Goal: Task Accomplishment & Management: Complete application form

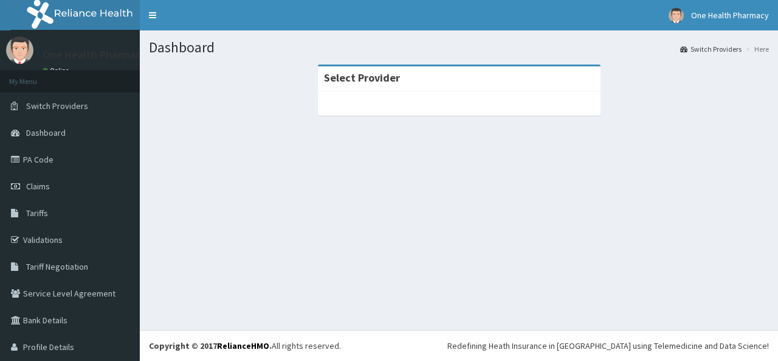
click at [75, 185] on link "Claims" at bounding box center [70, 186] width 140 height 27
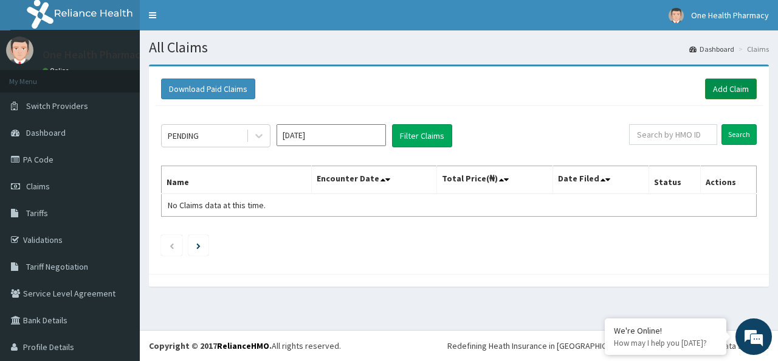
click at [733, 89] on link "Add Claim" at bounding box center [731, 88] width 52 height 21
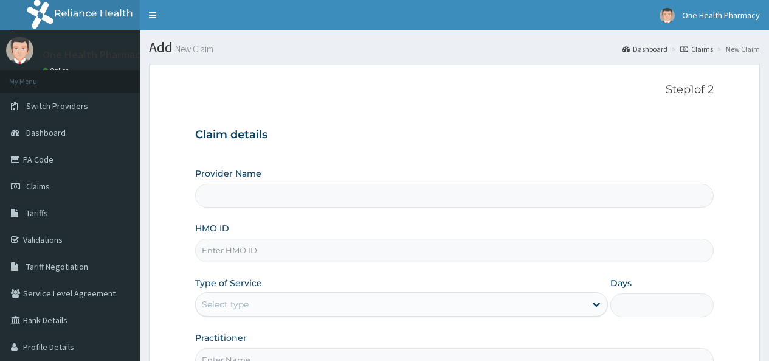
click at [240, 263] on div "Provider Name HMO ID Type of Service Select type Days Practitioner" at bounding box center [454, 269] width 519 height 204
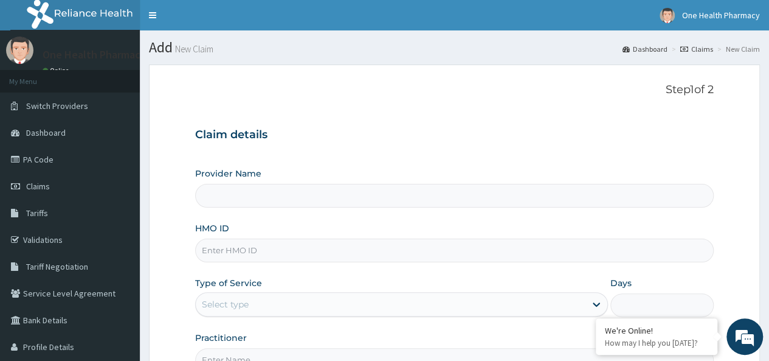
click at [227, 250] on input "HMO ID" at bounding box center [454, 250] width 519 height 24
paste input "YWG/10014/A"
type input "YWG/10014/A"
type input "OneHealth Pharmacy"
type input "YWG/10014/A"
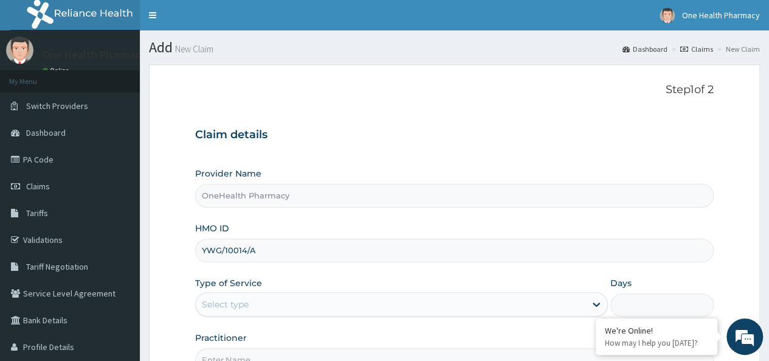
click at [243, 299] on div "Select type" at bounding box center [225, 304] width 47 height 12
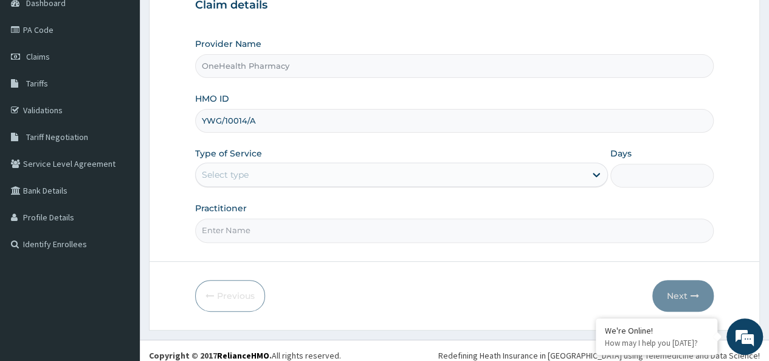
scroll to position [136, 0]
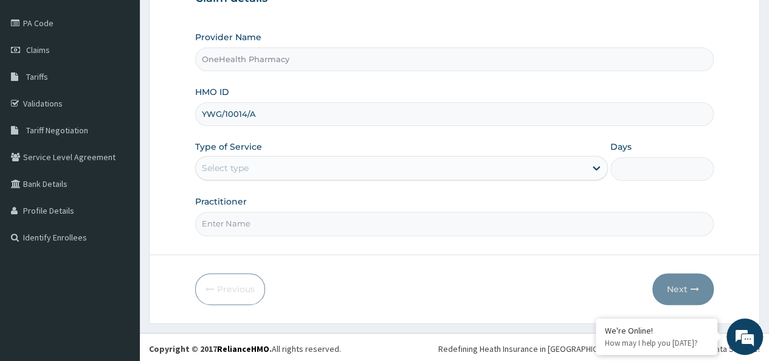
click at [218, 162] on div "Select type" at bounding box center [225, 168] width 47 height 12
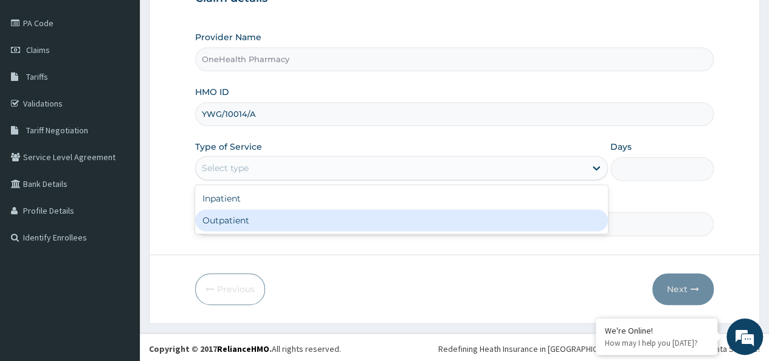
click at [272, 213] on div "Outpatient" at bounding box center [401, 220] width 413 height 22
type input "1"
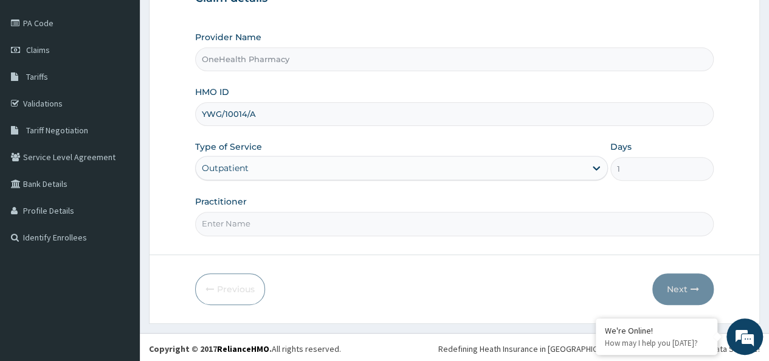
click at [264, 219] on input "Practitioner" at bounding box center [454, 224] width 519 height 24
type input "onehealth"
click at [677, 277] on button "Next" at bounding box center [682, 289] width 61 height 32
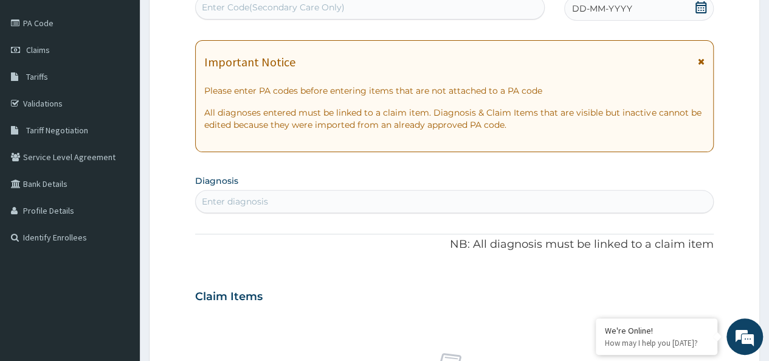
scroll to position [0, 0]
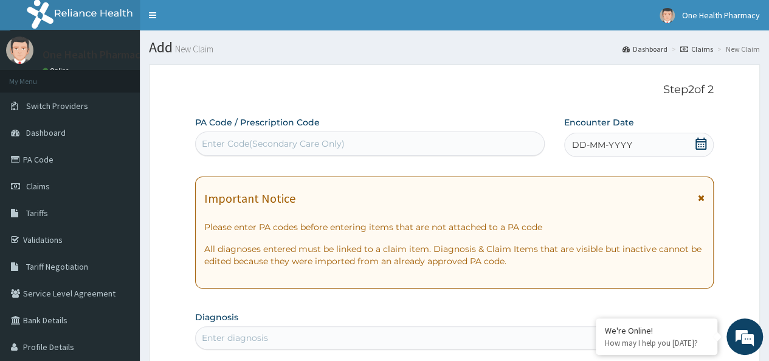
click at [353, 148] on div "Enter Code(Secondary Care Only)" at bounding box center [370, 143] width 348 height 19
paste input "PR/A7BAC326"
type input "PR/A7BAC326"
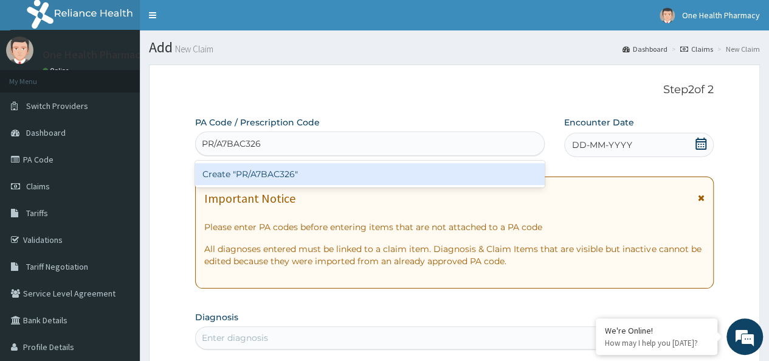
click at [290, 174] on div "Create "PR/A7BAC326"" at bounding box center [369, 174] width 349 height 22
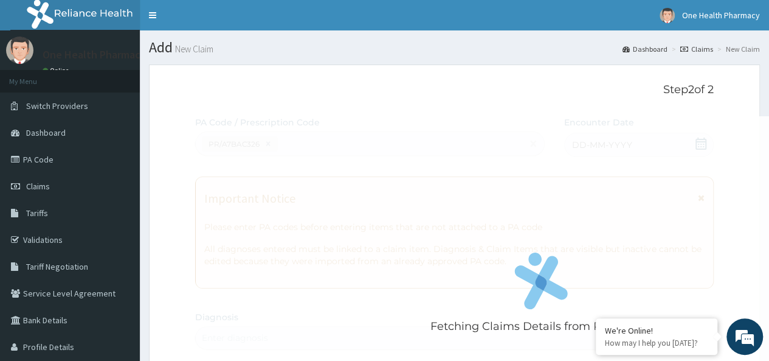
click at [632, 146] on div "Fetching Claims Details from PA Code....." at bounding box center [541, 296] width 692 height 361
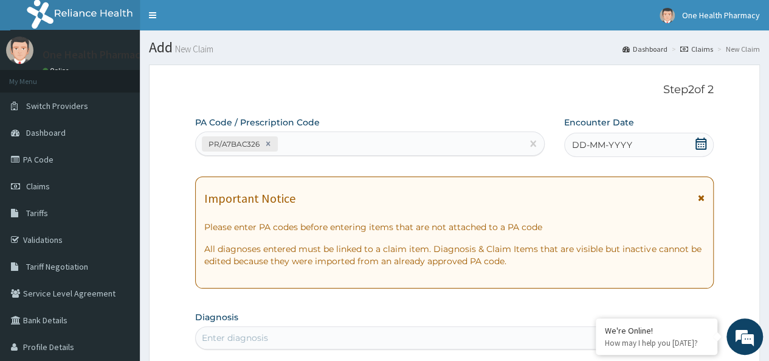
click at [598, 152] on div "DD-MM-YYYY" at bounding box center [639, 145] width 150 height 24
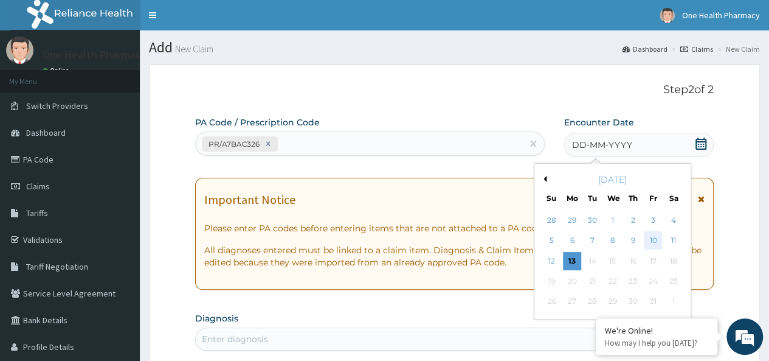
click at [654, 239] on div "10" at bounding box center [653, 241] width 18 height 18
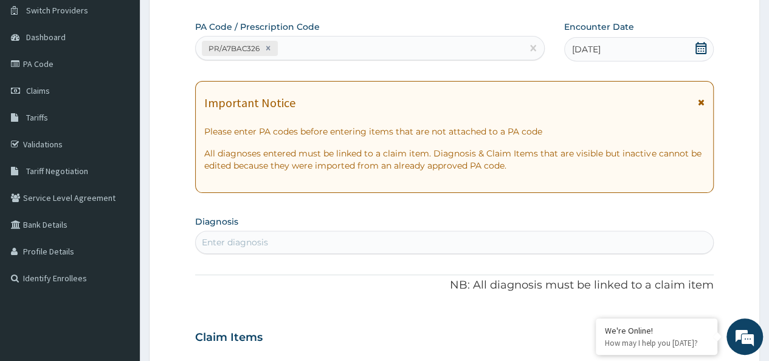
scroll to position [118, 0]
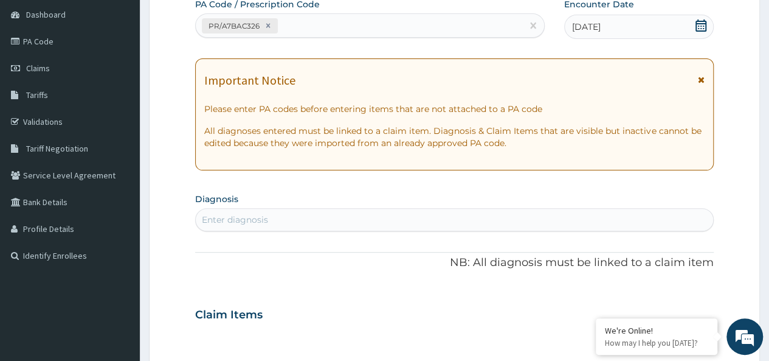
click at [350, 227] on div "Enter diagnosis" at bounding box center [454, 219] width 517 height 19
type input "[MEDICAL_DATA]"
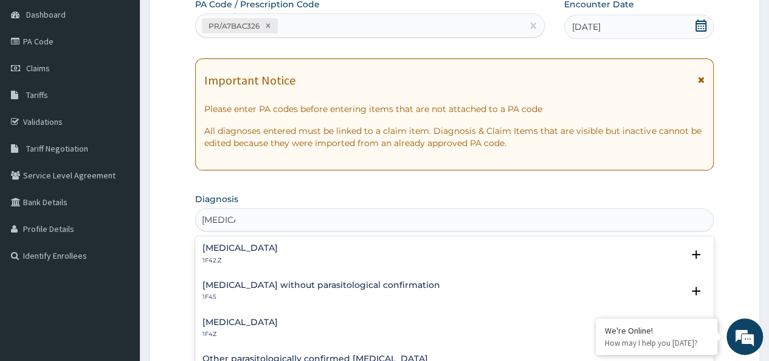
click at [238, 318] on h4 "[MEDICAL_DATA]" at bounding box center [239, 321] width 75 height 9
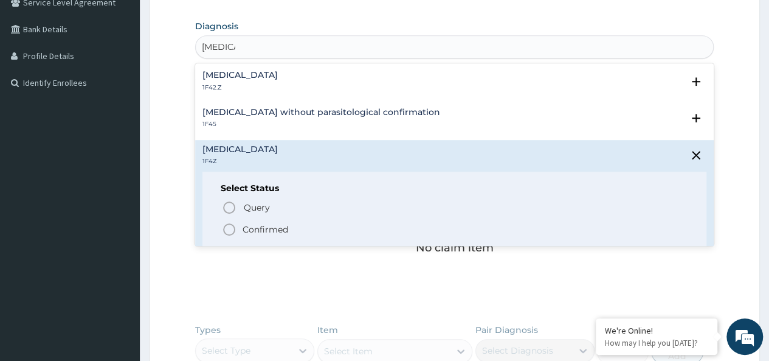
scroll to position [396, 0]
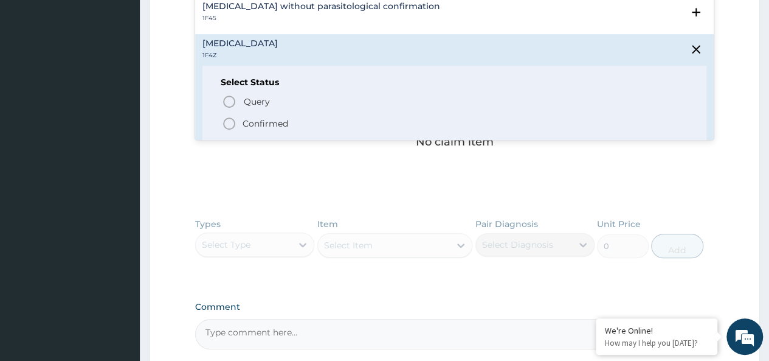
click at [254, 120] on p "Confirmed" at bounding box center [266, 123] width 46 height 12
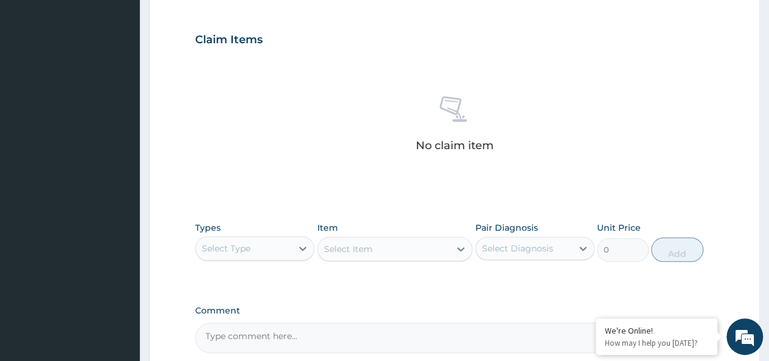
scroll to position [514, 0]
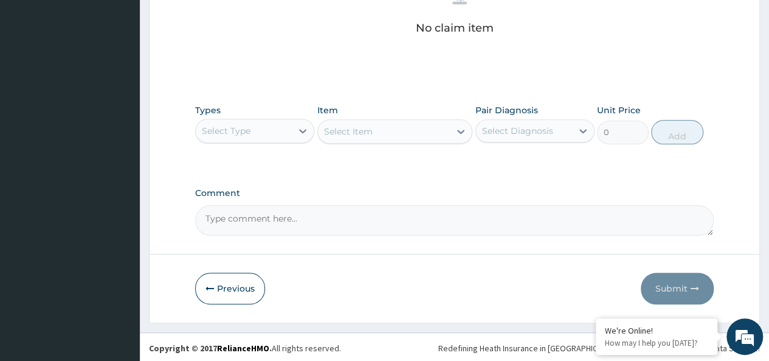
click at [233, 125] on div "Select Type" at bounding box center [226, 131] width 49 height 12
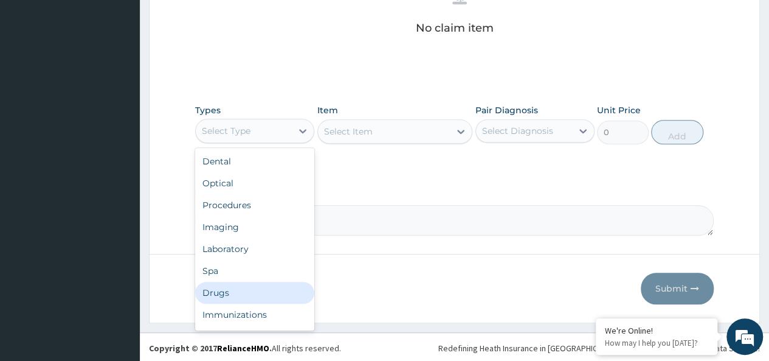
click at [231, 295] on div "Drugs" at bounding box center [254, 292] width 119 height 22
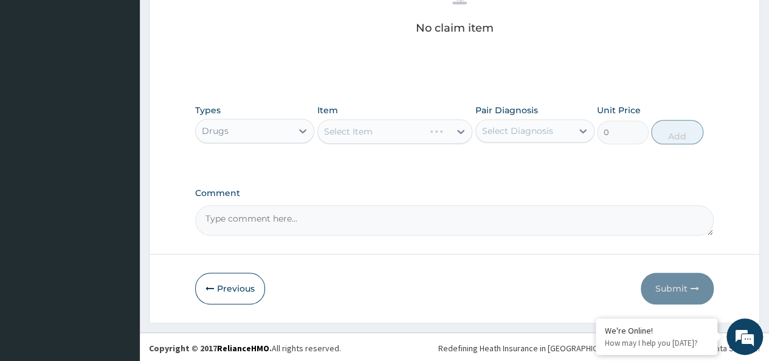
click at [348, 133] on div "Select Item" at bounding box center [395, 131] width 156 height 24
click at [347, 127] on div "Select Item" at bounding box center [348, 131] width 49 height 12
click at [402, 130] on div "Select Item" at bounding box center [384, 131] width 133 height 19
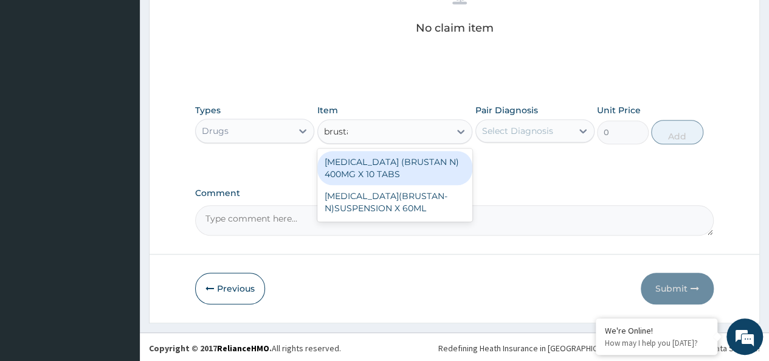
type input "brustan"
click at [422, 171] on div "[MEDICAL_DATA] (BRUSTAN N) 400MG X 10 TABS" at bounding box center [395, 168] width 156 height 34
type input "63"
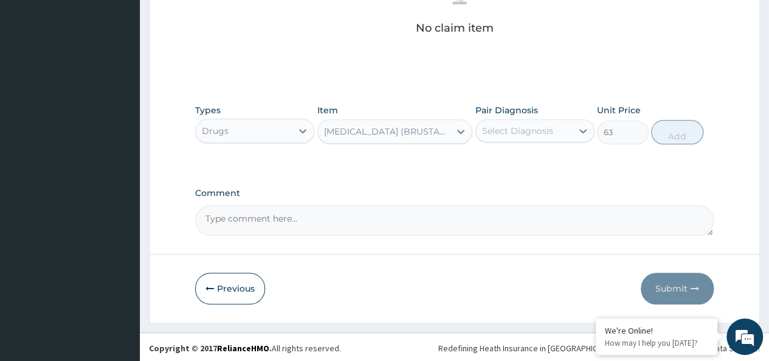
click at [542, 105] on div "Pair Diagnosis Select Diagnosis" at bounding box center [534, 124] width 119 height 40
click at [547, 122] on div "Select Diagnosis" at bounding box center [524, 130] width 96 height 19
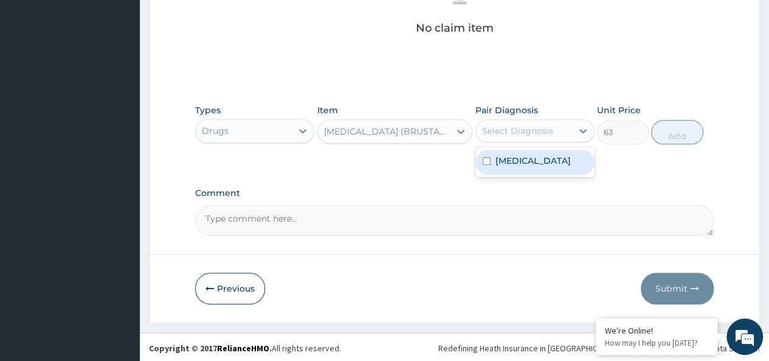
click at [566, 154] on label "[MEDICAL_DATA]" at bounding box center [532, 160] width 75 height 12
checkbox input "true"
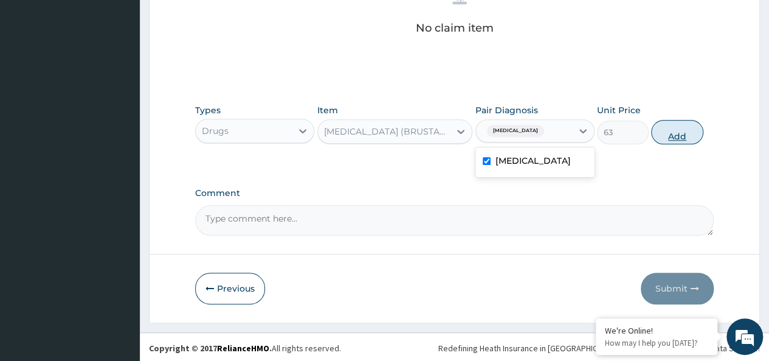
click at [690, 129] on button "Add" at bounding box center [677, 132] width 52 height 24
type input "0"
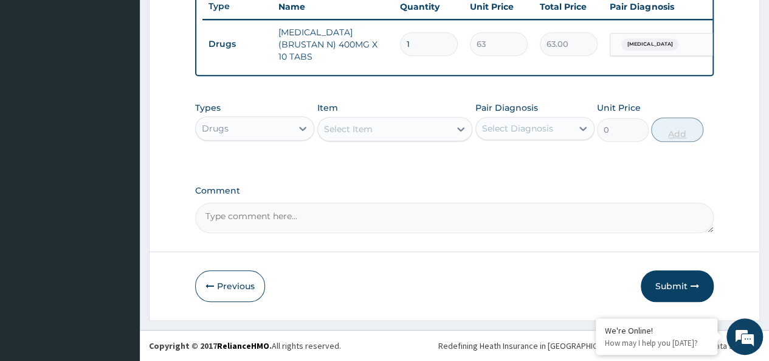
scroll to position [466, 0]
type input "10"
type input "630.00"
type input "10"
click at [366, 126] on div "Select Item" at bounding box center [348, 129] width 49 height 12
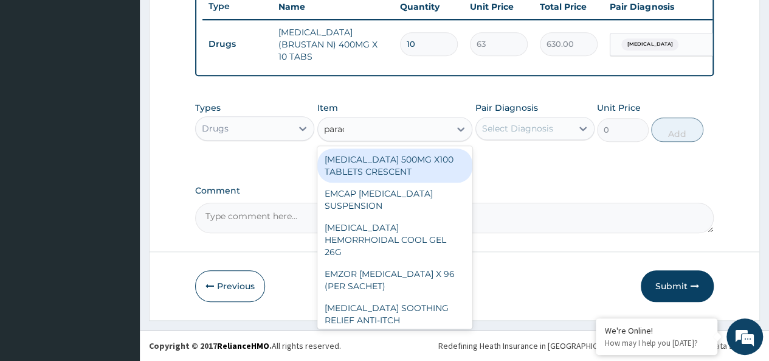
type input "parace"
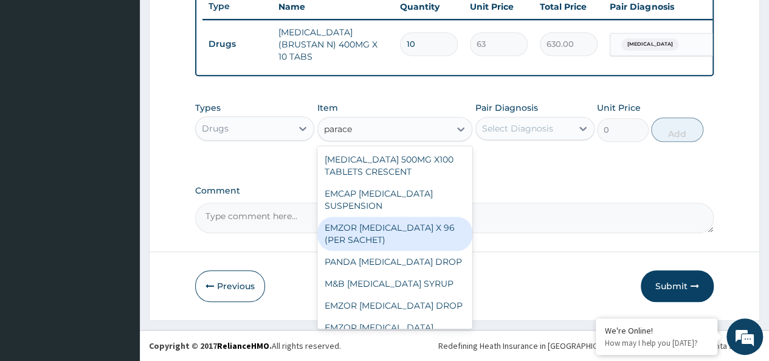
click at [392, 235] on div "EMZOR [MEDICAL_DATA] X 96 (PER SACHET)" at bounding box center [395, 233] width 156 height 34
type input "17.5"
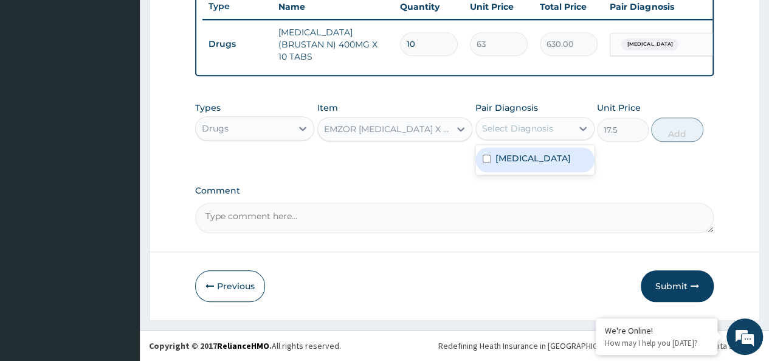
click at [529, 133] on div "Select Diagnosis" at bounding box center [517, 128] width 71 height 12
click at [554, 163] on label "[MEDICAL_DATA]" at bounding box center [532, 158] width 75 height 12
checkbox input "true"
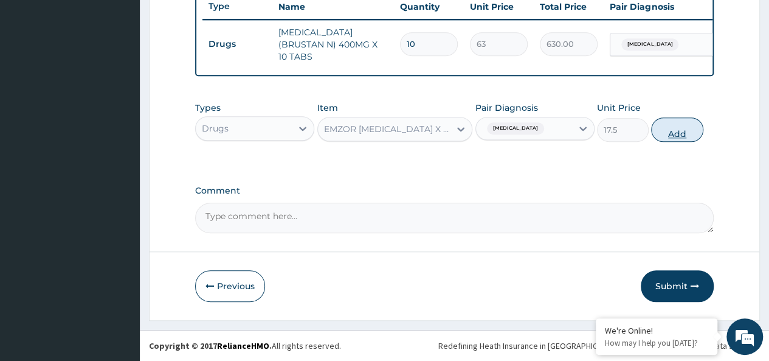
click at [678, 125] on button "Add" at bounding box center [677, 129] width 52 height 24
type input "0"
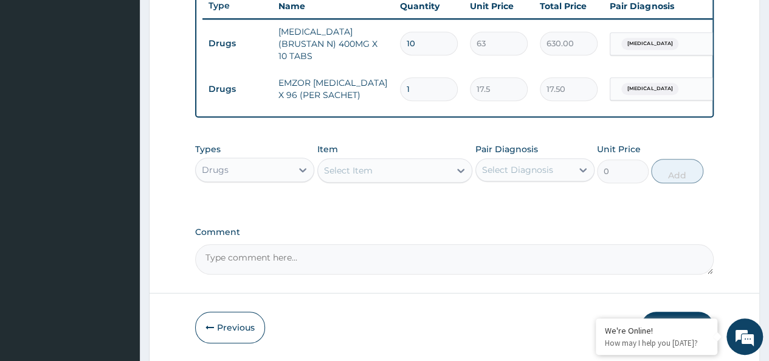
type input "0.00"
type input "3"
type input "52.50"
type input "36"
type input "630.00"
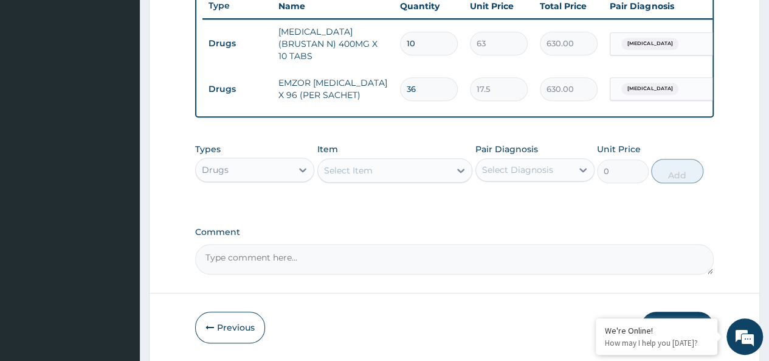
type input "36"
click at [380, 171] on div "Select Item" at bounding box center [384, 170] width 133 height 19
click at [347, 174] on div "Select Item" at bounding box center [348, 170] width 49 height 12
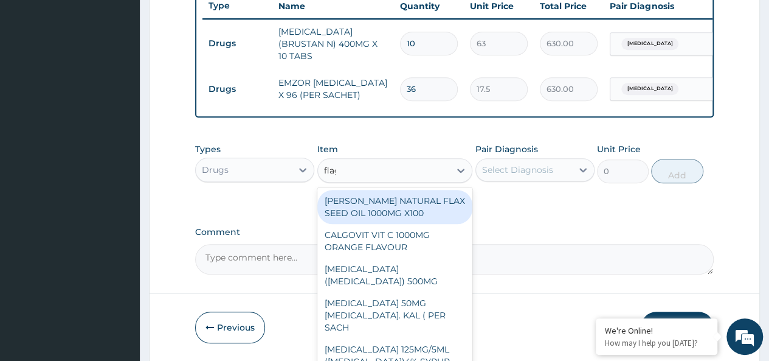
type input "flagy"
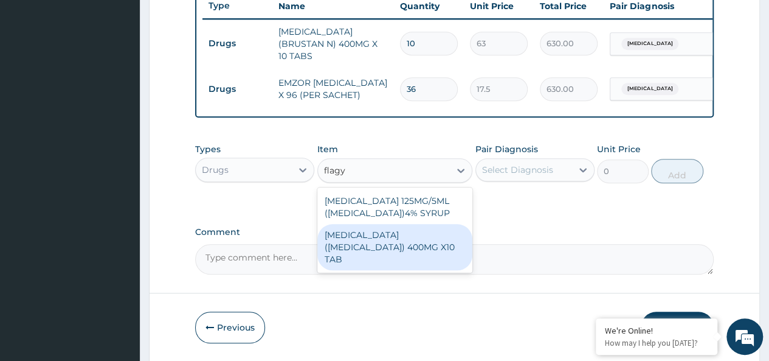
click at [395, 235] on div "[MEDICAL_DATA] ([MEDICAL_DATA]) 400MG X10 TAB" at bounding box center [395, 247] width 156 height 46
type input "42"
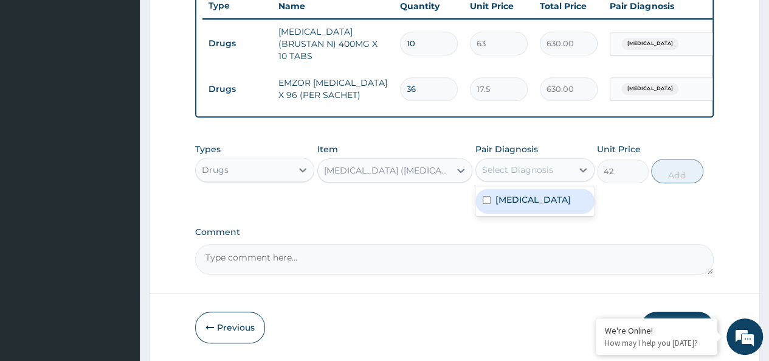
click at [521, 166] on div "Select Diagnosis" at bounding box center [517, 170] width 71 height 12
click at [544, 204] on label "[MEDICAL_DATA]" at bounding box center [532, 199] width 75 height 12
checkbox input "true"
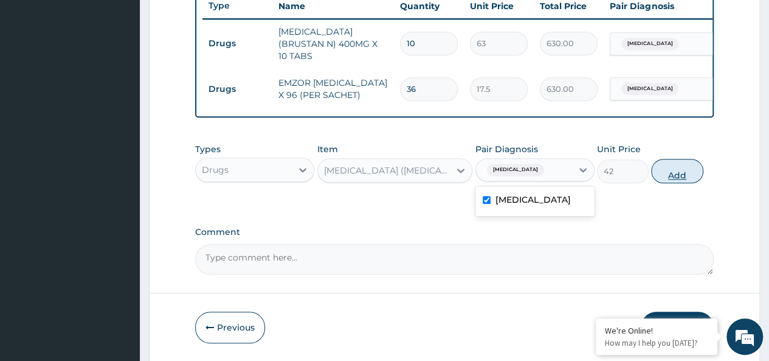
click at [670, 166] on button "Add" at bounding box center [677, 171] width 52 height 24
type input "0"
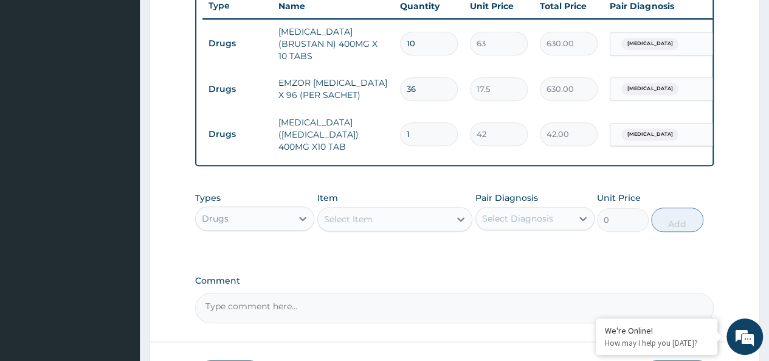
type input "0.00"
type input "1"
type input "42.00"
type input "15"
type input "630.00"
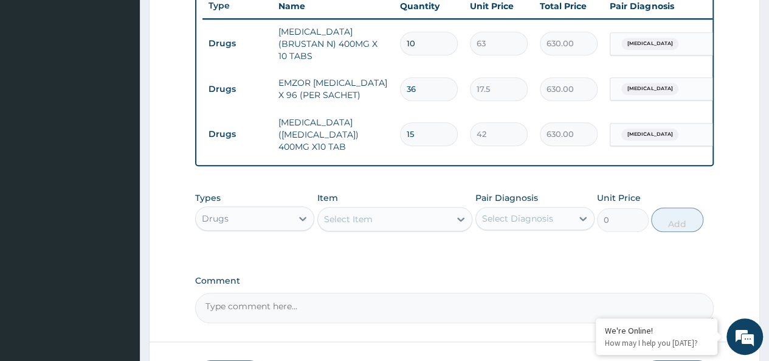
type input "15"
click at [260, 217] on div "Drugs" at bounding box center [244, 218] width 96 height 19
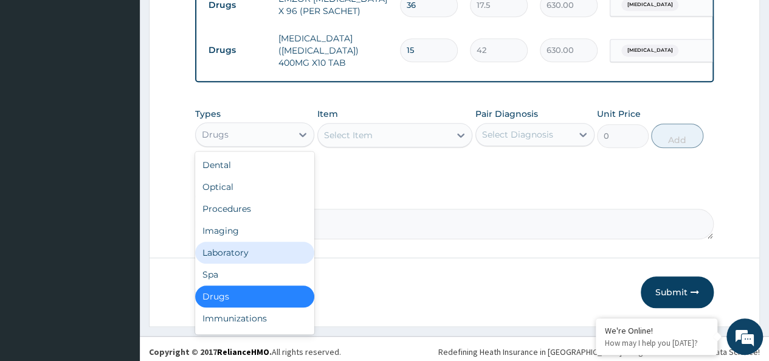
scroll to position [41, 0]
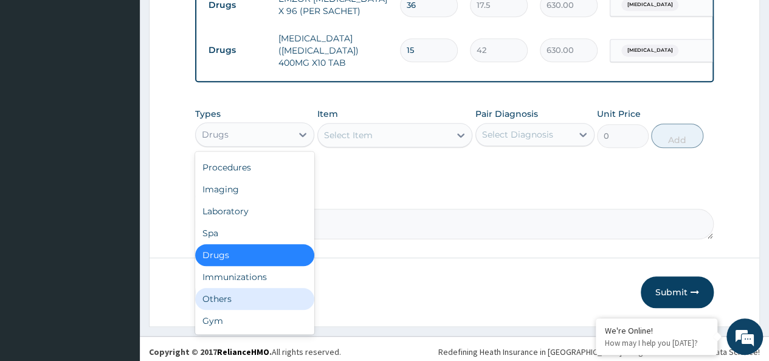
click at [225, 294] on div "Others" at bounding box center [254, 299] width 119 height 22
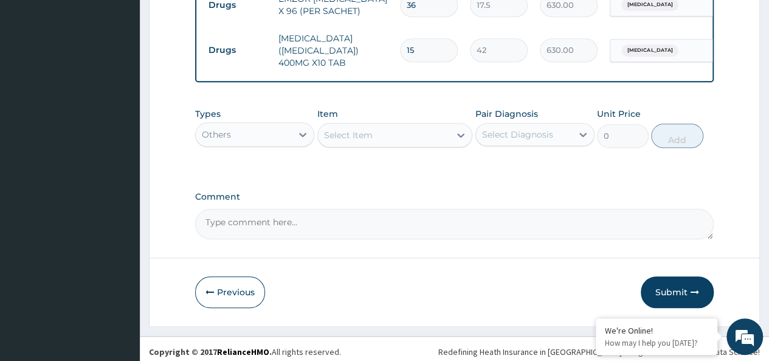
click at [370, 143] on div "Types option Others, selected. Select is focused ,type to refine list, press Do…" at bounding box center [454, 128] width 519 height 52
click at [361, 134] on div "Select Item" at bounding box center [395, 135] width 156 height 24
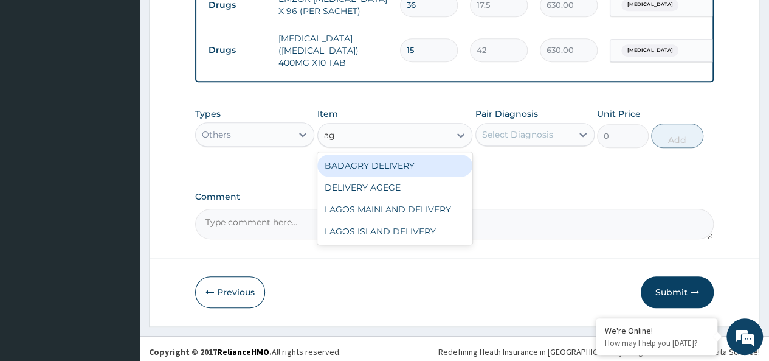
type input "age"
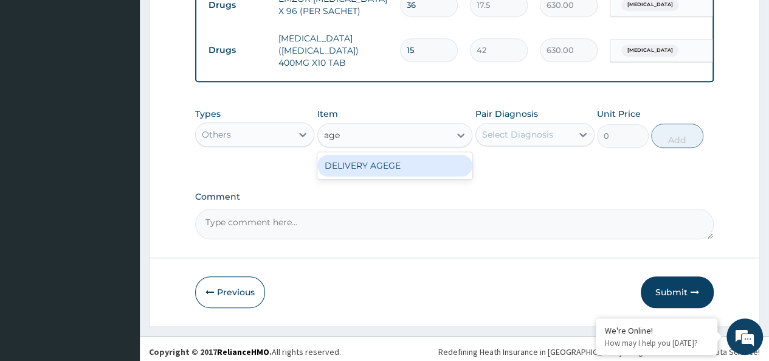
click at [385, 163] on div "DELIVERY AGEGE" at bounding box center [395, 165] width 156 height 22
type input "2500"
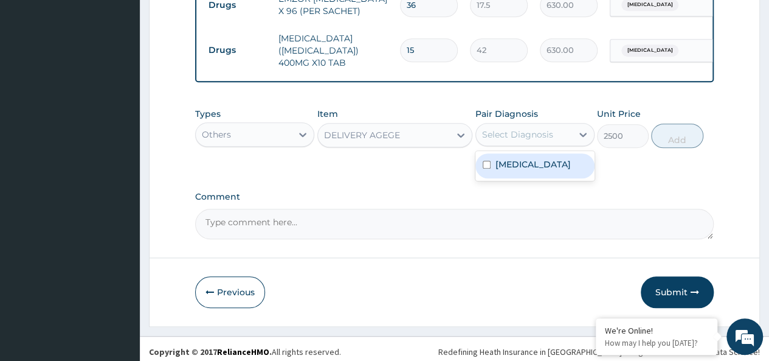
click at [488, 123] on div "Select Diagnosis" at bounding box center [534, 134] width 119 height 23
click at [540, 153] on div "Malaria, unspecified" at bounding box center [534, 165] width 119 height 25
checkbox input "true"
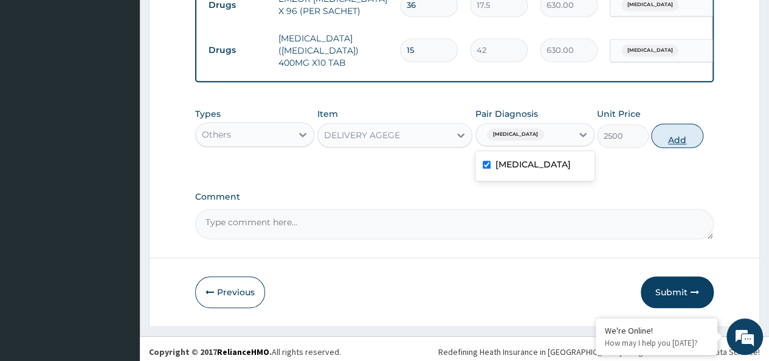
click at [699, 123] on button "Add" at bounding box center [677, 135] width 52 height 24
type input "0"
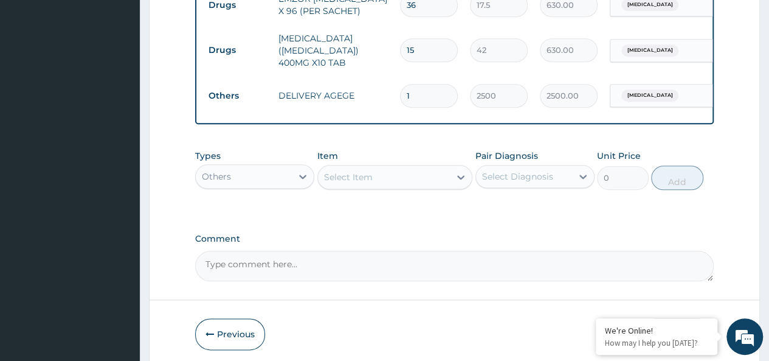
scroll to position [592, 0]
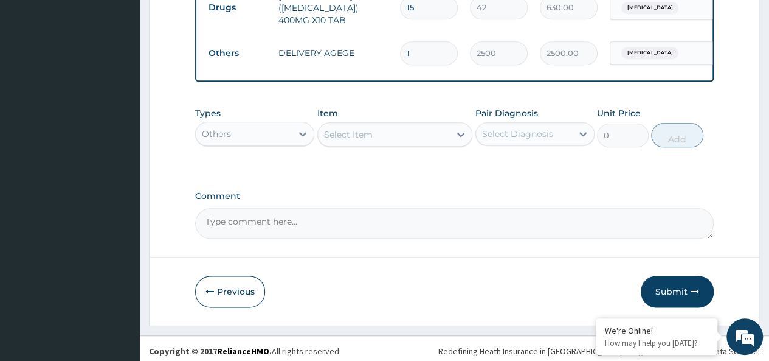
click at [671, 279] on button "Submit" at bounding box center [677, 291] width 73 height 32
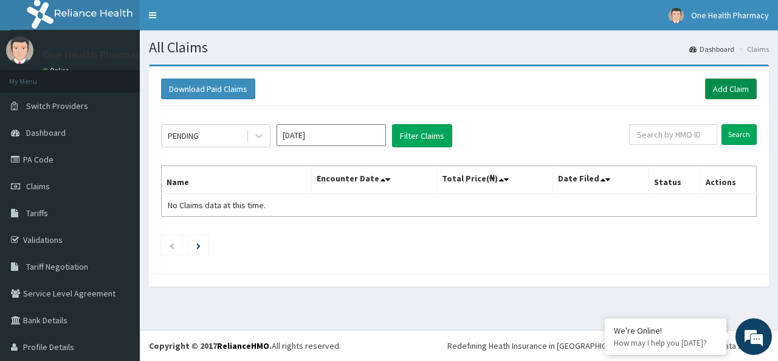
click at [730, 95] on link "Add Claim" at bounding box center [731, 88] width 52 height 21
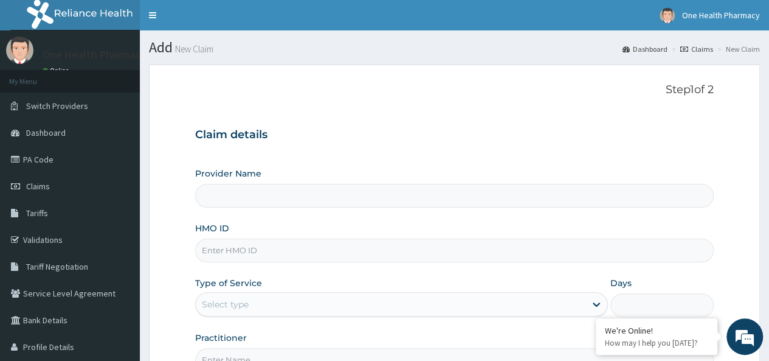
click at [356, 251] on input "HMO ID" at bounding box center [454, 250] width 519 height 24
paste input "BGC/10036/A"
type input "BGC/10036/A"
type input "OneHealth Pharmacy"
type input "BGC/10036/A"
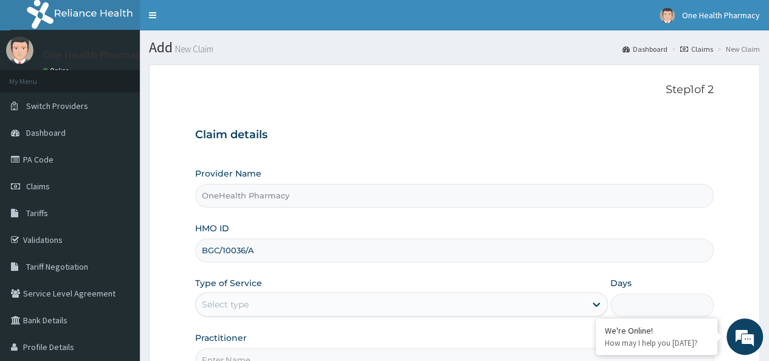
click at [296, 310] on div "Select type" at bounding box center [391, 303] width 390 height 19
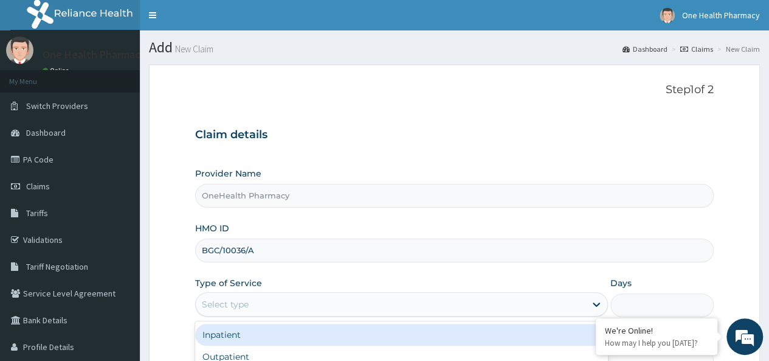
scroll to position [136, 0]
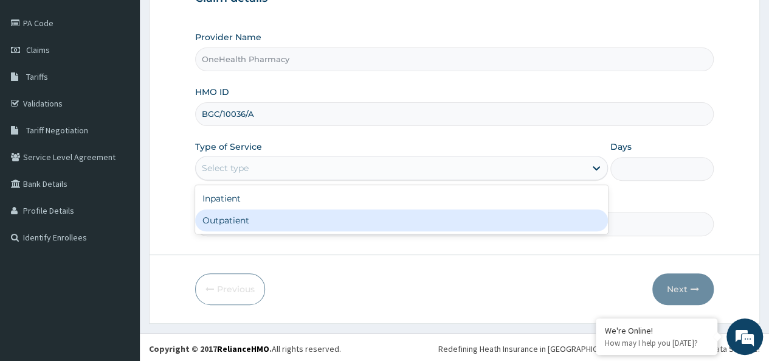
click at [295, 222] on div "Outpatient" at bounding box center [401, 220] width 413 height 22
type input "1"
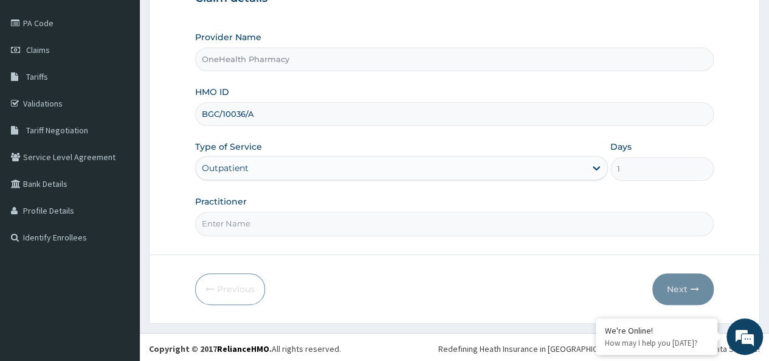
click at [294, 222] on input "Practitioner" at bounding box center [454, 224] width 519 height 24
type input "onehealth"
click at [696, 287] on icon "button" at bounding box center [695, 289] width 9 height 9
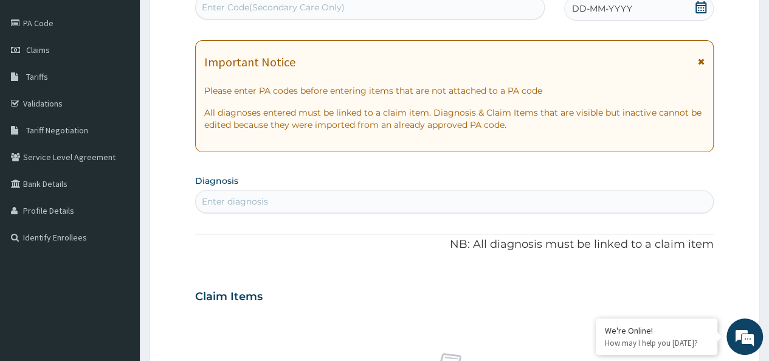
scroll to position [0, 0]
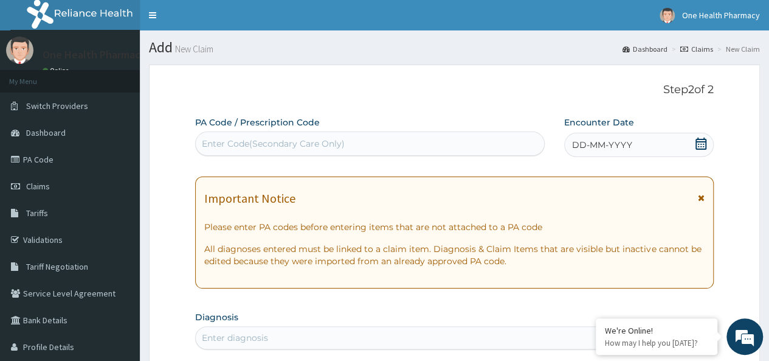
click at [231, 137] on div "Enter Code(Secondary Care Only)" at bounding box center [273, 143] width 143 height 12
paste input "PR/F42DCADE"
type input "PR/F42DCADE"
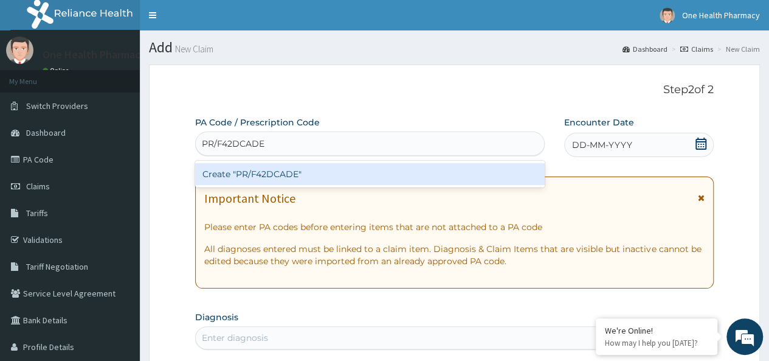
click at [315, 181] on div "Create "PR/F42DCADE"" at bounding box center [369, 174] width 349 height 22
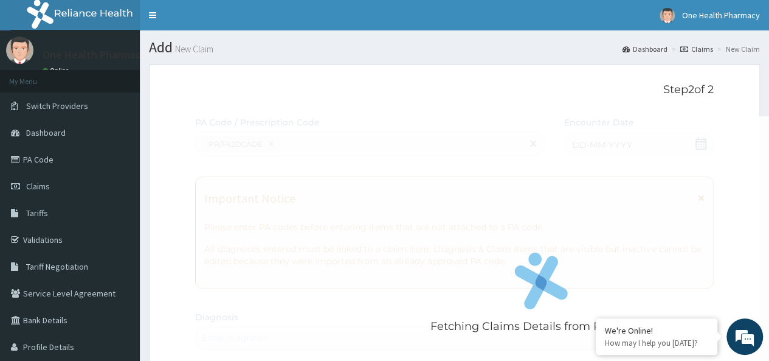
click at [599, 147] on div "Fetching Claims Details from PA Code....." at bounding box center [541, 296] width 692 height 361
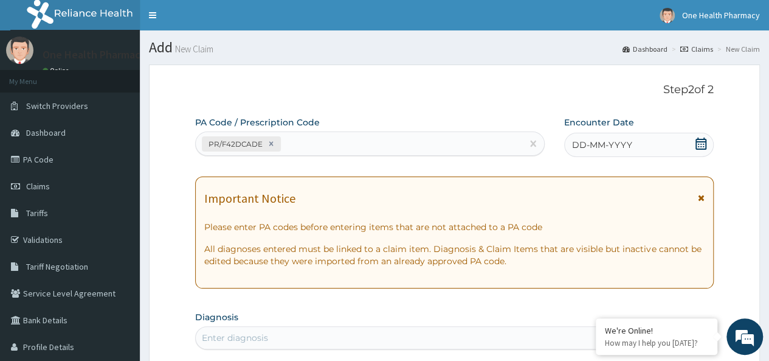
click at [638, 145] on div "DD-MM-YYYY" at bounding box center [639, 145] width 150 height 24
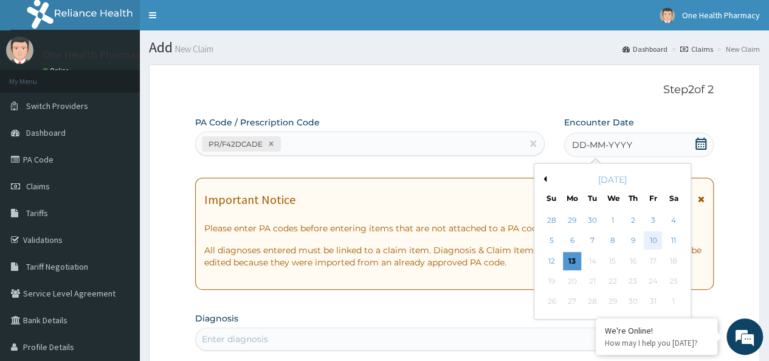
click at [654, 235] on div "10" at bounding box center [653, 241] width 18 height 18
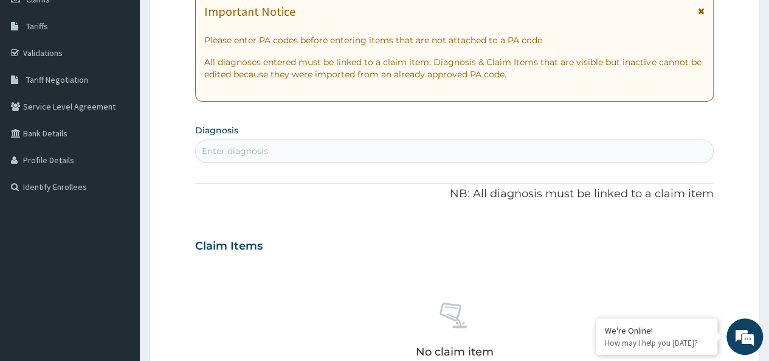
scroll to position [208, 0]
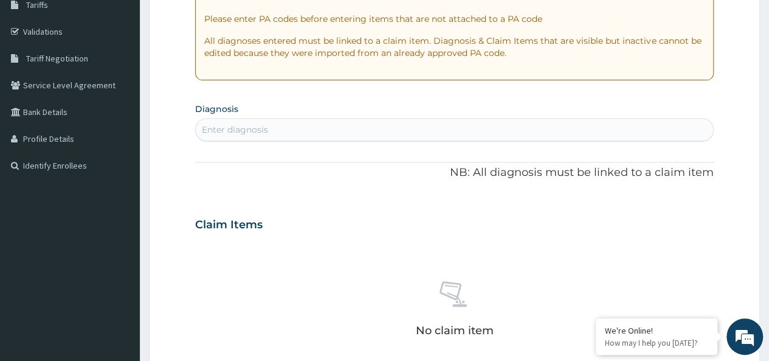
click at [398, 128] on div "Enter diagnosis" at bounding box center [454, 129] width 517 height 19
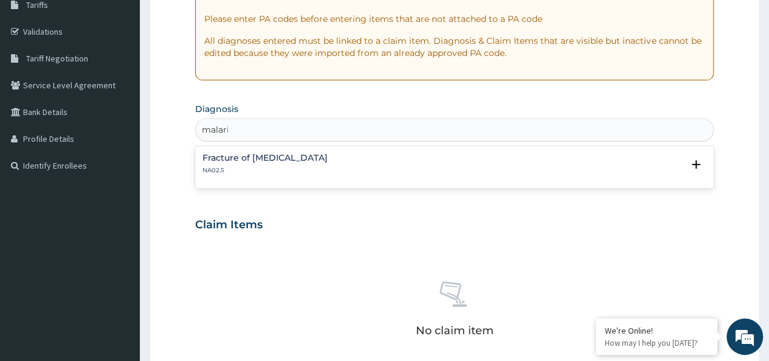
type input "[MEDICAL_DATA]"
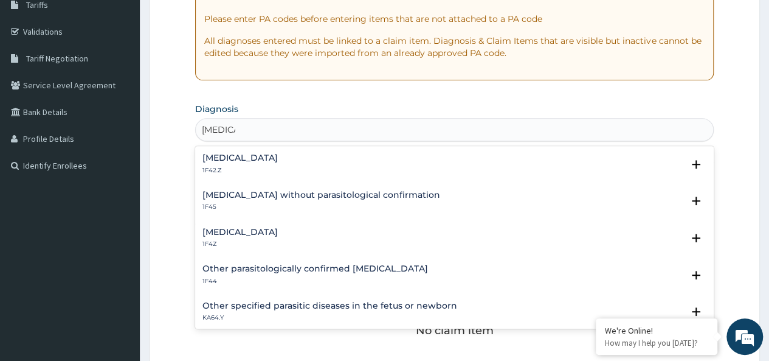
click at [266, 232] on h4 "[MEDICAL_DATA]" at bounding box center [239, 231] width 75 height 9
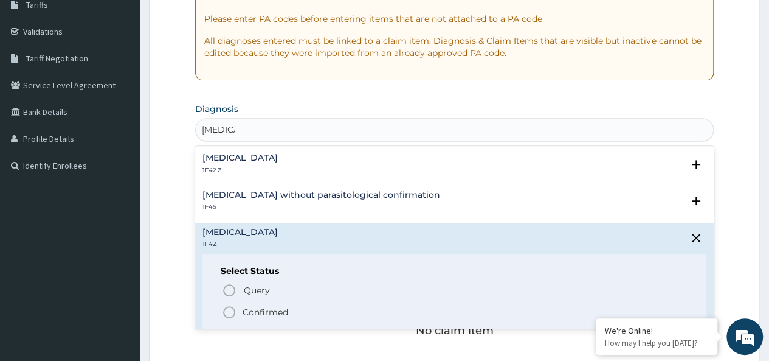
click at [277, 309] on p "Confirmed" at bounding box center [266, 312] width 46 height 12
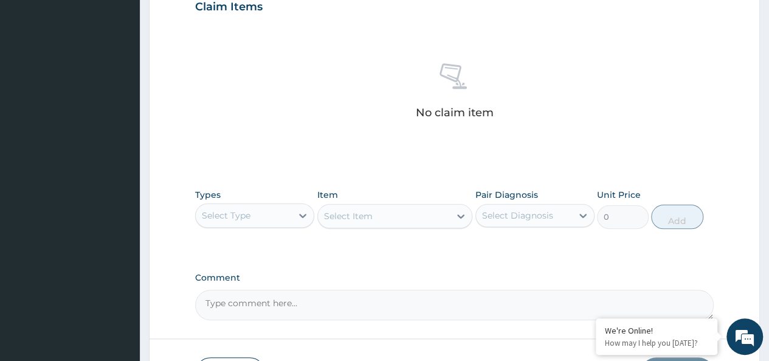
scroll to position [514, 0]
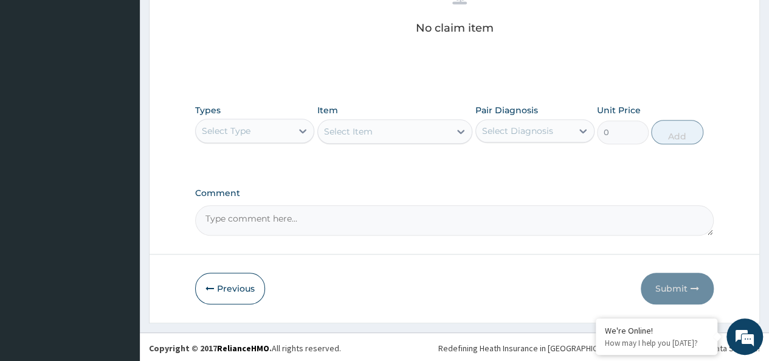
click at [227, 133] on div "Select Type" at bounding box center [226, 131] width 49 height 12
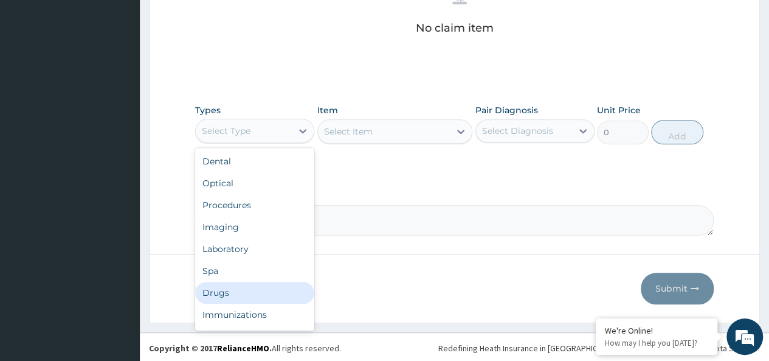
click at [224, 287] on div "Drugs" at bounding box center [254, 292] width 119 height 22
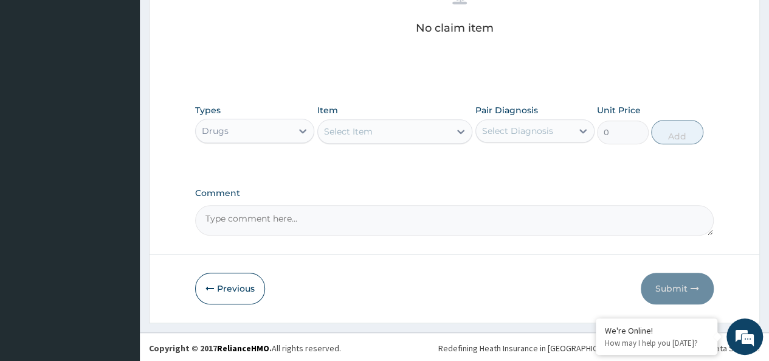
click at [382, 132] on div "Select Item" at bounding box center [384, 131] width 133 height 19
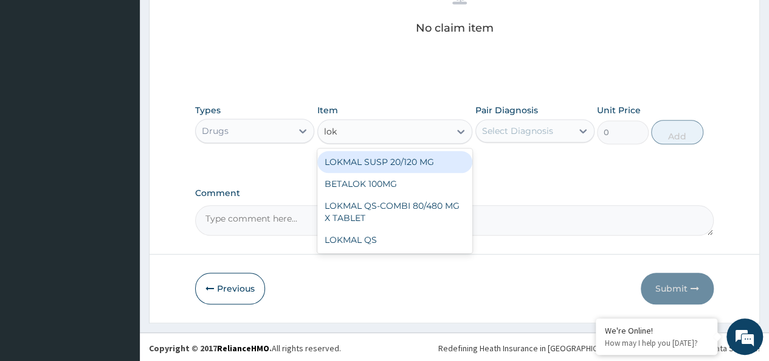
type input "lokm"
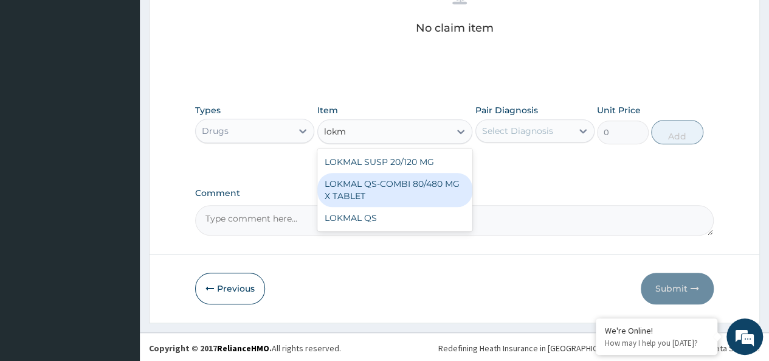
click at [427, 184] on div "LOKMAL QS-COMBI 80/480 MG X TABLET" at bounding box center [395, 190] width 156 height 34
type input "245"
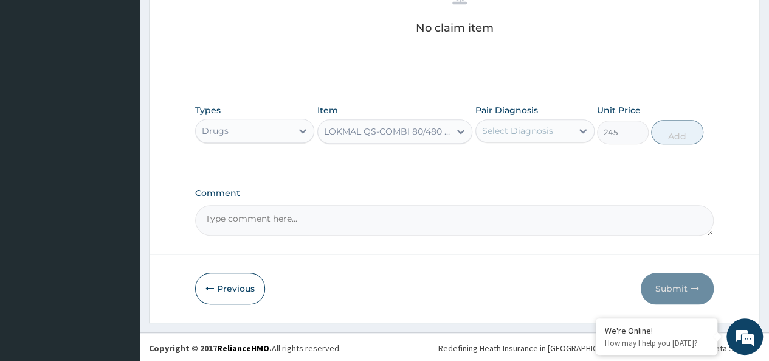
click at [520, 134] on div "Select Diagnosis" at bounding box center [517, 131] width 71 height 12
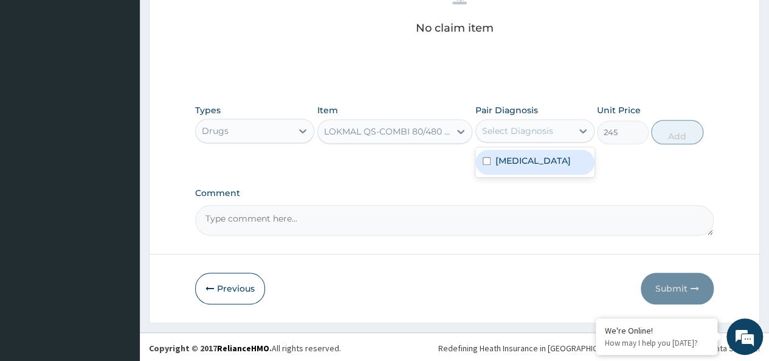
click at [545, 162] on label "[MEDICAL_DATA]" at bounding box center [532, 160] width 75 height 12
checkbox input "true"
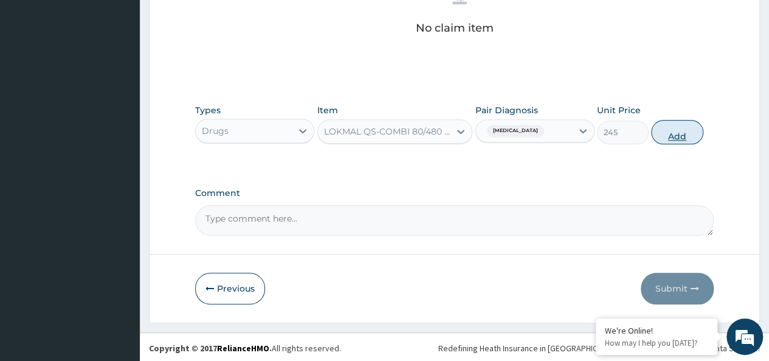
click at [675, 138] on button "Add" at bounding box center [677, 132] width 52 height 24
type input "0"
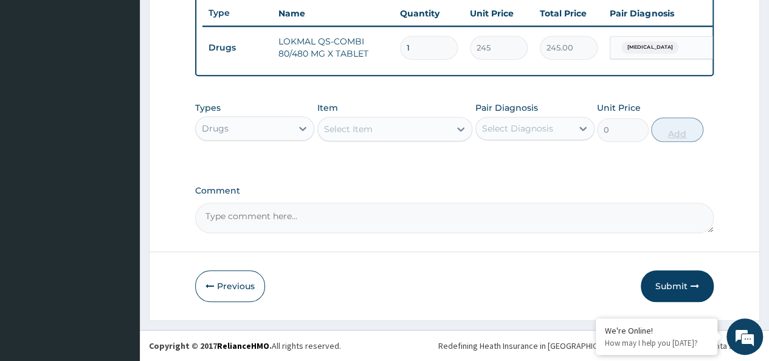
type input "0.00"
type input "6"
type input "1470.00"
type input "6"
click at [373, 131] on div "Select Item" at bounding box center [384, 128] width 133 height 19
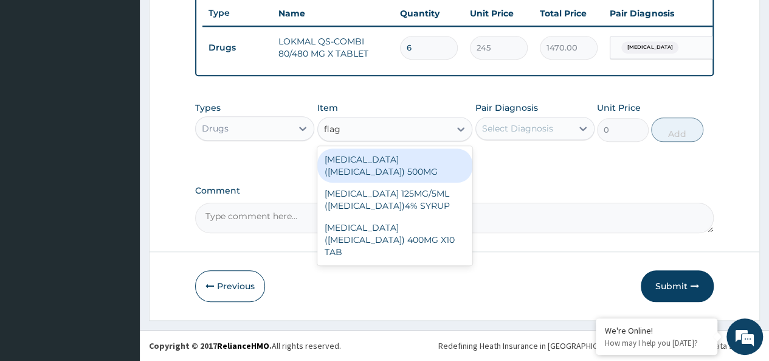
type input "flagy"
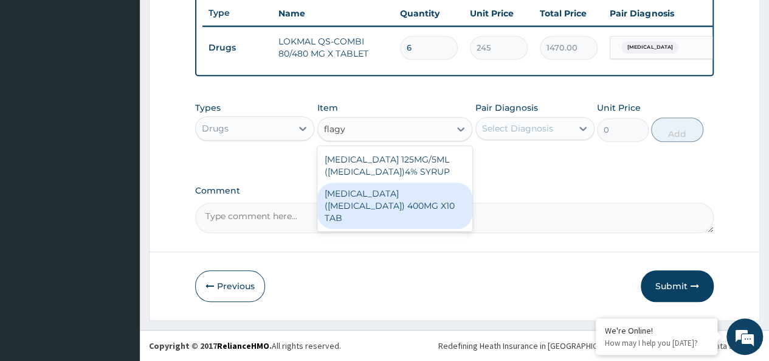
click at [440, 195] on div "[MEDICAL_DATA] ([MEDICAL_DATA]) 400MG X10 TAB" at bounding box center [395, 205] width 156 height 46
type input "42"
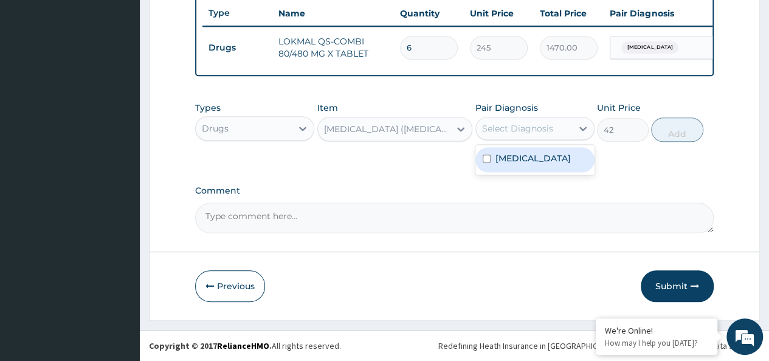
click at [506, 119] on div "Select Diagnosis" at bounding box center [524, 128] width 96 height 19
click at [537, 162] on label "[MEDICAL_DATA]" at bounding box center [532, 158] width 75 height 12
checkbox input "true"
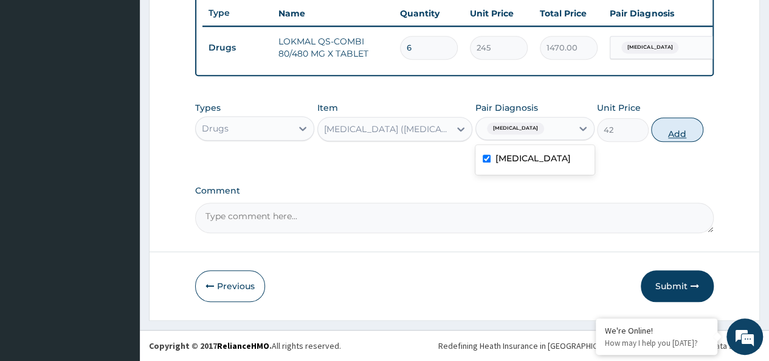
click at [675, 131] on button "Add" at bounding box center [677, 129] width 52 height 24
type input "0"
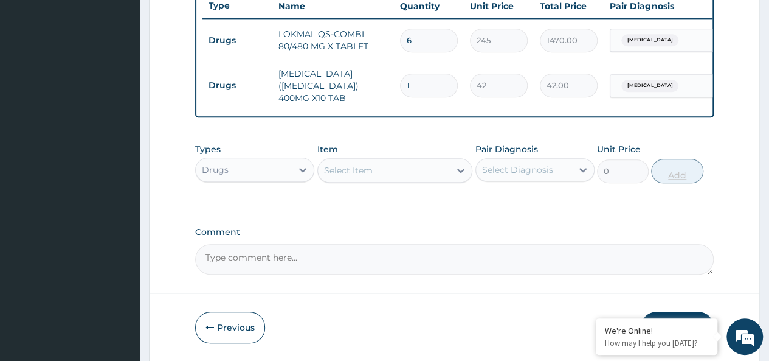
type input "0.00"
type input "2"
type input "84.00"
type input "20"
type input "840.00"
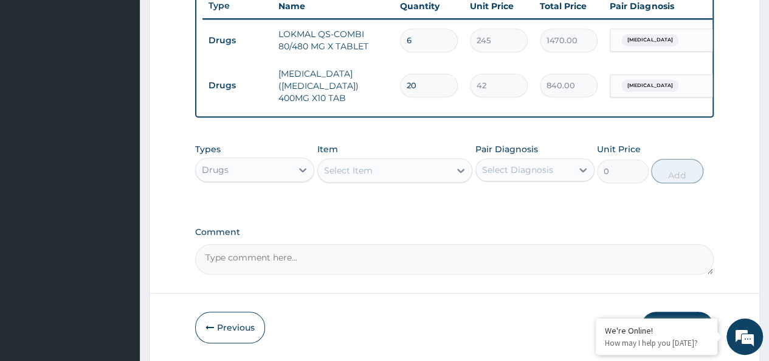
type input "20"
click at [382, 177] on div "Select Item" at bounding box center [384, 170] width 133 height 19
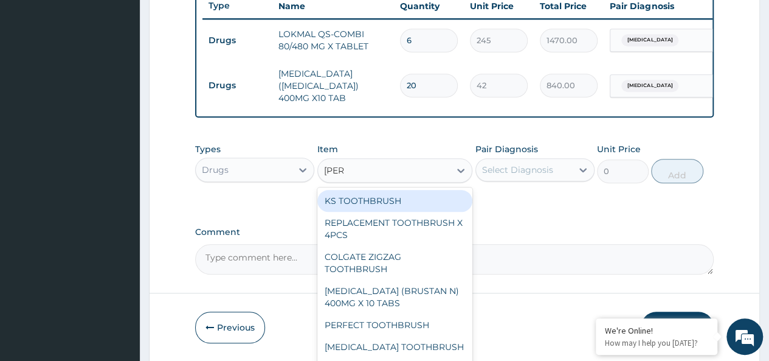
type input "brusta"
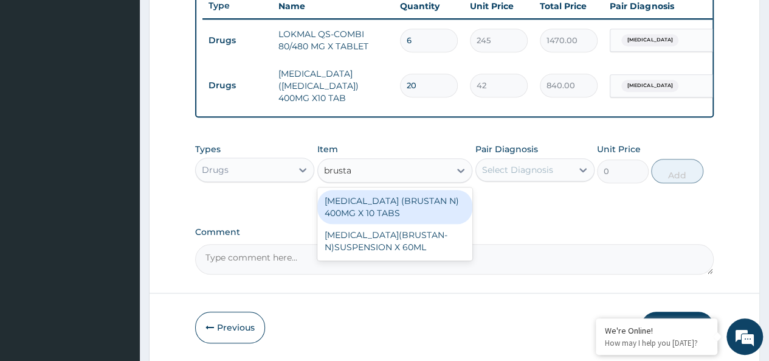
click at [441, 215] on div "[MEDICAL_DATA] (BRUSTAN N) 400MG X 10 TABS" at bounding box center [395, 207] width 156 height 34
type input "63"
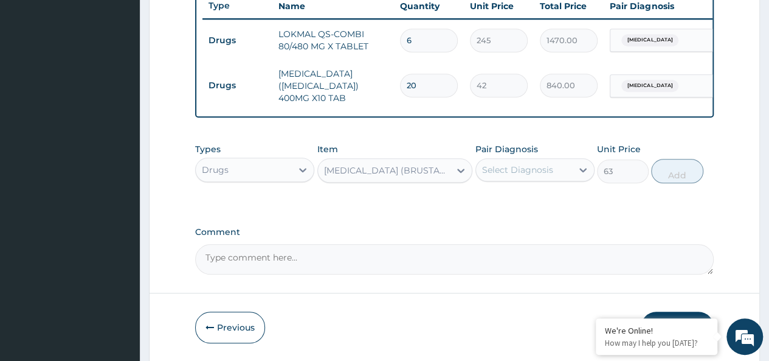
click at [528, 176] on div "Select Diagnosis" at bounding box center [517, 170] width 71 height 12
click at [546, 200] on label "Malaria, unspecified" at bounding box center [532, 199] width 75 height 12
checkbox input "true"
click at [681, 170] on button "Add" at bounding box center [677, 171] width 52 height 24
type input "0"
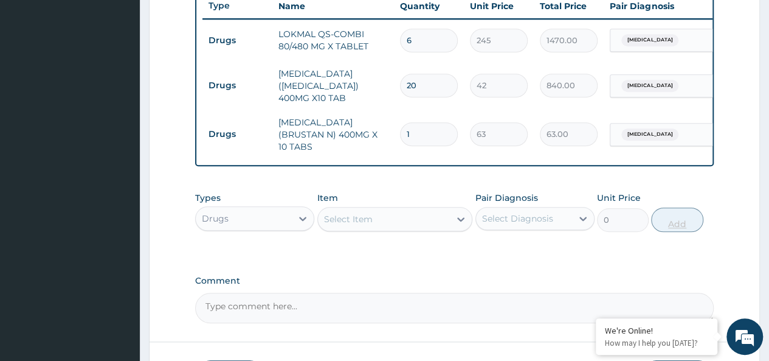
type input "10"
type input "630.00"
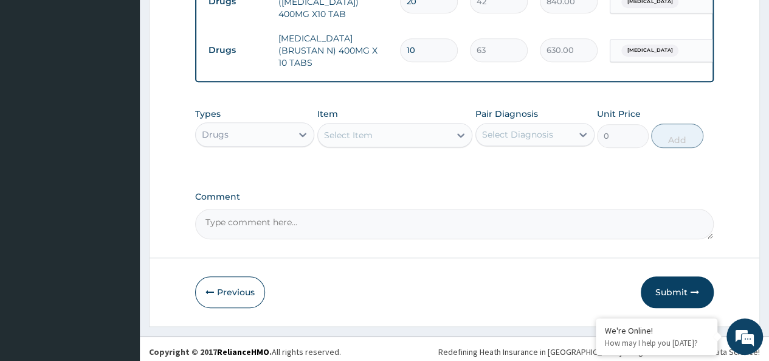
type input "10"
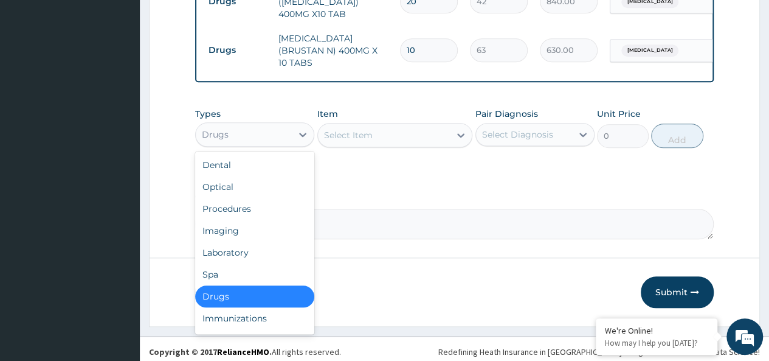
click at [254, 139] on div "Drugs" at bounding box center [254, 134] width 119 height 24
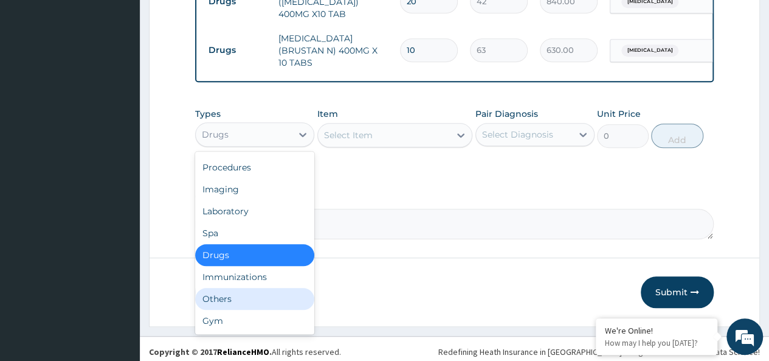
click at [226, 297] on div "Others" at bounding box center [254, 299] width 119 height 22
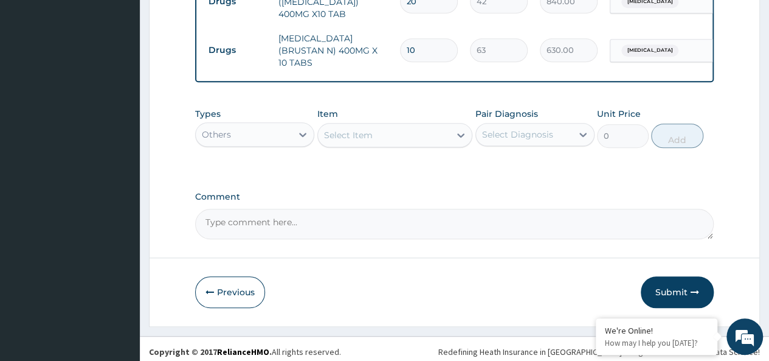
click at [351, 136] on div "Select Item" at bounding box center [348, 135] width 49 height 12
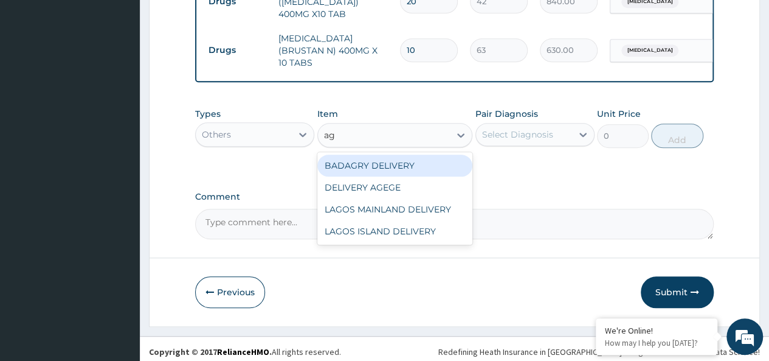
type input "age"
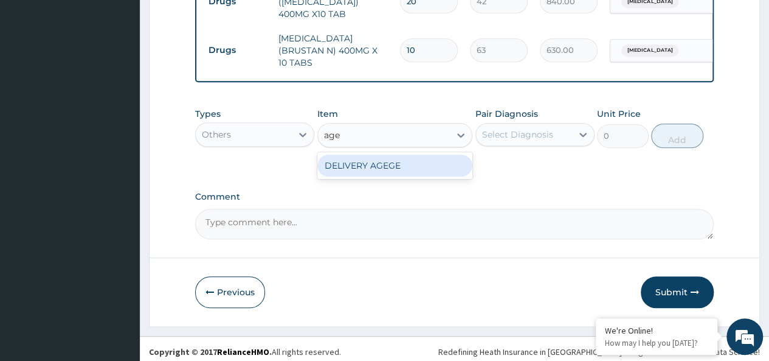
click at [398, 168] on div "DELIVERY AGEGE" at bounding box center [395, 165] width 156 height 22
type input "2500"
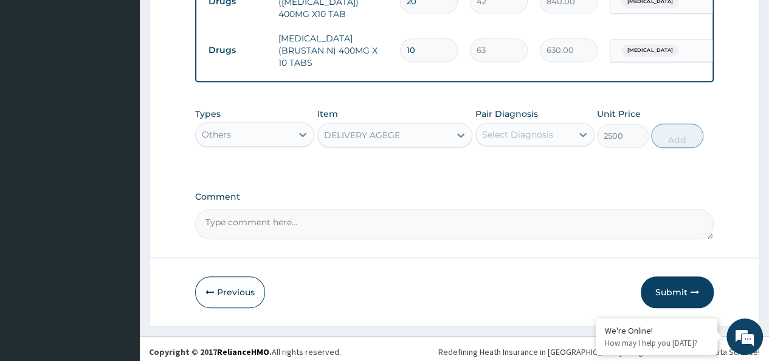
click at [520, 136] on div "Select Diagnosis" at bounding box center [524, 134] width 96 height 19
click at [569, 153] on div "[MEDICAL_DATA]" at bounding box center [534, 165] width 119 height 25
checkbox input "true"
click at [676, 132] on button "Add" at bounding box center [677, 135] width 52 height 24
type input "0"
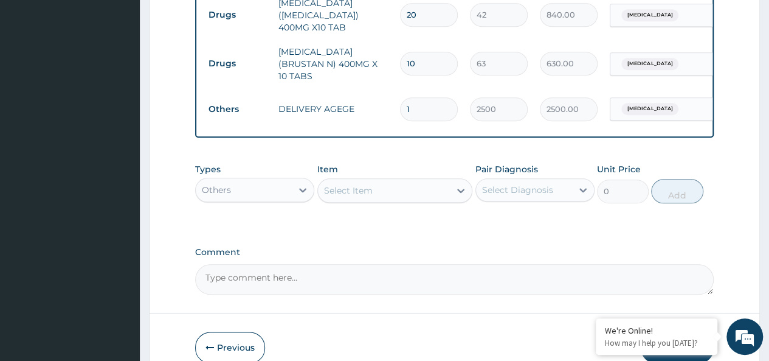
scroll to position [592, 0]
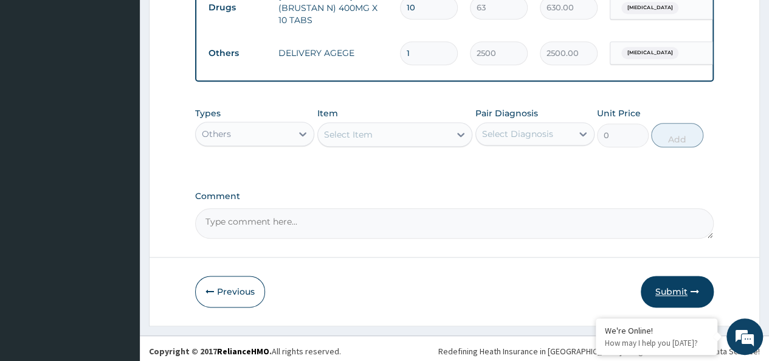
click at [666, 289] on button "Submit" at bounding box center [677, 291] width 73 height 32
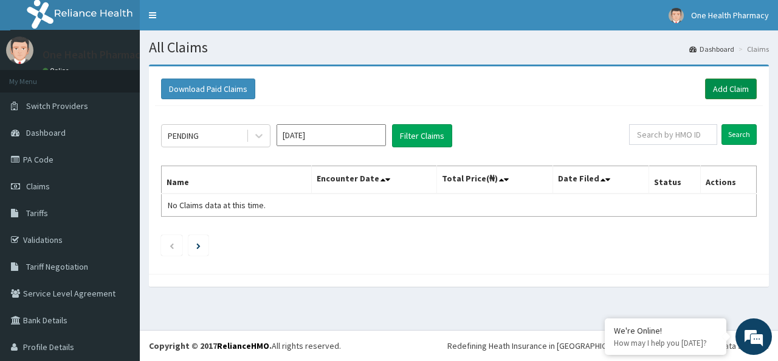
click at [720, 81] on link "Add Claim" at bounding box center [731, 88] width 52 height 21
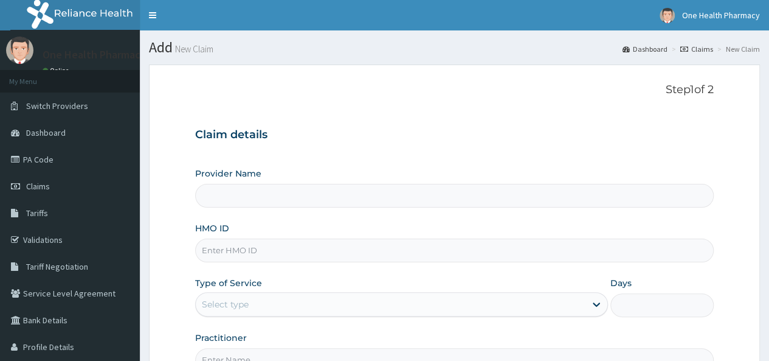
click at [257, 241] on input "HMO ID" at bounding box center [454, 250] width 519 height 24
paste input "EXT/10024/A"
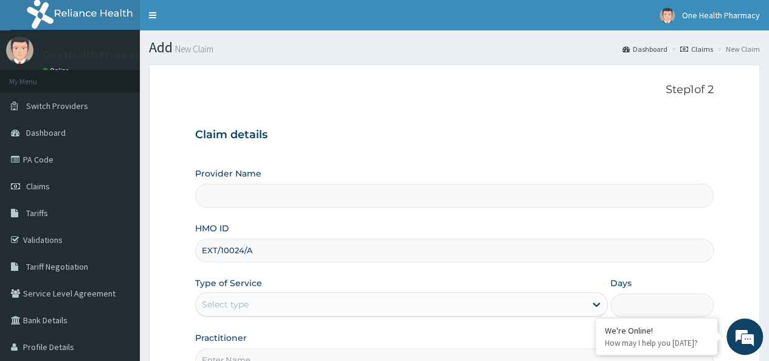
type input "EXT/10024/A"
click at [228, 305] on div "Select type" at bounding box center [225, 304] width 47 height 12
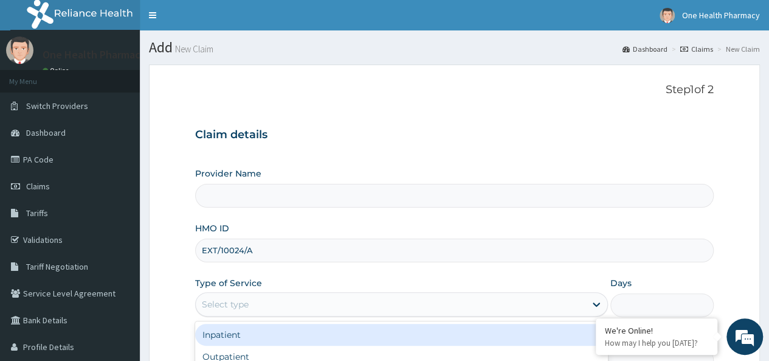
scroll to position [136, 0]
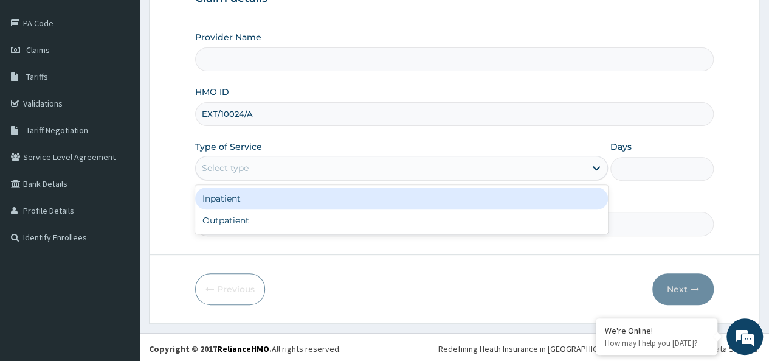
type input "OneHealth Pharmacy"
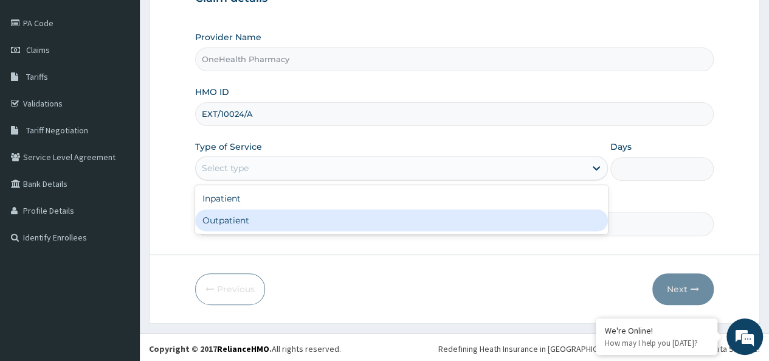
click at [256, 217] on div "Outpatient" at bounding box center [401, 220] width 413 height 22
type input "1"
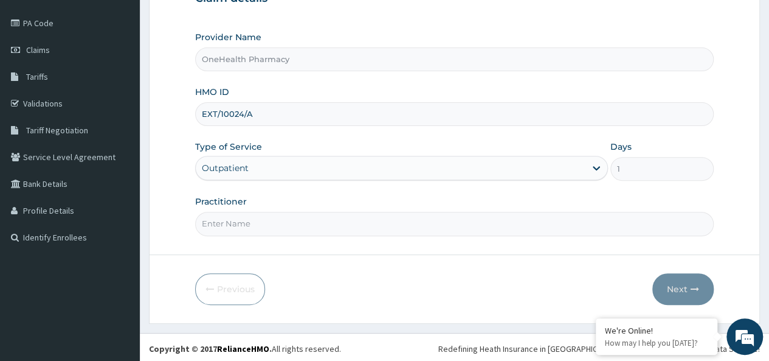
click at [275, 222] on input "Practitioner" at bounding box center [454, 224] width 519 height 24
type input "onehealth"
click at [692, 285] on icon "button" at bounding box center [695, 289] width 9 height 9
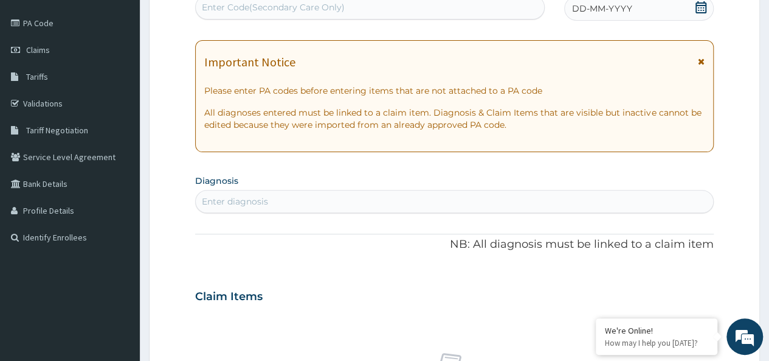
scroll to position [0, 0]
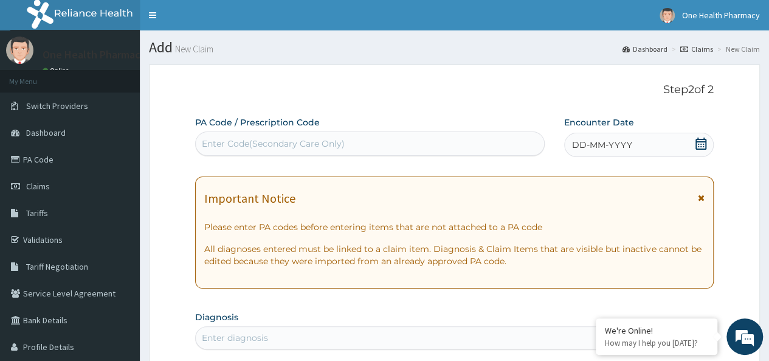
click at [258, 137] on div "Enter Code(Secondary Care Only)" at bounding box center [273, 143] width 143 height 12
paste input "PR/2C1F75C8"
type input "PR/2C1F75C8"
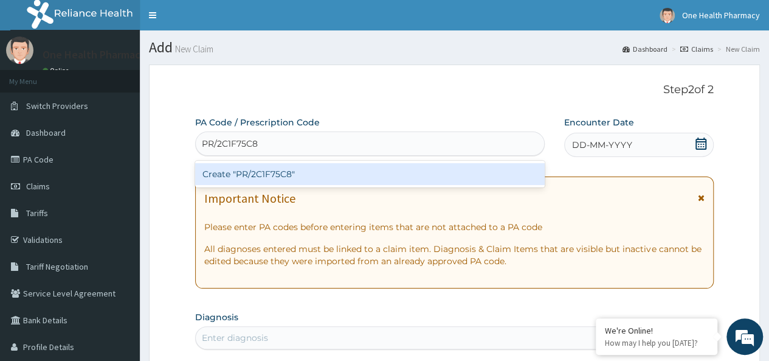
click at [392, 168] on div "Create "PR/2C1F75C8"" at bounding box center [369, 174] width 349 height 22
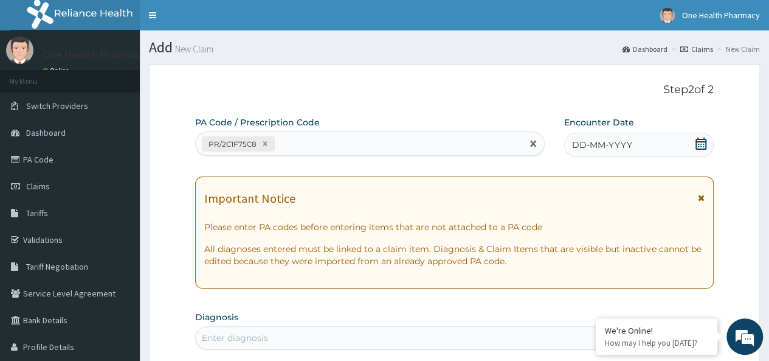
click at [623, 148] on span "DD-MM-YYYY" at bounding box center [602, 145] width 60 height 12
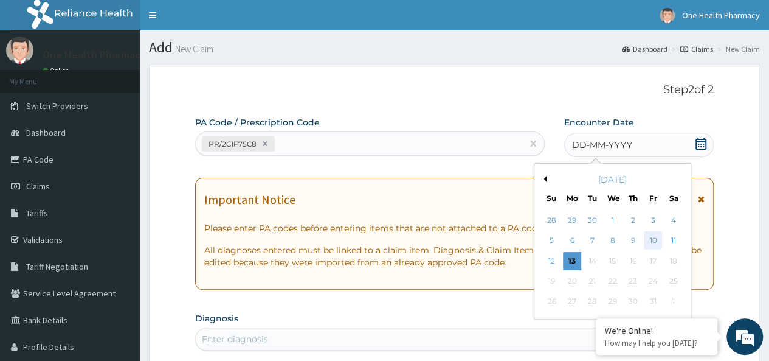
click at [658, 236] on div "10" at bounding box center [653, 241] width 18 height 18
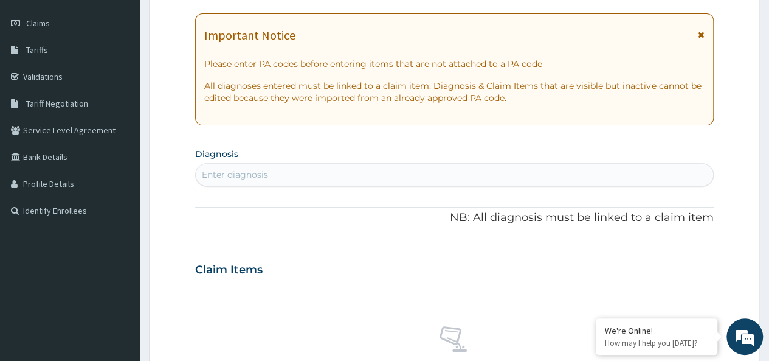
scroll to position [170, 0]
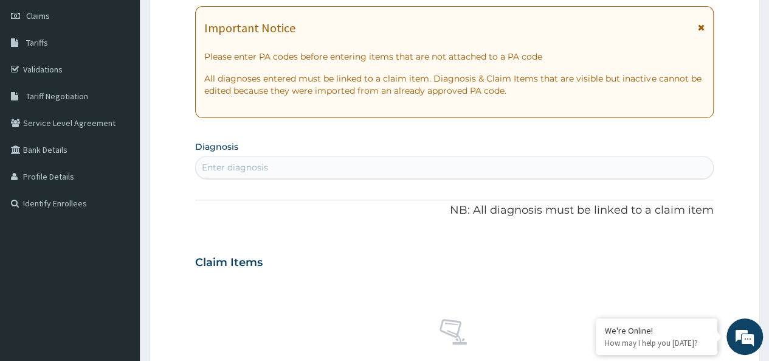
click at [398, 170] on div "Enter diagnosis" at bounding box center [454, 166] width 517 height 19
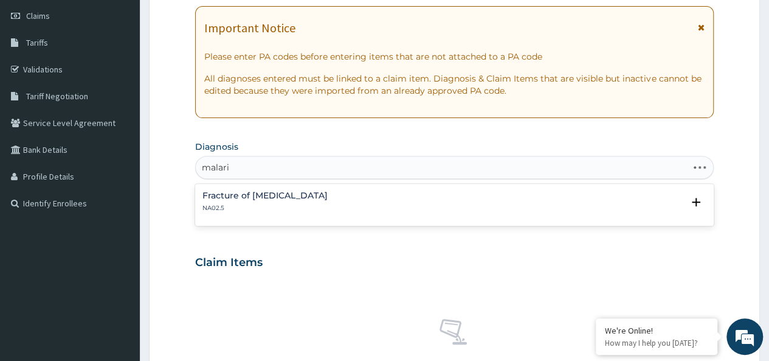
type input "[MEDICAL_DATA]"
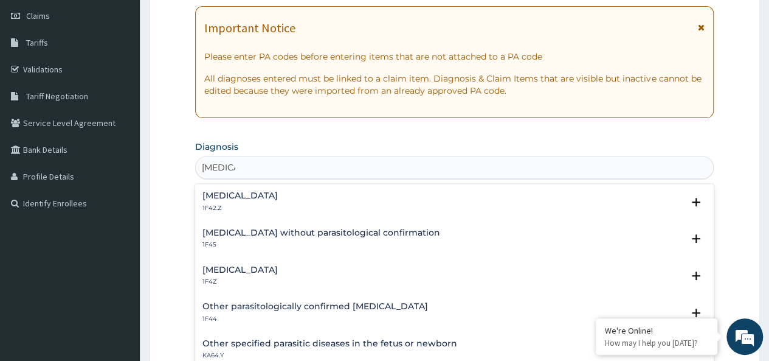
click at [254, 275] on div "Malaria, unspecified 1F4Z" at bounding box center [239, 275] width 75 height 21
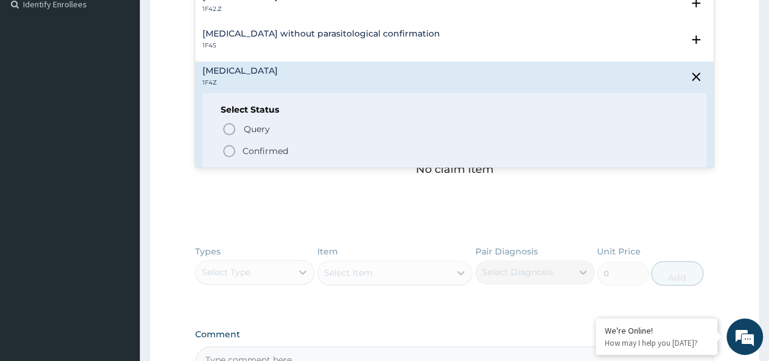
click at [254, 152] on p "Confirmed" at bounding box center [266, 151] width 46 height 12
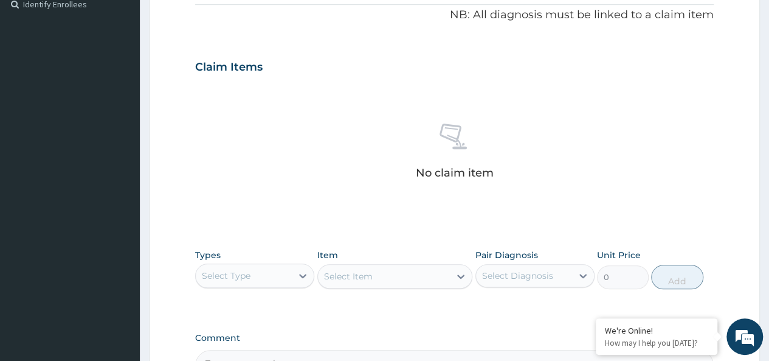
scroll to position [514, 0]
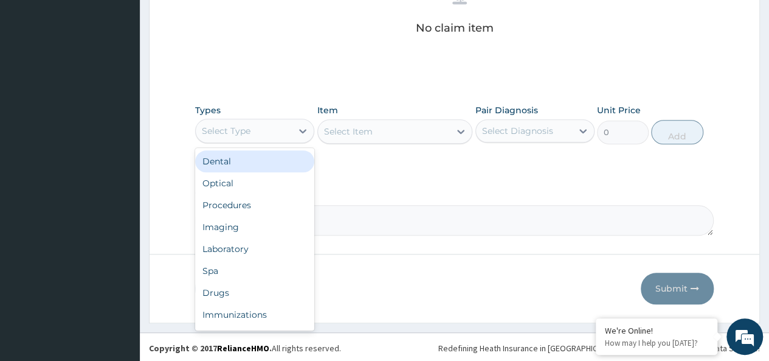
click at [248, 121] on div "Select Type" at bounding box center [244, 130] width 96 height 19
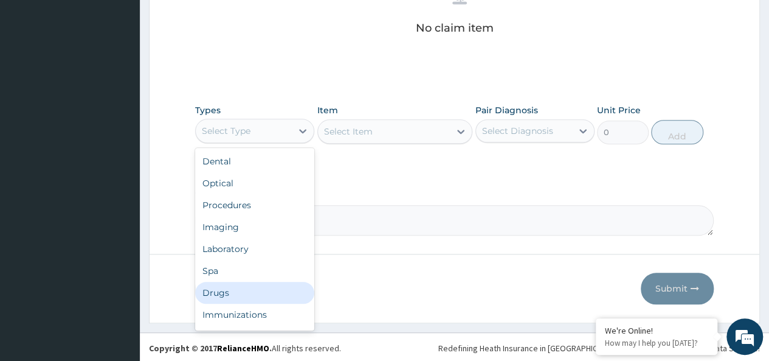
click at [226, 285] on div "Drugs" at bounding box center [254, 292] width 119 height 22
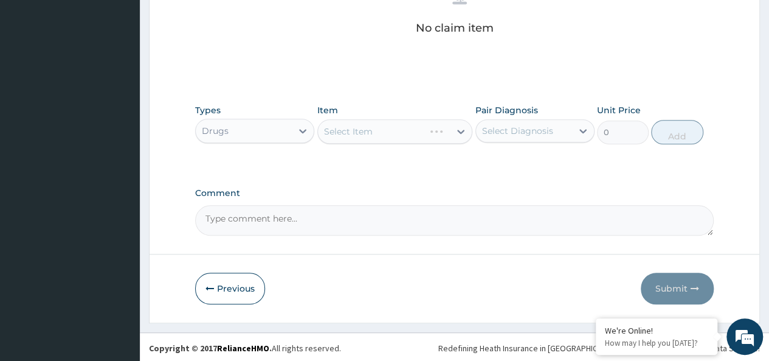
click at [393, 127] on div "Select Item" at bounding box center [395, 131] width 156 height 24
click at [401, 126] on div "Select Item" at bounding box center [384, 131] width 133 height 19
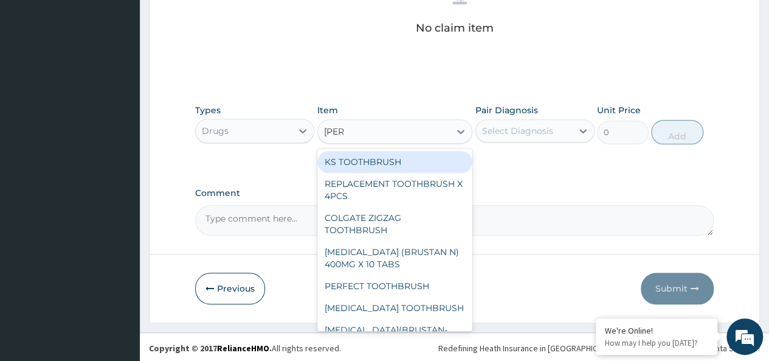
type input "brusta"
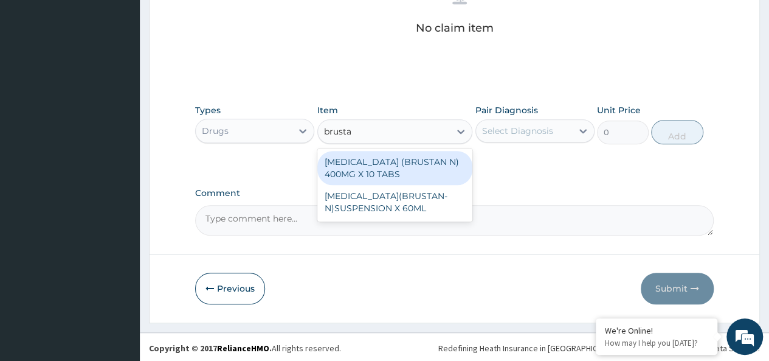
click at [402, 161] on div "[MEDICAL_DATA] (BRUSTAN N) 400MG X 10 TABS" at bounding box center [395, 168] width 156 height 34
type input "63"
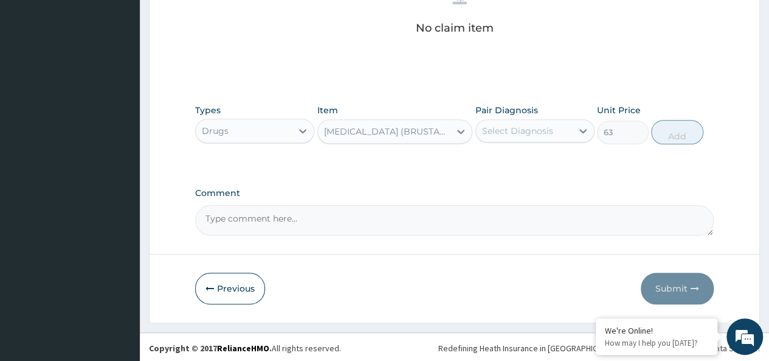
click at [507, 131] on div "Select Diagnosis" at bounding box center [517, 131] width 71 height 12
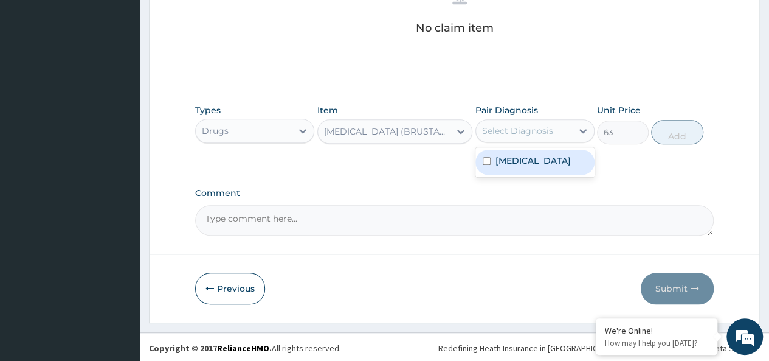
click at [563, 153] on div "[MEDICAL_DATA]" at bounding box center [534, 162] width 119 height 25
checkbox input "true"
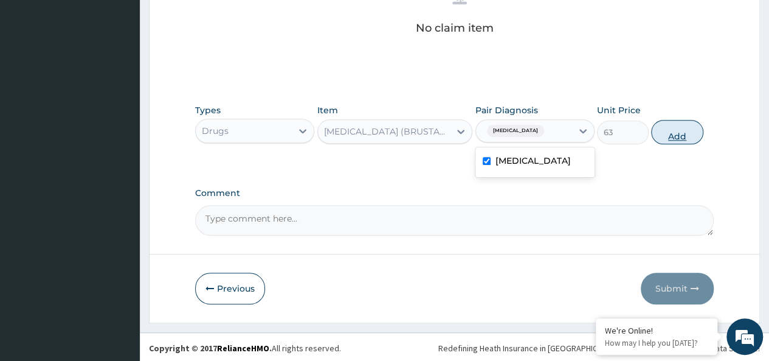
click at [696, 128] on button "Add" at bounding box center [677, 132] width 52 height 24
type input "0"
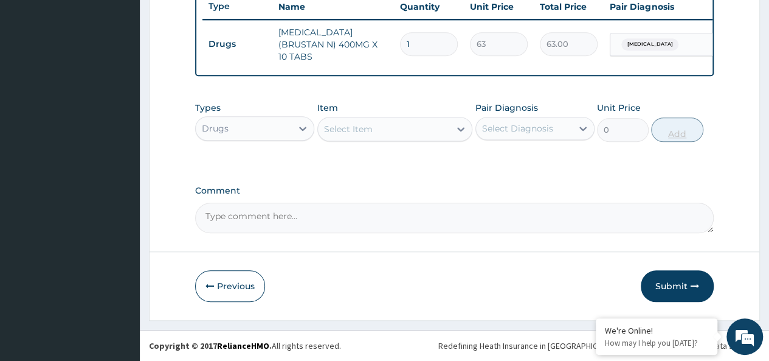
scroll to position [466, 0]
type input "10"
type input "630.00"
type input "10"
click at [406, 120] on div "Select Item" at bounding box center [395, 129] width 156 height 24
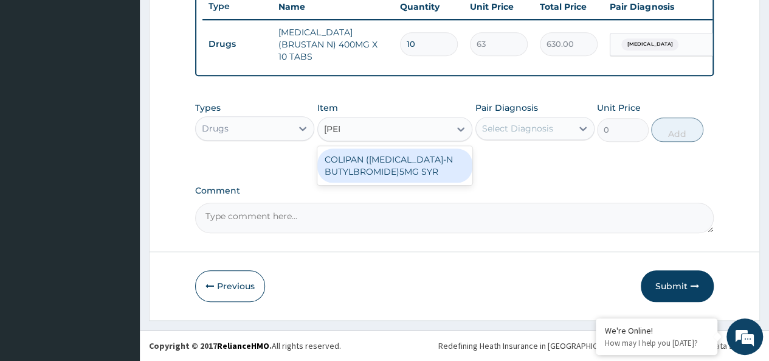
type input "colipa"
click at [438, 154] on div "COLIPAN ([MEDICAL_DATA]-N BUTYLBROMIDE)5MG SYR" at bounding box center [395, 165] width 156 height 34
type input "1260"
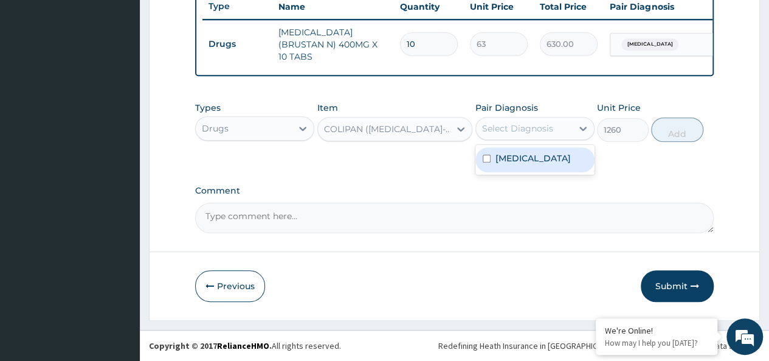
click at [534, 121] on div "Select Diagnosis" at bounding box center [524, 128] width 96 height 19
click at [559, 153] on label "[MEDICAL_DATA]" at bounding box center [532, 158] width 75 height 12
checkbox input "true"
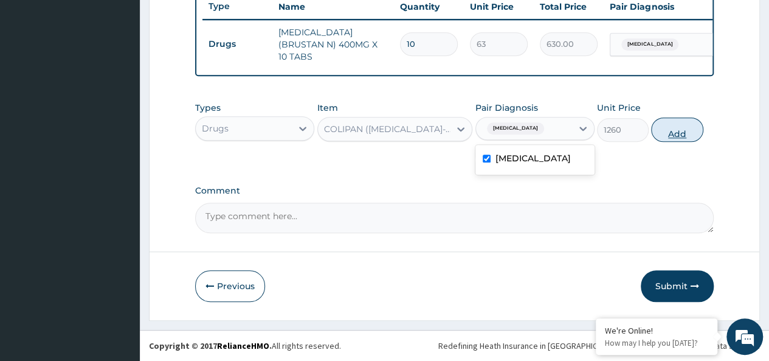
click at [680, 131] on button "Add" at bounding box center [677, 129] width 52 height 24
type input "0"
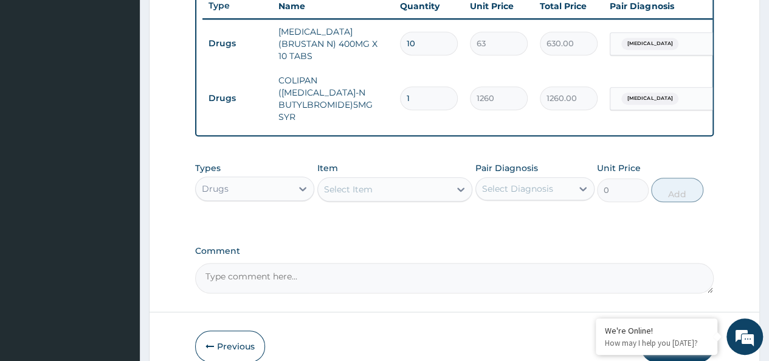
click at [371, 184] on div "Select Item" at bounding box center [348, 189] width 49 height 12
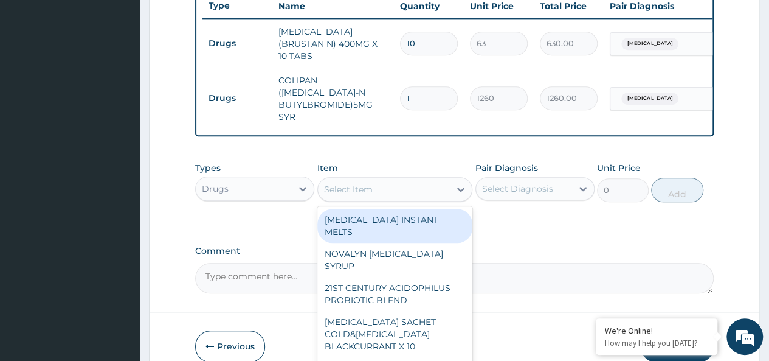
scroll to position [514, 0]
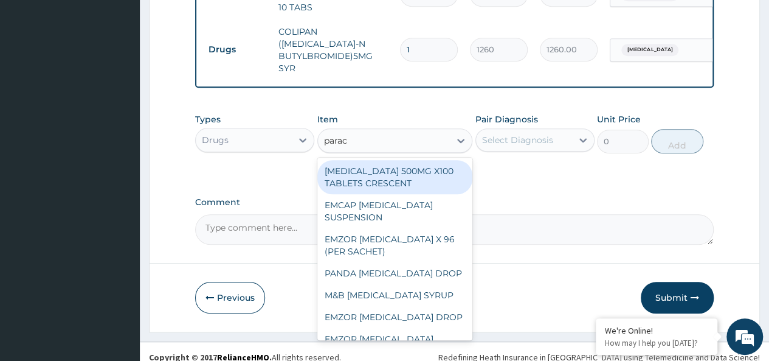
type input "parace"
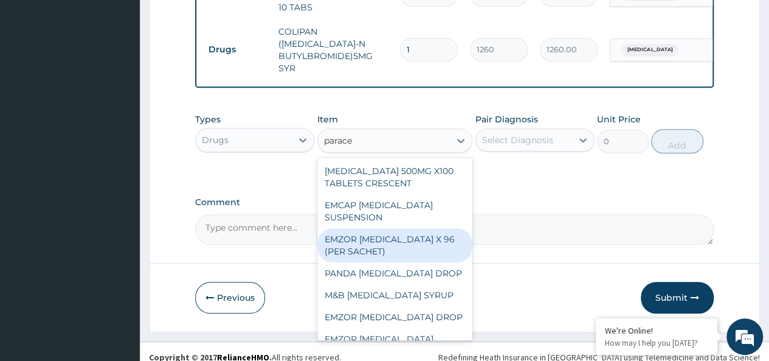
click at [423, 247] on div "EMZOR [MEDICAL_DATA] X 96 (PER SACHET)" at bounding box center [395, 245] width 156 height 34
type input "17.5"
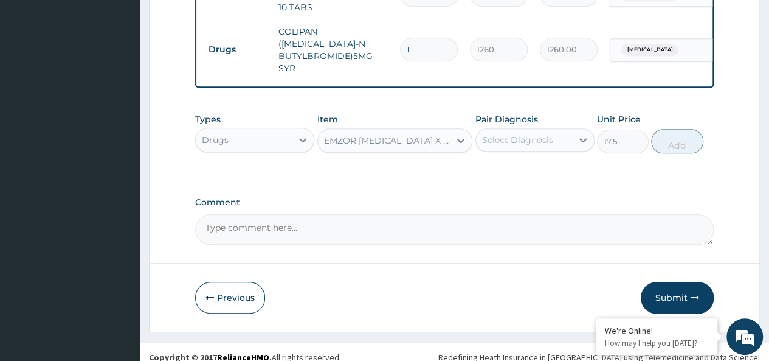
click at [550, 115] on div "Pair Diagnosis Select Diagnosis" at bounding box center [534, 133] width 119 height 40
click at [553, 130] on div "Select Diagnosis" at bounding box center [524, 139] width 96 height 19
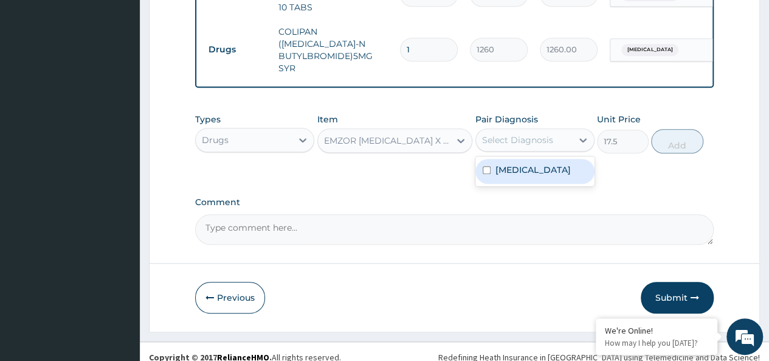
click at [559, 164] on label "[MEDICAL_DATA]" at bounding box center [532, 170] width 75 height 12
checkbox input "true"
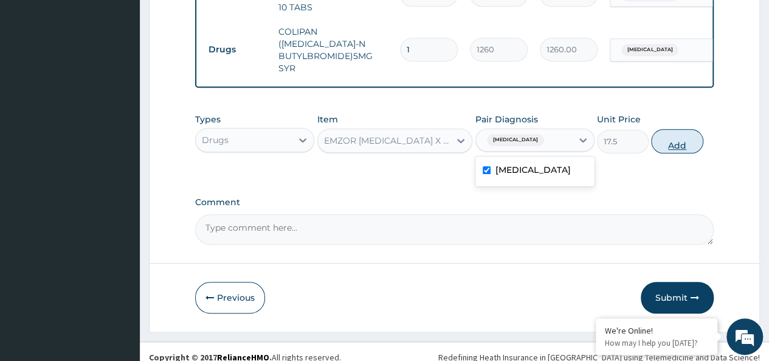
click at [678, 129] on button "Add" at bounding box center [677, 141] width 52 height 24
type input "0"
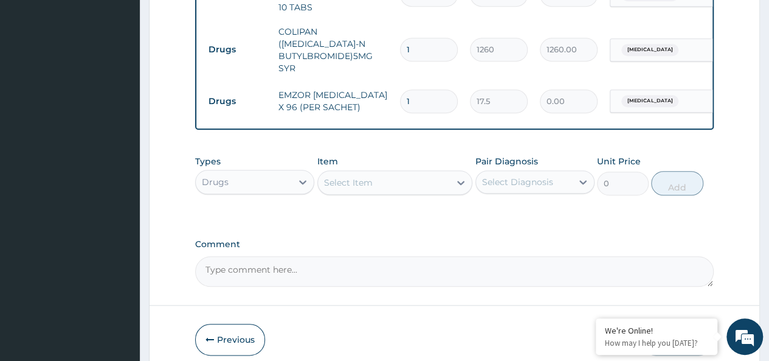
type input "0.00"
type input "3"
type input "52.50"
type input "36"
type input "630.00"
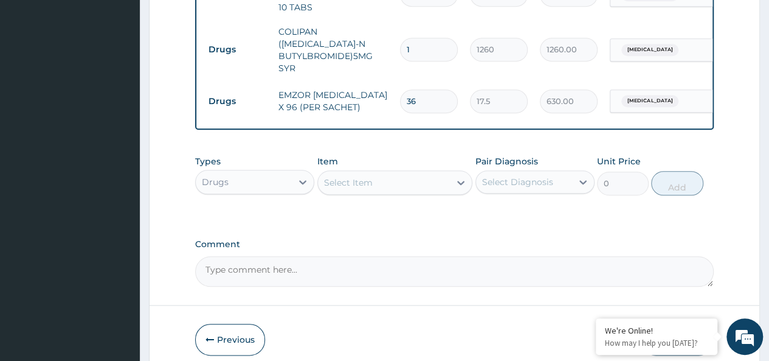
type input "36"
click at [392, 173] on div "Select Item" at bounding box center [384, 182] width 133 height 19
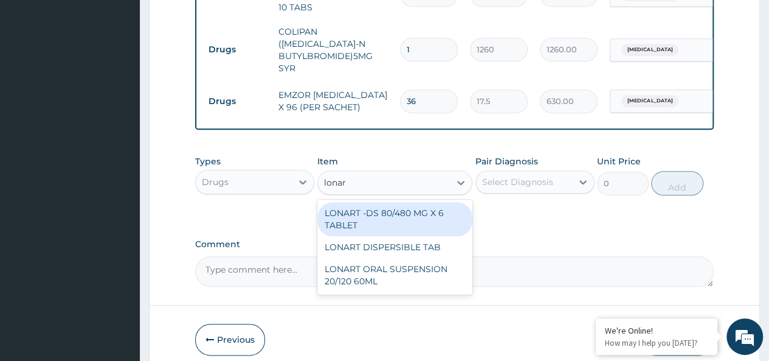
type input "lonart"
click at [426, 210] on div "LONART -DS 80/480 MG X 6 TABLET" at bounding box center [395, 219] width 156 height 34
type input "618.3333129882812"
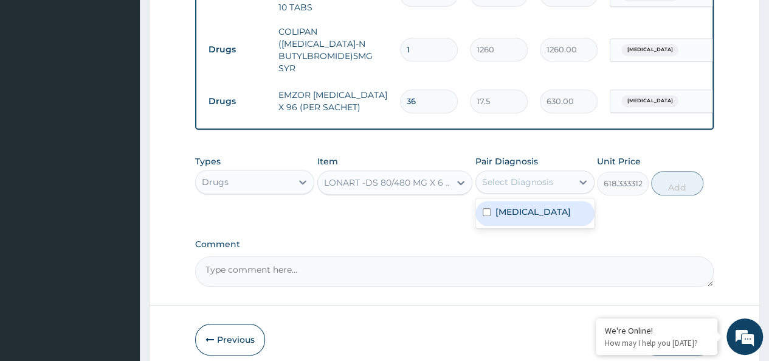
click at [521, 176] on div "Select Diagnosis" at bounding box center [517, 182] width 71 height 12
click at [545, 205] on label "[MEDICAL_DATA]" at bounding box center [532, 211] width 75 height 12
checkbox input "true"
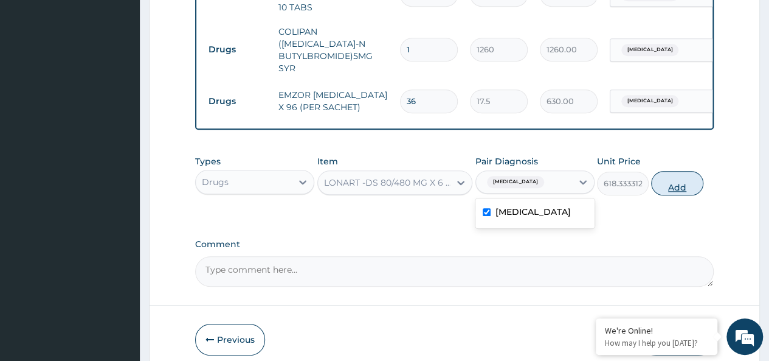
click at [671, 171] on button "Add" at bounding box center [677, 183] width 52 height 24
type input "0"
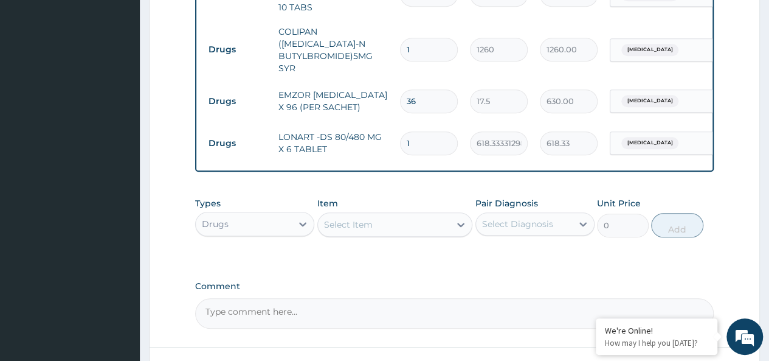
type input "0.00"
type input "6"
type input "3710.00"
type input "6"
click at [246, 214] on div "Drugs" at bounding box center [244, 223] width 96 height 19
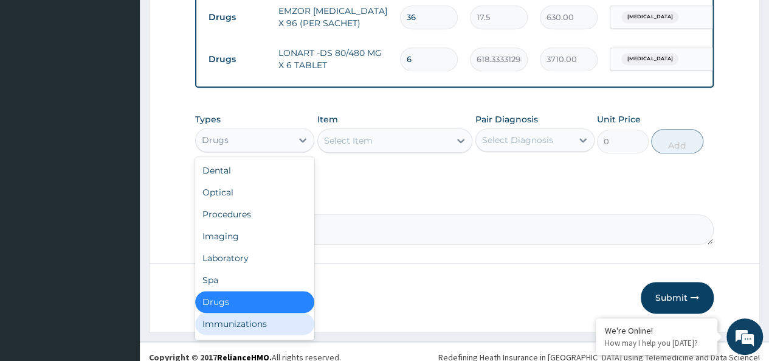
scroll to position [41, 0]
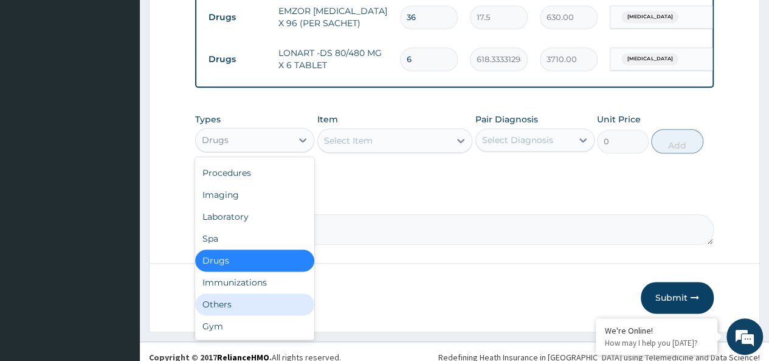
click at [230, 293] on div "Others" at bounding box center [254, 304] width 119 height 22
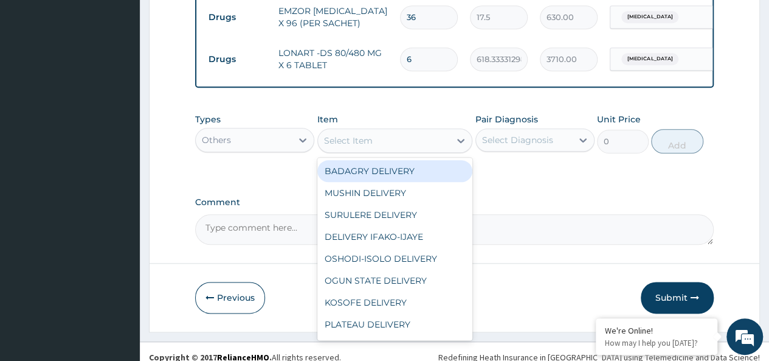
click at [402, 138] on div "Select Item" at bounding box center [384, 140] width 133 height 19
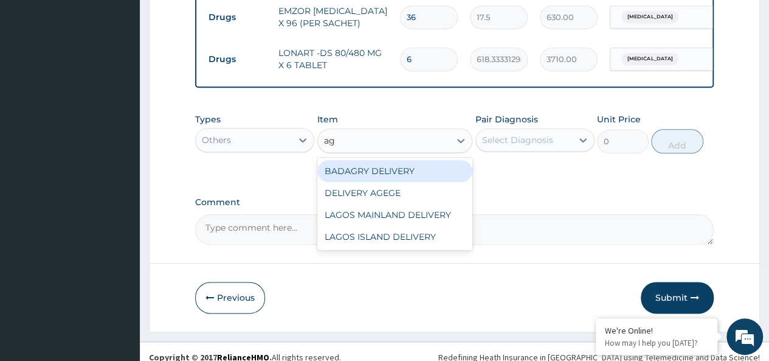
type input "age"
click at [423, 164] on div "DELIVERY AGEGE" at bounding box center [395, 171] width 156 height 22
type input "2500"
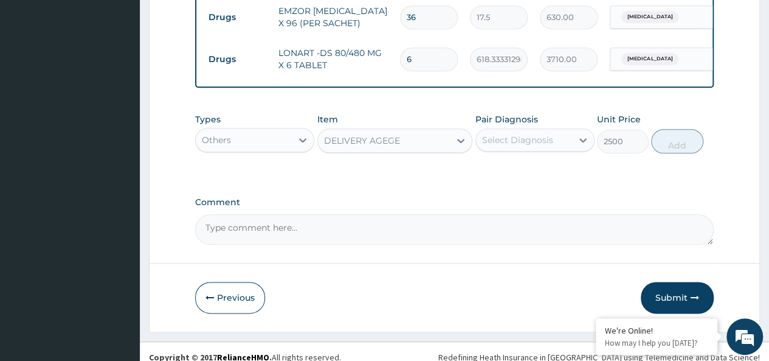
click at [537, 134] on div "Select Diagnosis" at bounding box center [517, 140] width 71 height 12
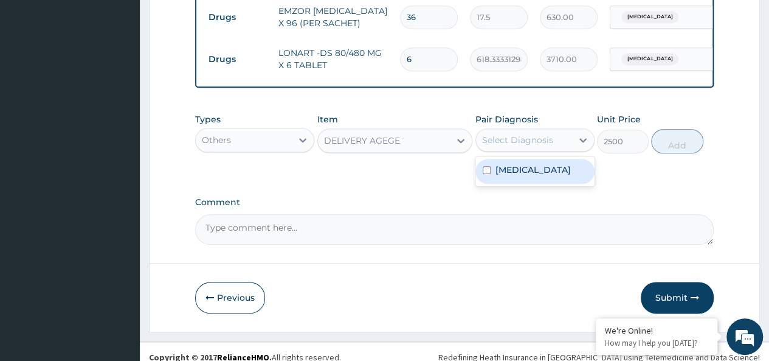
click at [568, 164] on label "[MEDICAL_DATA]" at bounding box center [532, 170] width 75 height 12
checkbox input "true"
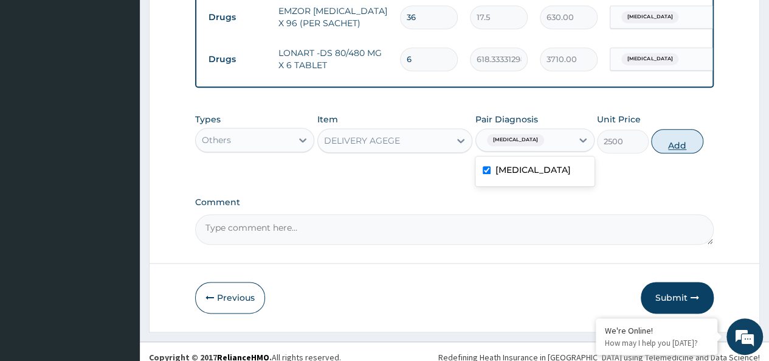
click at [665, 129] on button "Add" at bounding box center [677, 141] width 52 height 24
type input "0"
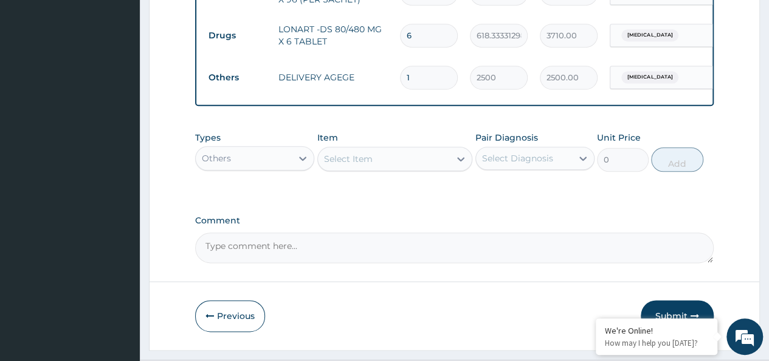
scroll to position [641, 0]
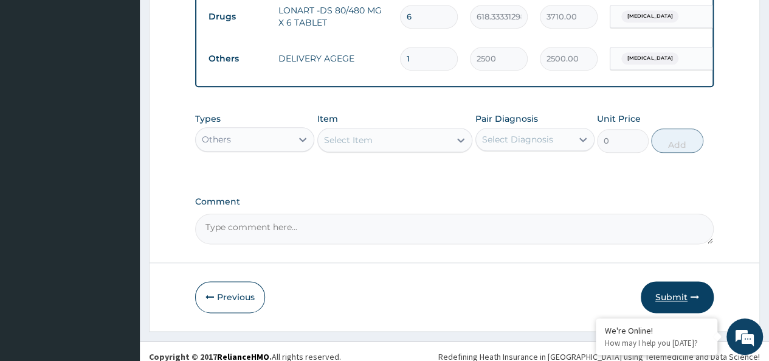
click at [675, 283] on button "Submit" at bounding box center [677, 297] width 73 height 32
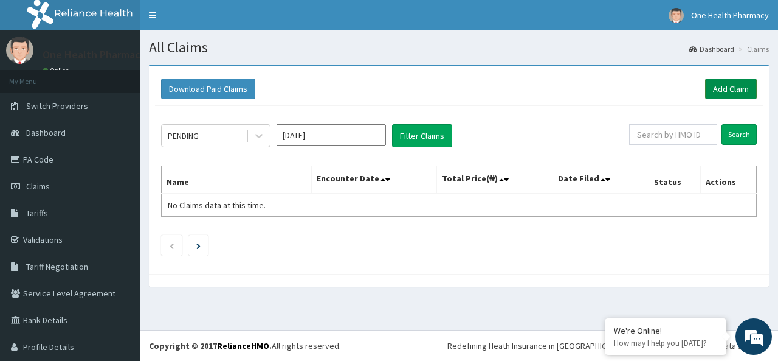
click at [724, 89] on link "Add Claim" at bounding box center [731, 88] width 52 height 21
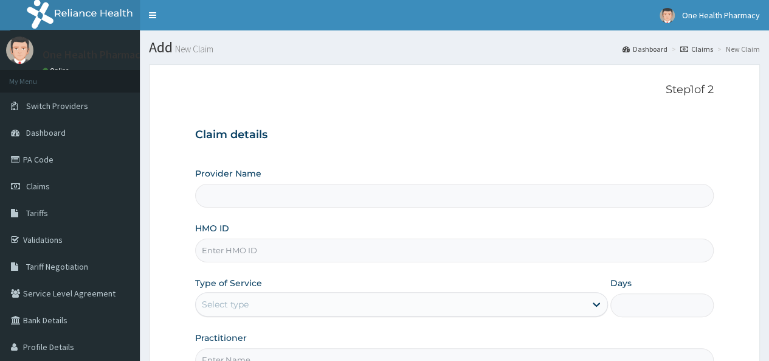
click at [243, 248] on input "HMO ID" at bounding box center [454, 250] width 519 height 24
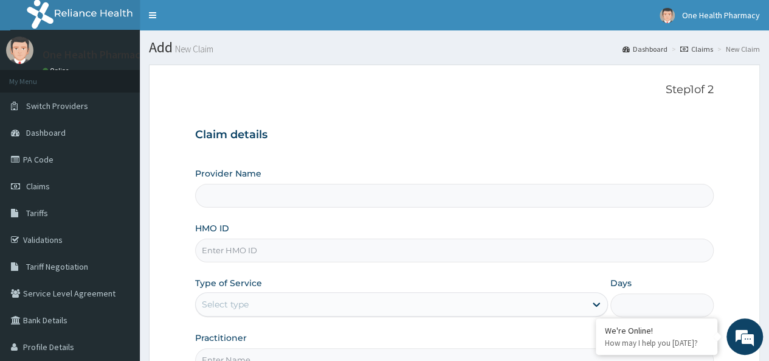
paste input "OOA/10004/A"
type input "OOA/10004/A"
type input "OneHealth Pharmacy"
type input "OOA/10004/A"
click at [246, 299] on div "Select type" at bounding box center [225, 304] width 47 height 12
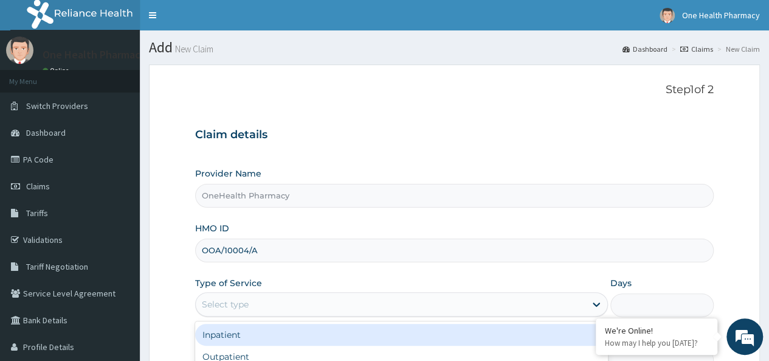
scroll to position [136, 0]
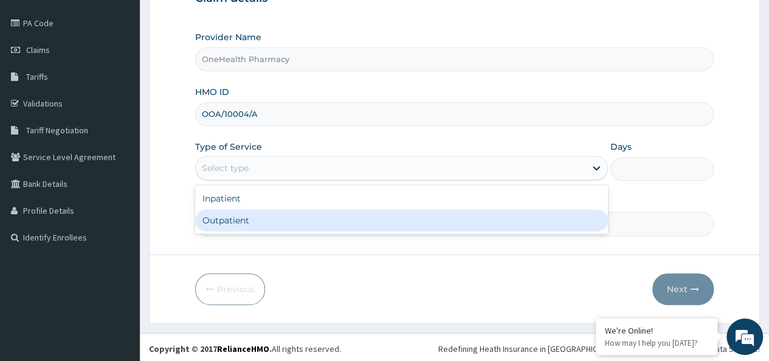
click at [240, 226] on div "Outpatient" at bounding box center [401, 220] width 413 height 22
type input "1"
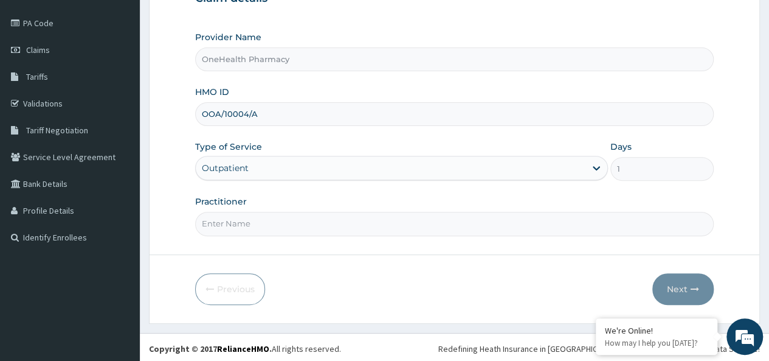
click at [255, 226] on input "Practitioner" at bounding box center [454, 224] width 519 height 24
type input "onehealth"
click at [681, 284] on button "Next" at bounding box center [682, 289] width 61 height 32
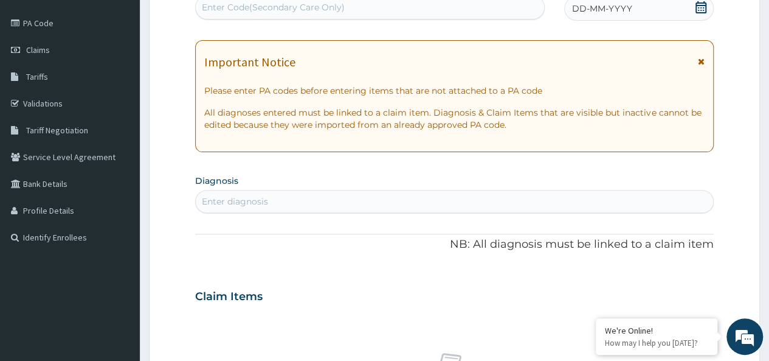
scroll to position [0, 0]
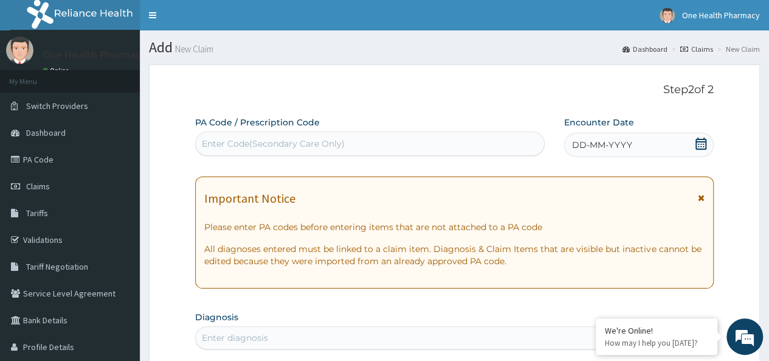
click at [289, 136] on div "Enter Code(Secondary Care Only)" at bounding box center [370, 143] width 348 height 19
paste input "PR/40CF0BB7"
type input "PR/40CF0BB7"
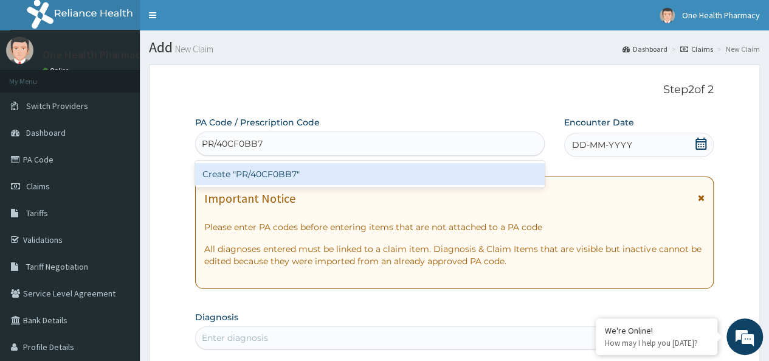
click at [375, 174] on div "Create "PR/40CF0BB7"" at bounding box center [369, 174] width 349 height 22
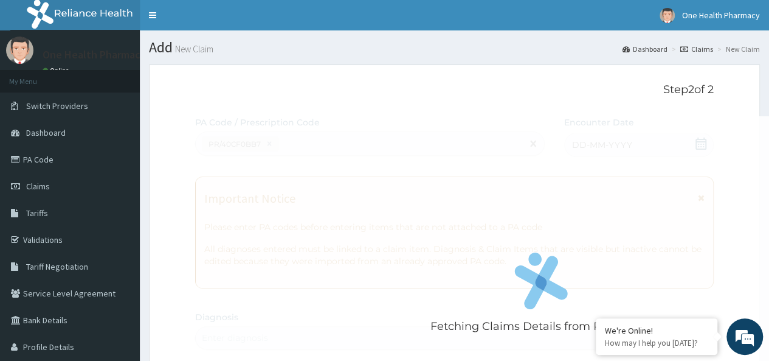
click at [635, 141] on div "Fetching Claims Details from PA Code....." at bounding box center [541, 296] width 692 height 361
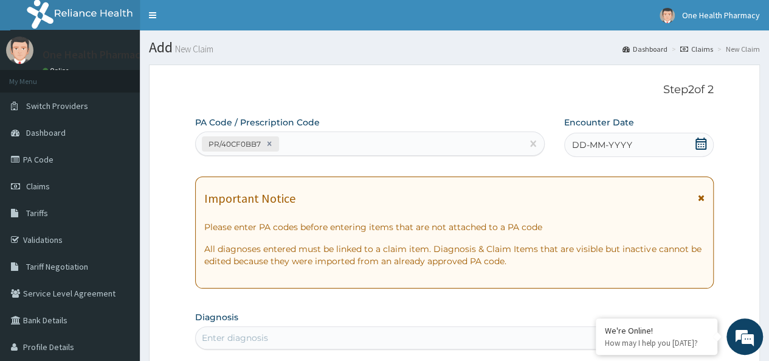
click at [631, 150] on div "DD-MM-YYYY" at bounding box center [639, 145] width 150 height 24
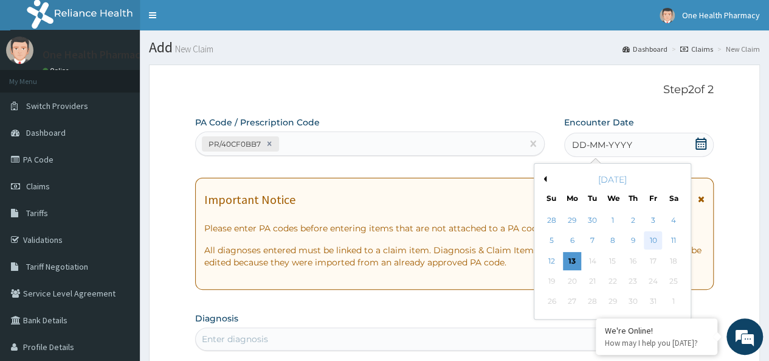
click at [655, 238] on div "10" at bounding box center [653, 241] width 18 height 18
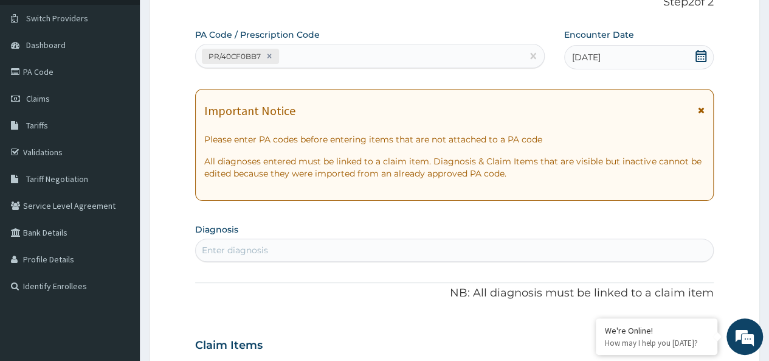
scroll to position [88, 0]
click at [414, 249] on div "Enter diagnosis" at bounding box center [454, 249] width 517 height 19
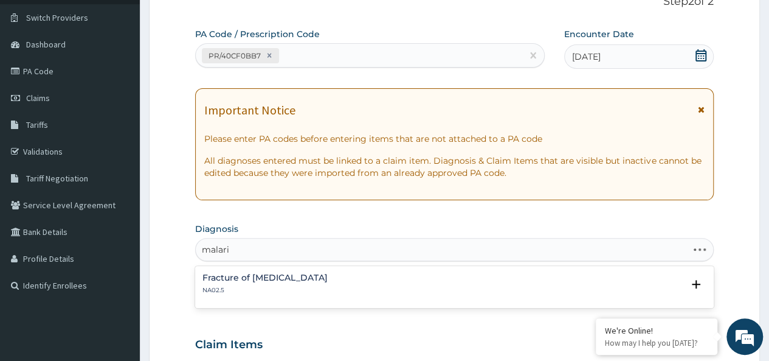
type input "[MEDICAL_DATA]"
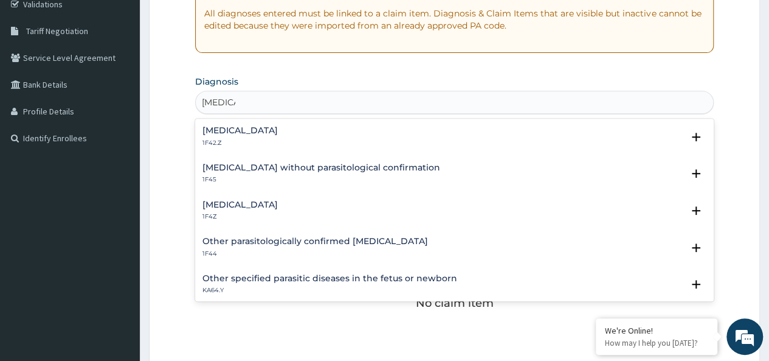
scroll to position [232, 0]
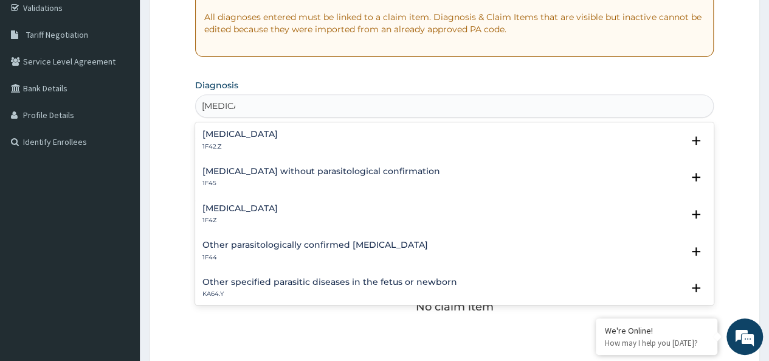
click at [266, 209] on h4 "[MEDICAL_DATA]" at bounding box center [239, 208] width 75 height 9
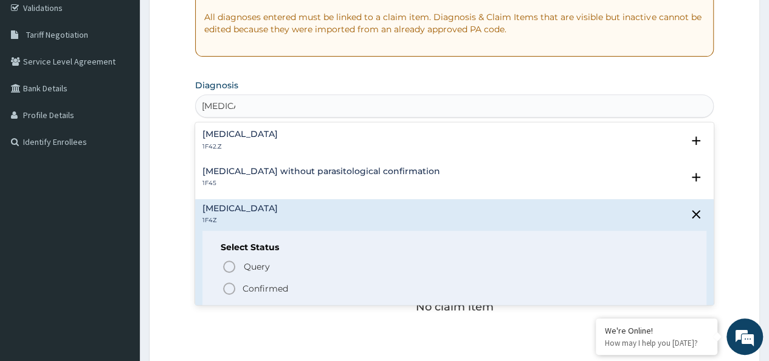
click at [260, 284] on p "Confirmed" at bounding box center [266, 288] width 46 height 12
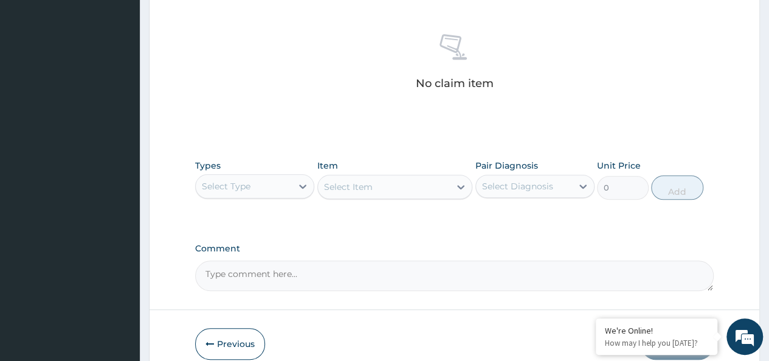
scroll to position [514, 0]
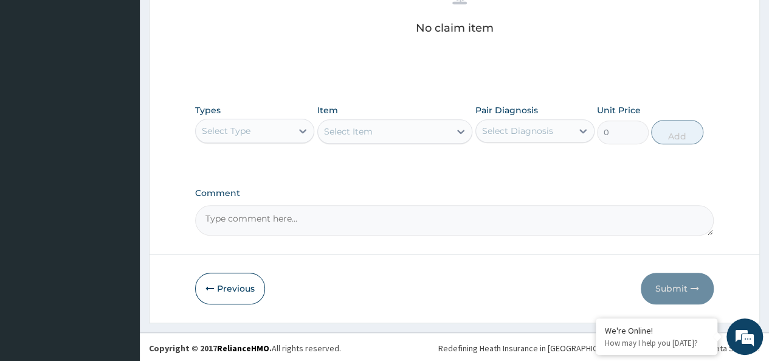
click at [249, 126] on div "Select Type" at bounding box center [226, 131] width 49 height 12
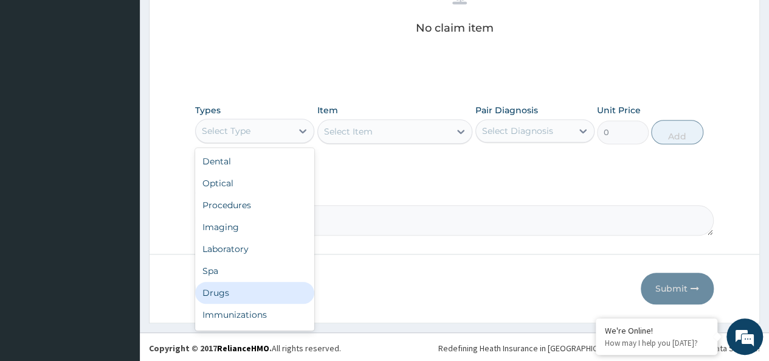
click at [225, 287] on div "Drugs" at bounding box center [254, 292] width 119 height 22
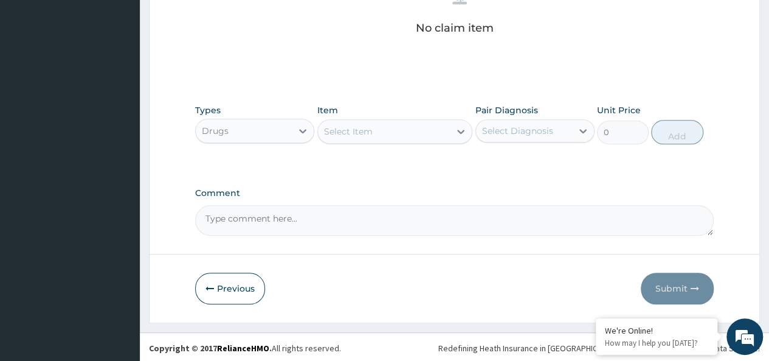
click at [392, 130] on div "Select Item" at bounding box center [384, 131] width 133 height 19
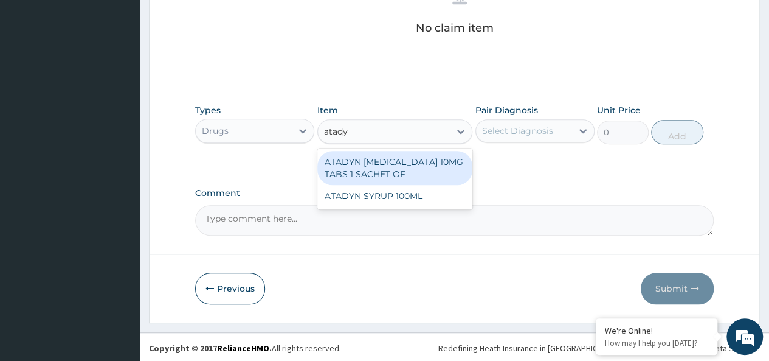
type input "atadyn"
click at [442, 179] on div "ATADYN [MEDICAL_DATA] 10MG TABS 1 SACHET OF" at bounding box center [395, 168] width 156 height 34
type input "350"
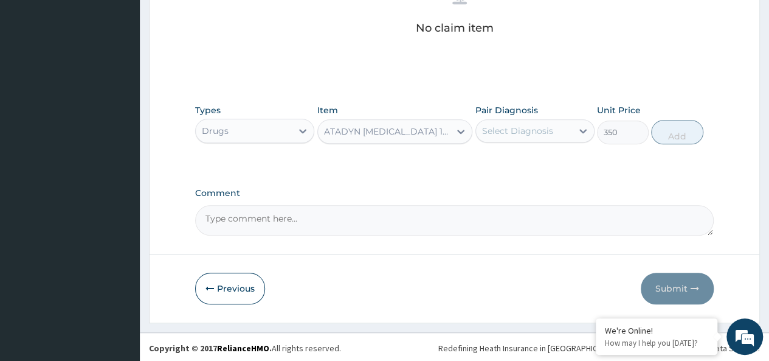
click at [523, 129] on div "Select Diagnosis" at bounding box center [517, 131] width 71 height 12
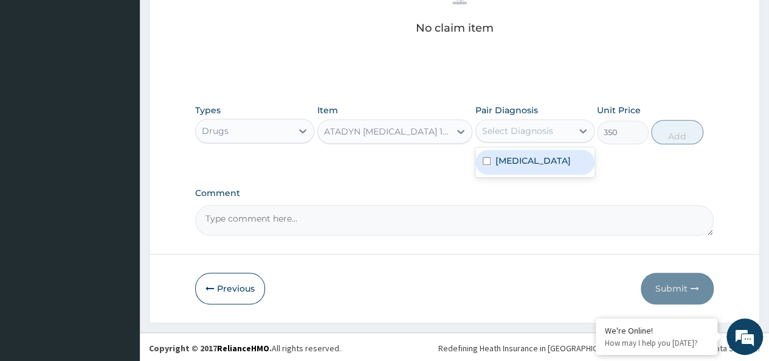
click at [410, 125] on div "ATADYN [MEDICAL_DATA] 10MG TABS 1 SACHET OF" at bounding box center [388, 131] width 128 height 12
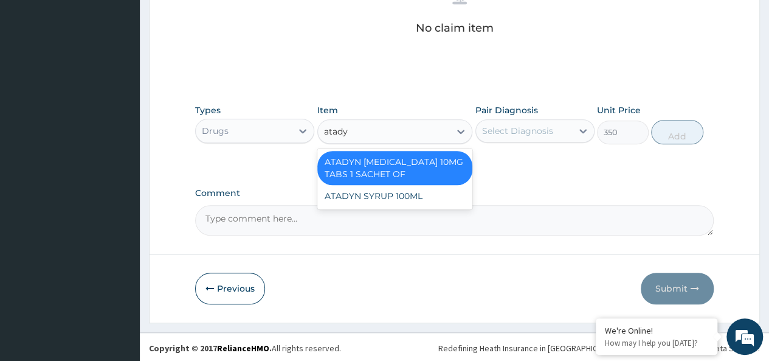
scroll to position [0, 0]
type input "atadyn"
click at [432, 198] on div "ATADYN SYRUP 100ML" at bounding box center [395, 196] width 156 height 22
type input "1890"
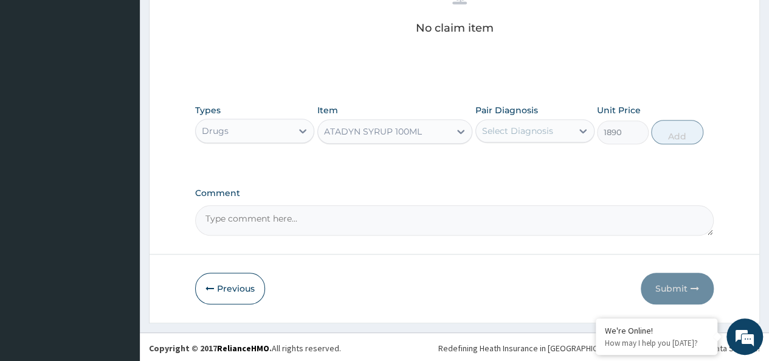
click at [533, 133] on div "Select Diagnosis" at bounding box center [517, 131] width 71 height 12
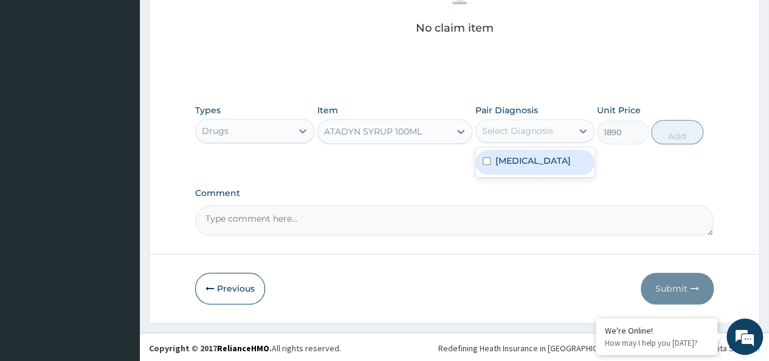
click at [571, 155] on label "[MEDICAL_DATA]" at bounding box center [532, 160] width 75 height 12
checkbox input "true"
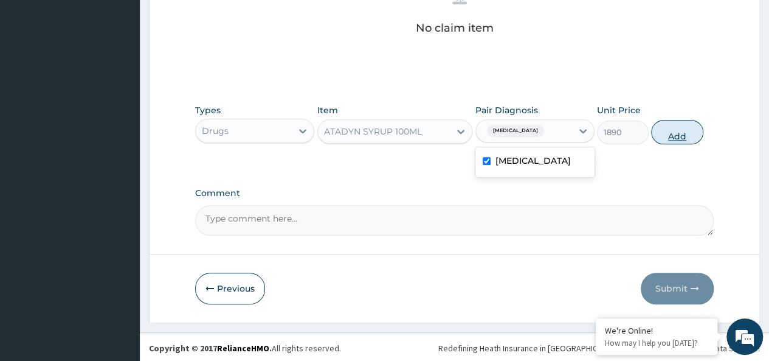
click at [675, 123] on button "Add" at bounding box center [677, 132] width 52 height 24
type input "0"
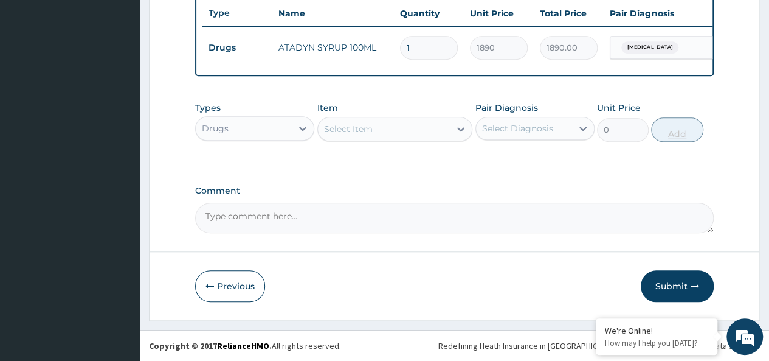
scroll to position [466, 0]
click at [398, 123] on div "Select Item" at bounding box center [384, 128] width 133 height 19
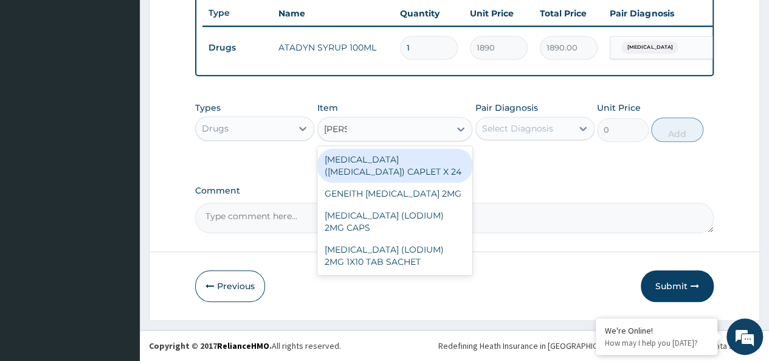
type input "[PERSON_NAME]"
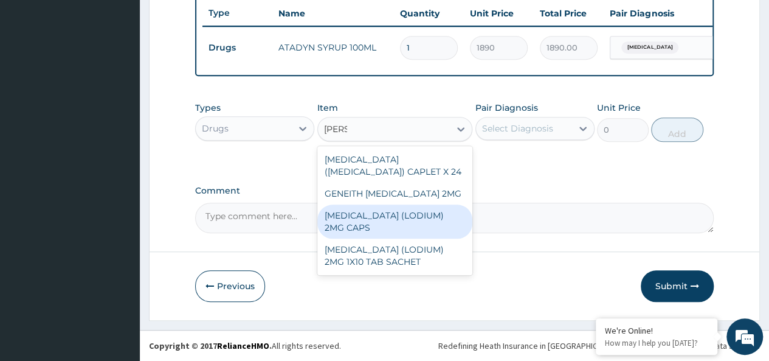
click at [430, 213] on div "[MEDICAL_DATA] (LODIUM) 2MG CAPS" at bounding box center [395, 221] width 156 height 34
type input "70"
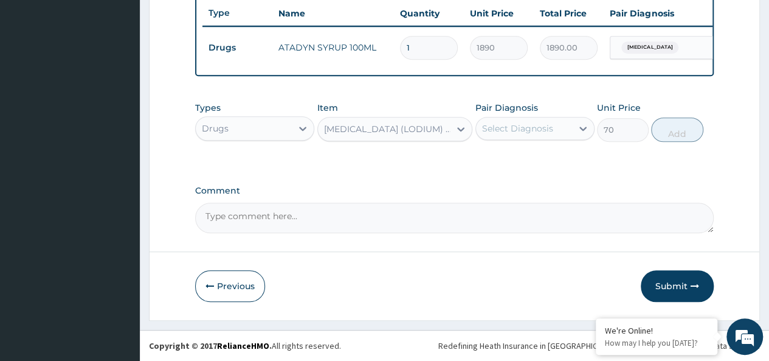
click at [560, 128] on div "Select Diagnosis" at bounding box center [524, 128] width 96 height 19
click at [567, 159] on label "[MEDICAL_DATA]" at bounding box center [532, 158] width 75 height 12
checkbox input "true"
click at [655, 131] on button "Add" at bounding box center [677, 129] width 52 height 24
type input "0"
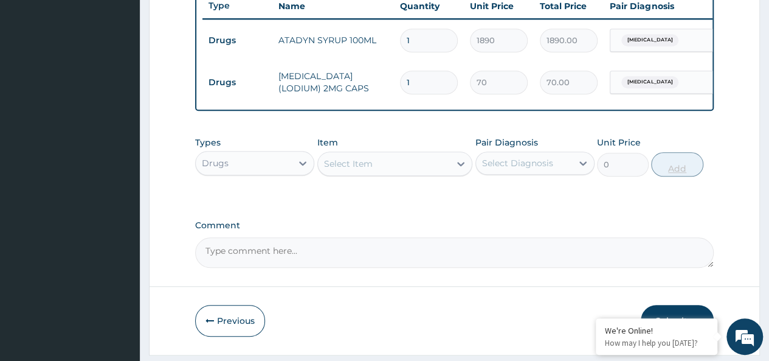
type input "10"
type input "700.00"
type input "10"
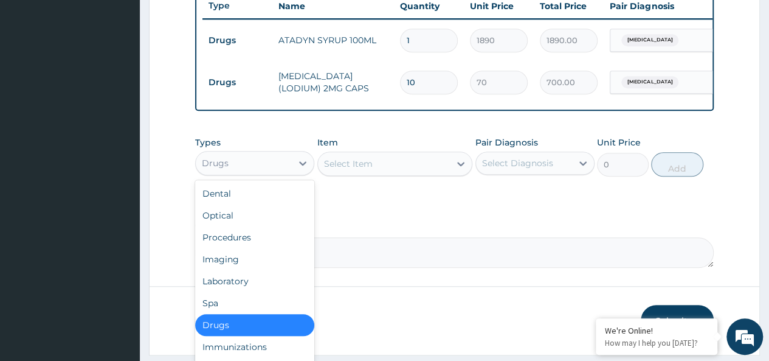
click at [221, 160] on div "Drugs" at bounding box center [254, 163] width 119 height 24
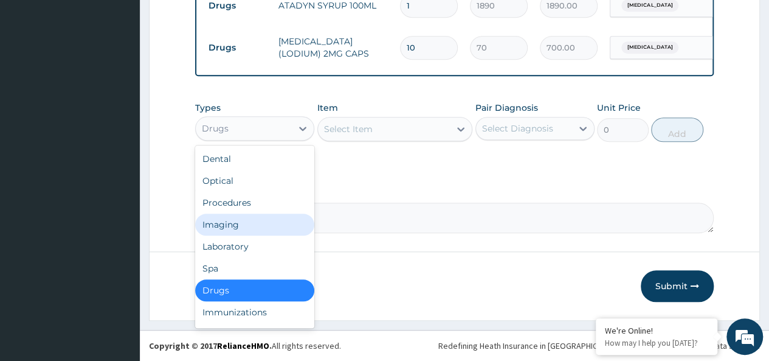
scroll to position [41, 0]
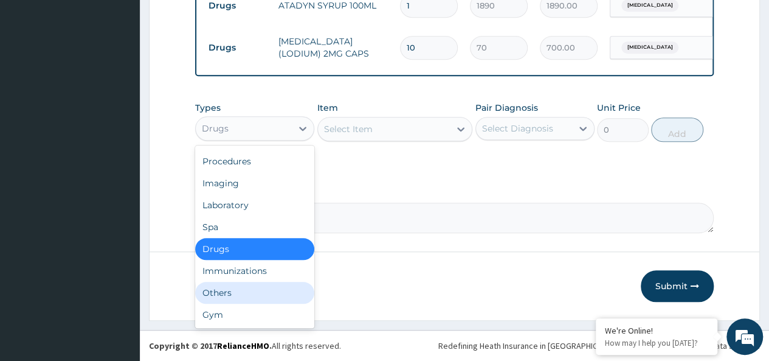
click at [227, 295] on div "Others" at bounding box center [254, 292] width 119 height 22
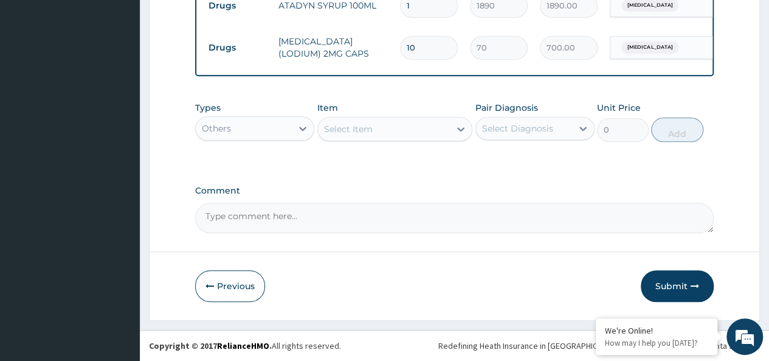
click at [378, 128] on div "Select Item" at bounding box center [384, 128] width 133 height 19
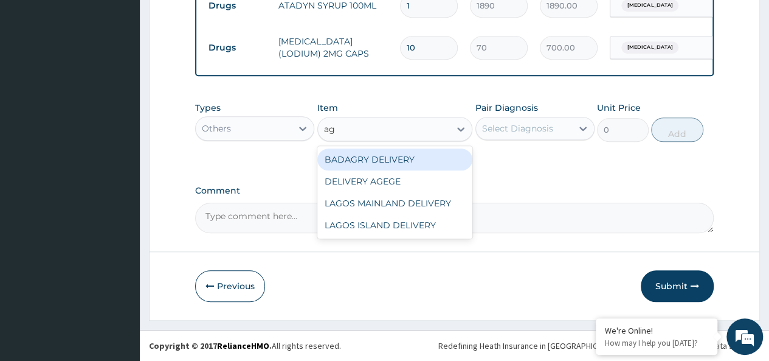
type input "age"
click at [426, 167] on div "DELIVERY AGEGE" at bounding box center [395, 159] width 156 height 22
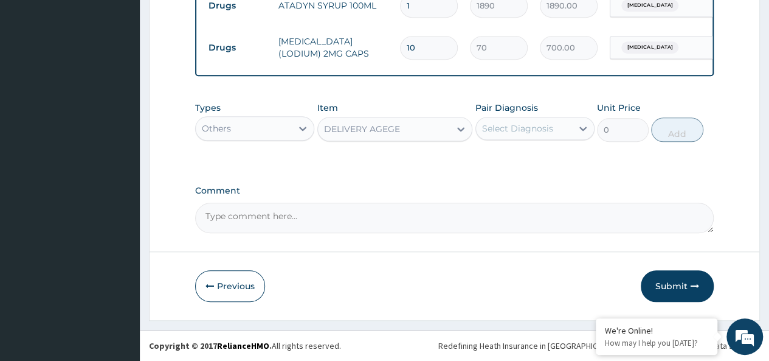
type input "2500"
click at [503, 128] on div "Select Diagnosis" at bounding box center [517, 128] width 71 height 12
click at [568, 164] on label "Malaria, unspecified" at bounding box center [532, 158] width 75 height 12
checkbox input "true"
click at [669, 135] on button "Add" at bounding box center [677, 129] width 52 height 24
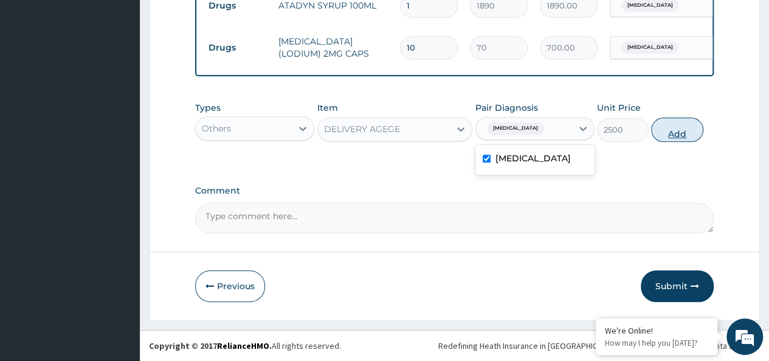
type input "0"
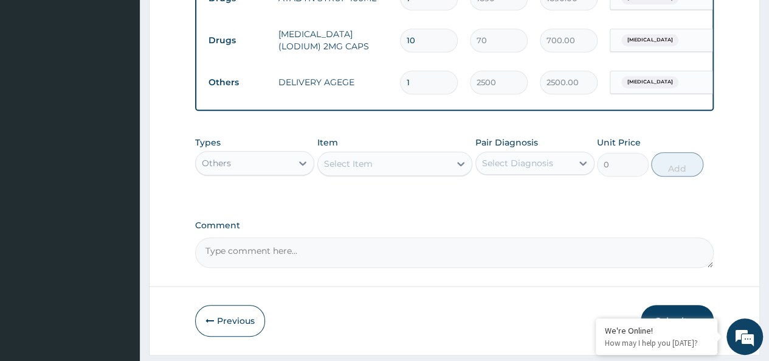
scroll to position [550, 0]
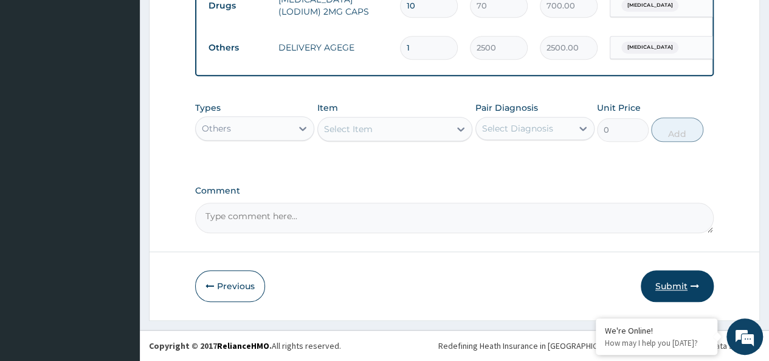
click at [661, 295] on button "Submit" at bounding box center [677, 286] width 73 height 32
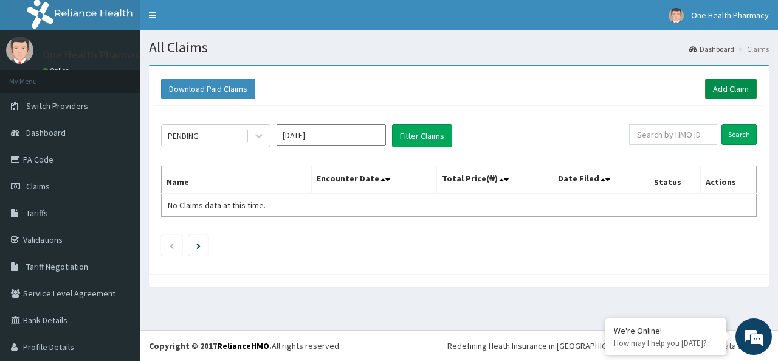
click at [719, 92] on link "Add Claim" at bounding box center [731, 88] width 52 height 21
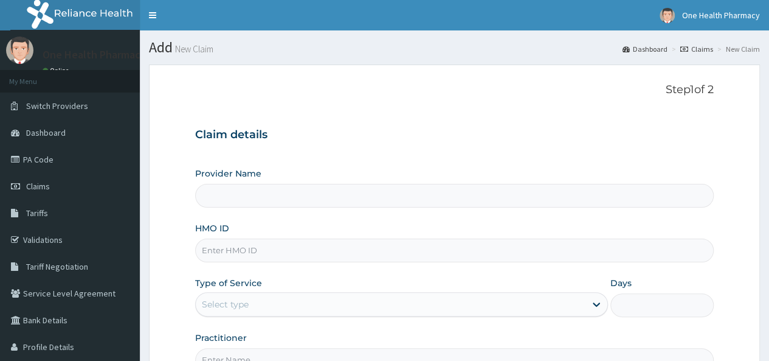
click at [299, 249] on input "HMO ID" at bounding box center [454, 250] width 519 height 24
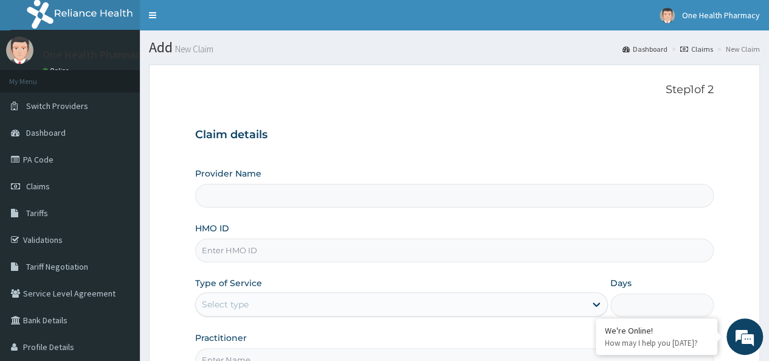
paste input "PIG/10025/A"
type input "PIG/10025/A"
click at [255, 308] on div "Select type" at bounding box center [391, 303] width 390 height 19
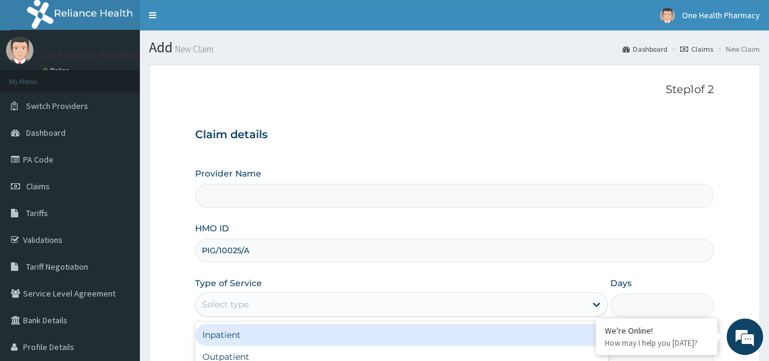
type input "OneHealth Pharmacy"
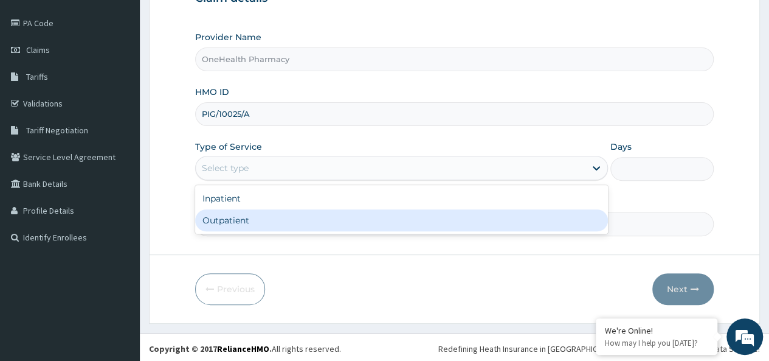
click at [250, 218] on div "Outpatient" at bounding box center [401, 220] width 413 height 22
type input "1"
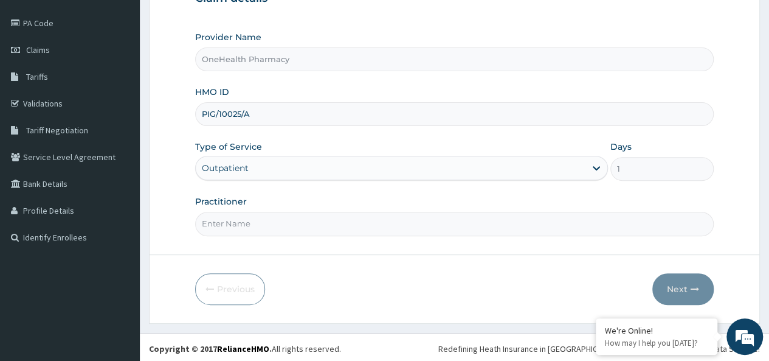
click at [246, 228] on input "Practitioner" at bounding box center [454, 224] width 519 height 24
type input "onehealth"
click at [676, 292] on button "Next" at bounding box center [682, 289] width 61 height 32
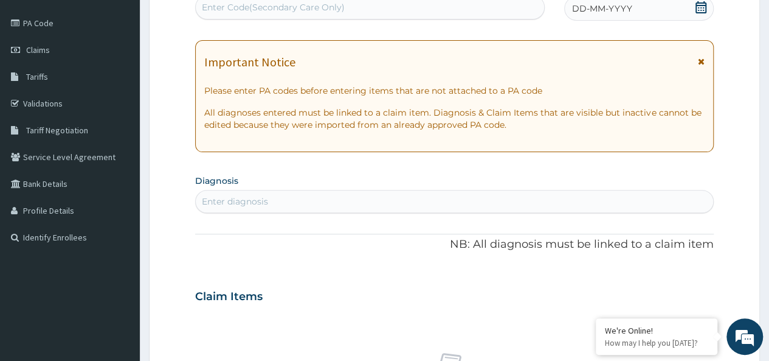
scroll to position [0, 0]
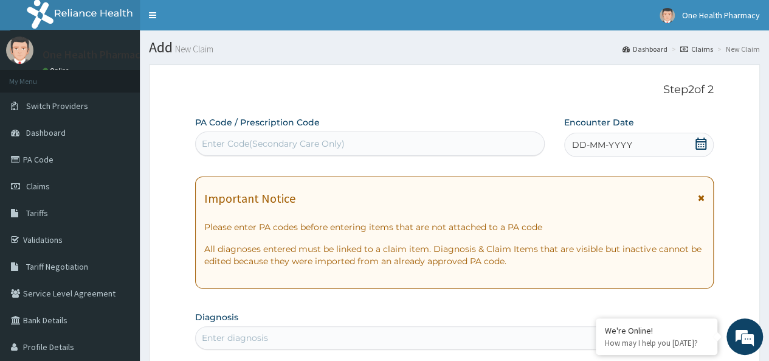
click at [271, 145] on div "Enter Code(Secondary Care Only)" at bounding box center [273, 143] width 143 height 12
paste input "PR/5C4FD6CE"
type input "PR/5C4FD6CE"
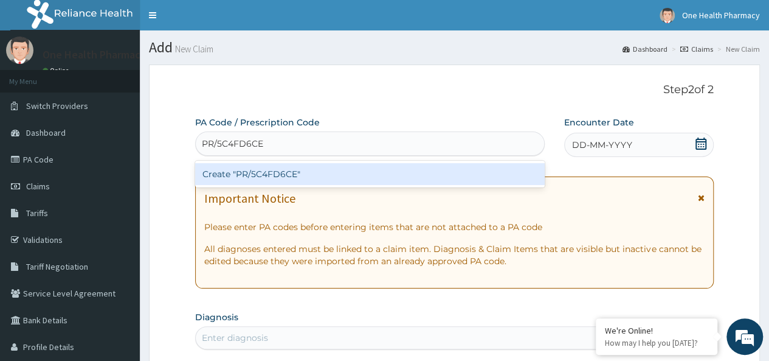
click at [306, 175] on div "Create "PR/5C4FD6CE"" at bounding box center [369, 174] width 349 height 22
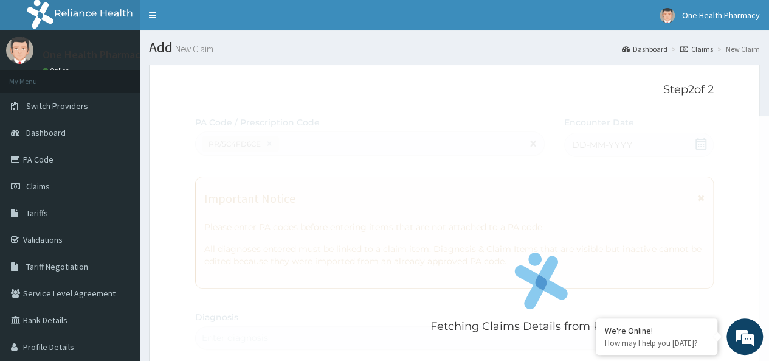
click at [620, 143] on div "Fetching Claims Details from PA Code....." at bounding box center [541, 296] width 692 height 361
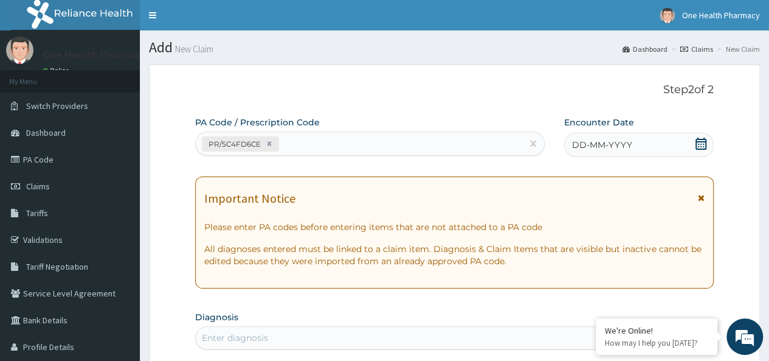
click at [660, 141] on div "DD-MM-YYYY" at bounding box center [639, 145] width 150 height 24
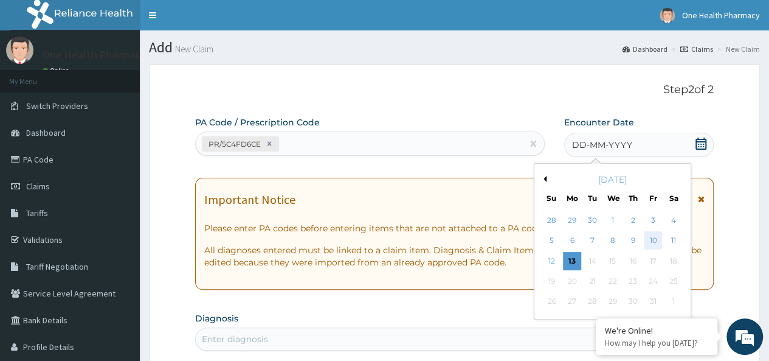
click at [652, 238] on div "10" at bounding box center [653, 241] width 18 height 18
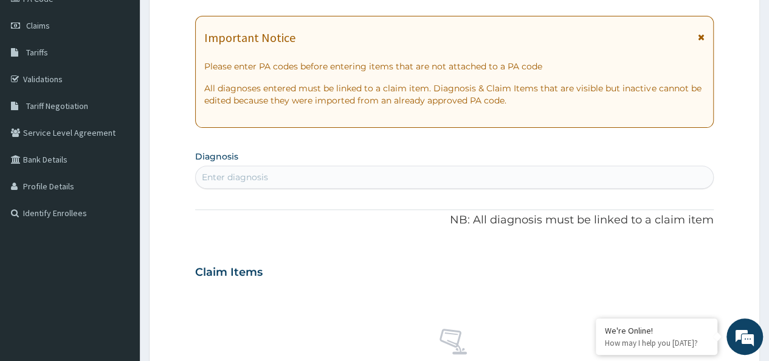
scroll to position [173, 0]
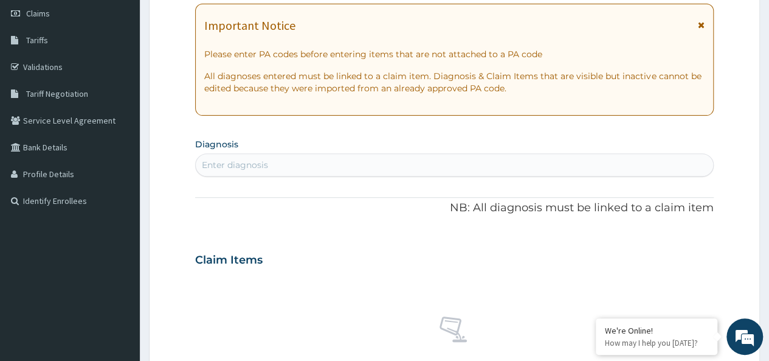
click at [339, 161] on div "Enter diagnosis" at bounding box center [454, 164] width 517 height 19
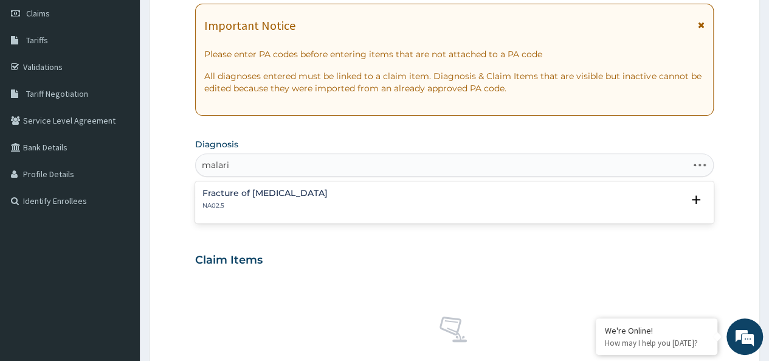
type input "malaria"
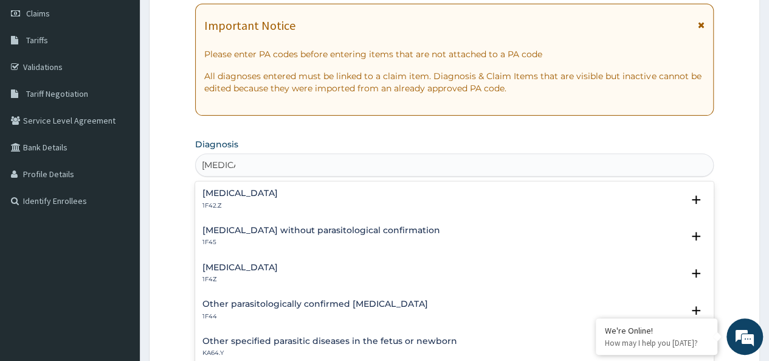
click at [259, 271] on h4 "Malaria, unspecified" at bounding box center [239, 267] width 75 height 9
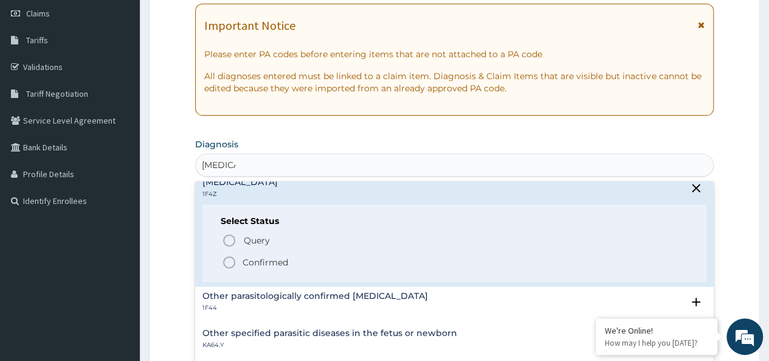
scroll to position [85, 0]
click at [255, 265] on p "Confirmed" at bounding box center [266, 263] width 46 height 12
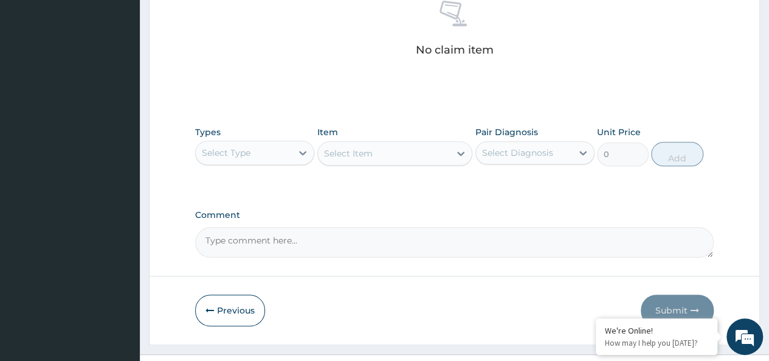
scroll to position [514, 0]
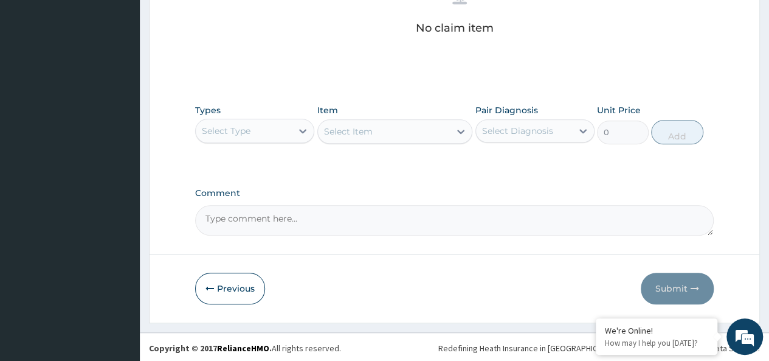
click at [243, 125] on div "Select Type" at bounding box center [226, 131] width 49 height 12
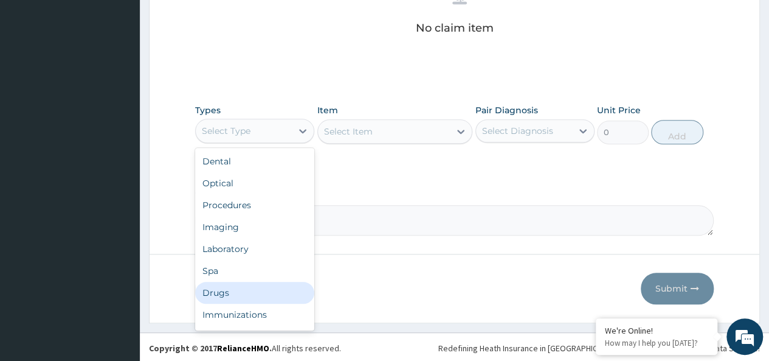
click at [219, 288] on div "Drugs" at bounding box center [254, 292] width 119 height 22
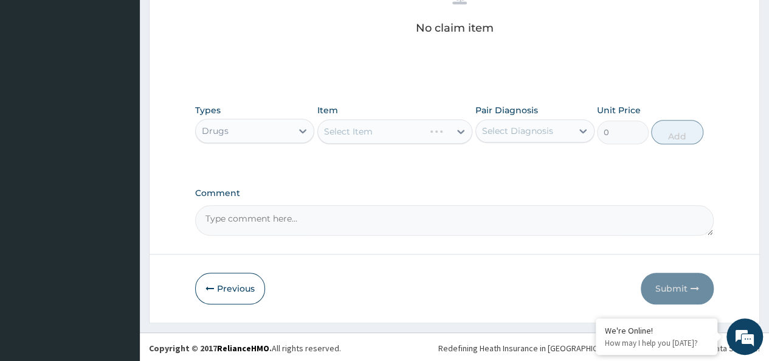
click at [368, 116] on div "Item Select Item" at bounding box center [395, 124] width 156 height 40
click at [354, 127] on div "Select Item" at bounding box center [348, 131] width 49 height 12
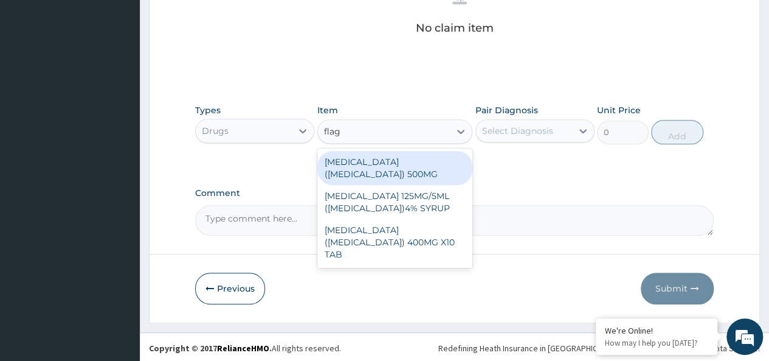
type input "flagy"
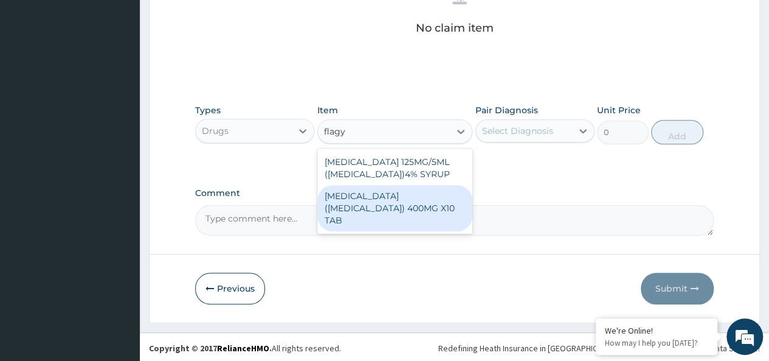
click at [409, 192] on div "METRONIDAZOLE (FLAGYL) 400MG X10 TAB" at bounding box center [395, 208] width 156 height 46
type input "42"
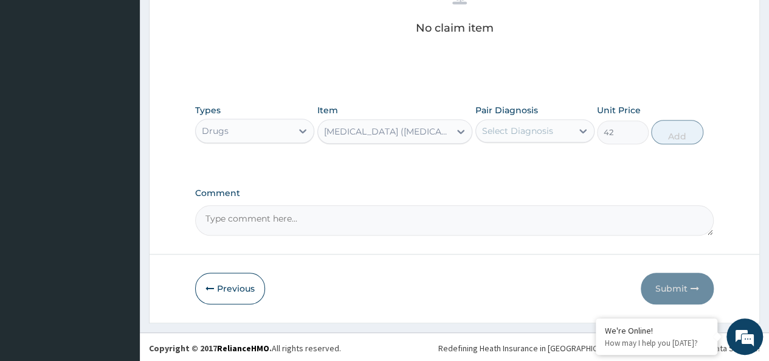
click at [517, 125] on div "Select Diagnosis" at bounding box center [517, 131] width 71 height 12
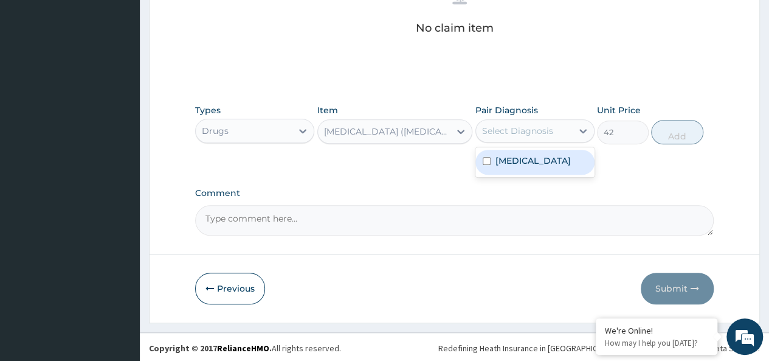
click at [536, 168] on div "Malaria, unspecified" at bounding box center [534, 162] width 119 height 25
checkbox input "true"
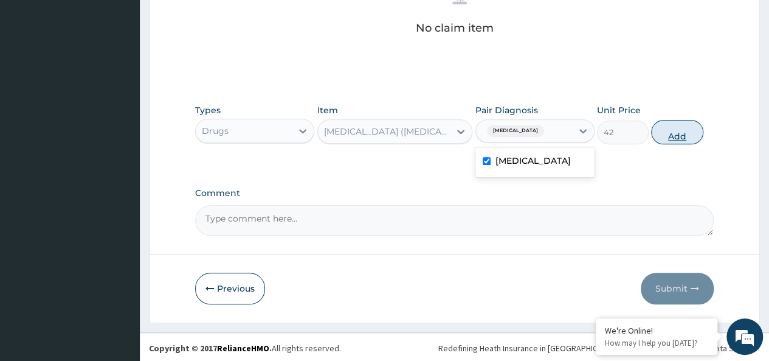
click at [691, 123] on button "Add" at bounding box center [677, 132] width 52 height 24
type input "0"
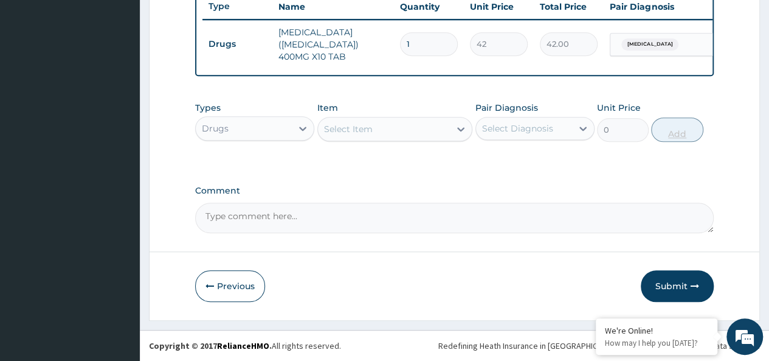
scroll to position [466, 0]
type input "0.00"
type input "2"
type input "84.00"
type input "20"
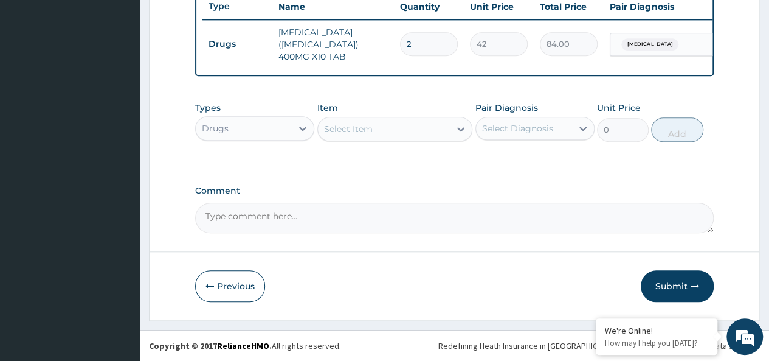
type input "840.00"
type input "20"
click at [416, 131] on div "Select Item" at bounding box center [384, 128] width 133 height 19
type input "m"
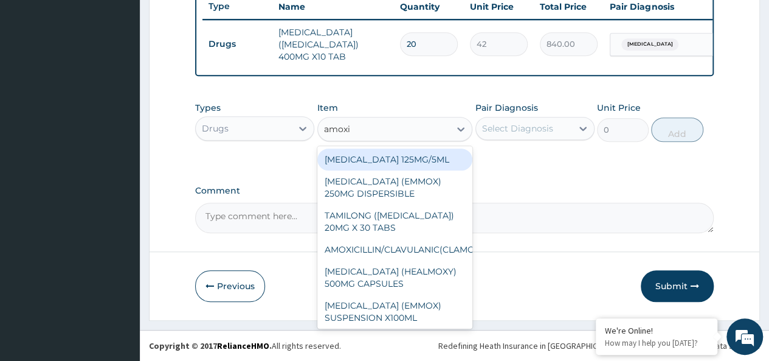
type input "[MEDICAL_DATA]"
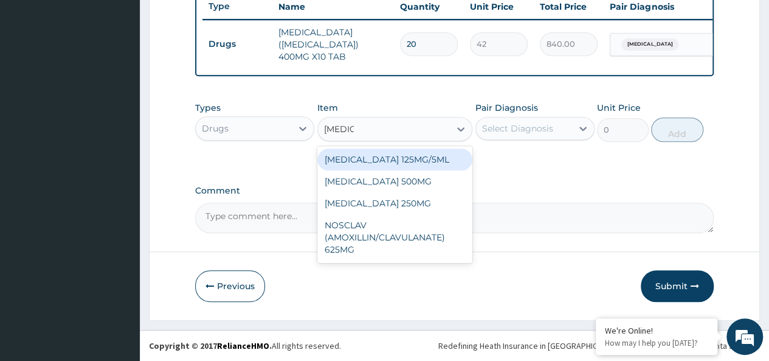
click at [401, 156] on div "[MEDICAL_DATA] 125MG/5ML" at bounding box center [395, 159] width 156 height 22
type input "1960"
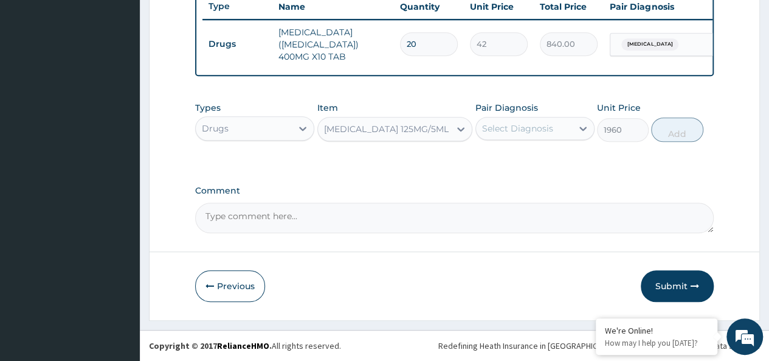
click at [533, 125] on div "Select Diagnosis" at bounding box center [517, 128] width 71 height 12
click at [540, 153] on div "[MEDICAL_DATA]" at bounding box center [534, 159] width 119 height 25
checkbox input "true"
click at [686, 123] on button "Add" at bounding box center [677, 129] width 52 height 24
type input "0"
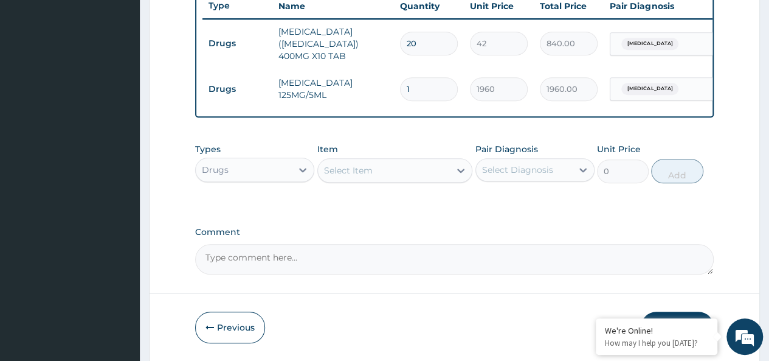
click at [396, 172] on div "Select Item" at bounding box center [384, 170] width 133 height 19
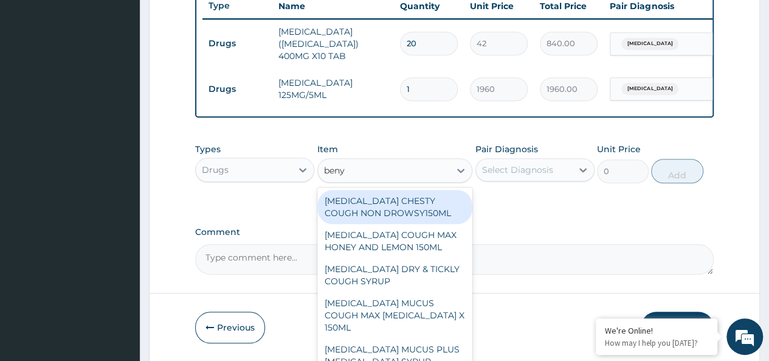
type input "benyl"
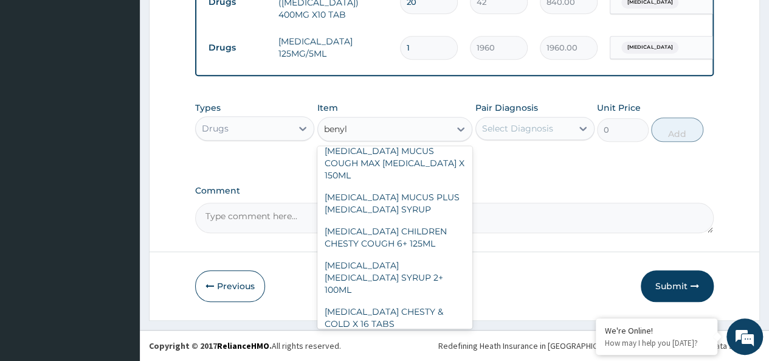
scroll to position [111, 0]
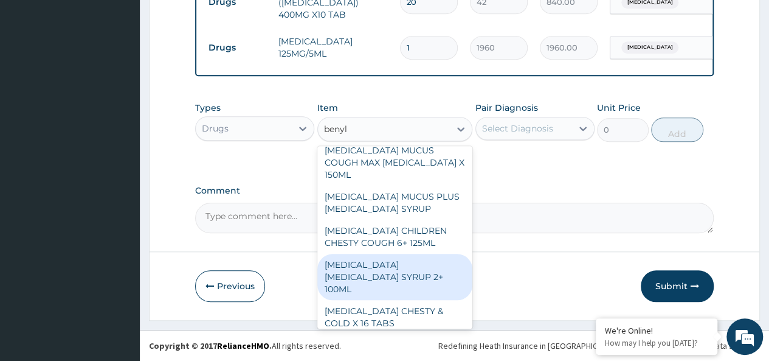
click at [400, 257] on div "[MEDICAL_DATA] [MEDICAL_DATA] SYRUP 2+ 100ML" at bounding box center [395, 277] width 156 height 46
type input "2100"
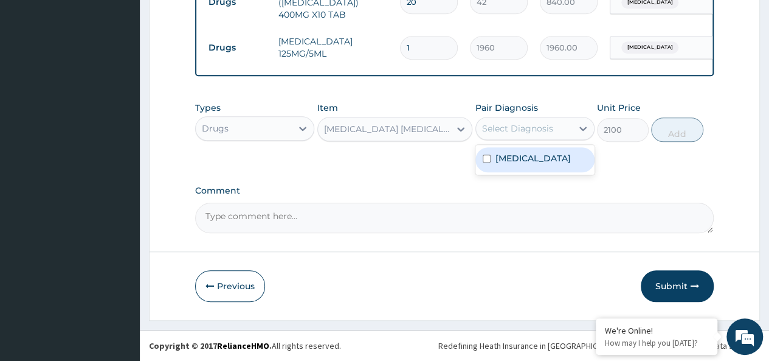
click at [519, 128] on div "Select Diagnosis" at bounding box center [517, 128] width 71 height 12
click at [570, 155] on label "[MEDICAL_DATA]" at bounding box center [532, 158] width 75 height 12
checkbox input "true"
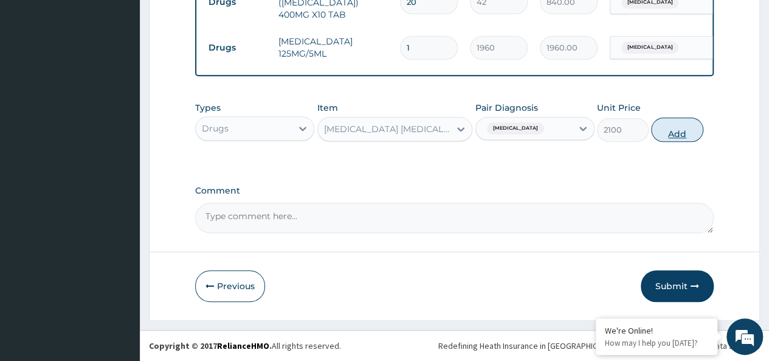
click at [671, 126] on button "Add" at bounding box center [677, 129] width 52 height 24
type input "0"
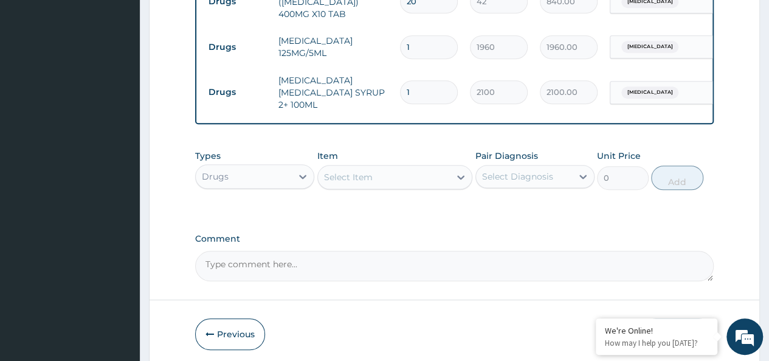
click at [385, 172] on div "Select Item" at bounding box center [384, 176] width 133 height 19
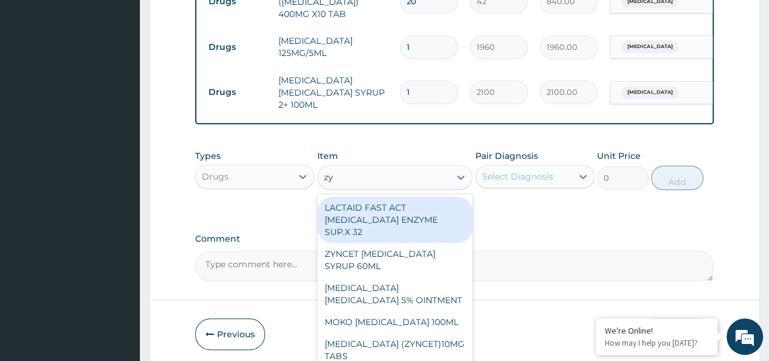
type input "zyn"
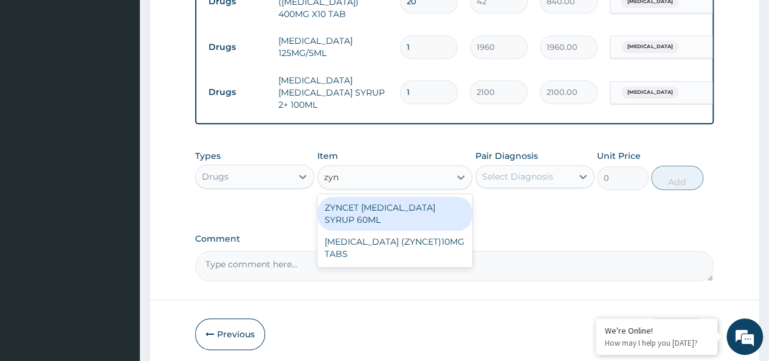
click at [449, 213] on div "ZYNCET [MEDICAL_DATA] SYRUP 60ML" at bounding box center [395, 213] width 156 height 34
type input "2240"
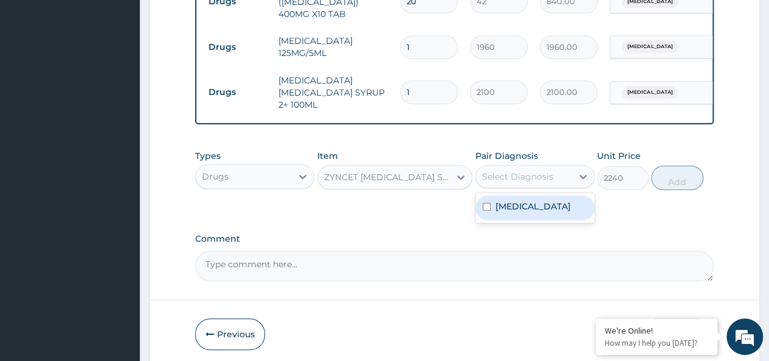
click at [533, 170] on div "Select Diagnosis" at bounding box center [517, 176] width 71 height 12
click at [558, 202] on label "[MEDICAL_DATA]" at bounding box center [532, 206] width 75 height 12
checkbox input "true"
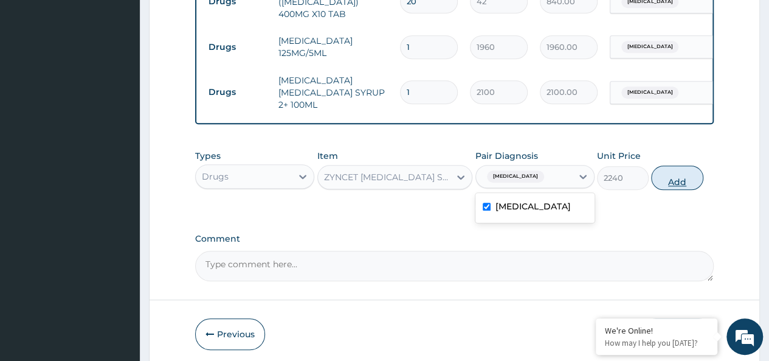
click at [658, 173] on button "Add" at bounding box center [677, 177] width 52 height 24
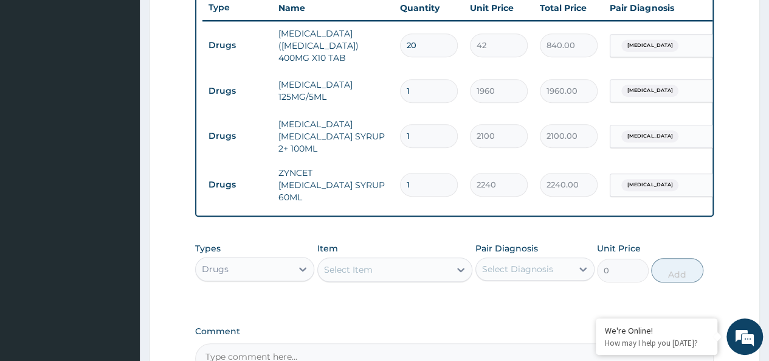
scroll to position [592, 0]
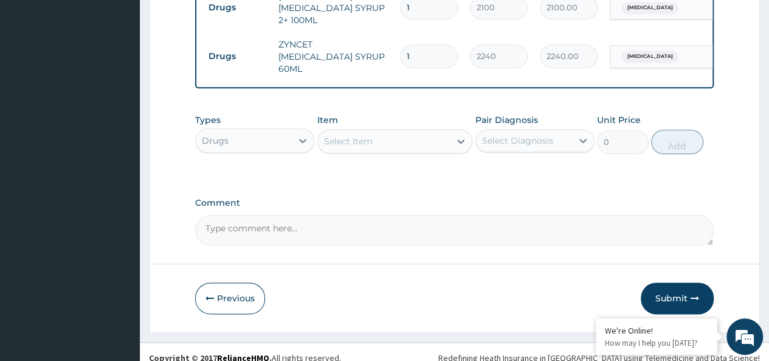
click at [264, 114] on div "Types Drugs" at bounding box center [254, 134] width 119 height 40
click at [260, 133] on div "Drugs" at bounding box center [244, 140] width 96 height 19
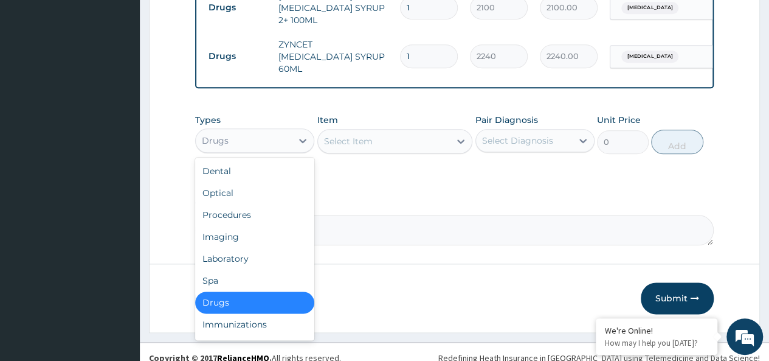
scroll to position [41, 0]
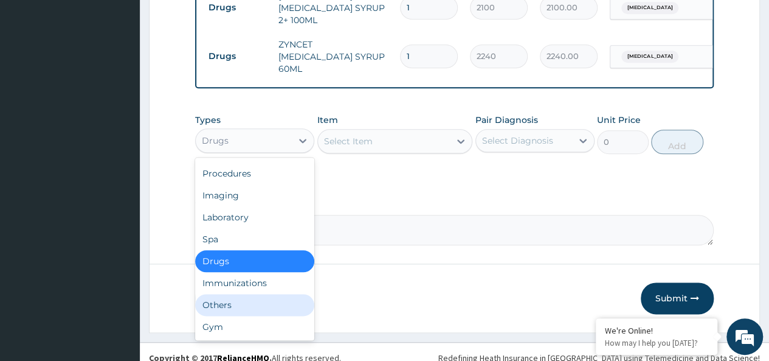
click at [232, 294] on div "Others" at bounding box center [254, 305] width 119 height 22
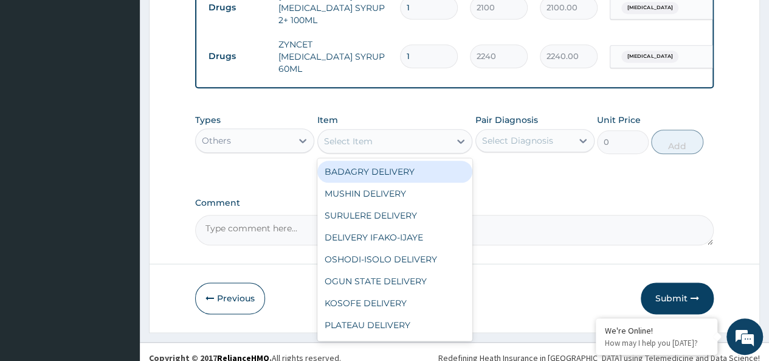
click at [403, 131] on div "Select Item" at bounding box center [384, 140] width 133 height 19
click at [409, 167] on div "BADAGRY DELIVERY" at bounding box center [395, 172] width 156 height 22
type input "3700"
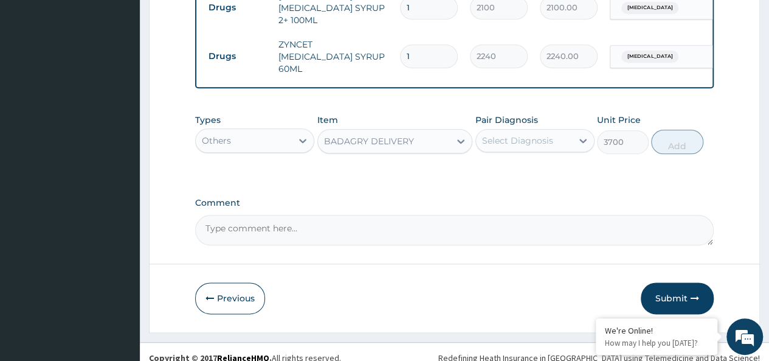
click at [530, 134] on div "Select Diagnosis" at bounding box center [517, 140] width 71 height 12
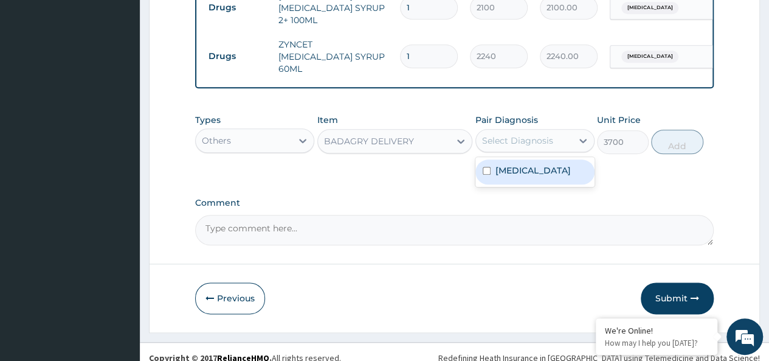
click at [558, 164] on label "[MEDICAL_DATA]" at bounding box center [532, 170] width 75 height 12
checkbox input "true"
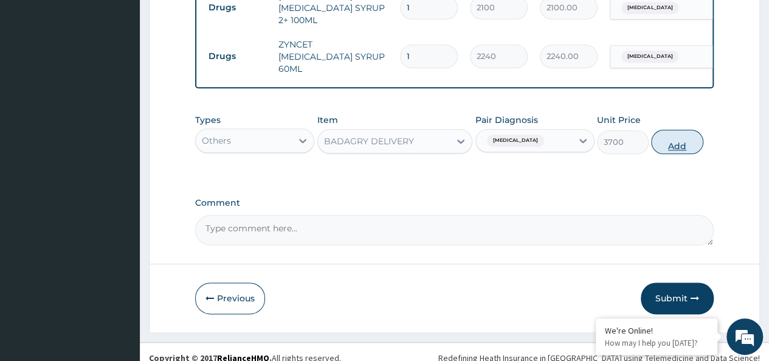
click at [690, 133] on button "Add" at bounding box center [677, 141] width 52 height 24
type input "0"
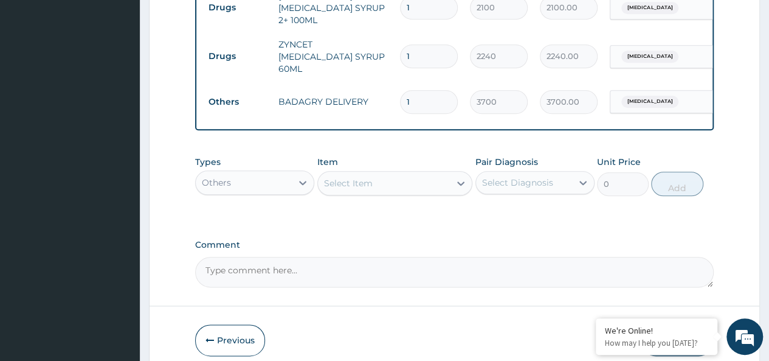
scroll to position [634, 0]
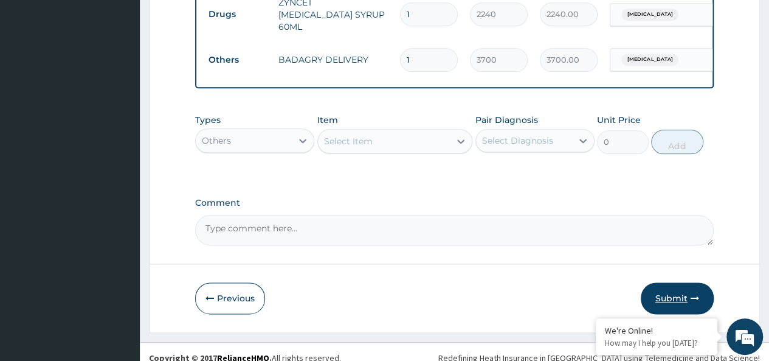
click at [679, 288] on button "Submit" at bounding box center [677, 298] width 73 height 32
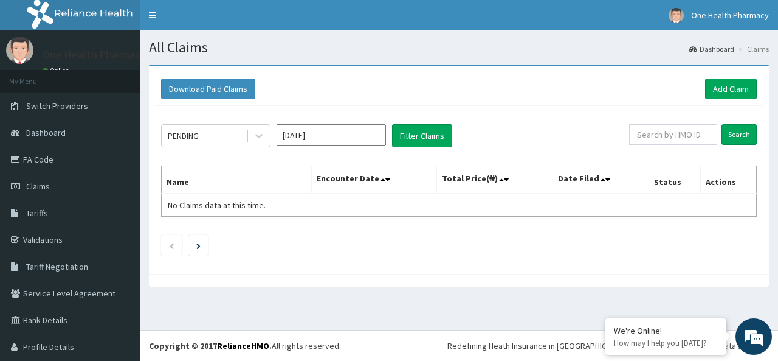
click at [713, 77] on div "Download Paid Claims Add Claim" at bounding box center [459, 88] width 608 height 33
click at [714, 78] on div "Download Paid Claims Add Claim" at bounding box center [459, 88] width 608 height 33
click at [714, 86] on link "Add Claim" at bounding box center [731, 88] width 52 height 21
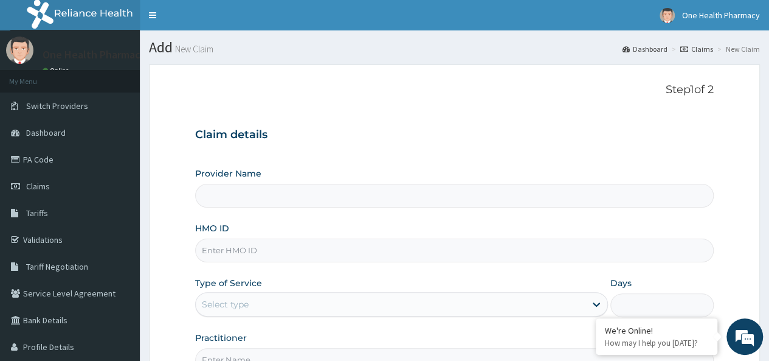
click at [223, 246] on input "HMO ID" at bounding box center [454, 250] width 519 height 24
paste input "FTC/10124/A"
type input "FTC/10124/A"
click at [241, 300] on div "Select type" at bounding box center [225, 304] width 47 height 12
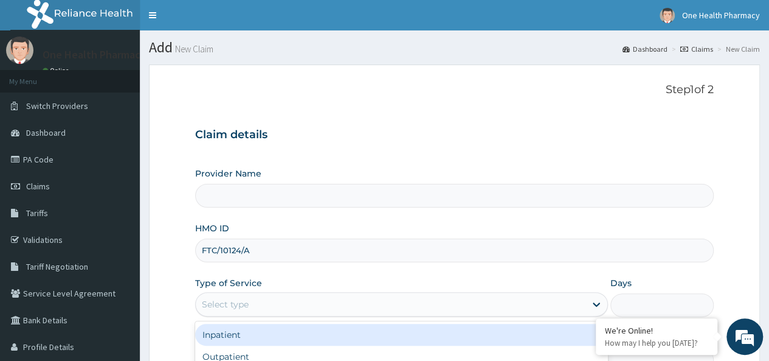
type input "OneHealth Pharmacy"
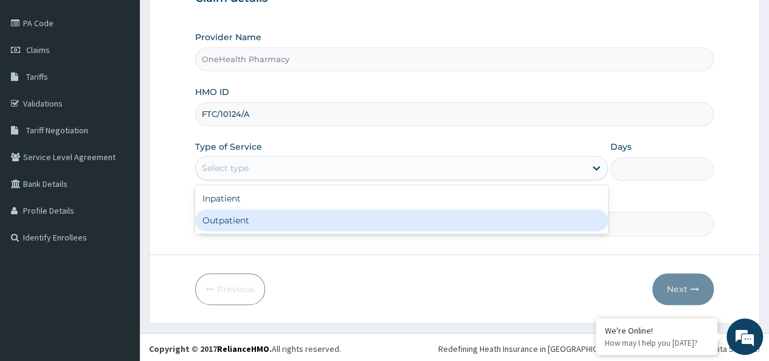
click at [236, 217] on div "Outpatient" at bounding box center [401, 220] width 413 height 22
type input "1"
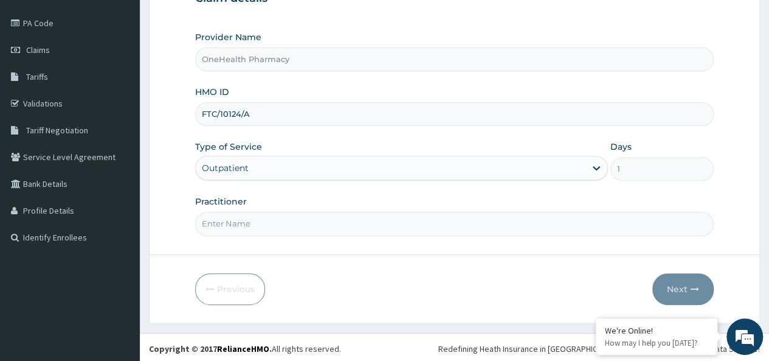
click at [259, 224] on input "Practitioner" at bounding box center [454, 224] width 519 height 24
type input "onehealth"
click at [668, 284] on button "Next" at bounding box center [682, 289] width 61 height 32
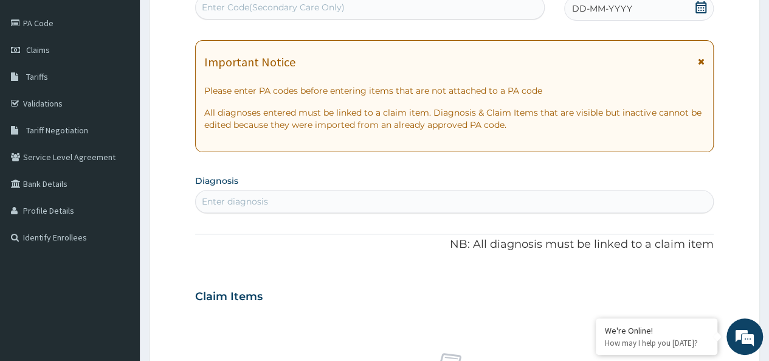
scroll to position [0, 0]
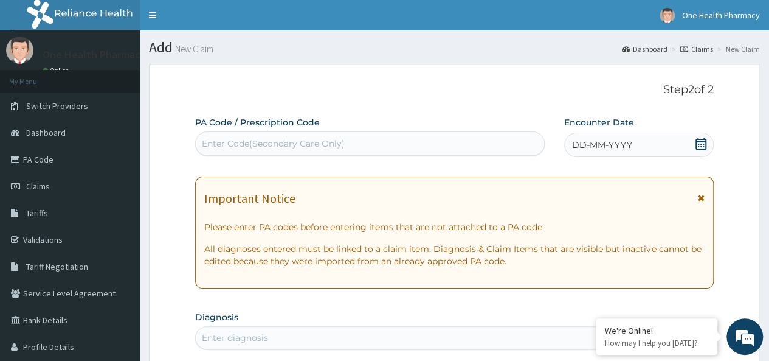
click at [236, 137] on div "Enter Code(Secondary Care Only)" at bounding box center [273, 143] width 143 height 12
paste input "PR/B5D0C5F5"
type input "PR/B5D0C5F5"
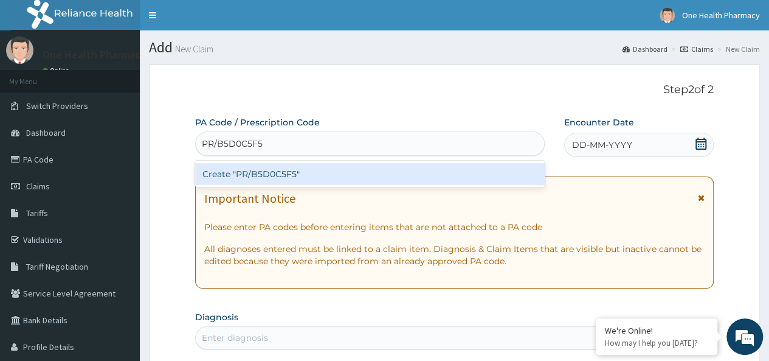
click at [397, 171] on div "Create "PR/B5D0C5F5"" at bounding box center [369, 174] width 349 height 22
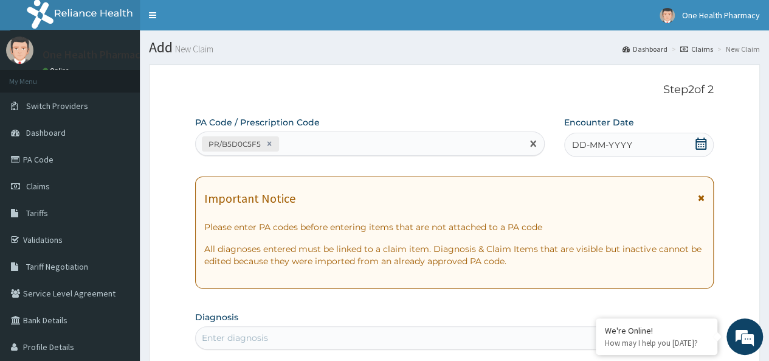
click at [623, 145] on span "DD-MM-YYYY" at bounding box center [602, 145] width 60 height 12
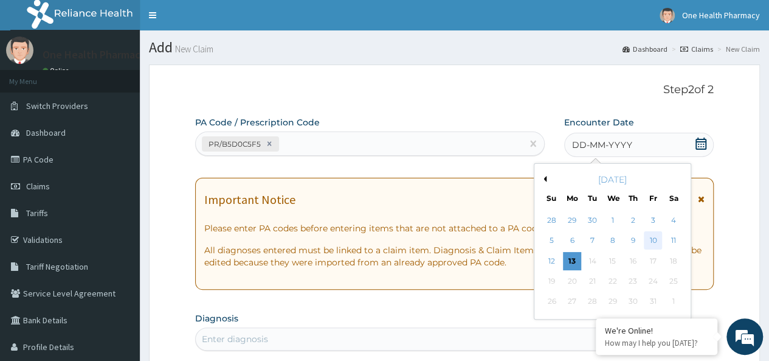
click at [655, 243] on div "10" at bounding box center [653, 241] width 18 height 18
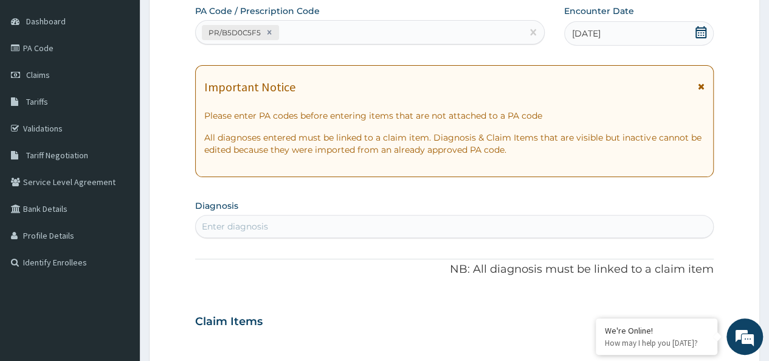
scroll to position [114, 0]
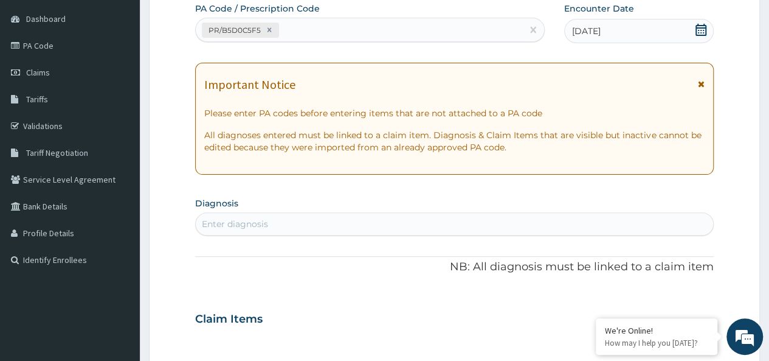
click at [404, 233] on div "Enter diagnosis" at bounding box center [454, 223] width 519 height 23
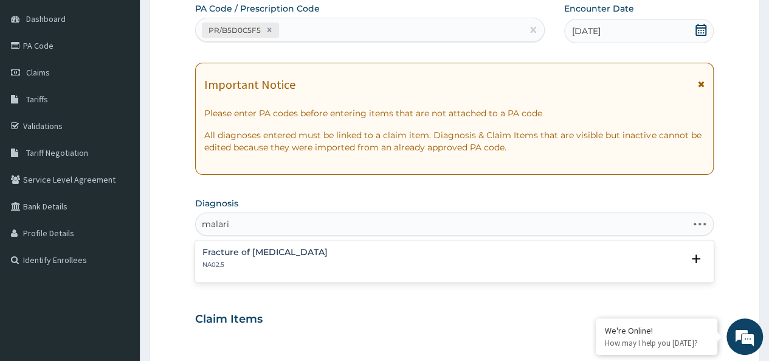
type input "[MEDICAL_DATA]"
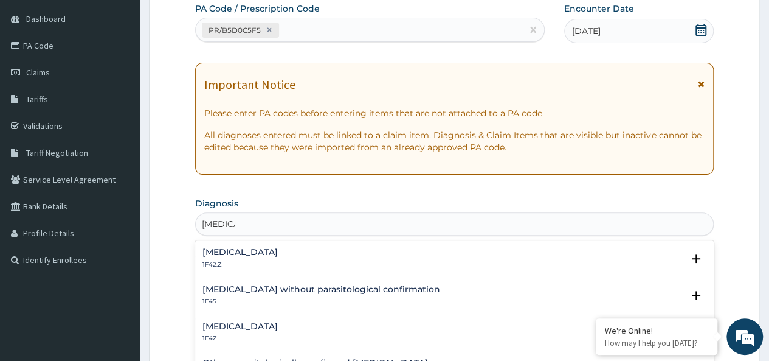
click at [256, 334] on p "1F4Z" at bounding box center [239, 338] width 75 height 9
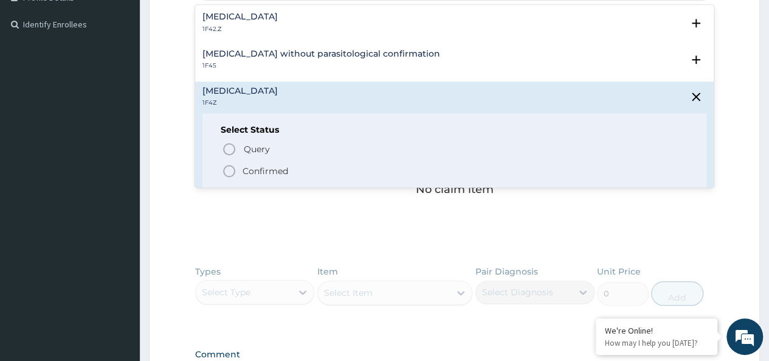
scroll to position [370, 0]
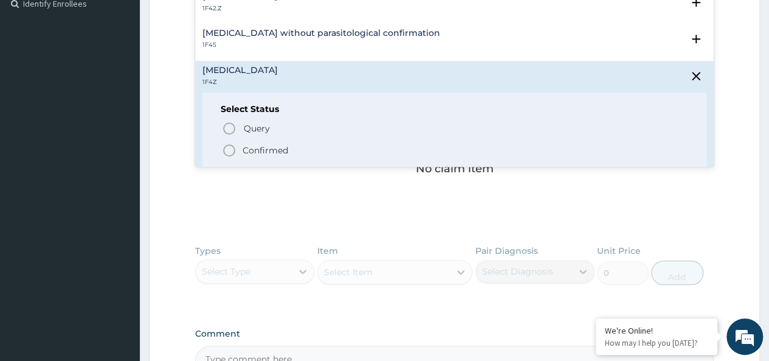
click at [255, 145] on p "Confirmed" at bounding box center [266, 150] width 46 height 12
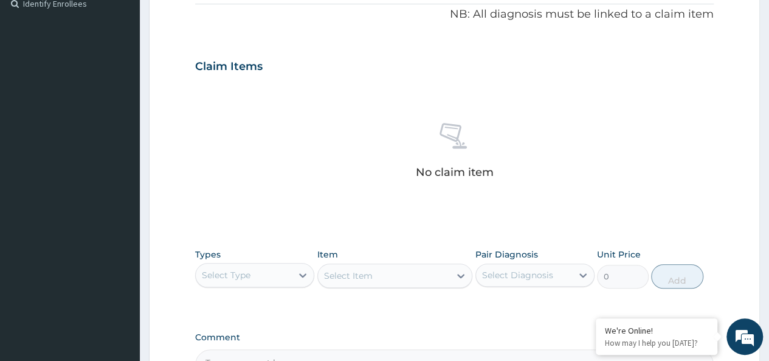
scroll to position [514, 0]
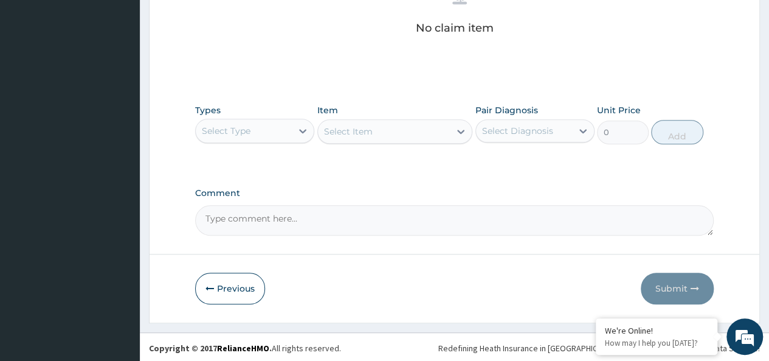
click at [236, 133] on div "Select Type" at bounding box center [226, 131] width 49 height 12
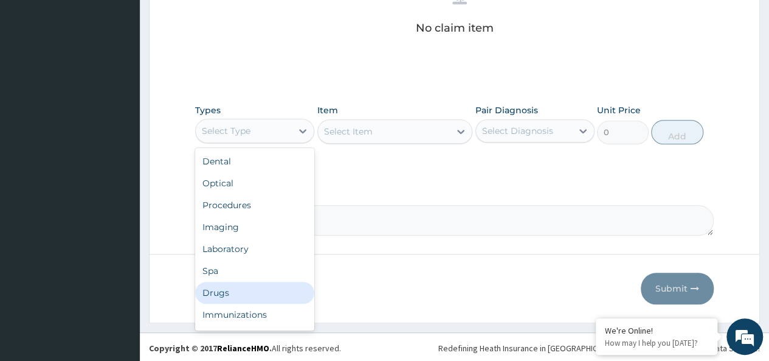
click at [219, 288] on div "Drugs" at bounding box center [254, 292] width 119 height 22
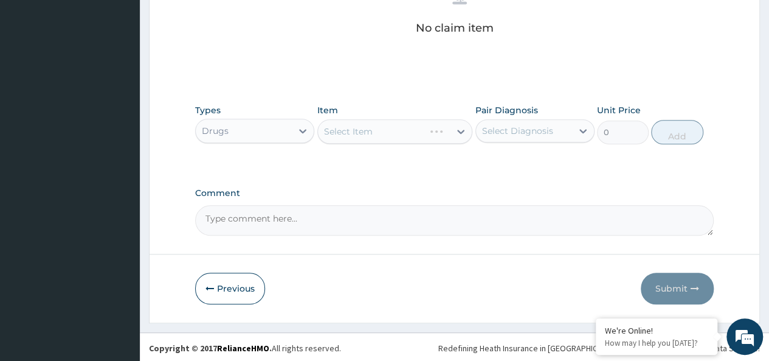
click at [389, 140] on div "Select Item" at bounding box center [395, 131] width 156 height 24
click at [402, 128] on div "Select Item" at bounding box center [384, 131] width 133 height 19
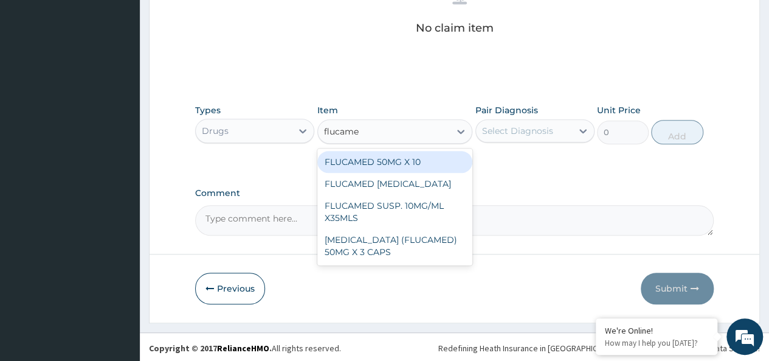
type input "flucamed"
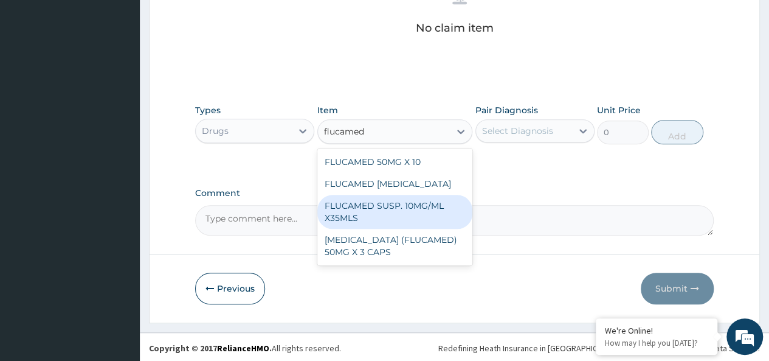
click at [407, 206] on div "FLUCAMED SUSP. 10MG/ML X35MLS" at bounding box center [395, 212] width 156 height 34
type input "3080"
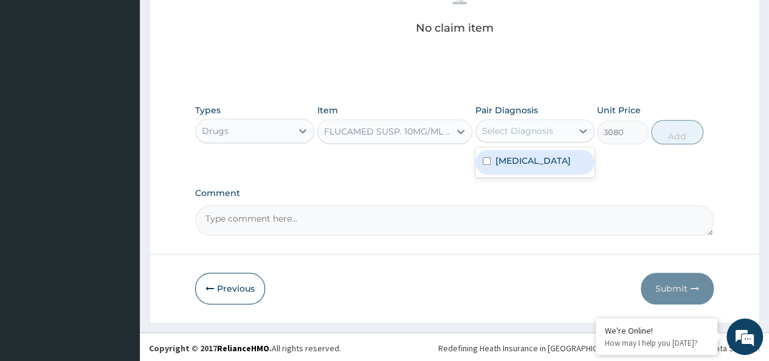
click at [501, 137] on div "Select Diagnosis" at bounding box center [524, 130] width 96 height 19
click at [549, 155] on label "[MEDICAL_DATA]" at bounding box center [532, 160] width 75 height 12
checkbox input "true"
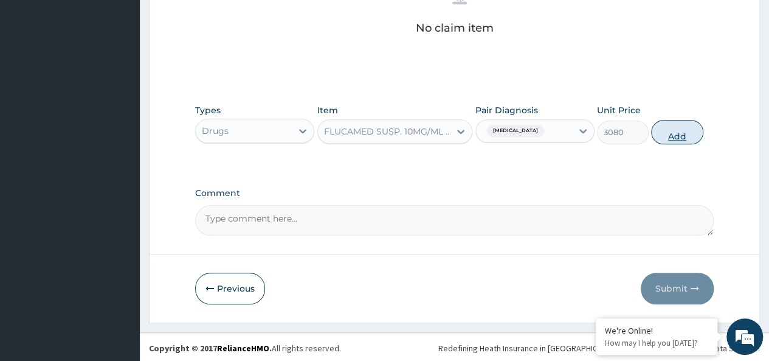
click at [678, 123] on button "Add" at bounding box center [677, 132] width 52 height 24
type input "0"
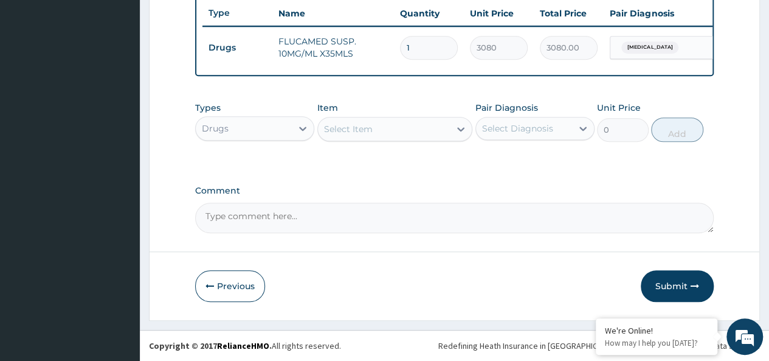
click at [379, 132] on div "Select Item" at bounding box center [384, 128] width 133 height 19
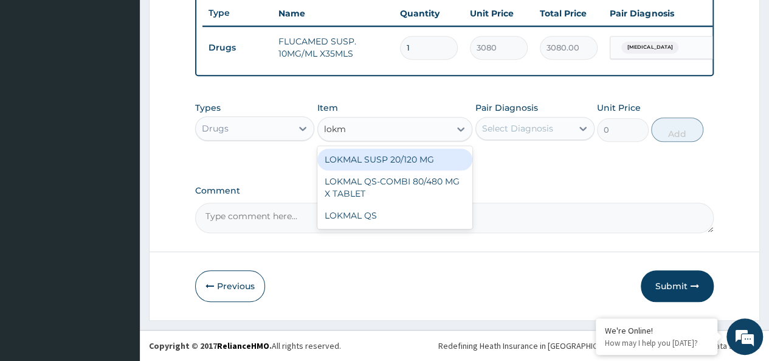
type input "lokma"
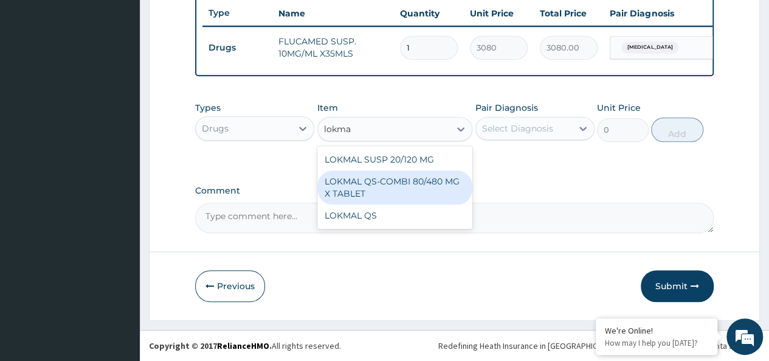
click at [441, 187] on div "LOKMAL QS-COMBI 80/480 MG X TABLET" at bounding box center [395, 187] width 156 height 34
type input "245"
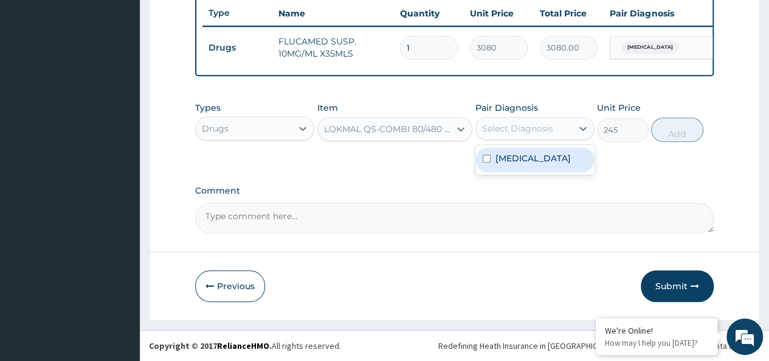
click at [523, 128] on div "Select Diagnosis" at bounding box center [517, 128] width 71 height 12
click at [540, 159] on label "[MEDICAL_DATA]" at bounding box center [532, 158] width 75 height 12
checkbox input "true"
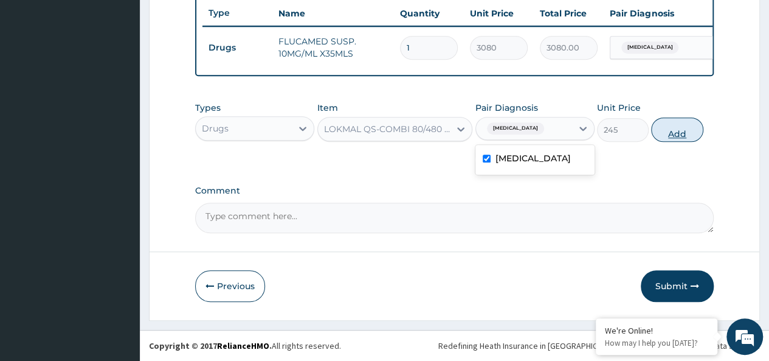
click at [686, 125] on button "Add" at bounding box center [677, 129] width 52 height 24
type input "0"
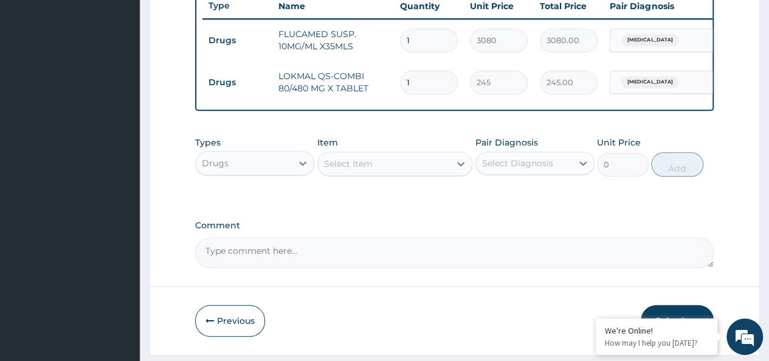
type input "0.00"
type input "6"
type input "1470.00"
type input "6"
click at [253, 173] on div "Drugs" at bounding box center [244, 162] width 96 height 19
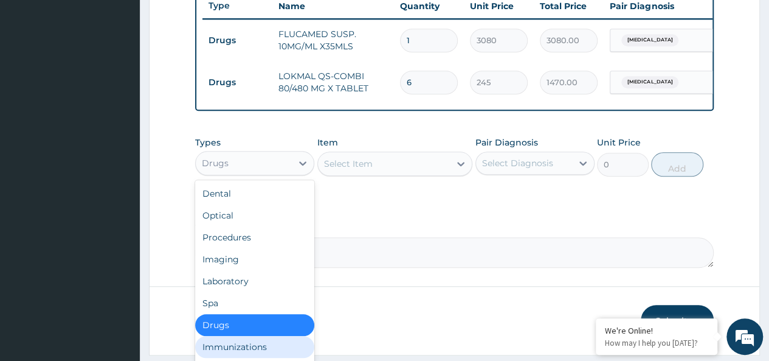
scroll to position [41, 0]
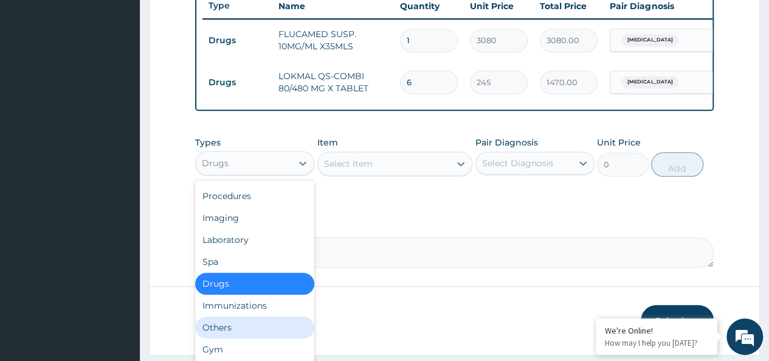
click at [222, 338] on div "Others" at bounding box center [254, 327] width 119 height 22
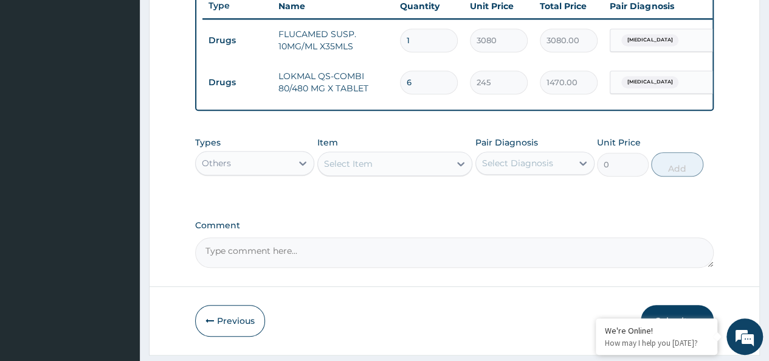
click at [347, 192] on div "Types option Others, selected. Select is focused ,type to refine list, press Do…" at bounding box center [454, 165] width 519 height 71
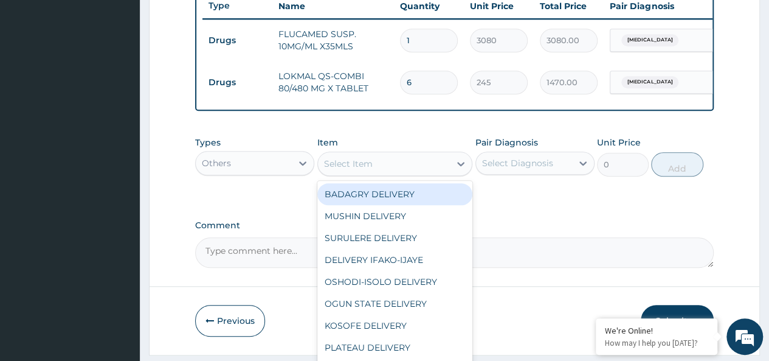
click at [365, 170] on div "Select Item" at bounding box center [348, 163] width 49 height 12
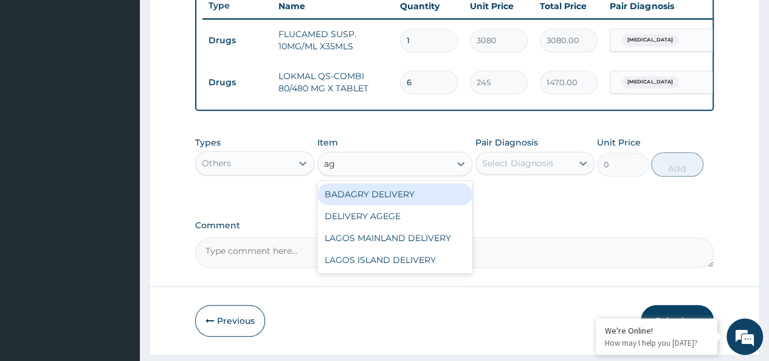
type input "age"
click at [382, 201] on div "DELIVERY AGEGE" at bounding box center [395, 194] width 156 height 22
type input "2500"
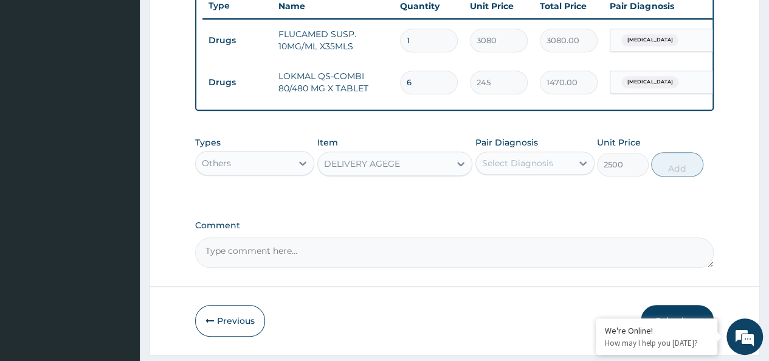
click at [486, 169] on div "Select Diagnosis" at bounding box center [517, 163] width 71 height 12
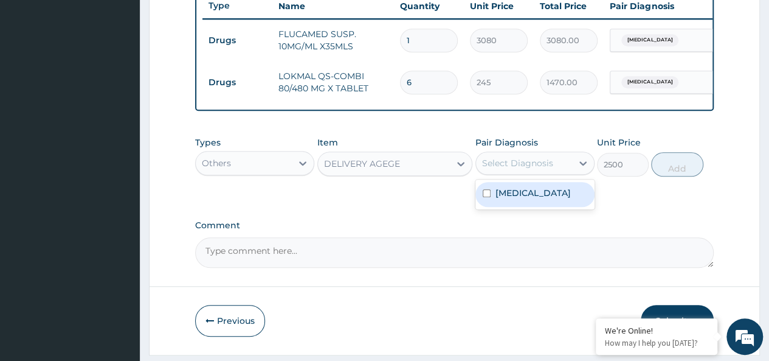
click at [539, 198] on label "Malaria, unspecified" at bounding box center [532, 193] width 75 height 12
checkbox input "true"
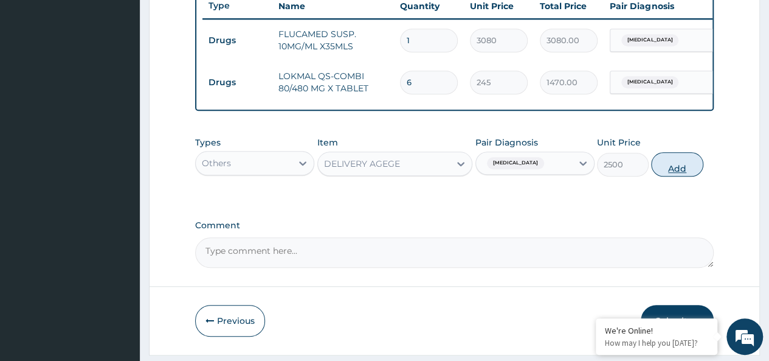
click at [686, 165] on button "Add" at bounding box center [677, 164] width 52 height 24
type input "0"
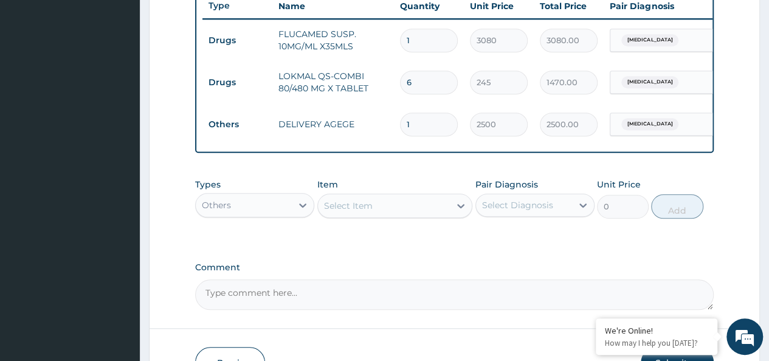
scroll to position [550, 0]
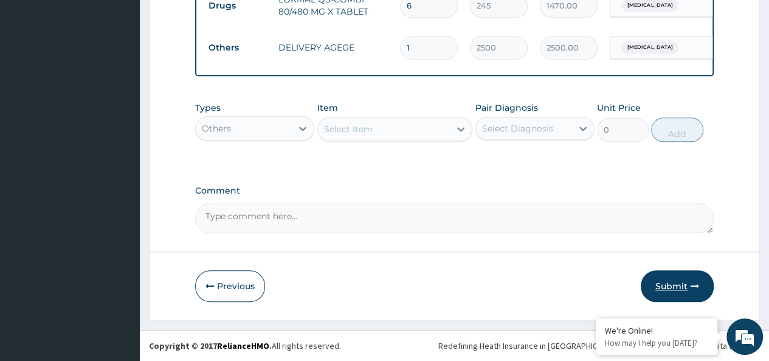
click at [667, 282] on button "Submit" at bounding box center [677, 286] width 73 height 32
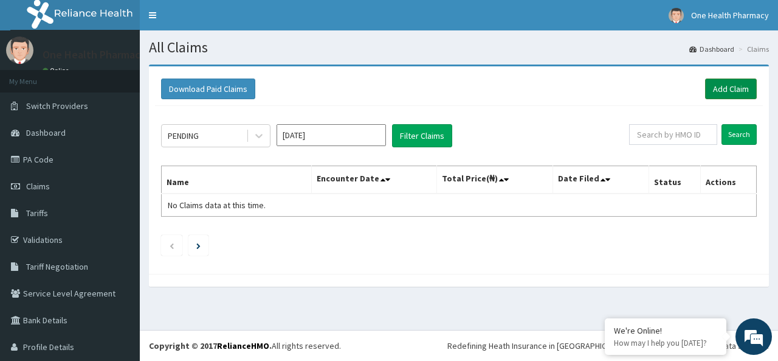
click at [731, 92] on link "Add Claim" at bounding box center [731, 88] width 52 height 21
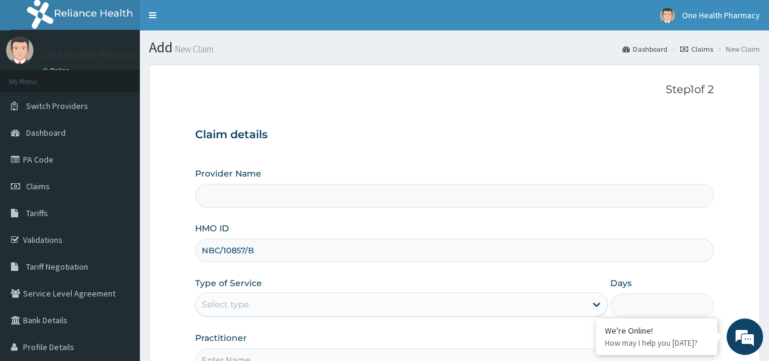
drag, startPoint x: 0, startPoint y: 0, endPoint x: 244, endPoint y: 267, distance: 361.5
click at [240, 246] on input "NBC/10857/B" at bounding box center [454, 250] width 519 height 24
type input "NBC/10857/B"
click at [250, 296] on div "Select type" at bounding box center [391, 303] width 390 height 19
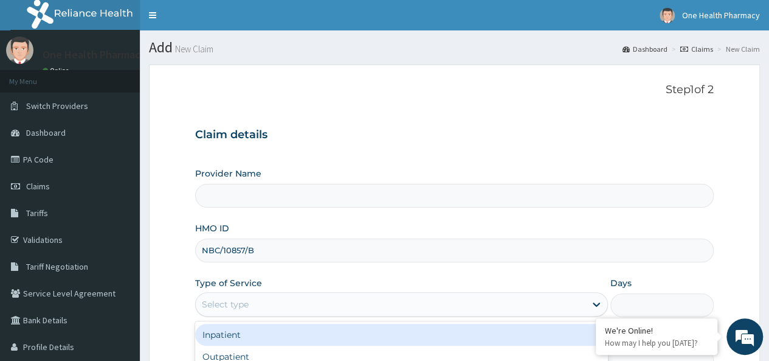
scroll to position [136, 0]
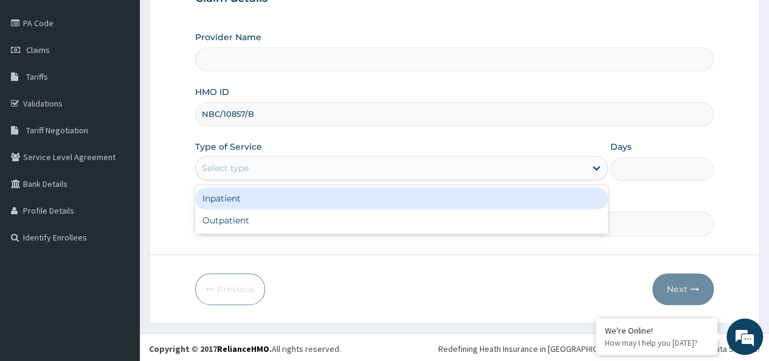
type input "OneHealth Pharmacy"
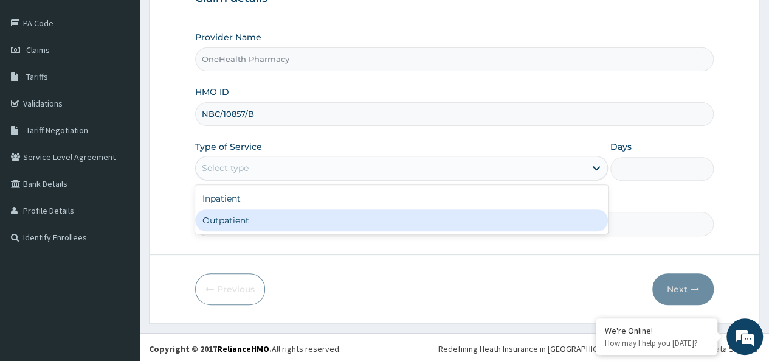
click at [241, 223] on div "Outpatient" at bounding box center [401, 220] width 413 height 22
type input "1"
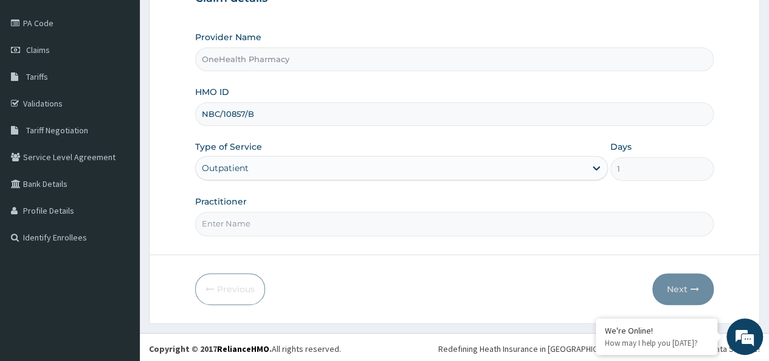
click at [248, 229] on input "Practitioner" at bounding box center [454, 224] width 519 height 24
type input "onehealth"
click at [673, 277] on button "Next" at bounding box center [682, 289] width 61 height 32
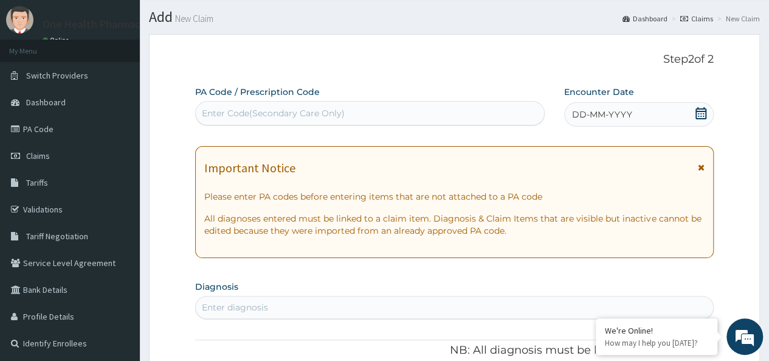
scroll to position [17, 0]
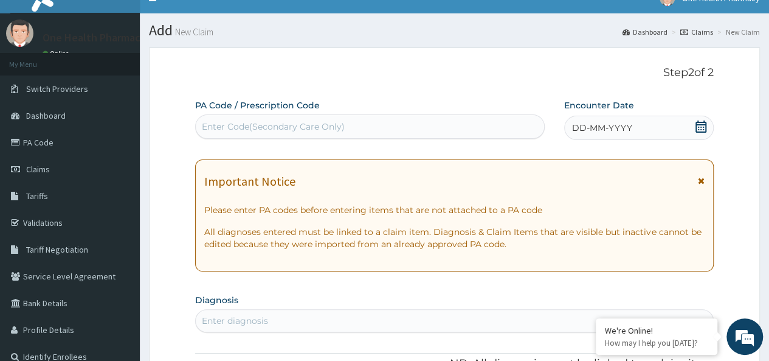
click at [235, 125] on div "Enter Code(Secondary Care Only)" at bounding box center [273, 126] width 143 height 12
click at [326, 117] on div "Enter Code(Secondary Care Only)" at bounding box center [369, 126] width 349 height 24
paste input "PR/566B5E08"
type input "PR/566B5E08"
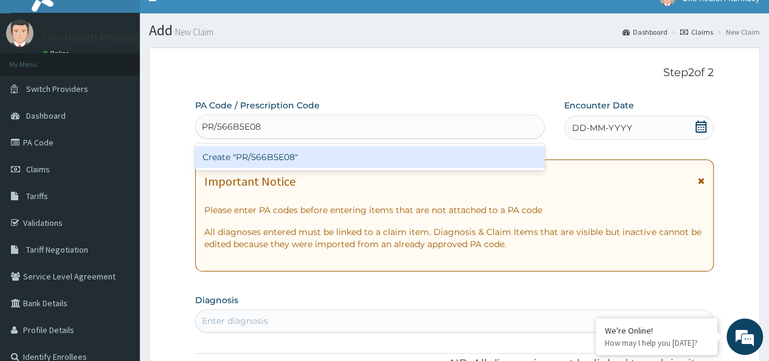
click at [339, 149] on div "Create "PR/566B5E08"" at bounding box center [369, 157] width 349 height 22
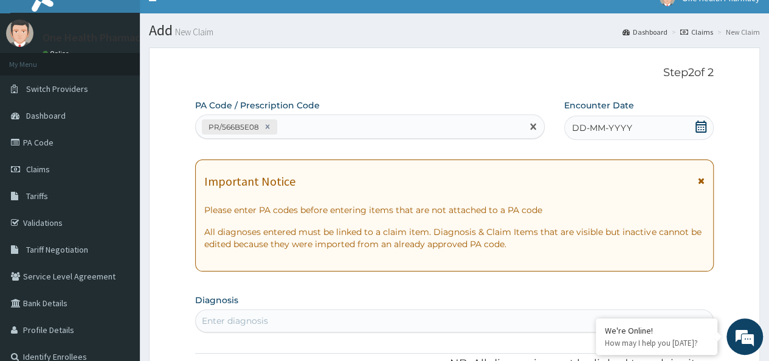
click at [633, 131] on div "DD-MM-YYYY" at bounding box center [639, 128] width 150 height 24
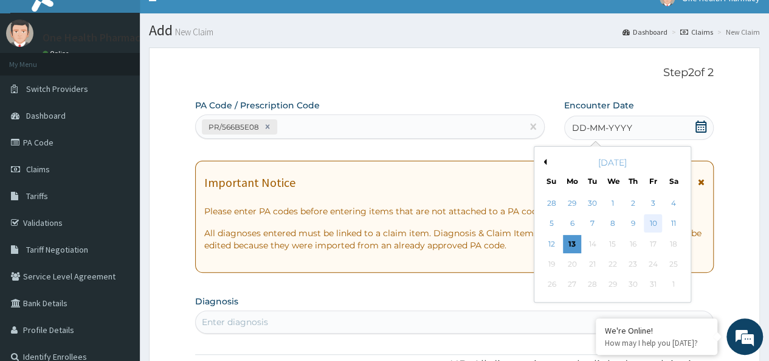
click at [659, 218] on div "10" at bounding box center [653, 224] width 18 height 18
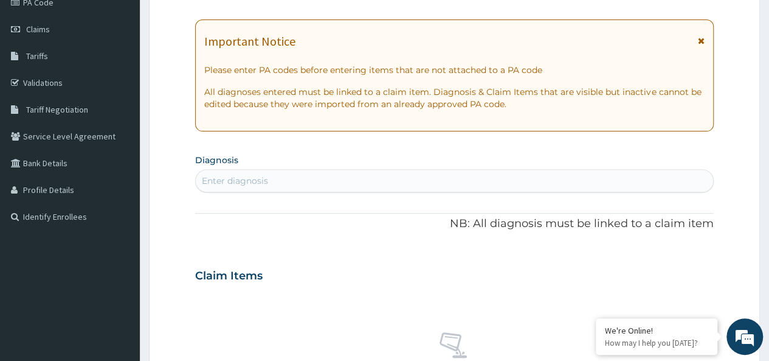
scroll to position [162, 0]
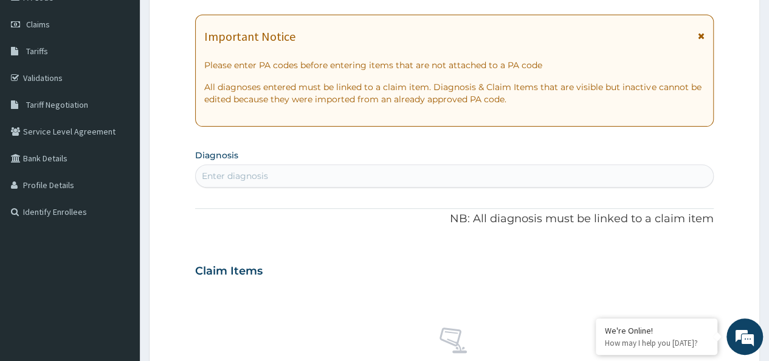
click at [454, 170] on div "Enter diagnosis" at bounding box center [454, 175] width 517 height 19
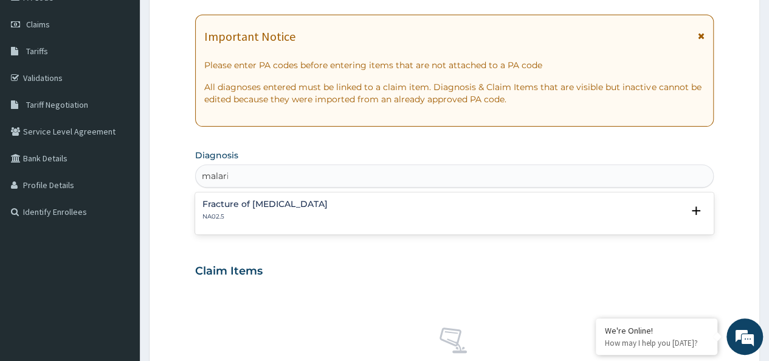
type input "[MEDICAL_DATA]"
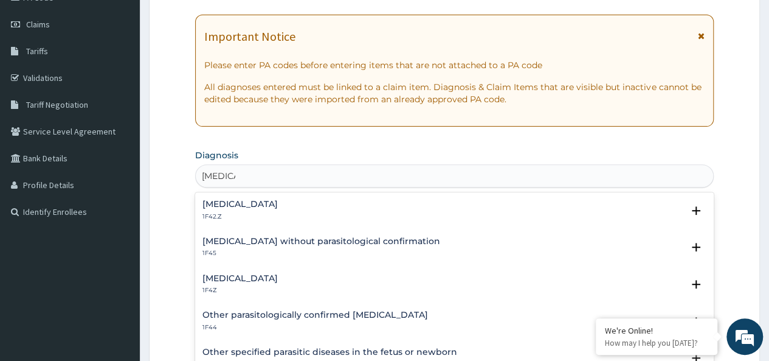
click at [253, 284] on div "[MEDICAL_DATA] 1F4Z" at bounding box center [239, 284] width 75 height 21
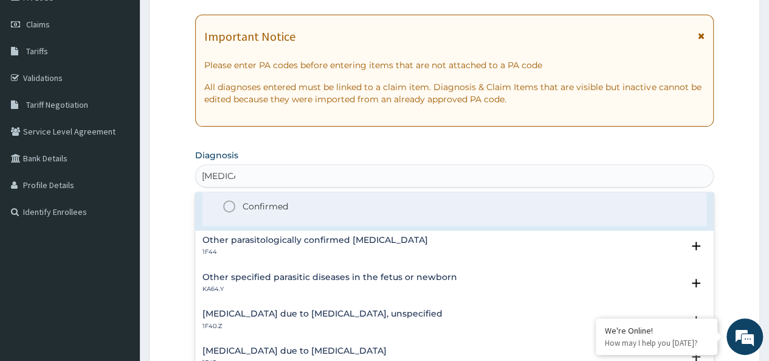
scroll to position [164, 0]
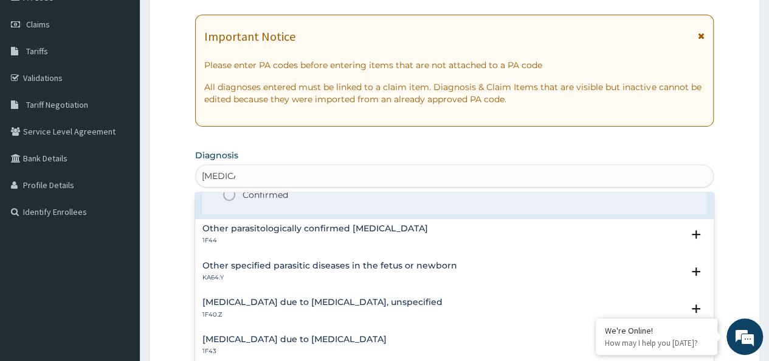
click at [272, 195] on p "Confirmed" at bounding box center [266, 194] width 46 height 12
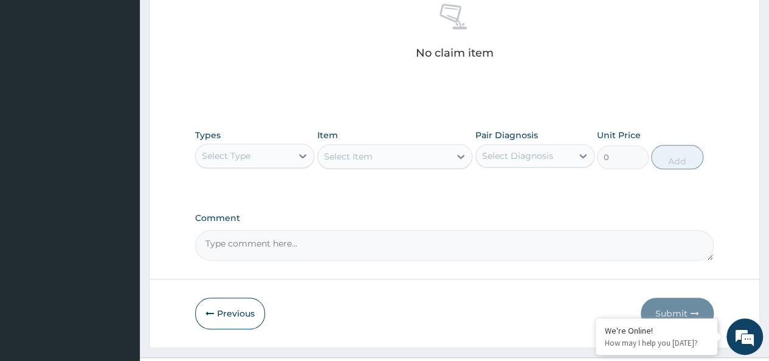
scroll to position [506, 0]
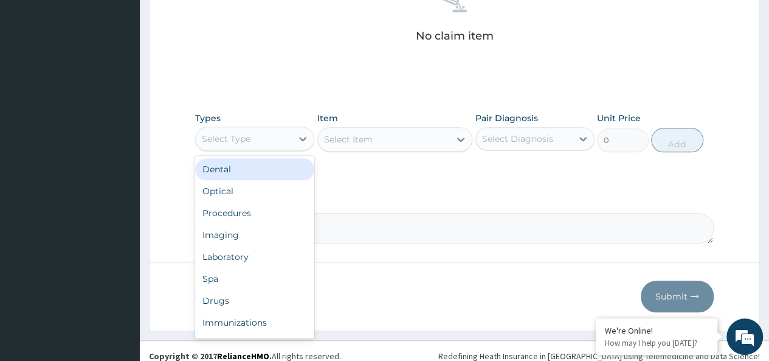
click at [243, 139] on div "Select Type" at bounding box center [226, 139] width 49 height 12
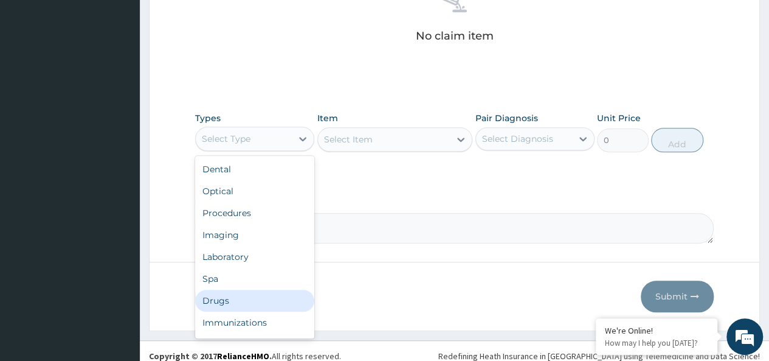
click at [216, 299] on div "Drugs" at bounding box center [254, 300] width 119 height 22
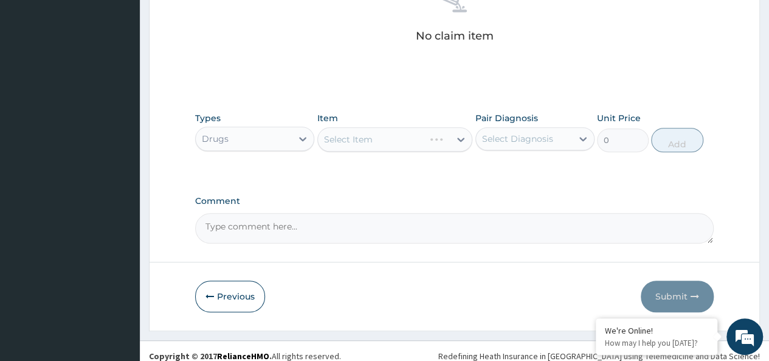
click at [385, 136] on div "Select Item" at bounding box center [395, 139] width 156 height 24
click at [376, 140] on div "Select Item" at bounding box center [384, 138] width 133 height 19
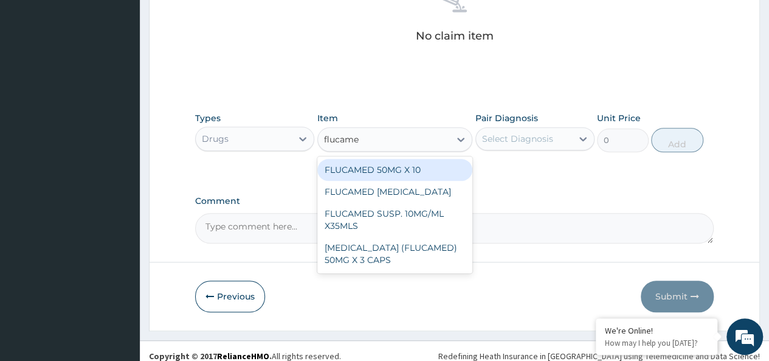
type input "flucamed"
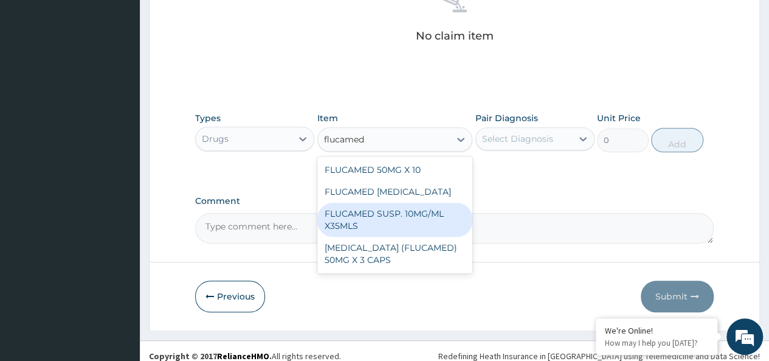
click at [398, 210] on div "FLUCAMED SUSP. 10MG/ML X35MLS" at bounding box center [395, 219] width 156 height 34
type input "3080"
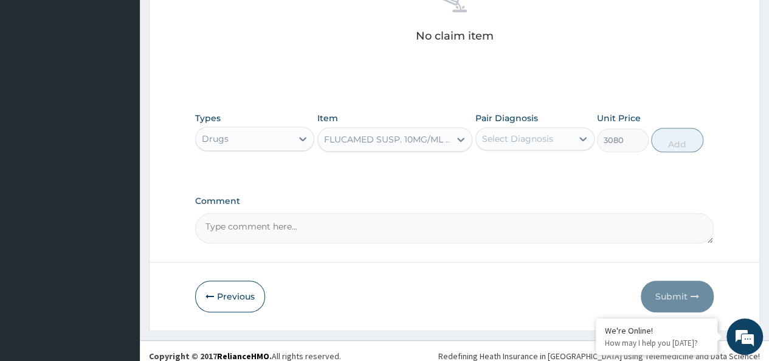
click at [520, 133] on div "Select Diagnosis" at bounding box center [517, 139] width 71 height 12
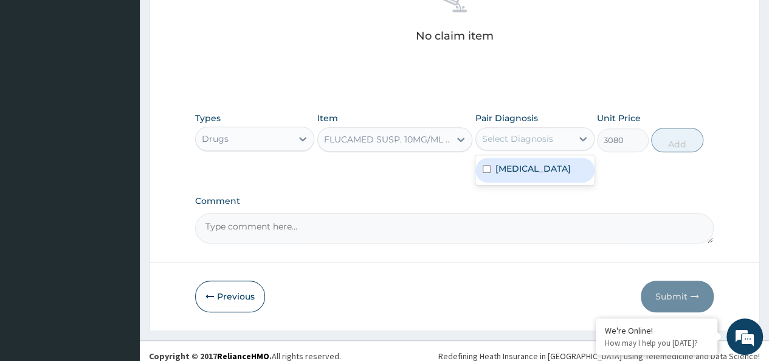
click at [553, 171] on label "[MEDICAL_DATA]" at bounding box center [532, 168] width 75 height 12
checkbox input "true"
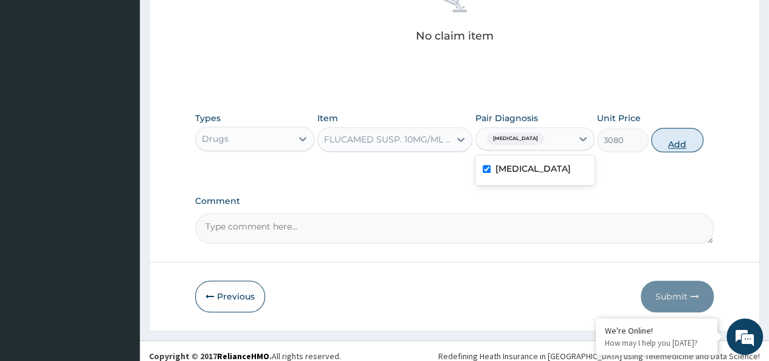
click at [663, 139] on button "Add" at bounding box center [677, 140] width 52 height 24
type input "0"
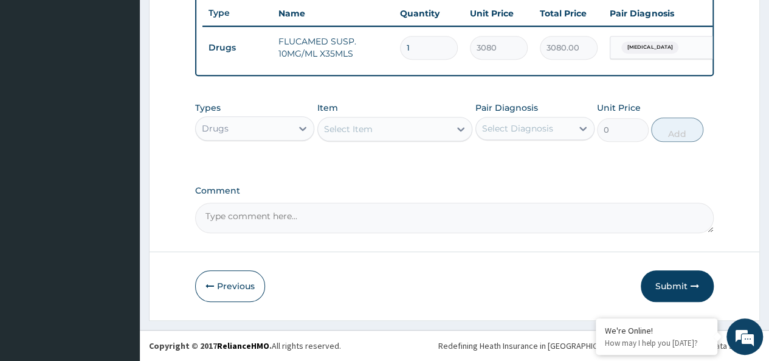
click at [365, 126] on div "Select Item" at bounding box center [348, 129] width 49 height 12
click at [351, 125] on div "Select Item" at bounding box center [348, 129] width 49 height 12
click at [381, 117] on div "Item Select Item" at bounding box center [395, 122] width 156 height 40
click at [378, 131] on div "Select Item" at bounding box center [384, 128] width 133 height 19
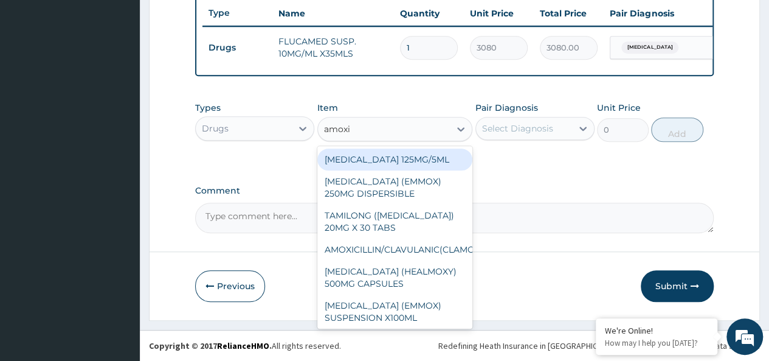
type input "[MEDICAL_DATA]"
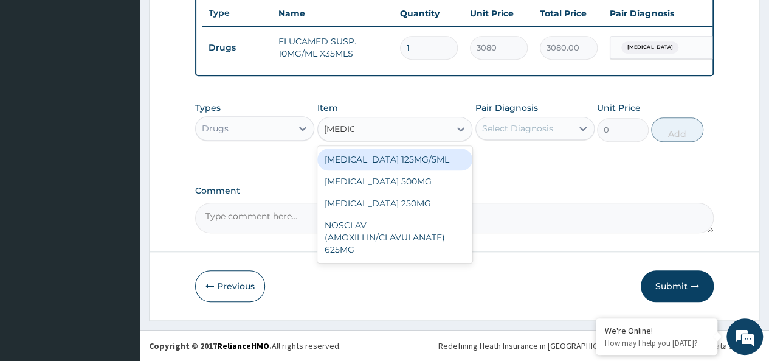
click at [421, 159] on div "[MEDICAL_DATA] 125MG/5ML" at bounding box center [395, 159] width 156 height 22
type input "1960"
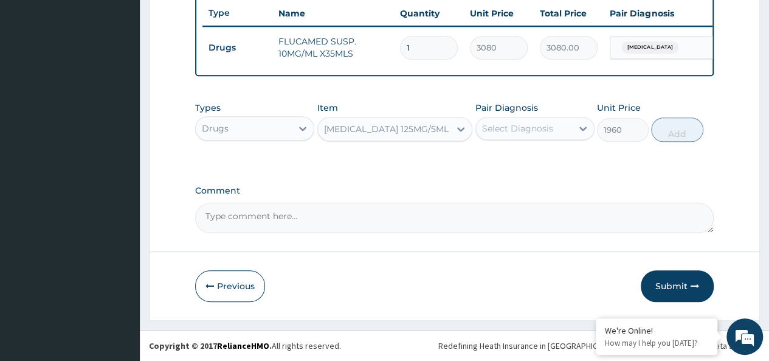
click at [511, 125] on div "Select Diagnosis" at bounding box center [517, 128] width 71 height 12
click at [526, 163] on label "[MEDICAL_DATA]" at bounding box center [532, 158] width 75 height 12
checkbox input "true"
click at [682, 127] on button "Add" at bounding box center [677, 129] width 52 height 24
type input "0"
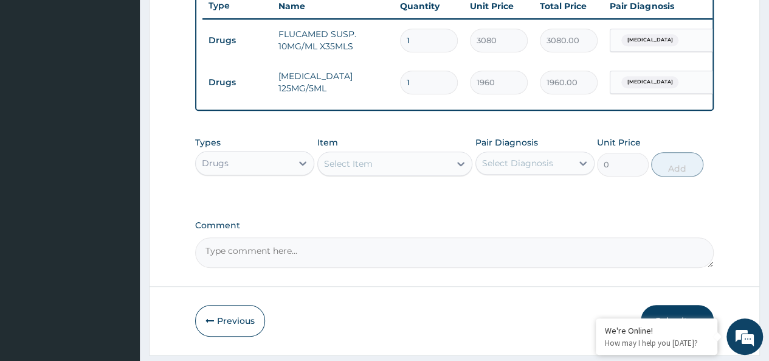
click at [362, 170] on div "Select Item" at bounding box center [348, 163] width 49 height 12
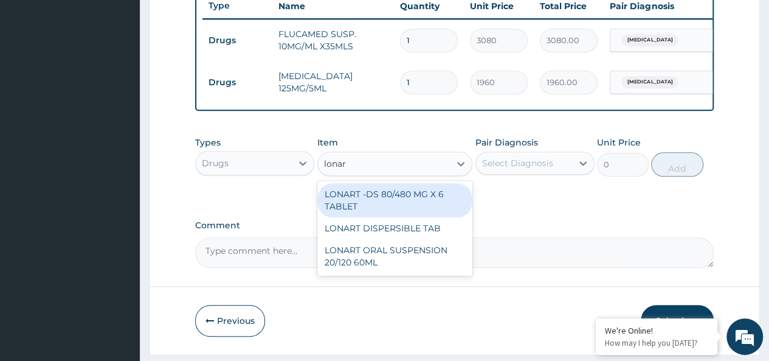
type input "lonart"
click at [417, 209] on div "LONART -DS 80/480 MG X 6 TABLET" at bounding box center [395, 200] width 156 height 34
type input "618.3333129882812"
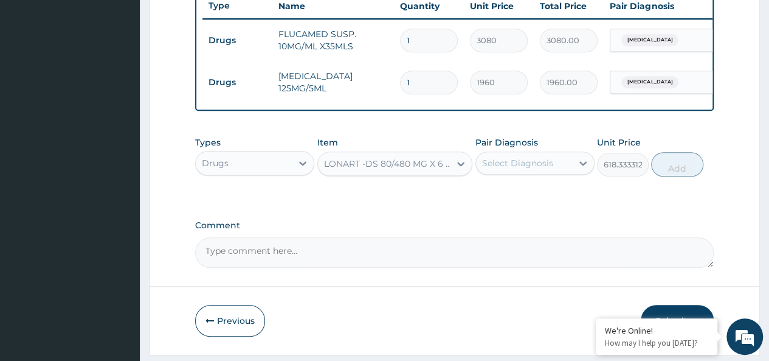
click at [514, 169] on div "Select Diagnosis" at bounding box center [517, 163] width 71 height 12
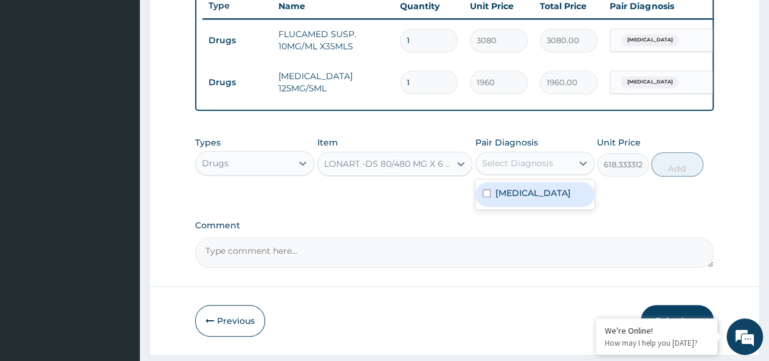
click at [546, 196] on label "[MEDICAL_DATA]" at bounding box center [532, 193] width 75 height 12
checkbox input "true"
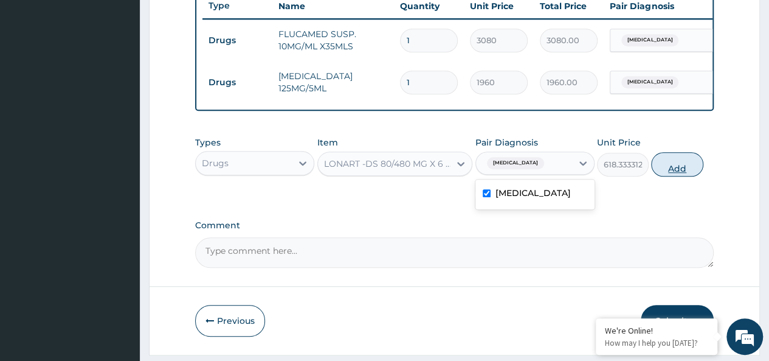
click at [696, 165] on button "Add" at bounding box center [677, 164] width 52 height 24
type input "0"
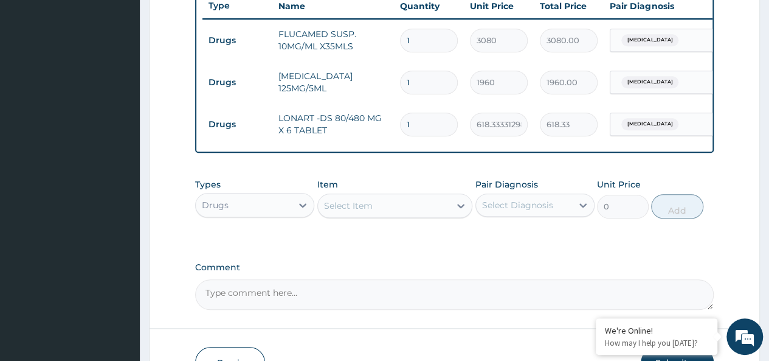
type input "0.00"
type input "6"
type input "3710.00"
type input "6"
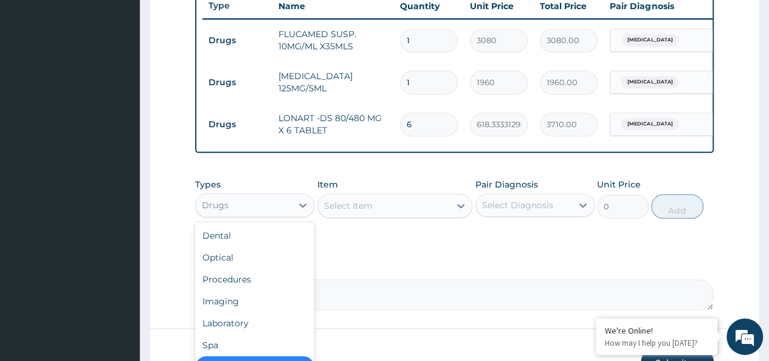
click at [259, 209] on div "Drugs" at bounding box center [244, 204] width 96 height 19
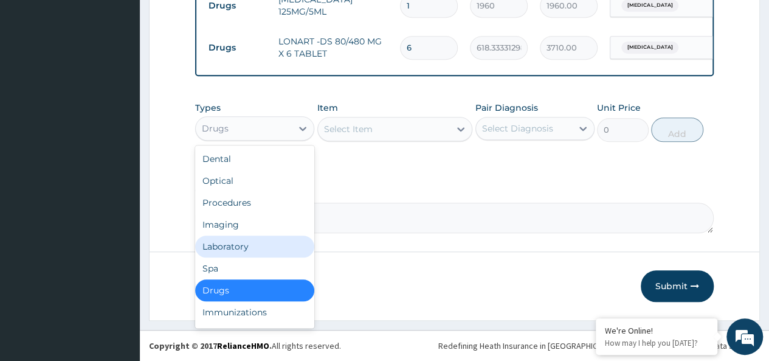
scroll to position [41, 0]
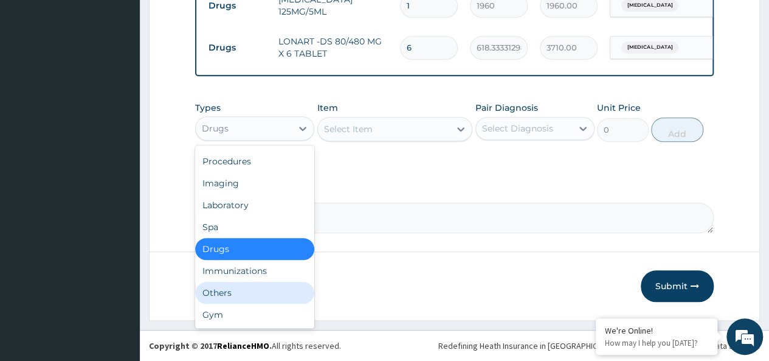
click at [229, 295] on div "Others" at bounding box center [254, 292] width 119 height 22
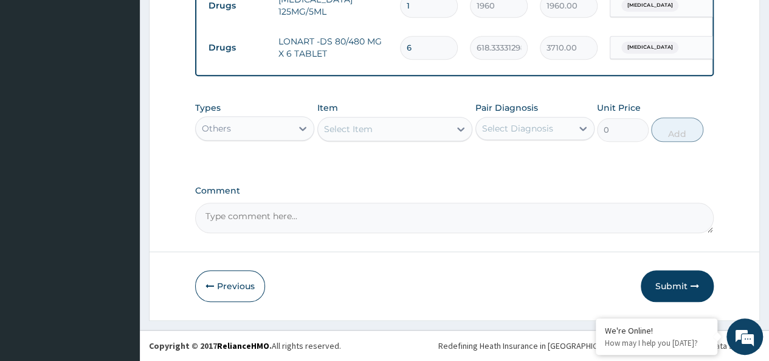
click at [388, 127] on div "Select Item" at bounding box center [384, 128] width 133 height 19
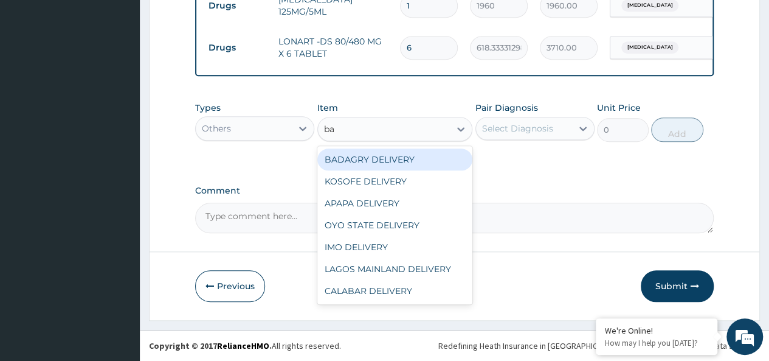
type input "bad"
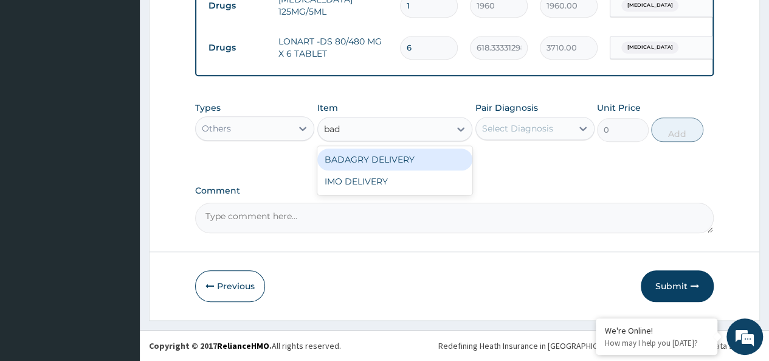
click at [408, 165] on div "BADAGRY DELIVERY" at bounding box center [395, 159] width 156 height 22
type input "3700"
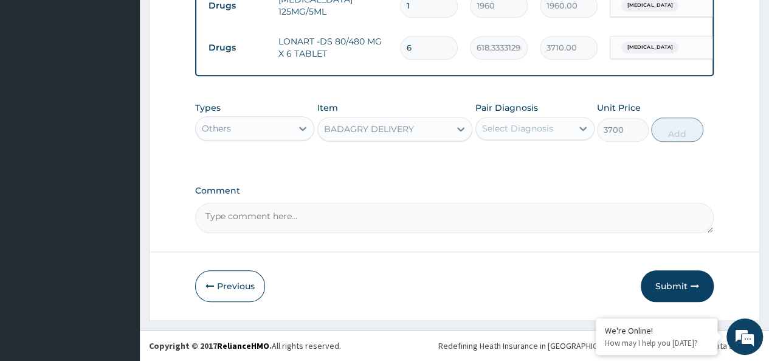
click at [514, 132] on div "Select Diagnosis" at bounding box center [517, 128] width 71 height 12
click at [550, 155] on label "Malaria, unspecified" at bounding box center [532, 158] width 75 height 12
checkbox input "true"
click at [693, 119] on button "Add" at bounding box center [677, 129] width 52 height 24
type input "0"
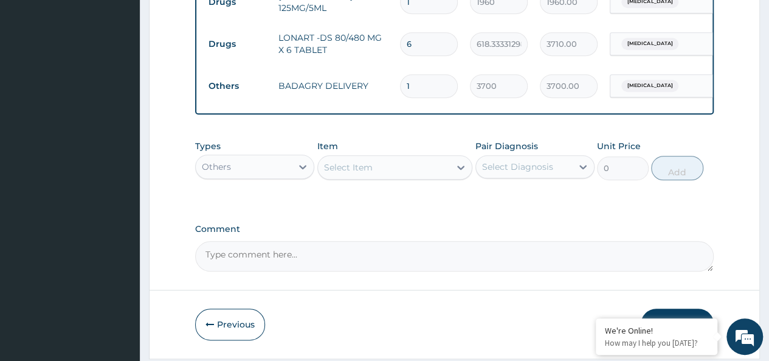
scroll to position [574, 0]
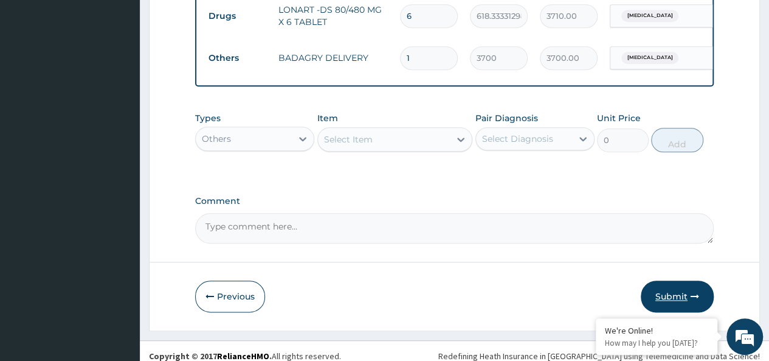
click at [676, 305] on button "Submit" at bounding box center [677, 296] width 73 height 32
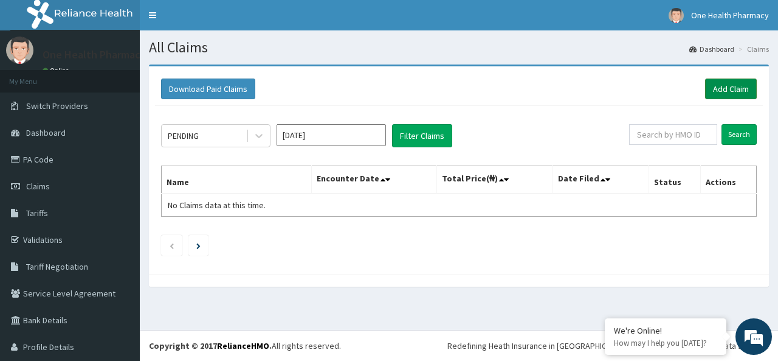
click at [725, 80] on link "Add Claim" at bounding box center [731, 88] width 52 height 21
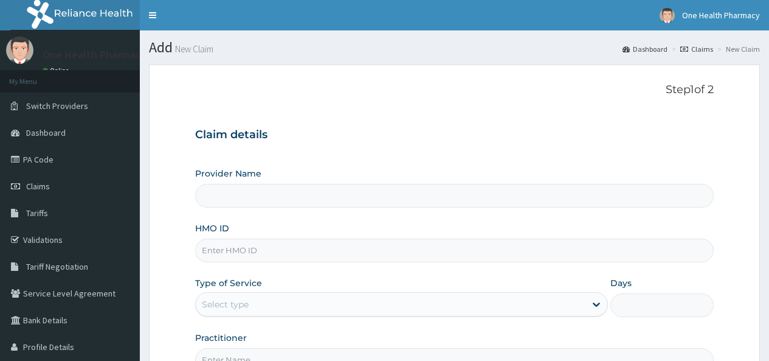
click at [220, 272] on div "Provider Name HMO ID Type of Service Select type Days Practitioner" at bounding box center [454, 269] width 519 height 204
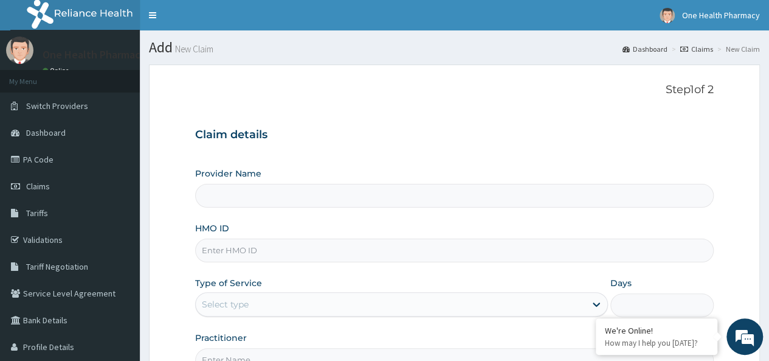
click at [215, 253] on input "HMO ID" at bounding box center [454, 250] width 519 height 24
paste input "BLC/10058/A"
type input "BLC/10058/A"
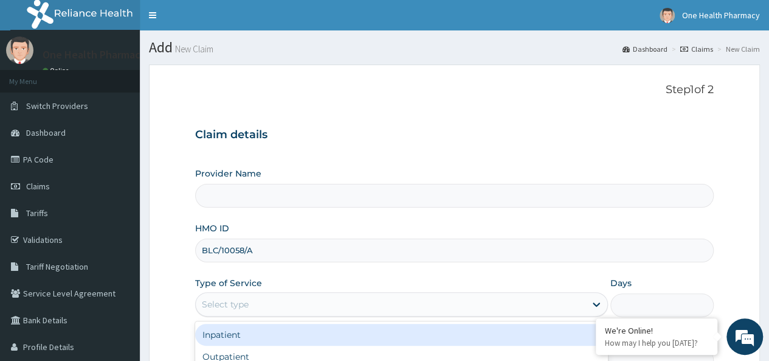
click at [224, 314] on div "Select type" at bounding box center [401, 304] width 413 height 24
type input "OneHealth Pharmacy"
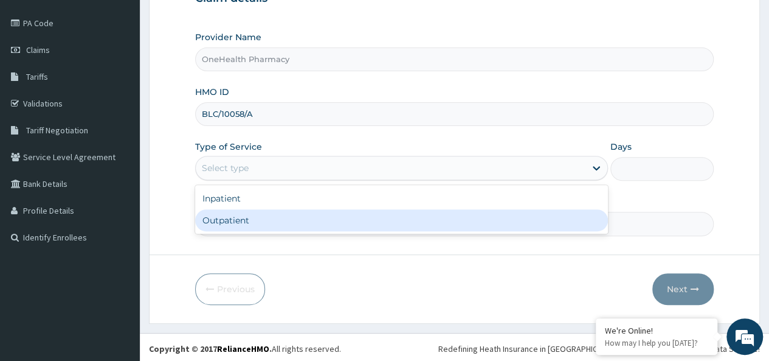
click at [256, 221] on div "Outpatient" at bounding box center [401, 220] width 413 height 22
type input "1"
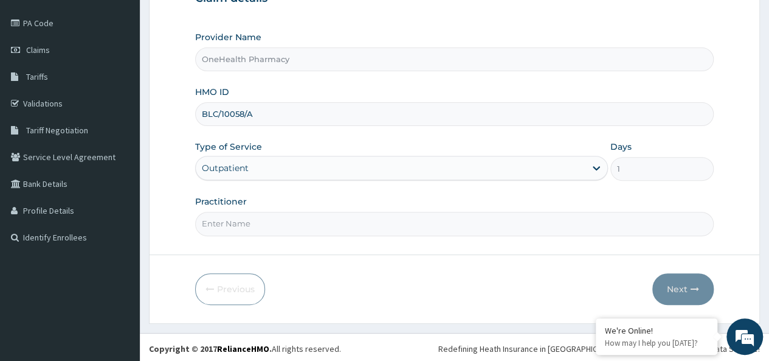
click at [275, 218] on input "Practitioner" at bounding box center [454, 224] width 519 height 24
type input "onehealth"
click at [687, 283] on button "Next" at bounding box center [682, 289] width 61 height 32
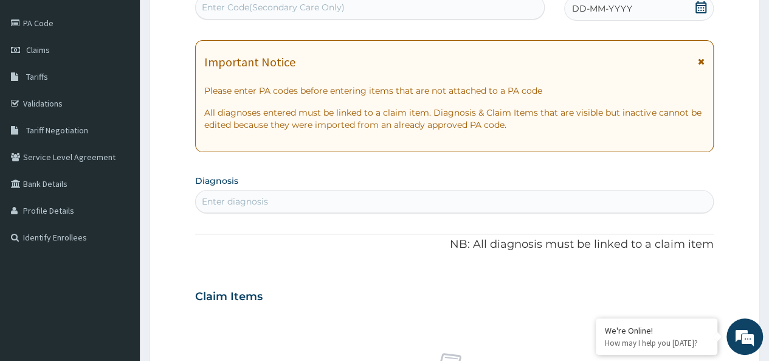
scroll to position [0, 0]
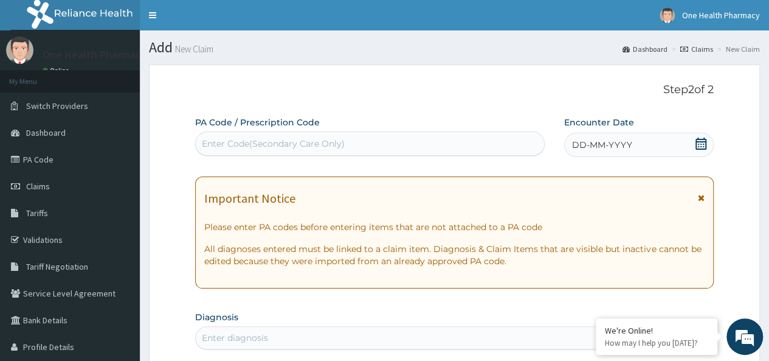
click at [311, 153] on div "Enter Code(Secondary Care Only)" at bounding box center [370, 143] width 348 height 19
paste input "PR/30D6A7ED"
type input "PR/30D6A7ED"
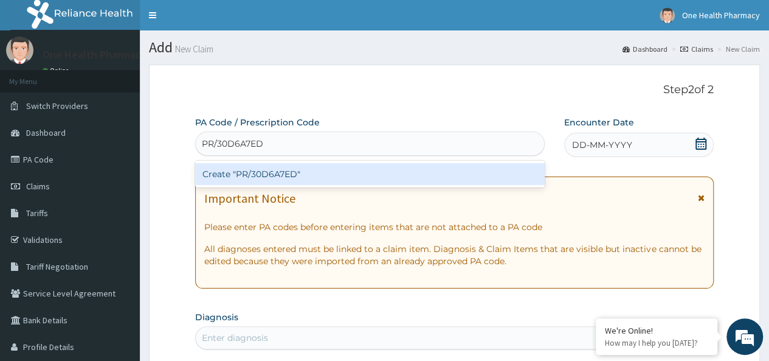
click at [353, 167] on div "Create "PR/30D6A7ED"" at bounding box center [369, 174] width 349 height 22
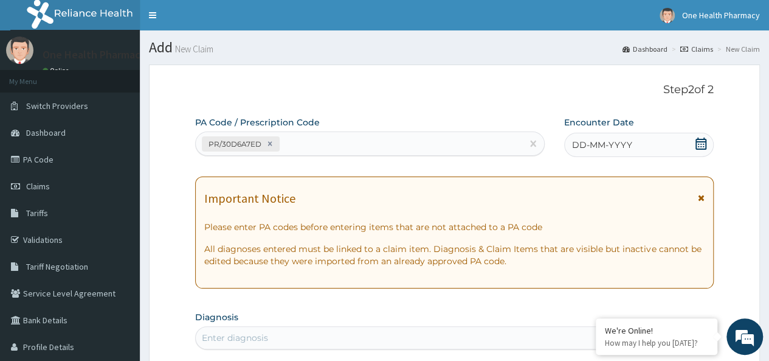
click at [651, 147] on div "DD-MM-YYYY" at bounding box center [639, 145] width 150 height 24
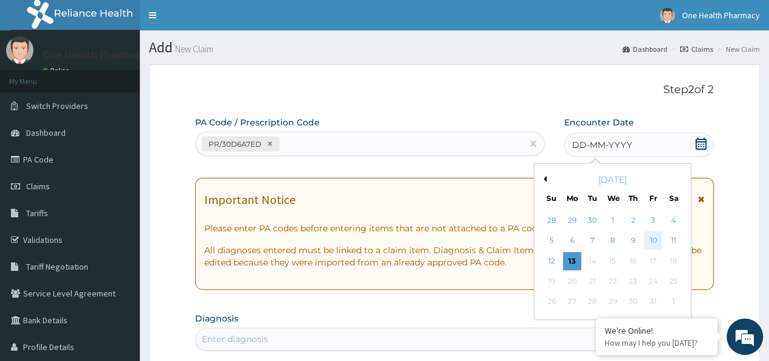
click at [649, 244] on div "10" at bounding box center [653, 241] width 18 height 18
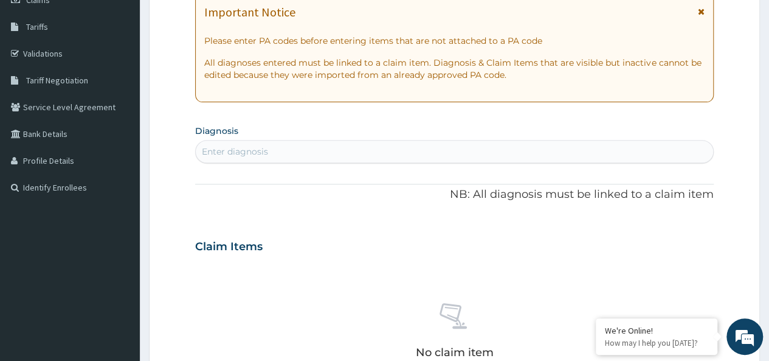
scroll to position [205, 0]
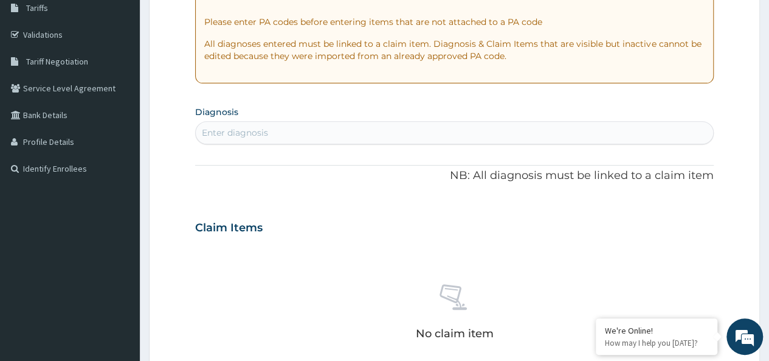
click at [343, 132] on div "Enter diagnosis" at bounding box center [454, 132] width 517 height 19
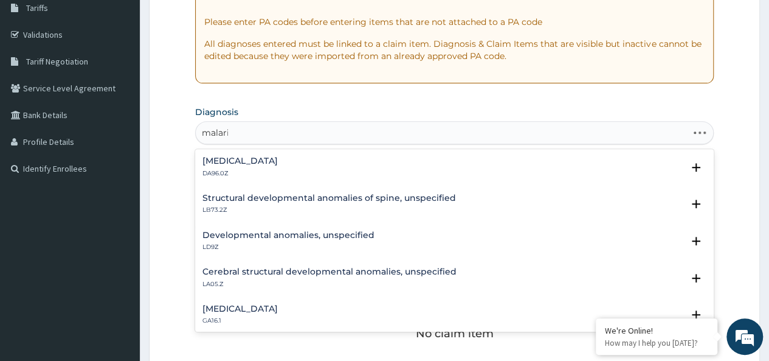
type input "[MEDICAL_DATA]"
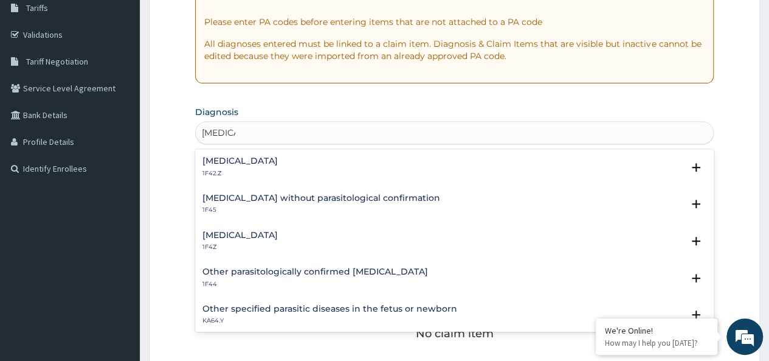
click at [246, 241] on div "Malaria, unspecified 1F4Z" at bounding box center [239, 240] width 75 height 21
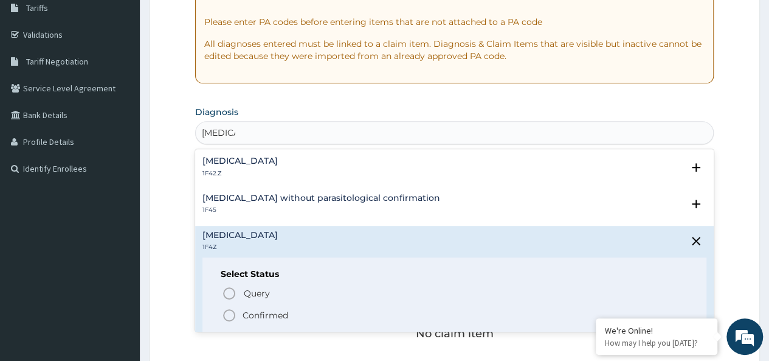
click at [263, 315] on p "Confirmed" at bounding box center [266, 315] width 46 height 12
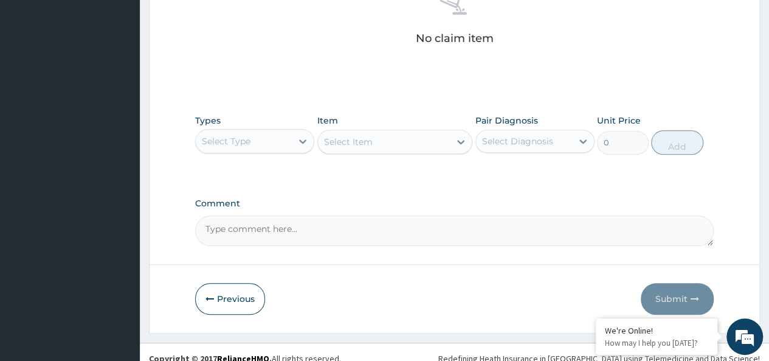
scroll to position [514, 0]
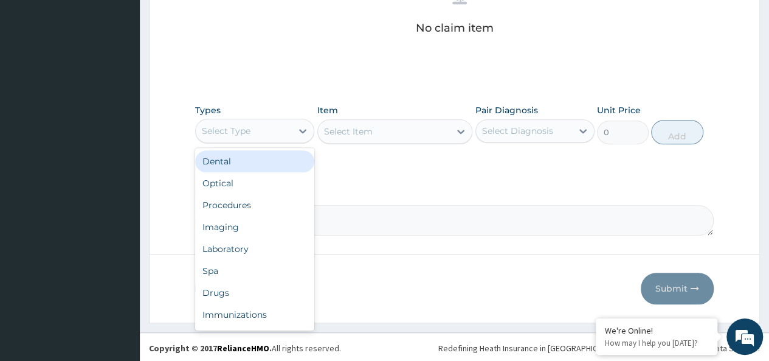
click at [248, 125] on div "Select Type" at bounding box center [226, 131] width 49 height 12
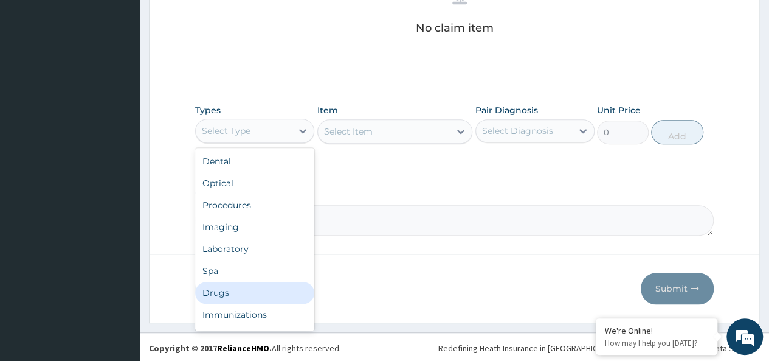
click at [221, 292] on div "Drugs" at bounding box center [254, 292] width 119 height 22
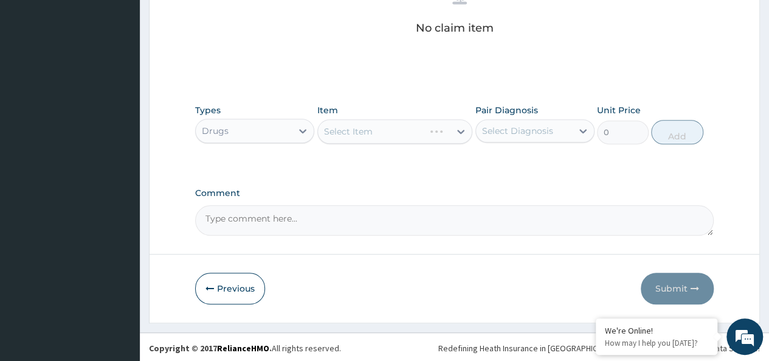
click at [384, 128] on div "Select Item" at bounding box center [395, 131] width 156 height 24
click at [374, 132] on div "Select Item" at bounding box center [384, 131] width 133 height 19
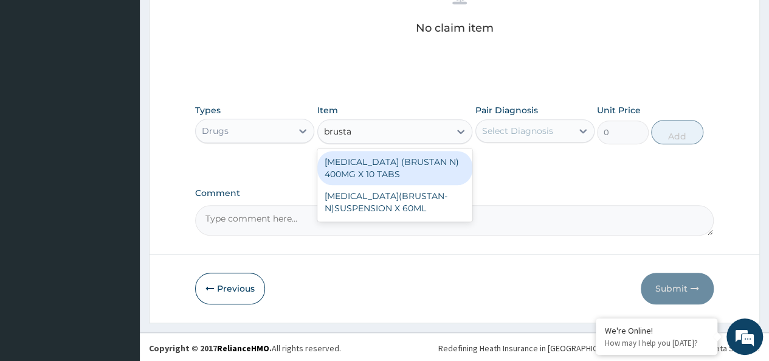
type input "brustan"
click at [435, 157] on div "IBUPROFEN (BRUSTAN N) 400MG X 10 TABS" at bounding box center [395, 168] width 156 height 34
type input "63"
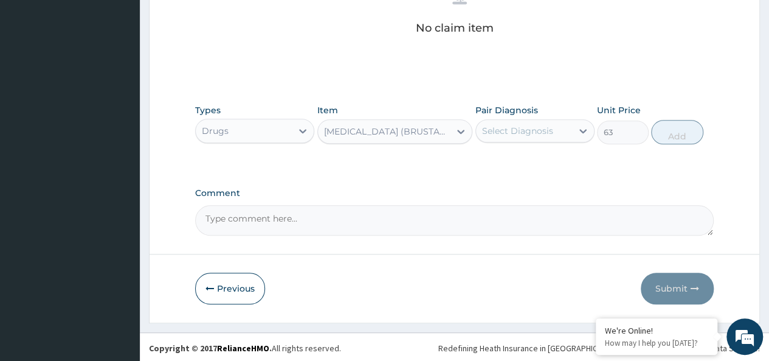
click at [526, 125] on div "Select Diagnosis" at bounding box center [517, 131] width 71 height 12
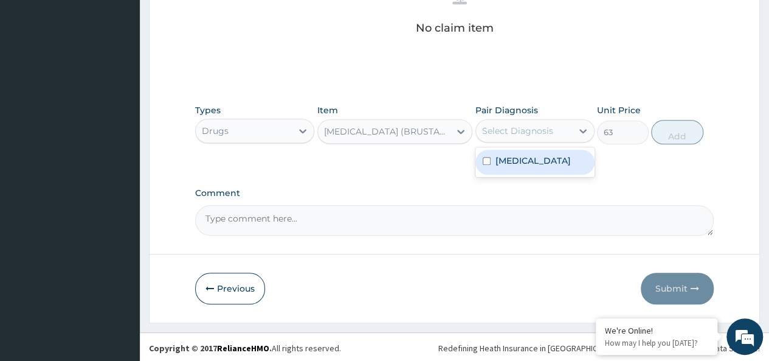
click at [563, 157] on label "Malaria, unspecified" at bounding box center [532, 160] width 75 height 12
checkbox input "true"
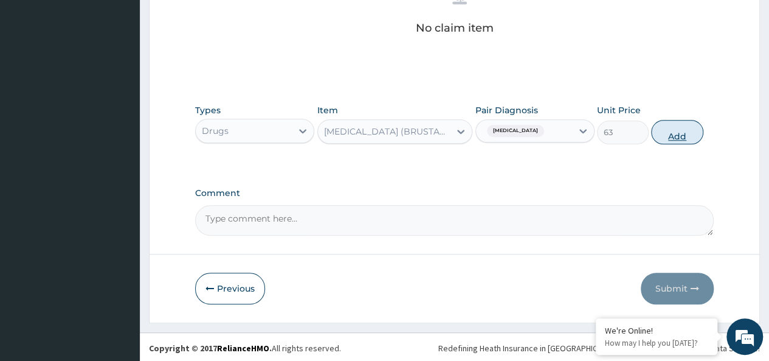
click at [688, 127] on button "Add" at bounding box center [677, 132] width 52 height 24
type input "0"
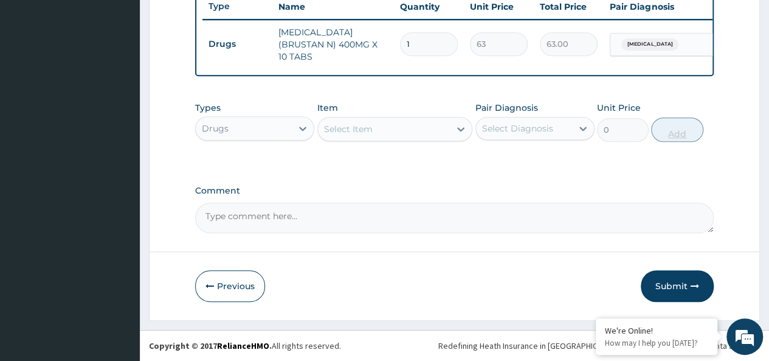
scroll to position [466, 0]
type input "10"
type input "630.00"
type input "10"
click at [404, 121] on div "Select Item" at bounding box center [384, 128] width 133 height 19
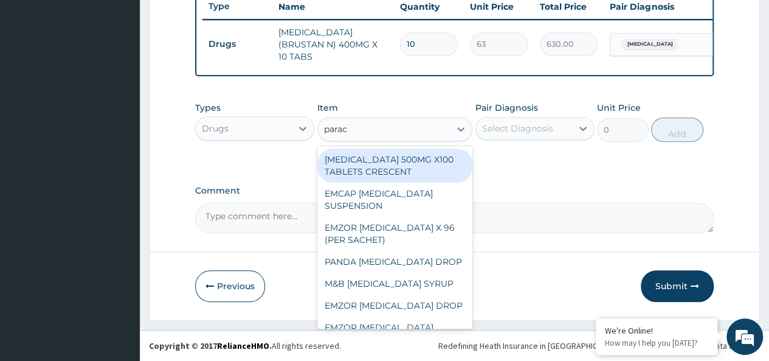
type input "parace"
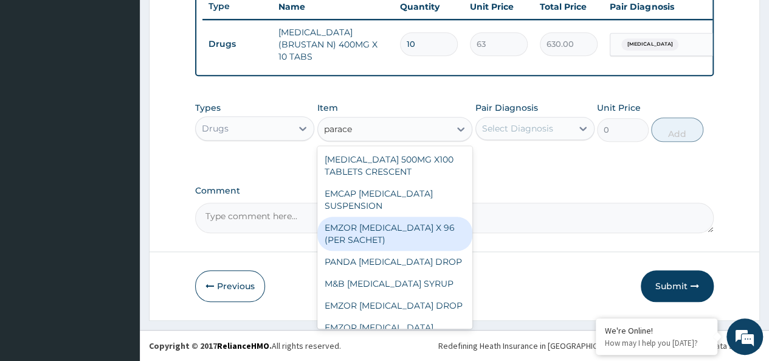
click at [413, 232] on div "EMZOR [MEDICAL_DATA] X 96 (PER SACHET)" at bounding box center [395, 233] width 156 height 34
type input "17.5"
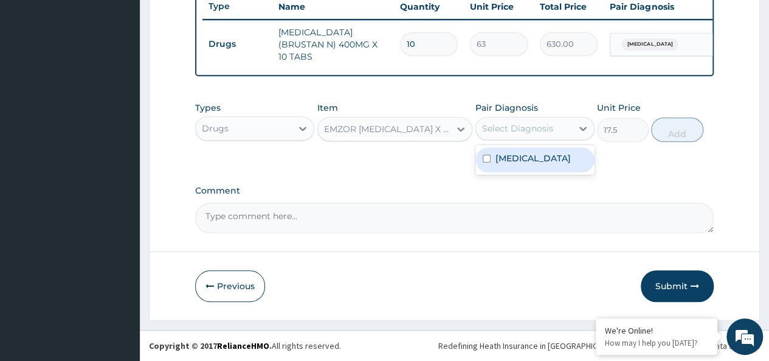
click at [513, 128] on div "Select Diagnosis" at bounding box center [517, 128] width 71 height 12
click at [545, 159] on label "[MEDICAL_DATA]" at bounding box center [532, 158] width 75 height 12
checkbox input "true"
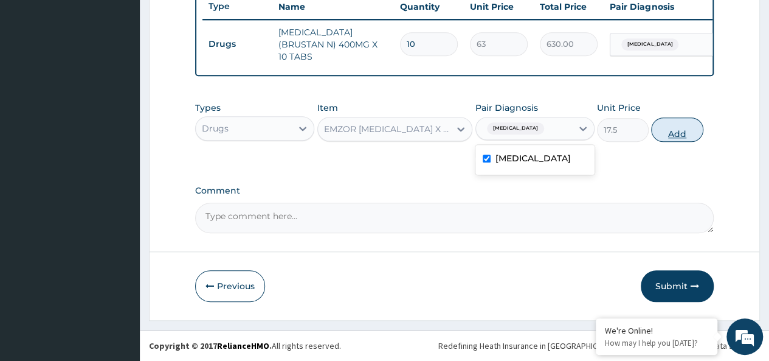
click at [683, 133] on button "Add" at bounding box center [677, 129] width 52 height 24
type input "0"
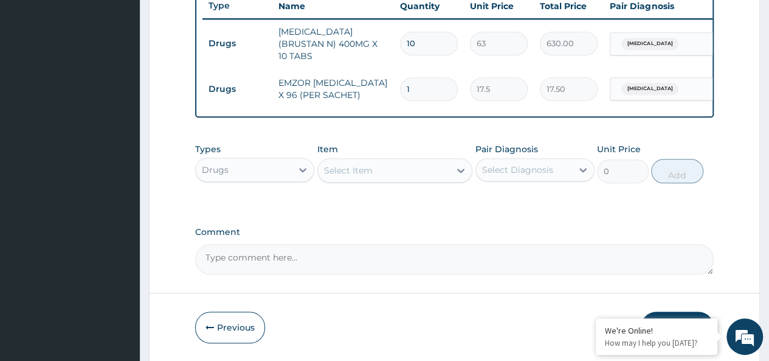
type input "0.00"
click at [505, 147] on label "Pair Diagnosis" at bounding box center [506, 149] width 63 height 12
click at [416, 87] on input "number" at bounding box center [429, 89] width 58 height 24
type input "3"
type input "52.50"
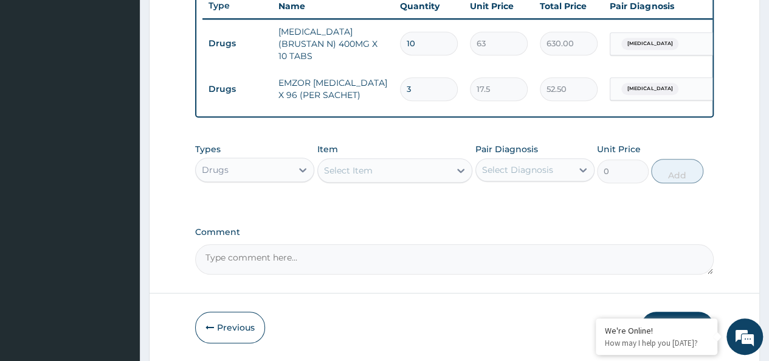
type input "36"
type input "630.00"
click at [416, 87] on input "36" at bounding box center [429, 89] width 58 height 24
type input "36"
click at [379, 176] on div "Select Item" at bounding box center [384, 170] width 133 height 19
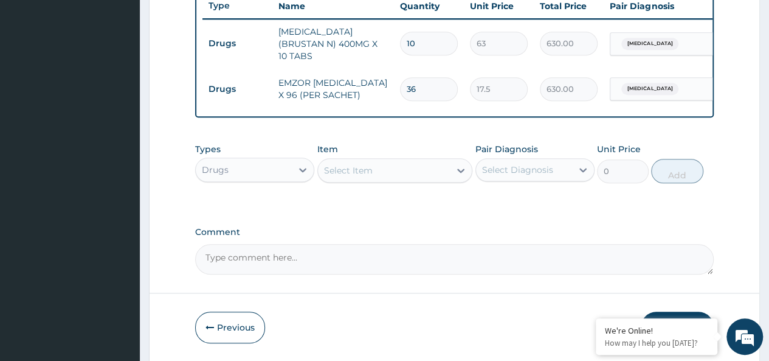
click at [421, 164] on div "Select Item" at bounding box center [384, 170] width 133 height 19
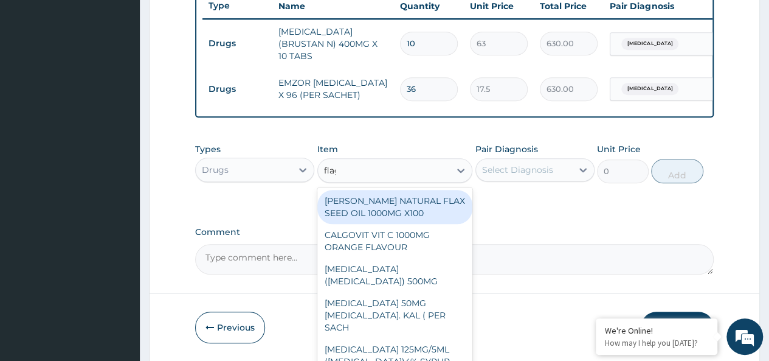
type input "flagy"
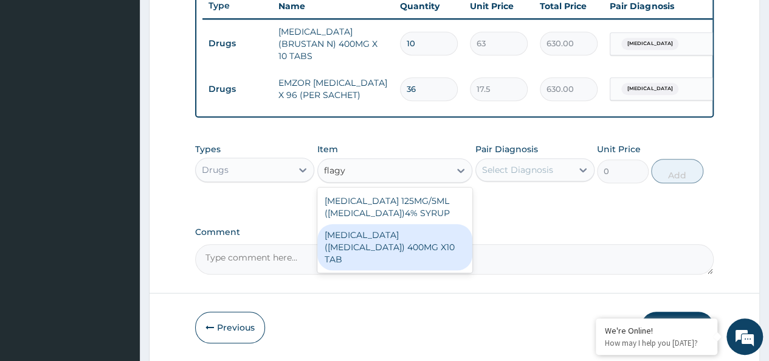
click at [444, 249] on div "METRONIDAZOLE (FLAGYL) 400MG X10 TAB" at bounding box center [395, 247] width 156 height 46
type input "42"
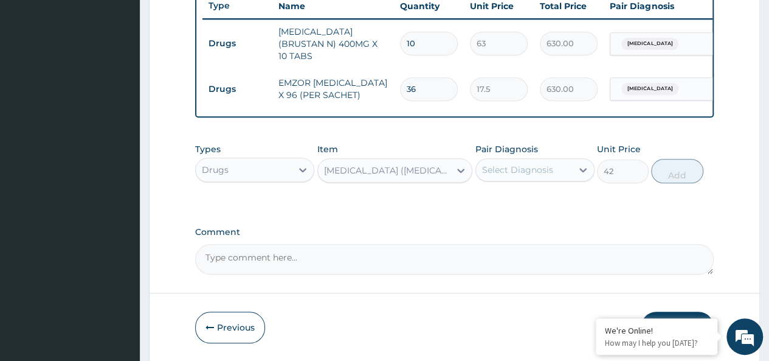
click at [534, 152] on label "Pair Diagnosis" at bounding box center [506, 149] width 63 height 12
click at [534, 176] on div "Select Diagnosis" at bounding box center [517, 170] width 71 height 12
click at [561, 196] on label "[MEDICAL_DATA]" at bounding box center [532, 199] width 75 height 12
checkbox input "true"
click at [643, 183] on div "42" at bounding box center [623, 171] width 52 height 24
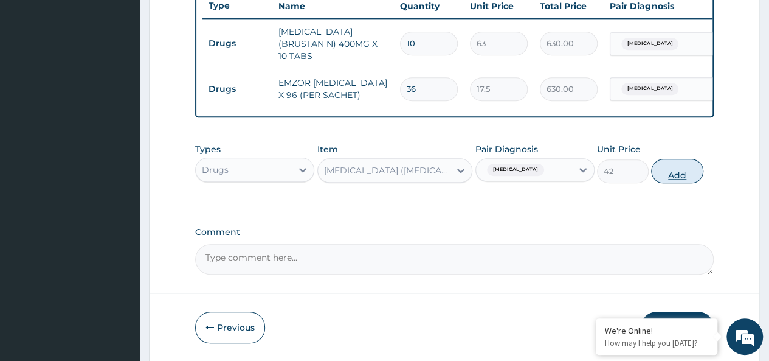
click at [685, 168] on button "Add" at bounding box center [677, 171] width 52 height 24
type input "0"
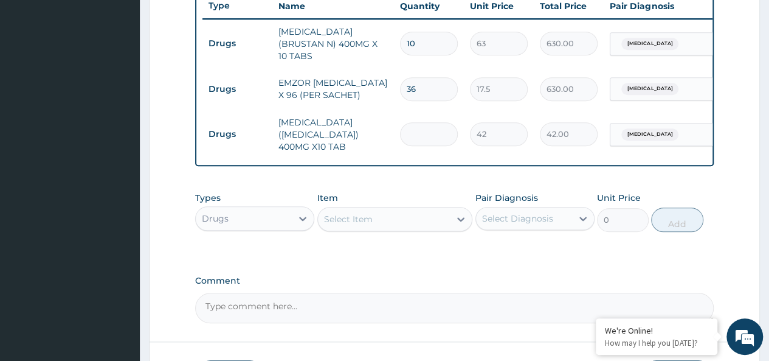
type input "0.00"
type input "2"
type input "84.00"
type input "20"
type input "840.00"
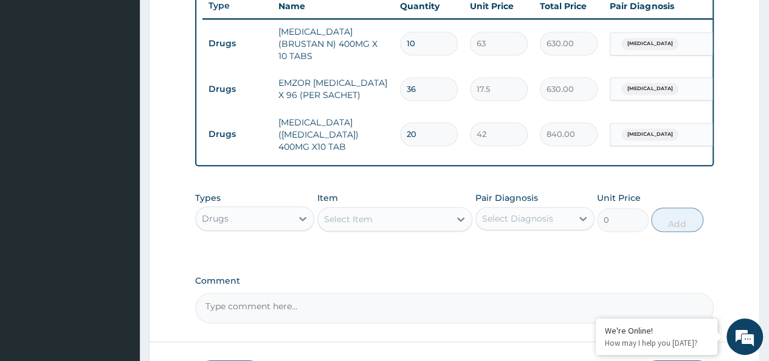
type input "20"
click at [373, 222] on div "Select Item" at bounding box center [384, 218] width 133 height 19
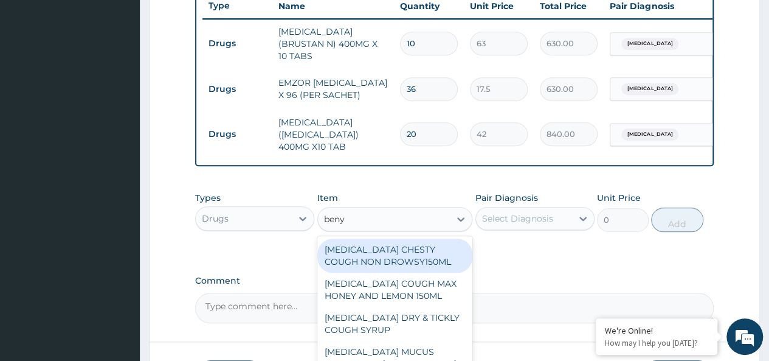
type input "benyl"
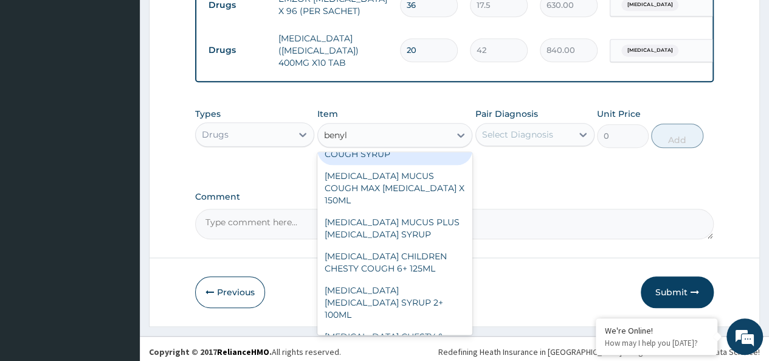
scroll to position [97, 0]
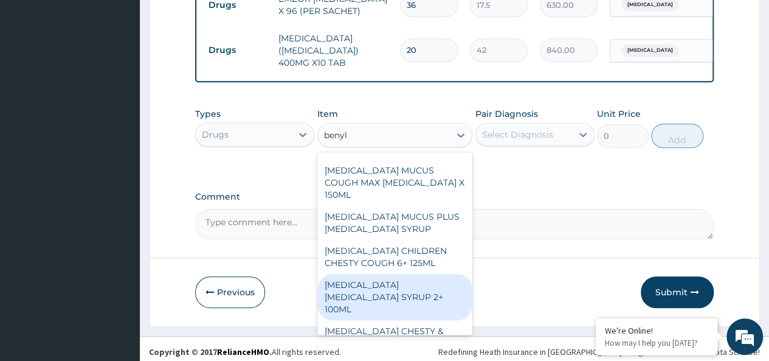
click at [412, 274] on div "BENYLIN DRY COUGH SYRUP 2+ 100ML" at bounding box center [395, 297] width 156 height 46
type input "2100"
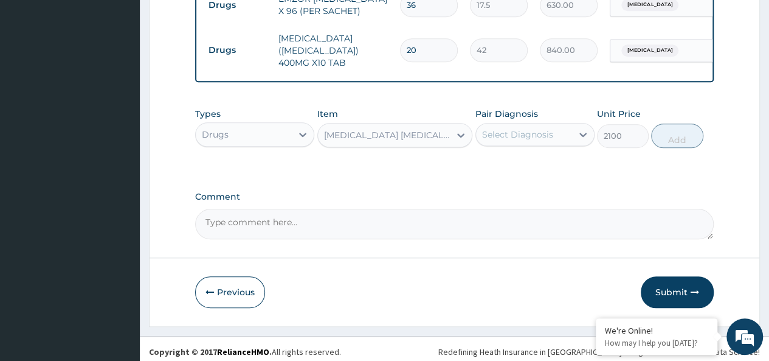
click at [544, 129] on div "Select Diagnosis" at bounding box center [517, 134] width 71 height 12
click at [562, 158] on label "[MEDICAL_DATA]" at bounding box center [532, 164] width 75 height 12
checkbox input "true"
click at [692, 123] on button "Add" at bounding box center [677, 135] width 52 height 24
type input "0"
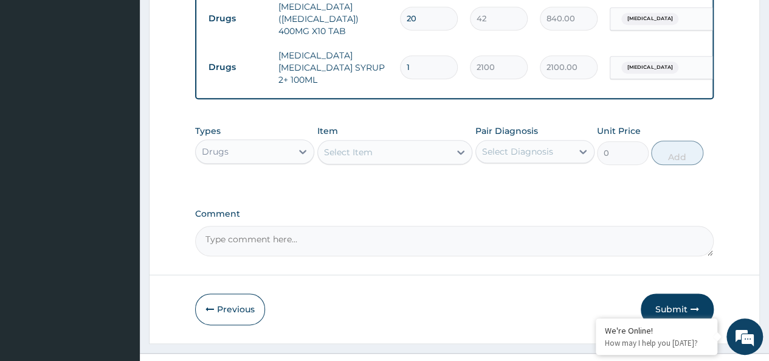
scroll to position [589, 0]
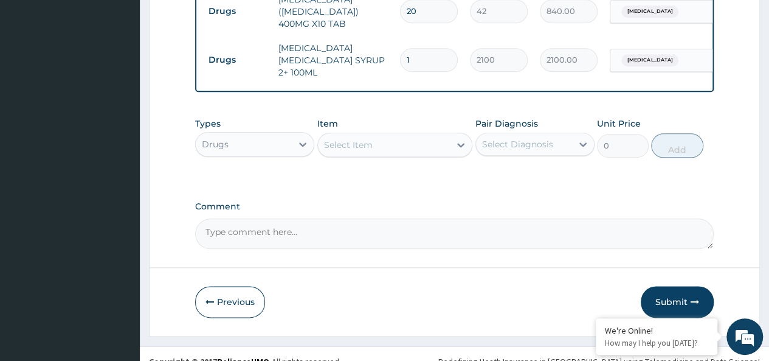
click at [275, 134] on div "Drugs" at bounding box center [244, 143] width 96 height 19
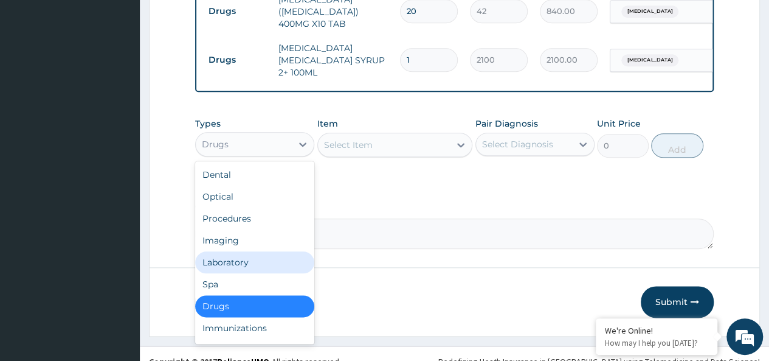
scroll to position [41, 0]
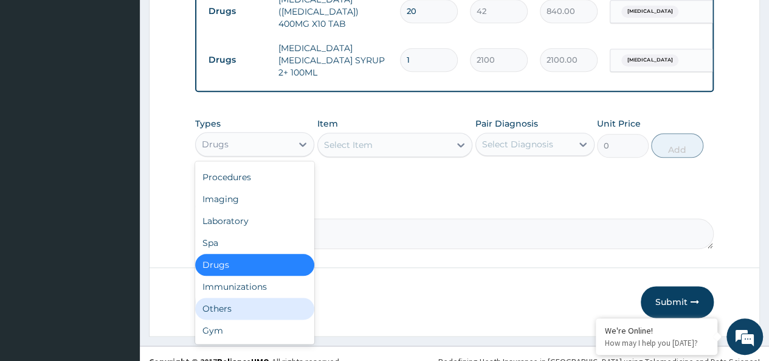
click at [230, 297] on div "Others" at bounding box center [254, 308] width 119 height 22
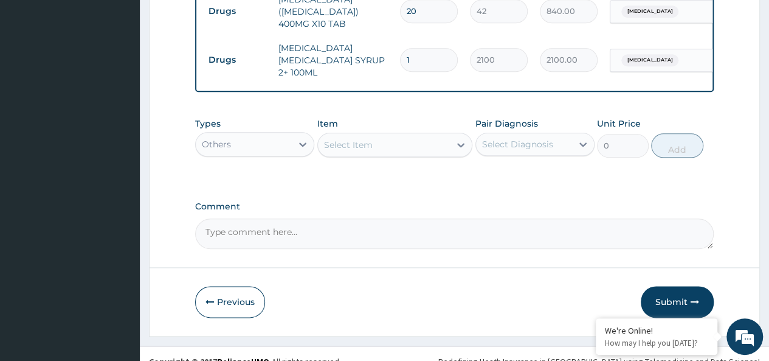
click at [354, 139] on div "Select Item" at bounding box center [348, 145] width 49 height 12
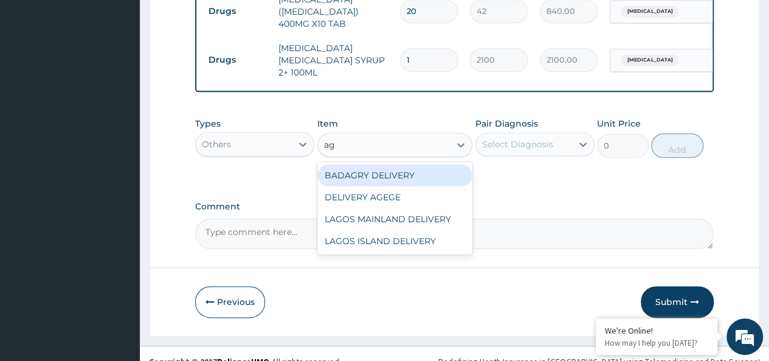
type input "age"
click at [407, 165] on div "DELIVERY AGEGE" at bounding box center [395, 175] width 156 height 22
type input "2500"
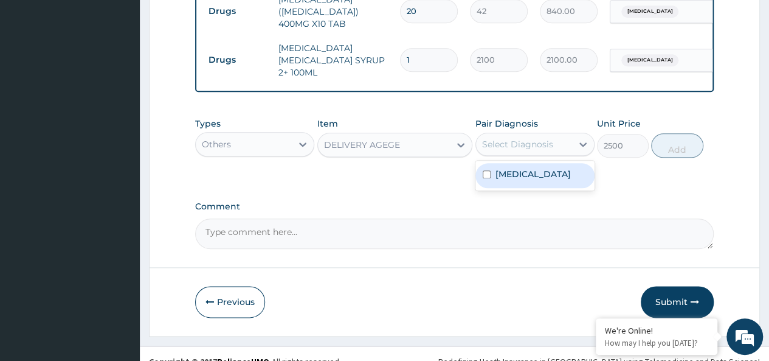
click at [520, 138] on div "Select Diagnosis" at bounding box center [517, 144] width 71 height 12
click at [556, 168] on label "[MEDICAL_DATA]" at bounding box center [532, 174] width 75 height 12
checkbox input "true"
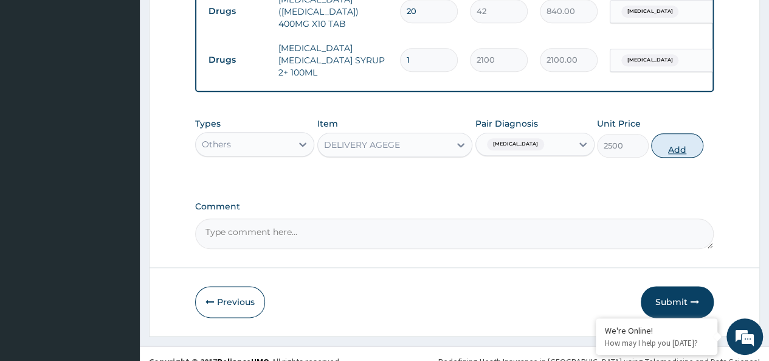
click at [689, 133] on button "Add" at bounding box center [677, 145] width 52 height 24
type input "0"
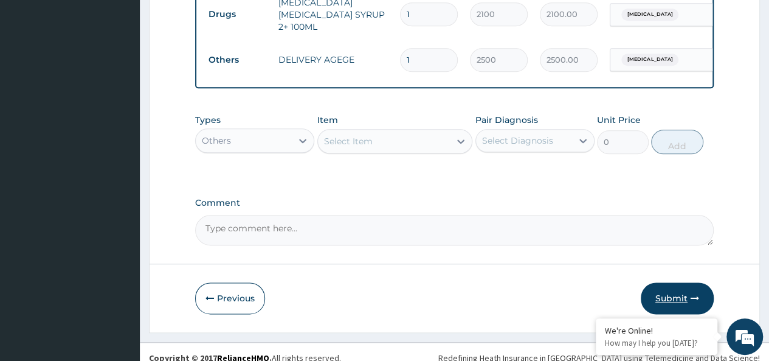
click at [666, 293] on button "Submit" at bounding box center [677, 298] width 73 height 32
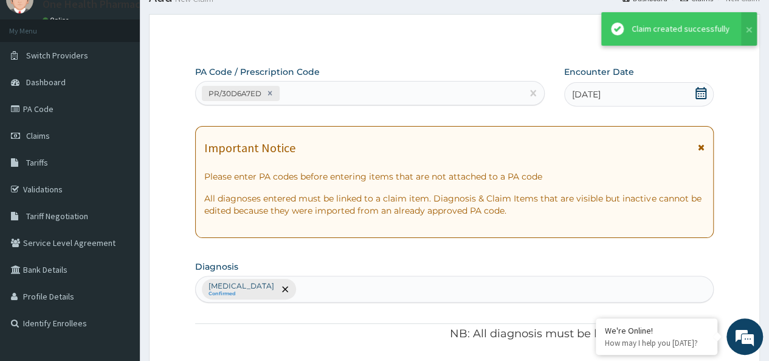
scroll to position [634, 0]
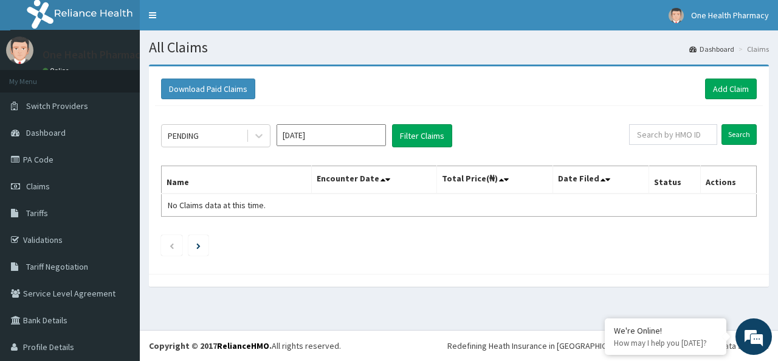
click at [724, 101] on div "Download Paid Claims Add Claim" at bounding box center [459, 88] width 608 height 33
click at [718, 86] on link "Add Claim" at bounding box center [731, 88] width 52 height 21
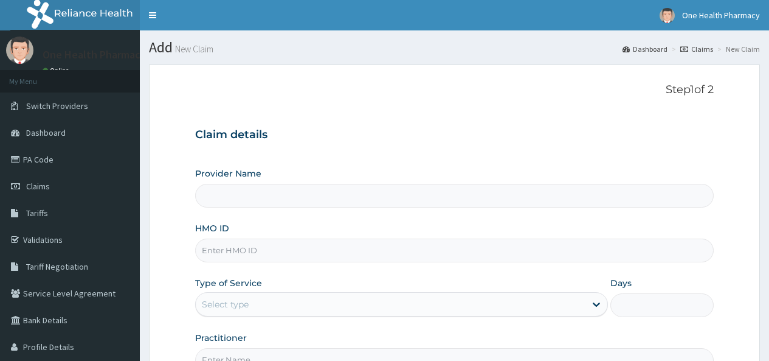
click at [224, 243] on input "HMO ID" at bounding box center [454, 250] width 519 height 24
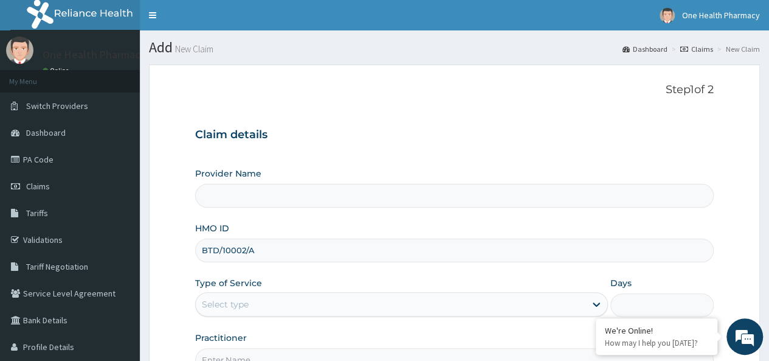
type input "BTD/10002/A"
click at [252, 294] on div "Select type" at bounding box center [391, 303] width 390 height 19
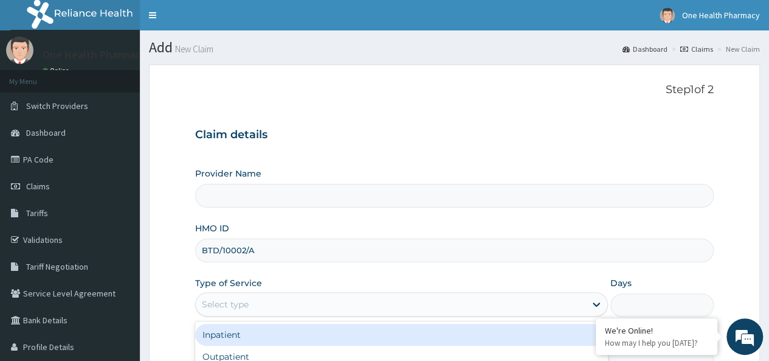
scroll to position [136, 0]
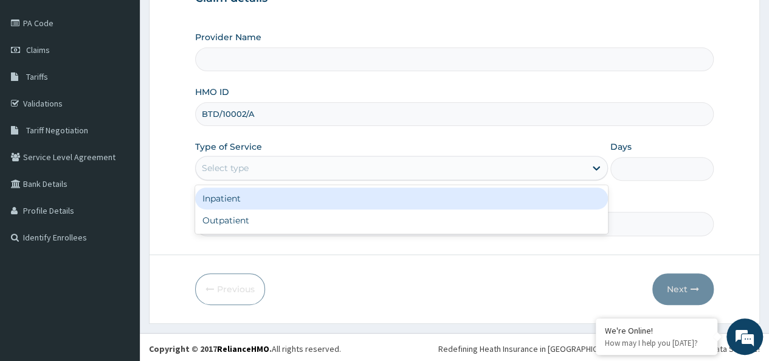
type input "OneHealth Pharmacy"
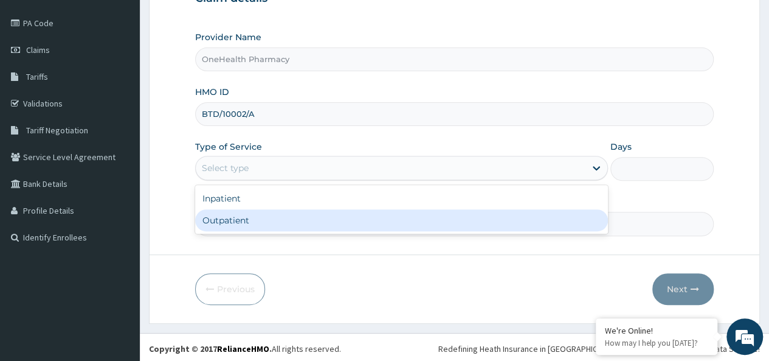
click at [235, 222] on div "Outpatient" at bounding box center [401, 220] width 413 height 22
type input "1"
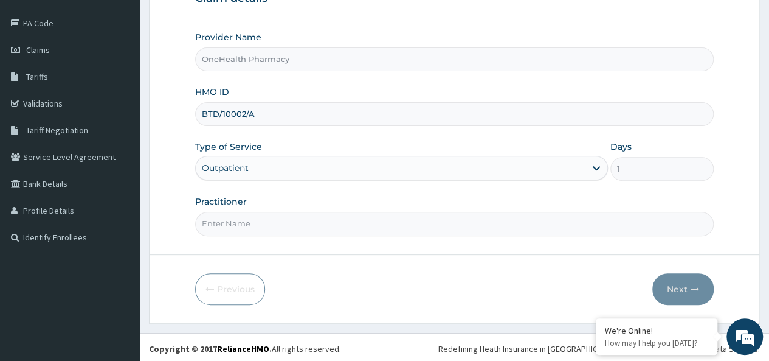
click at [267, 215] on input "Practitioner" at bounding box center [454, 224] width 519 height 24
type input "onehealth"
click at [698, 285] on icon "button" at bounding box center [695, 289] width 9 height 9
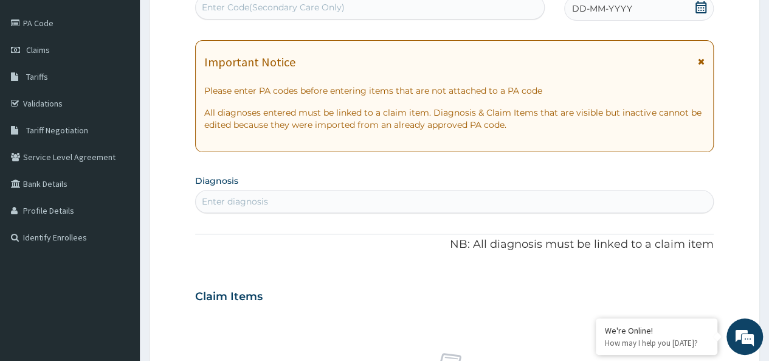
scroll to position [0, 0]
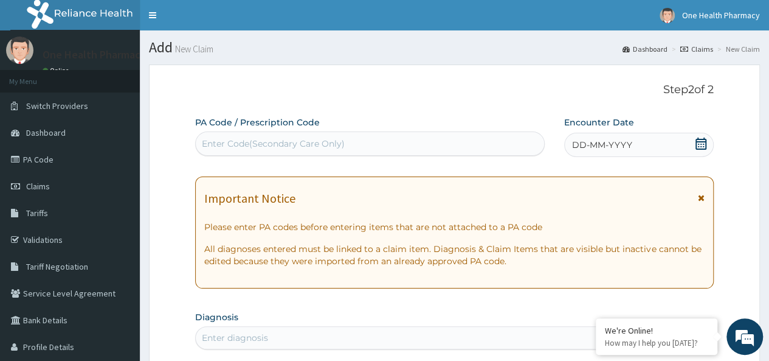
click at [238, 138] on div "Enter Code(Secondary Care Only)" at bounding box center [273, 143] width 143 height 12
paste input "PR/2C1EA43A"
type input "PR/2C1EA43A"
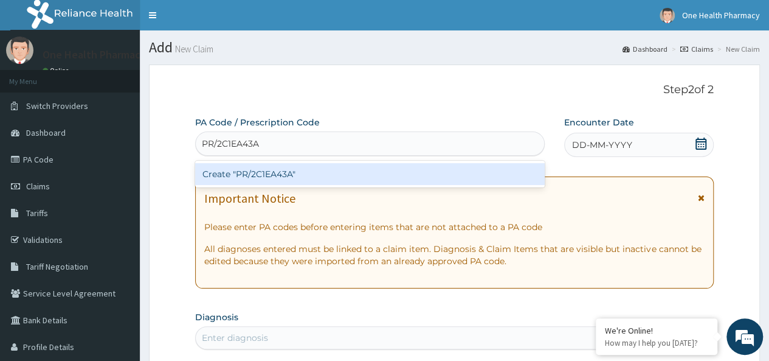
click at [336, 172] on div "Create "PR/2C1EA43A"" at bounding box center [369, 174] width 349 height 22
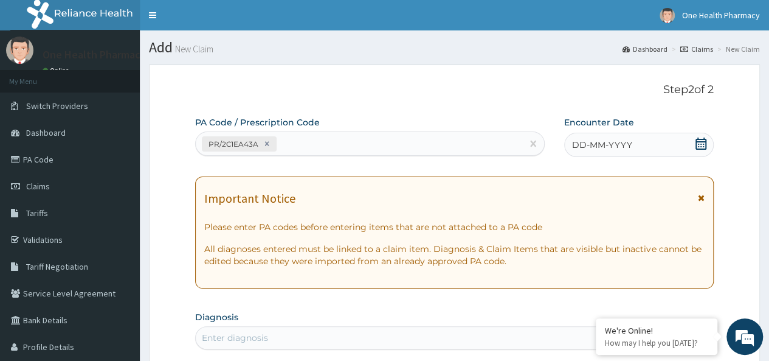
click at [620, 143] on span "DD-MM-YYYY" at bounding box center [602, 145] width 60 height 12
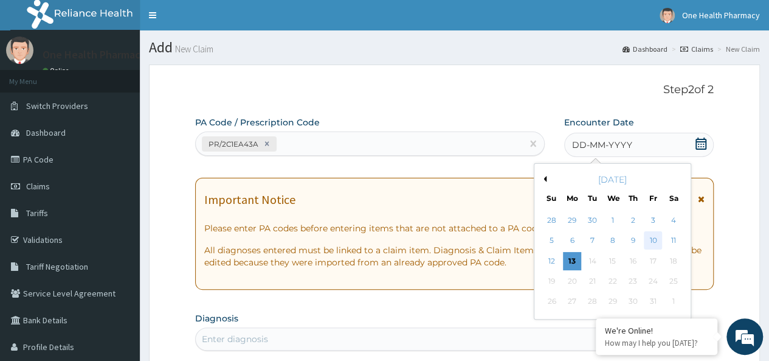
click at [654, 238] on div "10" at bounding box center [653, 241] width 18 height 18
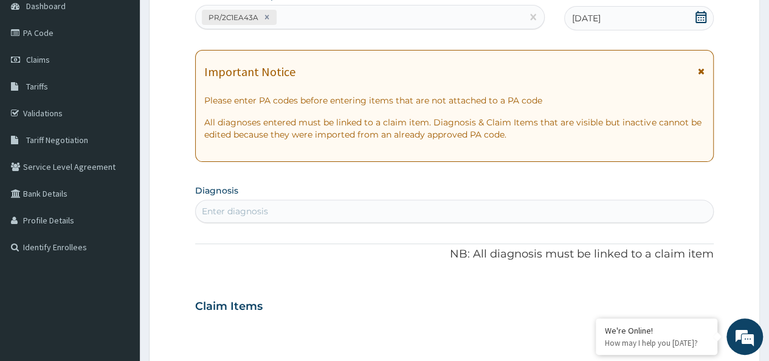
scroll to position [134, 0]
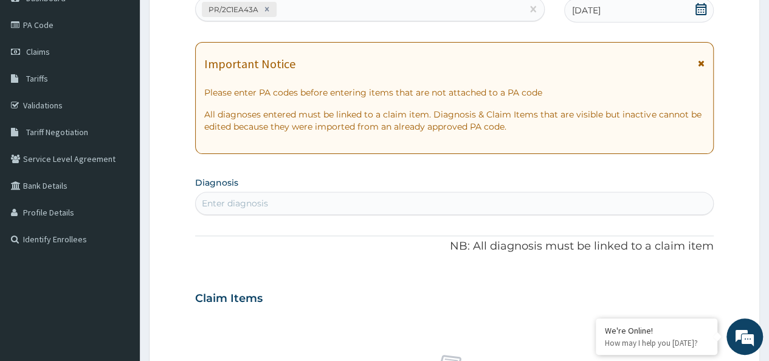
click at [346, 199] on div "Enter diagnosis" at bounding box center [454, 202] width 517 height 19
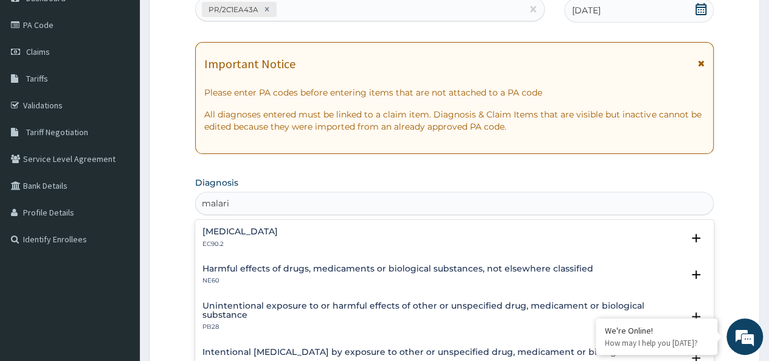
type input "[MEDICAL_DATA]"
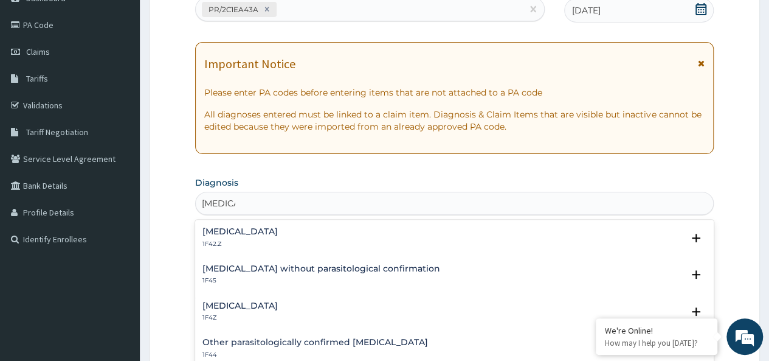
click at [254, 307] on h4 "[MEDICAL_DATA]" at bounding box center [239, 305] width 75 height 9
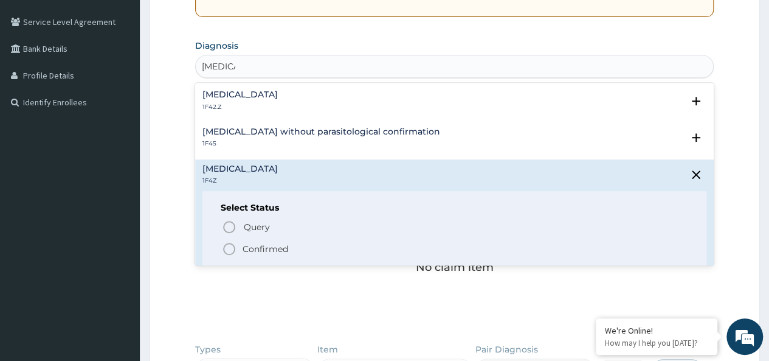
click at [261, 246] on p "Confirmed" at bounding box center [266, 249] width 46 height 12
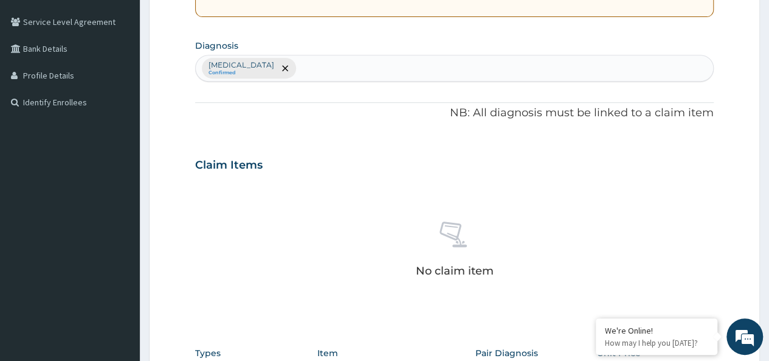
scroll to position [514, 0]
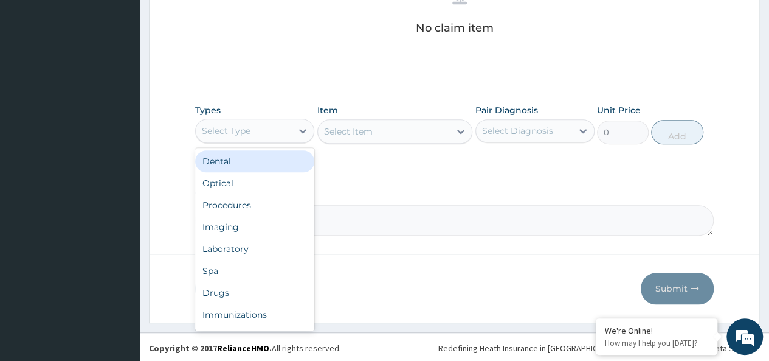
click at [260, 134] on div "Select Type" at bounding box center [244, 130] width 96 height 19
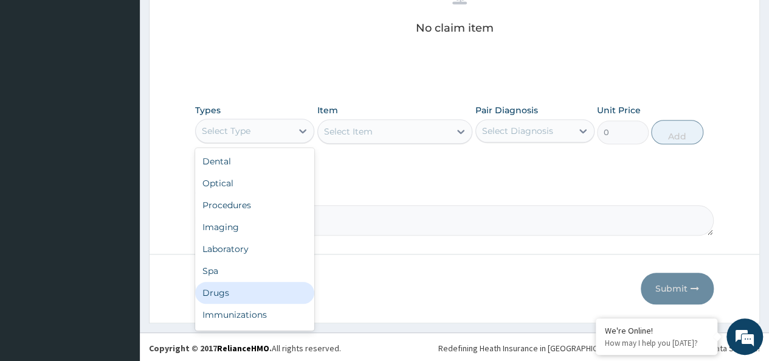
click at [232, 297] on div "Drugs" at bounding box center [254, 292] width 119 height 22
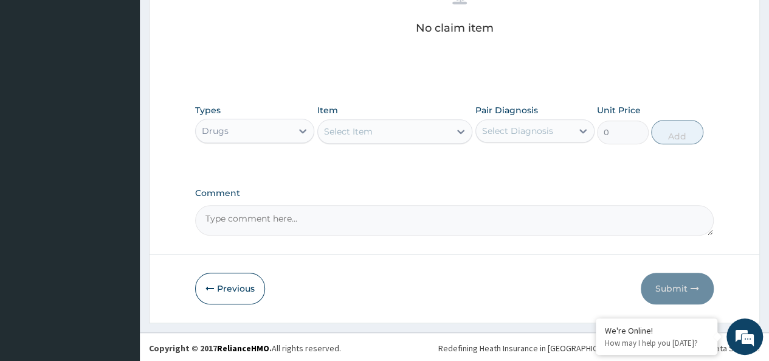
click at [359, 122] on div "Select Item" at bounding box center [384, 131] width 133 height 19
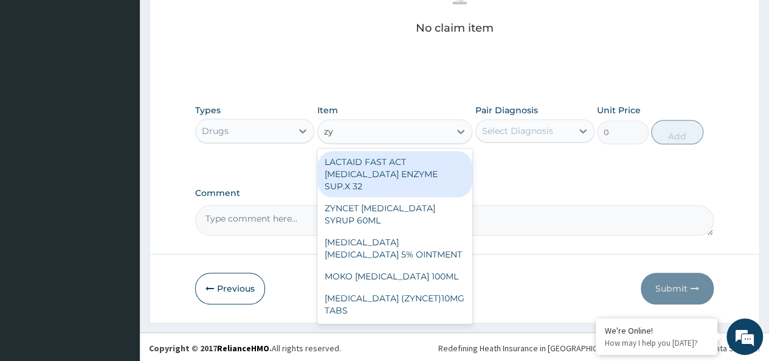
type input "zyn"
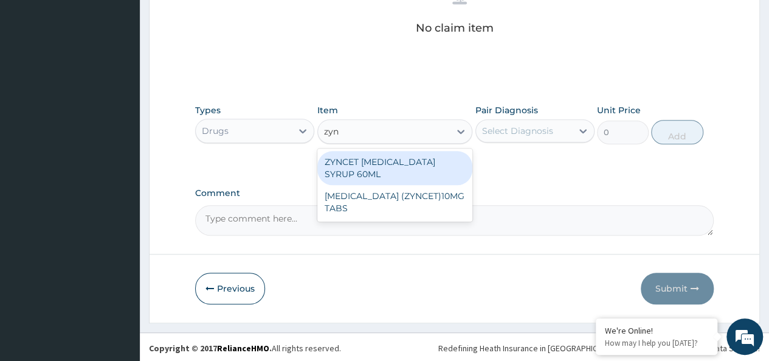
click at [421, 164] on div "ZYNCET [MEDICAL_DATA] SYRUP 60ML" at bounding box center [395, 168] width 156 height 34
type input "2240"
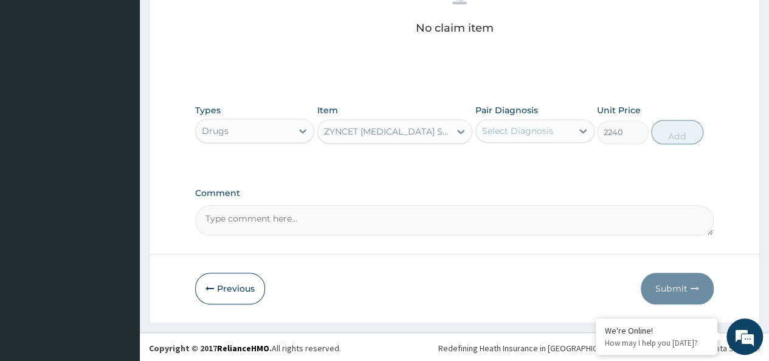
click at [555, 117] on div "Pair Diagnosis Select Diagnosis" at bounding box center [534, 124] width 119 height 40
click at [549, 137] on div "Select Diagnosis" at bounding box center [524, 130] width 96 height 19
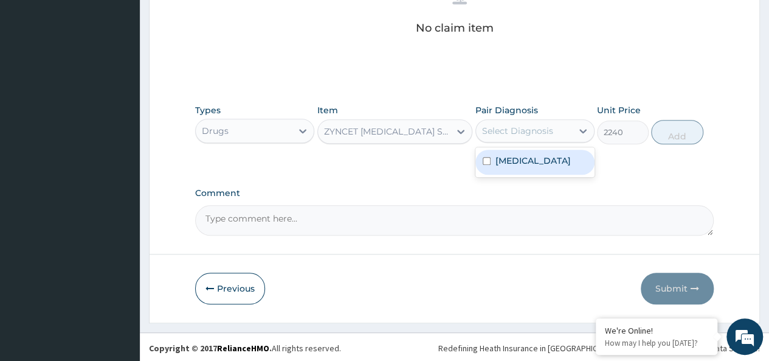
click at [582, 153] on div "[MEDICAL_DATA]" at bounding box center [534, 162] width 119 height 25
checkbox input "true"
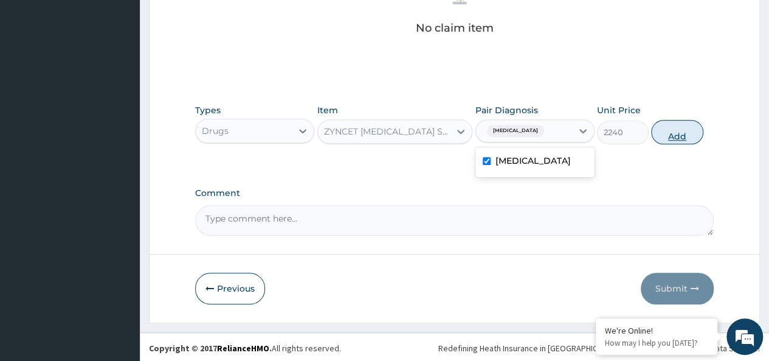
click at [665, 137] on button "Add" at bounding box center [677, 132] width 52 height 24
type input "0"
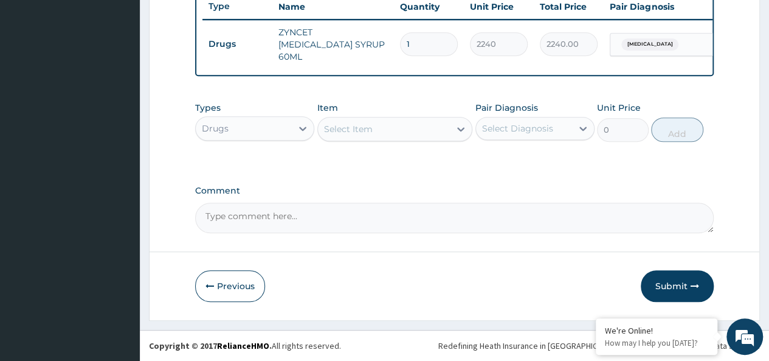
scroll to position [466, 0]
click at [453, 126] on div at bounding box center [461, 129] width 22 height 22
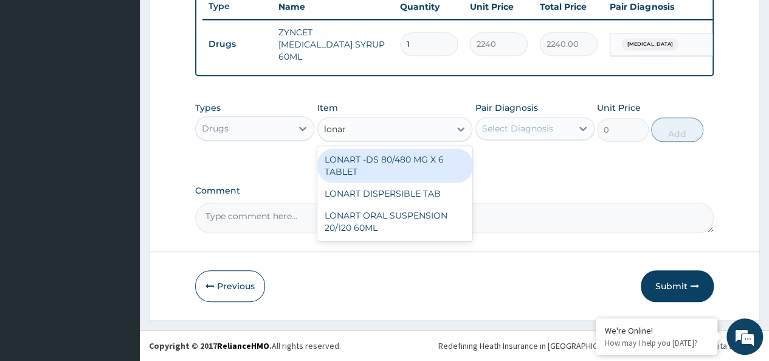
type input "lonart"
click at [406, 165] on div "LONART -DS 80/480 MG X 6 TABLET" at bounding box center [395, 165] width 156 height 34
type input "618.3333129882812"
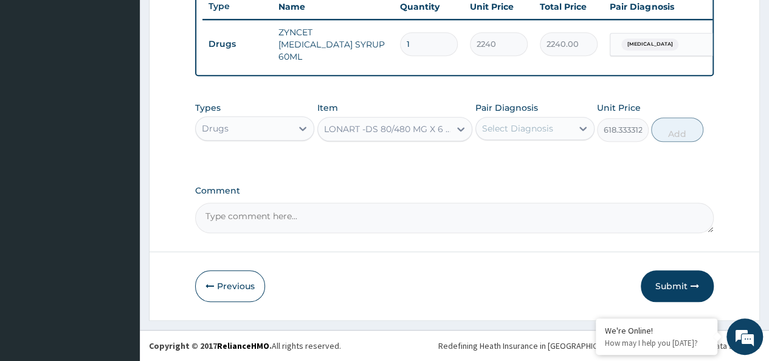
click at [516, 129] on div "Select Diagnosis" at bounding box center [517, 128] width 71 height 12
click at [548, 154] on label "Malaria, unspecified" at bounding box center [532, 158] width 75 height 12
checkbox input "true"
click at [668, 122] on button "Add" at bounding box center [677, 129] width 52 height 24
type input "0"
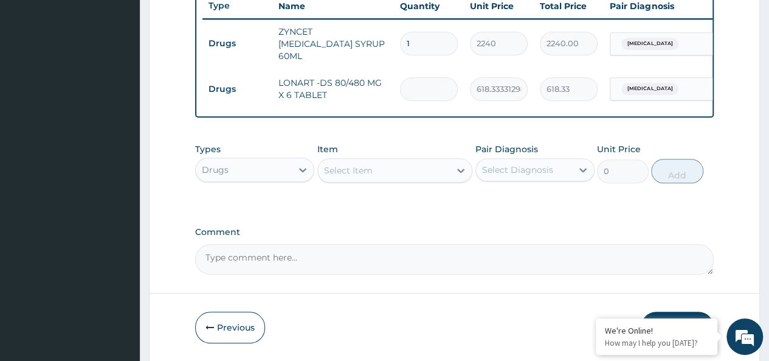
type input "0.00"
type input "6"
type input "3710.00"
type input "6"
click at [238, 168] on div "Drugs" at bounding box center [244, 169] width 96 height 19
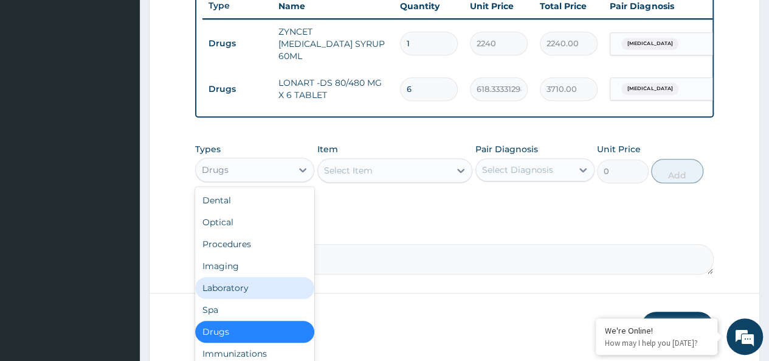
scroll to position [41, 0]
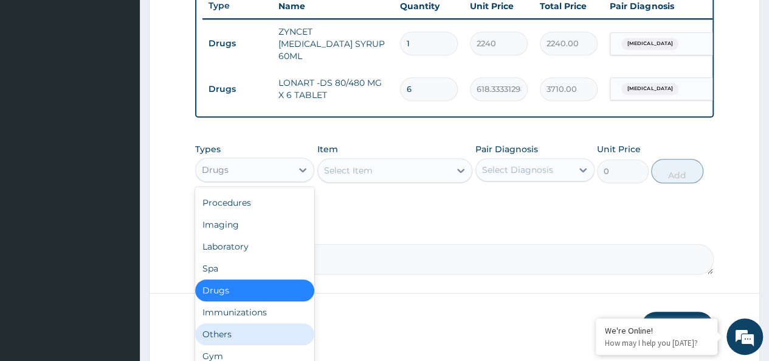
click at [213, 339] on div "Others" at bounding box center [254, 334] width 119 height 22
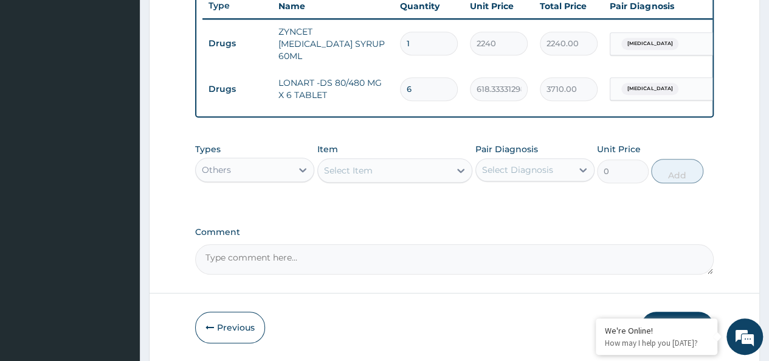
click at [398, 165] on div "Select Item" at bounding box center [384, 170] width 133 height 19
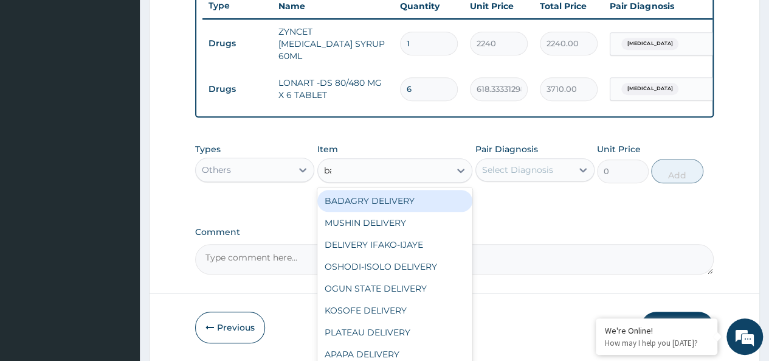
type input "bad"
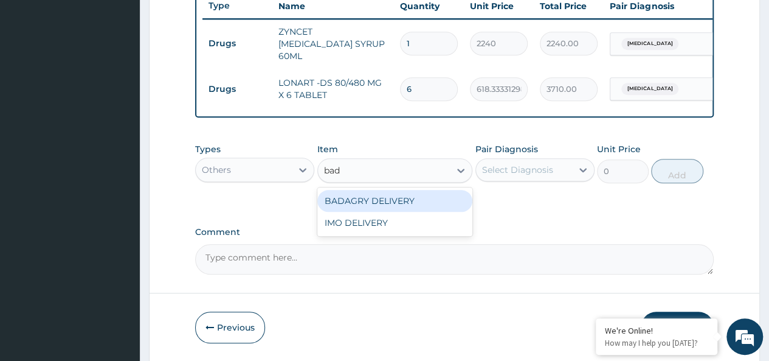
click at [427, 198] on div "BADAGRY DELIVERY" at bounding box center [395, 201] width 156 height 22
type input "3700"
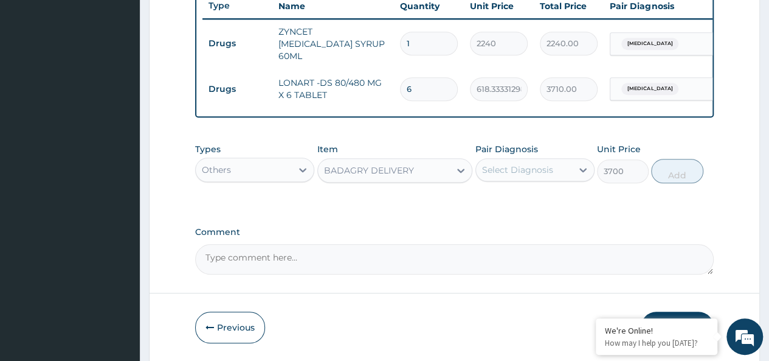
click at [555, 165] on div "Select Diagnosis" at bounding box center [524, 169] width 96 height 19
click at [550, 199] on label "[MEDICAL_DATA]" at bounding box center [532, 199] width 75 height 12
checkbox input "true"
click at [684, 171] on button "Add" at bounding box center [677, 171] width 52 height 24
type input "0"
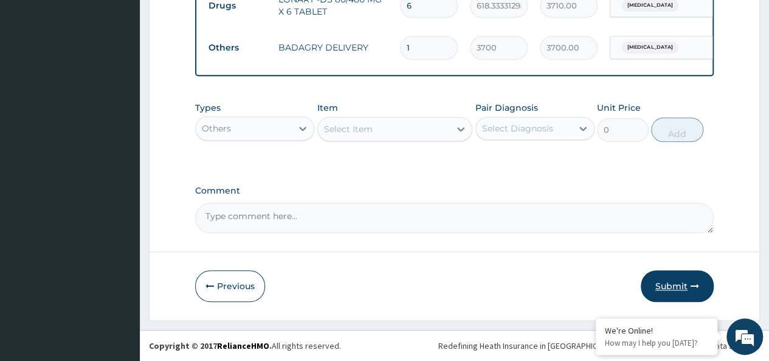
click at [681, 287] on button "Submit" at bounding box center [677, 286] width 73 height 32
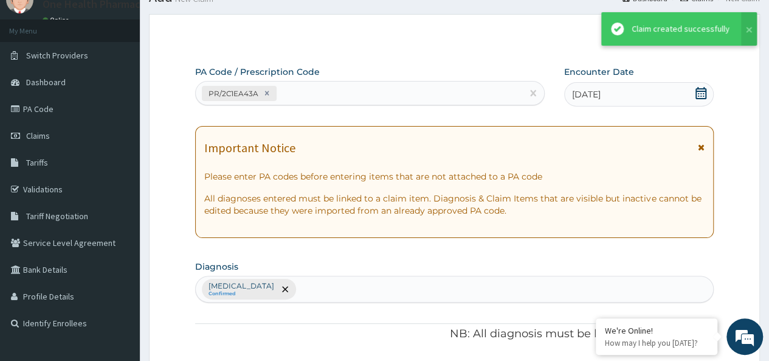
scroll to position [550, 0]
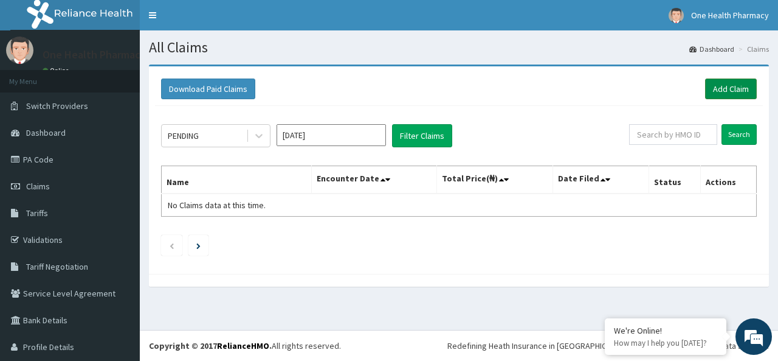
click at [718, 87] on link "Add Claim" at bounding box center [731, 88] width 52 height 21
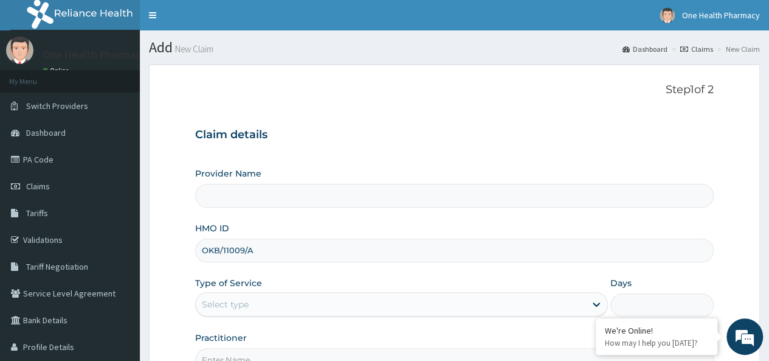
type input "OKB/11009/A"
click at [236, 308] on div "Select type" at bounding box center [225, 304] width 47 height 12
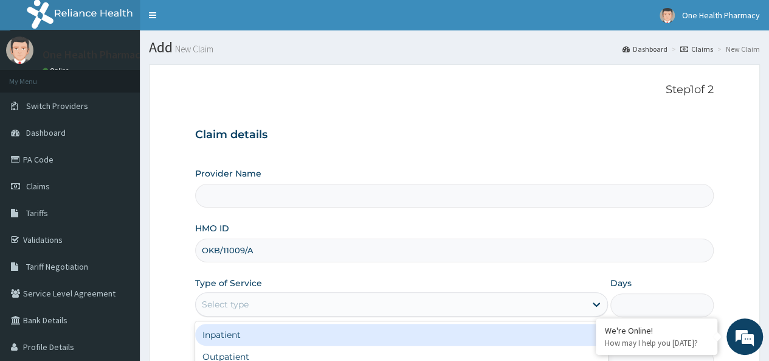
scroll to position [136, 0]
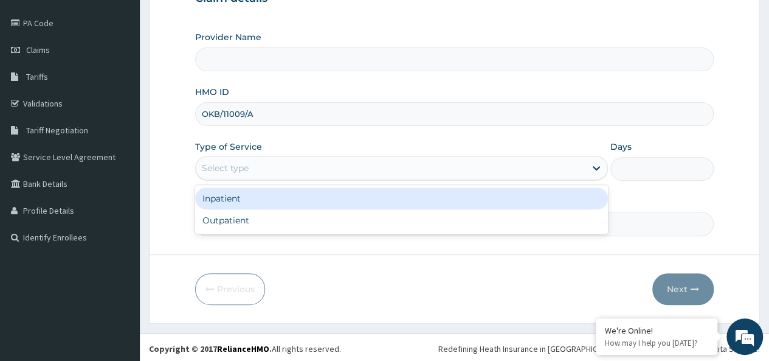
type input "OneHealth Pharmacy"
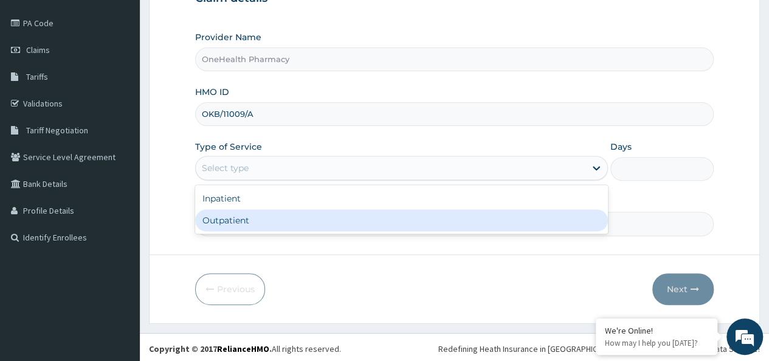
click at [233, 221] on div "Outpatient" at bounding box center [401, 220] width 413 height 22
type input "1"
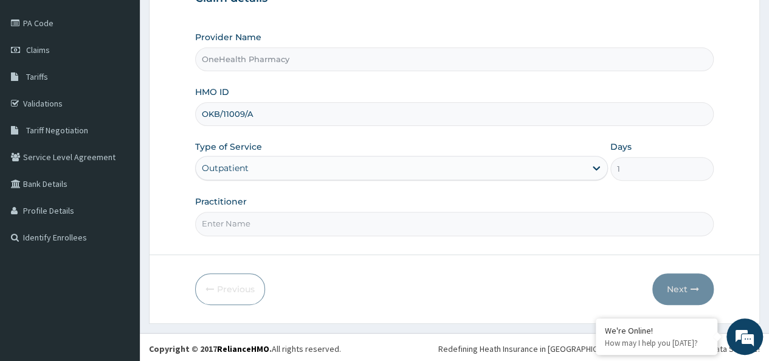
click at [258, 218] on input "Practitioner" at bounding box center [454, 224] width 519 height 24
type input "onehealth"
click at [697, 276] on button "Next" at bounding box center [682, 289] width 61 height 32
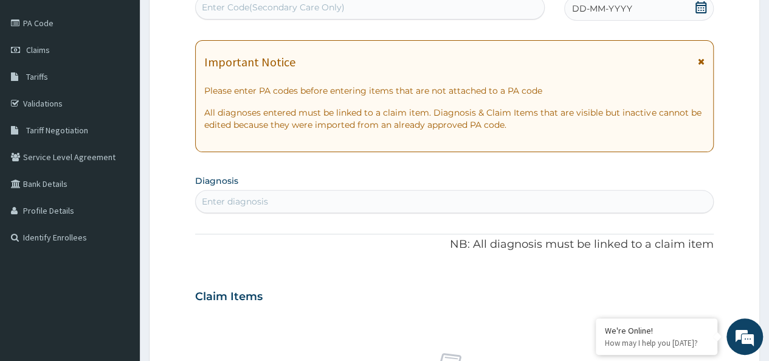
scroll to position [0, 0]
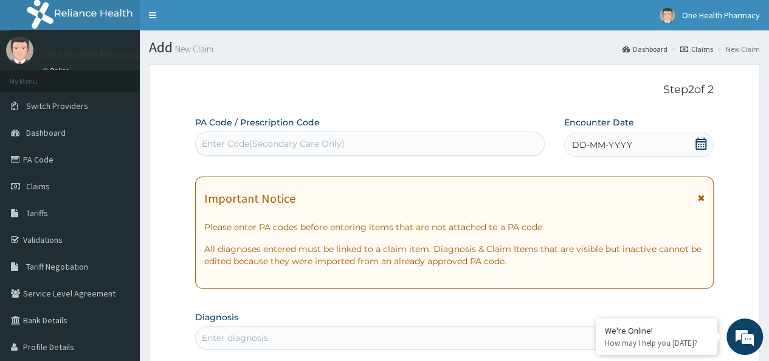
click at [275, 139] on div "Enter Code(Secondary Care Only)" at bounding box center [273, 143] width 143 height 12
paste input "PR/7C42254C"
type input "PR/7C42254C"
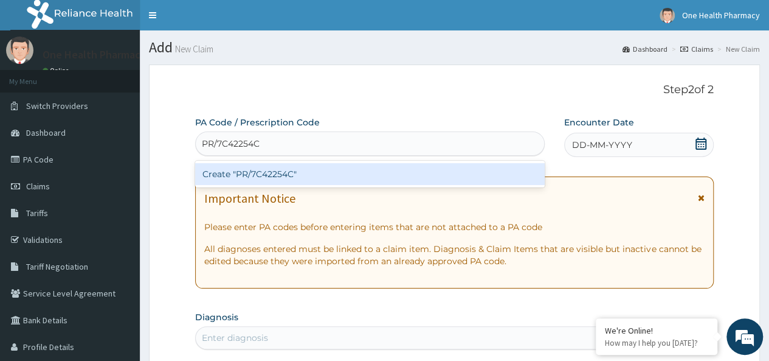
click at [322, 170] on div "Create "PR/7C42254C"" at bounding box center [369, 174] width 349 height 22
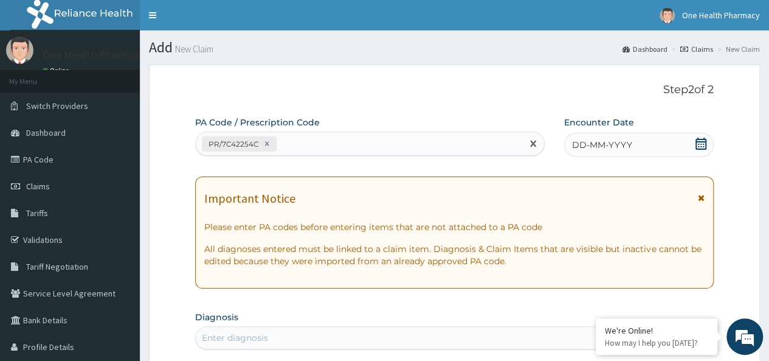
click at [651, 147] on div "DD-MM-YYYY" at bounding box center [639, 145] width 150 height 24
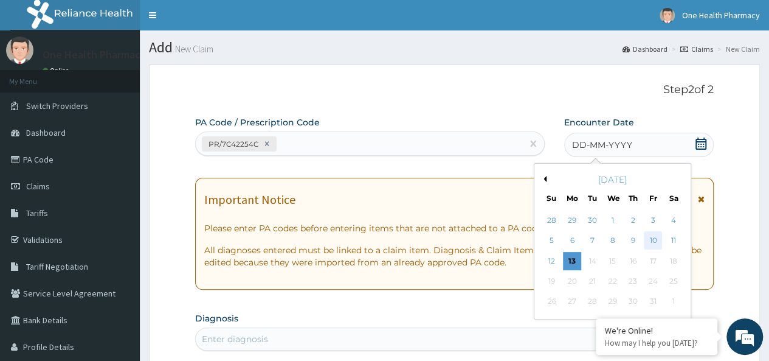
click at [650, 235] on div "10" at bounding box center [653, 241] width 18 height 18
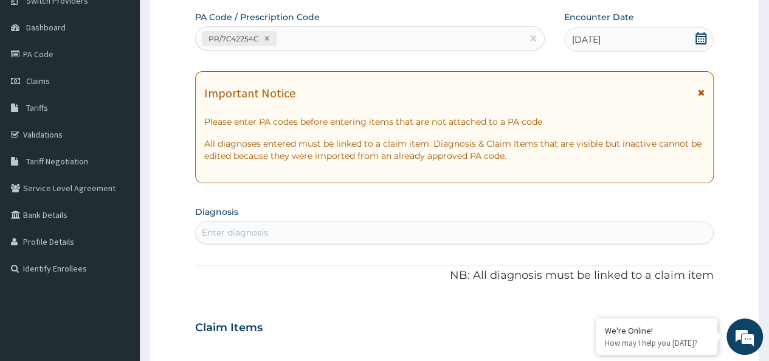
scroll to position [109, 0]
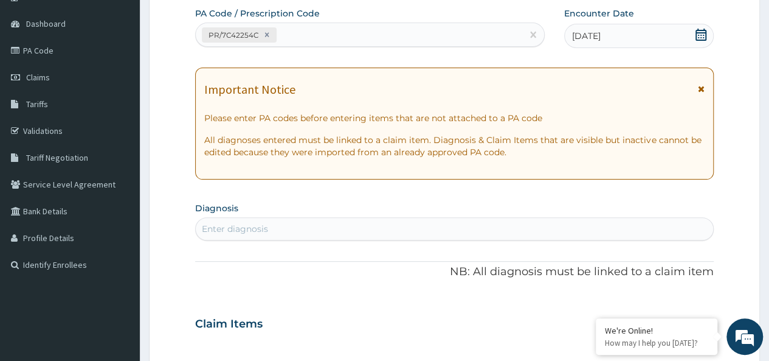
click at [351, 233] on div "Enter diagnosis" at bounding box center [454, 228] width 517 height 19
type input "[MEDICAL_DATA]"
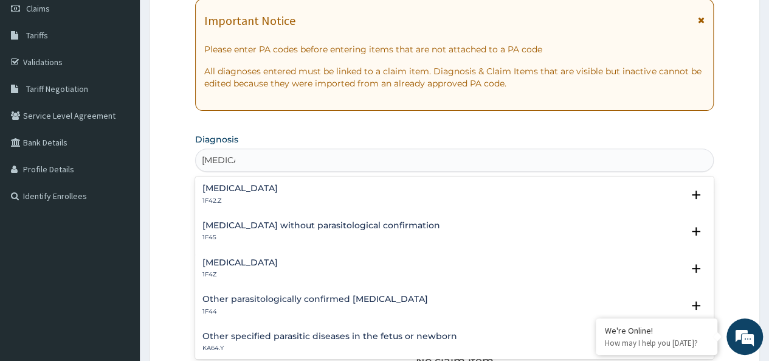
scroll to position [182, 0]
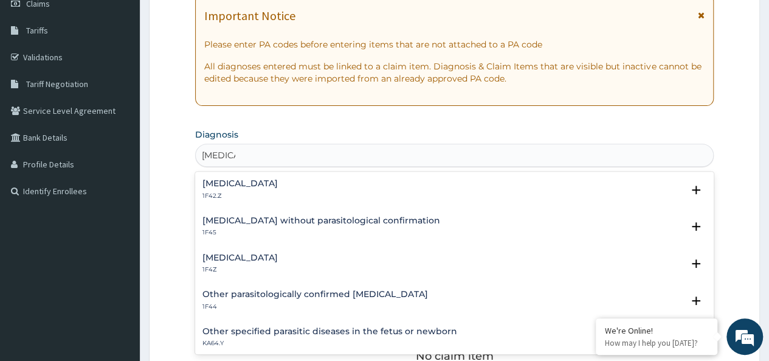
click at [249, 258] on h4 "[MEDICAL_DATA]" at bounding box center [239, 257] width 75 height 9
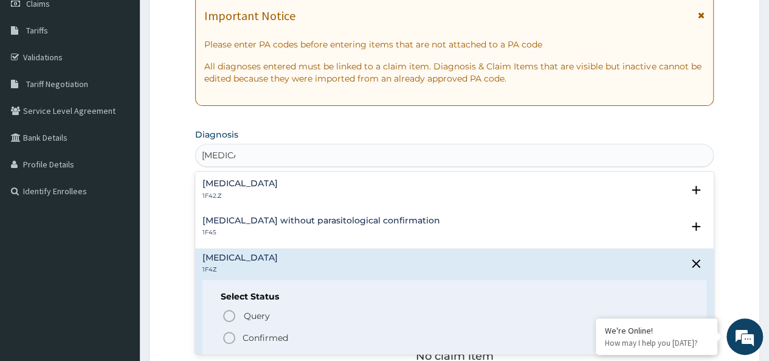
click at [263, 334] on p "Confirmed" at bounding box center [266, 337] width 46 height 12
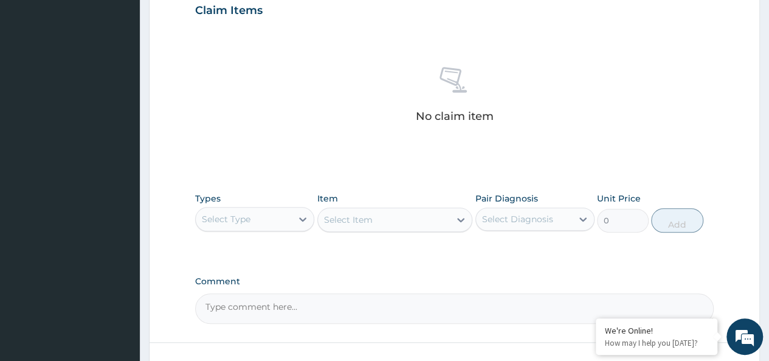
scroll to position [514, 0]
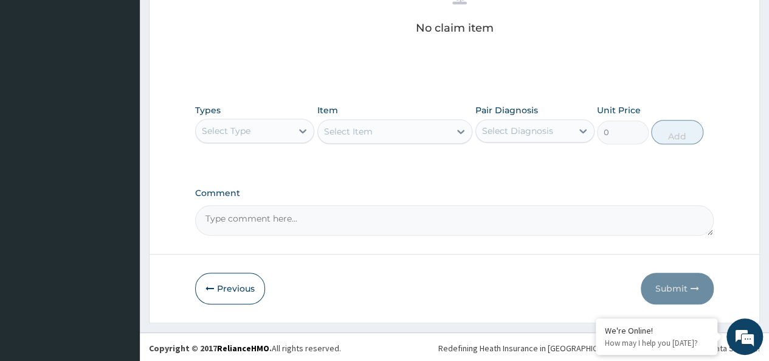
click at [266, 131] on div "Select Type" at bounding box center [244, 130] width 96 height 19
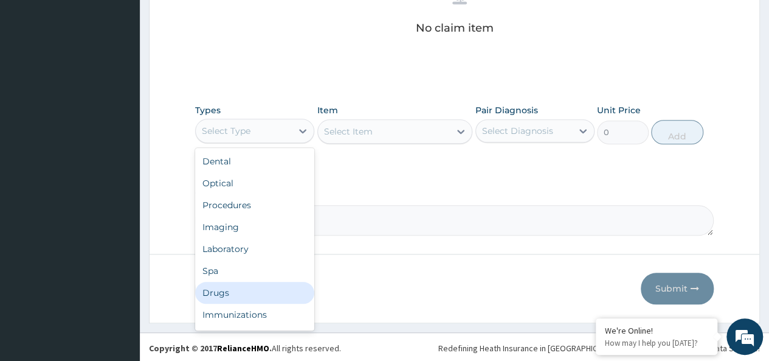
click at [210, 295] on div "Drugs" at bounding box center [254, 292] width 119 height 22
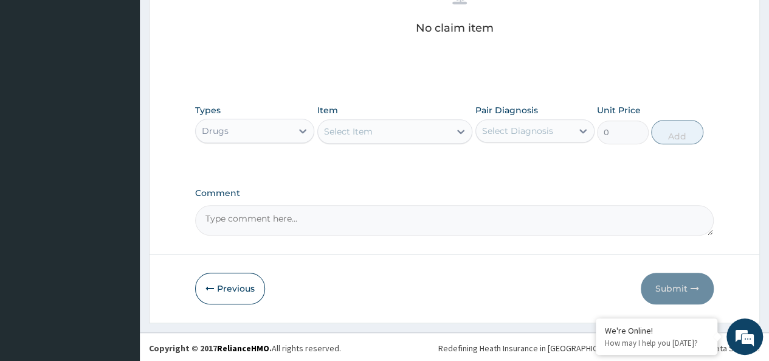
click at [340, 131] on div "Select Item" at bounding box center [348, 131] width 49 height 12
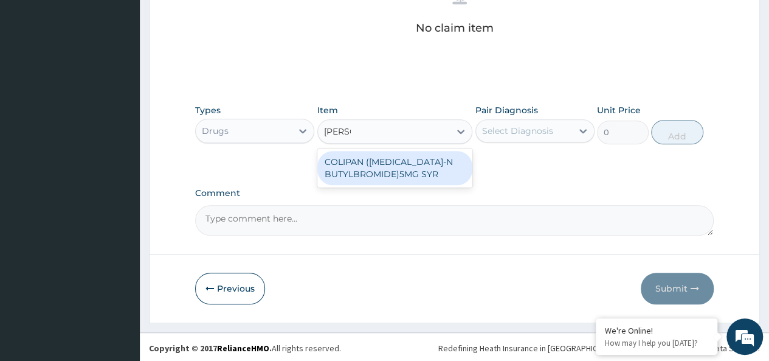
type input "colipa"
click at [390, 168] on div "COLIPAN ([MEDICAL_DATA]-N BUTYLBROMIDE)5MG SYR" at bounding box center [395, 168] width 156 height 34
type input "1260"
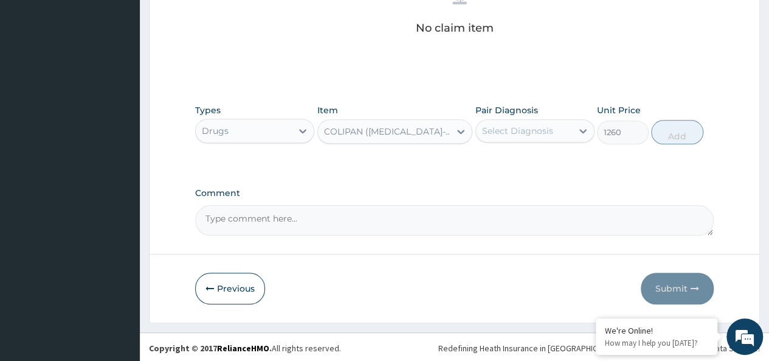
click at [528, 105] on label "Pair Diagnosis" at bounding box center [506, 110] width 63 height 12
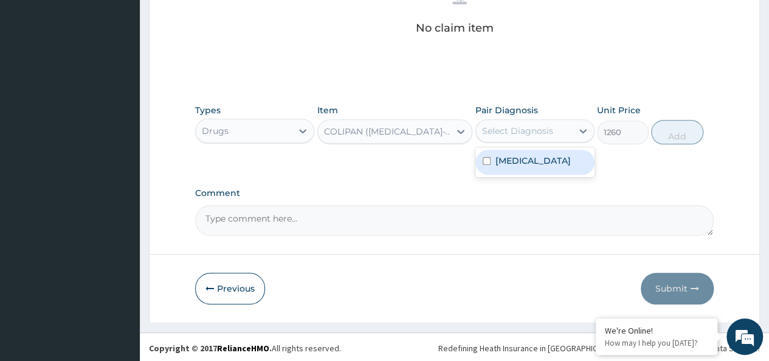
click at [531, 126] on div "Select Diagnosis" at bounding box center [517, 131] width 71 height 12
click at [547, 161] on label "[MEDICAL_DATA]" at bounding box center [532, 160] width 75 height 12
checkbox input "true"
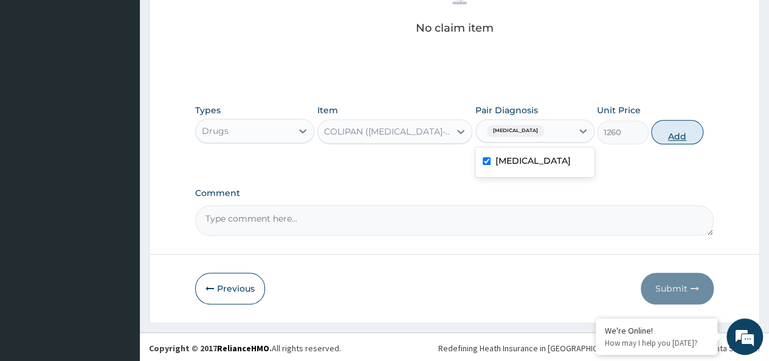
click at [689, 128] on button "Add" at bounding box center [677, 132] width 52 height 24
type input "0"
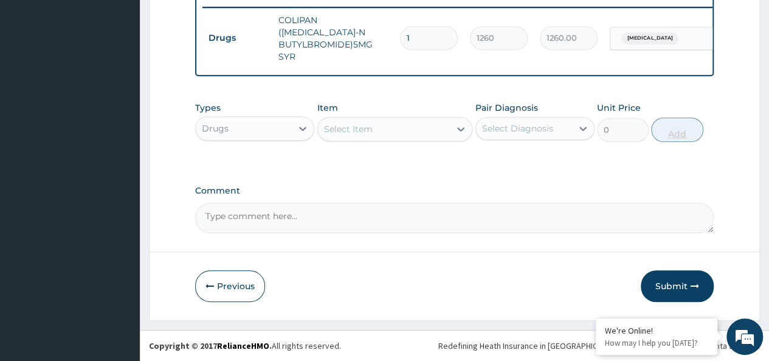
scroll to position [472, 0]
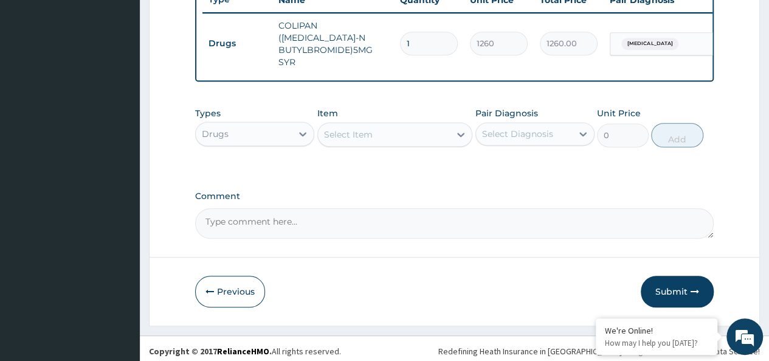
click at [373, 143] on div "Types Drugs Item Select Item Pair Diagnosis Select Diagnosis Unit Price 0 Add" at bounding box center [454, 127] width 519 height 52
click at [340, 144] on div "Types Drugs Item Select Item Pair Diagnosis Select Diagnosis Unit Price 0 Add" at bounding box center [454, 127] width 519 height 52
click at [326, 114] on label "Item" at bounding box center [327, 113] width 21 height 12
click at [334, 125] on div "Select Item" at bounding box center [384, 134] width 133 height 19
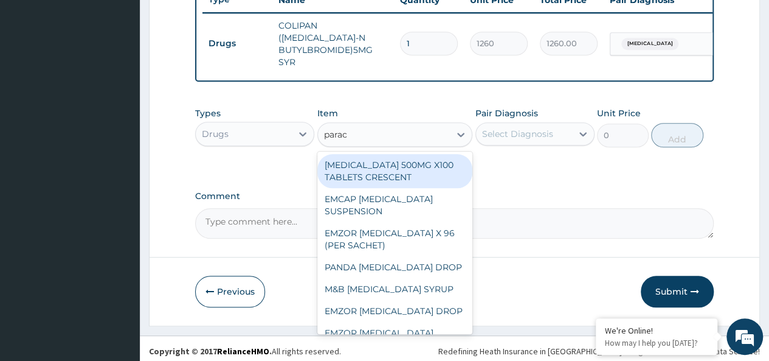
type input "parace"
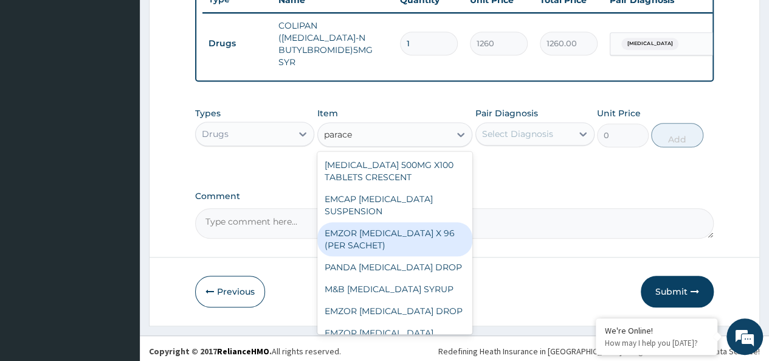
click at [385, 227] on div "EMZOR PARACETAMOL X 96 (PER SACHET)" at bounding box center [395, 239] width 156 height 34
type input "17.5"
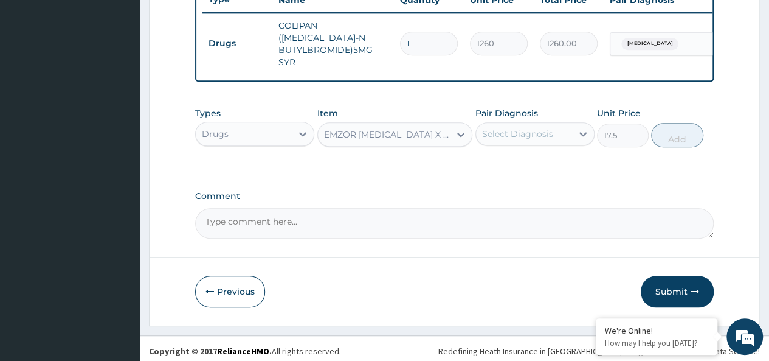
click at [548, 124] on div "Select Diagnosis" at bounding box center [524, 133] width 96 height 19
click at [550, 150] on div "[MEDICAL_DATA]" at bounding box center [534, 165] width 119 height 30
click at [556, 167] on div "[MEDICAL_DATA]" at bounding box center [534, 165] width 119 height 25
checkbox input "true"
click at [686, 123] on button "Add" at bounding box center [677, 135] width 52 height 24
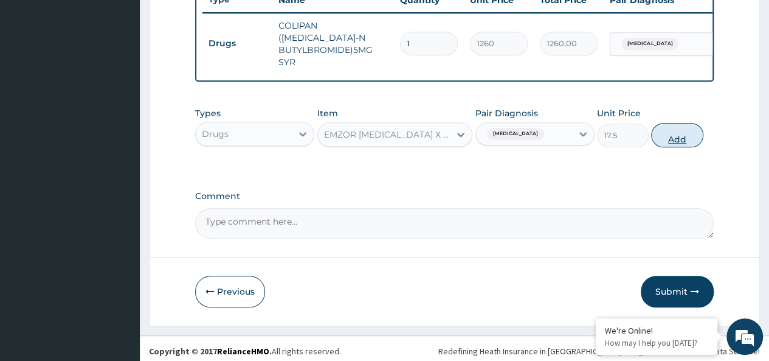
type input "0"
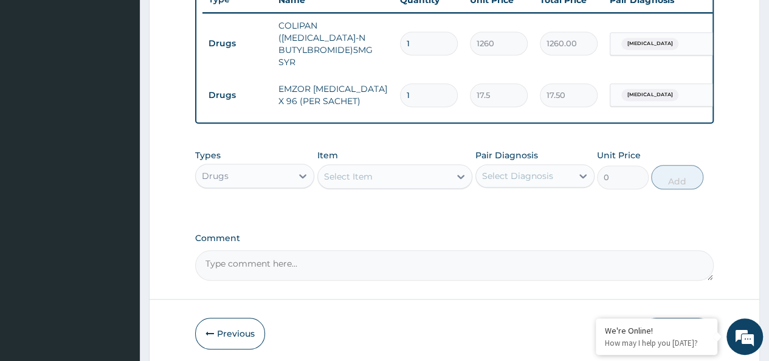
type input "0.00"
type input "3"
type input "52.50"
type input "36"
type input "630.00"
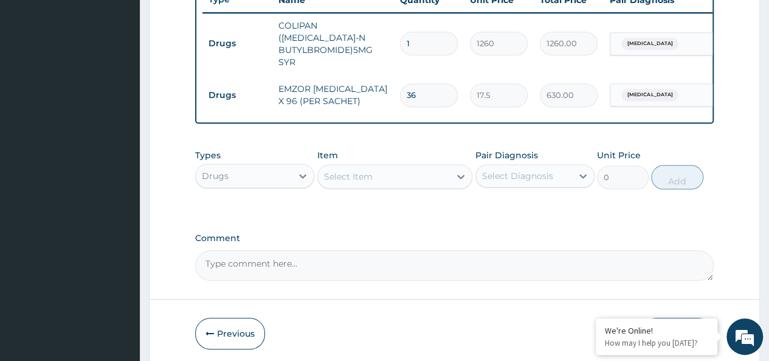
type input "36"
click at [374, 171] on div "Select Item" at bounding box center [384, 176] width 133 height 19
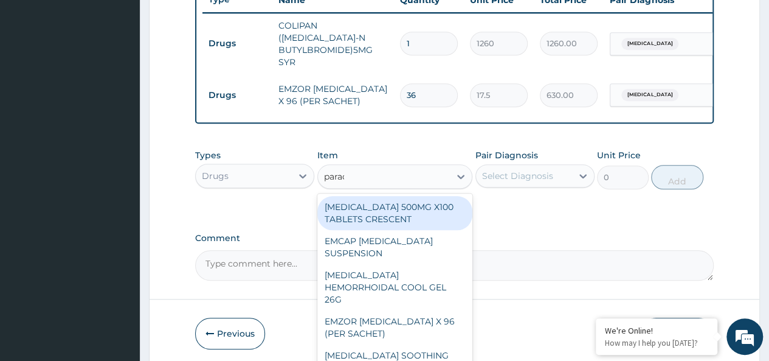
type input "parace"
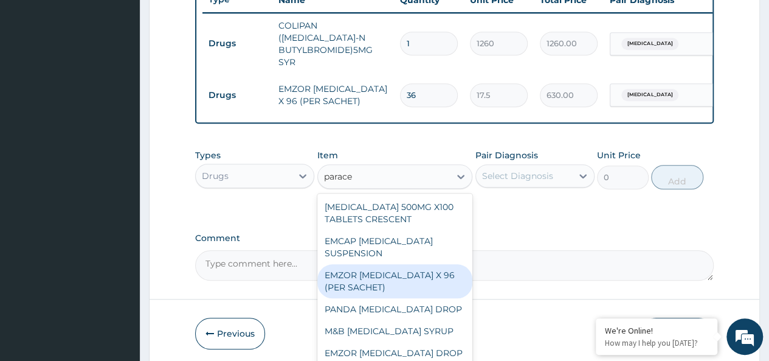
click at [393, 269] on div "EMZOR PARACETAMOL X 96 (PER SACHET)" at bounding box center [395, 281] width 156 height 34
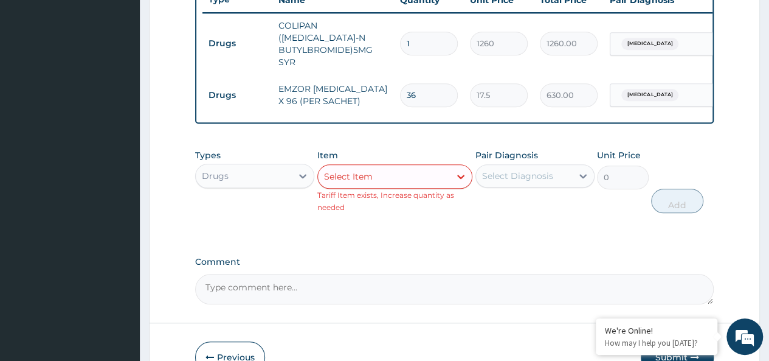
click at [394, 167] on div "Select Item" at bounding box center [384, 176] width 133 height 19
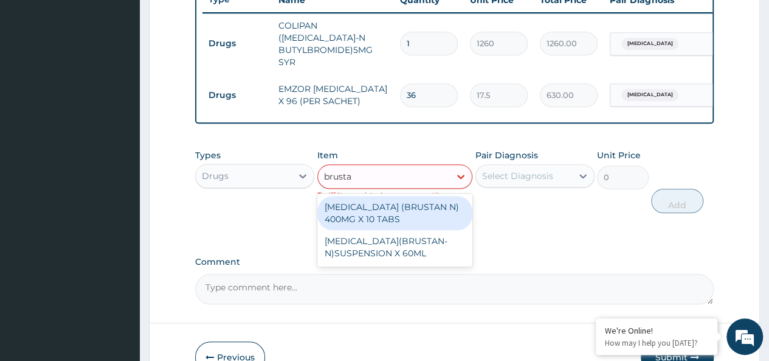
type input "brustan"
click at [446, 204] on div "IBUPROFEN (BRUSTAN N) 400MG X 10 TABS" at bounding box center [395, 213] width 156 height 34
type input "63"
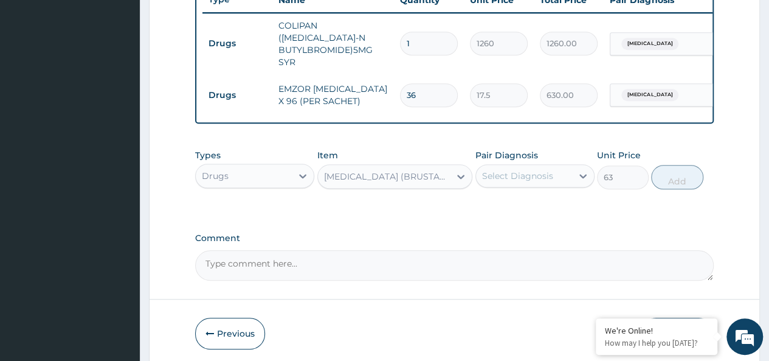
click at [528, 179] on div "Select Diagnosis" at bounding box center [524, 175] width 96 height 19
click at [567, 195] on div "Malaria, unspecified" at bounding box center [534, 207] width 119 height 25
checkbox input "true"
click at [669, 177] on button "Add" at bounding box center [677, 177] width 52 height 24
type input "0"
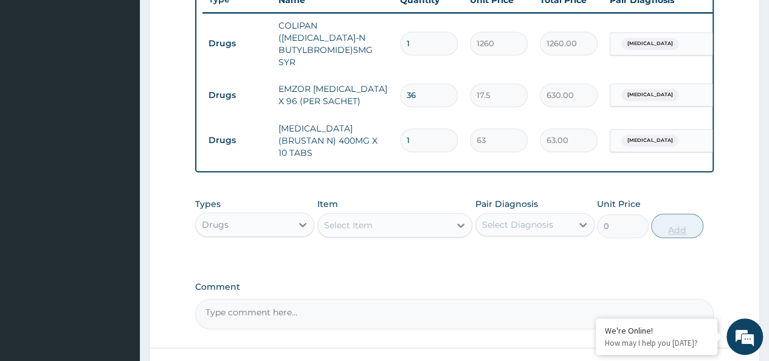
type input "10"
type input "630.00"
type input "10"
click at [364, 219] on div "Select Item" at bounding box center [348, 225] width 49 height 12
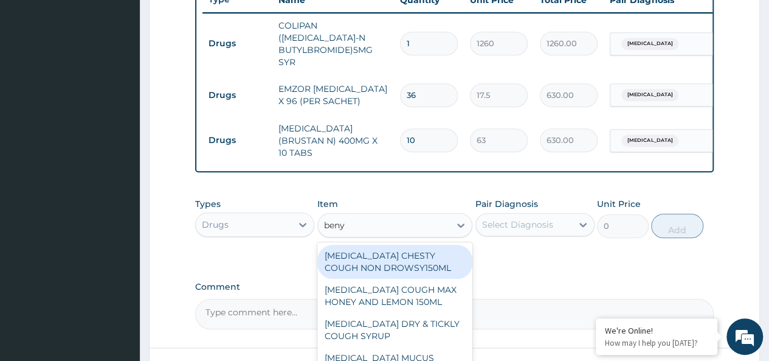
type input "benyl"
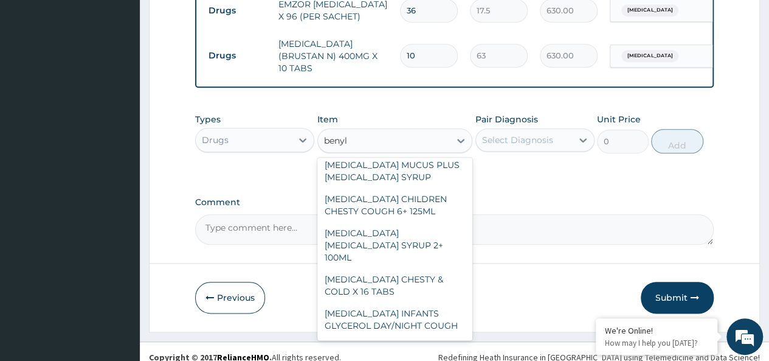
scroll to position [177, 0]
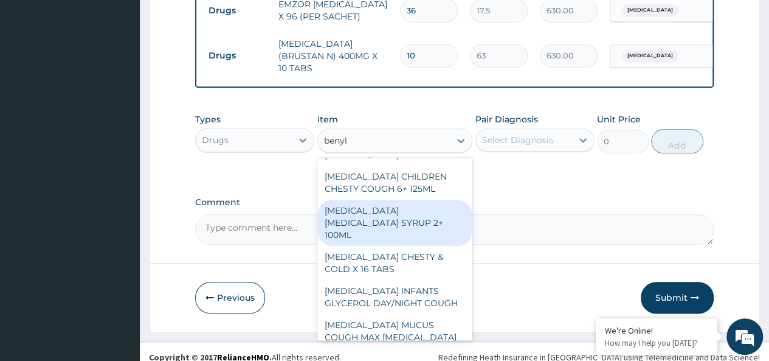
click at [418, 199] on div "BENYLIN DRY COUGH SYRUP 2+ 100ML" at bounding box center [395, 222] width 156 height 46
type input "2100"
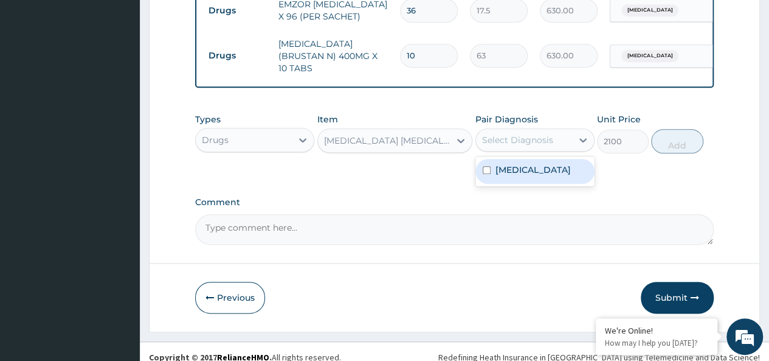
click at [526, 134] on div "Select Diagnosis" at bounding box center [517, 140] width 71 height 12
click at [544, 164] on label "Malaria, unspecified" at bounding box center [532, 170] width 75 height 12
checkbox input "true"
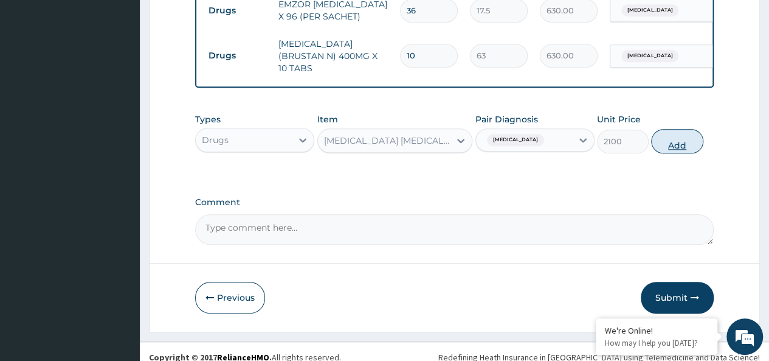
click at [677, 129] on button "Add" at bounding box center [677, 141] width 52 height 24
type input "0"
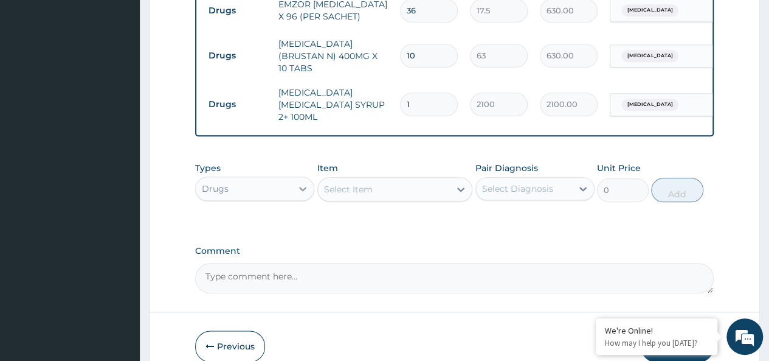
scroll to position [598, 0]
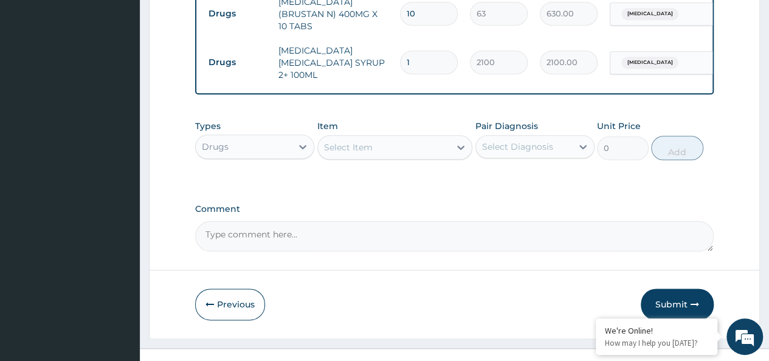
click at [233, 134] on div "Drugs" at bounding box center [254, 146] width 119 height 24
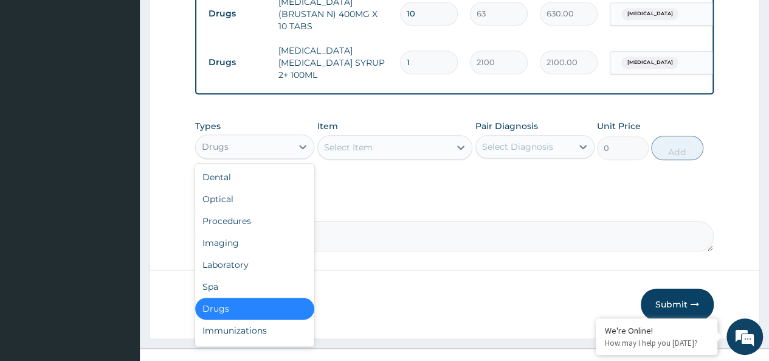
scroll to position [41, 0]
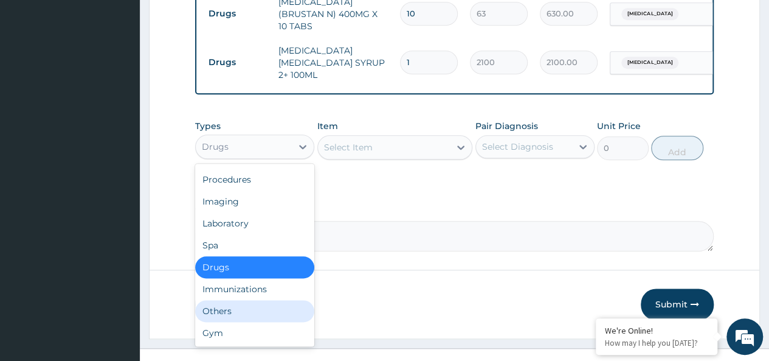
click at [222, 300] on div "Others" at bounding box center [254, 311] width 119 height 22
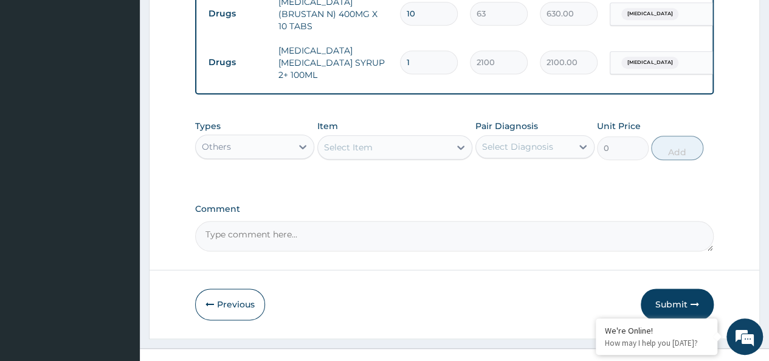
click at [395, 137] on div "Select Item" at bounding box center [384, 146] width 133 height 19
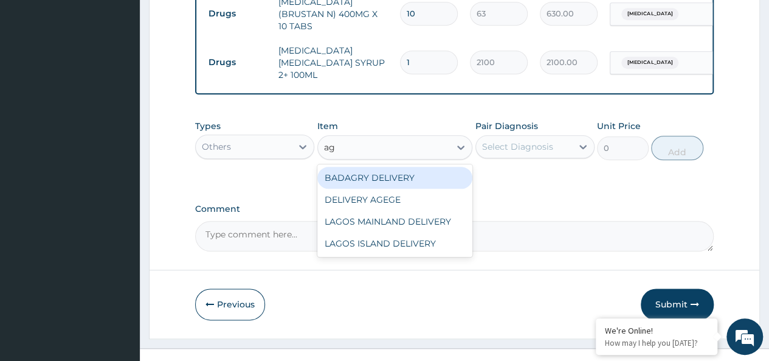
type input "age"
click at [447, 164] on div "DELIVERY AGEGE" at bounding box center [395, 177] width 156 height 27
click at [448, 167] on div "DELIVERY AGEGE" at bounding box center [395, 178] width 156 height 22
type input "2500"
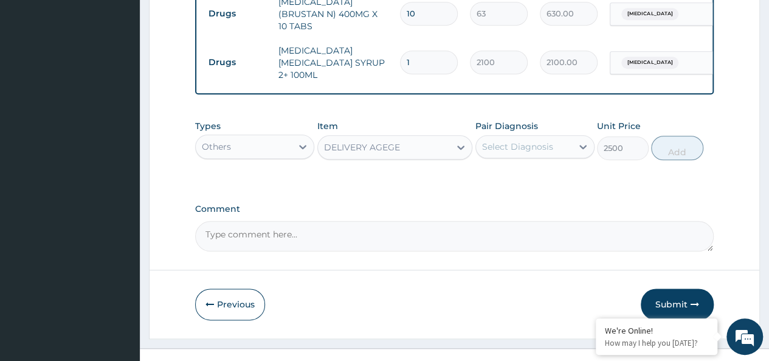
click at [514, 140] on div "Select Diagnosis" at bounding box center [517, 146] width 71 height 12
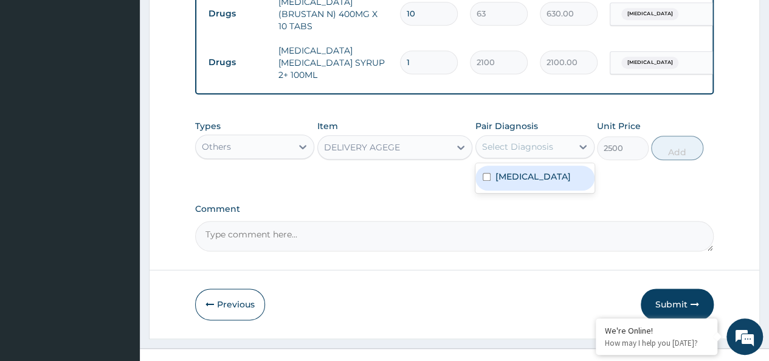
click at [540, 170] on label "[MEDICAL_DATA]" at bounding box center [532, 176] width 75 height 12
checkbox input "true"
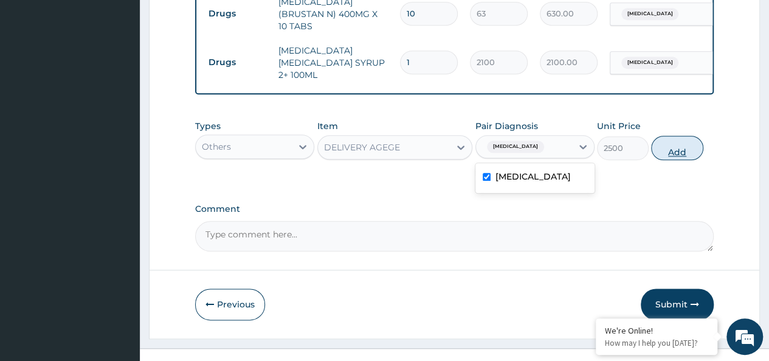
click at [682, 136] on button "Add" at bounding box center [677, 148] width 52 height 24
type input "0"
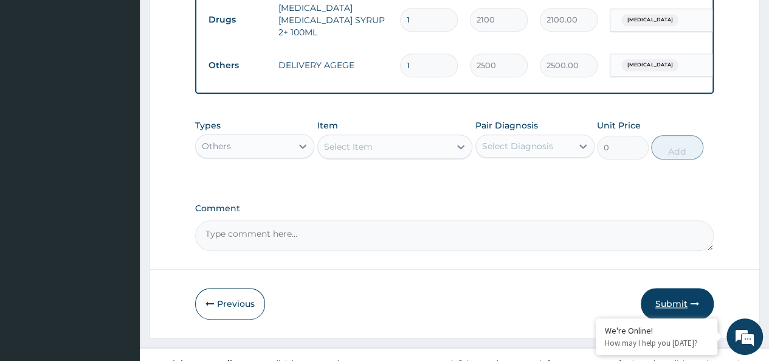
click at [678, 290] on button "Submit" at bounding box center [677, 304] width 73 height 32
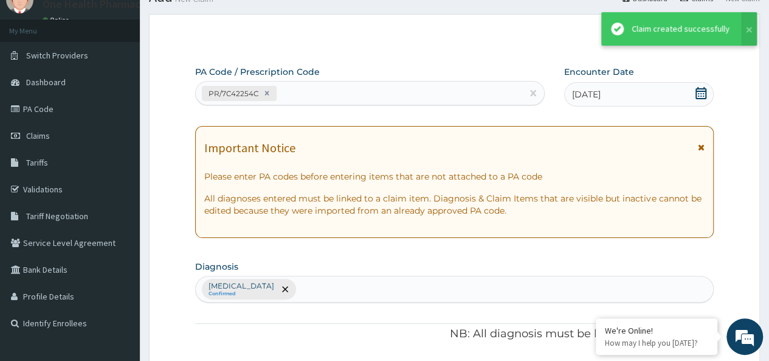
scroll to position [641, 0]
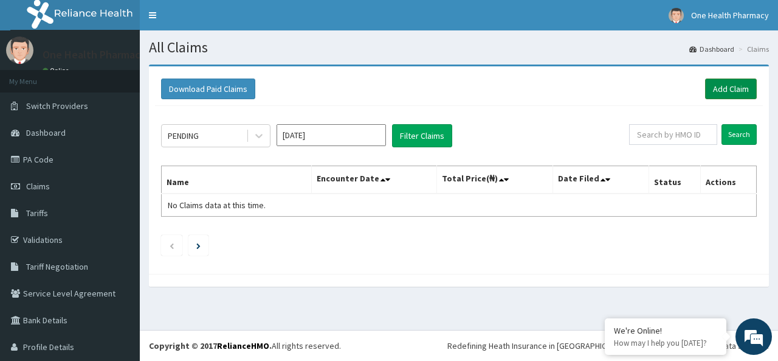
click at [720, 87] on link "Add Claim" at bounding box center [731, 88] width 52 height 21
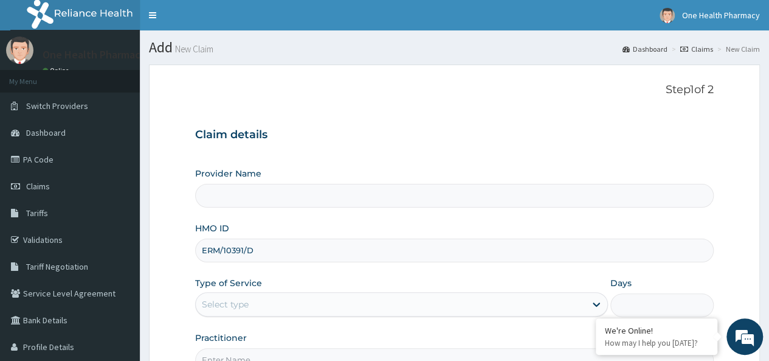
type input "ERM/10391/D"
click at [248, 308] on div "Select type" at bounding box center [225, 304] width 47 height 12
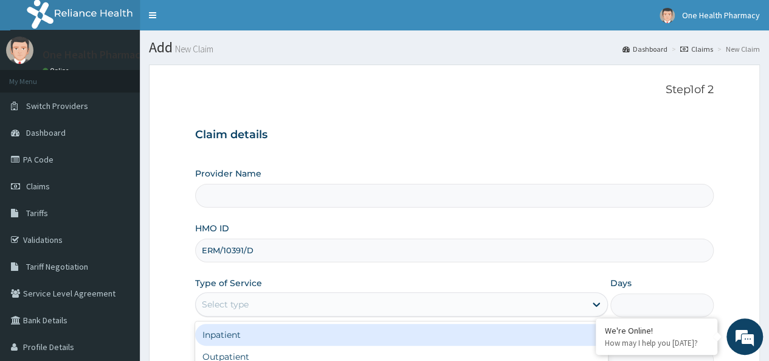
scroll to position [136, 0]
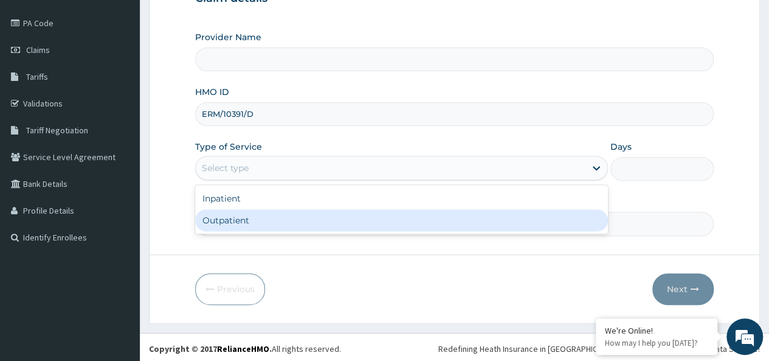
type input "OneHealth Pharmacy"
click at [254, 226] on div "Outpatient" at bounding box center [401, 220] width 413 height 22
type input "1"
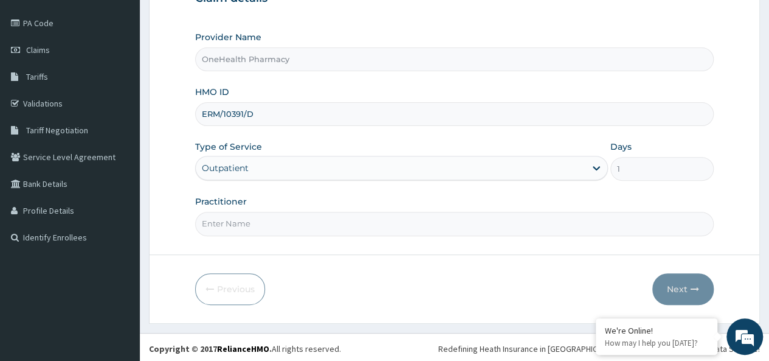
click at [261, 226] on input "Practitioner" at bounding box center [454, 224] width 519 height 24
type input "onehealth"
click at [683, 280] on button "Next" at bounding box center [682, 289] width 61 height 32
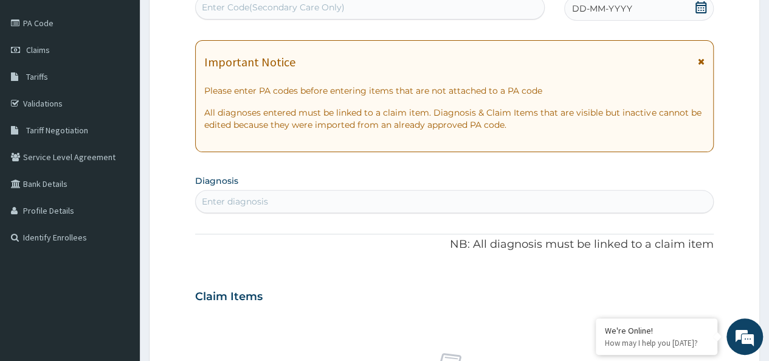
scroll to position [0, 0]
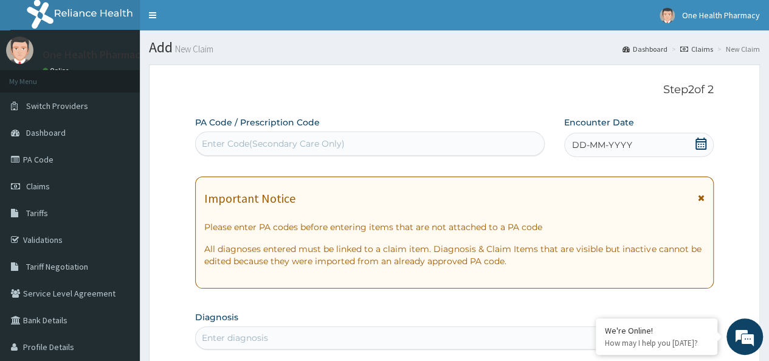
click at [285, 148] on div "Enter Code(Secondary Care Only)" at bounding box center [273, 143] width 143 height 12
paste input "PR/9DBB6FBE"
type input "PR/9DBB6FBE"
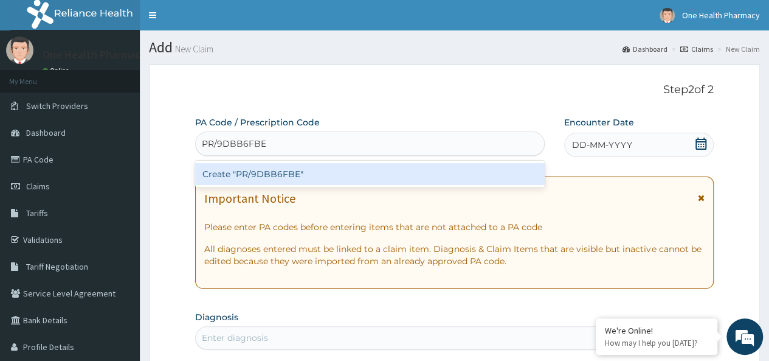
click at [458, 174] on div "Create "PR/9DBB6FBE"" at bounding box center [369, 174] width 349 height 22
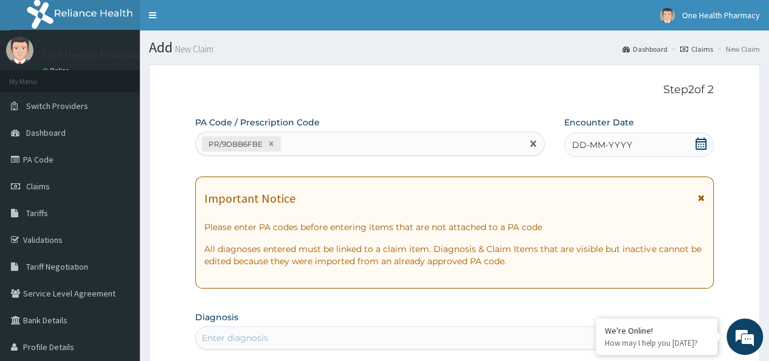
click at [641, 146] on div "DD-MM-YYYY" at bounding box center [639, 145] width 150 height 24
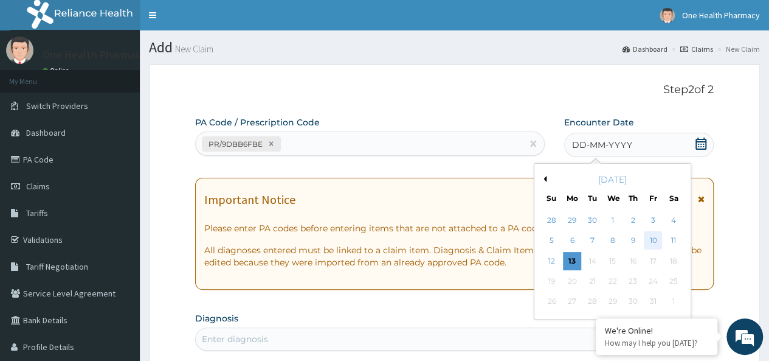
click at [654, 241] on div "10" at bounding box center [653, 241] width 18 height 18
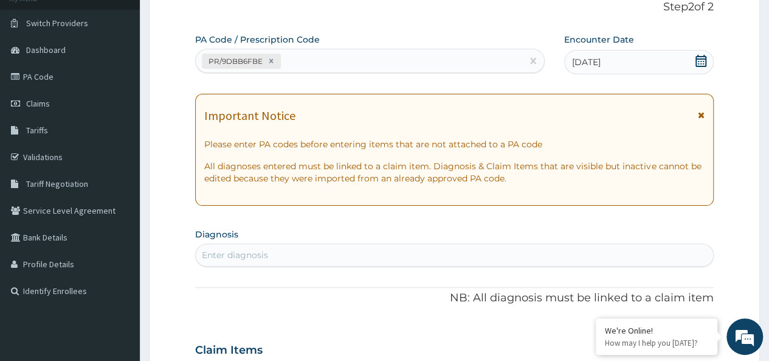
scroll to position [88, 0]
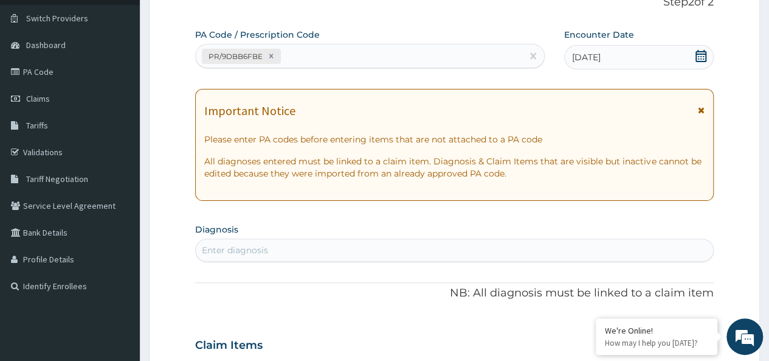
click at [395, 241] on div "Enter diagnosis" at bounding box center [454, 249] width 517 height 19
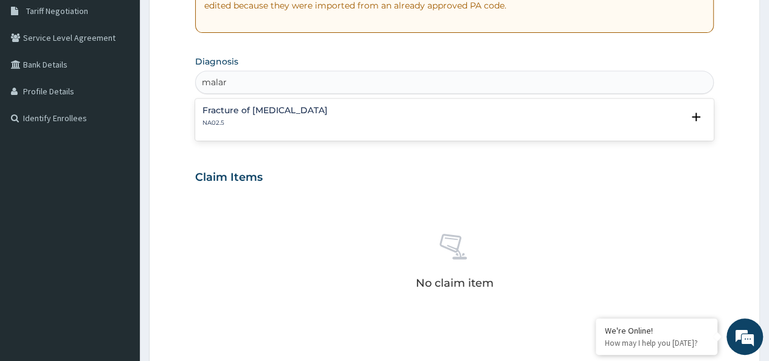
scroll to position [277, 0]
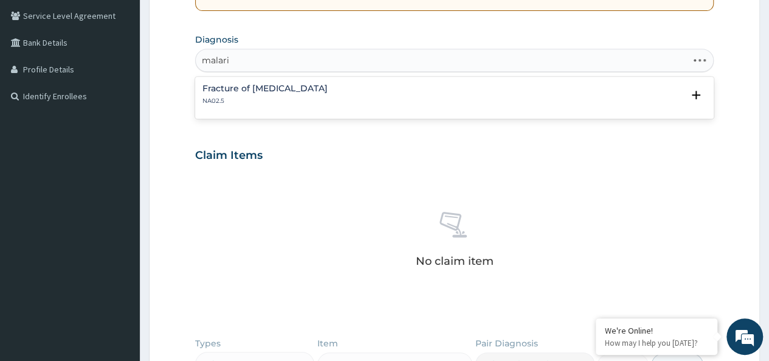
type input "[MEDICAL_DATA]"
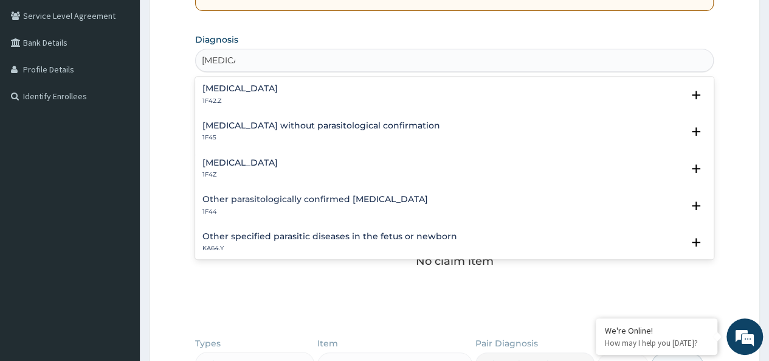
click at [256, 158] on h4 "[MEDICAL_DATA]" at bounding box center [239, 162] width 75 height 9
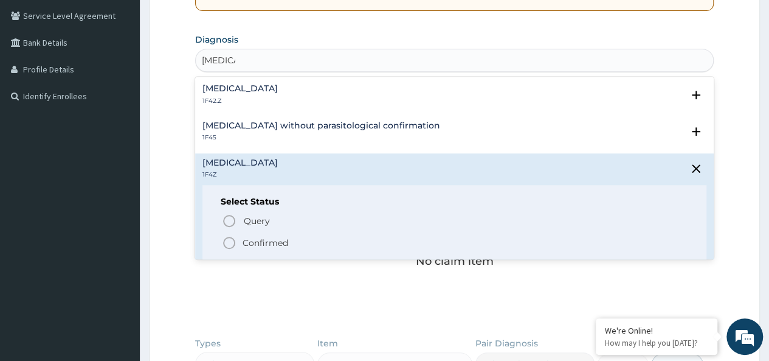
click at [278, 241] on p "Confirmed" at bounding box center [266, 242] width 46 height 12
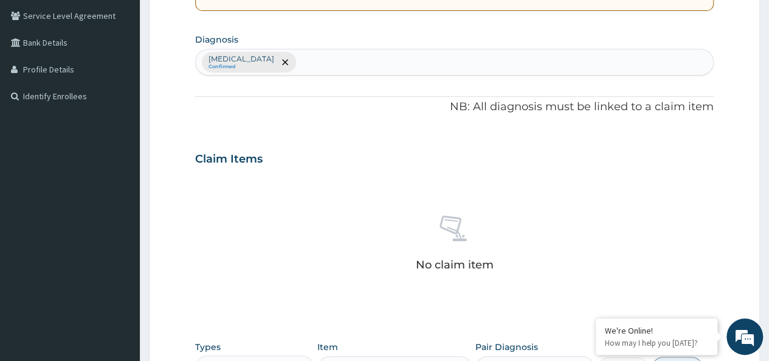
scroll to position [514, 0]
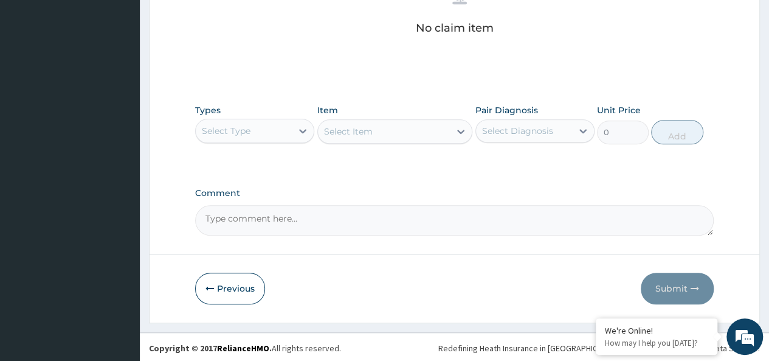
click at [247, 140] on div "Select Type" at bounding box center [254, 131] width 119 height 24
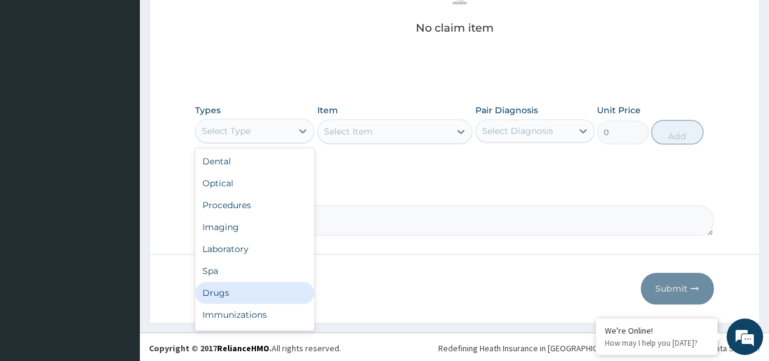
click at [217, 292] on div "Drugs" at bounding box center [254, 292] width 119 height 22
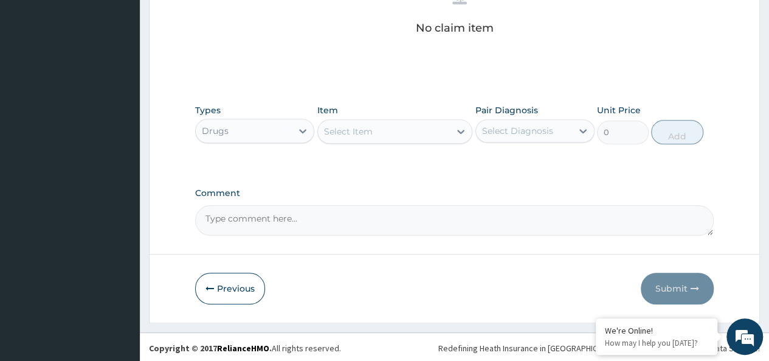
click at [398, 125] on div "Select Item" at bounding box center [384, 131] width 133 height 19
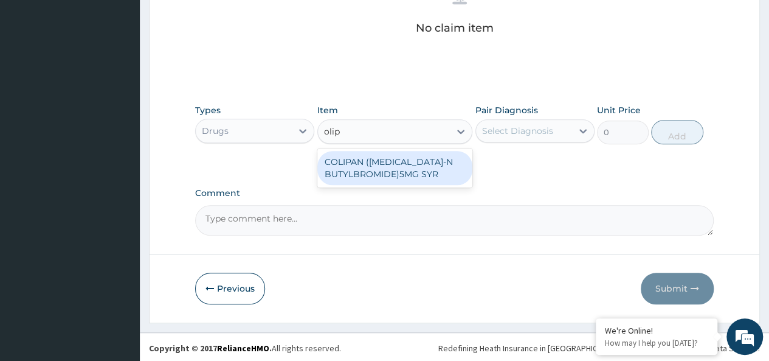
type input "olipa"
click at [419, 174] on div "COLIPAN ([MEDICAL_DATA]-N BUTYLBROMIDE)5MG SYR" at bounding box center [395, 168] width 156 height 34
type input "1260"
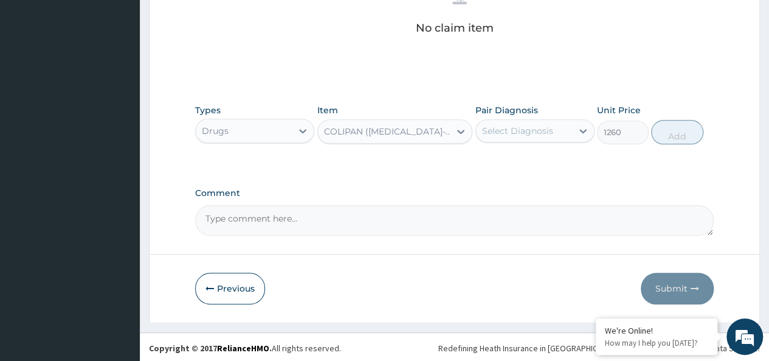
click at [523, 125] on div "Select Diagnosis" at bounding box center [517, 131] width 71 height 12
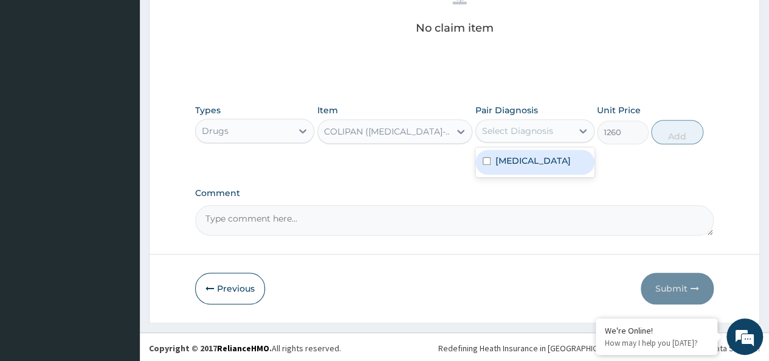
click at [569, 163] on label "[MEDICAL_DATA]" at bounding box center [532, 160] width 75 height 12
checkbox input "true"
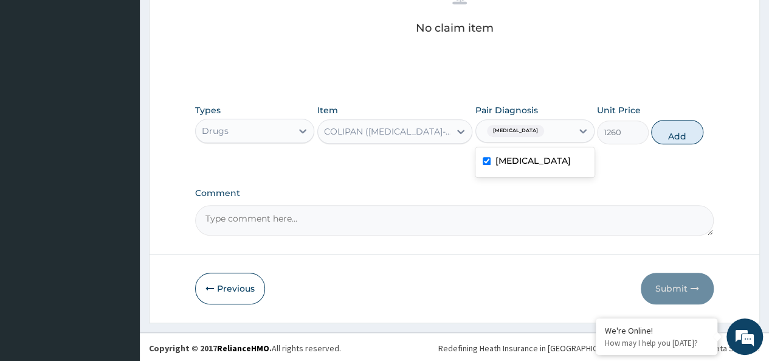
click at [682, 116] on div "Types Drugs Item COLIPAN (HYOSCINE-N BUTYLBROMIDE)5MG SYR Pair Diagnosis option…" at bounding box center [454, 124] width 519 height 52
click at [663, 126] on button "Add" at bounding box center [677, 132] width 52 height 24
type input "0"
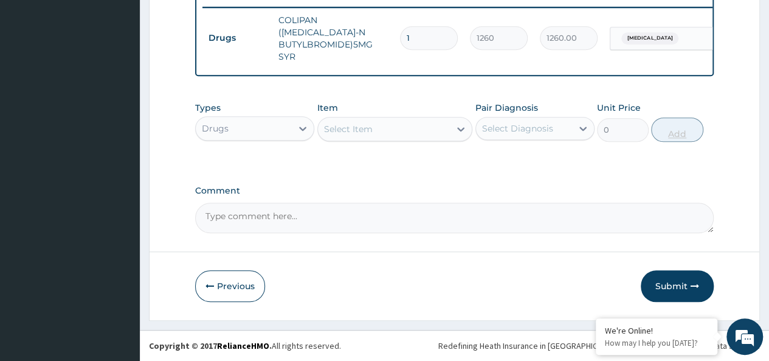
scroll to position [472, 0]
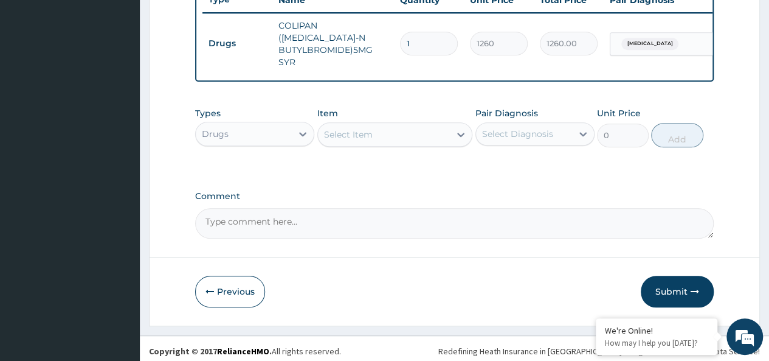
click at [417, 125] on div "Select Item" at bounding box center [384, 134] width 133 height 19
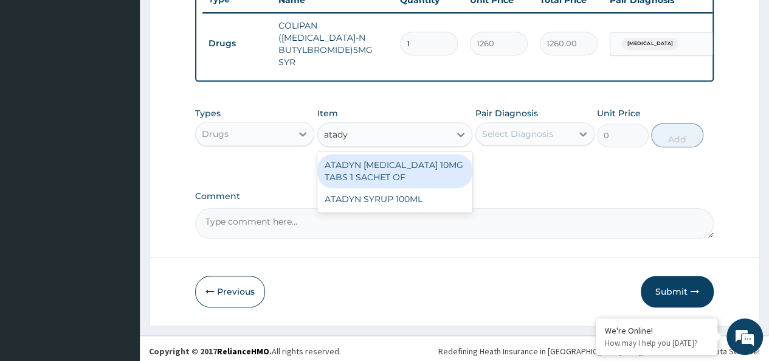
type input "atadyn"
click at [430, 167] on div "ATADYN [MEDICAL_DATA] 10MG TABS 1 SACHET OF" at bounding box center [395, 171] width 156 height 34
type input "350"
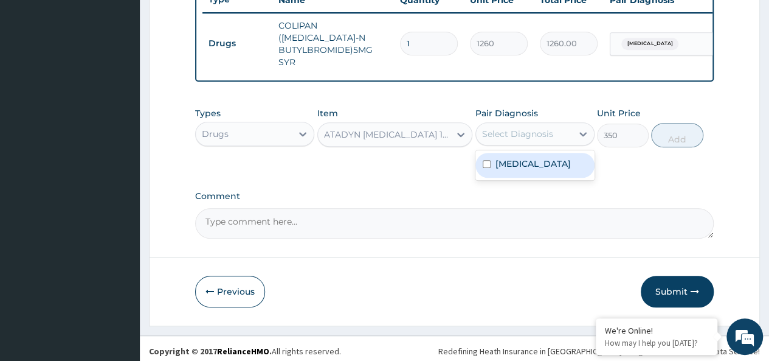
click at [514, 133] on div "Select Diagnosis" at bounding box center [517, 134] width 71 height 12
click at [570, 164] on label "[MEDICAL_DATA]" at bounding box center [532, 163] width 75 height 12
checkbox input "true"
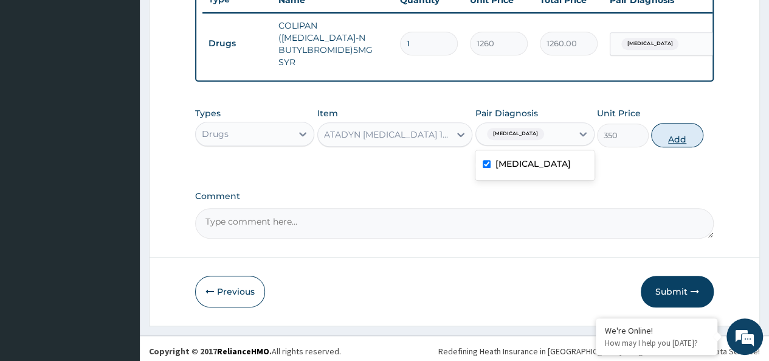
click at [670, 129] on button "Add" at bounding box center [677, 135] width 52 height 24
type input "0"
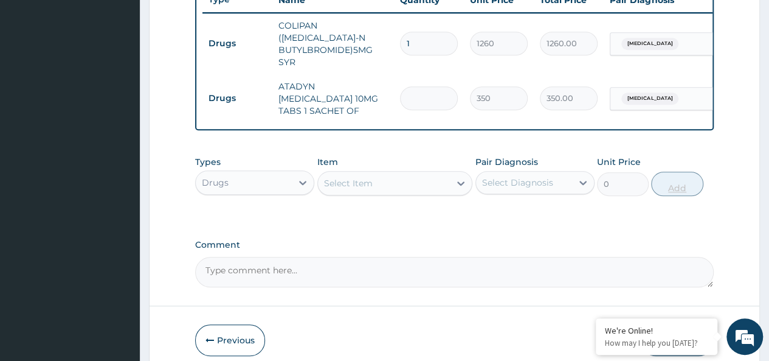
type input "0.00"
type input "4"
type input "1400.00"
type input "4"
click at [334, 177] on div "Select Item" at bounding box center [348, 183] width 49 height 12
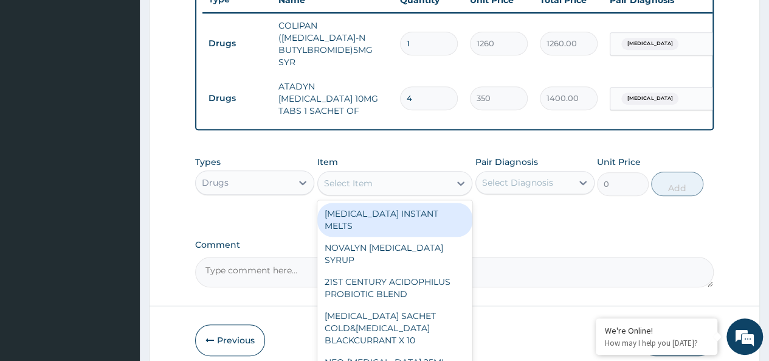
scroll to position [514, 0]
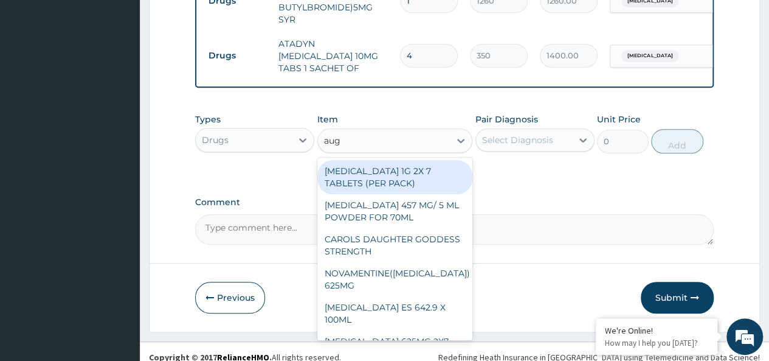
type input "augm"
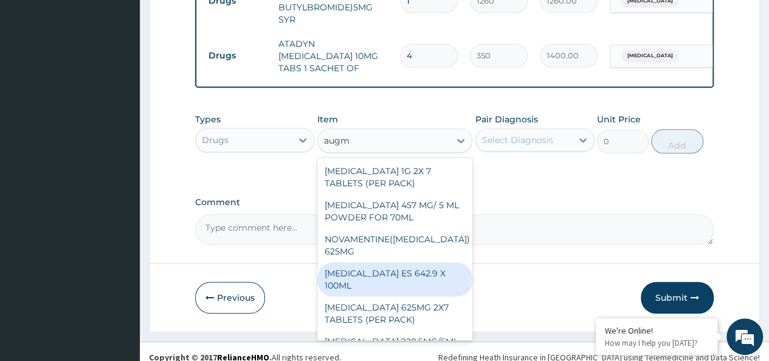
scroll to position [15, 0]
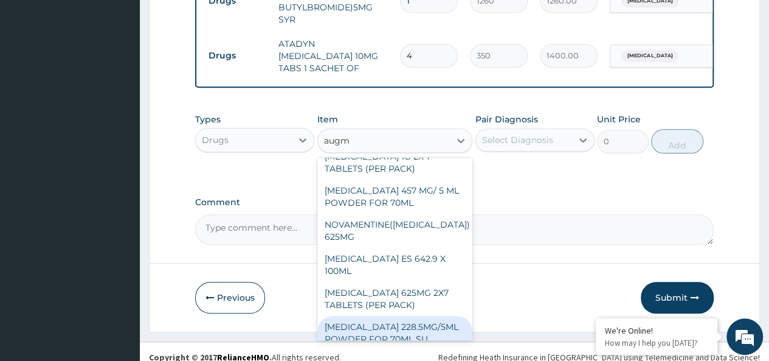
click at [406, 316] on div "[MEDICAL_DATA] 228.5MG/5ML POWDER FOR 70ML SU" at bounding box center [395, 333] width 156 height 34
type input "4340"
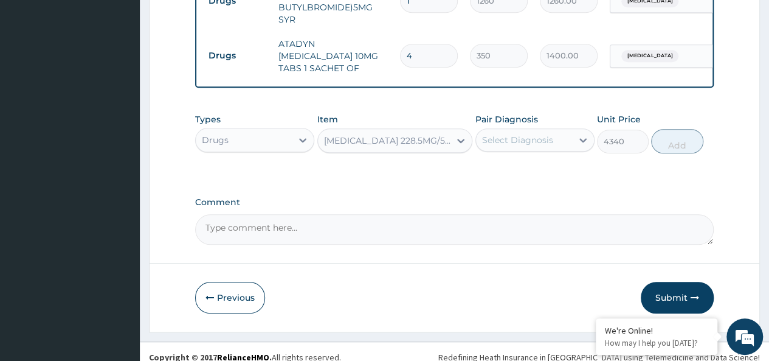
click at [561, 130] on div "Select Diagnosis" at bounding box center [524, 139] width 96 height 19
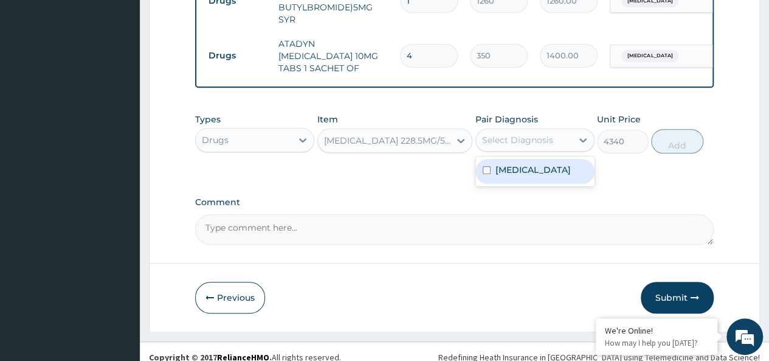
click at [568, 164] on label "Malaria, unspecified" at bounding box center [532, 170] width 75 height 12
checkbox input "true"
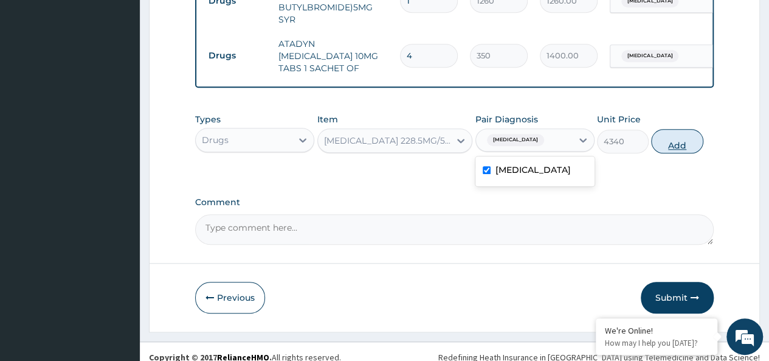
click at [661, 129] on button "Add" at bounding box center [677, 141] width 52 height 24
type input "0"
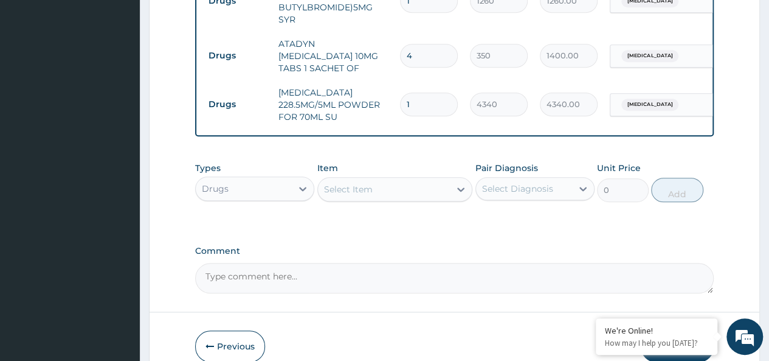
click at [364, 179] on div "Select Item" at bounding box center [384, 188] width 133 height 19
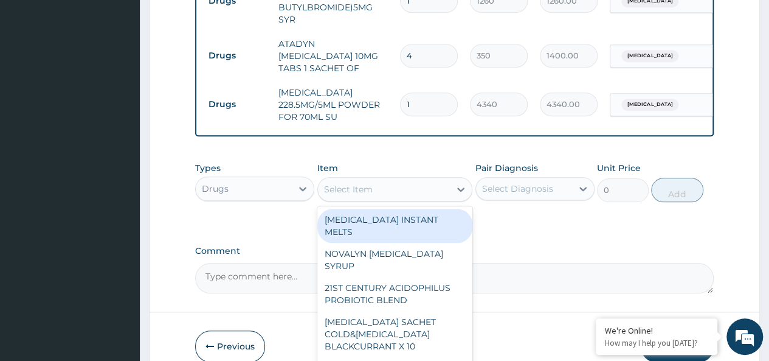
scroll to position [563, 0]
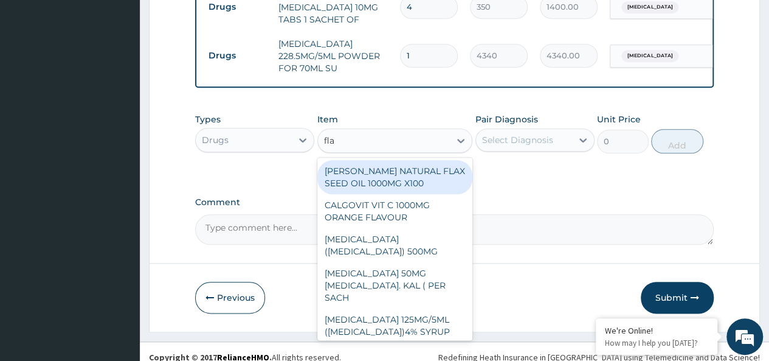
type input "flag"
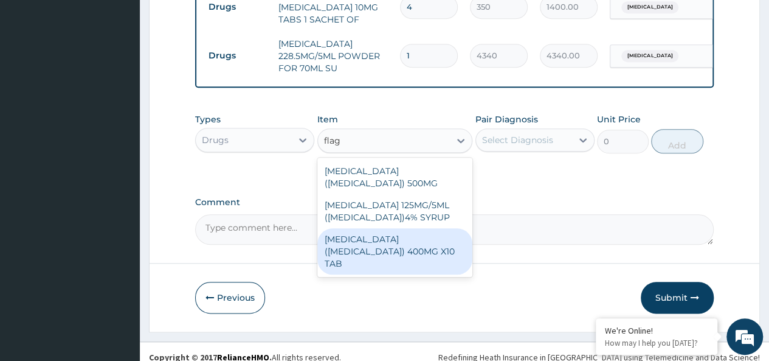
click at [439, 238] on div "METRONIDAZOLE (FLAGYL) 400MG X10 TAB" at bounding box center [395, 251] width 156 height 46
type input "42"
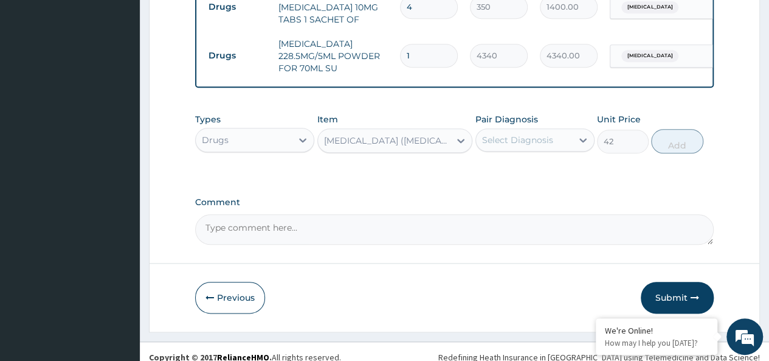
click at [535, 130] on div "Select Diagnosis" at bounding box center [524, 139] width 96 height 19
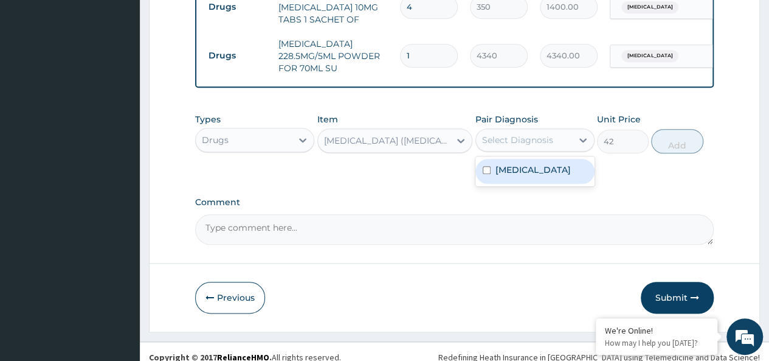
click at [565, 164] on label "Malaria, unspecified" at bounding box center [532, 170] width 75 height 12
checkbox input "true"
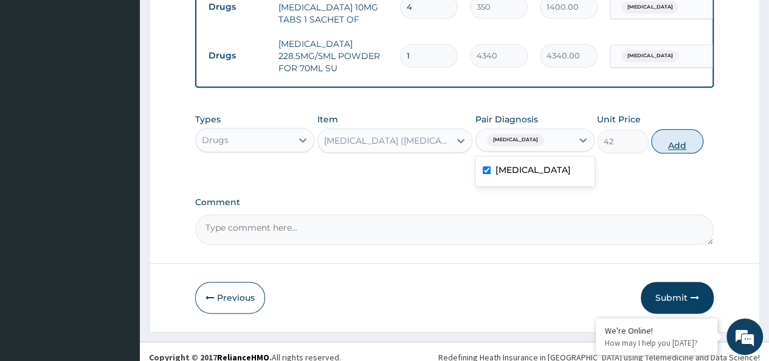
click at [682, 129] on button "Add" at bounding box center [677, 141] width 52 height 24
type input "0"
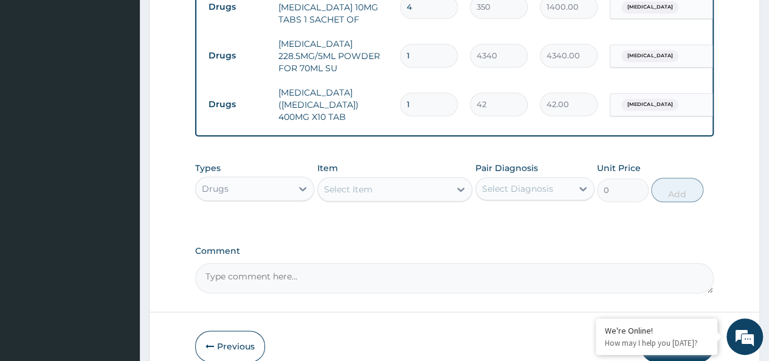
type input "0.00"
type input "2"
type input "84.00"
type input "20"
type input "840.00"
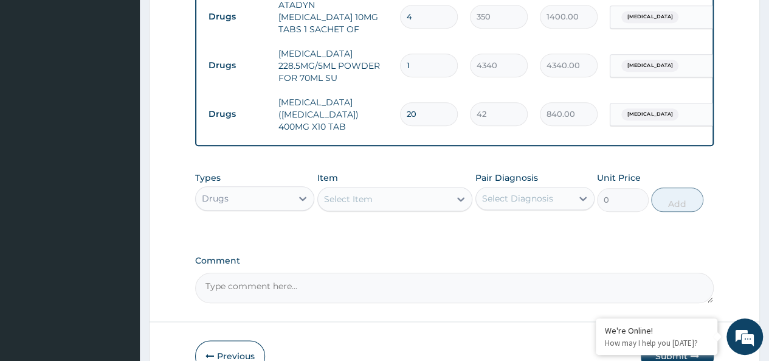
scroll to position [559, 0]
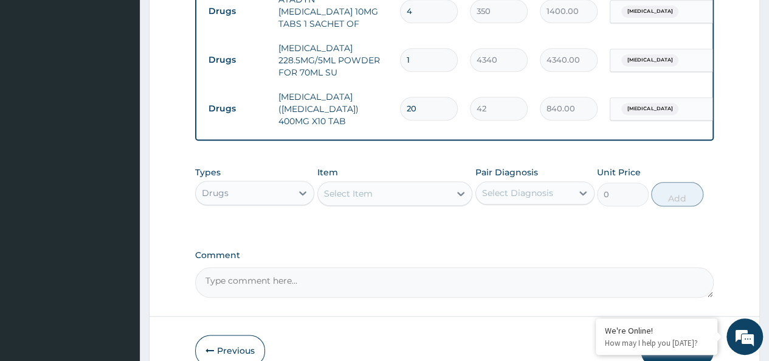
type input "20"
click at [254, 183] on div "Drugs" at bounding box center [244, 192] width 96 height 19
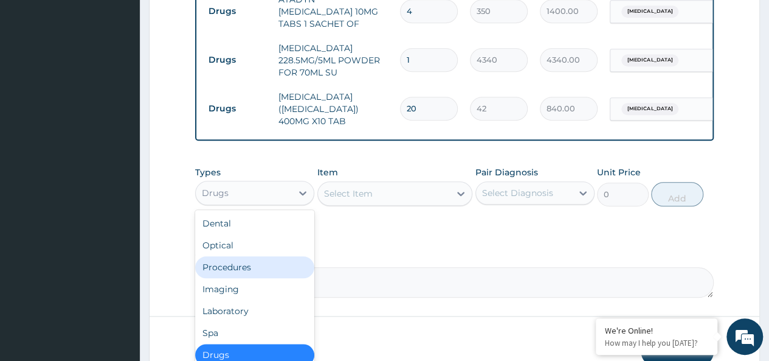
scroll to position [41, 0]
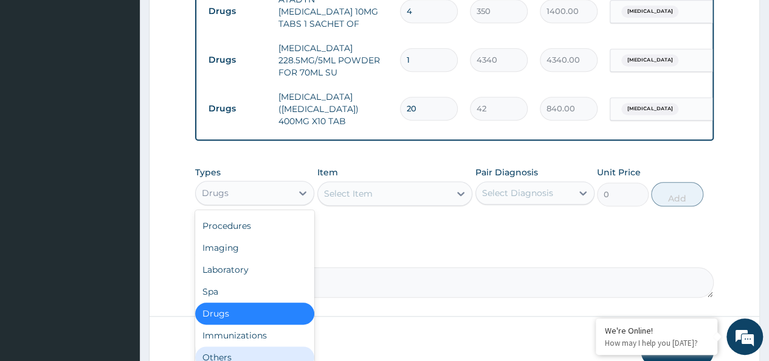
click at [225, 346] on div "Others" at bounding box center [254, 357] width 119 height 22
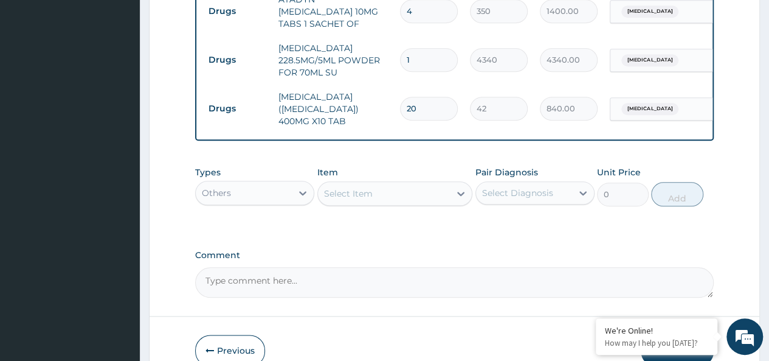
click at [336, 184] on div "Select Item" at bounding box center [384, 193] width 133 height 19
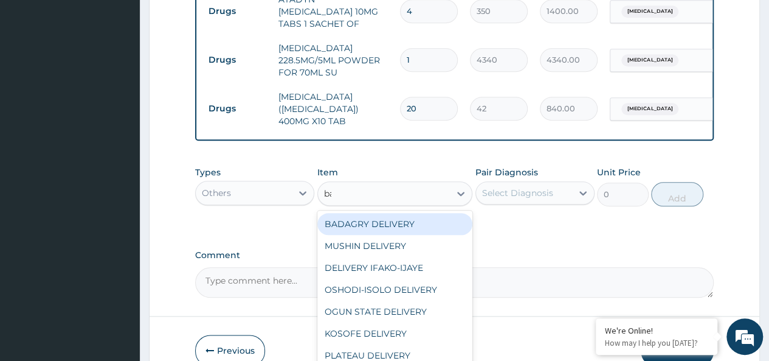
type input "bad"
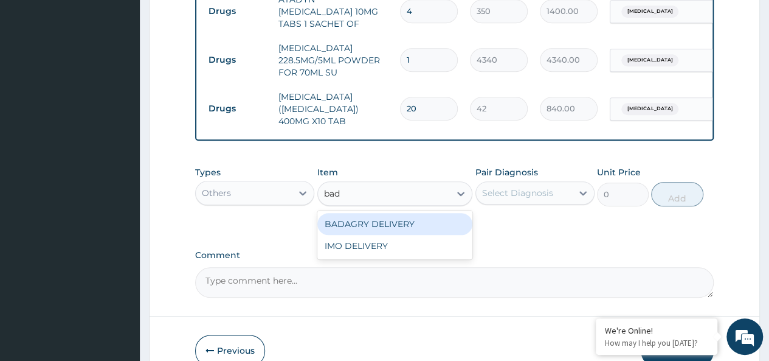
click at [379, 213] on div "BADAGRY DELIVERY" at bounding box center [395, 224] width 156 height 22
type input "3700"
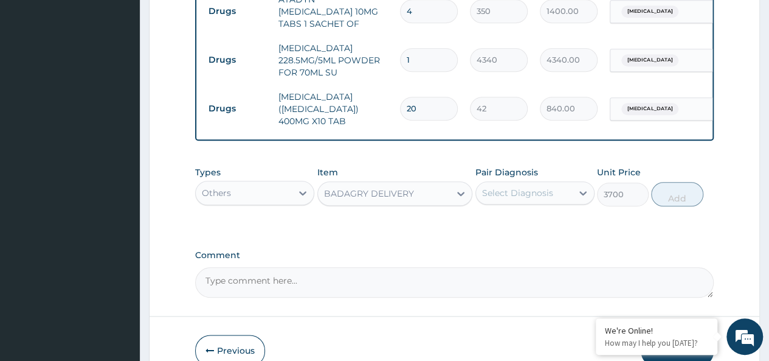
click at [506, 181] on div "Select Diagnosis" at bounding box center [534, 192] width 119 height 23
click at [525, 216] on label "[MEDICAL_DATA]" at bounding box center [532, 222] width 75 height 12
checkbox input "true"
click at [676, 182] on button "Add" at bounding box center [677, 194] width 52 height 24
type input "0"
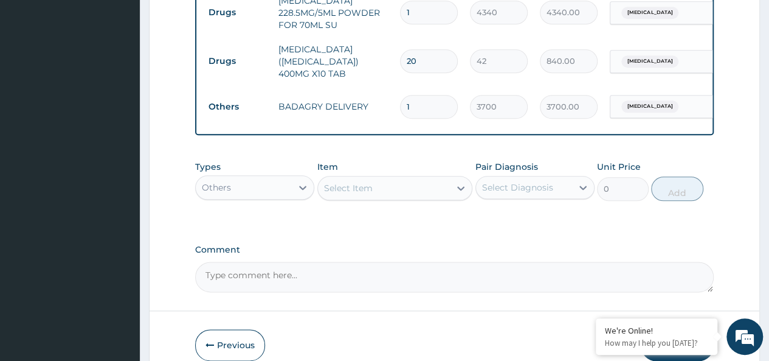
scroll to position [647, 0]
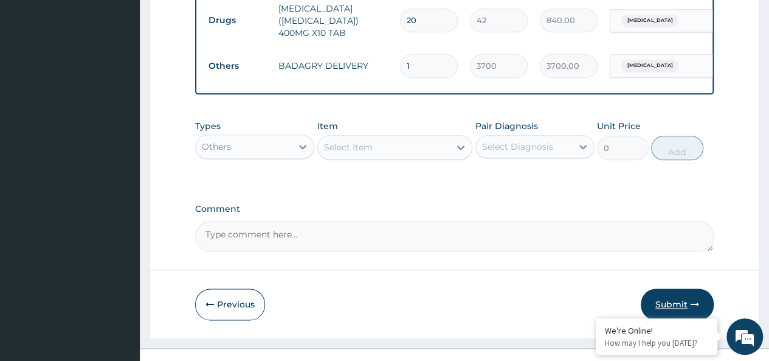
click at [666, 288] on button "Submit" at bounding box center [677, 304] width 73 height 32
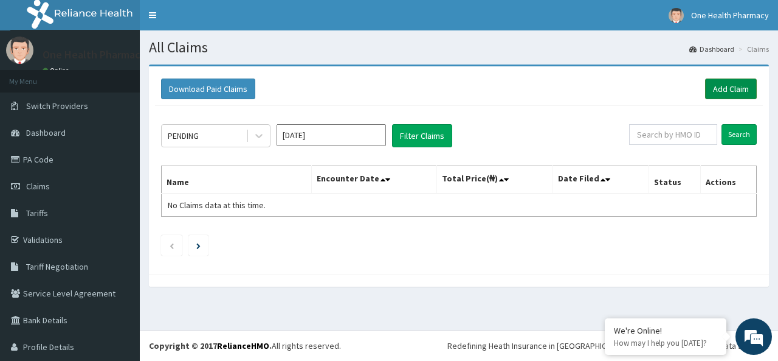
click at [708, 94] on link "Add Claim" at bounding box center [731, 88] width 52 height 21
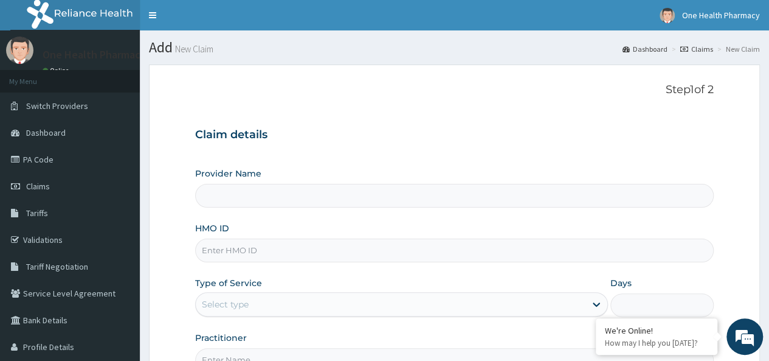
click at [292, 243] on input "HMO ID" at bounding box center [454, 250] width 519 height 24
paste input "OHT/13077/A"
type input "OHT/13077/A"
type input "OneHealth Pharmacy"
type input "OHT/13077/A"
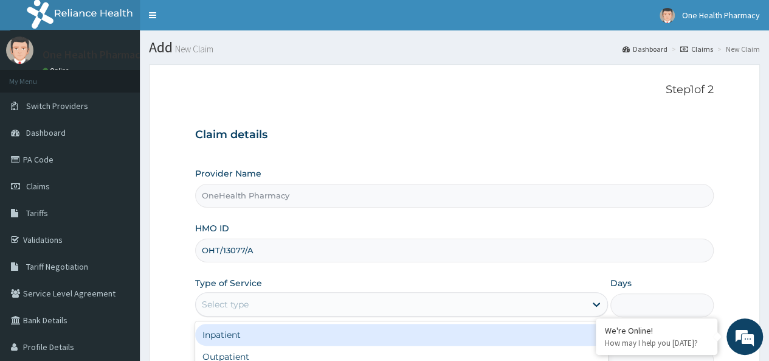
click at [274, 302] on div "Select type" at bounding box center [391, 303] width 390 height 19
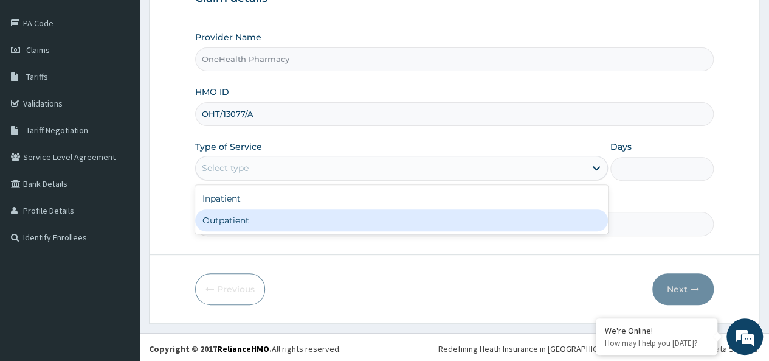
click at [253, 221] on div "Outpatient" at bounding box center [401, 220] width 413 height 22
type input "1"
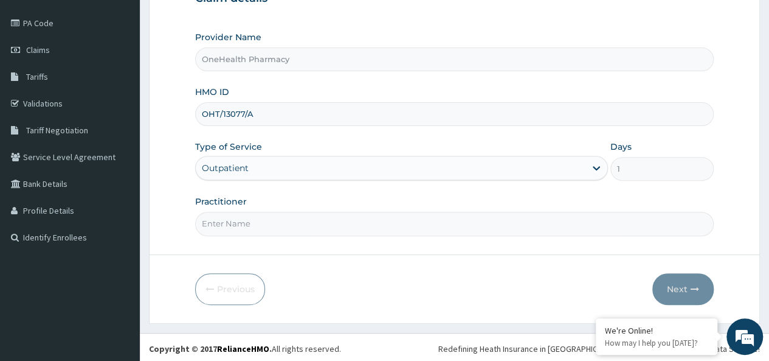
click at [268, 219] on input "Practitioner" at bounding box center [454, 224] width 519 height 24
type input "onehealth"
click at [671, 276] on button "Next" at bounding box center [682, 289] width 61 height 32
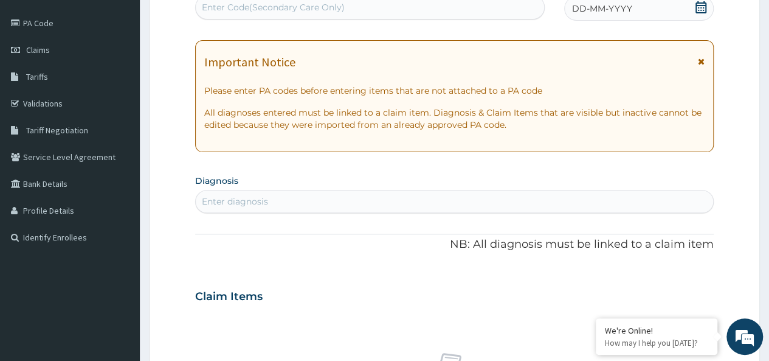
scroll to position [0, 0]
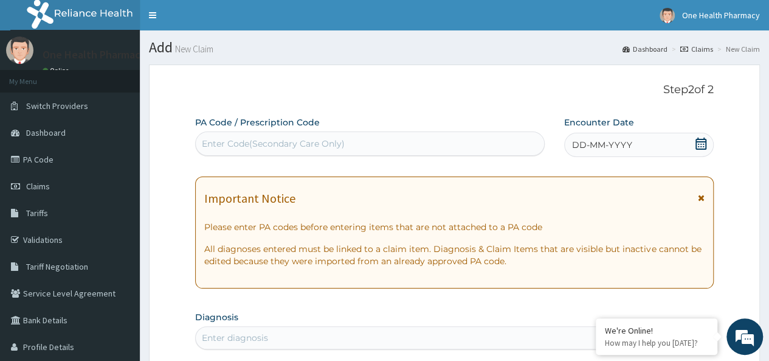
click at [283, 139] on div "Enter Code(Secondary Care Only)" at bounding box center [273, 143] width 143 height 12
paste input "PR/187A4FFB"
type input "PR/187A4FFB"
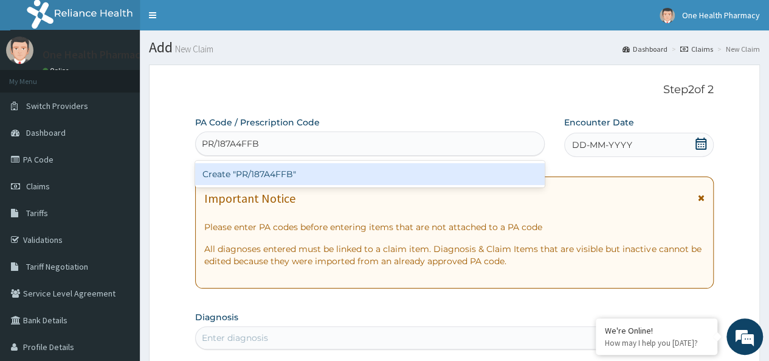
click at [383, 179] on div "Create "PR/187A4FFB"" at bounding box center [369, 174] width 349 height 22
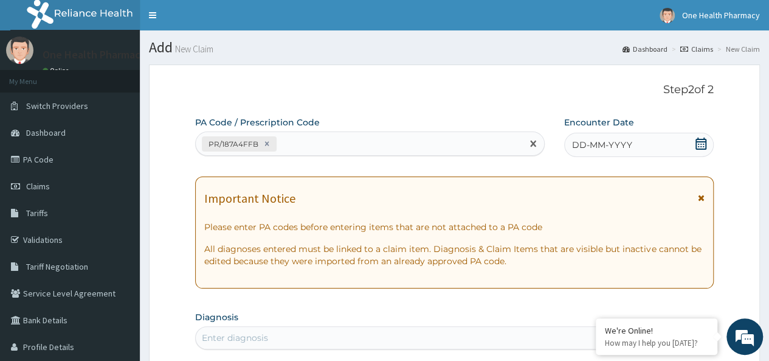
click at [636, 145] on div "DD-MM-YYYY" at bounding box center [639, 145] width 150 height 24
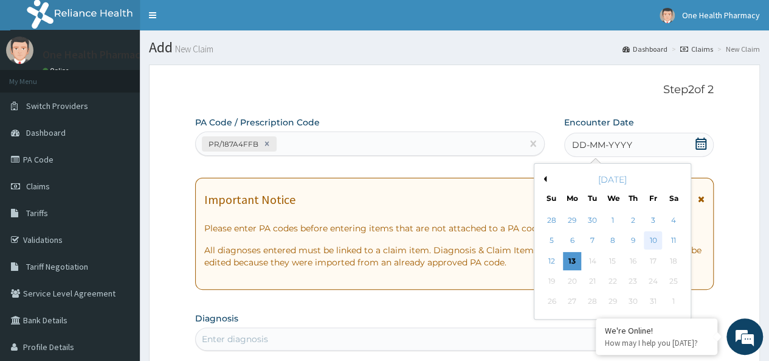
click at [652, 241] on div "10" at bounding box center [653, 241] width 18 height 18
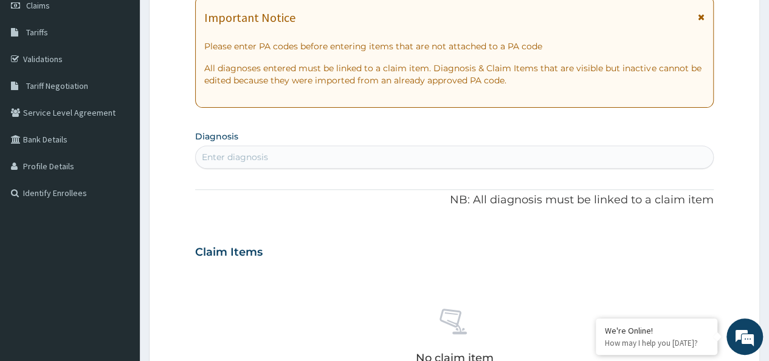
scroll to position [187, 0]
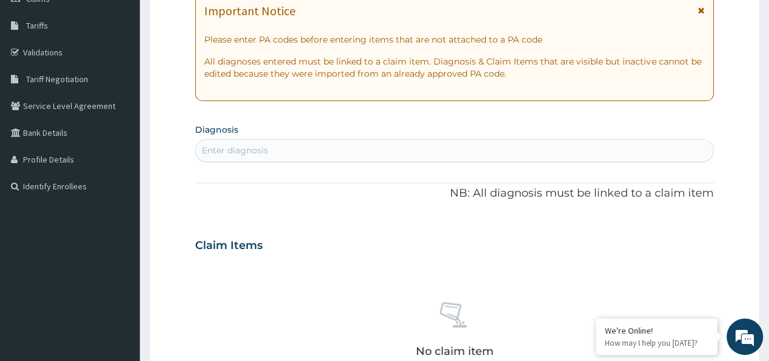
click at [371, 151] on div "Enter diagnosis" at bounding box center [454, 149] width 517 height 19
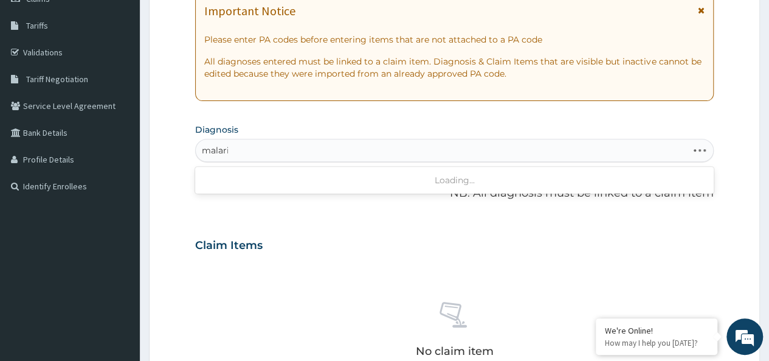
type input "[MEDICAL_DATA]"
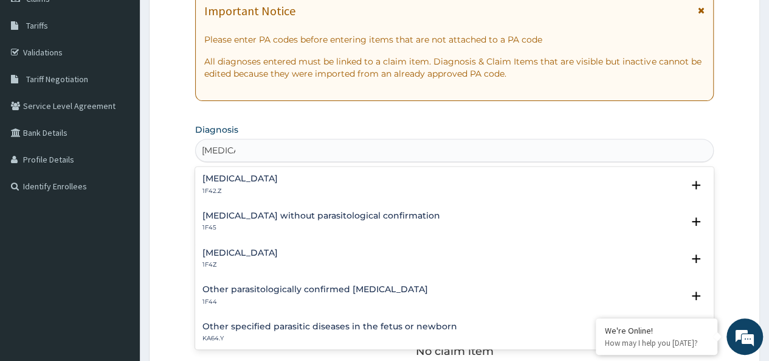
click at [261, 256] on h4 "[MEDICAL_DATA]" at bounding box center [239, 252] width 75 height 9
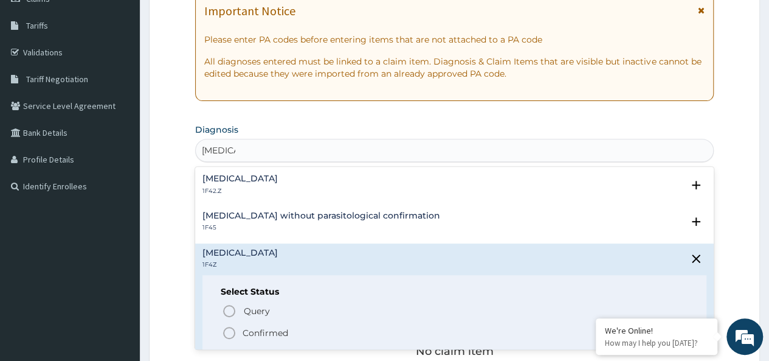
click at [252, 330] on p "Confirmed" at bounding box center [266, 332] width 46 height 12
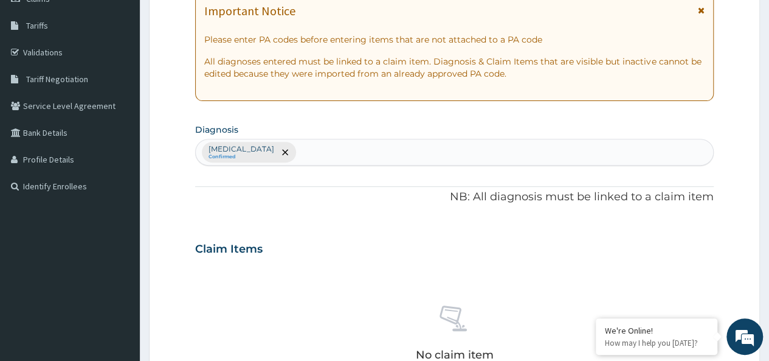
scroll to position [514, 0]
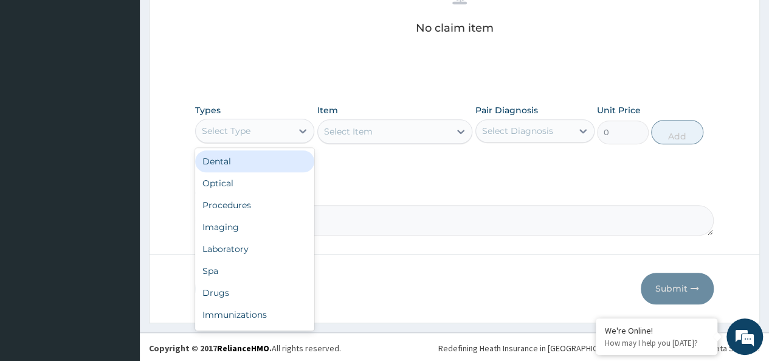
click at [254, 139] on div "Select Type" at bounding box center [254, 131] width 119 height 24
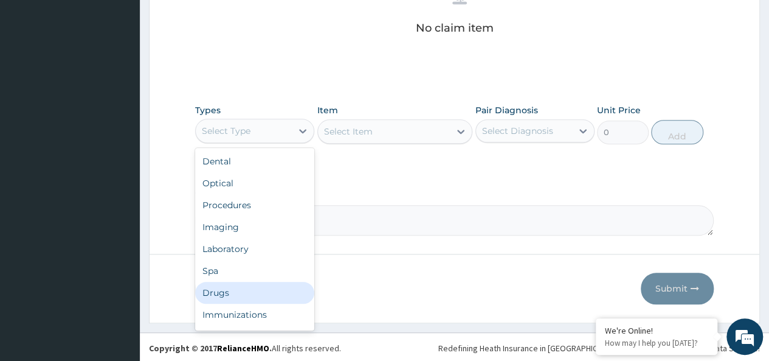
click at [223, 297] on div "Drugs" at bounding box center [254, 292] width 119 height 22
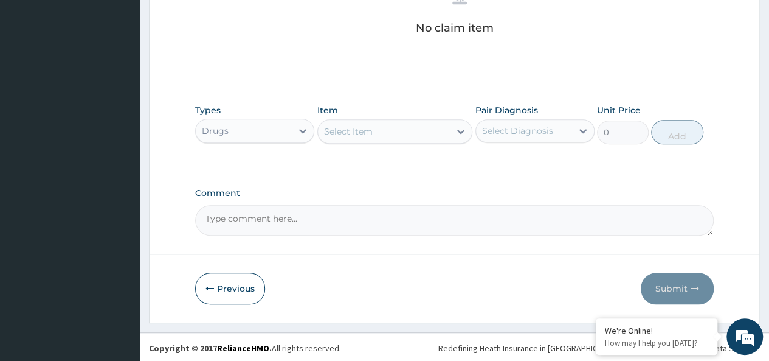
click at [411, 128] on div "Select Item" at bounding box center [384, 131] width 133 height 19
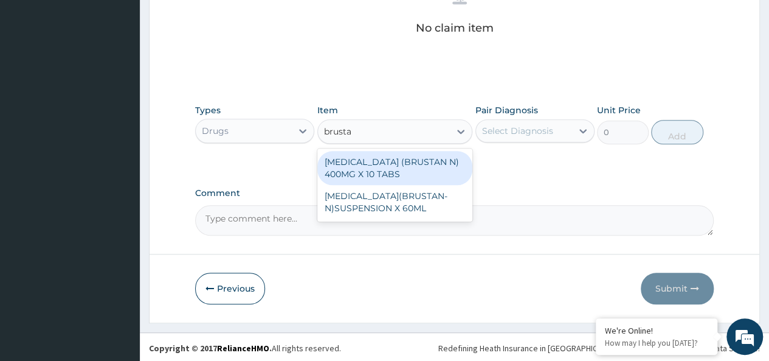
type input "brustan"
click at [434, 161] on div "[MEDICAL_DATA] (BRUSTAN N) 400MG X 10 TABS" at bounding box center [395, 168] width 156 height 34
type input "63"
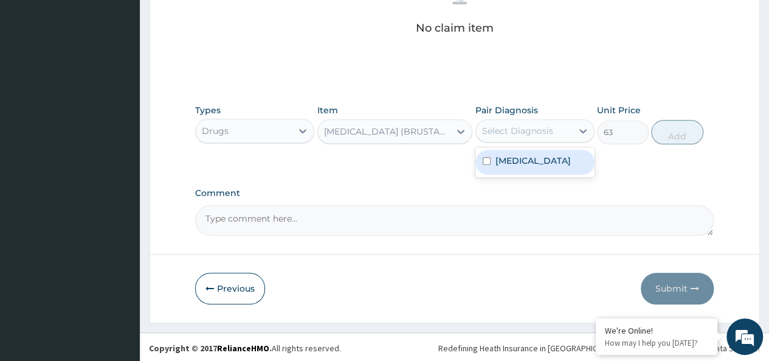
click at [528, 125] on div "Select Diagnosis" at bounding box center [517, 131] width 71 height 12
click at [553, 154] on label "[MEDICAL_DATA]" at bounding box center [532, 160] width 75 height 12
checkbox input "true"
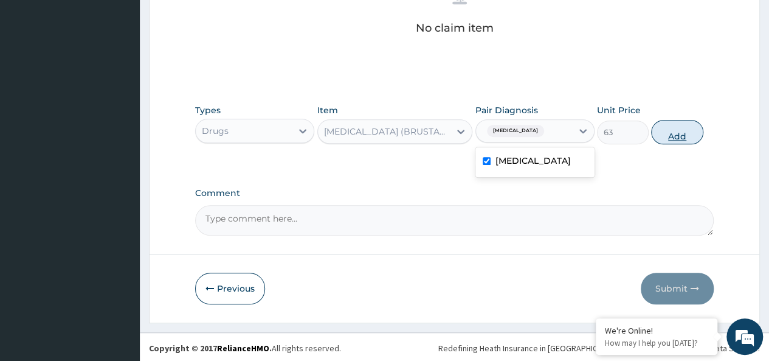
click at [666, 134] on button "Add" at bounding box center [677, 132] width 52 height 24
type input "0"
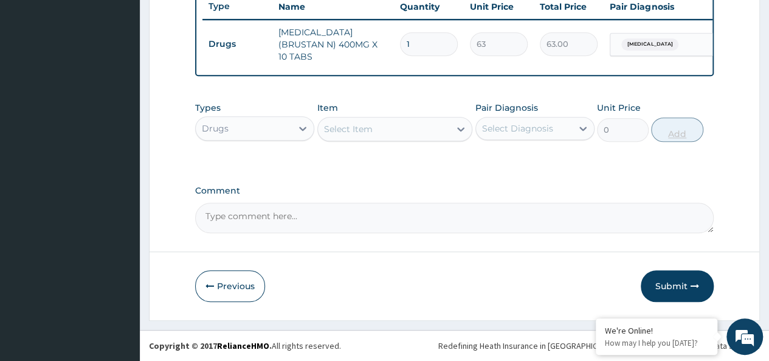
scroll to position [466, 0]
type input "10"
type input "630.00"
type input "10"
click at [399, 129] on div "Select Item" at bounding box center [384, 128] width 133 height 19
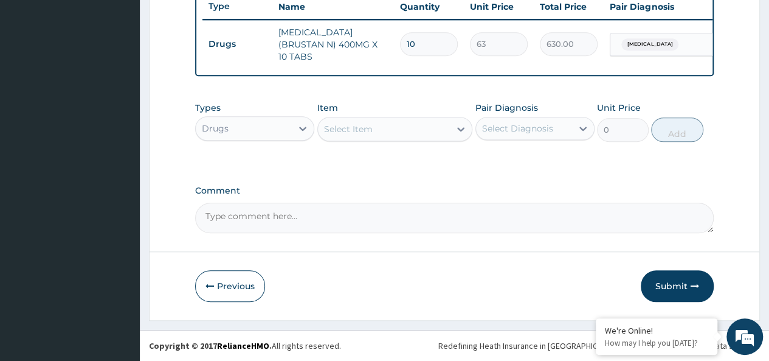
click at [224, 119] on div "Drugs" at bounding box center [254, 128] width 119 height 24
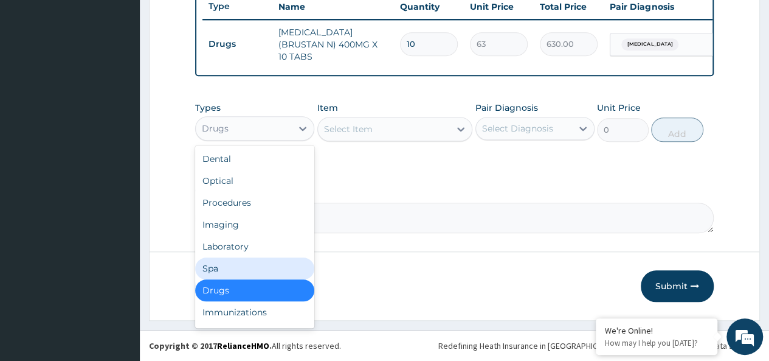
scroll to position [41, 0]
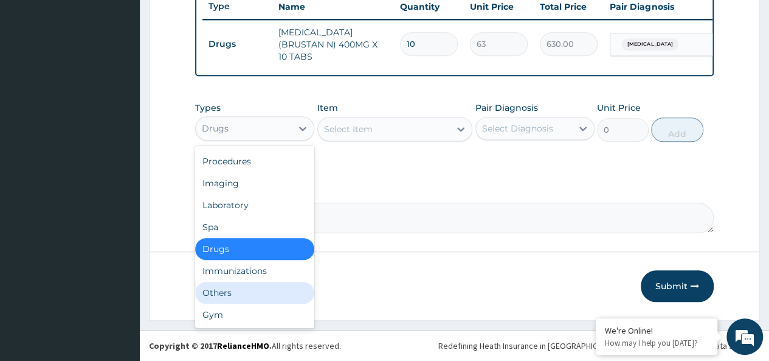
click at [220, 291] on div "Others" at bounding box center [254, 292] width 119 height 22
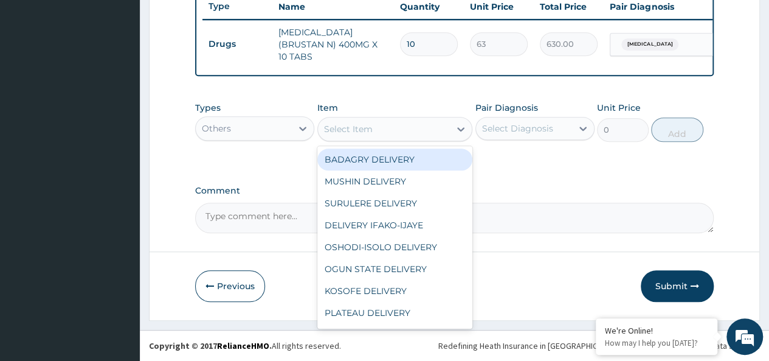
click at [378, 126] on div "Select Item" at bounding box center [384, 128] width 133 height 19
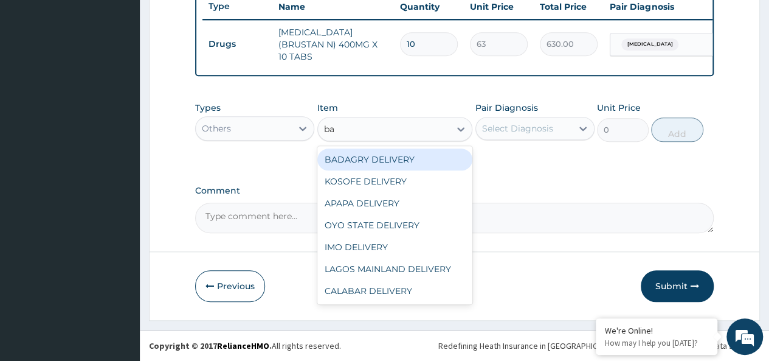
type input "bad"
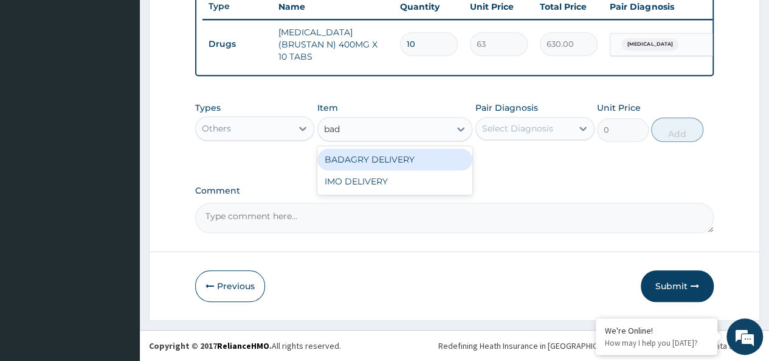
click at [426, 154] on div "BADAGRY DELIVERY" at bounding box center [395, 159] width 156 height 22
type input "3700"
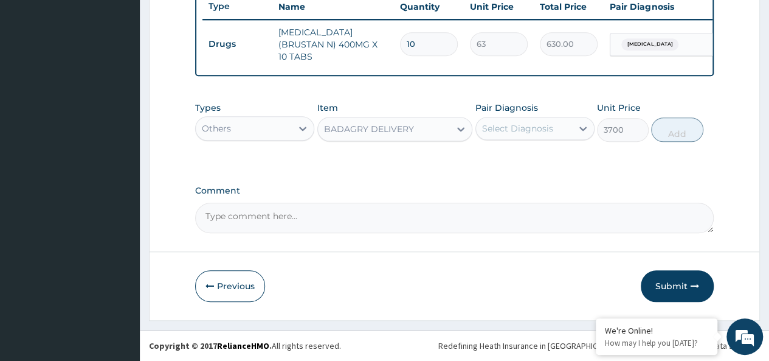
click at [545, 118] on div "Select Diagnosis" at bounding box center [534, 128] width 119 height 23
click at [552, 161] on label "[MEDICAL_DATA]" at bounding box center [532, 158] width 75 height 12
checkbox input "true"
click at [674, 133] on button "Add" at bounding box center [677, 129] width 52 height 24
type input "0"
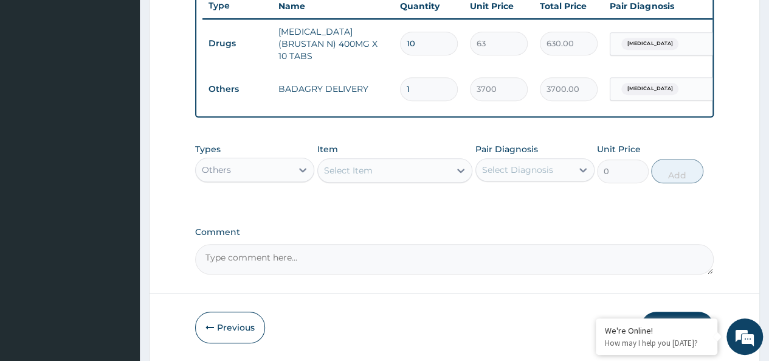
scroll to position [508, 0]
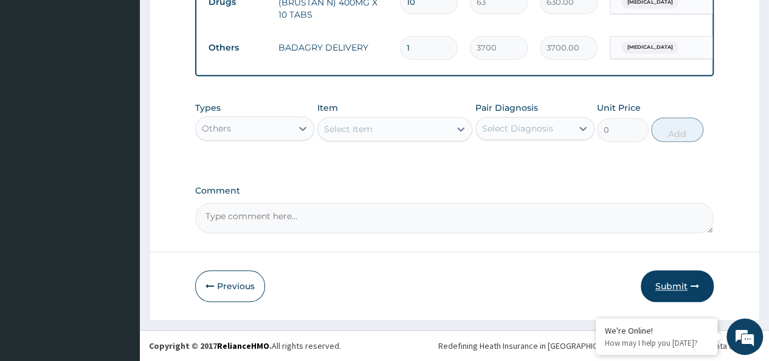
click at [674, 288] on button "Submit" at bounding box center [677, 286] width 73 height 32
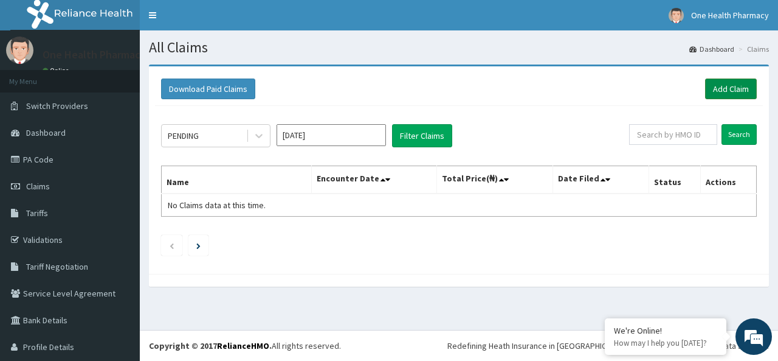
click at [727, 83] on link "Add Claim" at bounding box center [731, 88] width 52 height 21
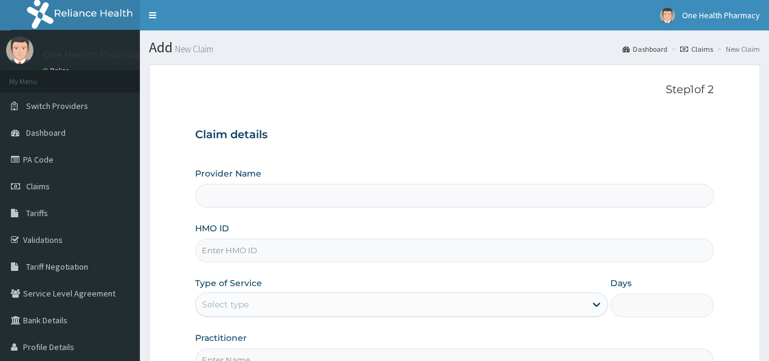
click at [219, 267] on div "Provider Name HMO ID Type of Service Select type Days Practitioner" at bounding box center [454, 269] width 519 height 204
click at [219, 260] on input "HMO ID" at bounding box center [454, 250] width 519 height 24
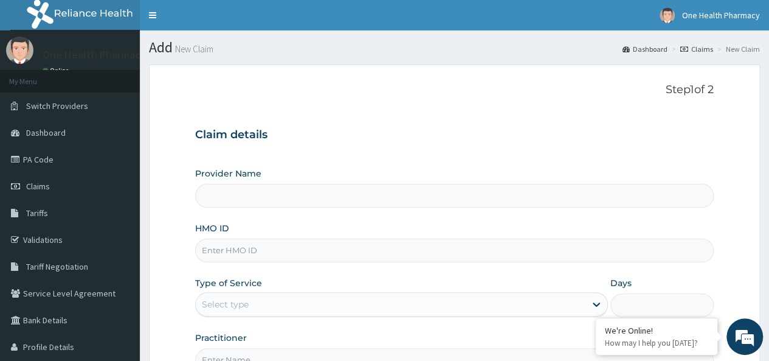
paste input "BLC/10008/A"
type input "BLC/10008/A"
click at [255, 306] on div "Select type" at bounding box center [391, 303] width 390 height 19
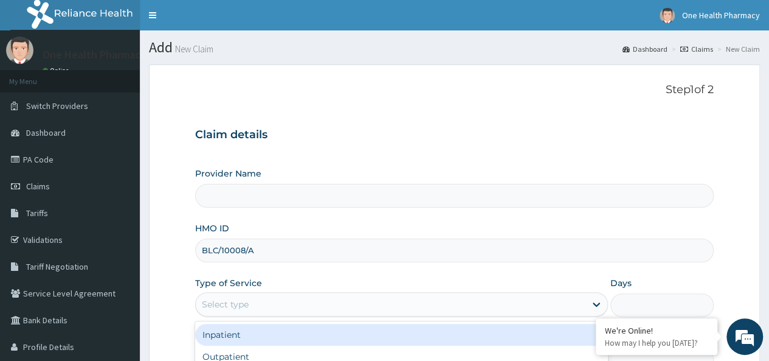
type input "OneHealth Pharmacy"
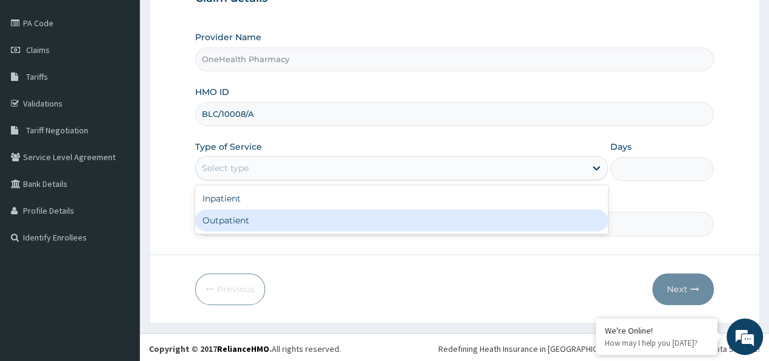
click at [259, 223] on div "Outpatient" at bounding box center [401, 220] width 413 height 22
type input "1"
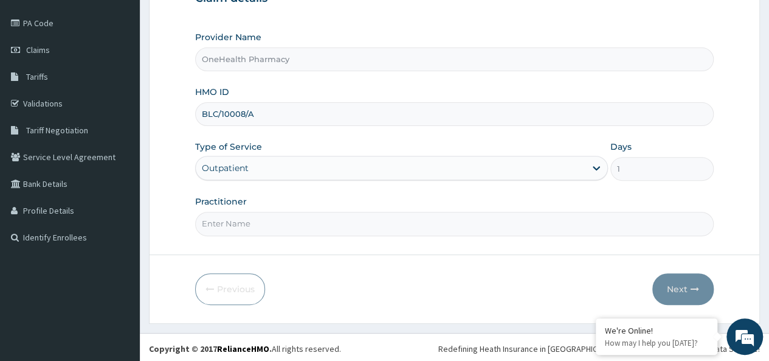
click at [294, 212] on input "Practitioner" at bounding box center [454, 224] width 519 height 24
type input "onehealth"
click at [681, 288] on button "Next" at bounding box center [682, 289] width 61 height 32
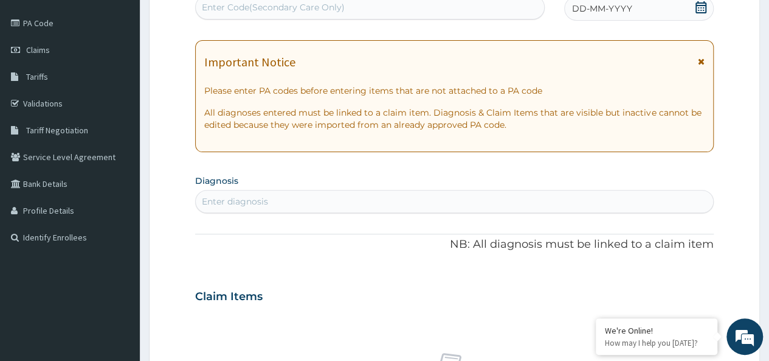
scroll to position [0, 0]
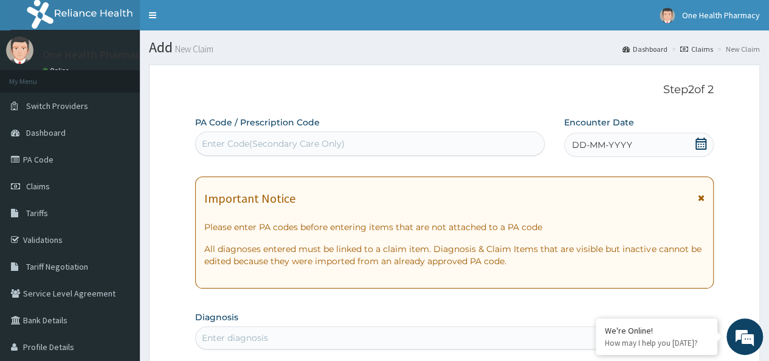
click at [283, 135] on div "Enter Code(Secondary Care Only)" at bounding box center [370, 143] width 348 height 19
paste input "PR/2FD72817"
type input "PR/2FD72817"
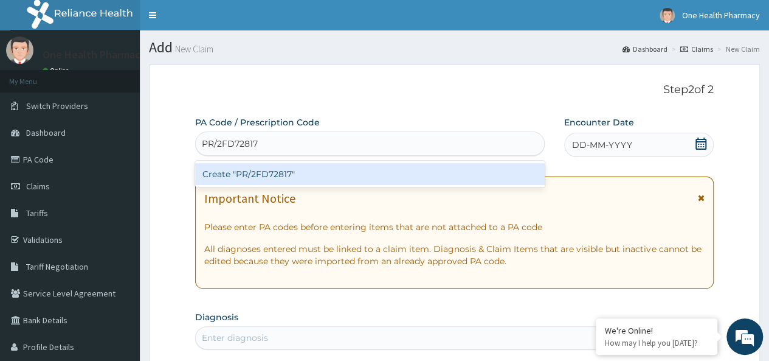
click at [378, 177] on div "Create "PR/2FD72817"" at bounding box center [369, 174] width 349 height 22
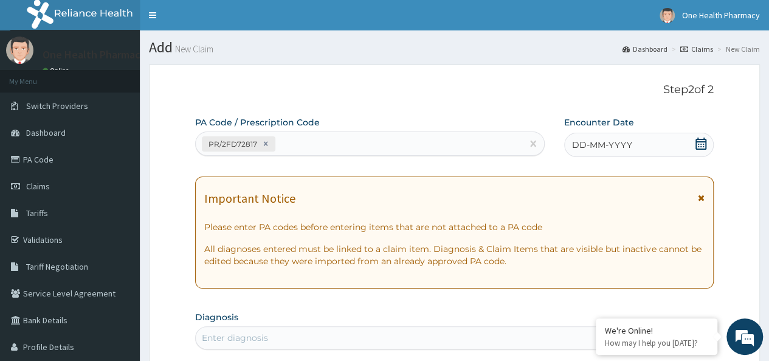
click at [644, 146] on div "DD-MM-YYYY" at bounding box center [639, 145] width 150 height 24
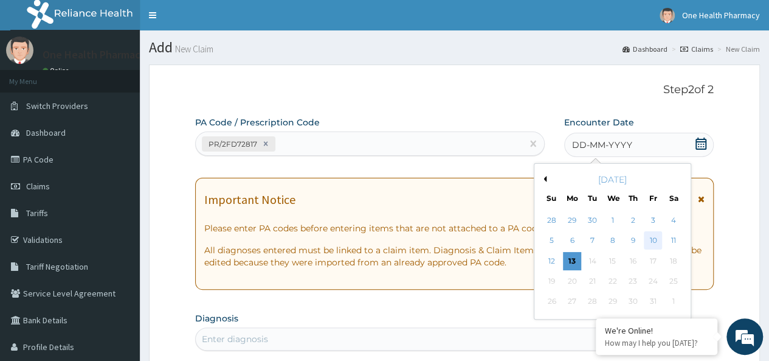
click at [658, 238] on div "10" at bounding box center [653, 241] width 18 height 18
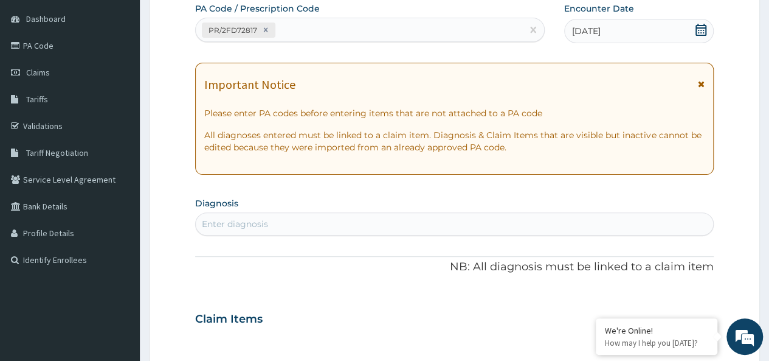
scroll to position [121, 0]
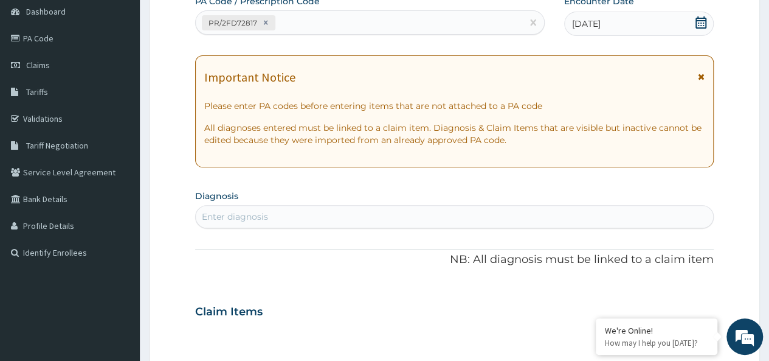
click at [445, 232] on div "PA Code / Prescription Code PR/2FD72817 Encounter Date 10-10-2025 Important Not…" at bounding box center [454, 309] width 519 height 629
click at [423, 211] on div "Enter diagnosis" at bounding box center [454, 216] width 517 height 19
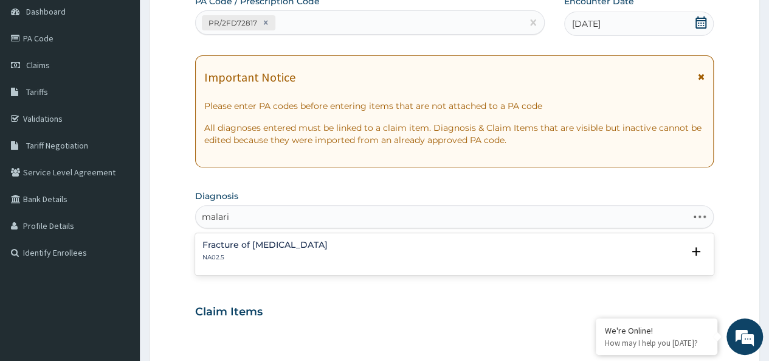
type input "malaria"
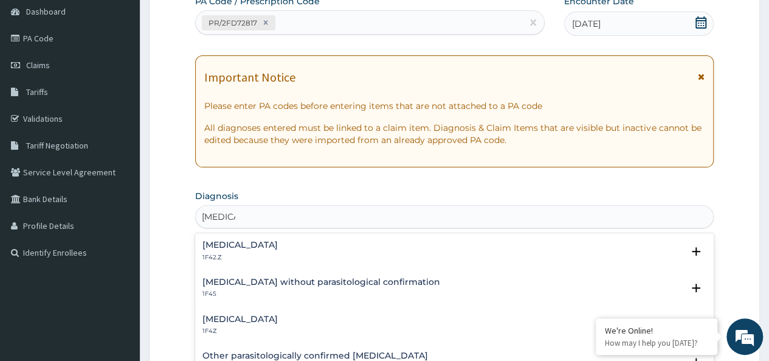
click at [246, 326] on p "1F4Z" at bounding box center [239, 330] width 75 height 9
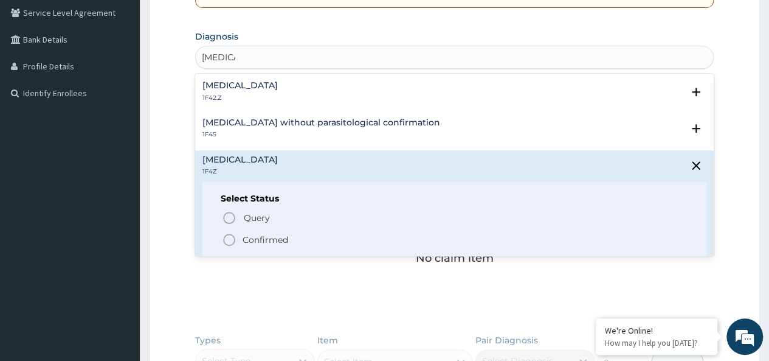
scroll to position [292, 0]
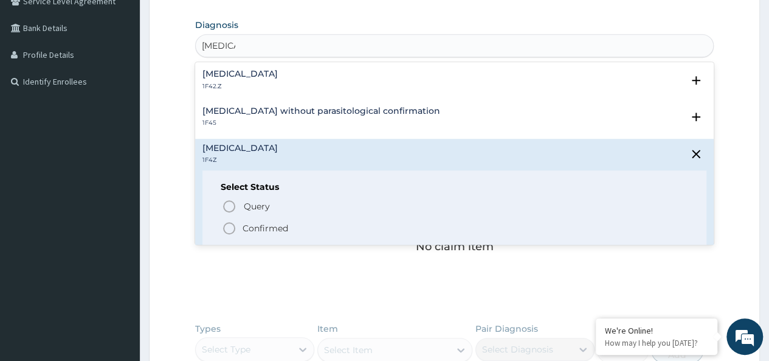
click at [260, 223] on p "Confirmed" at bounding box center [266, 228] width 46 height 12
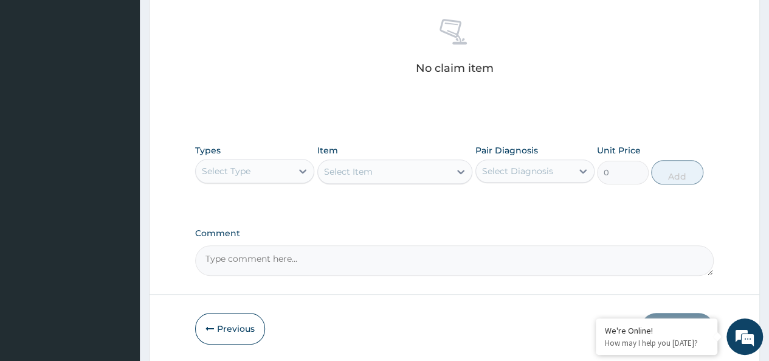
scroll to position [514, 0]
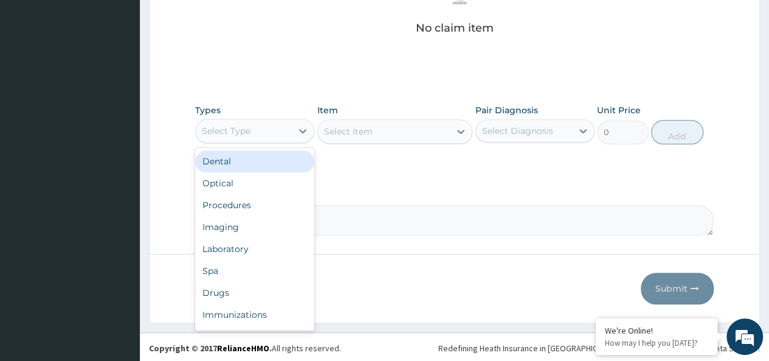
click at [255, 123] on div "Select Type" at bounding box center [244, 130] width 96 height 19
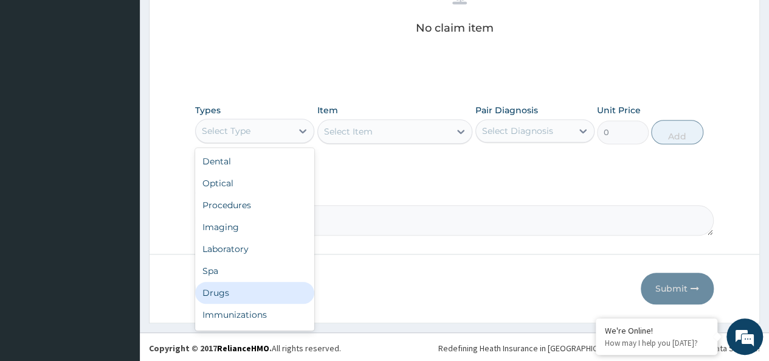
click at [219, 291] on div "Drugs" at bounding box center [254, 292] width 119 height 22
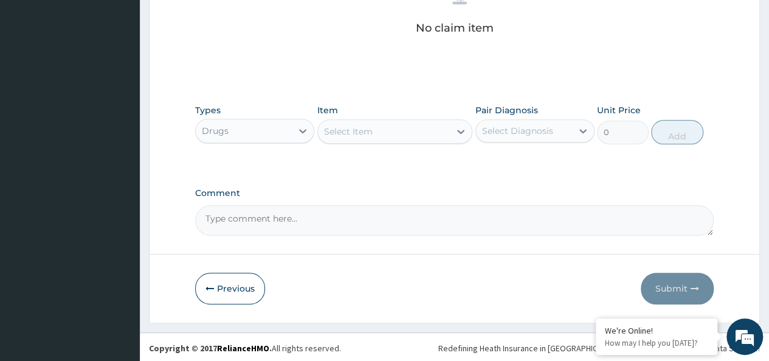
click at [362, 125] on div "Select Item" at bounding box center [348, 131] width 49 height 12
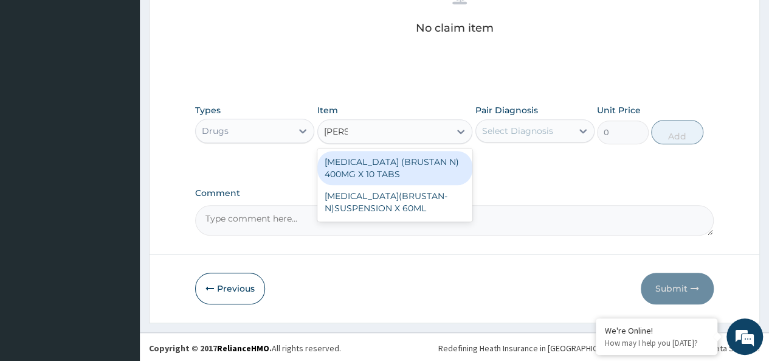
type input "brusta"
click at [392, 167] on div "IBUPROFEN (BRUSTAN N) 400MG X 10 TABS" at bounding box center [395, 168] width 156 height 34
type input "63"
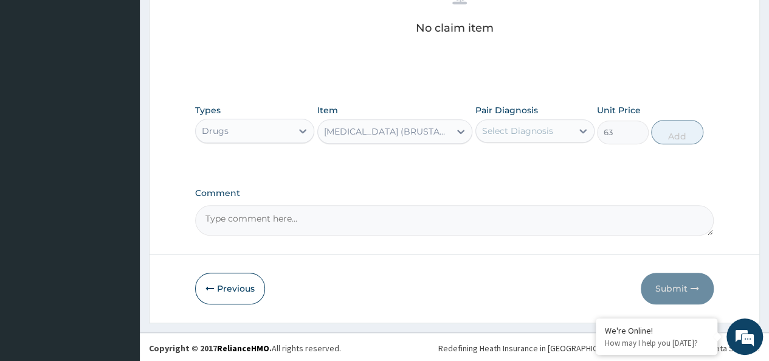
click at [489, 132] on div "Select Diagnosis" at bounding box center [517, 131] width 71 height 12
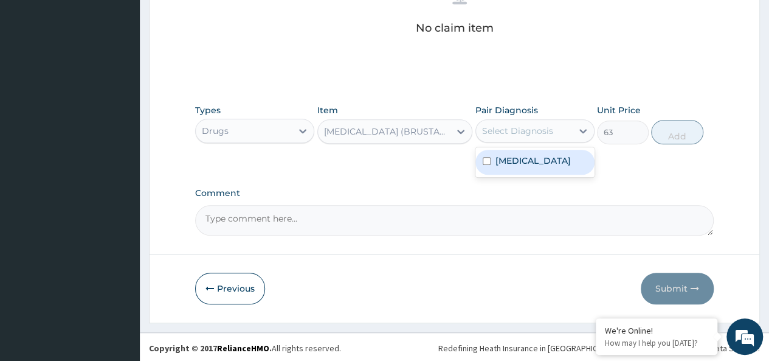
click at [557, 151] on div "Malaria, unspecified" at bounding box center [534, 162] width 119 height 25
checkbox input "true"
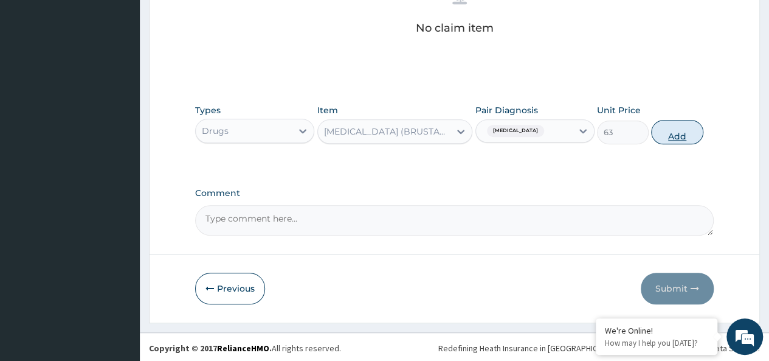
click at [678, 120] on button "Add" at bounding box center [677, 132] width 52 height 24
type input "0"
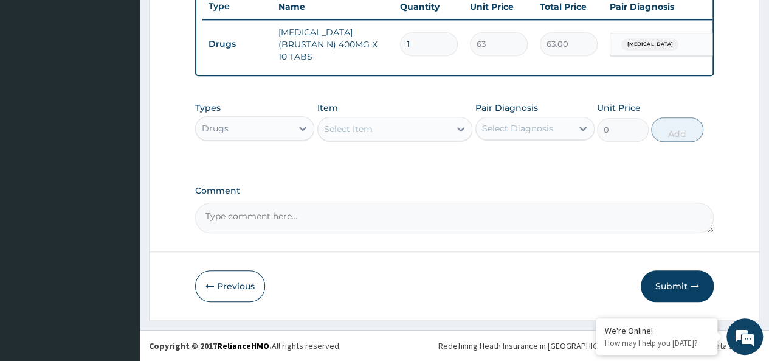
type input "10"
type input "630.00"
type input "10"
click at [340, 127] on div "Select Item" at bounding box center [348, 129] width 49 height 12
click at [377, 131] on div "Select Item" at bounding box center [384, 128] width 133 height 19
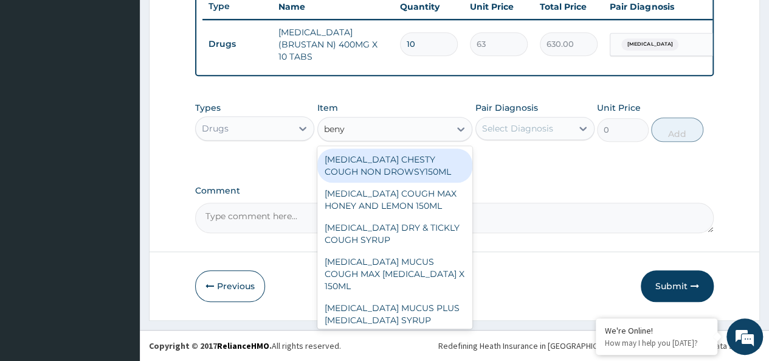
type input "benyl"
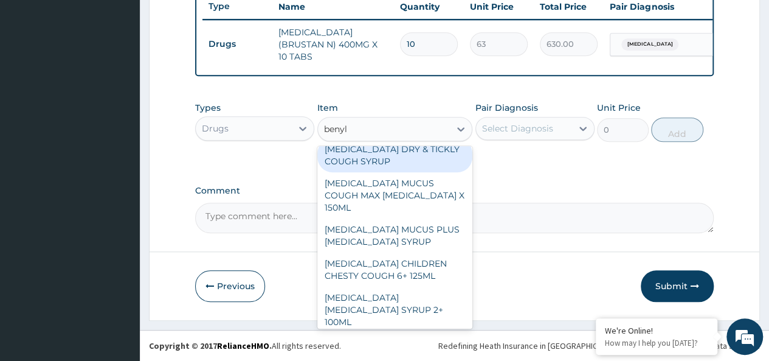
scroll to position [81, 0]
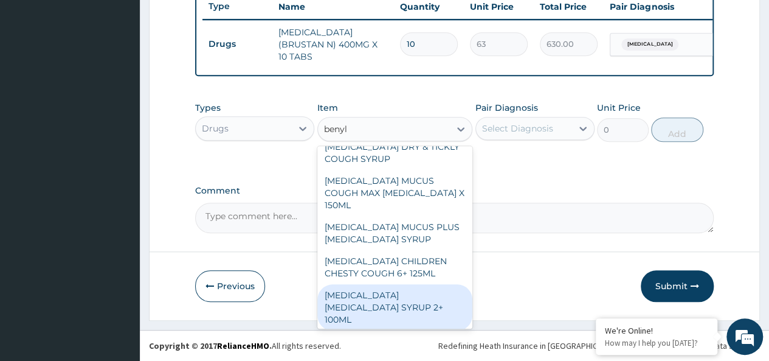
click at [404, 284] on div "BENYLIN DRY COUGH SYRUP 2+ 100ML" at bounding box center [395, 307] width 156 height 46
type input "2100"
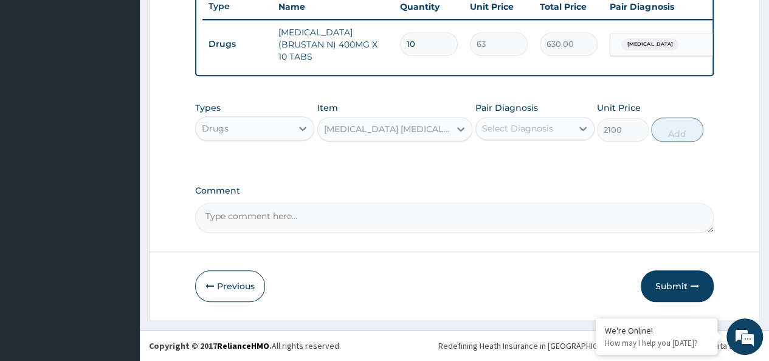
click at [516, 132] on div "Select Diagnosis" at bounding box center [517, 128] width 71 height 12
click at [561, 159] on label "Malaria, unspecified" at bounding box center [532, 158] width 75 height 12
checkbox input "true"
click at [665, 129] on button "Add" at bounding box center [677, 129] width 52 height 24
type input "0"
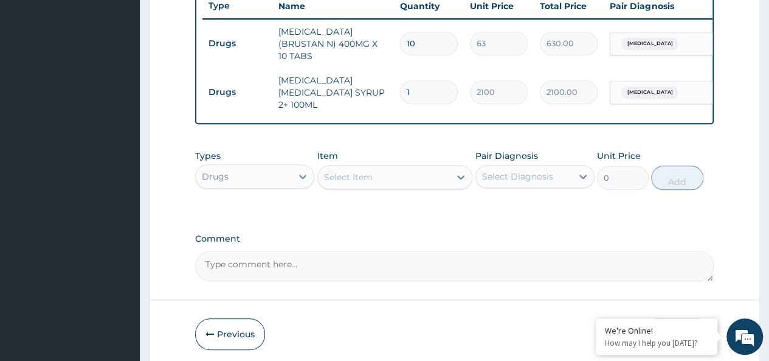
click at [244, 173] on div "Drugs" at bounding box center [244, 176] width 96 height 19
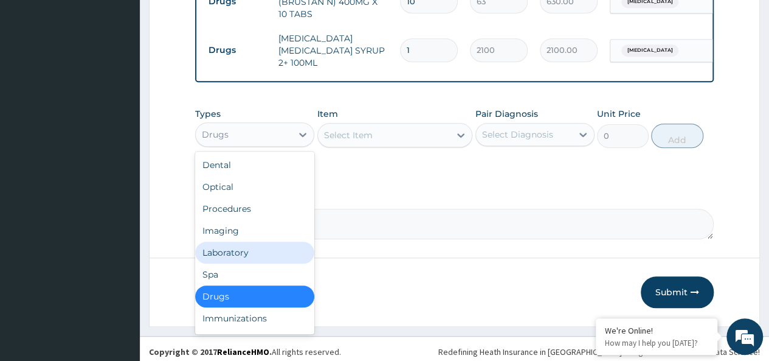
scroll to position [41, 0]
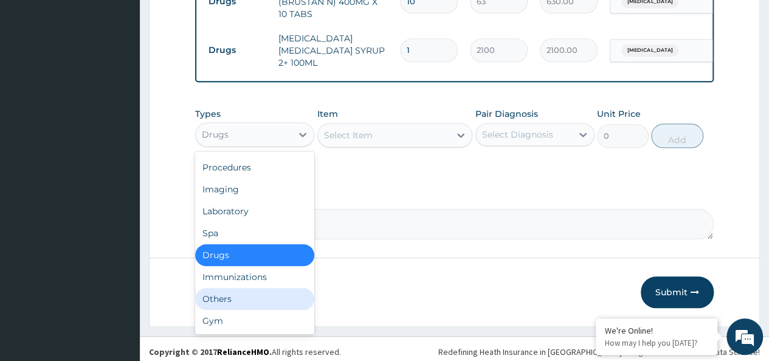
click at [220, 291] on div "Others" at bounding box center [254, 299] width 119 height 22
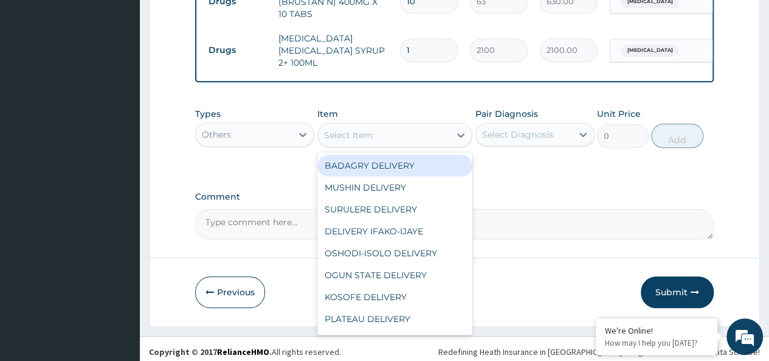
click at [369, 129] on div "Select Item" at bounding box center [348, 135] width 49 height 12
type input "ag"
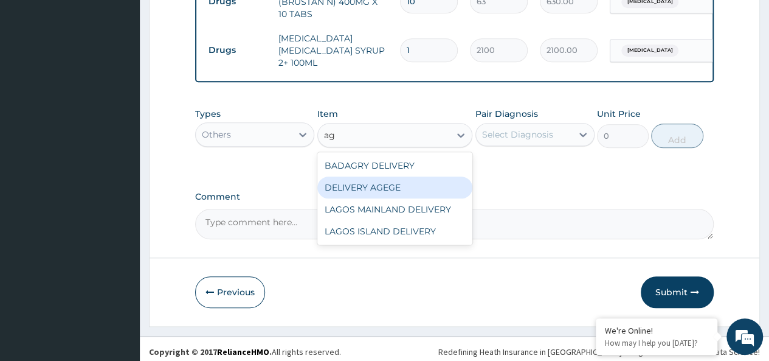
click at [404, 176] on div "DELIVERY AGEGE" at bounding box center [395, 187] width 156 height 22
type input "2500"
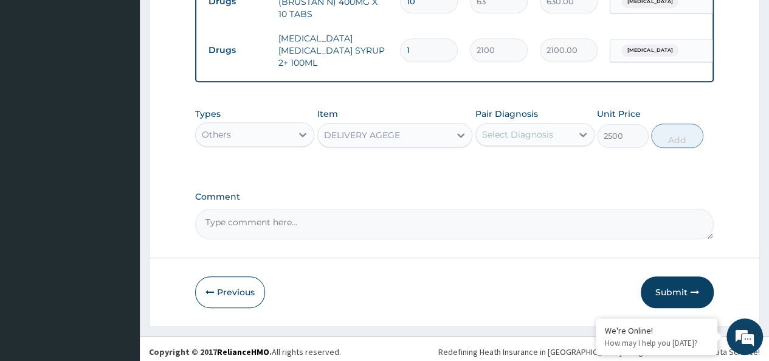
click at [528, 133] on div "Select Diagnosis" at bounding box center [517, 134] width 71 height 12
click at [562, 158] on label "[MEDICAL_DATA]" at bounding box center [532, 164] width 75 height 12
checkbox input "true"
click at [672, 124] on button "Add" at bounding box center [677, 135] width 52 height 24
type input "0"
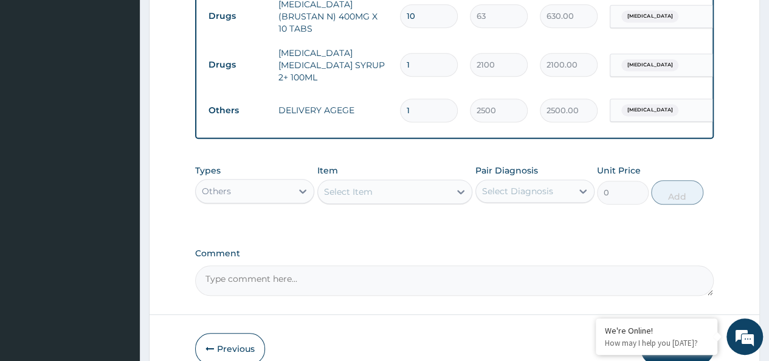
scroll to position [550, 0]
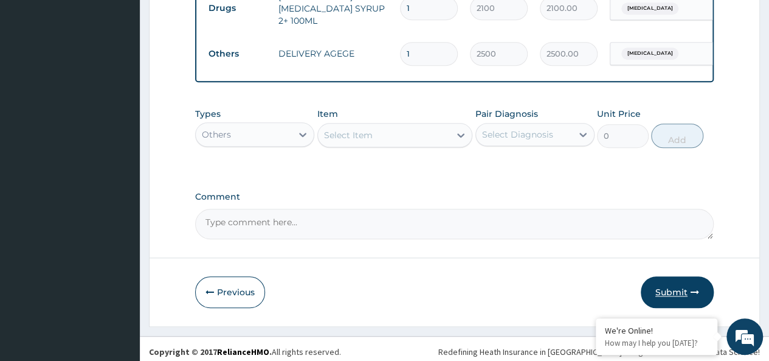
click at [689, 277] on button "Submit" at bounding box center [677, 292] width 73 height 32
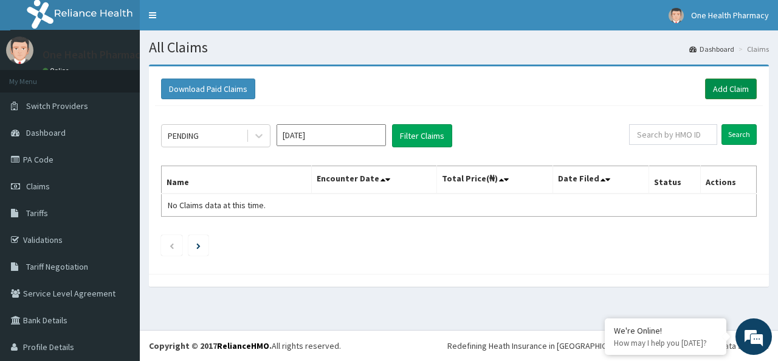
click at [721, 95] on link "Add Claim" at bounding box center [731, 88] width 52 height 21
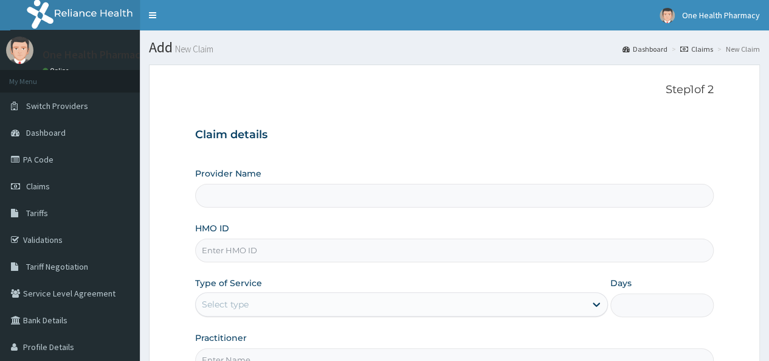
click at [219, 249] on input "HMO ID" at bounding box center [454, 250] width 519 height 24
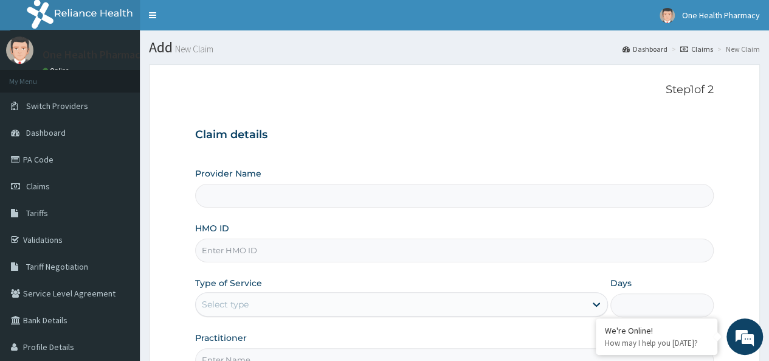
paste input "MHP/10070/A"
type input "MHP/10070/A"
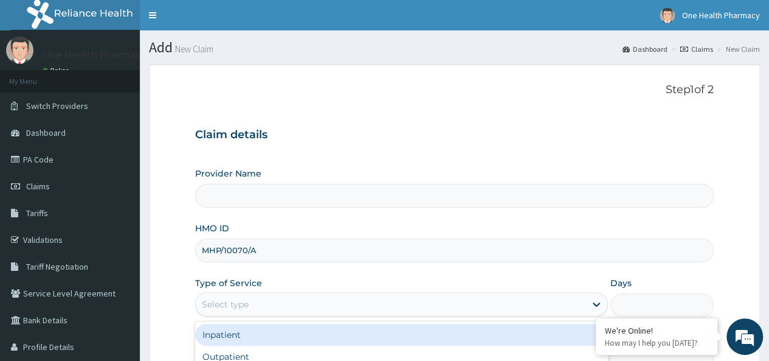
click at [249, 295] on div "Select type" at bounding box center [391, 303] width 390 height 19
type input "OneHealth Pharmacy"
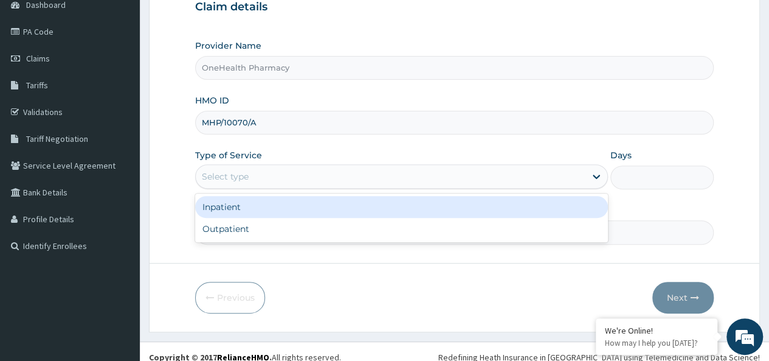
scroll to position [136, 0]
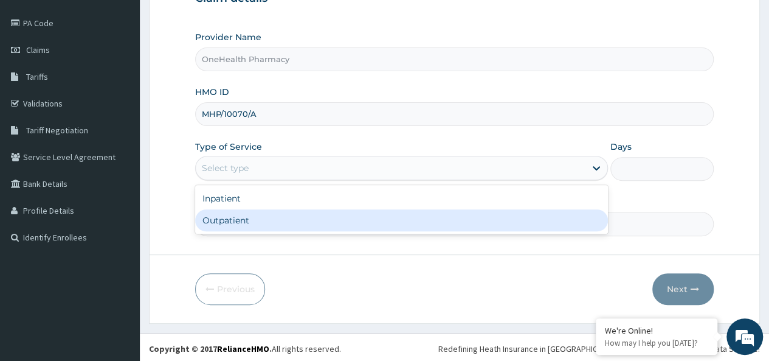
click at [323, 220] on div "Outpatient" at bounding box center [401, 220] width 413 height 22
type input "1"
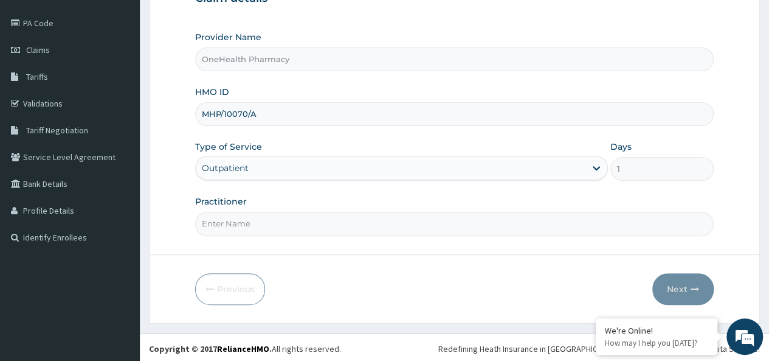
click at [327, 212] on input "Practitioner" at bounding box center [454, 224] width 519 height 24
type input "onehealth"
click at [696, 288] on icon "button" at bounding box center [695, 289] width 9 height 9
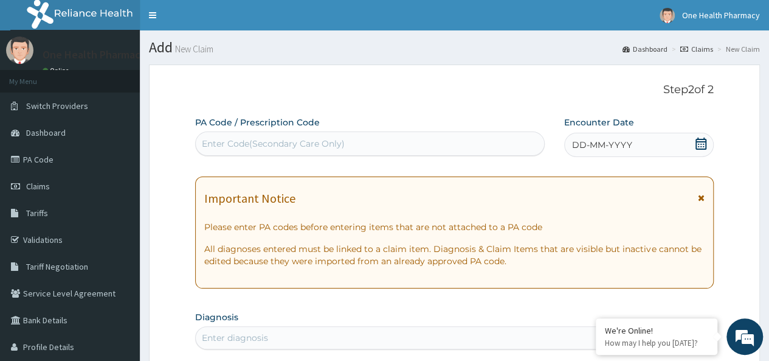
click at [247, 133] on div "Enter Code(Secondary Care Only)" at bounding box center [369, 143] width 349 height 24
paste input "MHP/10070/A"
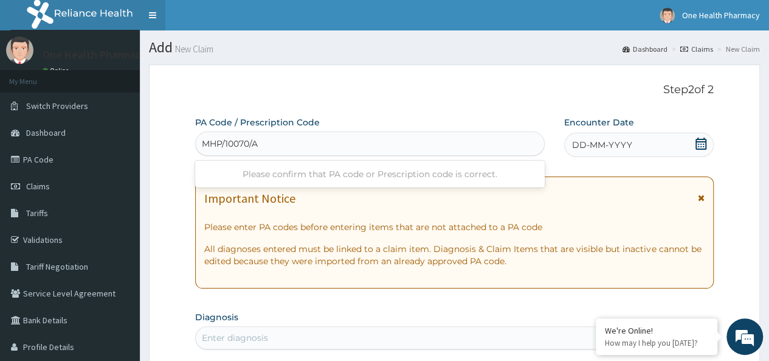
type input "MHP/10070/A"
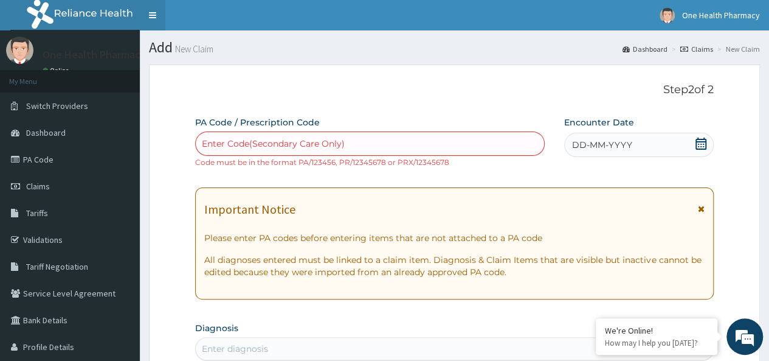
paste input "PR/12E0A8B0"
type input "PR/12E0A8B0"
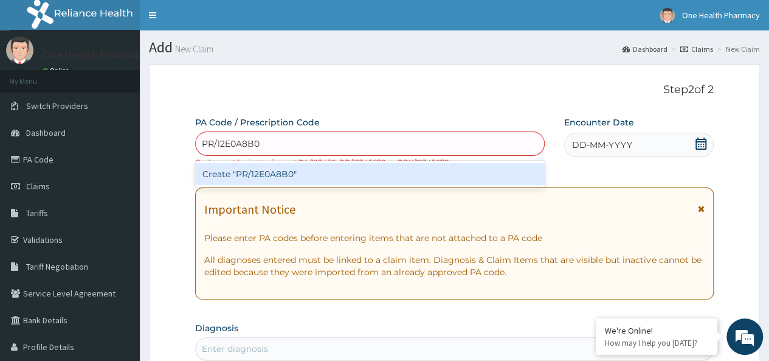
click at [330, 174] on div "Create "PR/12E0A8B0"" at bounding box center [369, 174] width 349 height 22
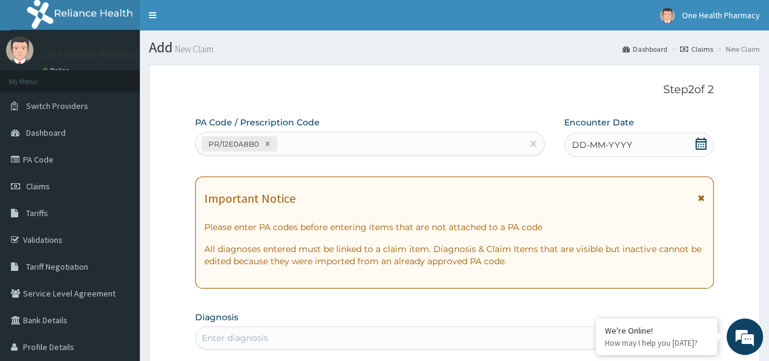
click at [612, 152] on div "DD-MM-YYYY" at bounding box center [639, 145] width 150 height 24
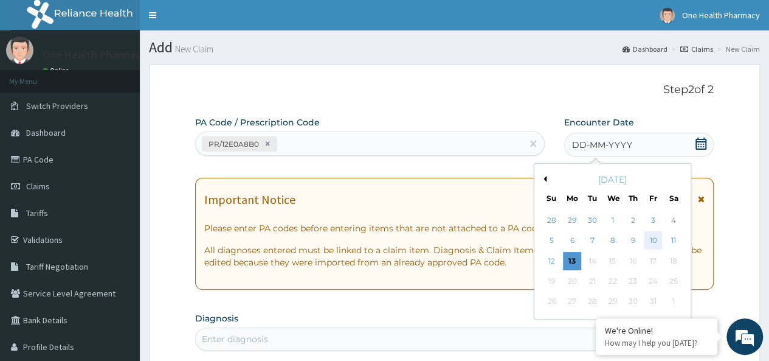
click at [653, 234] on div "10" at bounding box center [653, 241] width 18 height 18
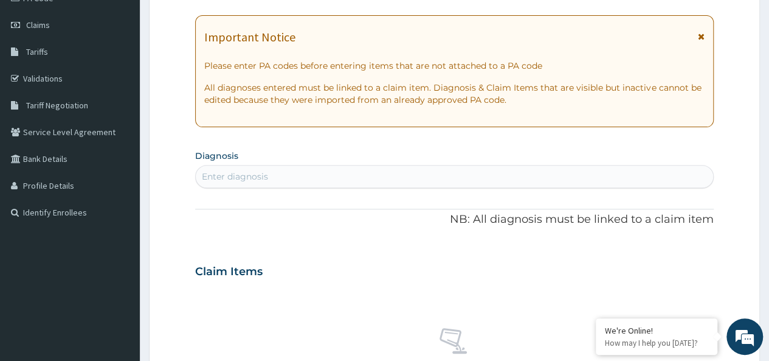
scroll to position [171, 0]
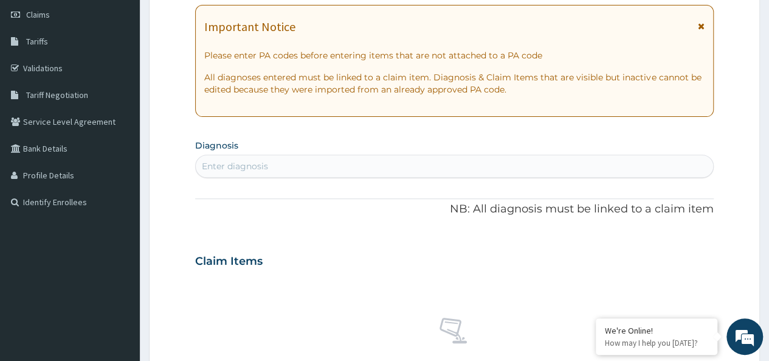
click at [362, 165] on div "Enter diagnosis" at bounding box center [454, 165] width 517 height 19
type input "[MEDICAL_DATA]"
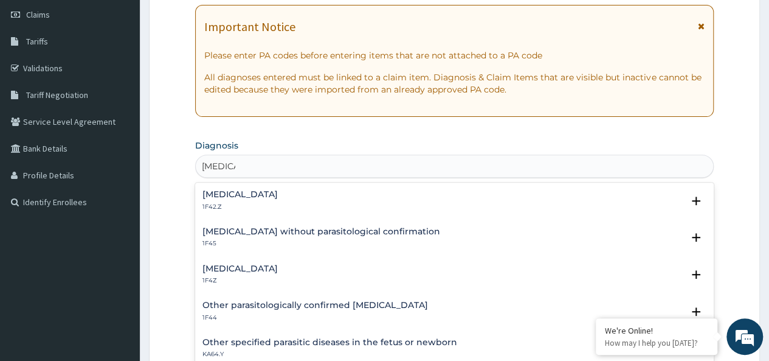
click at [254, 272] on h4 "Malaria, unspecified" at bounding box center [239, 268] width 75 height 9
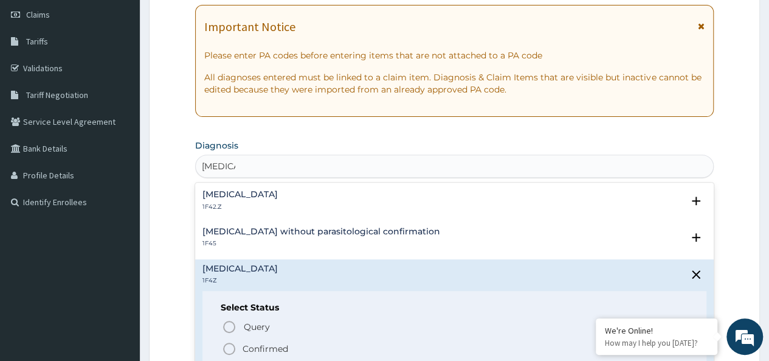
click at [269, 347] on p "Confirmed" at bounding box center [266, 348] width 46 height 12
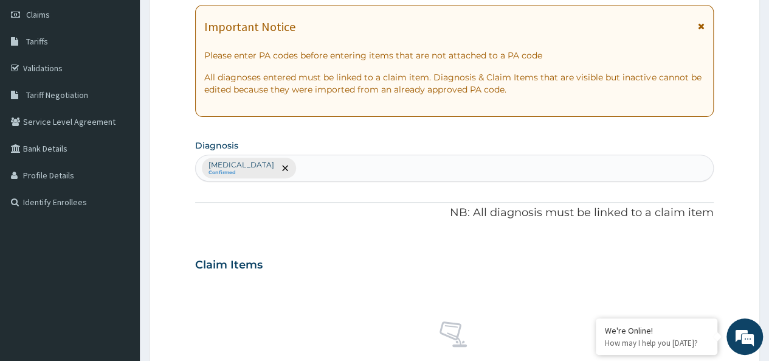
scroll to position [514, 0]
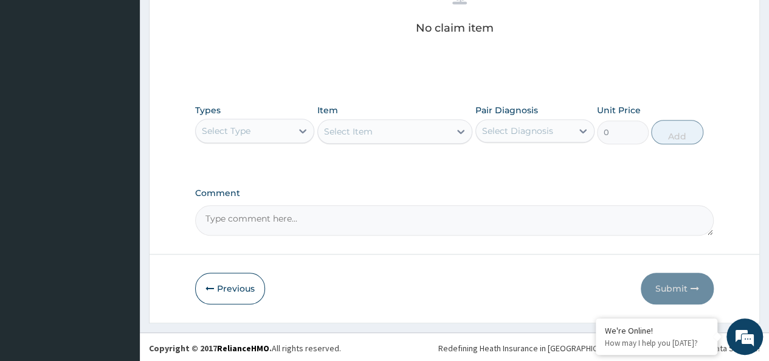
click at [261, 119] on div "Select Type" at bounding box center [254, 131] width 119 height 24
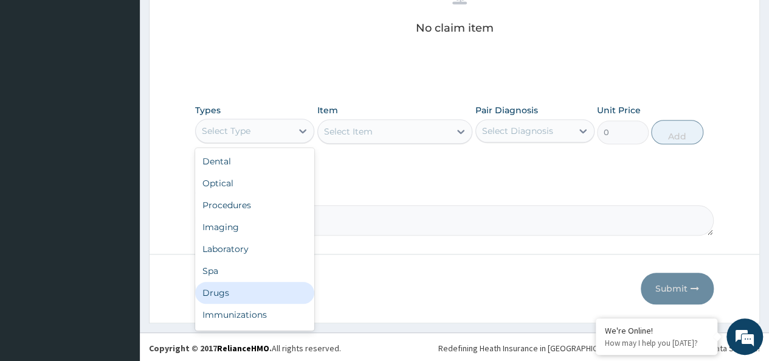
click at [221, 292] on div "Drugs" at bounding box center [254, 292] width 119 height 22
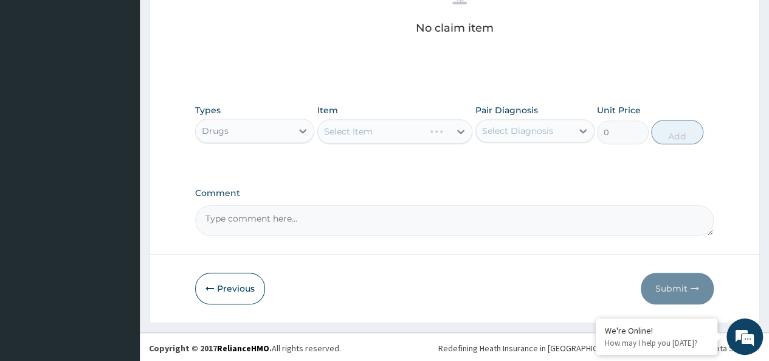
click at [365, 129] on div "Select Item" at bounding box center [395, 131] width 156 height 24
click at [407, 132] on div "Select Item" at bounding box center [384, 131] width 133 height 19
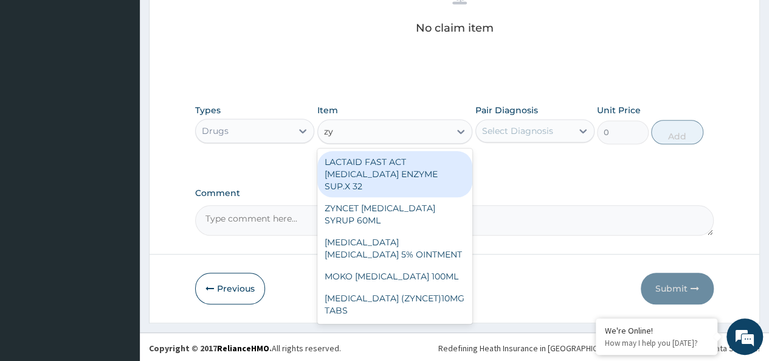
type input "zyn"
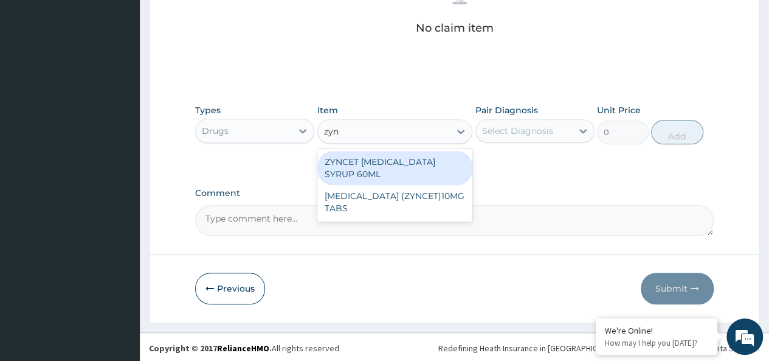
click at [430, 165] on div "ZYNCET CETIRIZINE SYRUP 60ML" at bounding box center [395, 168] width 156 height 34
type input "2240"
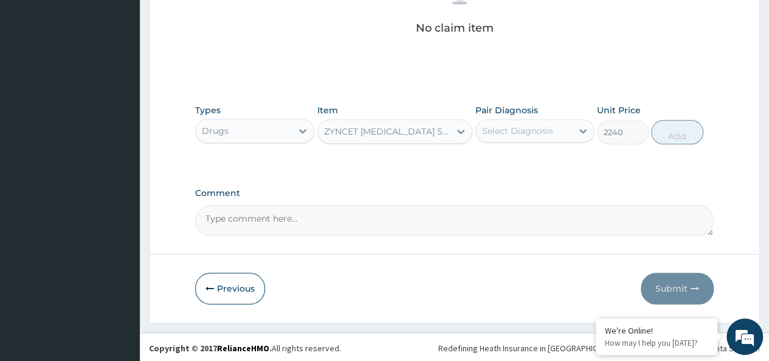
click at [500, 131] on div "Select Diagnosis" at bounding box center [517, 131] width 71 height 12
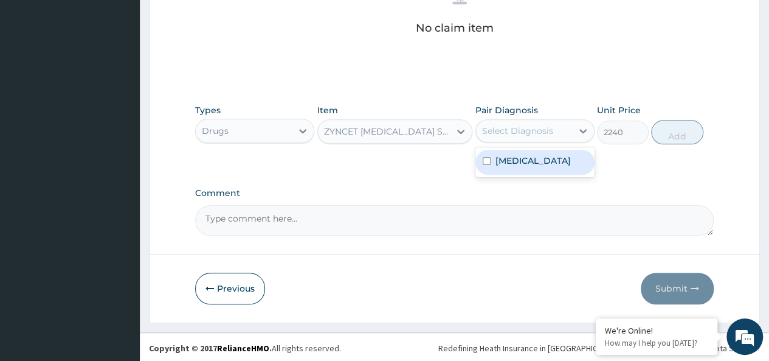
click at [546, 162] on label "Malaria, unspecified" at bounding box center [532, 160] width 75 height 12
checkbox input "true"
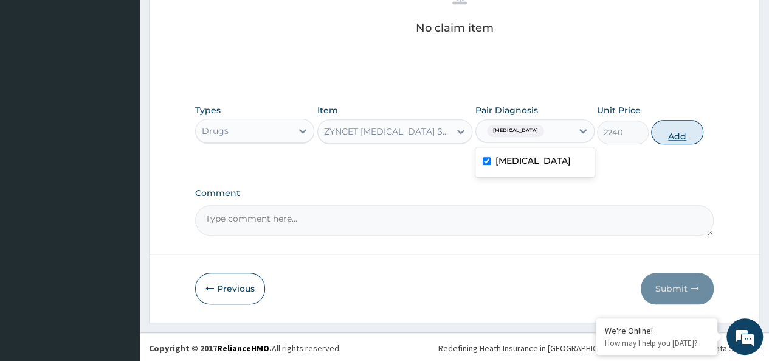
click at [678, 123] on button "Add" at bounding box center [677, 132] width 52 height 24
type input "0"
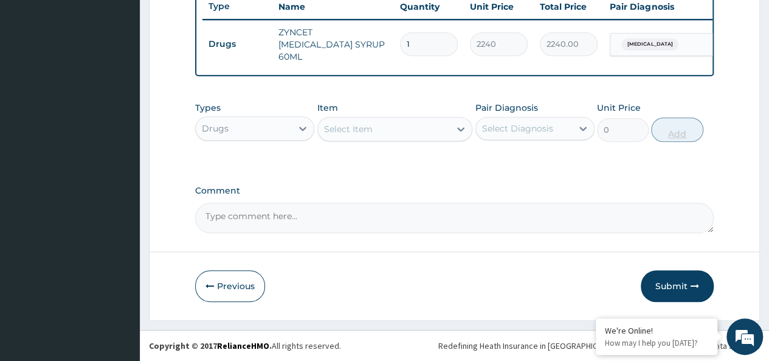
scroll to position [466, 0]
click at [364, 131] on div "Select Item" at bounding box center [348, 129] width 49 height 12
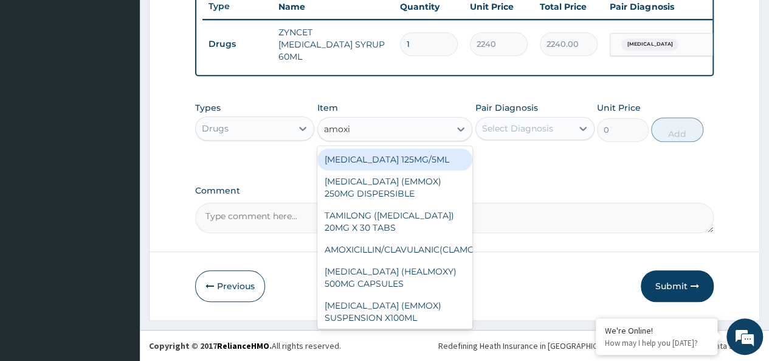
type input "amoxil"
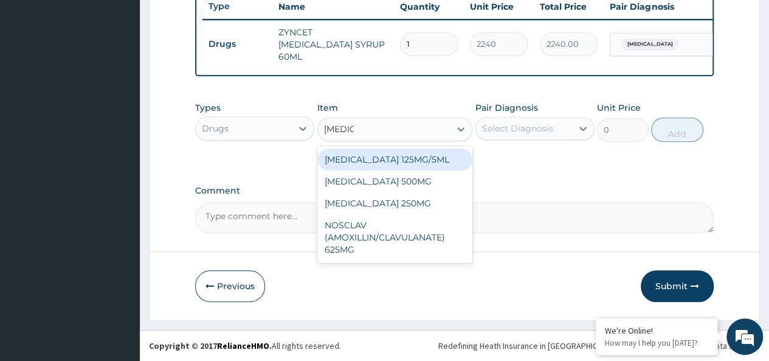
click at [382, 153] on div "[MEDICAL_DATA] 125MG/5ML" at bounding box center [395, 159] width 156 height 22
type input "1960"
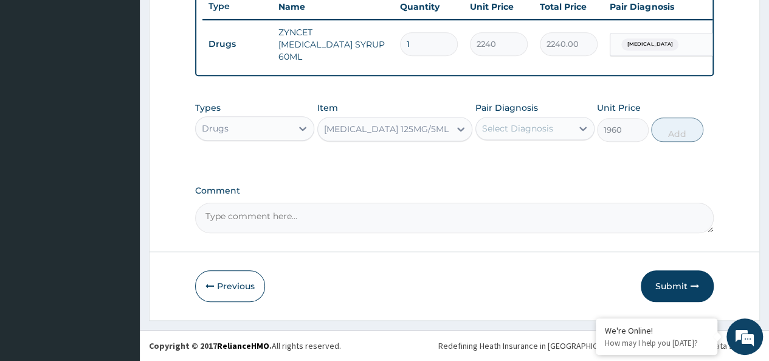
click at [530, 121] on div "Select Diagnosis" at bounding box center [524, 128] width 96 height 19
click at [557, 160] on label "[MEDICAL_DATA]" at bounding box center [532, 158] width 75 height 12
checkbox input "true"
click at [685, 131] on button "Add" at bounding box center [677, 129] width 52 height 24
type input "0"
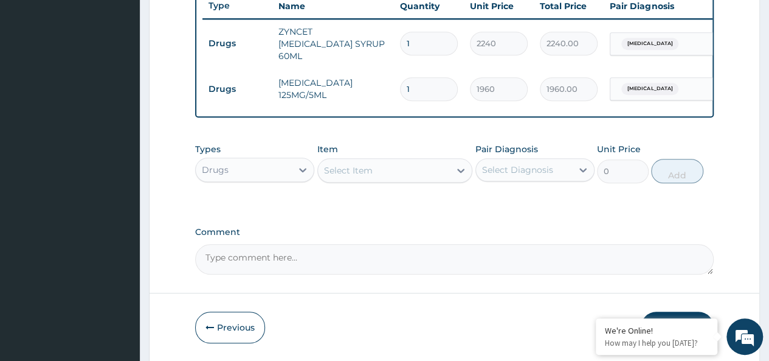
click at [249, 164] on div "Drugs" at bounding box center [244, 169] width 96 height 19
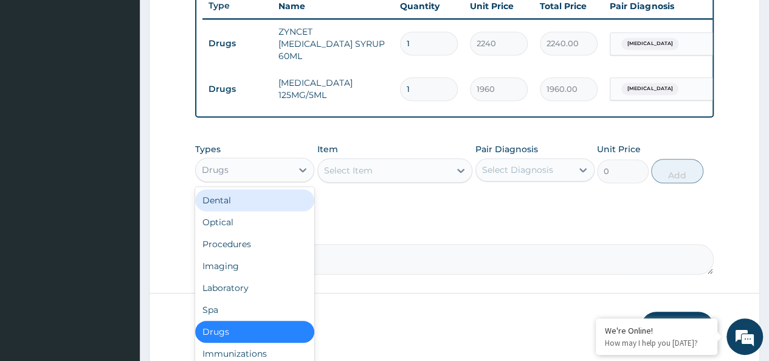
scroll to position [41, 0]
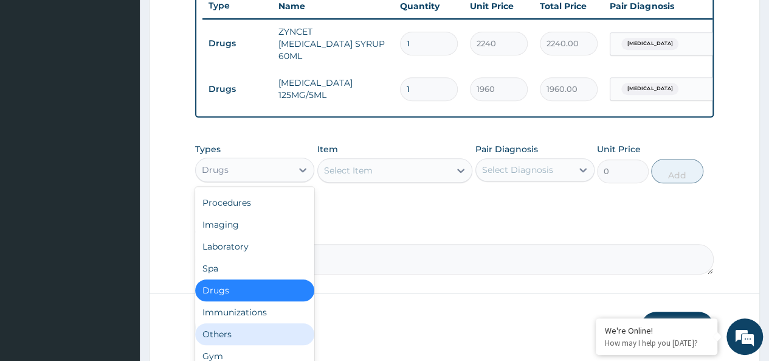
click at [225, 336] on div "Others" at bounding box center [254, 334] width 119 height 22
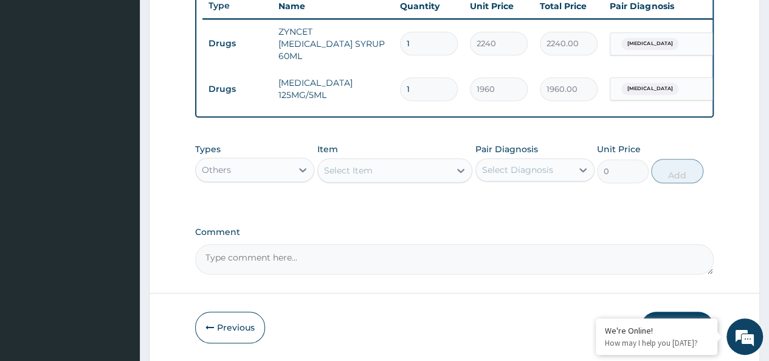
click at [390, 169] on div "Select Item" at bounding box center [384, 170] width 133 height 19
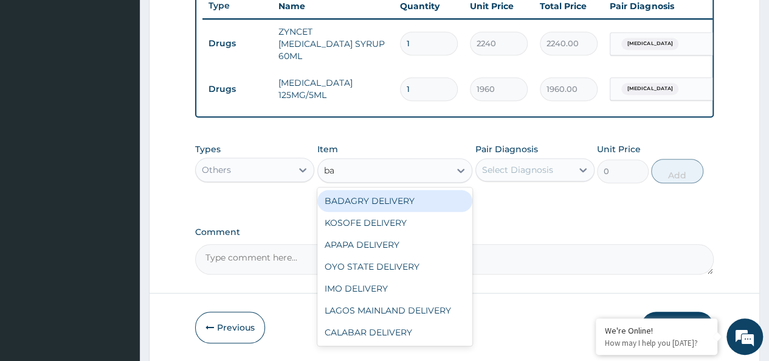
type input "bad"
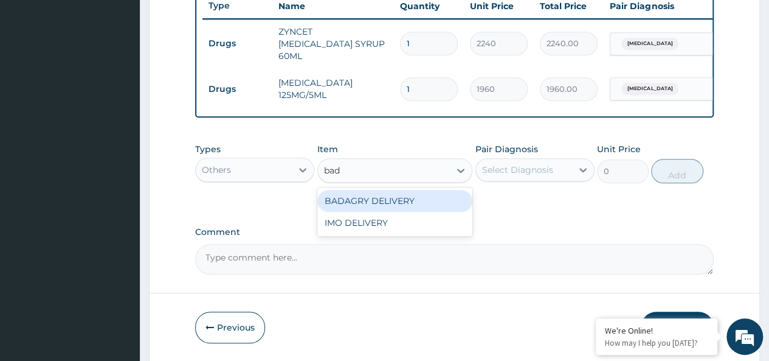
click at [436, 193] on div "BADAGRY DELIVERY" at bounding box center [395, 201] width 156 height 22
type input "3700"
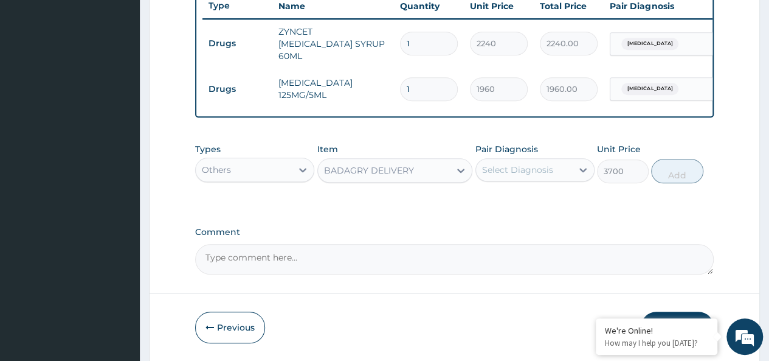
click at [520, 174] on div "Select Diagnosis" at bounding box center [517, 170] width 71 height 12
click at [574, 190] on div "[MEDICAL_DATA]" at bounding box center [534, 201] width 119 height 30
click at [581, 199] on div "[MEDICAL_DATA]" at bounding box center [534, 200] width 119 height 25
checkbox input "true"
click at [669, 176] on button "Add" at bounding box center [677, 171] width 52 height 24
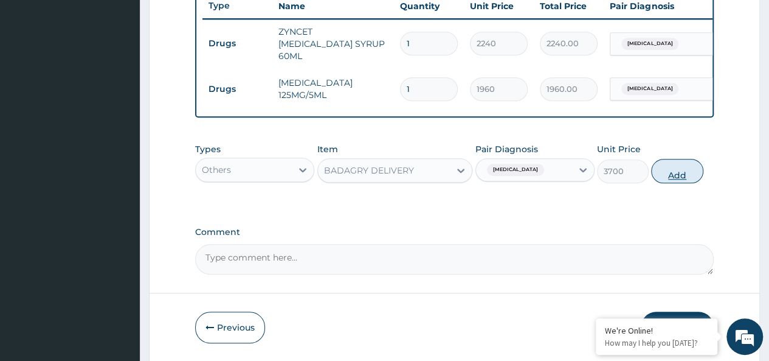
type input "0"
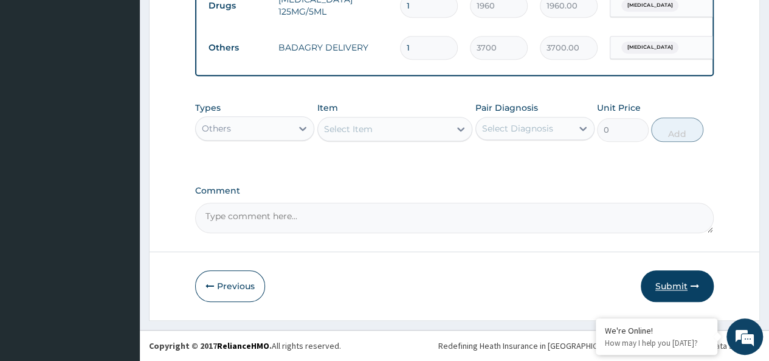
click at [672, 273] on button "Submit" at bounding box center [677, 286] width 73 height 32
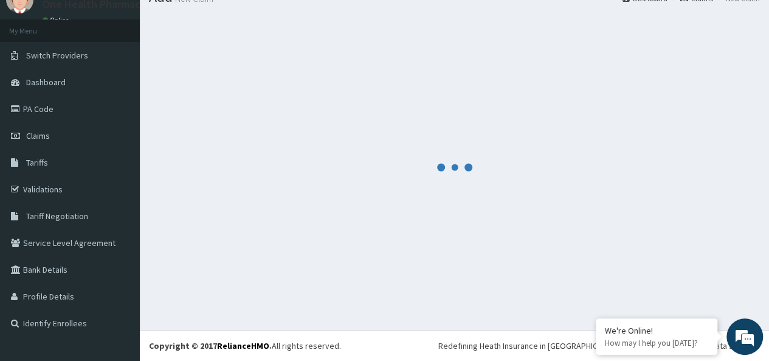
click at [401, 218] on div at bounding box center [454, 167] width 611 height 306
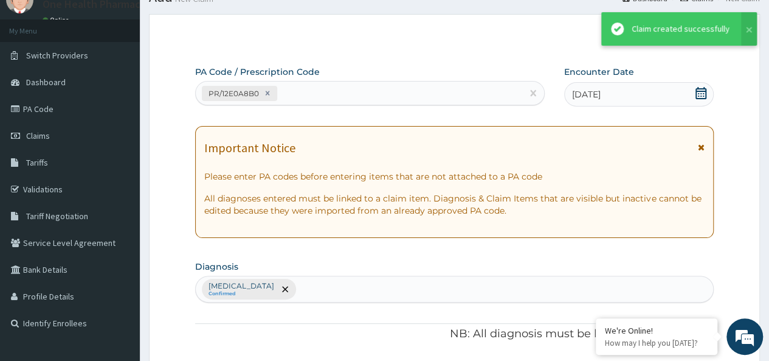
scroll to position [550, 0]
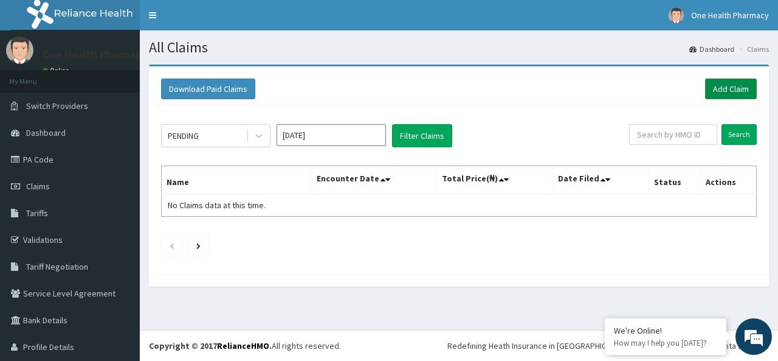
click at [741, 97] on link "Add Claim" at bounding box center [731, 88] width 52 height 21
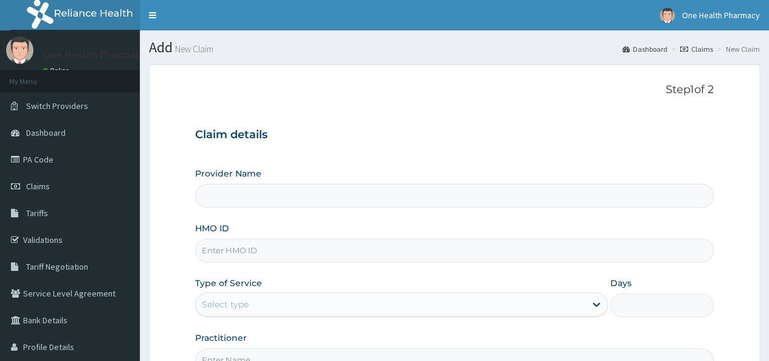
click at [250, 249] on input "HMO ID" at bounding box center [454, 250] width 519 height 24
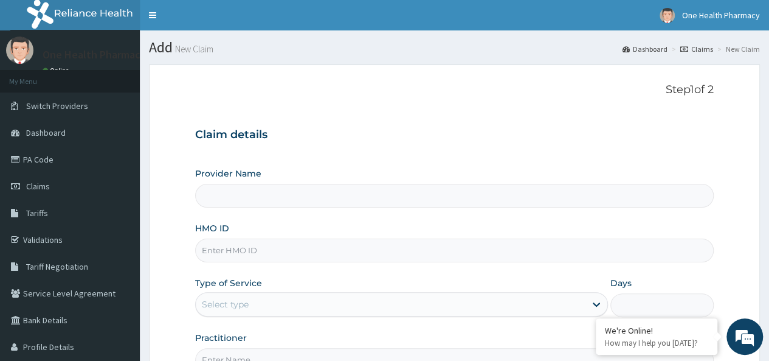
paste input "OKB/11021/A"
type input "OKB/11021/A"
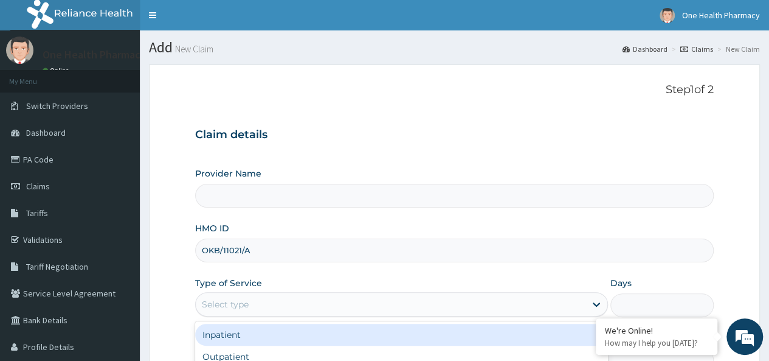
click at [247, 309] on div "Select type" at bounding box center [391, 303] width 390 height 19
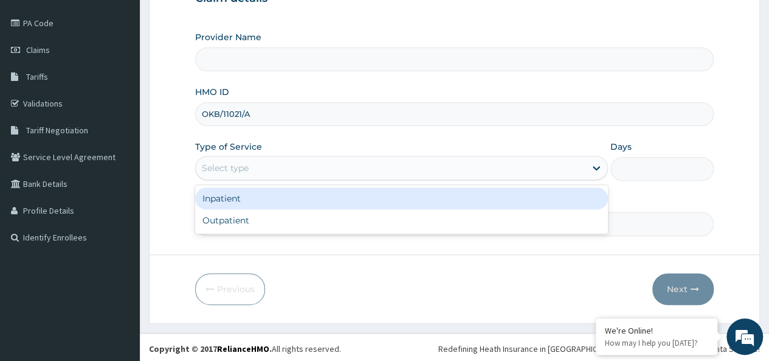
type input "OneHealth Pharmacy"
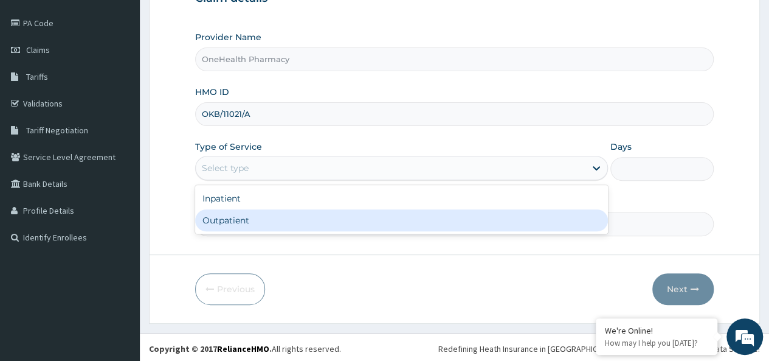
click at [262, 223] on div "Outpatient" at bounding box center [401, 220] width 413 height 22
type input "1"
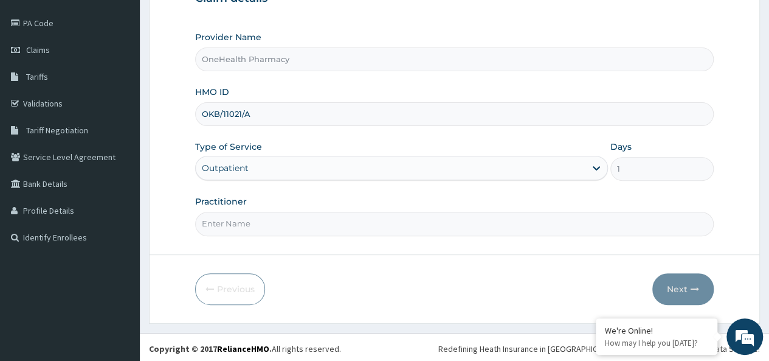
click at [263, 223] on input "Practitioner" at bounding box center [454, 224] width 519 height 24
type input "onehealth"
click at [663, 276] on button "Next" at bounding box center [682, 289] width 61 height 32
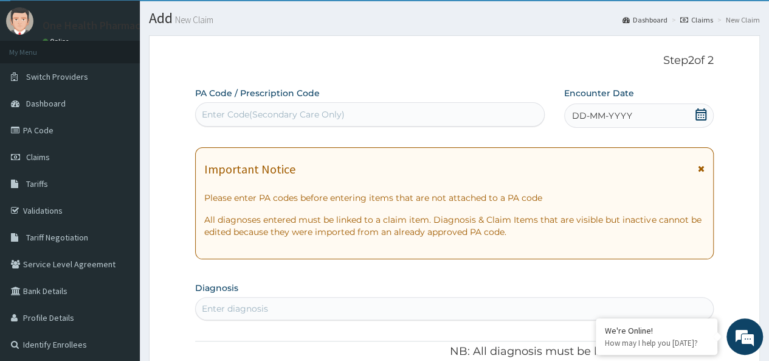
scroll to position [0, 0]
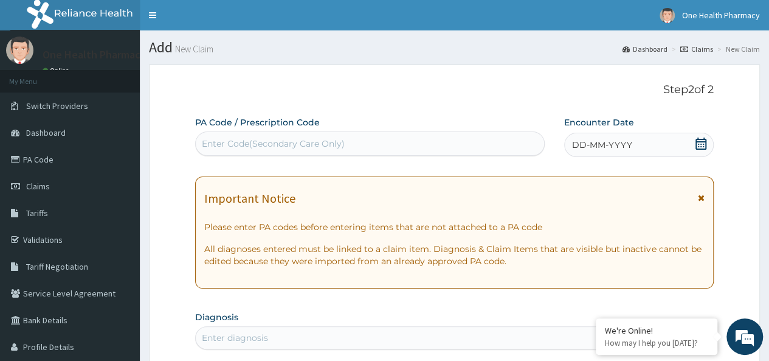
click at [270, 136] on div "Enter Code(Secondary Care Only)" at bounding box center [370, 143] width 348 height 19
paste input "PR/4E83CE50"
type input "PR/4E83CE50"
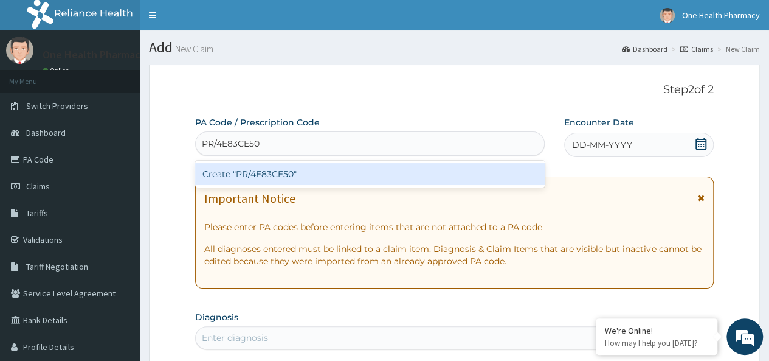
click at [381, 168] on div "Create "PR/4E83CE50"" at bounding box center [369, 174] width 349 height 22
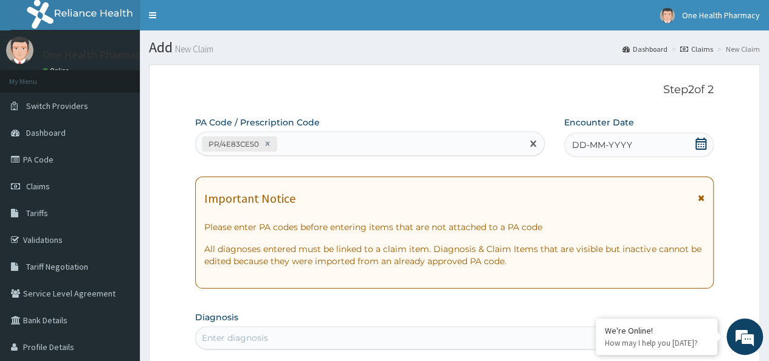
click at [641, 144] on div "DD-MM-YYYY" at bounding box center [639, 145] width 150 height 24
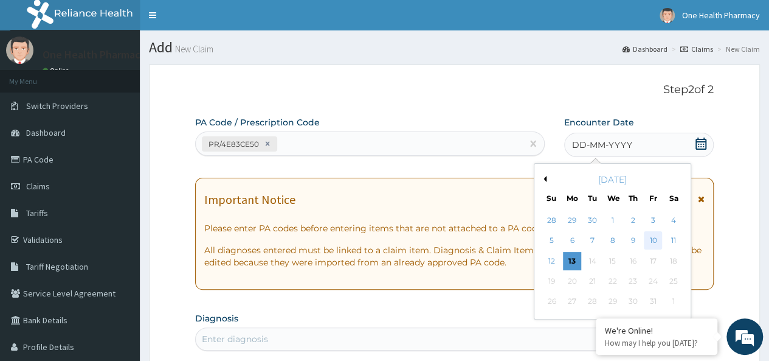
click at [655, 235] on div "10" at bounding box center [653, 241] width 18 height 18
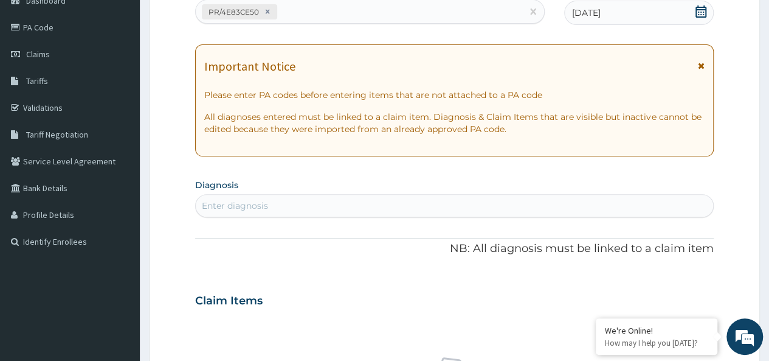
scroll to position [140, 0]
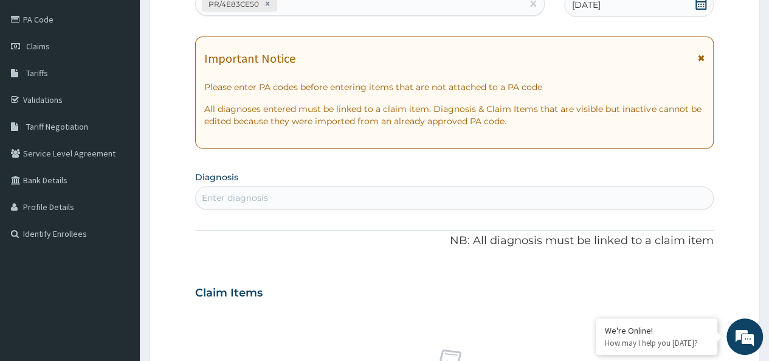
click at [396, 193] on div "Enter diagnosis" at bounding box center [454, 197] width 517 height 19
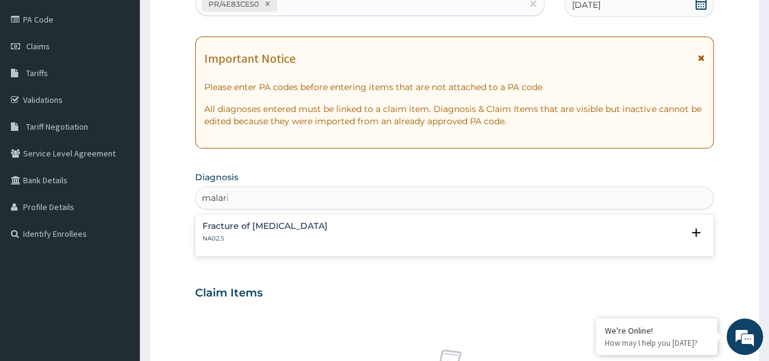
type input "[MEDICAL_DATA]"
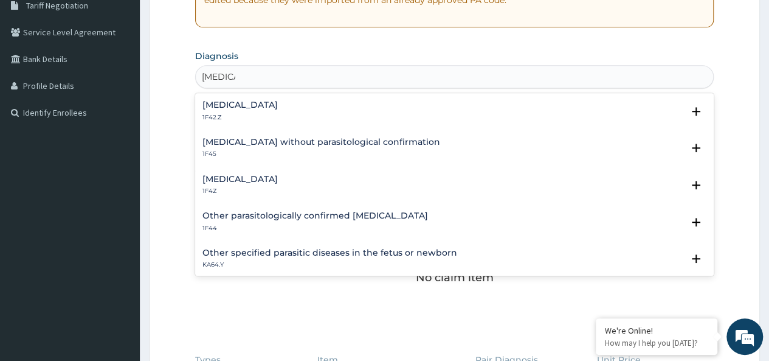
scroll to position [261, 0]
click at [257, 171] on div "Malaria, unspecified 1F4Z Select Status Query Query covers suspected (?), Keep …" at bounding box center [454, 187] width 519 height 37
click at [246, 183] on div "Malaria, unspecified 1F4Z" at bounding box center [239, 184] width 75 height 21
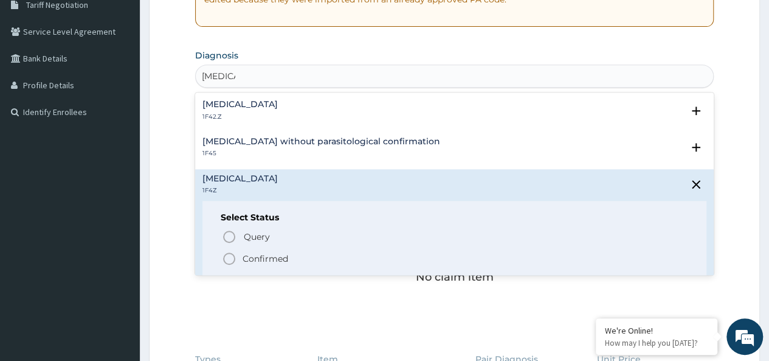
click at [255, 252] on p "Confirmed" at bounding box center [266, 258] width 46 height 12
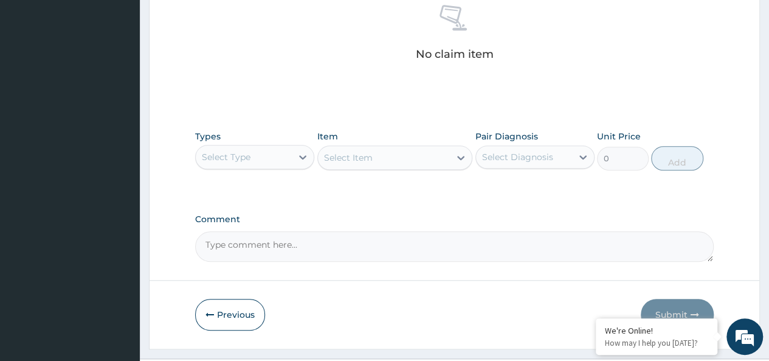
scroll to position [514, 0]
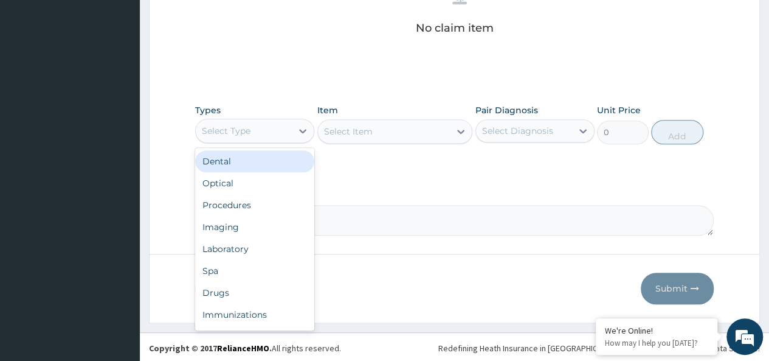
click at [254, 129] on div "Select Type" at bounding box center [244, 130] width 96 height 19
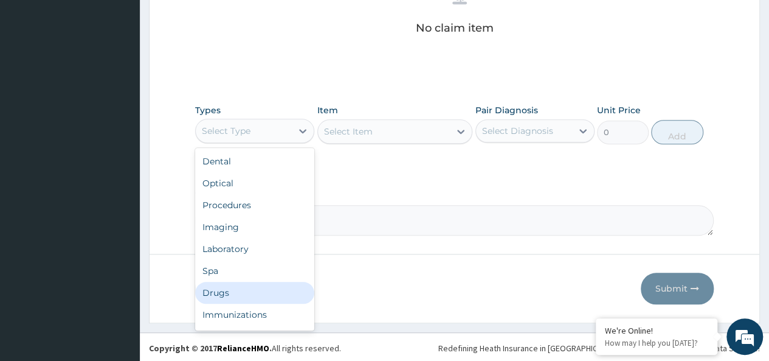
click at [217, 294] on div "Drugs" at bounding box center [254, 292] width 119 height 22
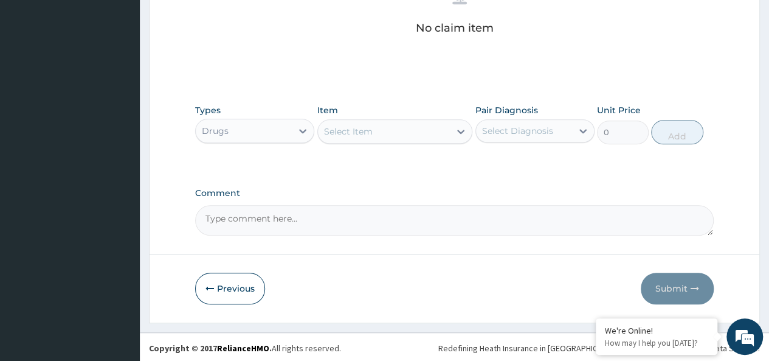
click at [407, 125] on div "Select Item" at bounding box center [384, 131] width 133 height 19
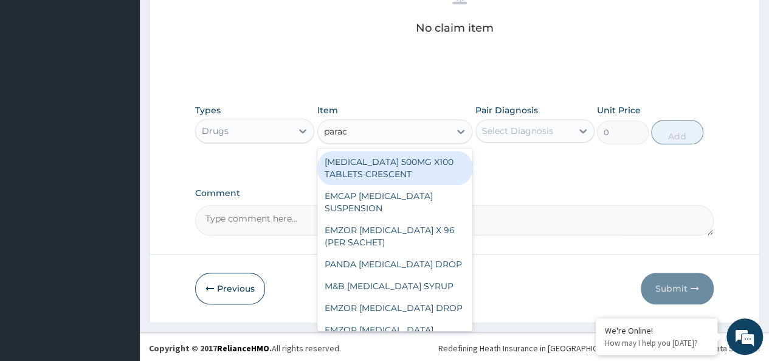
type input "parace"
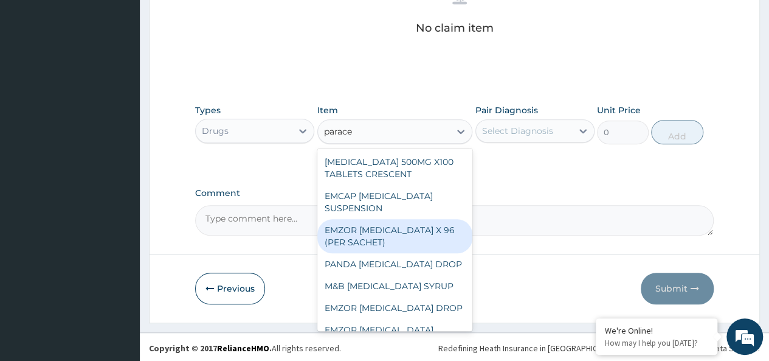
click at [413, 235] on div "EMZOR PARACETAMOL X 96 (PER SACHET)" at bounding box center [395, 236] width 156 height 34
type input "17.5"
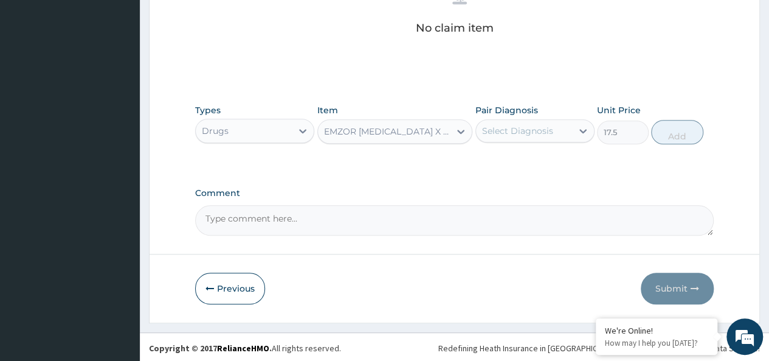
click at [514, 145] on div "Types Drugs Item EMZOR PARACETAMOL X 96 (PER SACHET) Pair Diagnosis Select Diag…" at bounding box center [454, 124] width 519 height 52
click at [545, 121] on div "Select Diagnosis" at bounding box center [524, 130] width 96 height 19
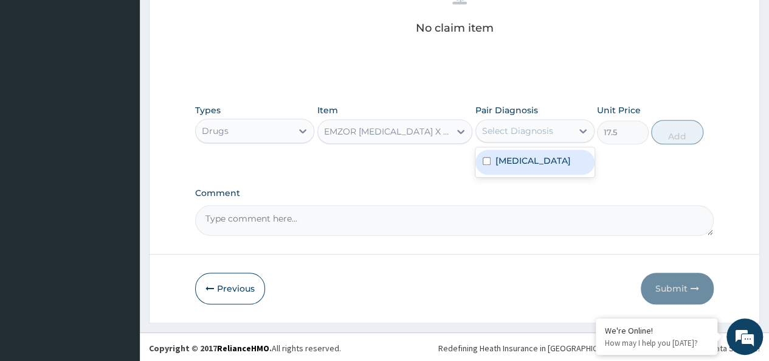
click at [562, 171] on div "Malaria, unspecified" at bounding box center [534, 162] width 119 height 25
checkbox input "true"
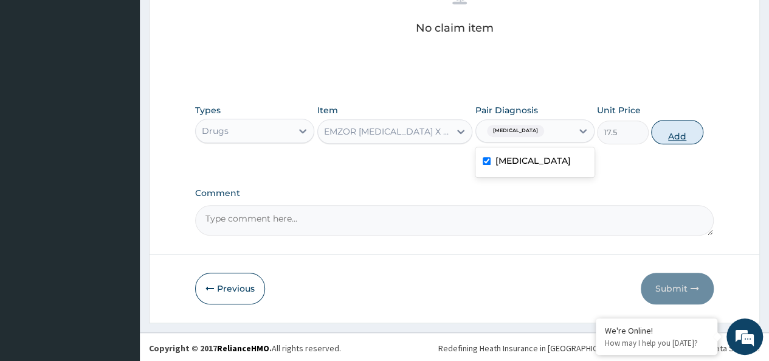
click at [683, 132] on button "Add" at bounding box center [677, 132] width 52 height 24
type input "0"
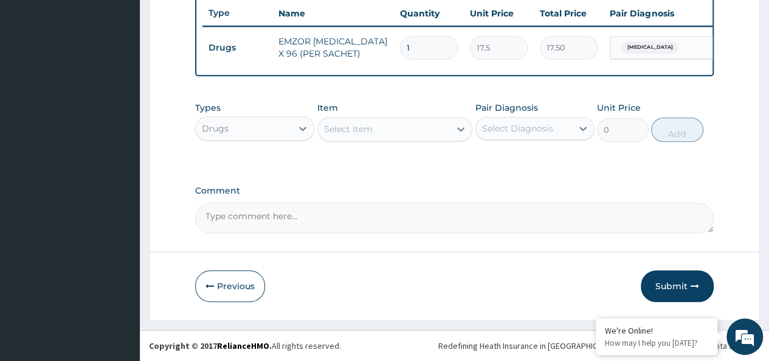
scroll to position [466, 0]
type input "0.00"
type input "3"
type input "52.50"
type input "36"
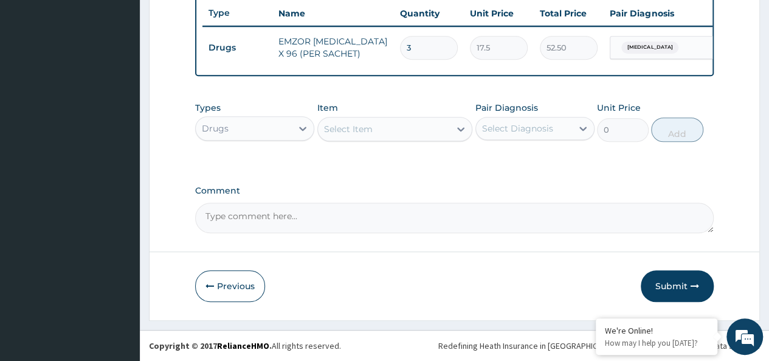
type input "630.00"
type input "36"
click at [418, 127] on div "Select Item" at bounding box center [384, 128] width 133 height 19
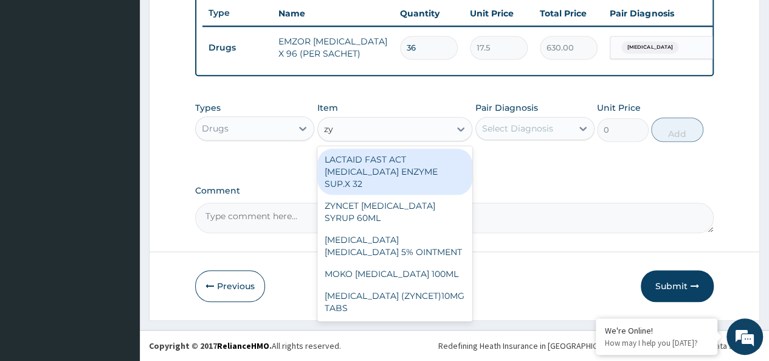
type input "zyn"
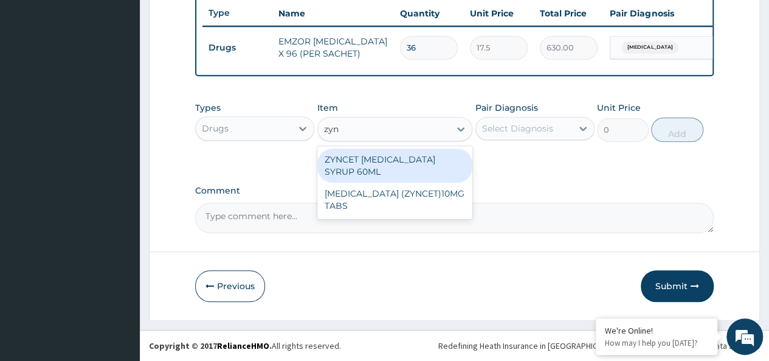
click at [433, 170] on div "ZYNCET CETIRIZINE SYRUP 60ML" at bounding box center [395, 165] width 156 height 34
type input "2240"
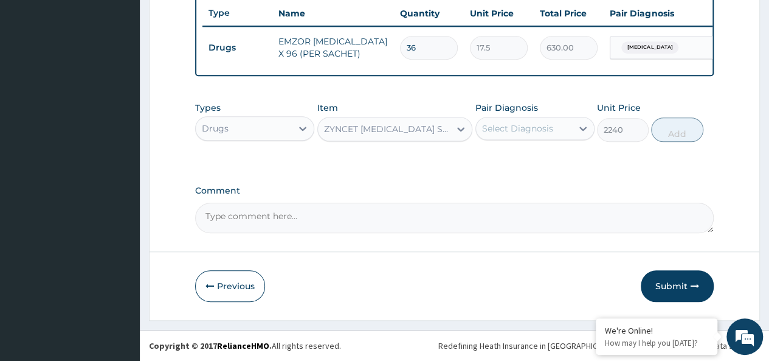
click at [539, 117] on div "Select Diagnosis" at bounding box center [534, 128] width 119 height 23
click at [565, 159] on label "Malaria, unspecified" at bounding box center [532, 158] width 75 height 12
checkbox input "true"
click at [671, 139] on button "Add" at bounding box center [677, 129] width 52 height 24
type input "0"
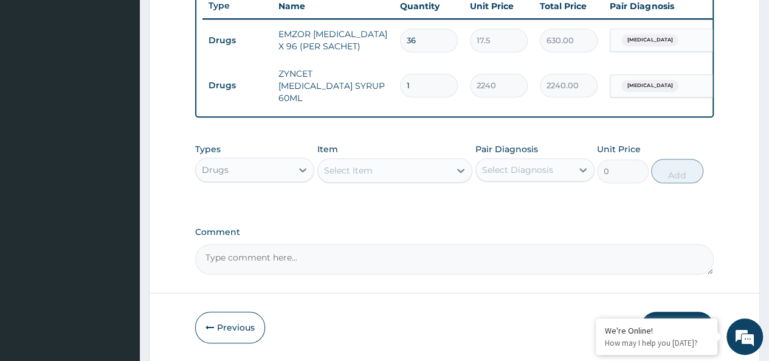
click at [242, 166] on div "Drugs" at bounding box center [244, 169] width 96 height 19
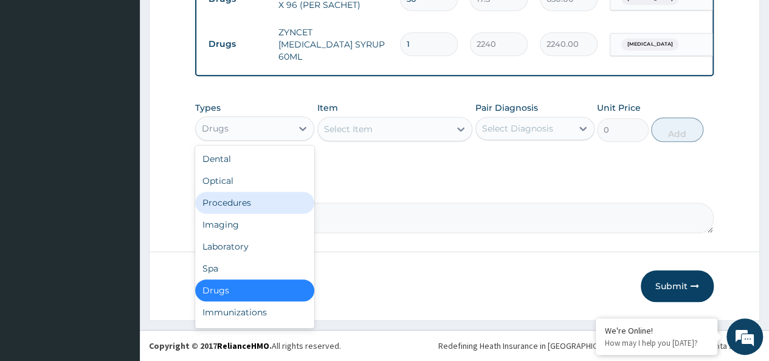
scroll to position [41, 0]
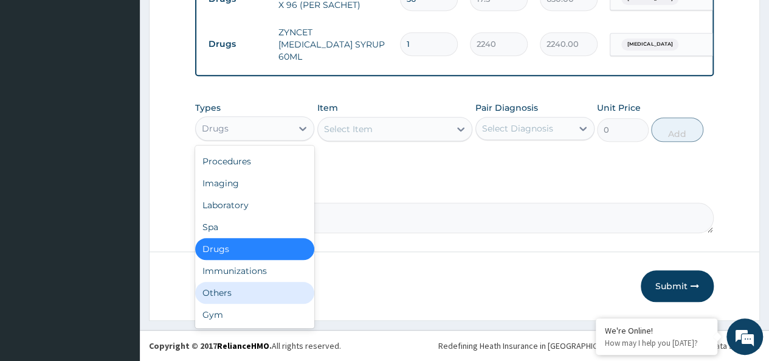
click at [228, 291] on div "Others" at bounding box center [254, 292] width 119 height 22
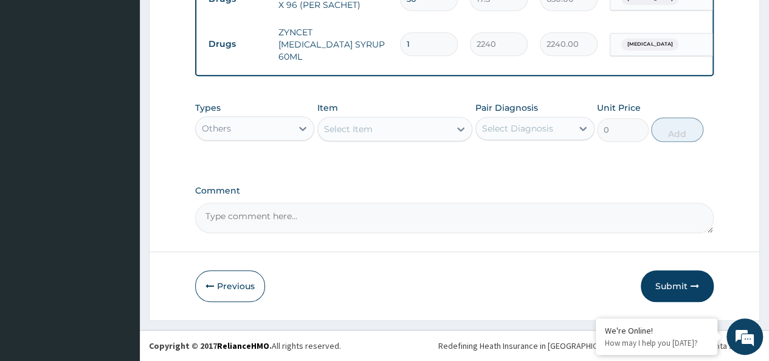
click at [373, 117] on div "Item Select Item" at bounding box center [395, 122] width 156 height 40
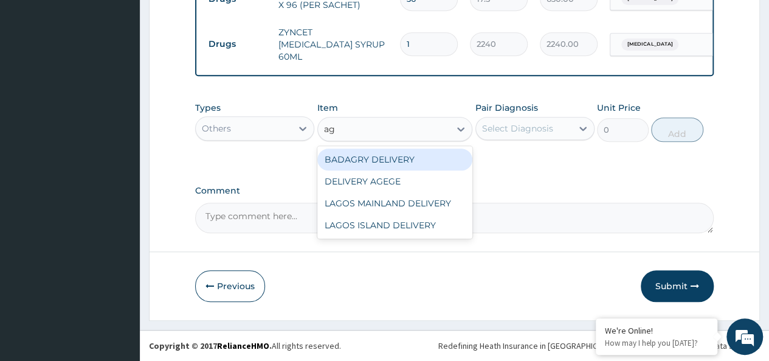
type input "age"
click at [427, 151] on div "DELIVERY AGEGE" at bounding box center [395, 159] width 156 height 22
type input "2500"
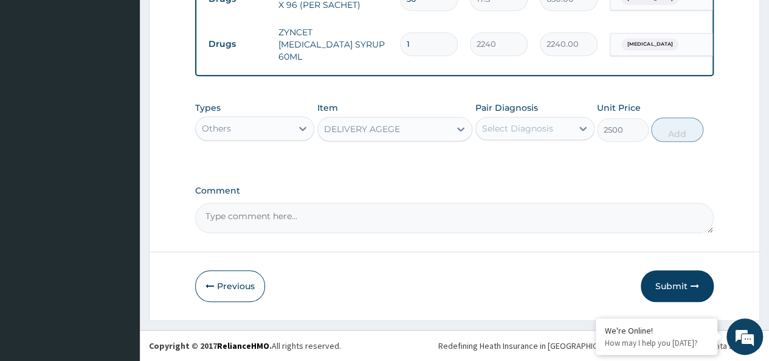
click at [499, 132] on div "Select Diagnosis" at bounding box center [517, 128] width 71 height 12
click at [551, 162] on label "Malaria, unspecified" at bounding box center [532, 158] width 75 height 12
checkbox input "true"
click at [649, 138] on div "Types Others Item DELIVERY AGEGE Pair Diagnosis option Malaria, unspecified, se…" at bounding box center [454, 121] width 519 height 52
click at [681, 131] on button "Add" at bounding box center [677, 129] width 52 height 24
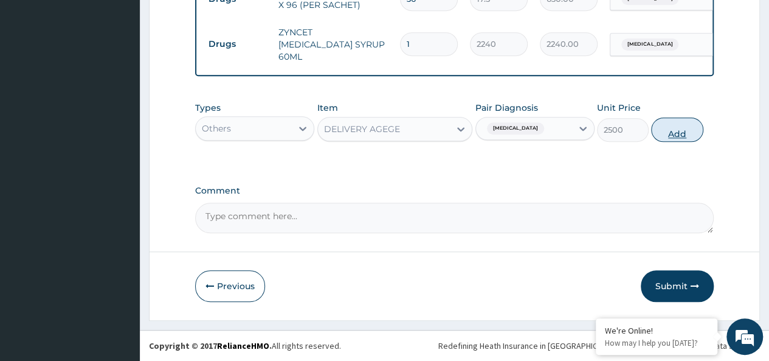
type input "0"
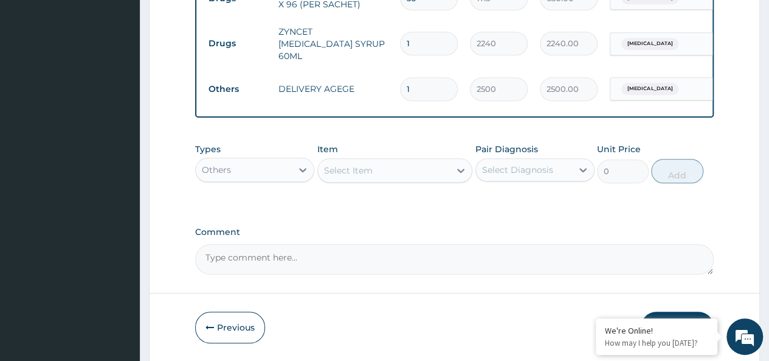
scroll to position [550, 0]
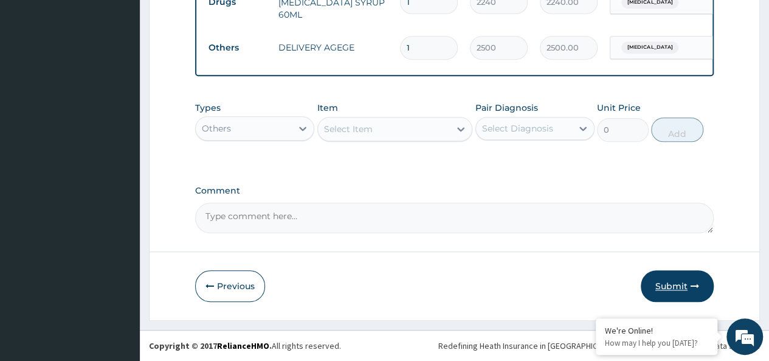
click at [672, 279] on button "Submit" at bounding box center [677, 286] width 73 height 32
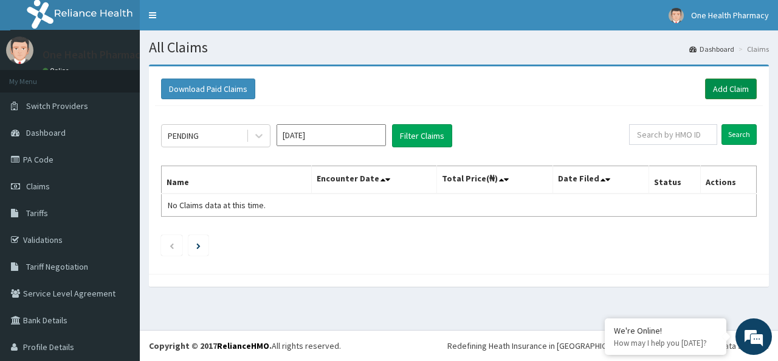
click at [720, 87] on link "Add Claim" at bounding box center [731, 88] width 52 height 21
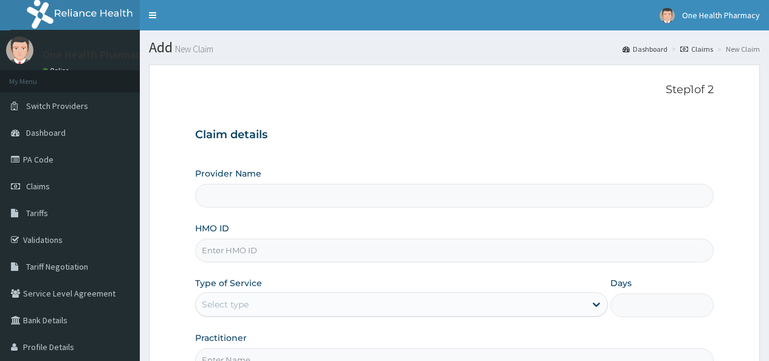
click at [226, 244] on input "HMO ID" at bounding box center [454, 250] width 519 height 24
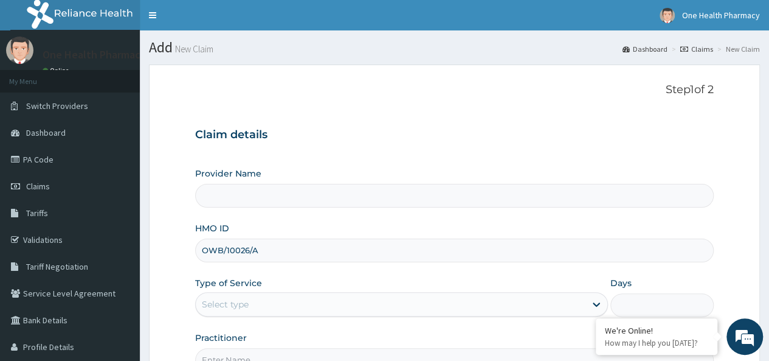
type input "OWB/10026/A"
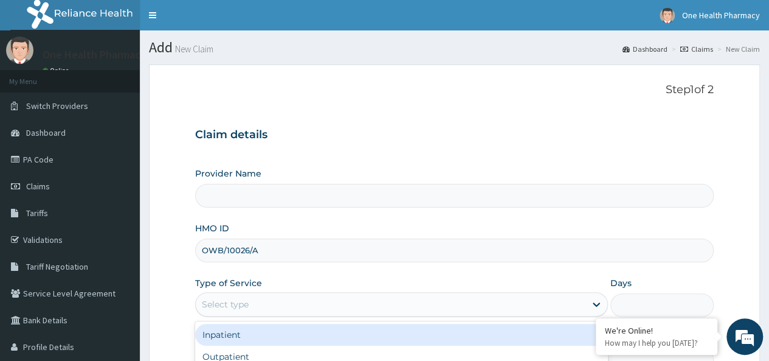
click at [250, 303] on div "Select type" at bounding box center [391, 303] width 390 height 19
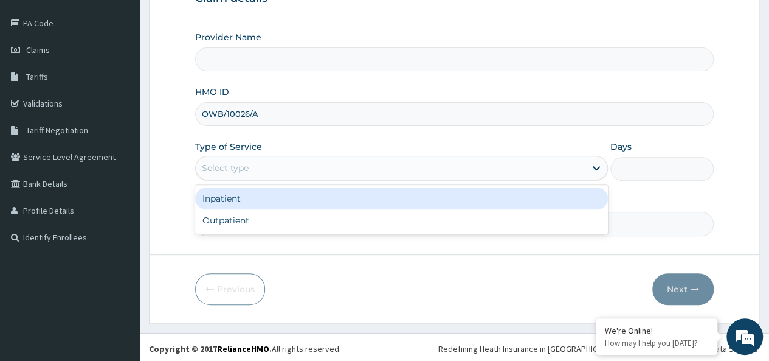
type input "OneHealth Pharmacy"
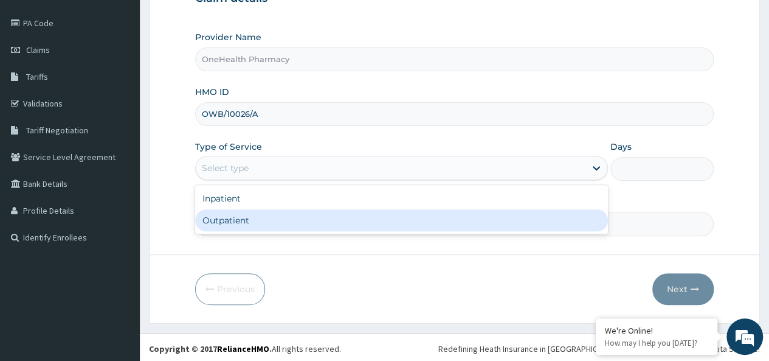
click at [246, 218] on div "Outpatient" at bounding box center [401, 220] width 413 height 22
type input "1"
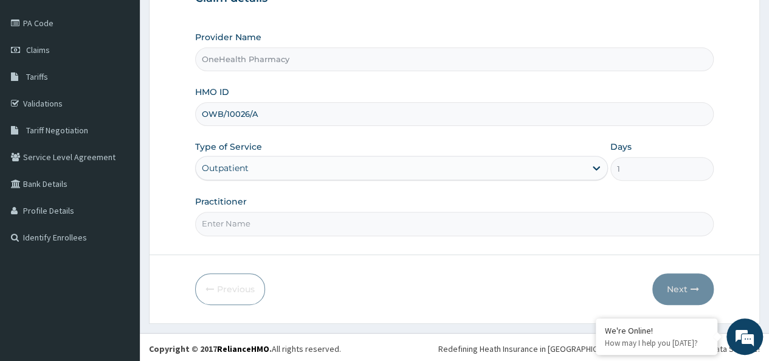
click at [248, 217] on input "Practitioner" at bounding box center [454, 224] width 519 height 24
type input "onehealth"
click at [573, 294] on div "Previous Next" at bounding box center [454, 289] width 519 height 32
click at [677, 278] on button "Next" at bounding box center [682, 289] width 61 height 32
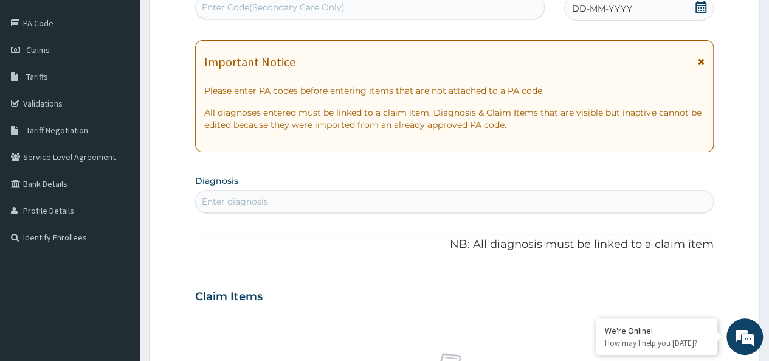
scroll to position [0, 0]
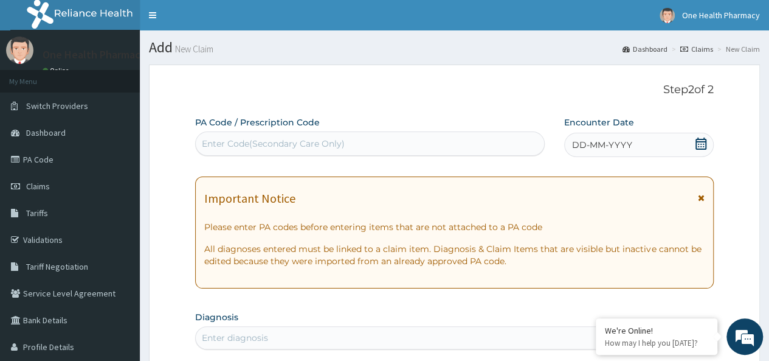
click at [292, 135] on div "Enter Code(Secondary Care Only)" at bounding box center [370, 143] width 348 height 19
paste input "PR/88A8488C"
type input "PR/88A8488C"
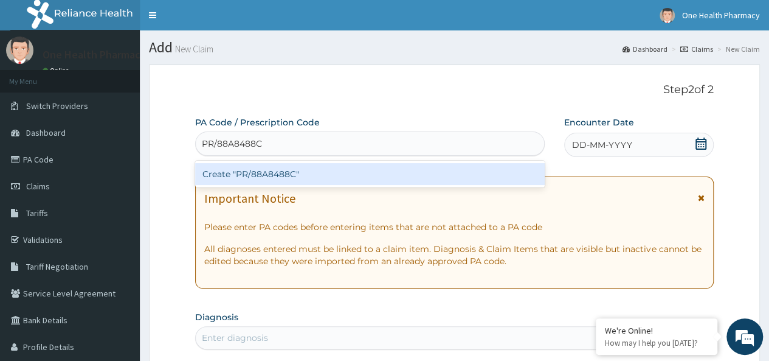
click at [359, 185] on div "Create "PR/88A8488C"" at bounding box center [369, 174] width 349 height 27
click at [392, 168] on div "Create "PR/88A8488C"" at bounding box center [369, 174] width 349 height 22
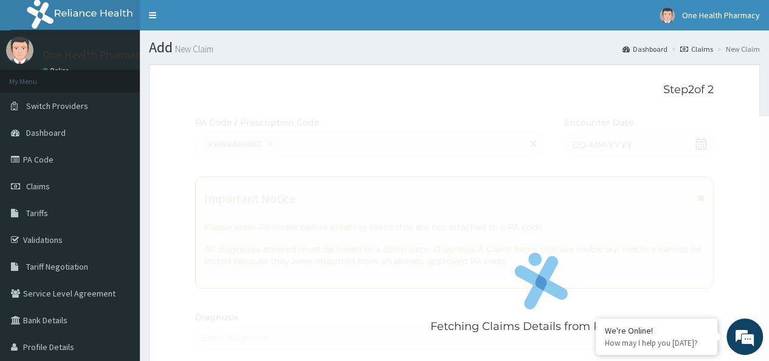
click at [654, 143] on div "Fetching Claims Details from PA Code....." at bounding box center [541, 296] width 692 height 361
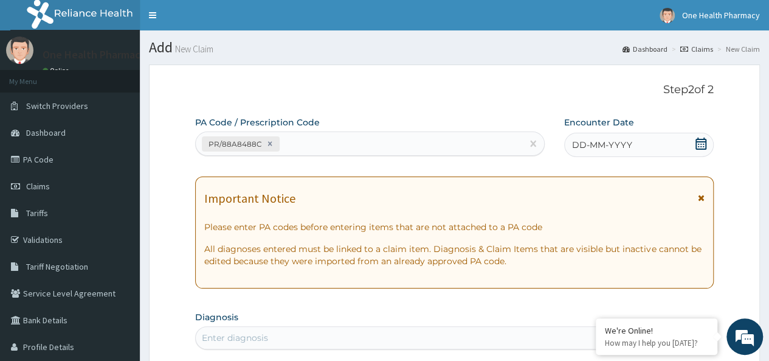
click at [616, 144] on span "DD-MM-YYYY" at bounding box center [602, 145] width 60 height 12
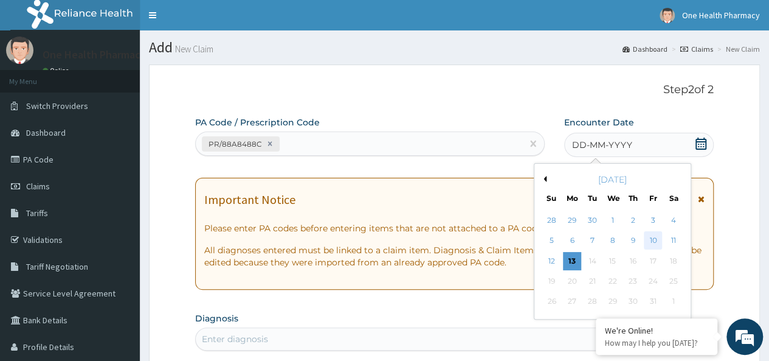
click at [650, 233] on div "10" at bounding box center [653, 241] width 18 height 18
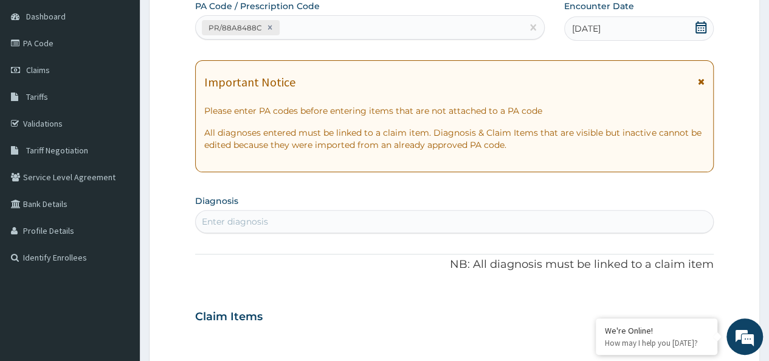
scroll to position [123, 0]
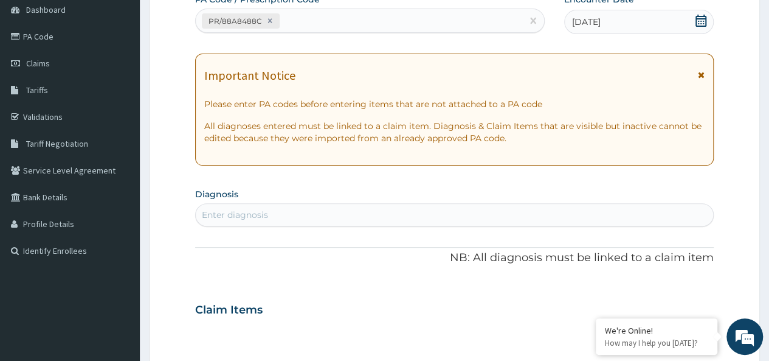
click at [438, 215] on div "Enter diagnosis" at bounding box center [454, 214] width 517 height 19
type input "[MEDICAL_DATA]"
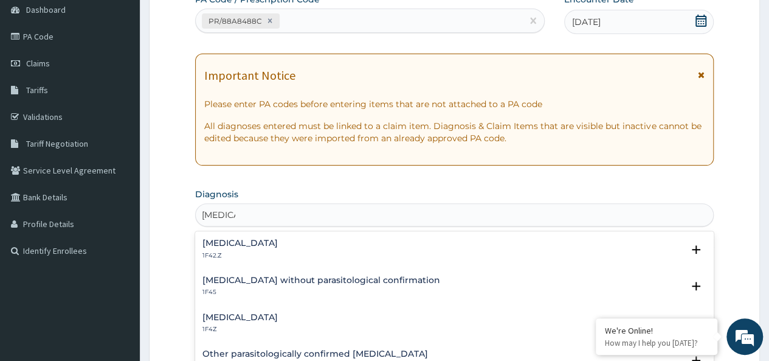
click at [243, 317] on h4 "[MEDICAL_DATA]" at bounding box center [239, 316] width 75 height 9
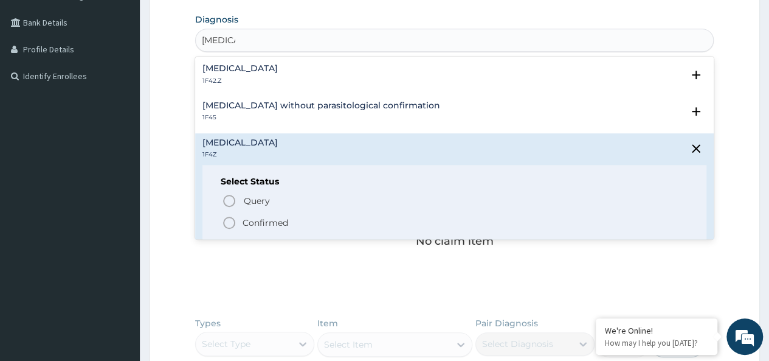
scroll to position [331, 0]
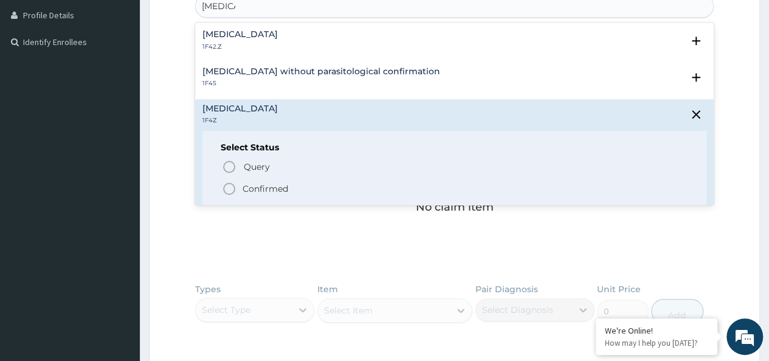
click at [260, 183] on p "Confirmed" at bounding box center [266, 188] width 46 height 12
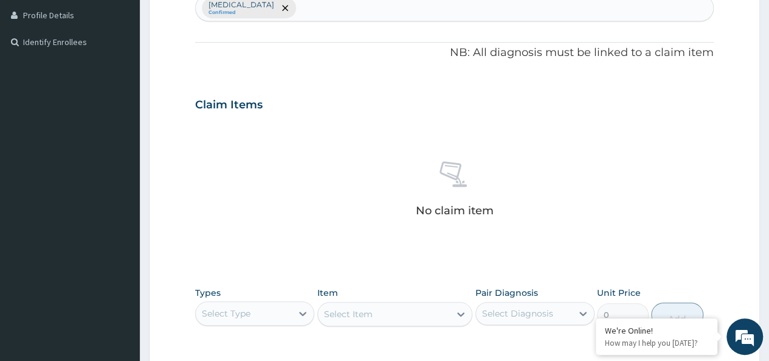
scroll to position [514, 0]
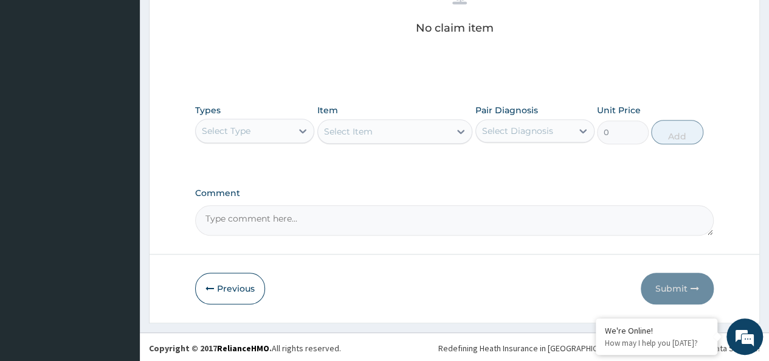
click at [243, 125] on div "Select Type" at bounding box center [226, 131] width 49 height 12
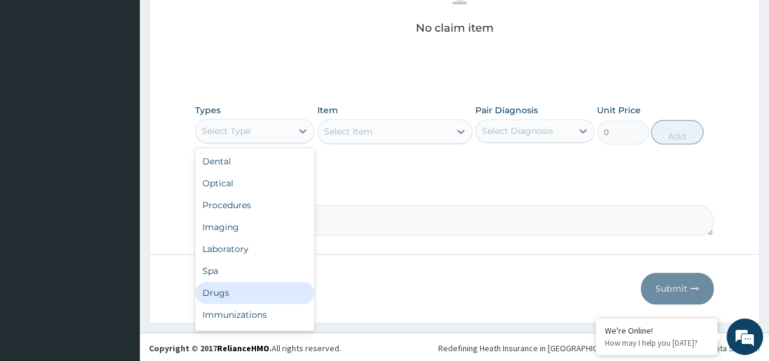
click at [220, 293] on div "Drugs" at bounding box center [254, 292] width 119 height 22
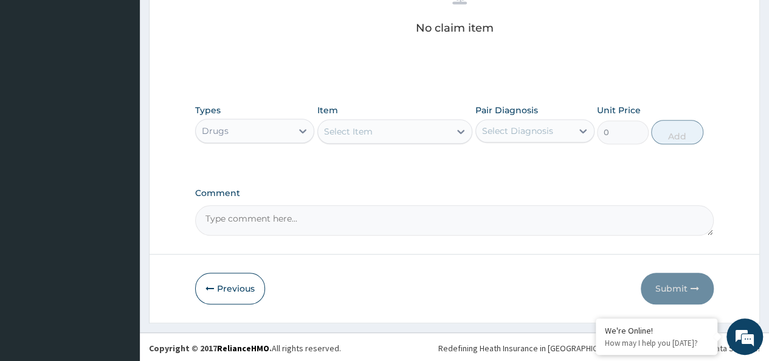
click at [384, 130] on div "Select Item" at bounding box center [384, 131] width 133 height 19
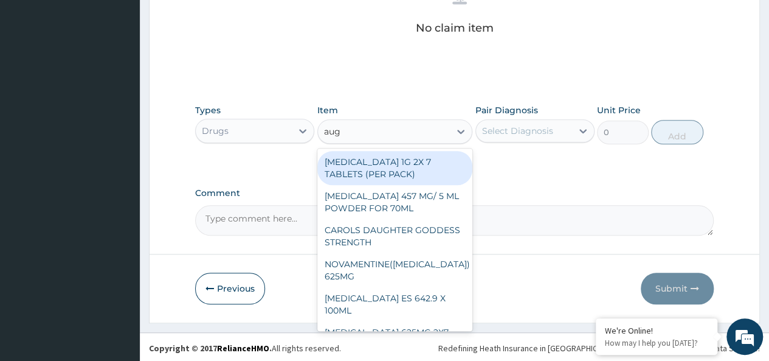
type input "augm"
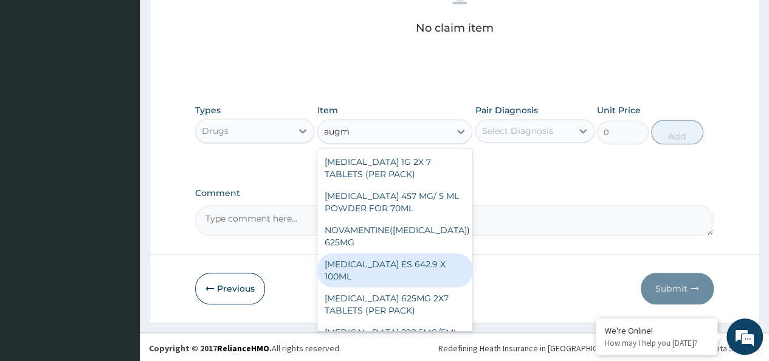
scroll to position [15, 0]
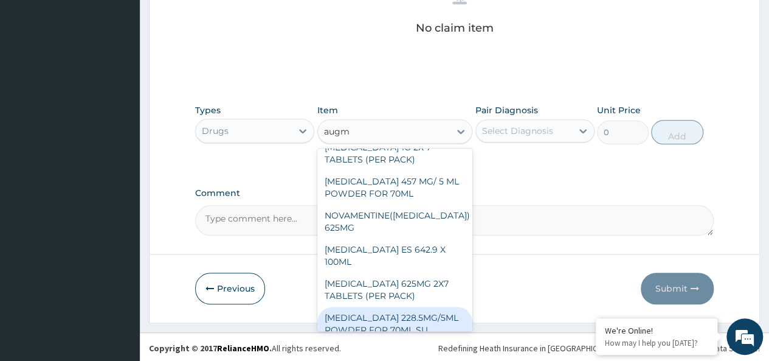
click at [407, 307] on div "[MEDICAL_DATA] 228.5MG/5ML POWDER FOR 70ML SU" at bounding box center [395, 323] width 156 height 34
type input "4340"
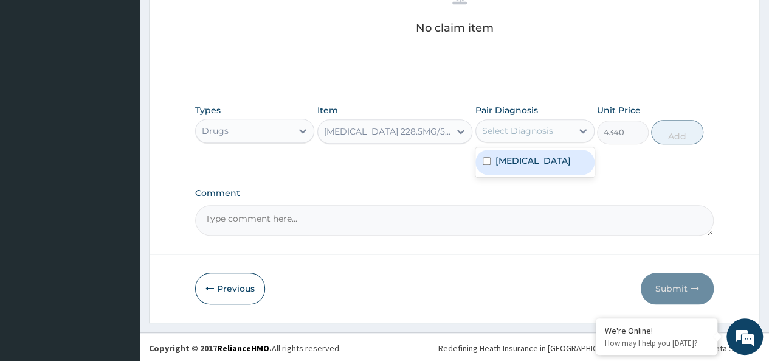
click at [547, 136] on div "Select Diagnosis" at bounding box center [524, 130] width 96 height 19
click at [583, 169] on div "[MEDICAL_DATA]" at bounding box center [534, 162] width 119 height 25
checkbox input "true"
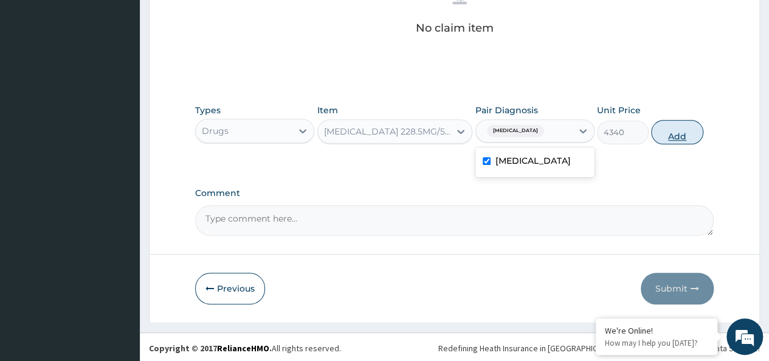
click at [687, 131] on button "Add" at bounding box center [677, 132] width 52 height 24
type input "0"
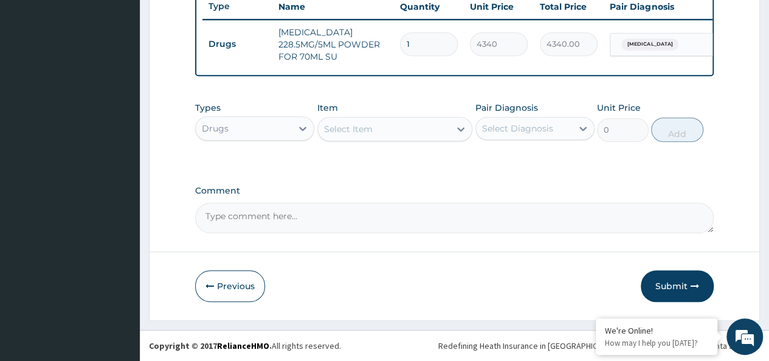
click at [405, 131] on div "Select Item" at bounding box center [384, 128] width 133 height 19
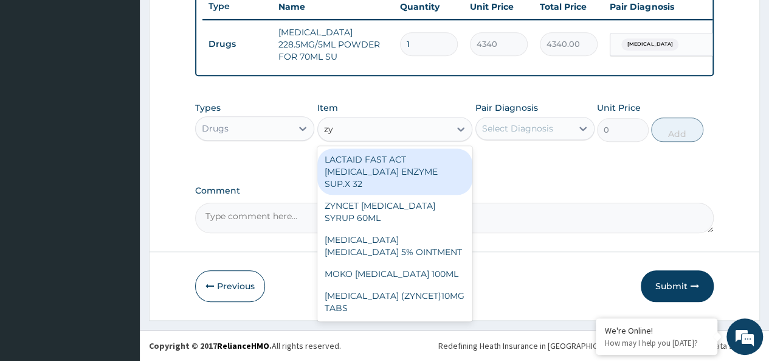
type input "zyn"
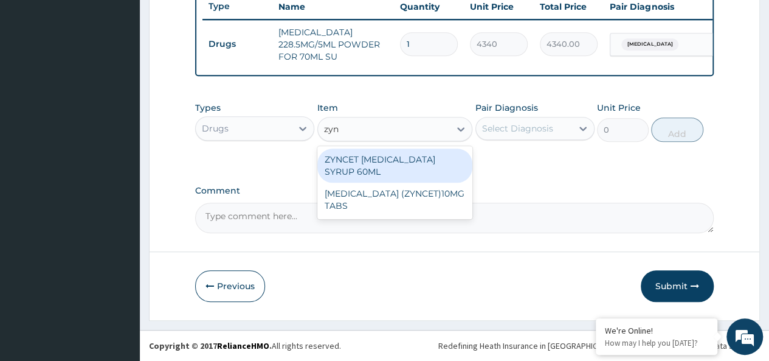
click at [434, 162] on div "ZYNCET [MEDICAL_DATA] SYRUP 60ML" at bounding box center [395, 165] width 156 height 34
type input "2240"
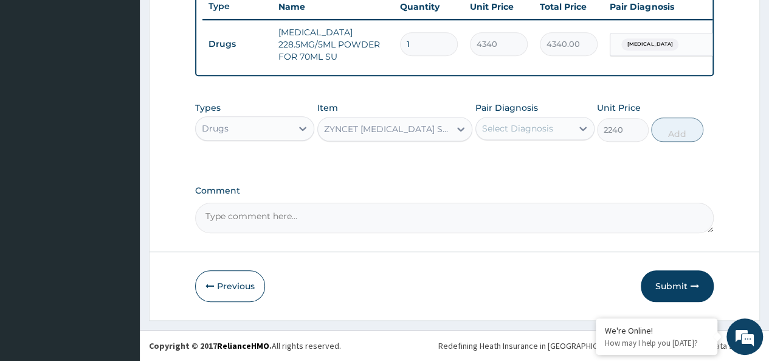
click at [520, 139] on div "Select Diagnosis" at bounding box center [534, 128] width 119 height 23
click at [553, 160] on label "[MEDICAL_DATA]" at bounding box center [532, 158] width 75 height 12
checkbox input "true"
click at [660, 129] on button "Add" at bounding box center [677, 129] width 52 height 24
type input "0"
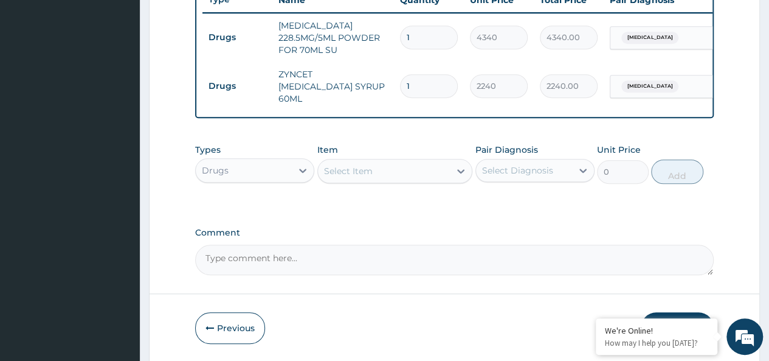
click at [357, 172] on div "Select Item" at bounding box center [348, 171] width 49 height 12
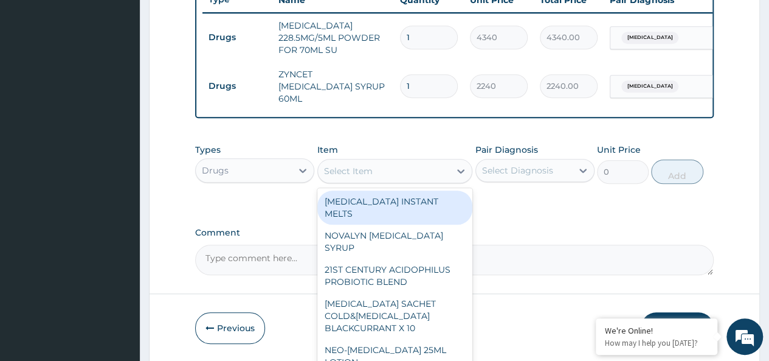
scroll to position [514, 0]
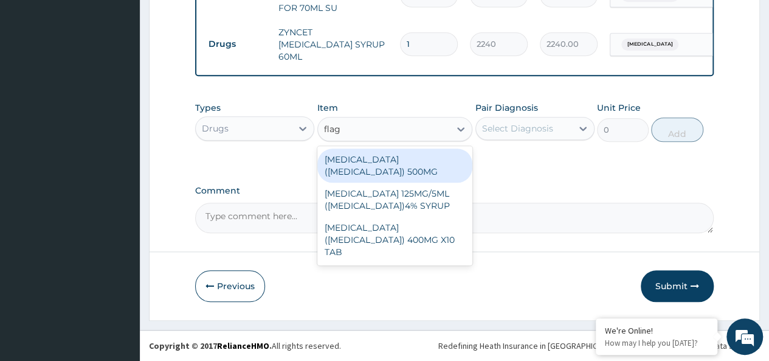
type input "flagy"
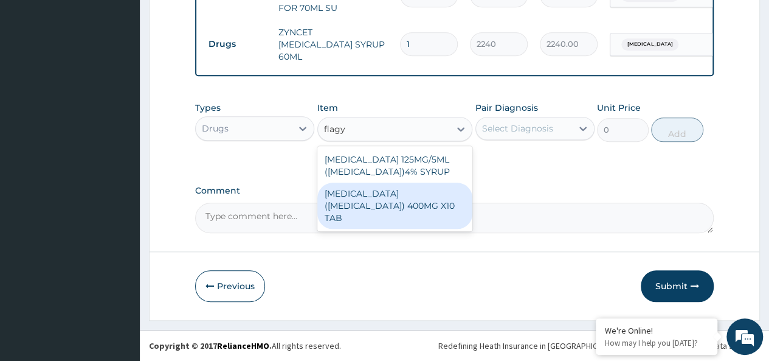
click at [397, 208] on div "[MEDICAL_DATA] ([MEDICAL_DATA]) 400MG X10 TAB" at bounding box center [395, 205] width 156 height 46
type input "42"
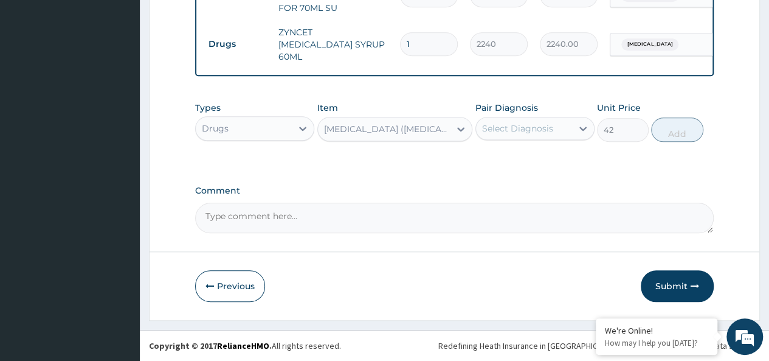
click at [540, 148] on div "Types Drugs Item option METRONIDAZOLE (FLAGYL) 400MG X10 TAB, selected. Select …" at bounding box center [454, 121] width 519 height 52
click at [557, 133] on div "Select Diagnosis" at bounding box center [524, 128] width 96 height 19
click at [570, 160] on label "[MEDICAL_DATA]" at bounding box center [532, 158] width 75 height 12
checkbox input "true"
click at [680, 133] on button "Add" at bounding box center [677, 129] width 52 height 24
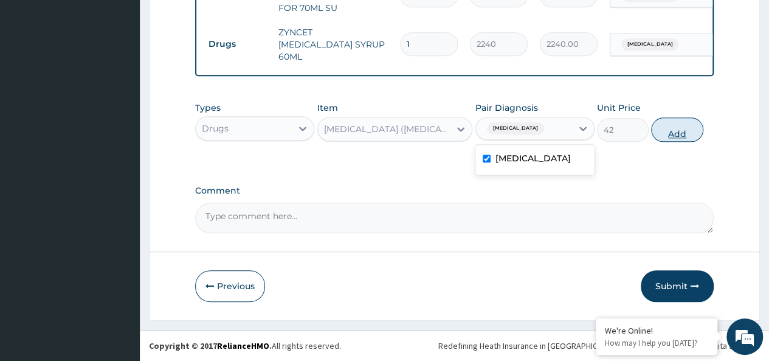
type input "0"
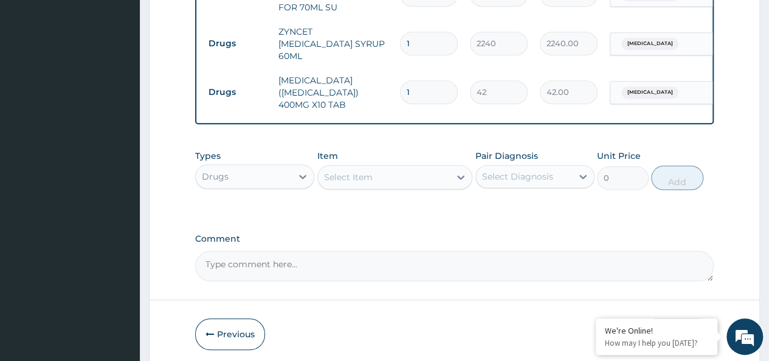
type input "0.00"
type input "2"
type input "84.00"
type input "20"
type input "840.00"
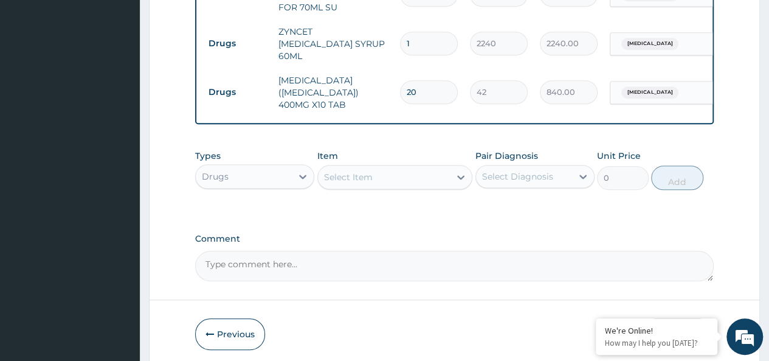
type input "20"
click at [395, 167] on div "Select Item" at bounding box center [384, 176] width 133 height 19
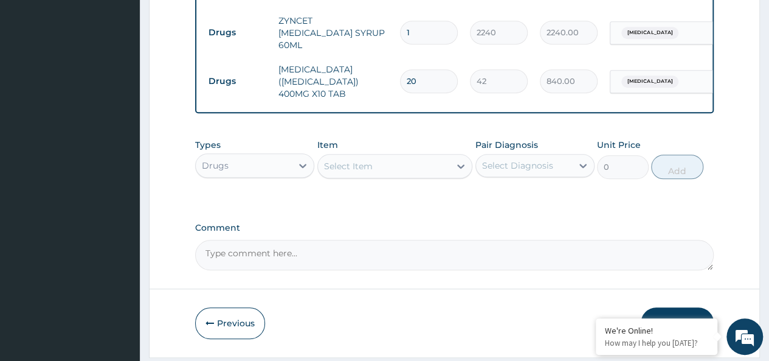
scroll to position [528, 0]
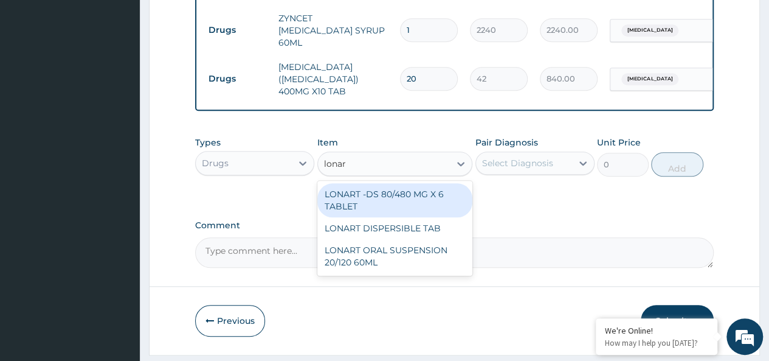
type input "lonart"
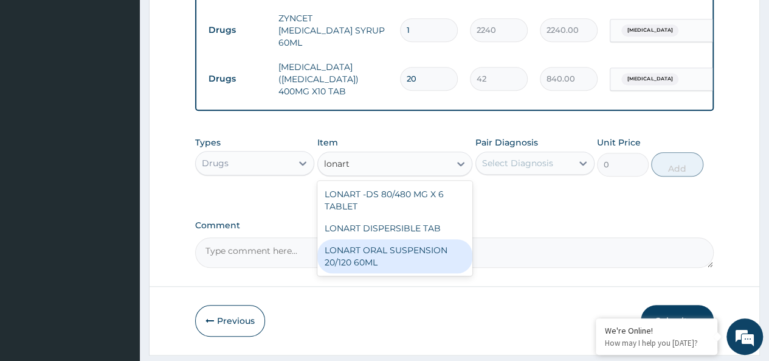
click at [415, 244] on div "LONART ORAL SUSPENSION 20/120 60ML" at bounding box center [395, 256] width 156 height 34
type input "2520"
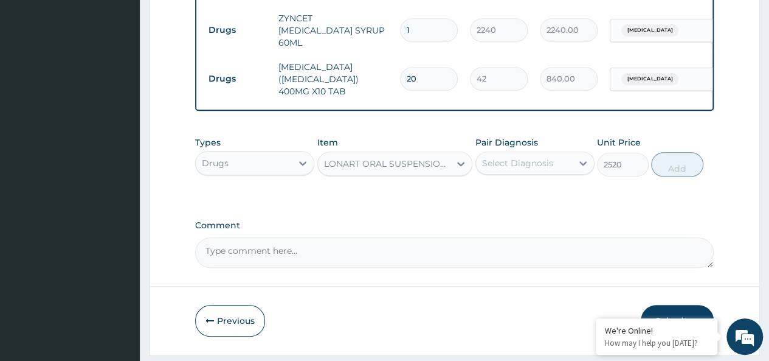
click at [539, 157] on div "Select Diagnosis" at bounding box center [517, 163] width 71 height 12
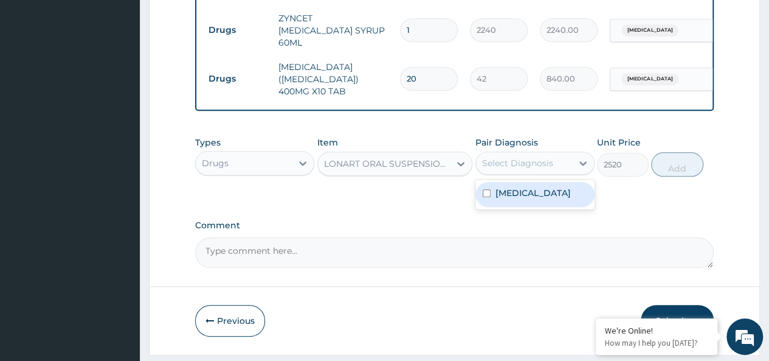
click at [571, 193] on label "[MEDICAL_DATA]" at bounding box center [532, 193] width 75 height 12
checkbox input "true"
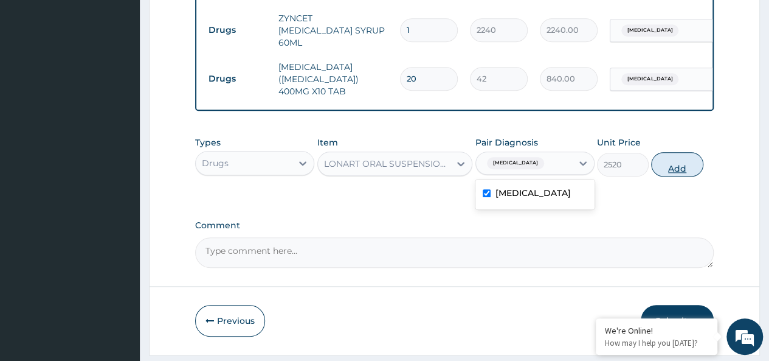
click at [697, 159] on button "Add" at bounding box center [677, 164] width 52 height 24
type input "0"
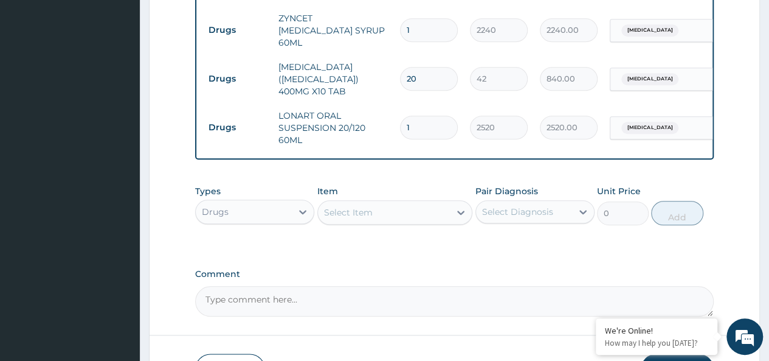
scroll to position [605, 0]
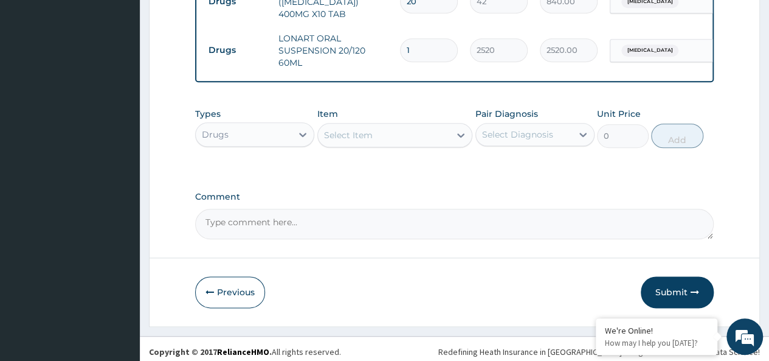
click at [257, 122] on div "Drugs" at bounding box center [254, 134] width 119 height 24
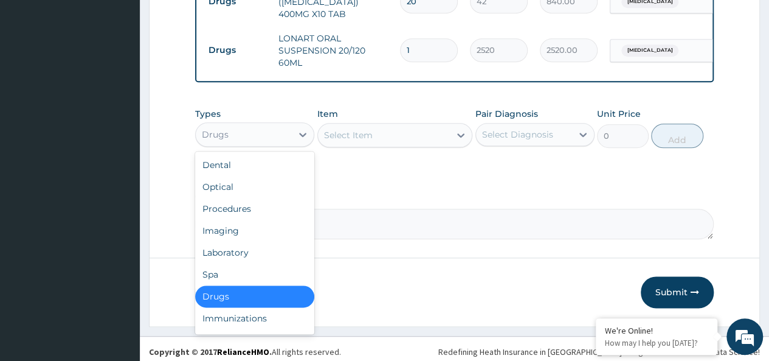
scroll to position [41, 0]
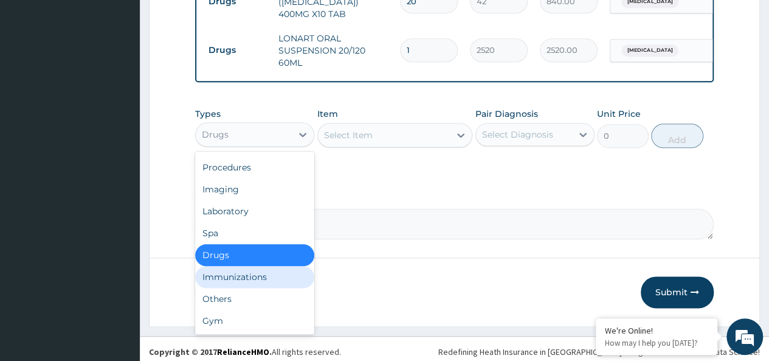
click at [226, 288] on div "Others" at bounding box center [254, 299] width 119 height 22
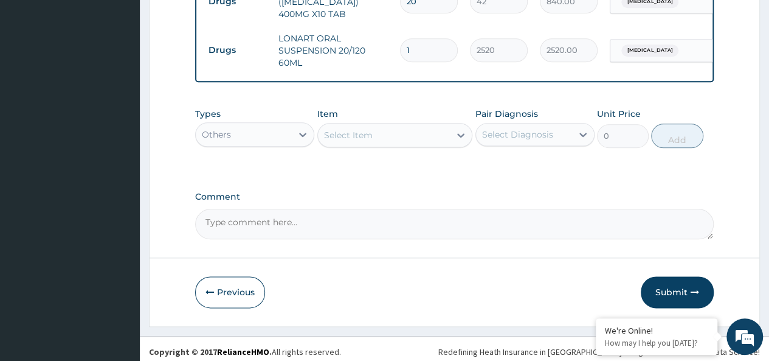
click at [387, 130] on div "Select Item" at bounding box center [384, 134] width 133 height 19
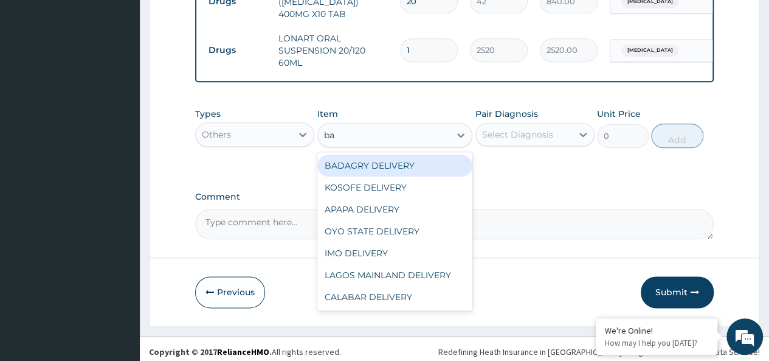
type input "bad"
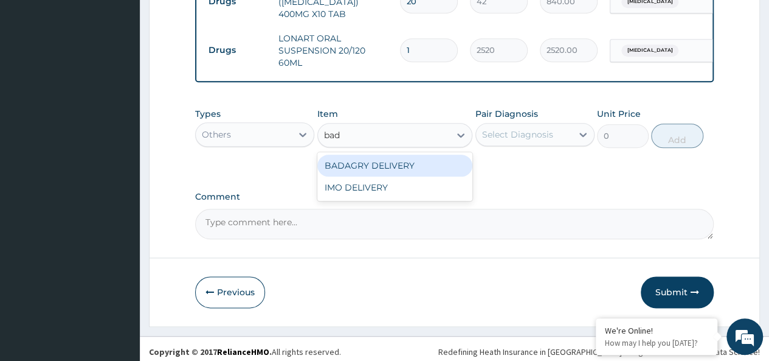
click at [443, 165] on div "BADAGRY DELIVERY" at bounding box center [395, 165] width 156 height 22
type input "3700"
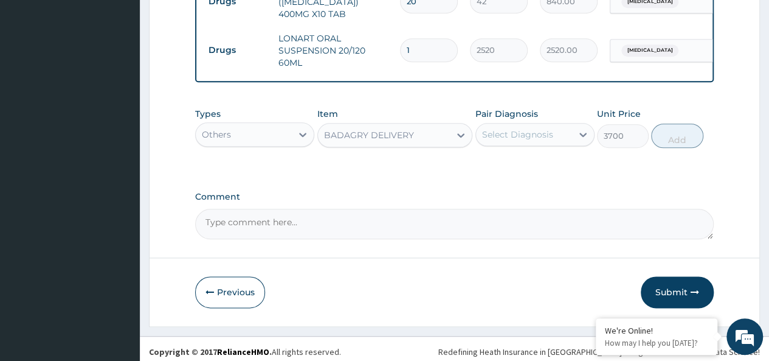
click at [536, 128] on div "Select Diagnosis" at bounding box center [517, 134] width 71 height 12
click at [571, 161] on label "[MEDICAL_DATA]" at bounding box center [532, 164] width 75 height 12
checkbox input "true"
click at [675, 133] on button "Add" at bounding box center [677, 135] width 52 height 24
type input "0"
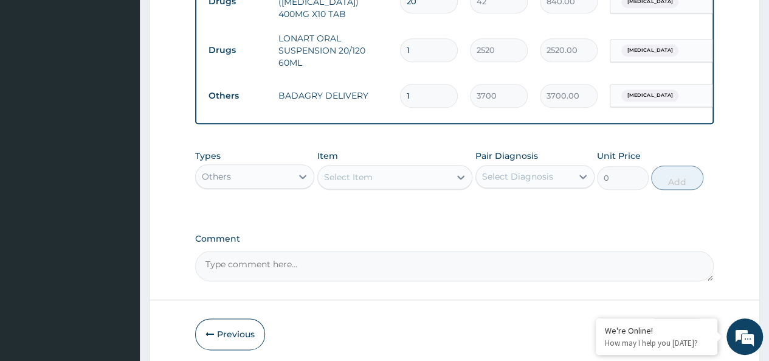
scroll to position [647, 0]
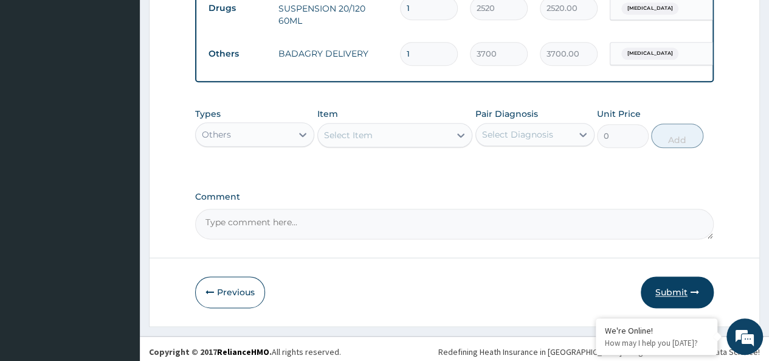
click at [666, 288] on button "Submit" at bounding box center [677, 292] width 73 height 32
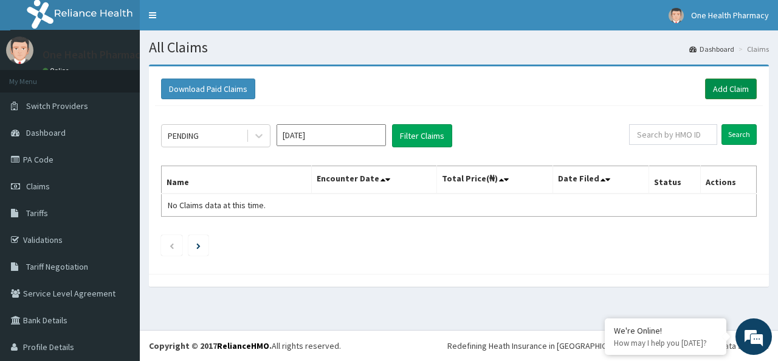
click at [727, 89] on link "Add Claim" at bounding box center [731, 88] width 52 height 21
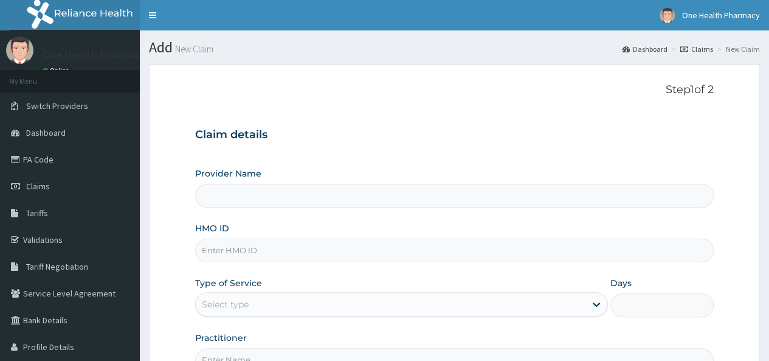
click at [308, 247] on input "HMO ID" at bounding box center [454, 250] width 519 height 24
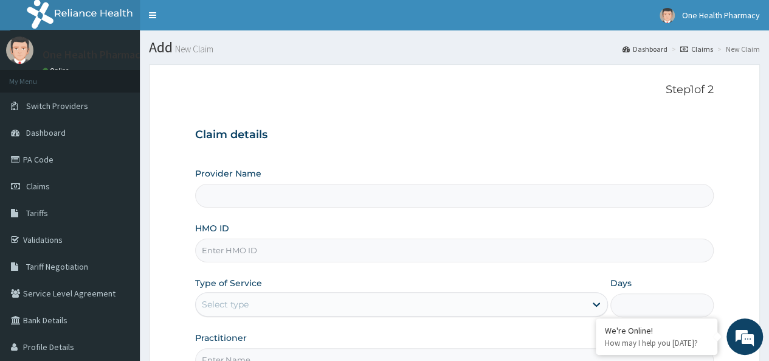
paste input "PNS/10027/A"
type input "PNS/10027/A"
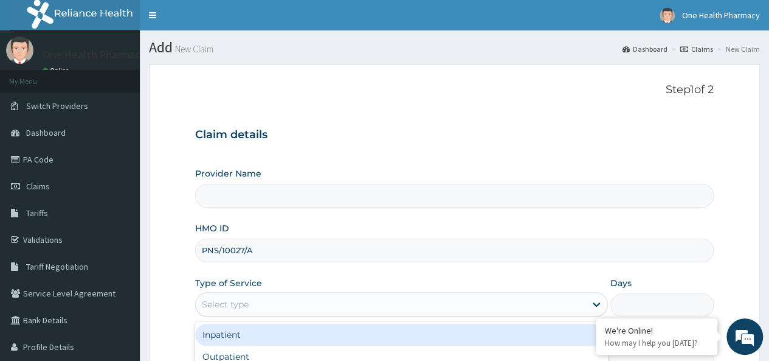
click at [299, 305] on div "Select type" at bounding box center [391, 303] width 390 height 19
type input "OneHealth Pharmacy"
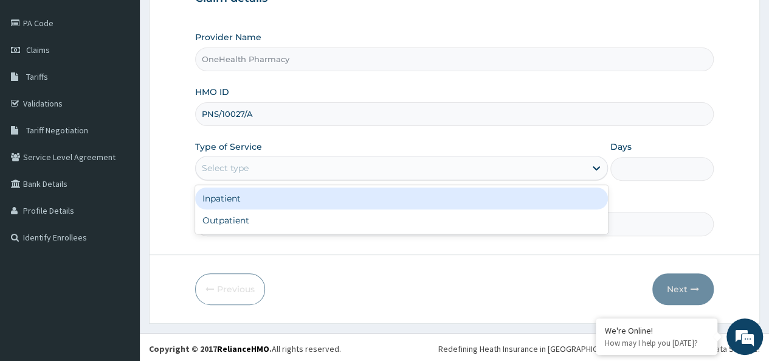
click at [264, 234] on form "Step 1 of 2 Claim details Provider Name OneHealth Pharmacy HMO ID PNS/10027/A T…" at bounding box center [454, 125] width 611 height 395
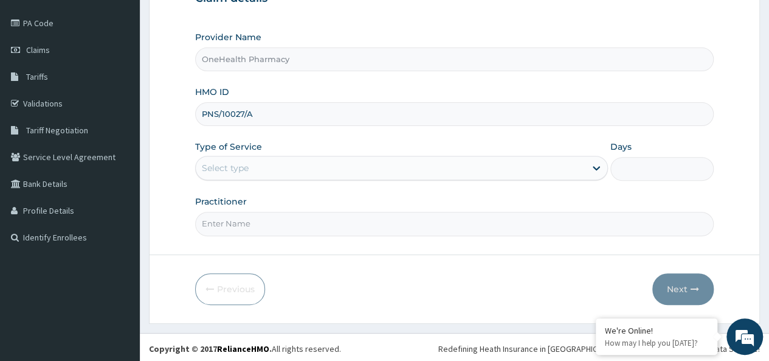
click at [255, 168] on div "Select type" at bounding box center [391, 167] width 390 height 19
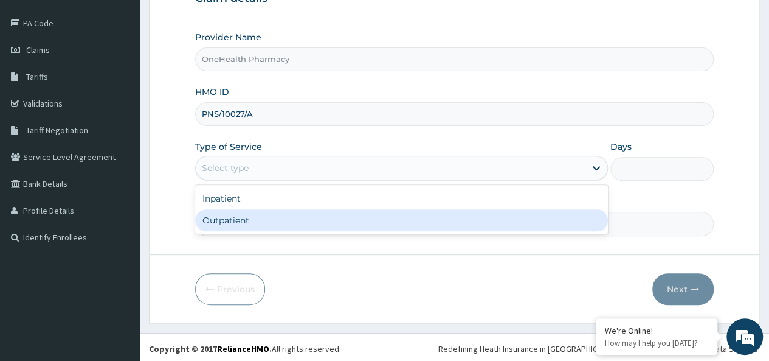
click at [240, 226] on div "Outpatient" at bounding box center [401, 220] width 413 height 22
type input "1"
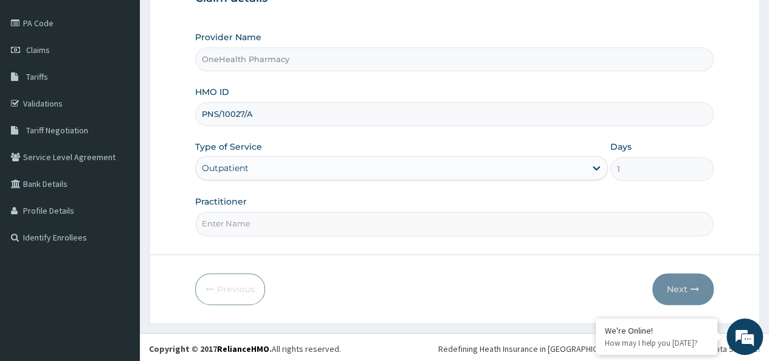
click at [249, 223] on input "Practitioner" at bounding box center [454, 224] width 519 height 24
type input "onehealth"
click at [660, 273] on button "Next" at bounding box center [682, 289] width 61 height 32
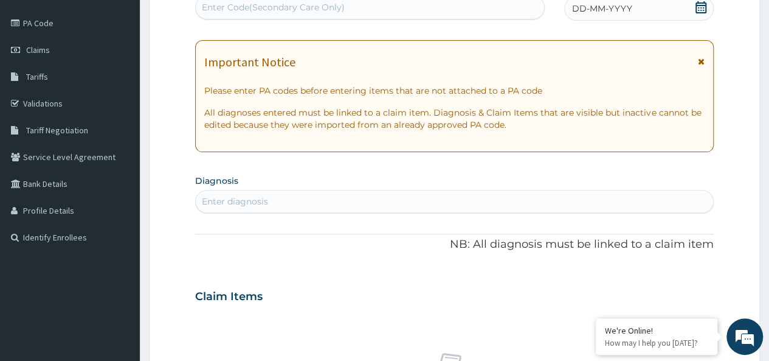
click at [660, 272] on div "PA Code / Prescription Code Enter Code(Secondary Care Only) Encounter Date DD-M…" at bounding box center [454, 294] width 519 height 629
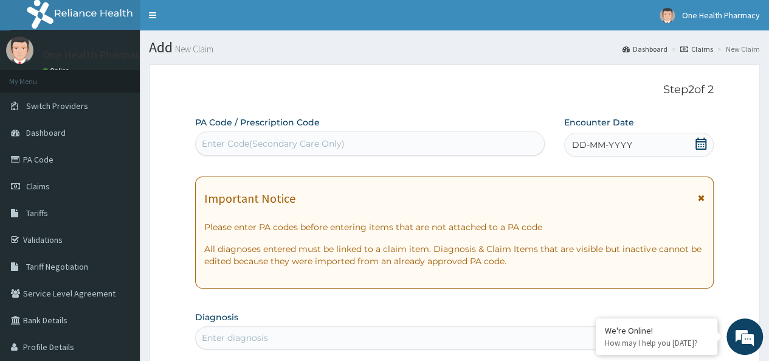
click at [229, 136] on div "Enter Code(Secondary Care Only)" at bounding box center [370, 143] width 348 height 19
paste input "PR/B2AC03DF"
type input "PR/B2AC03DF"
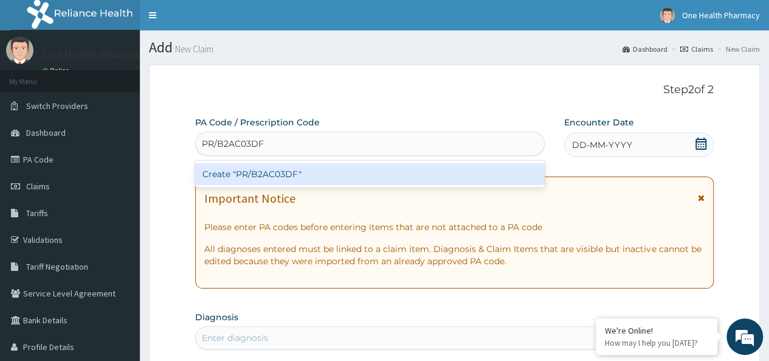
click at [377, 176] on div "Create "PR/B2AC03DF"" at bounding box center [369, 174] width 349 height 22
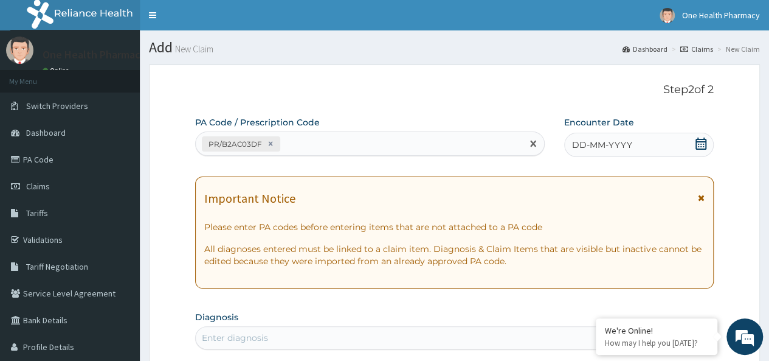
click at [602, 153] on div "DD-MM-YYYY" at bounding box center [639, 145] width 150 height 24
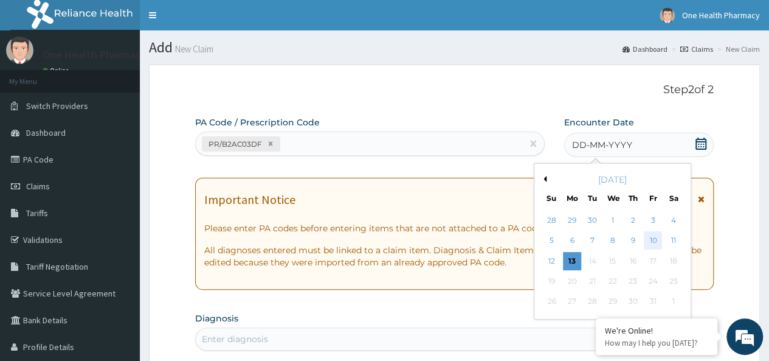
click at [653, 233] on div "10" at bounding box center [653, 241] width 18 height 18
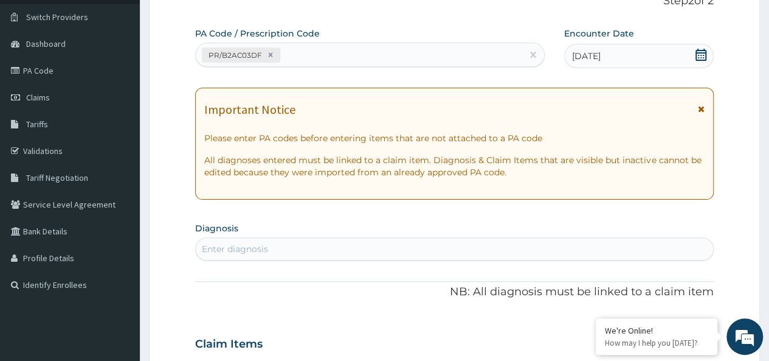
scroll to position [91, 0]
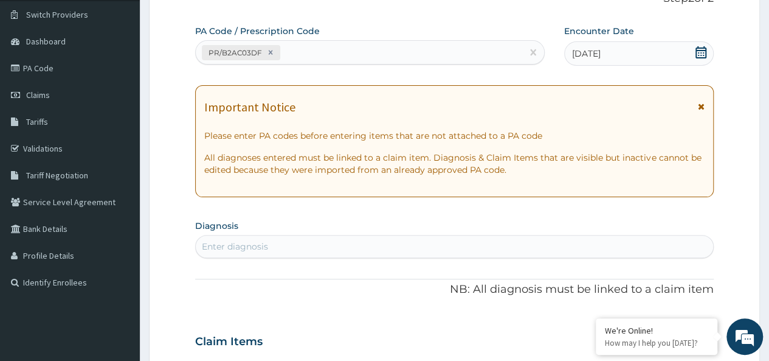
click at [455, 250] on div "Enter diagnosis" at bounding box center [454, 245] width 517 height 19
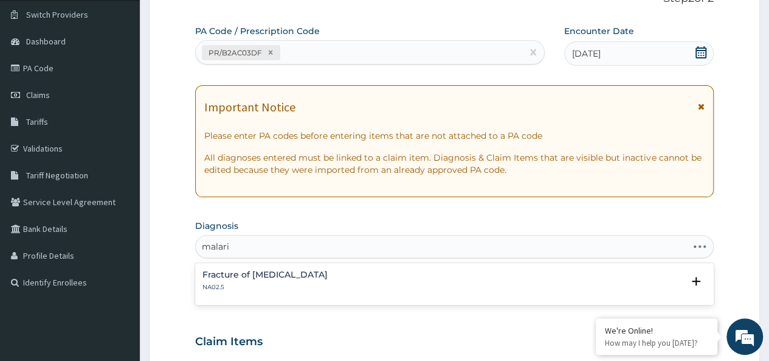
type input "[MEDICAL_DATA]"
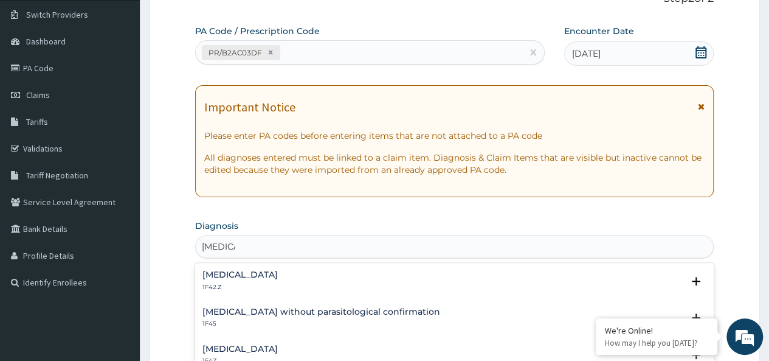
click at [273, 344] on h4 "[MEDICAL_DATA]" at bounding box center [239, 348] width 75 height 9
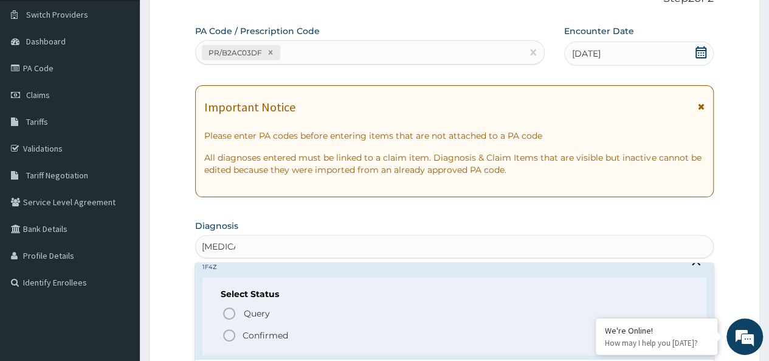
scroll to position [97, 0]
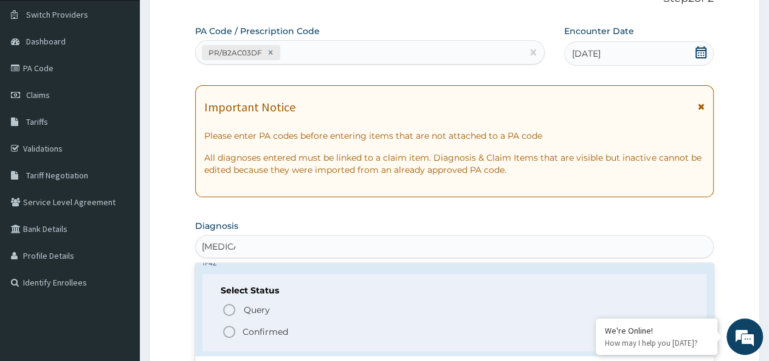
click at [266, 332] on p "Confirmed" at bounding box center [266, 331] width 46 height 12
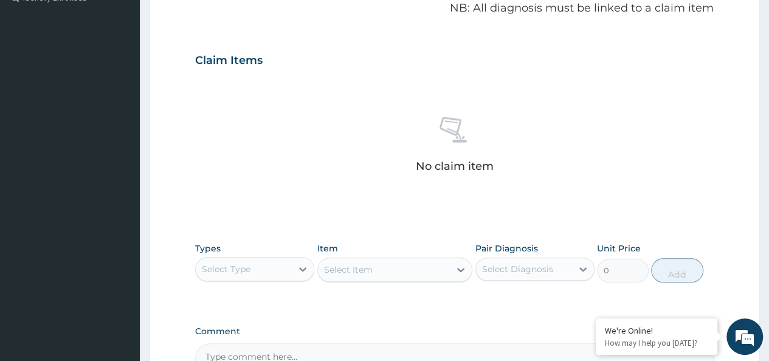
scroll to position [514, 0]
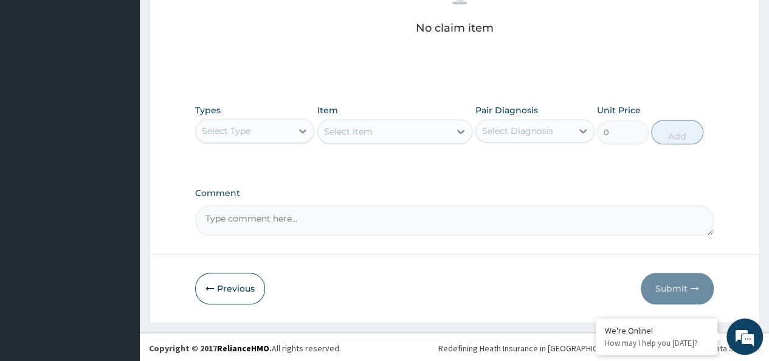
click at [223, 134] on div "Select Type" at bounding box center [226, 131] width 49 height 12
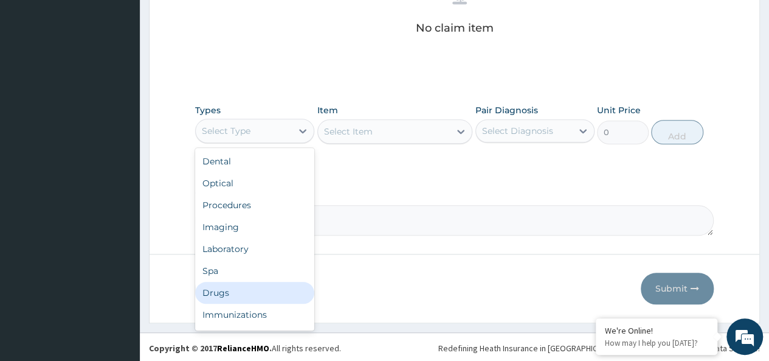
click at [215, 297] on div "Drugs" at bounding box center [254, 292] width 119 height 22
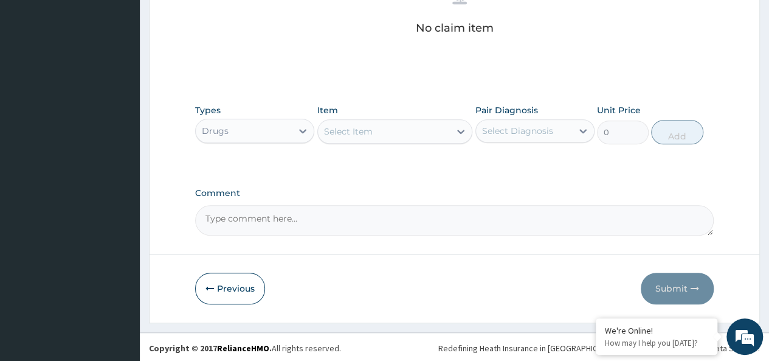
click at [388, 126] on div "Select Item" at bounding box center [384, 131] width 133 height 19
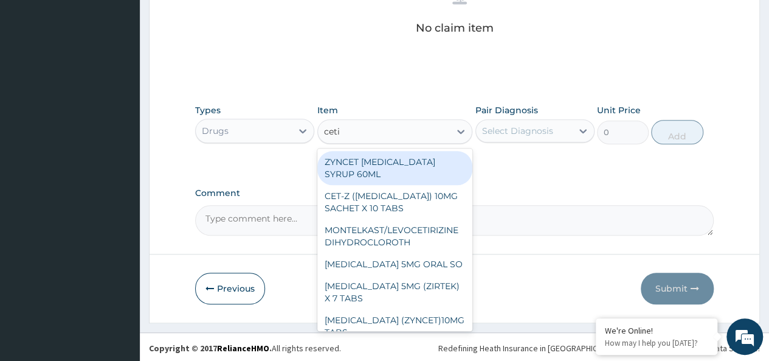
type input "cetir"
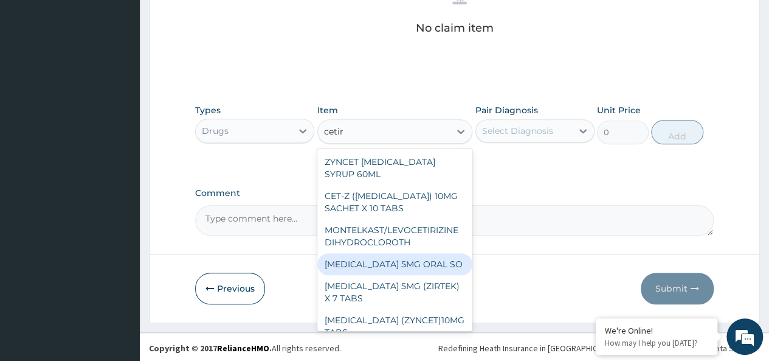
scroll to position [61, 0]
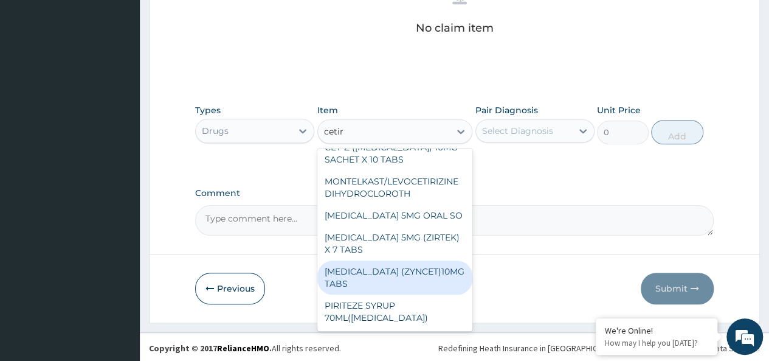
click at [417, 275] on div "[MEDICAL_DATA] (ZYNCET)10MG TABS" at bounding box center [395, 277] width 156 height 34
type input "119"
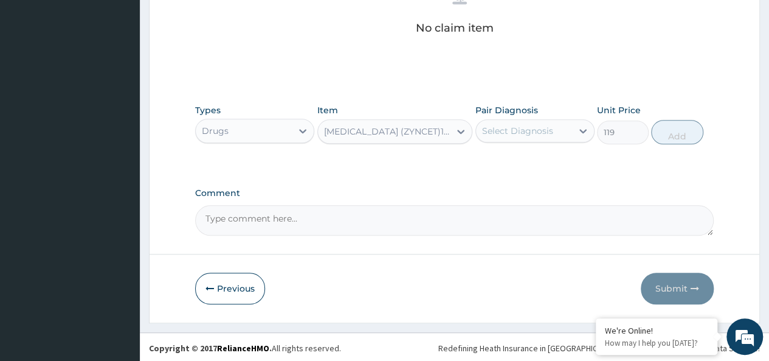
click at [556, 112] on div "Pair Diagnosis Select Diagnosis" at bounding box center [534, 124] width 119 height 40
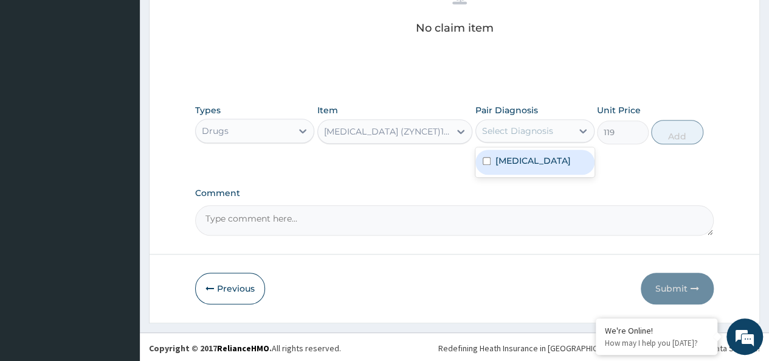
click at [557, 127] on div "Select Diagnosis" at bounding box center [524, 130] width 96 height 19
click at [570, 161] on label "[MEDICAL_DATA]" at bounding box center [532, 160] width 75 height 12
checkbox input "true"
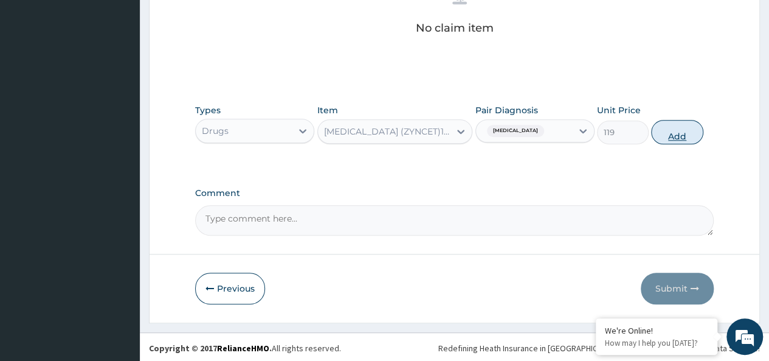
click at [674, 132] on button "Add" at bounding box center [677, 132] width 52 height 24
type input "0"
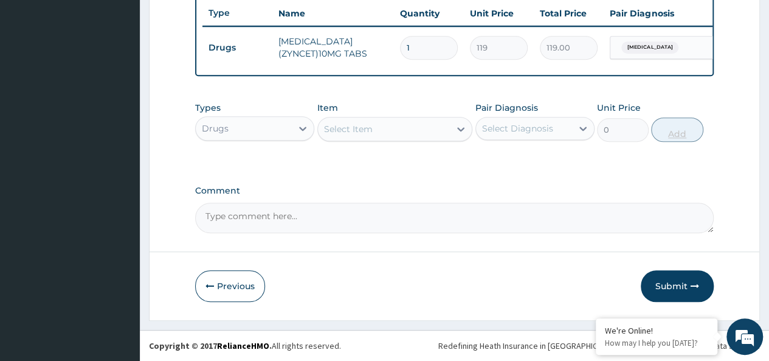
type input "10"
type input "1190.00"
type input "10"
click at [375, 126] on div "Select Item" at bounding box center [384, 128] width 133 height 19
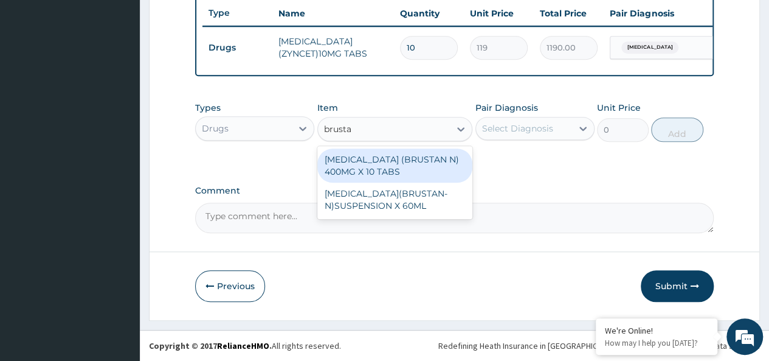
type input "brustan"
click at [402, 156] on div "[MEDICAL_DATA] (BRUSTAN N) 400MG X 10 TABS" at bounding box center [395, 165] width 156 height 34
type input "63"
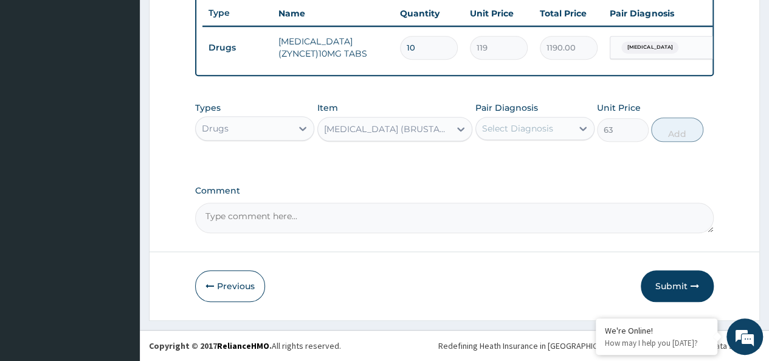
click at [540, 120] on div "Select Diagnosis" at bounding box center [524, 128] width 96 height 19
click at [556, 154] on label "[MEDICAL_DATA]" at bounding box center [532, 158] width 75 height 12
checkbox input "true"
click at [680, 133] on button "Add" at bounding box center [677, 129] width 52 height 24
type input "0"
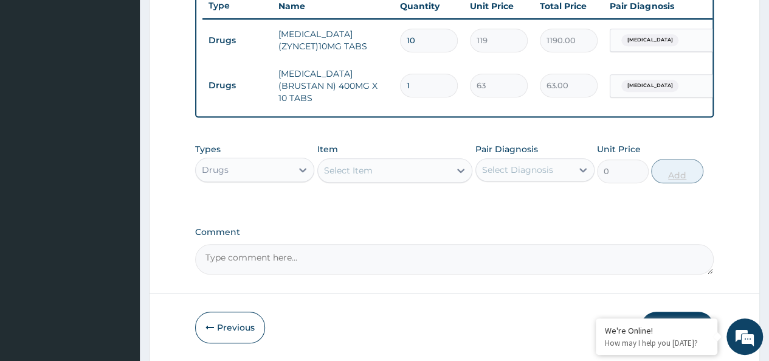
type input "10"
type input "630.00"
type input "10"
click at [363, 170] on div "Select Item" at bounding box center [348, 170] width 49 height 12
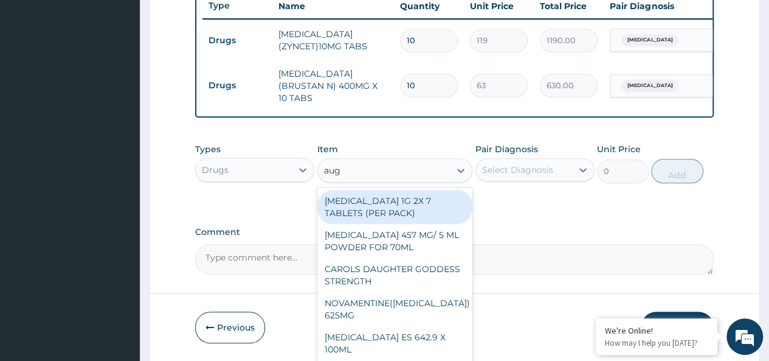
type input "augm"
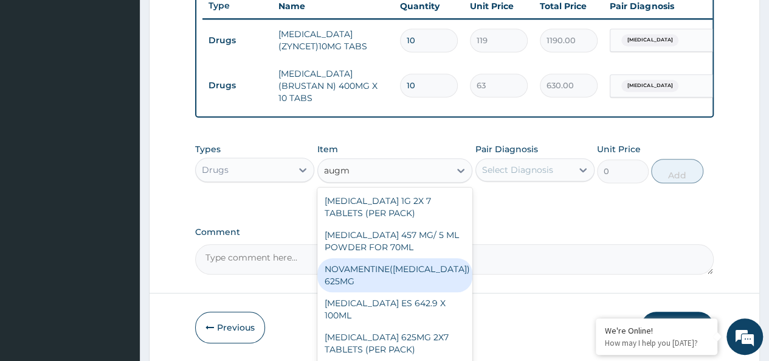
scroll to position [15, 0]
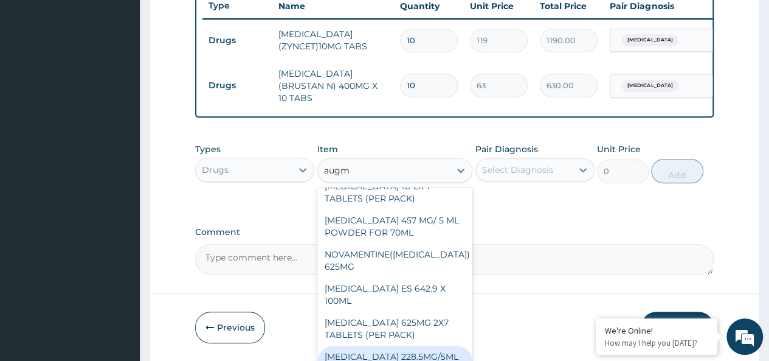
click at [415, 350] on div "[MEDICAL_DATA] 228.5MG/5ML POWDER FOR 70ML SU" at bounding box center [395, 362] width 156 height 34
type input "4340"
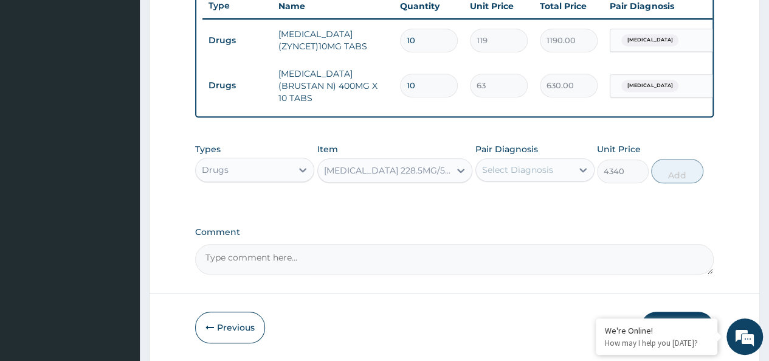
click at [542, 169] on div "Select Diagnosis" at bounding box center [517, 170] width 71 height 12
click at [568, 209] on div "Malaria, unspecified" at bounding box center [534, 200] width 119 height 25
checkbox input "true"
click at [683, 171] on button "Add" at bounding box center [677, 171] width 52 height 24
type input "0"
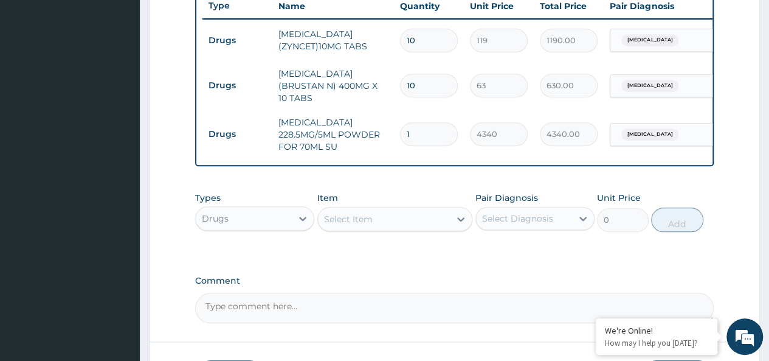
click at [382, 225] on div "Select Item" at bounding box center [384, 218] width 133 height 19
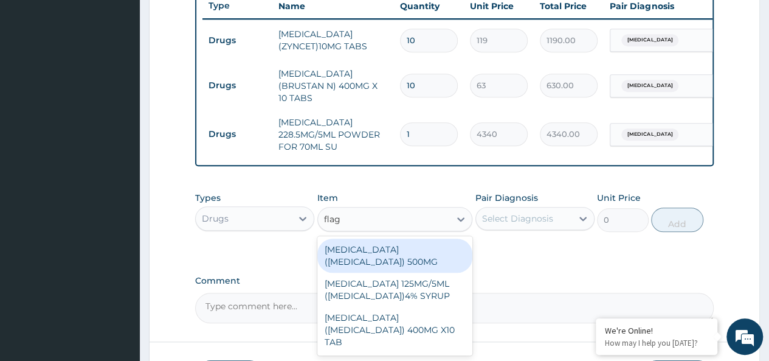
type input "flagy"
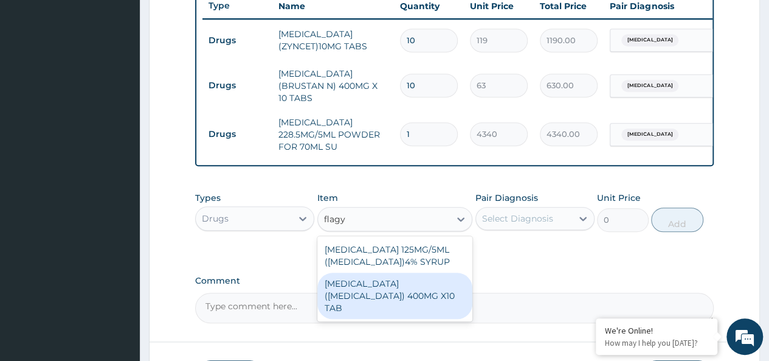
click at [429, 302] on div "METRONIDAZOLE (FLAGYL) 400MG X10 TAB" at bounding box center [395, 295] width 156 height 46
type input "42"
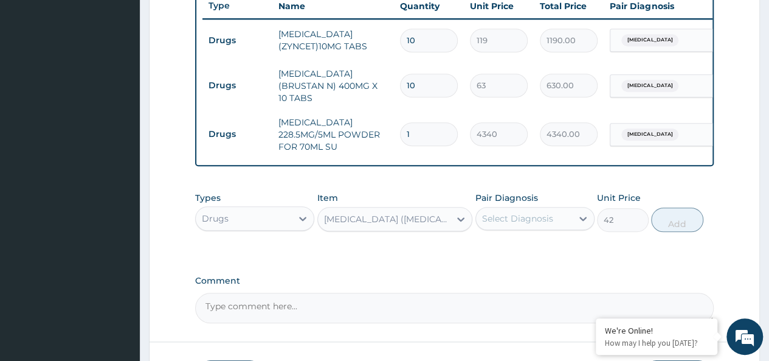
click at [512, 220] on div "Select Diagnosis" at bounding box center [517, 218] width 71 height 12
click at [553, 250] on label "Malaria, unspecified" at bounding box center [532, 248] width 75 height 12
checkbox input "true"
click at [663, 217] on button "Add" at bounding box center [677, 219] width 52 height 24
type input "0"
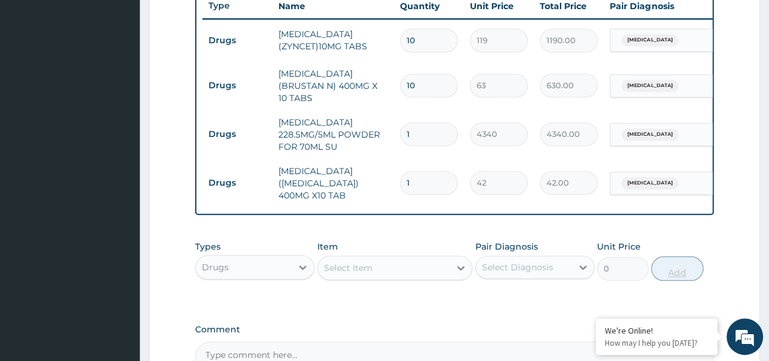
type input "0.00"
type input "2"
type input "84.00"
type input "20"
type input "840.00"
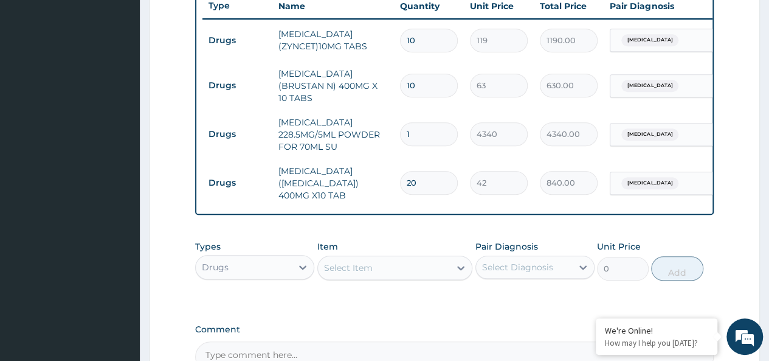
scroll to position [598, 0]
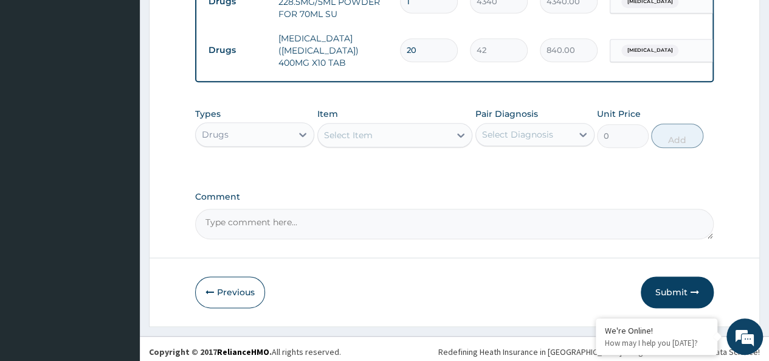
type input "20"
click at [237, 125] on div "Drugs" at bounding box center [244, 134] width 96 height 19
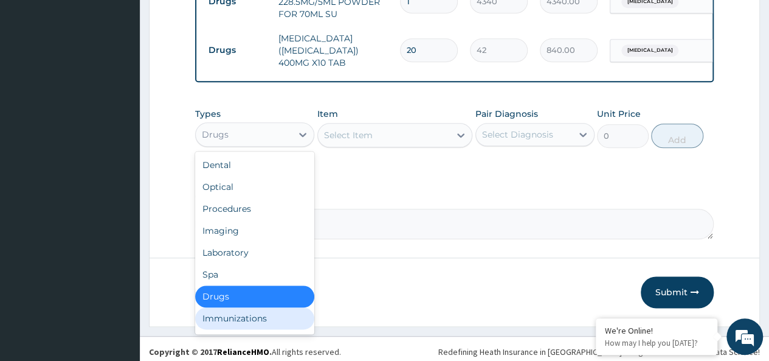
scroll to position [41, 0]
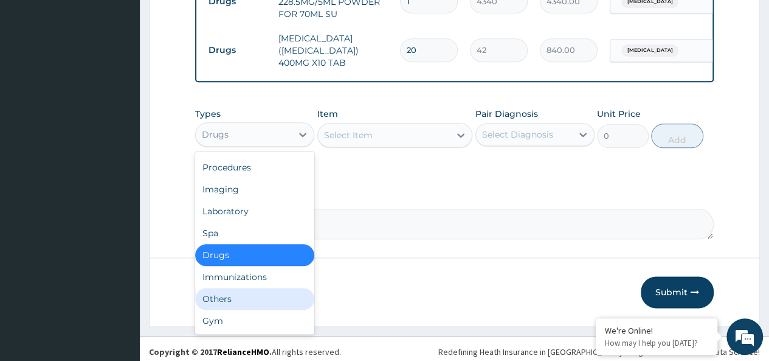
click at [230, 291] on div "Others" at bounding box center [254, 299] width 119 height 22
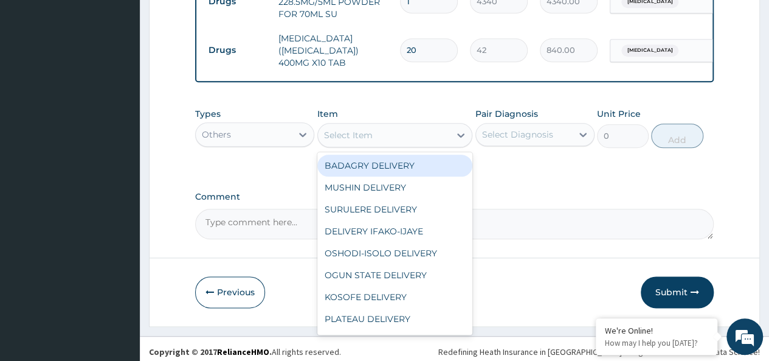
click at [364, 132] on div "Select Item" at bounding box center [348, 135] width 49 height 12
type input "bad"
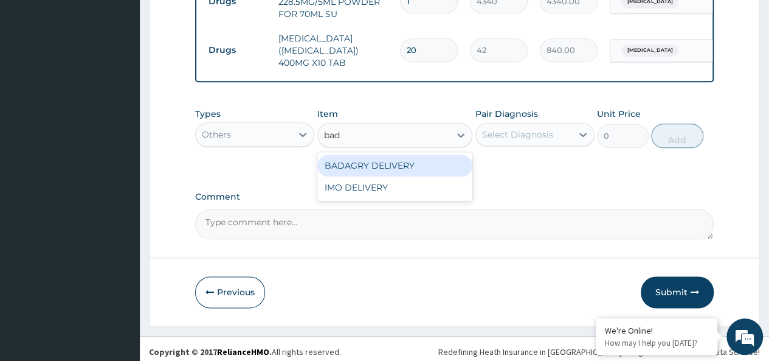
click at [423, 170] on div "BADAGRY DELIVERY" at bounding box center [395, 165] width 156 height 22
type input "3700"
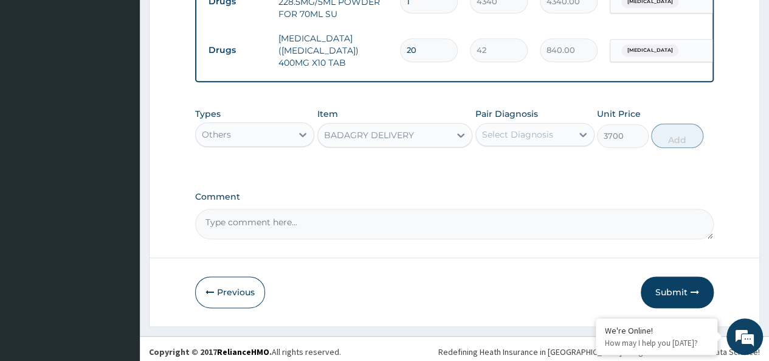
click at [508, 131] on div "Select Diagnosis" at bounding box center [517, 134] width 71 height 12
click at [547, 158] on label "Malaria, unspecified" at bounding box center [532, 164] width 75 height 12
checkbox input "true"
click at [685, 128] on button "Add" at bounding box center [677, 135] width 52 height 24
type input "0"
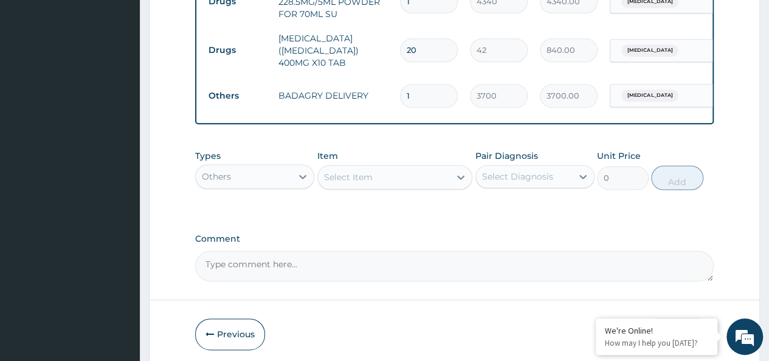
scroll to position [641, 0]
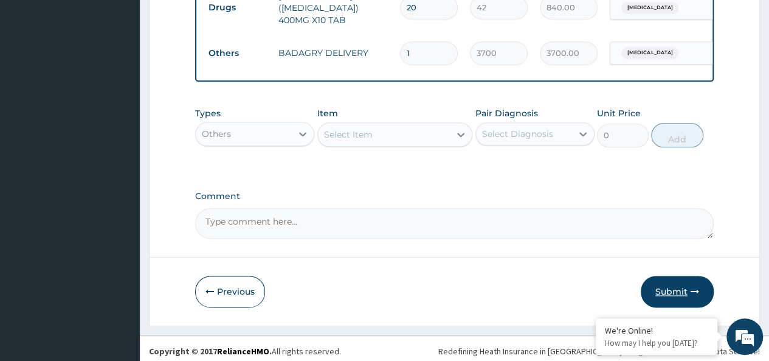
click at [658, 279] on button "Submit" at bounding box center [677, 291] width 73 height 32
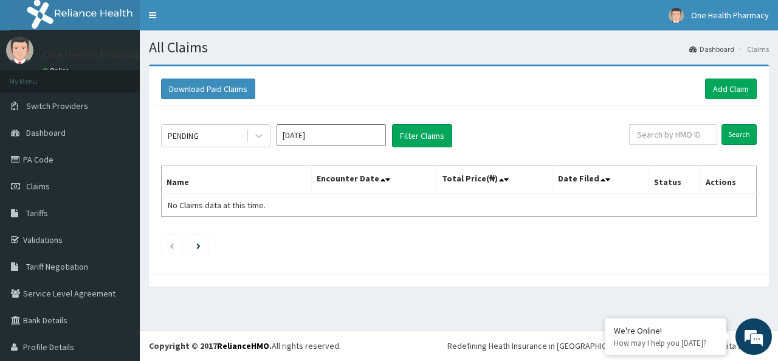
click at [739, 77] on div "Download Paid Claims Add Claim" at bounding box center [459, 88] width 608 height 33
click at [720, 88] on link "Add Claim" at bounding box center [731, 88] width 52 height 21
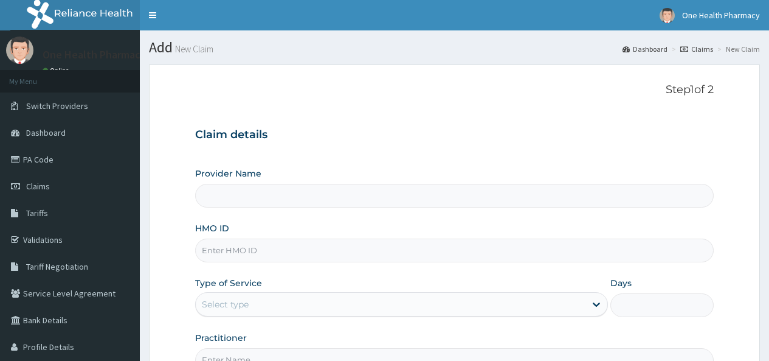
click at [250, 255] on input "HMO ID" at bounding box center [454, 250] width 519 height 24
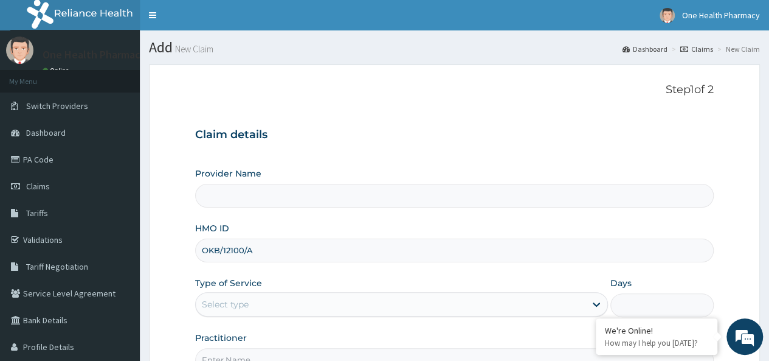
type input "OKB/12100/A"
click at [232, 308] on div "Select type" at bounding box center [225, 304] width 47 height 12
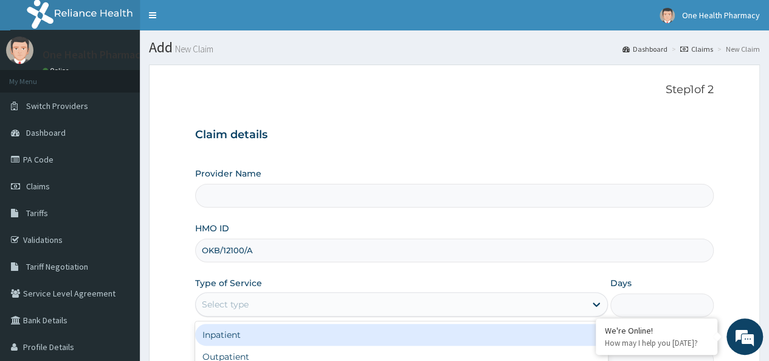
scroll to position [136, 0]
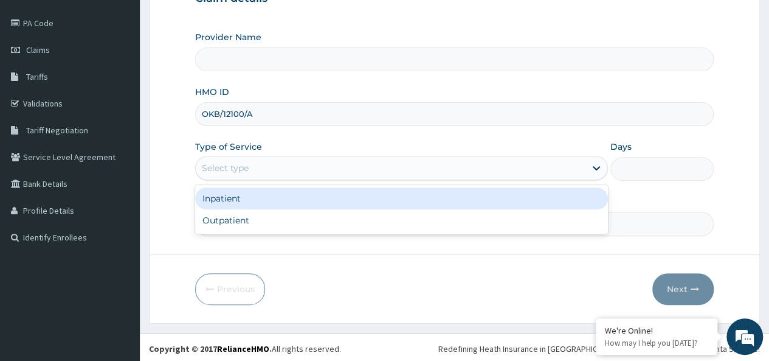
type input "OneHealth Pharmacy"
click at [237, 218] on div "Outpatient" at bounding box center [401, 220] width 413 height 22
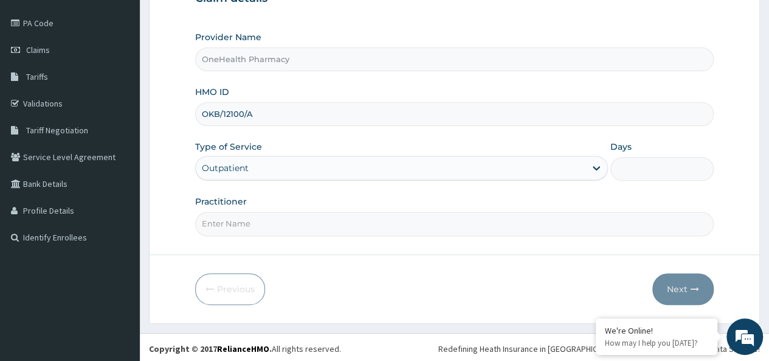
type input "1"
click at [271, 224] on input "Practitioner" at bounding box center [454, 224] width 519 height 24
type input "onehealth"
click at [677, 284] on button "Next" at bounding box center [682, 289] width 61 height 32
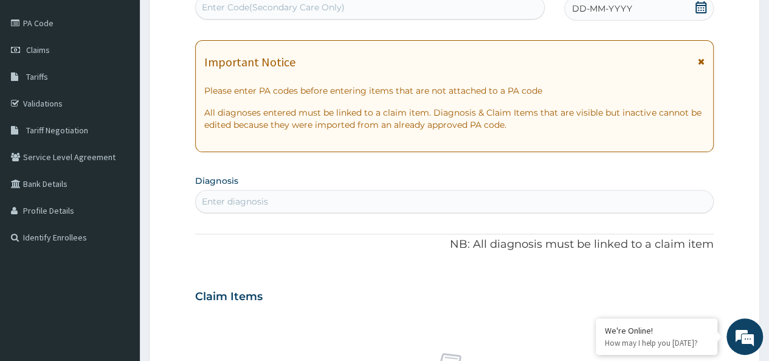
scroll to position [0, 0]
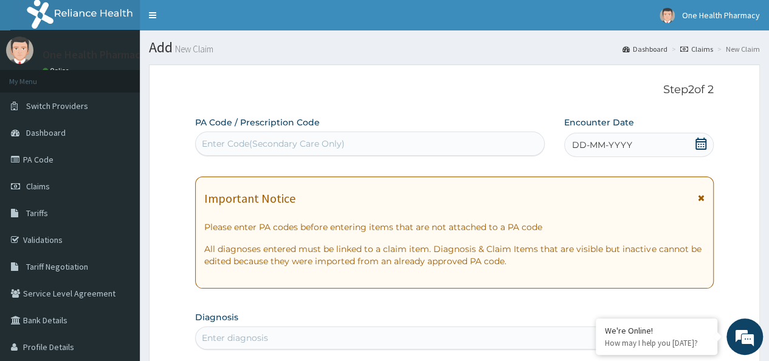
click at [214, 147] on div "Enter Code(Secondary Care Only)" at bounding box center [273, 143] width 143 height 12
paste input "PR/DE13693C"
type input "PR/DE13693C"
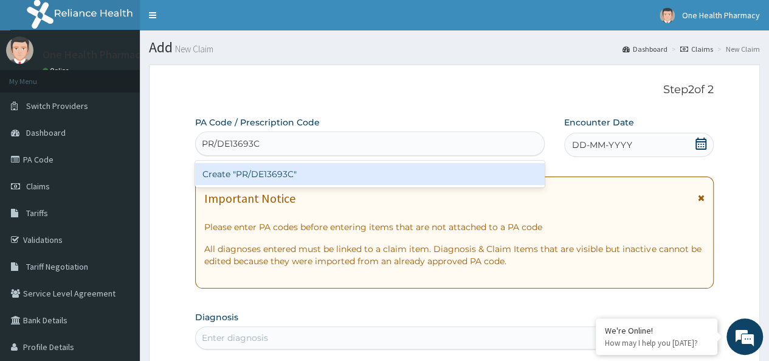
click at [316, 165] on div "Create "PR/DE13693C"" at bounding box center [369, 174] width 349 height 22
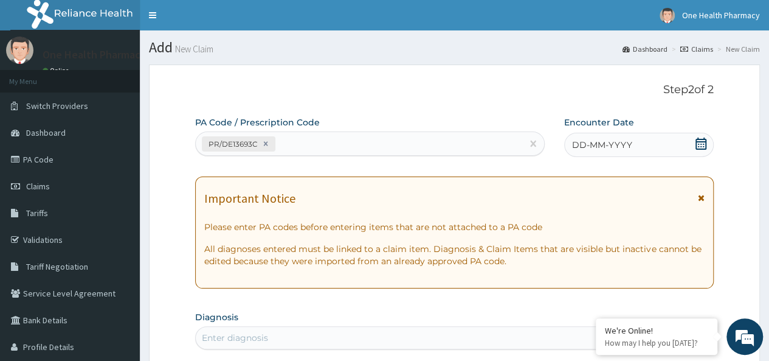
click at [632, 141] on div "DD-MM-YYYY" at bounding box center [639, 145] width 150 height 24
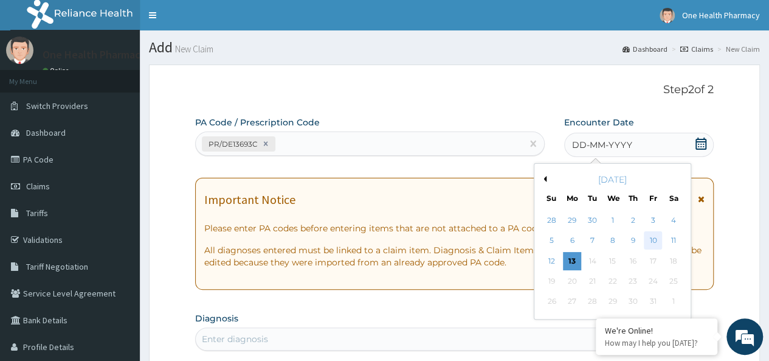
click at [656, 237] on div "10" at bounding box center [653, 241] width 18 height 18
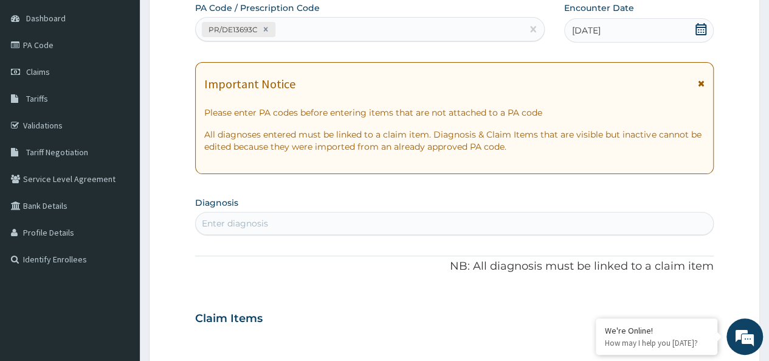
scroll to position [119, 0]
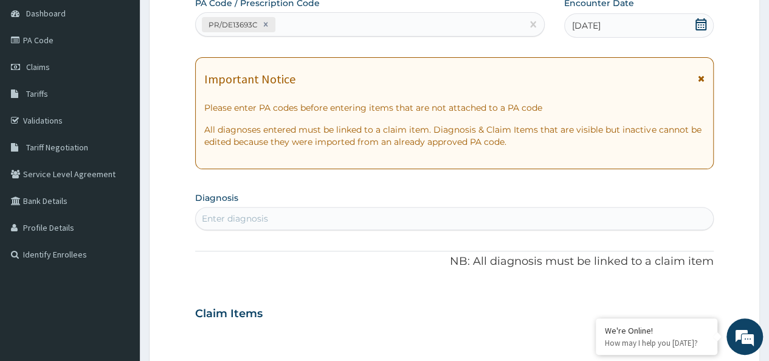
click at [424, 217] on div "Enter diagnosis" at bounding box center [454, 218] width 517 height 19
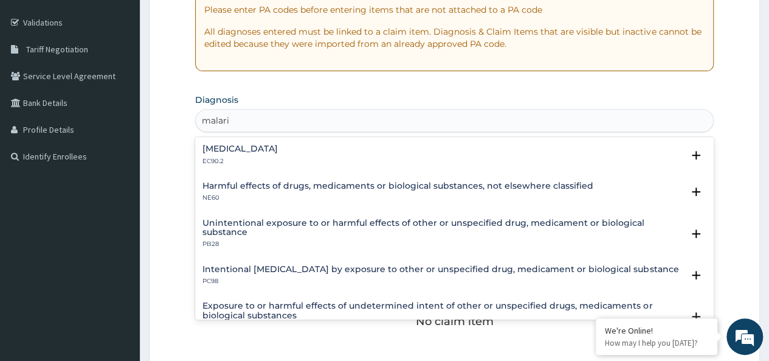
scroll to position [224, 0]
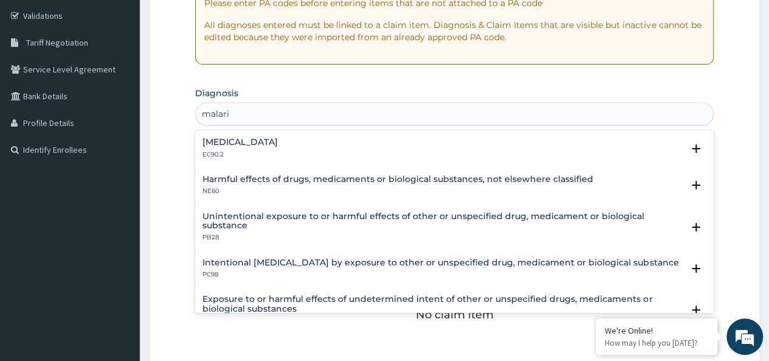
type input "[MEDICAL_DATA]"
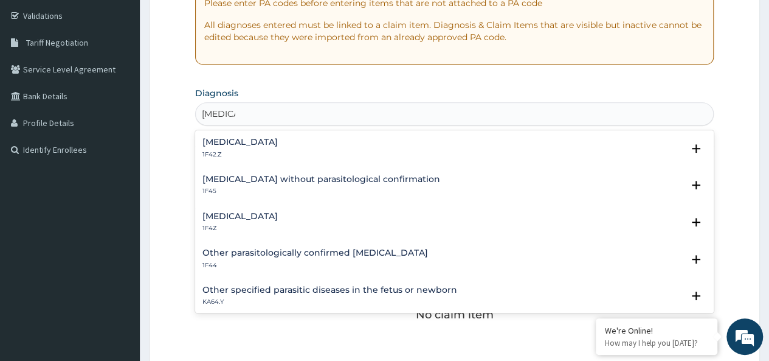
click at [261, 225] on p "1F4Z" at bounding box center [239, 228] width 75 height 9
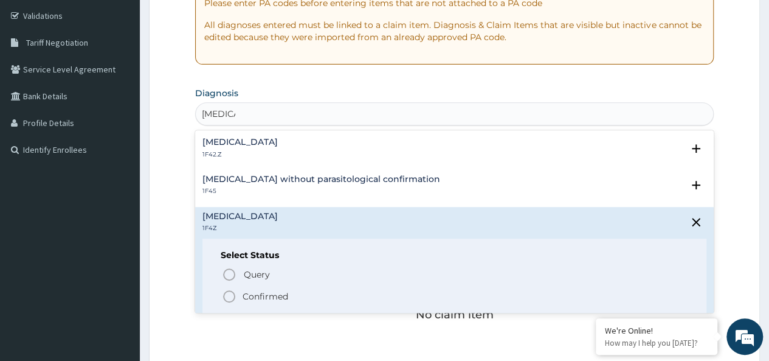
click at [257, 299] on p "Confirmed" at bounding box center [266, 296] width 46 height 12
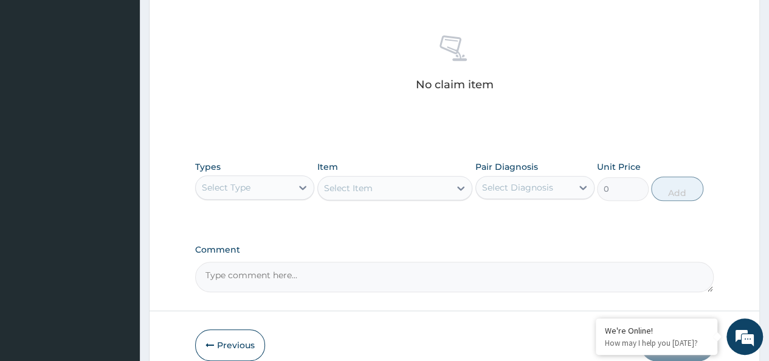
scroll to position [514, 0]
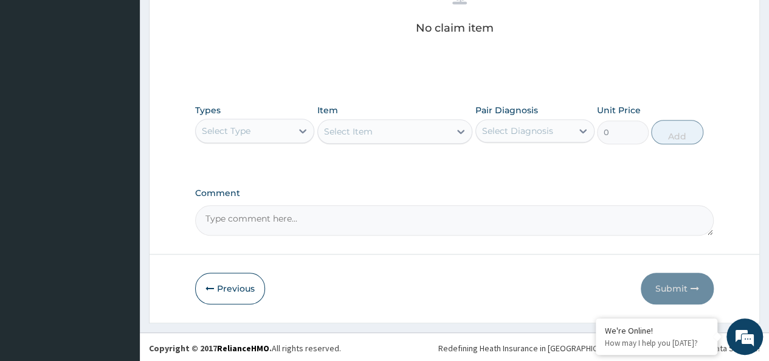
click at [239, 128] on div "Select Type" at bounding box center [226, 131] width 49 height 12
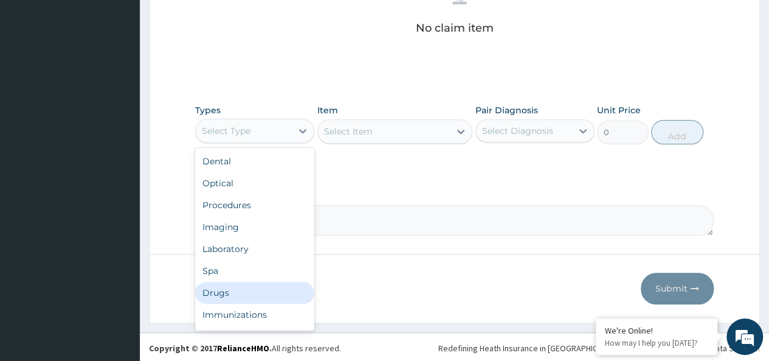
click at [233, 289] on div "Drugs" at bounding box center [254, 292] width 119 height 22
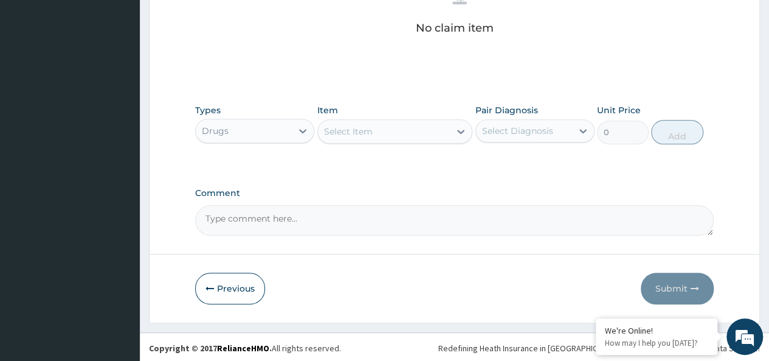
click at [381, 122] on div "Select Item" at bounding box center [384, 131] width 133 height 19
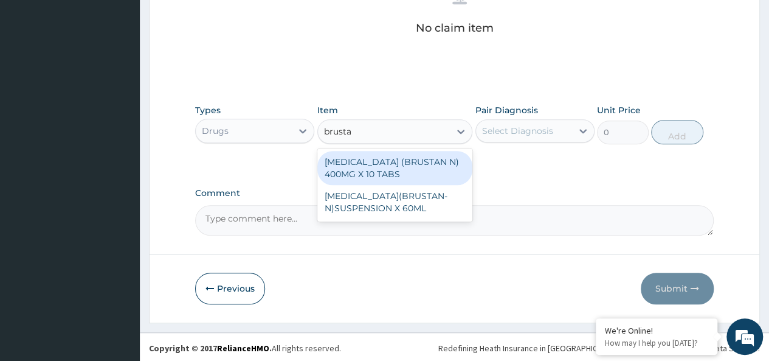
type input "brustan"
click at [430, 168] on div "[MEDICAL_DATA] (BRUSTAN N) 400MG X 10 TABS" at bounding box center [395, 168] width 156 height 34
type input "63"
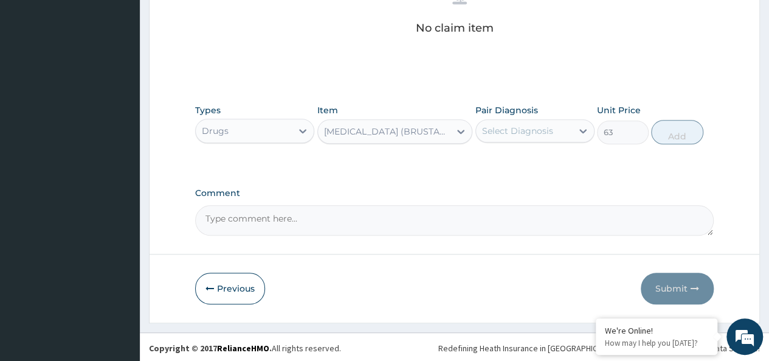
click at [519, 122] on div "Select Diagnosis" at bounding box center [524, 130] width 96 height 19
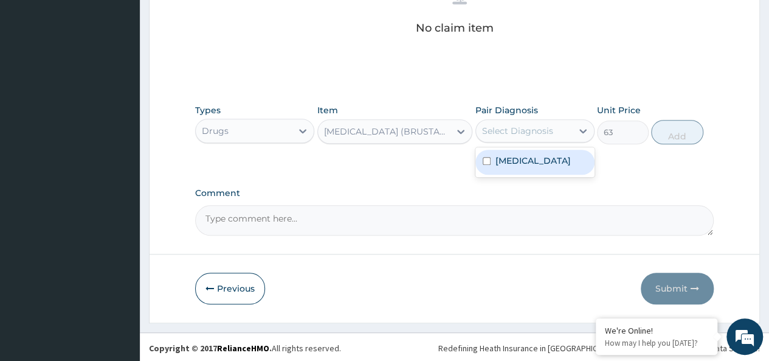
click at [565, 156] on label "[MEDICAL_DATA]" at bounding box center [532, 160] width 75 height 12
checkbox input "true"
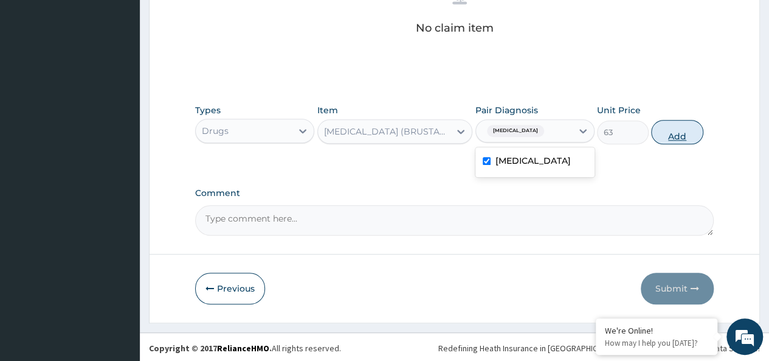
click at [677, 131] on button "Add" at bounding box center [677, 132] width 52 height 24
type input "0"
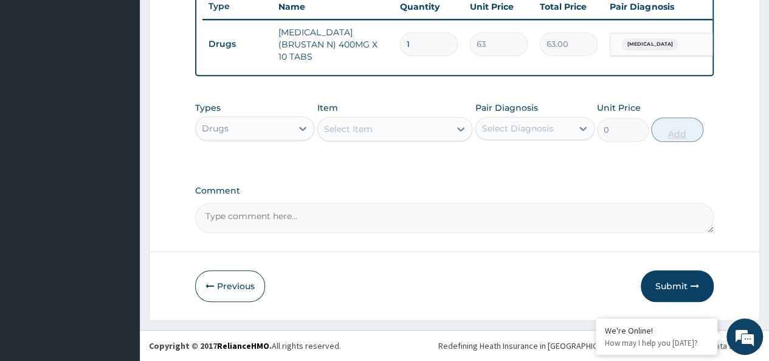
scroll to position [466, 0]
type input "10"
type input "630.00"
type input "10"
click at [357, 123] on div "Select Item" at bounding box center [384, 128] width 133 height 19
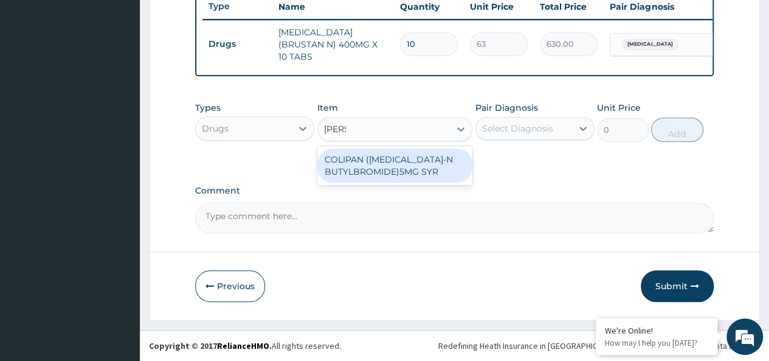
type input "colipa"
click at [415, 177] on div "COLIPAN ([MEDICAL_DATA]-N BUTYLBROMIDE)5MG SYR" at bounding box center [395, 165] width 156 height 34
type input "1260"
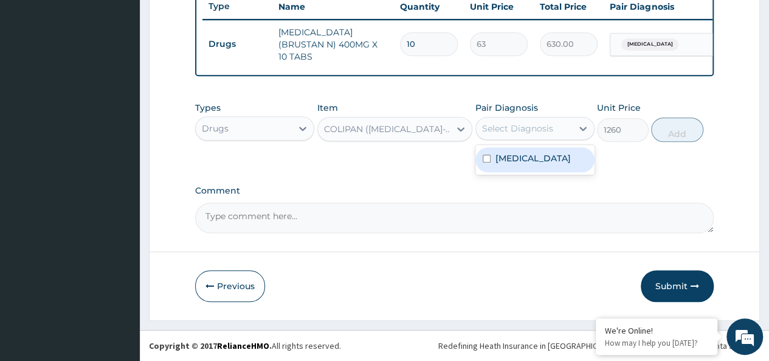
click at [551, 129] on div "Select Diagnosis" at bounding box center [517, 128] width 71 height 12
click at [571, 155] on label "[MEDICAL_DATA]" at bounding box center [532, 158] width 75 height 12
checkbox input "true"
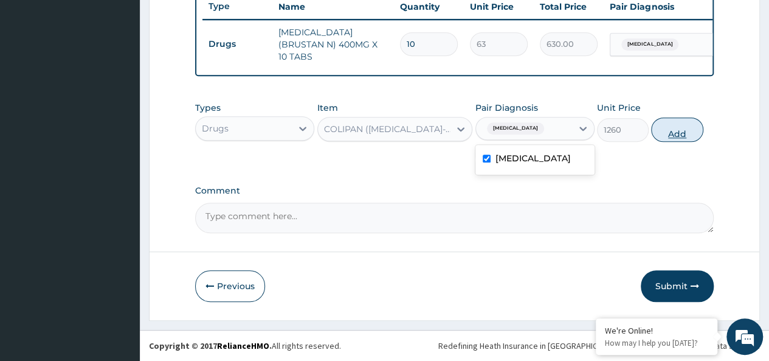
click at [687, 133] on button "Add" at bounding box center [677, 129] width 52 height 24
type input "0"
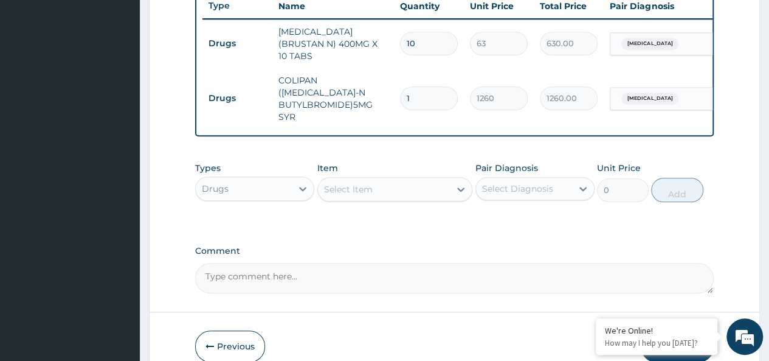
click at [263, 179] on div "Drugs" at bounding box center [244, 188] width 96 height 19
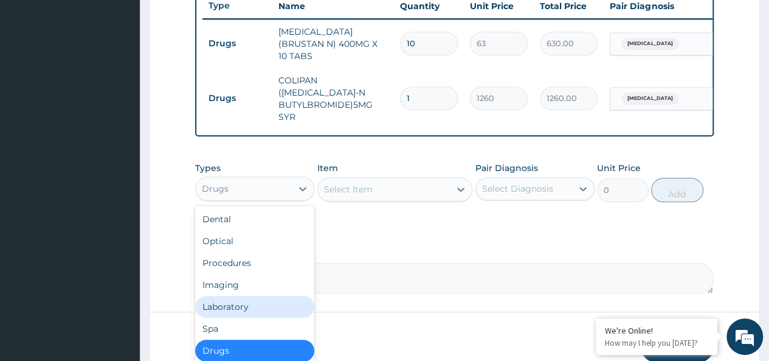
scroll to position [41, 0]
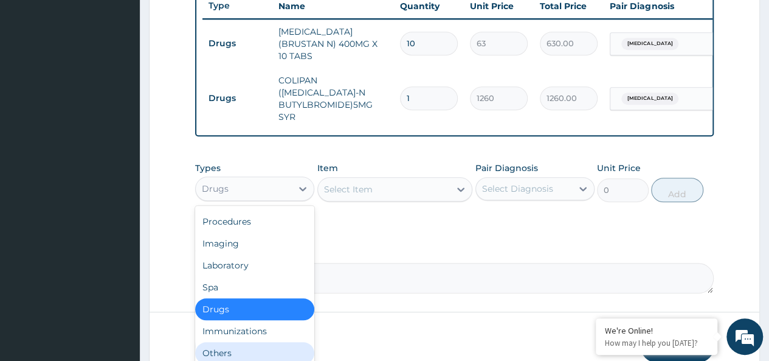
click at [223, 342] on div "Others" at bounding box center [254, 353] width 119 height 22
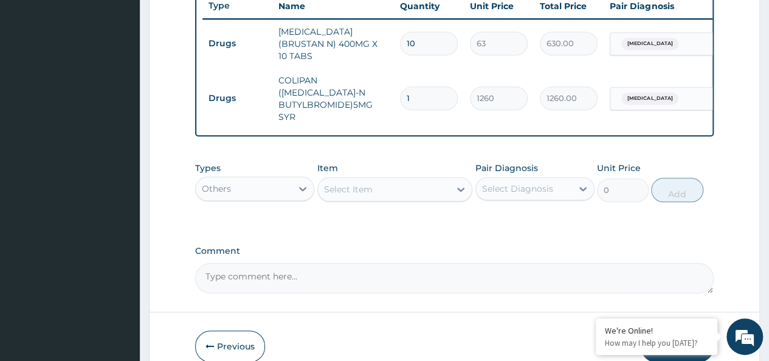
click at [373, 183] on div "Select Item" at bounding box center [384, 188] width 133 height 19
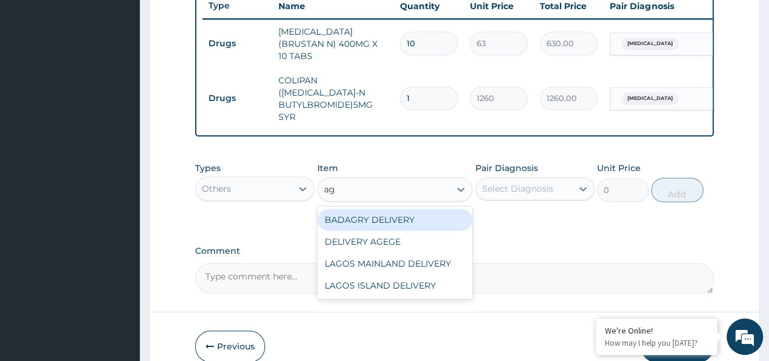
type input "age"
click at [409, 216] on div "DELIVERY AGEGE" at bounding box center [395, 220] width 156 height 22
type input "2500"
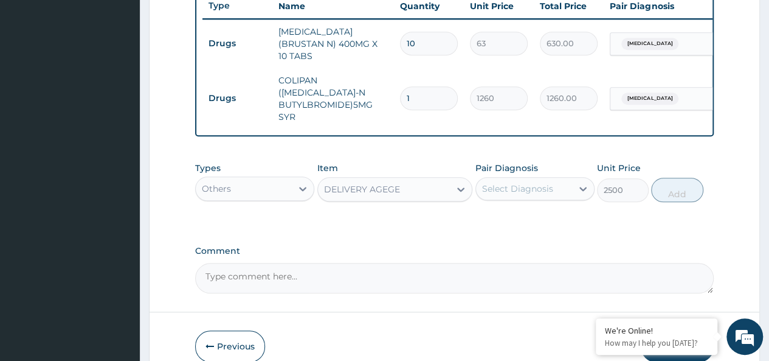
click at [516, 182] on div "Select Diagnosis" at bounding box center [517, 188] width 71 height 12
click at [564, 207] on div "[MEDICAL_DATA]" at bounding box center [534, 219] width 119 height 25
checkbox input "true"
click at [688, 189] on button "Add" at bounding box center [677, 190] width 52 height 24
type input "0"
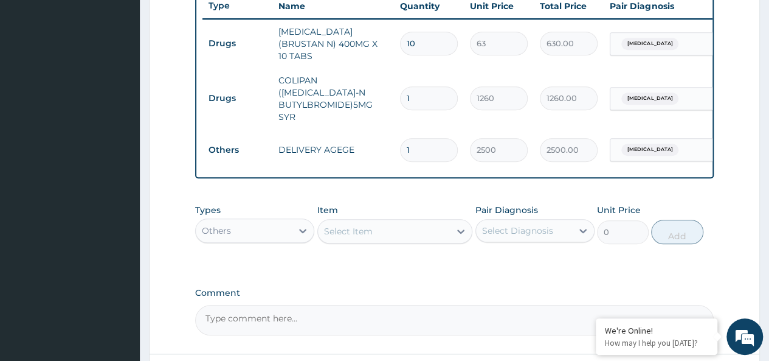
scroll to position [556, 0]
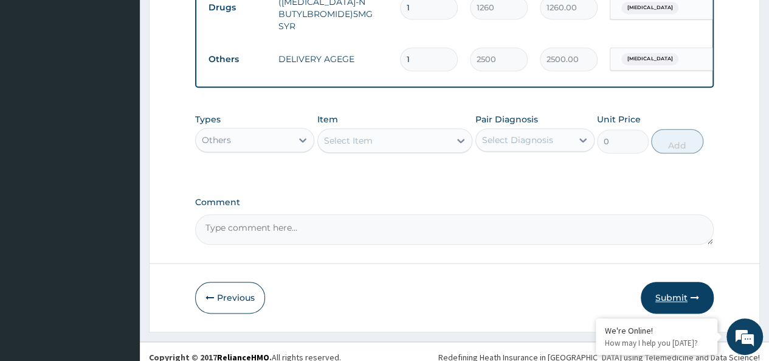
click at [685, 293] on button "Submit" at bounding box center [677, 297] width 73 height 32
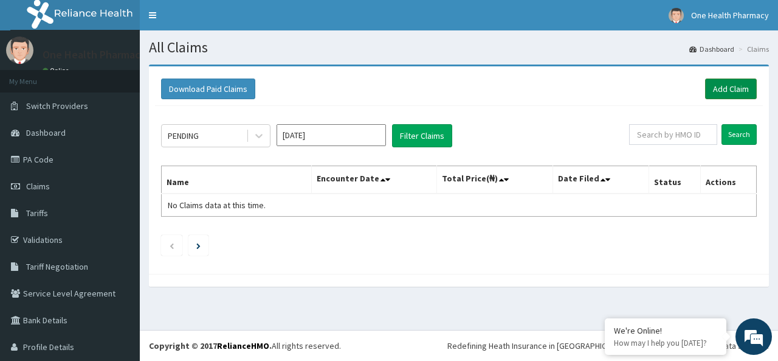
click at [730, 83] on link "Add Claim" at bounding box center [731, 88] width 52 height 21
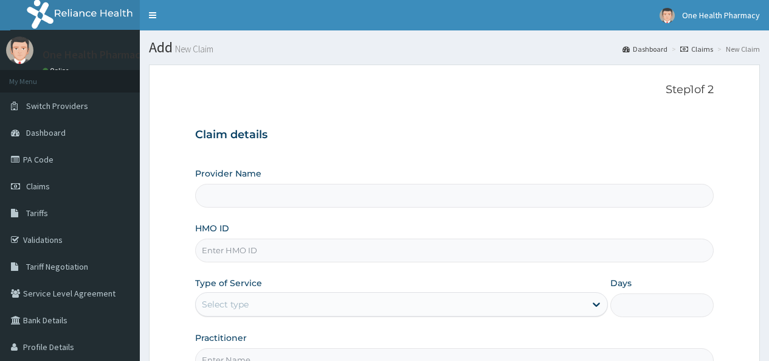
click at [222, 246] on input "HMO ID" at bounding box center [454, 250] width 519 height 24
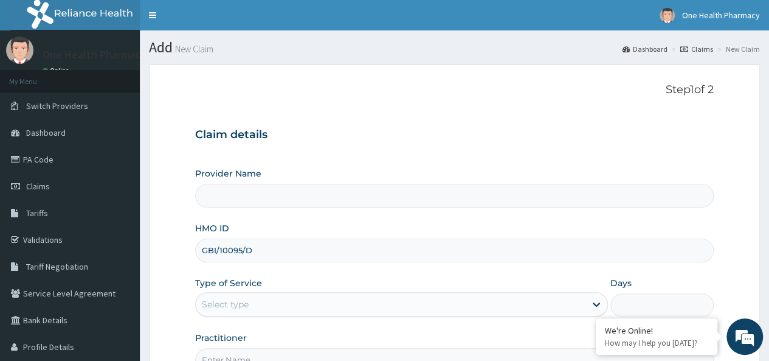
type input "GBI/10095/D"
click at [271, 311] on div "Select type" at bounding box center [391, 303] width 390 height 19
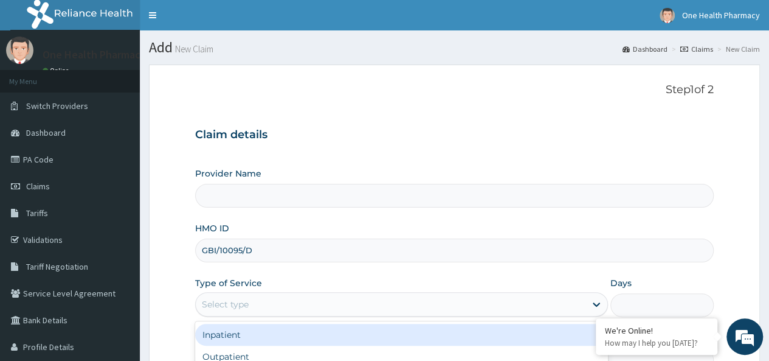
scroll to position [136, 0]
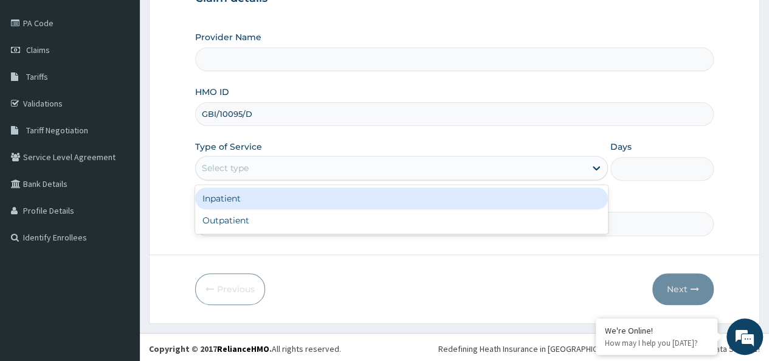
type input "OneHealth Pharmacy"
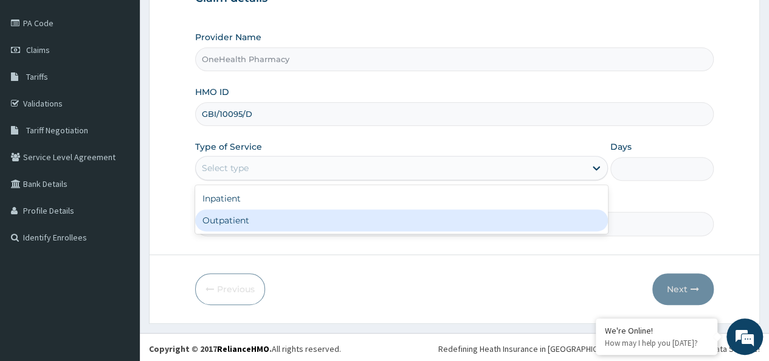
click at [225, 221] on div "Outpatient" at bounding box center [401, 220] width 413 height 22
type input "1"
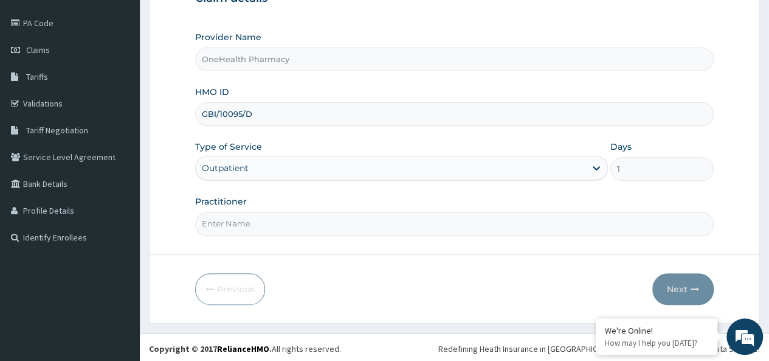
click at [249, 215] on input "Practitioner" at bounding box center [454, 224] width 519 height 24
type input "onehealth"
click at [694, 278] on button "Next" at bounding box center [682, 289] width 61 height 32
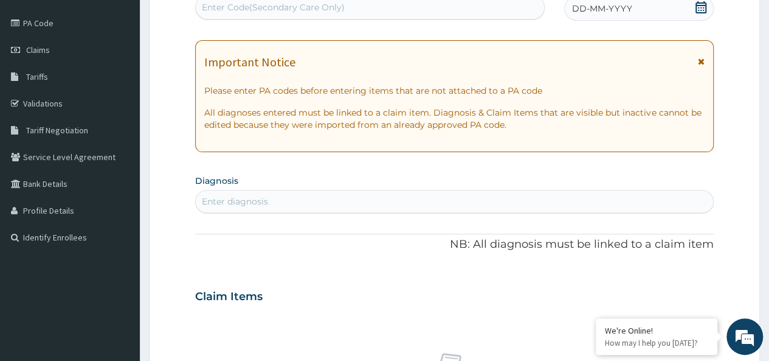
scroll to position [0, 0]
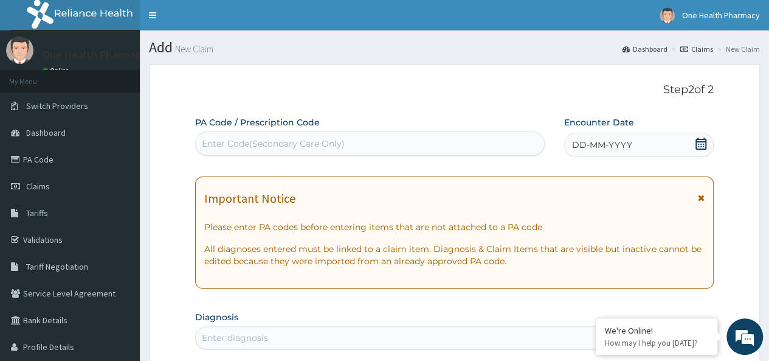
click at [268, 143] on div "Enter Code(Secondary Care Only)" at bounding box center [273, 143] width 143 height 12
paste input "PR/218C6443"
type input "PR/218C6443"
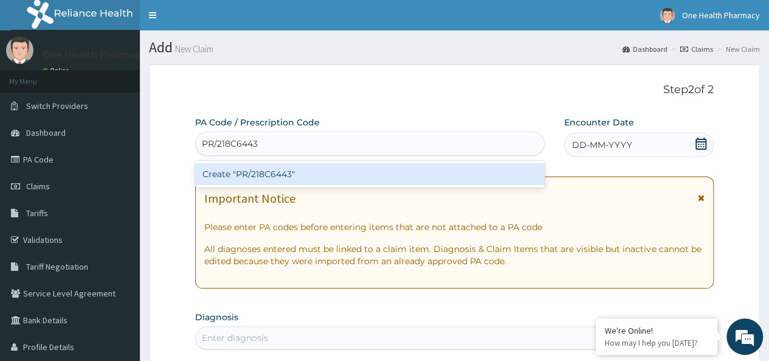
click at [385, 180] on div "Create "PR/218C6443"" at bounding box center [369, 174] width 349 height 22
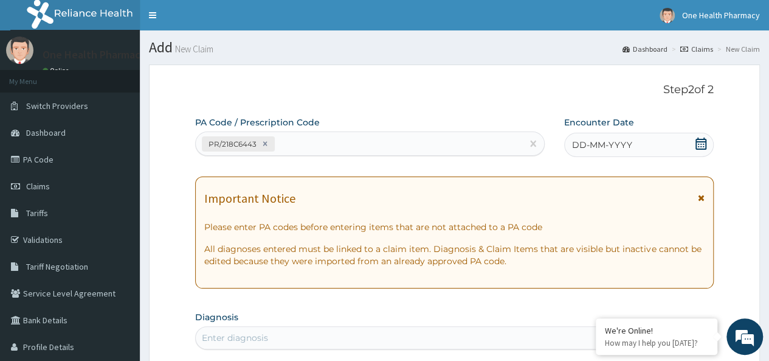
click at [642, 143] on div "DD-MM-YYYY" at bounding box center [639, 145] width 150 height 24
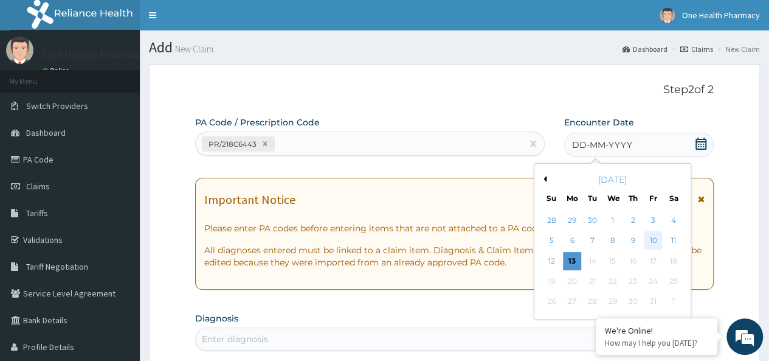
click at [654, 238] on div "10" at bounding box center [653, 241] width 18 height 18
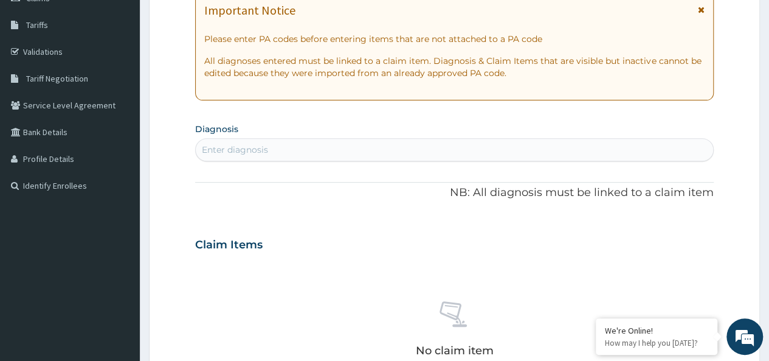
scroll to position [201, 0]
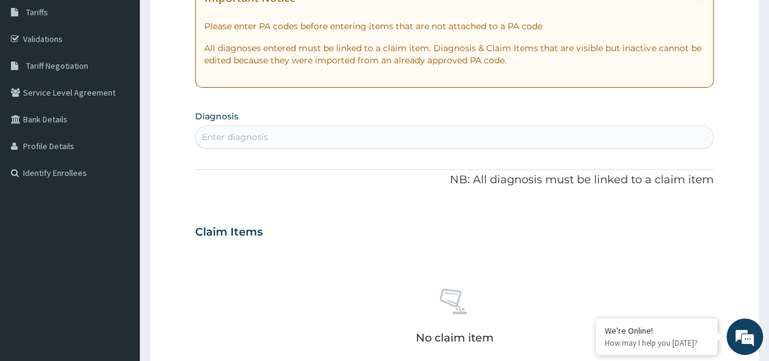
click at [480, 134] on div "Enter diagnosis" at bounding box center [454, 136] width 517 height 19
type input "[MEDICAL_DATA]"
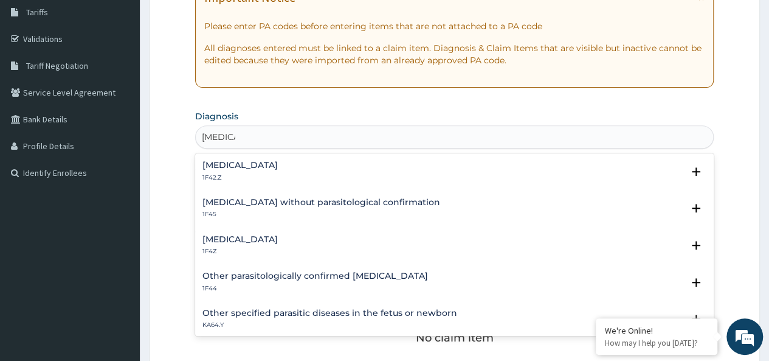
click at [255, 235] on h4 "[MEDICAL_DATA]" at bounding box center [239, 239] width 75 height 9
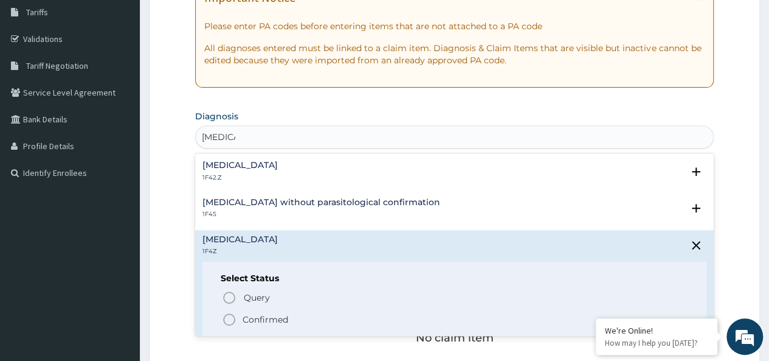
click at [269, 319] on p "Confirmed" at bounding box center [266, 319] width 46 height 12
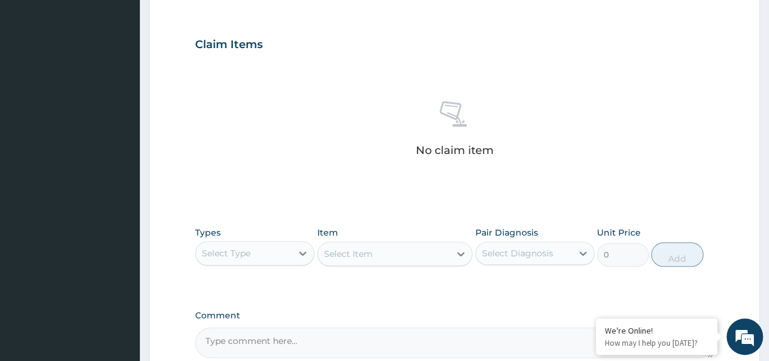
scroll to position [514, 0]
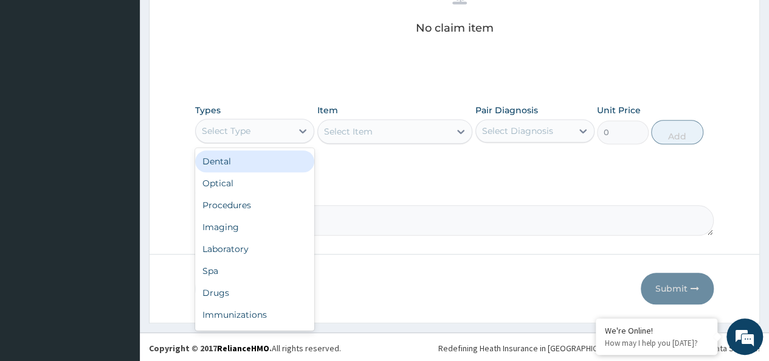
click at [241, 129] on div "Select Type" at bounding box center [226, 131] width 49 height 12
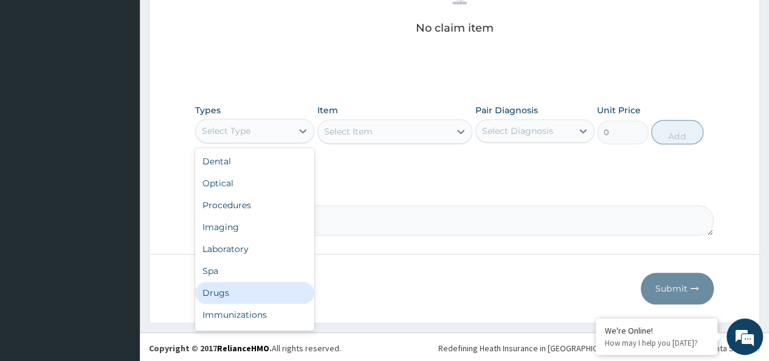
click at [237, 287] on div "Drugs" at bounding box center [254, 292] width 119 height 22
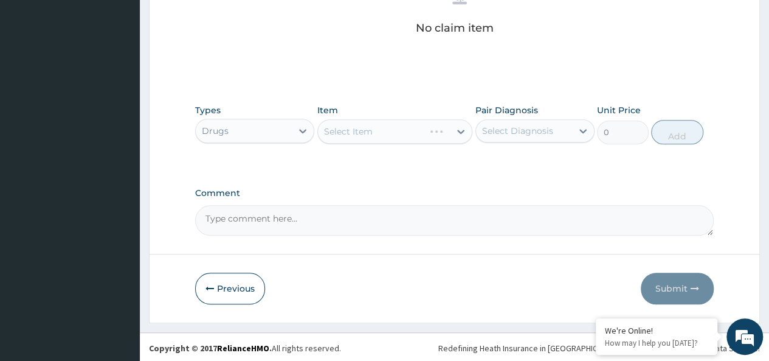
click at [373, 131] on div "Select Item" at bounding box center [395, 131] width 156 height 24
click at [373, 137] on div "Select Item" at bounding box center [384, 131] width 133 height 19
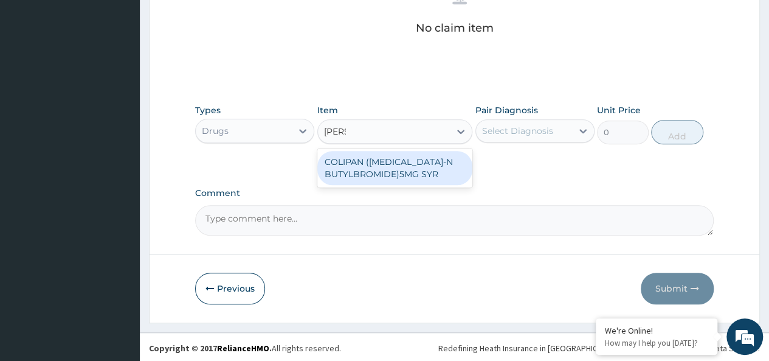
type input "colipa"
click at [392, 172] on div "COLIPAN ([MEDICAL_DATA]-N BUTYLBROMIDE)5MG SYR" at bounding box center [395, 168] width 156 height 34
type input "1260"
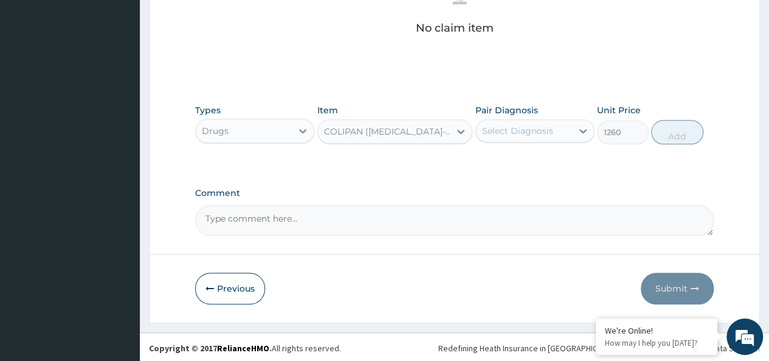
click at [526, 112] on label "Pair Diagnosis" at bounding box center [506, 110] width 63 height 12
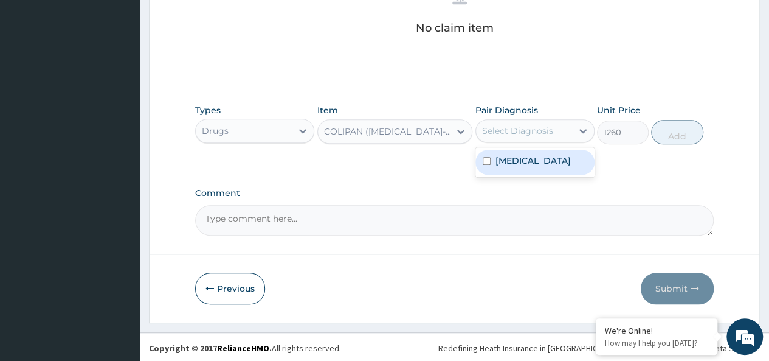
click at [542, 127] on div "Select Diagnosis" at bounding box center [517, 131] width 71 height 12
click at [567, 159] on label "[MEDICAL_DATA]" at bounding box center [532, 160] width 75 height 12
checkbox input "true"
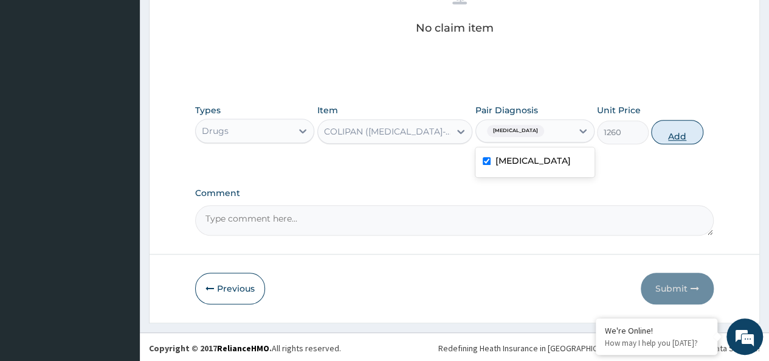
click at [670, 126] on button "Add" at bounding box center [677, 132] width 52 height 24
type input "0"
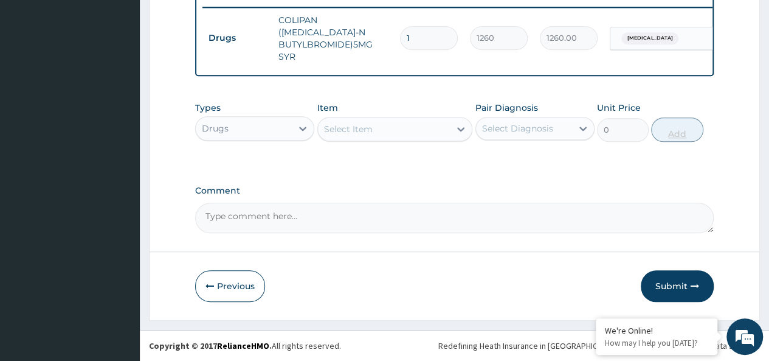
scroll to position [472, 0]
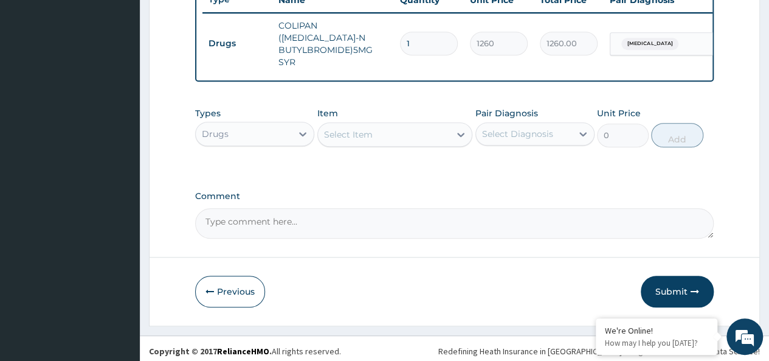
click at [427, 139] on div "Select Item" at bounding box center [384, 134] width 133 height 19
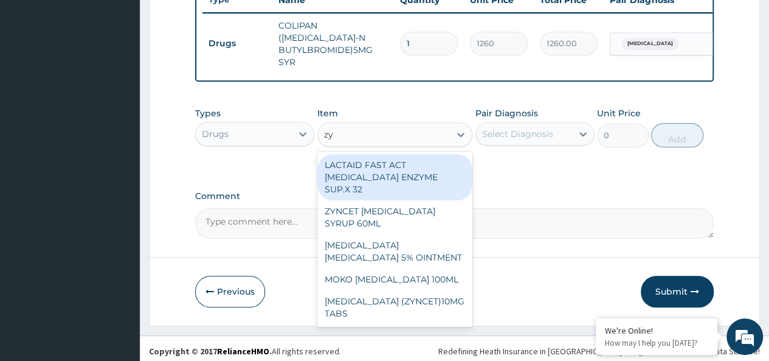
type input "zyn"
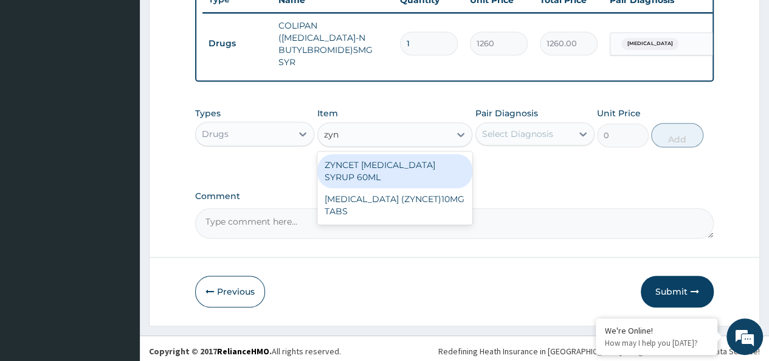
click at [434, 164] on div "ZYNCET [MEDICAL_DATA] SYRUP 60ML" at bounding box center [395, 171] width 156 height 34
type input "2240"
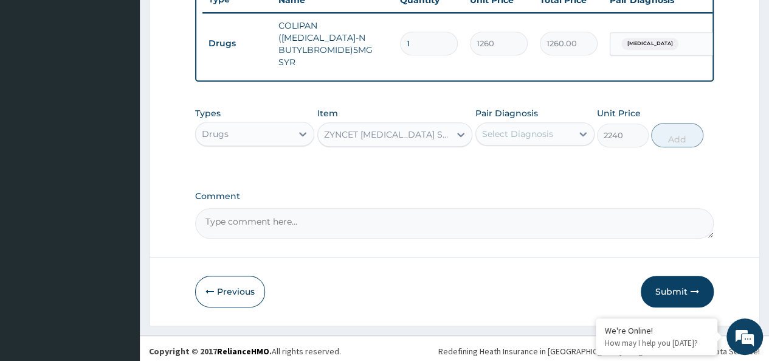
click at [517, 132] on div "Select Diagnosis" at bounding box center [517, 134] width 71 height 12
click at [564, 168] on div "[MEDICAL_DATA]" at bounding box center [534, 165] width 119 height 25
checkbox input "true"
click at [689, 140] on button "Add" at bounding box center [677, 135] width 52 height 24
type input "0"
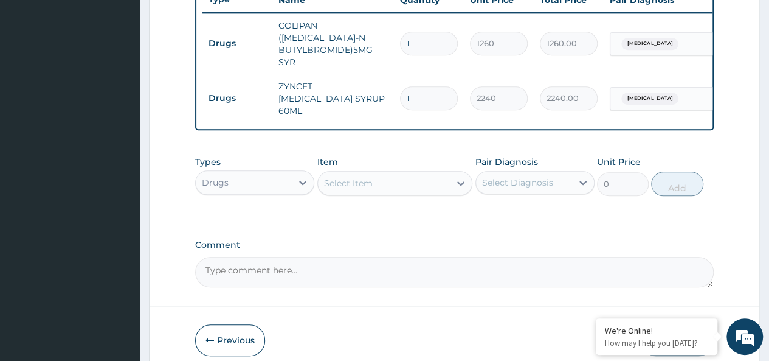
click at [353, 177] on div "Select Item" at bounding box center [348, 183] width 49 height 12
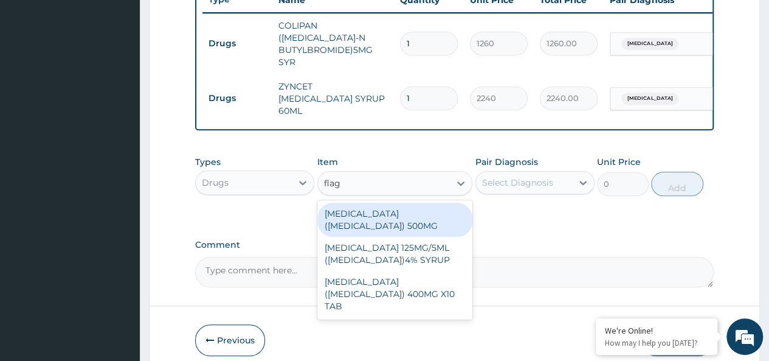
type input "flagy"
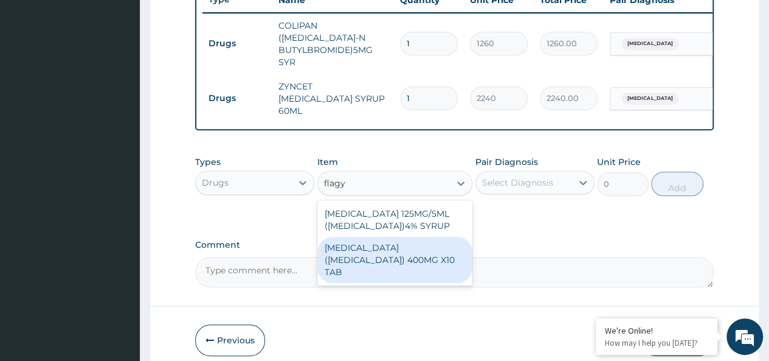
click at [421, 247] on div "[MEDICAL_DATA] ([MEDICAL_DATA]) 400MG X10 TAB" at bounding box center [395, 259] width 156 height 46
type input "42"
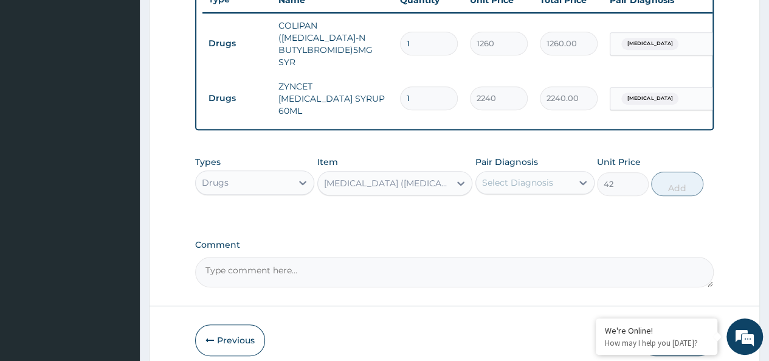
click at [513, 173] on div "Select Diagnosis" at bounding box center [524, 182] width 96 height 19
click at [555, 206] on label "[MEDICAL_DATA]" at bounding box center [532, 212] width 75 height 12
checkbox input "true"
click at [685, 176] on button "Add" at bounding box center [677, 183] width 52 height 24
type input "0"
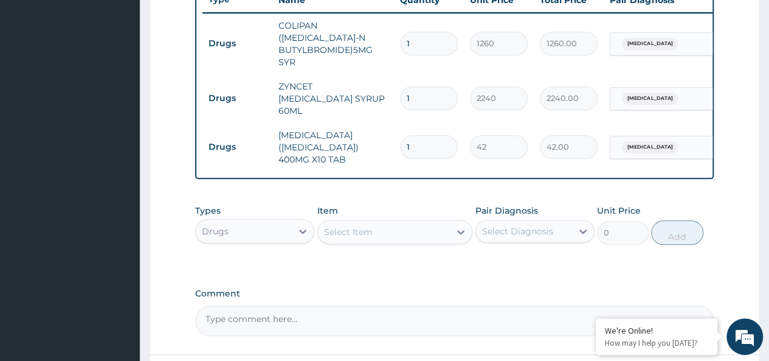
type input "0.00"
type input "2"
type input "84.00"
type input "20"
type input "840.00"
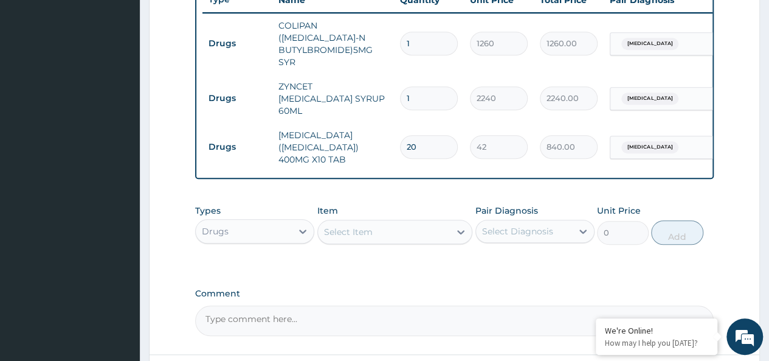
type input "20"
click at [368, 223] on div "Select Item" at bounding box center [384, 231] width 133 height 19
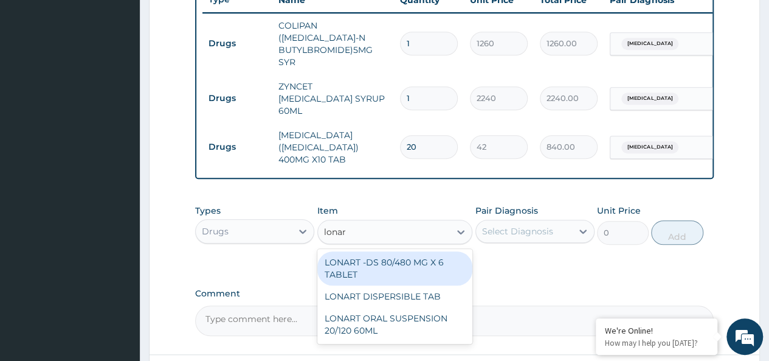
type input "lonart"
click at [398, 251] on div "LONART -DS 80/480 MG X 6 TABLET" at bounding box center [395, 268] width 156 height 34
type input "618.3333129882812"
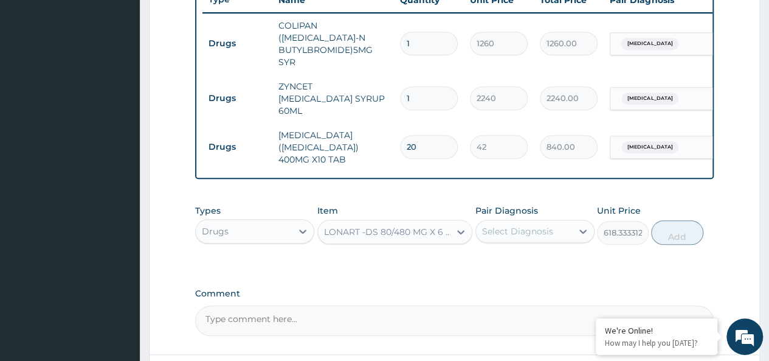
click at [528, 204] on div "Pair Diagnosis Select Diagnosis" at bounding box center [534, 224] width 119 height 40
click at [532, 225] on div "Select Diagnosis" at bounding box center [517, 231] width 71 height 12
click at [539, 255] on label "[MEDICAL_DATA]" at bounding box center [532, 261] width 75 height 12
checkbox input "true"
click at [691, 220] on button "Add" at bounding box center [677, 232] width 52 height 24
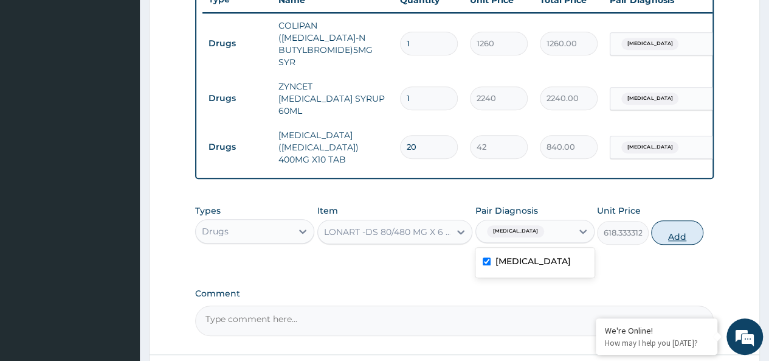
type input "0"
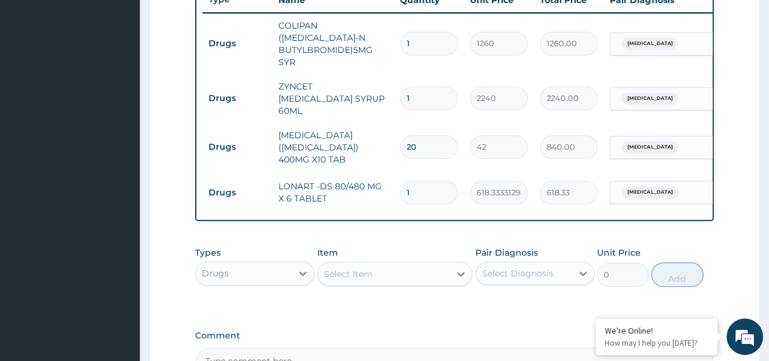
type input "0.00"
type input "6"
type input "3710.00"
type input "6"
click at [266, 263] on div "Drugs" at bounding box center [244, 272] width 96 height 19
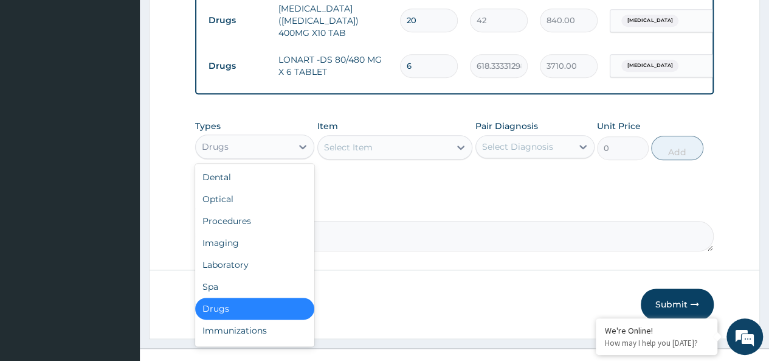
scroll to position [41, 0]
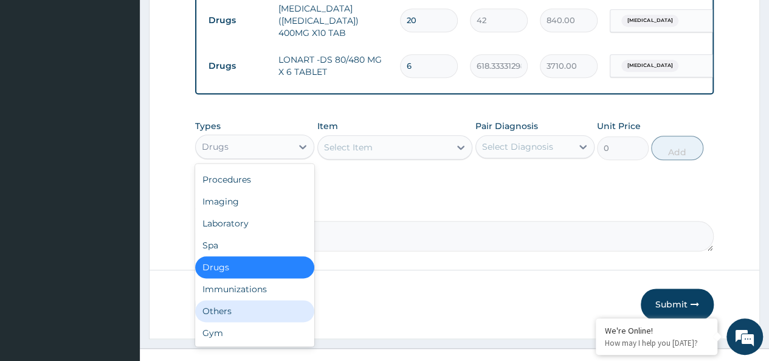
click at [232, 300] on div "Others" at bounding box center [254, 311] width 119 height 22
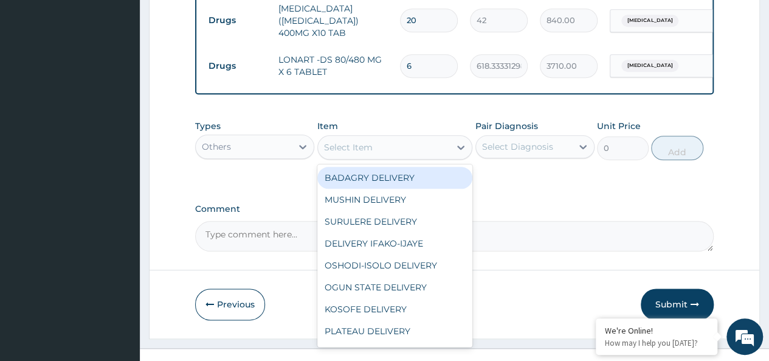
click at [338, 137] on div "Select Item" at bounding box center [384, 146] width 133 height 19
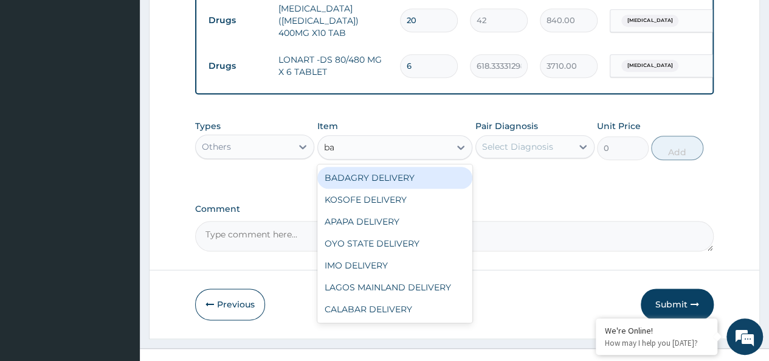
type input "bad"
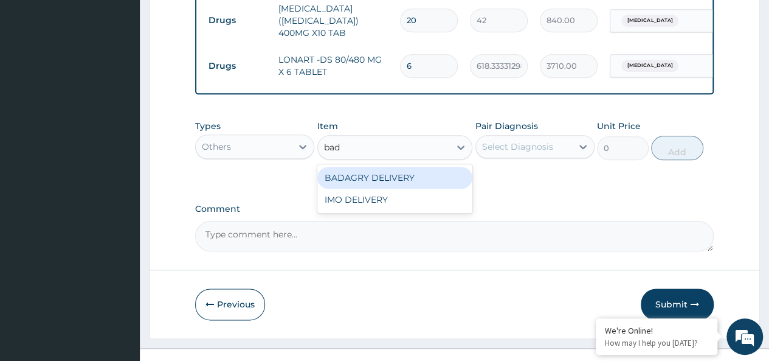
click at [402, 167] on div "BADAGRY DELIVERY" at bounding box center [395, 178] width 156 height 22
type input "3700"
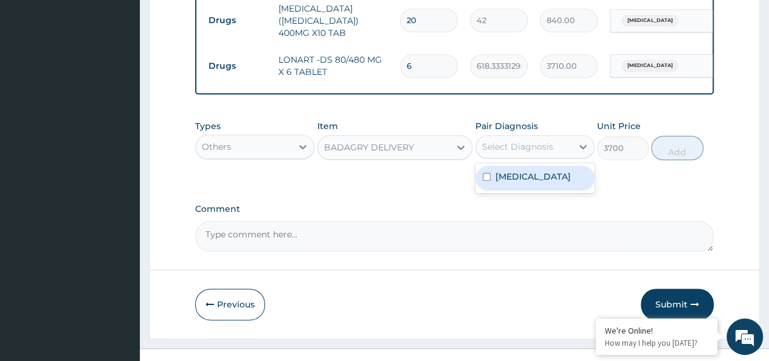
click at [530, 140] on div "Select Diagnosis" at bounding box center [517, 146] width 71 height 12
click at [565, 170] on label "[MEDICAL_DATA]" at bounding box center [532, 176] width 75 height 12
checkbox input "true"
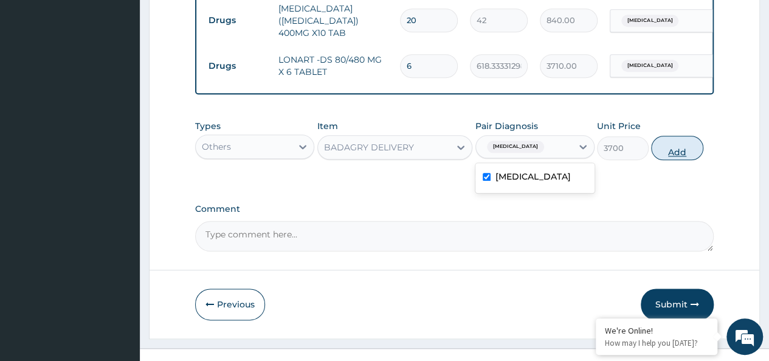
click at [696, 136] on button "Add" at bounding box center [677, 148] width 52 height 24
type input "0"
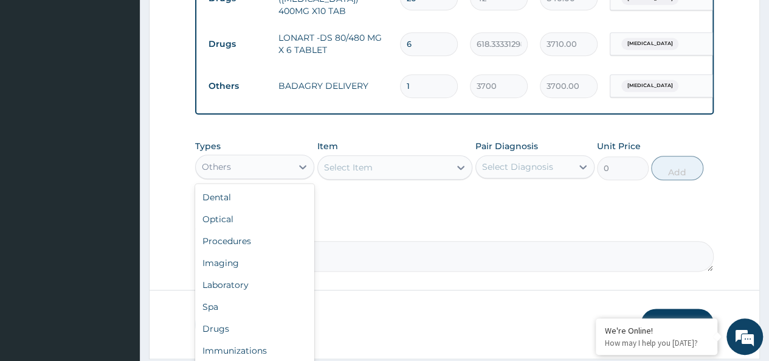
scroll to position [24, 0]
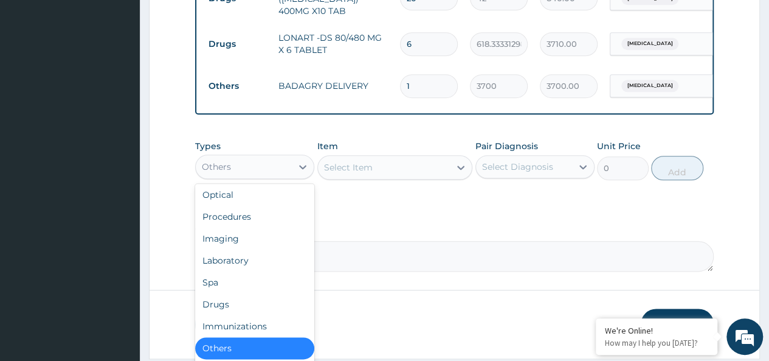
click at [252, 157] on div "Others" at bounding box center [244, 166] width 96 height 19
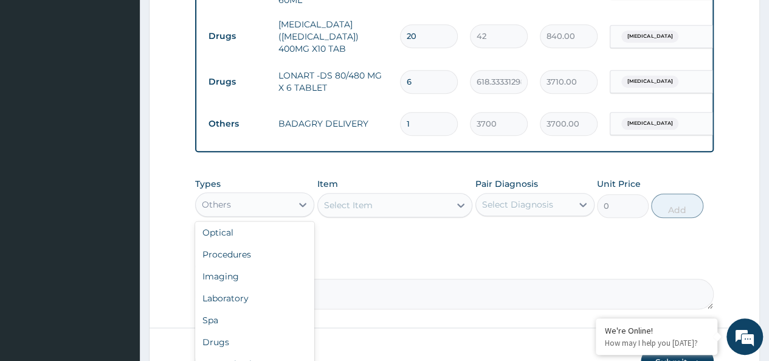
scroll to position [582, 0]
click at [239, 331] on div "Drugs" at bounding box center [254, 342] width 119 height 22
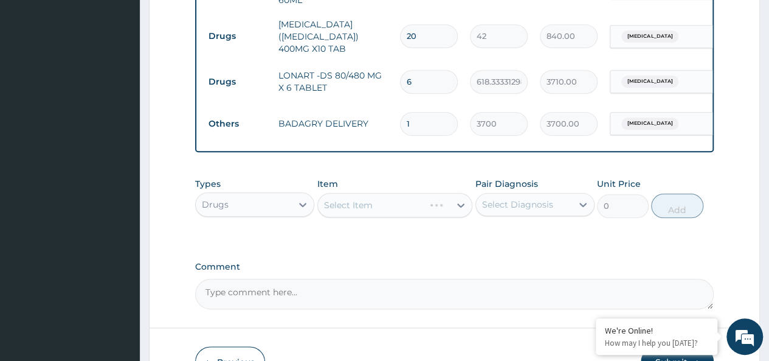
click at [388, 193] on div "Select Item" at bounding box center [395, 205] width 156 height 24
click at [404, 205] on div "Types Drugs Item Select Item Pair Diagnosis Select Diagnosis Unit Price 0 Add" at bounding box center [454, 197] width 519 height 52
click at [386, 195] on div "Select Item" at bounding box center [384, 204] width 133 height 19
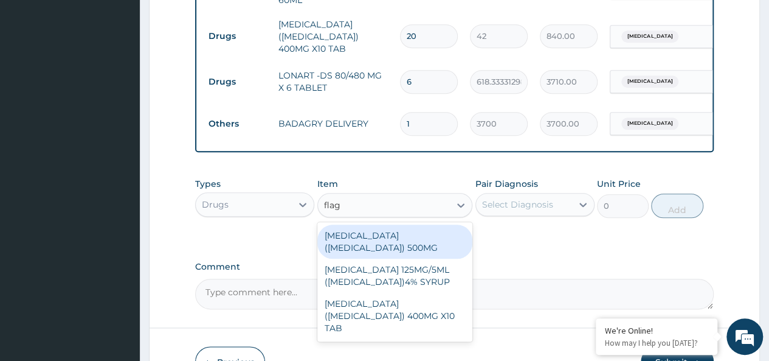
type input "flagy"
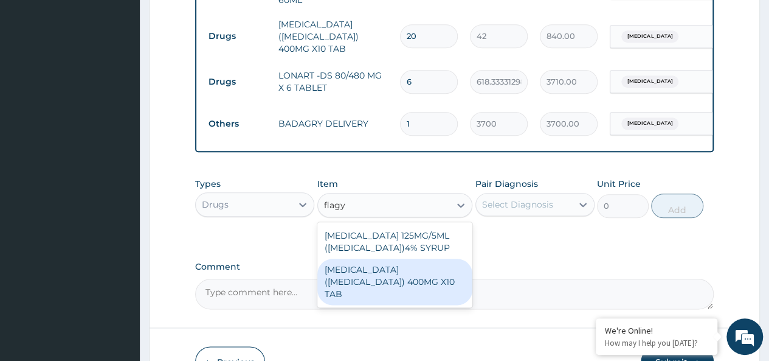
click at [435, 277] on div "METRONIDAZOLE 125MG/5ML (FLAGYL)4% SYRUP METRONIDAZOLE (FLAGYL) 400MG X10 TAB" at bounding box center [395, 264] width 156 height 85
click at [432, 266] on div "METRONIDAZOLE (FLAGYL) 400MG X10 TAB" at bounding box center [395, 281] width 156 height 46
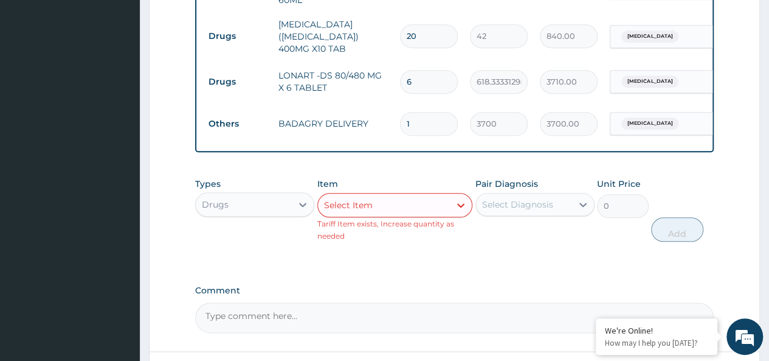
click at [408, 195] on div "Select Item" at bounding box center [384, 204] width 133 height 19
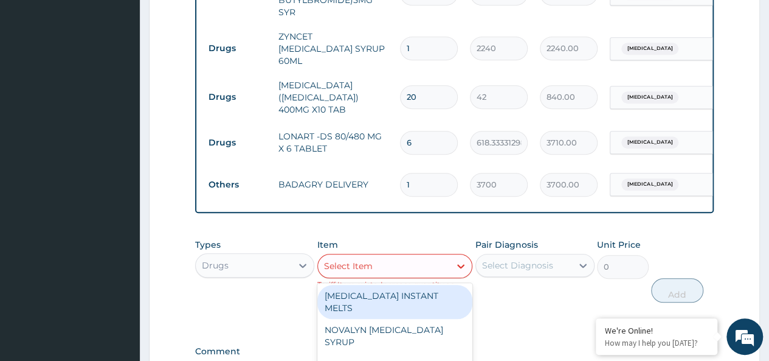
scroll to position [522, 0]
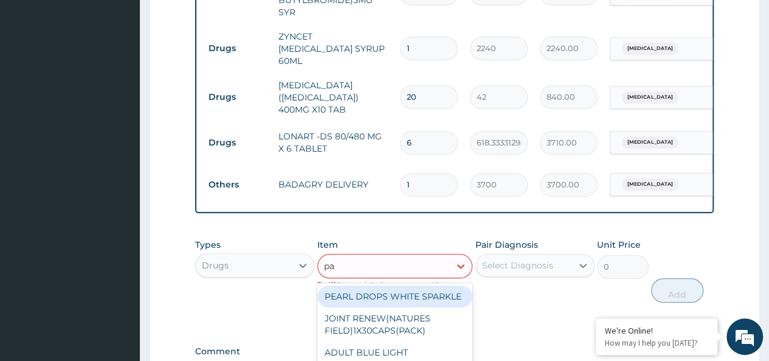
type input "pae"
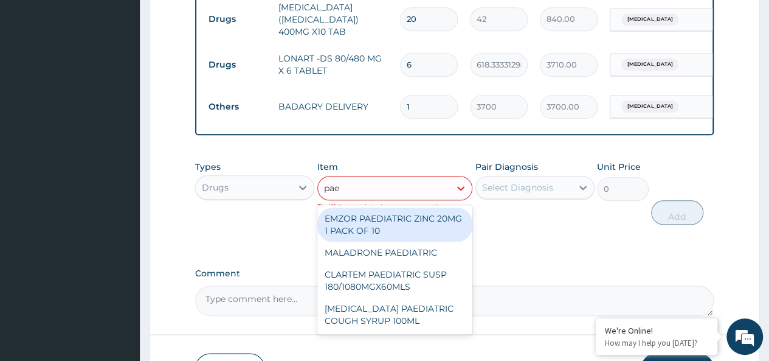
scroll to position [601, 0]
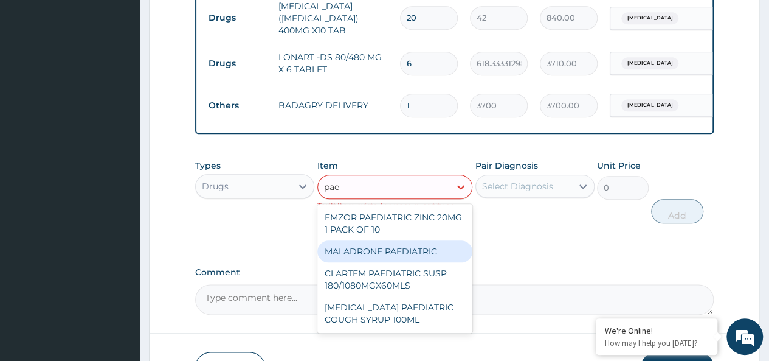
click at [399, 240] on div "MALADRONE PAEDIATRIC" at bounding box center [395, 251] width 156 height 22
type input "1606.5"
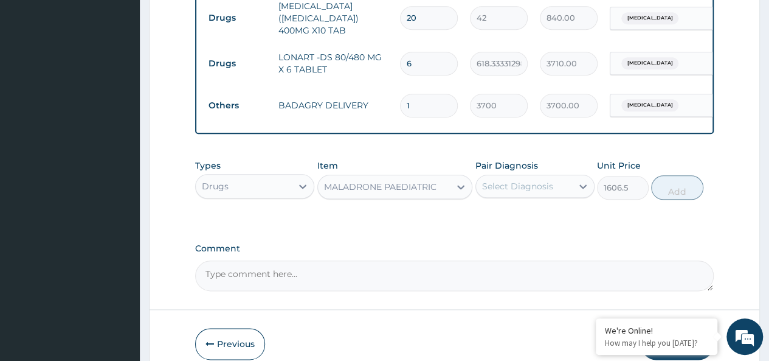
click at [400, 177] on div "MALADRONE PAEDIATRIC" at bounding box center [384, 186] width 133 height 19
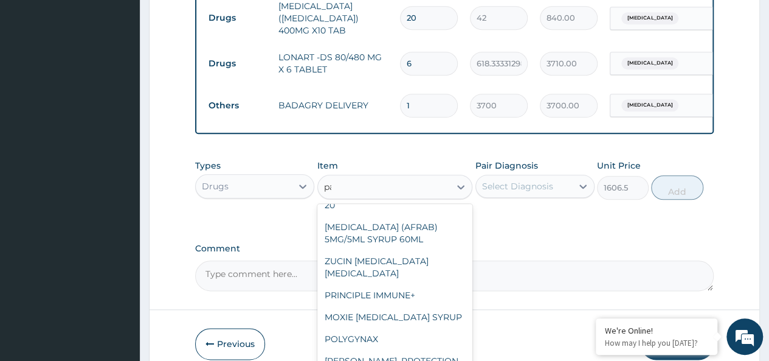
scroll to position [4110, 0]
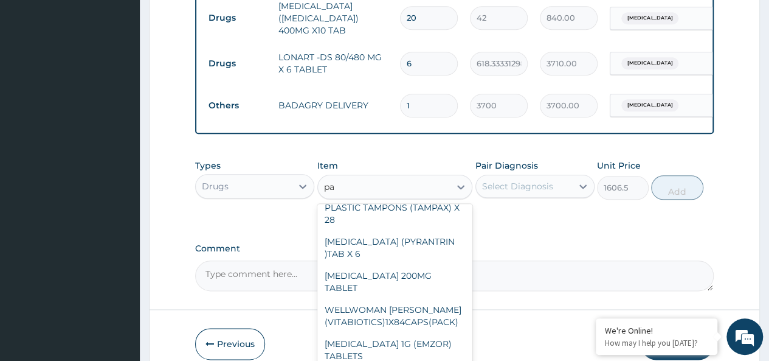
type input "pae"
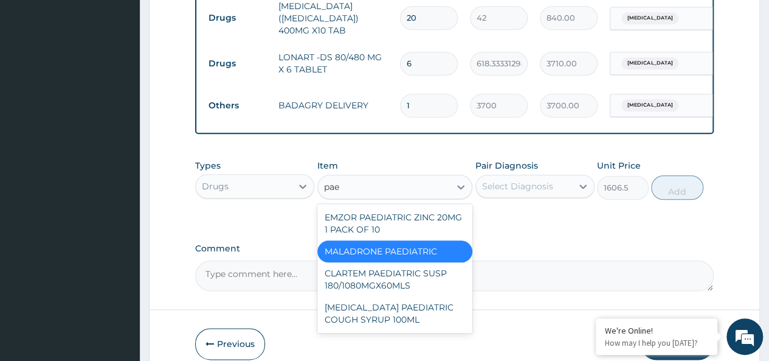
scroll to position [0, 0]
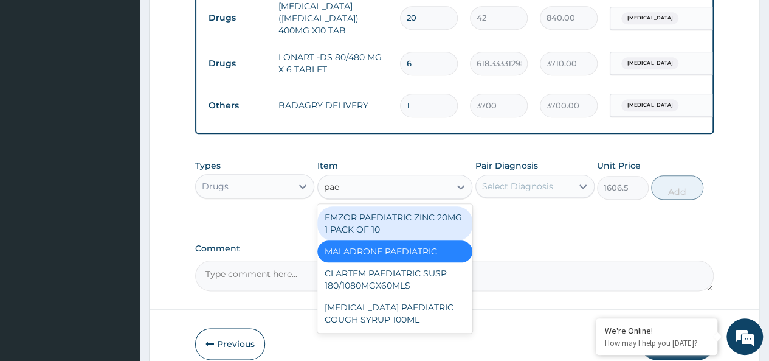
click at [422, 212] on div "EMZOR PAEDIATRIC ZINC 20MG 1 PACK OF 10" at bounding box center [395, 223] width 156 height 34
type input "28"
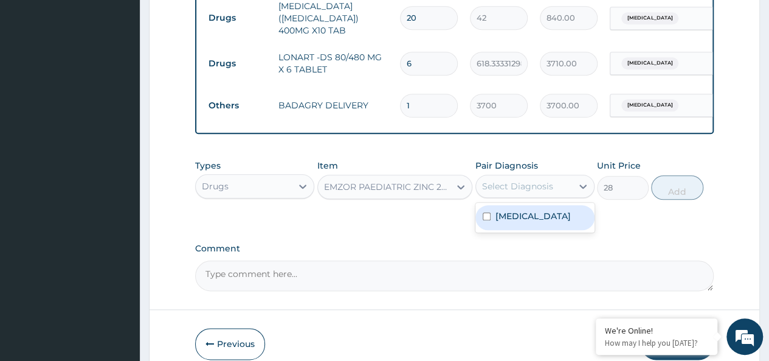
click at [506, 176] on div "Select Diagnosis" at bounding box center [524, 185] width 96 height 19
click at [571, 202] on div "[MEDICAL_DATA]" at bounding box center [534, 217] width 119 height 30
click at [567, 210] on label "[MEDICAL_DATA]" at bounding box center [532, 216] width 75 height 12
checkbox input "true"
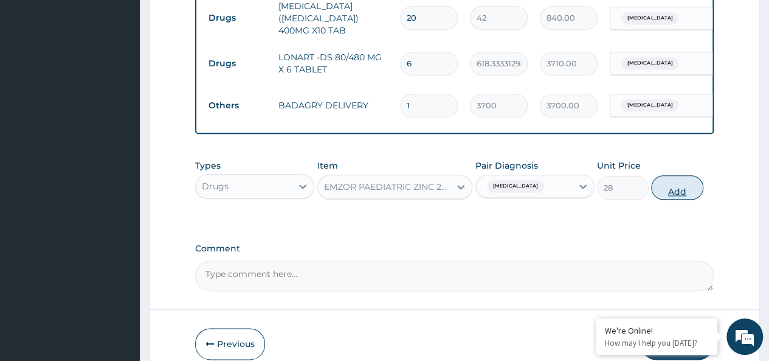
click at [669, 175] on button "Add" at bounding box center [677, 187] width 52 height 24
type input "0"
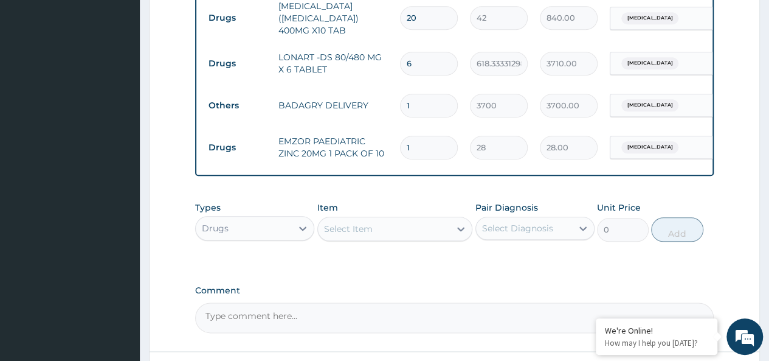
type input "10"
type input "280.00"
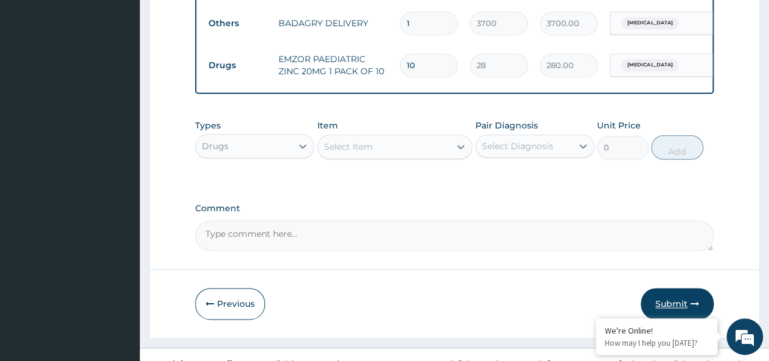
type input "10"
click at [661, 288] on button "Submit" at bounding box center [677, 304] width 73 height 32
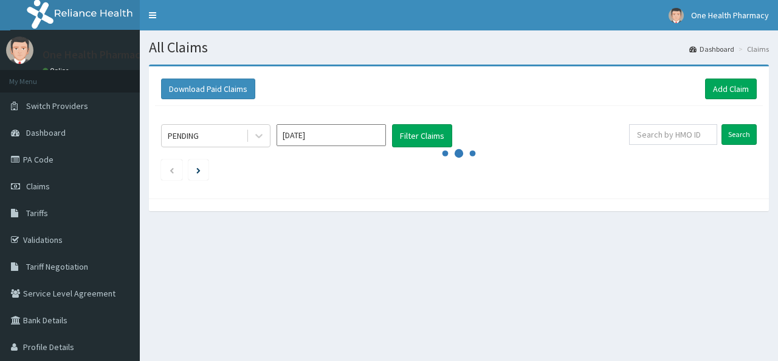
click at [659, 287] on div "All Claims Dashboard Claims Download Paid Claims Add Claim × Note you can only …" at bounding box center [459, 210] width 638 height 361
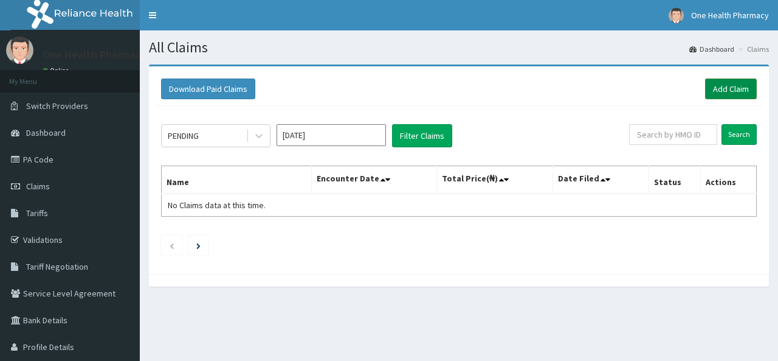
click at [716, 89] on link "Add Claim" at bounding box center [731, 88] width 52 height 21
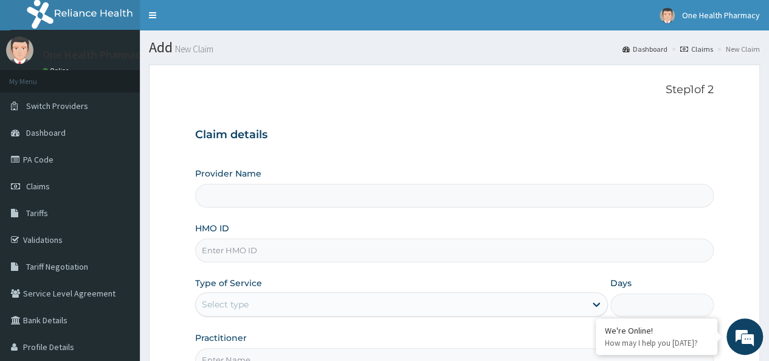
type input "OneHealth Pharmacy"
click at [445, 255] on input "HMO ID" at bounding box center [454, 250] width 519 height 24
paste input "OKB/12011/A"
type input "OKB/12011/A"
click at [297, 309] on div "Select type" at bounding box center [391, 303] width 390 height 19
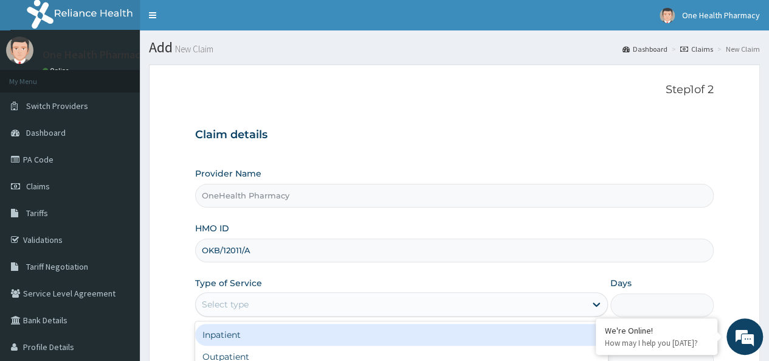
scroll to position [136, 0]
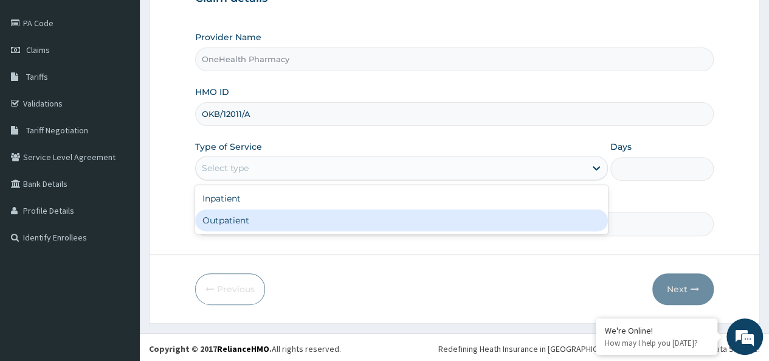
click at [214, 210] on div "Outpatient" at bounding box center [401, 220] width 413 height 22
type input "1"
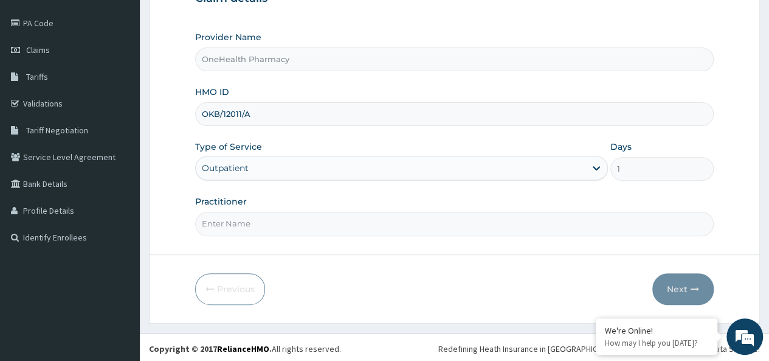
scroll to position [0, 0]
click at [228, 223] on input "Practitioner" at bounding box center [454, 224] width 519 height 24
type input "onehealth"
click at [683, 277] on button "Next" at bounding box center [682, 289] width 61 height 32
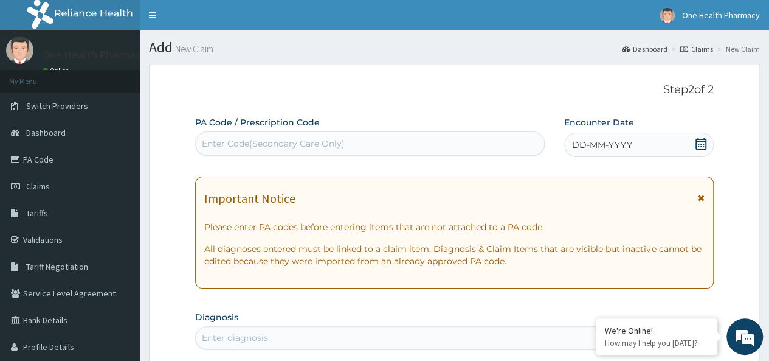
click at [284, 139] on div "Enter Code(Secondary Care Only)" at bounding box center [273, 143] width 143 height 12
paste input "PR/6950D3B5"
type input "PR/6950D3B5"
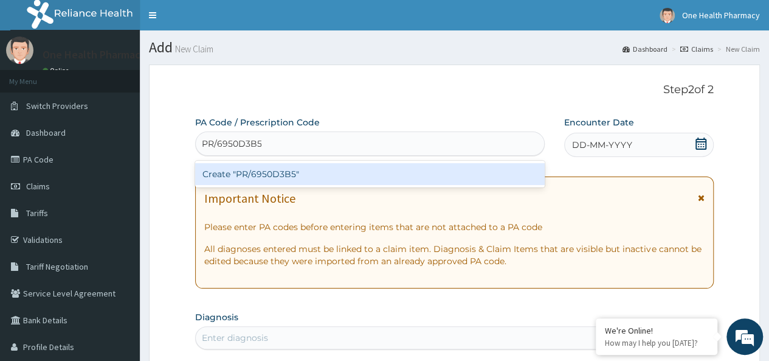
click at [321, 163] on div "Create "PR/6950D3B5"" at bounding box center [369, 174] width 349 height 22
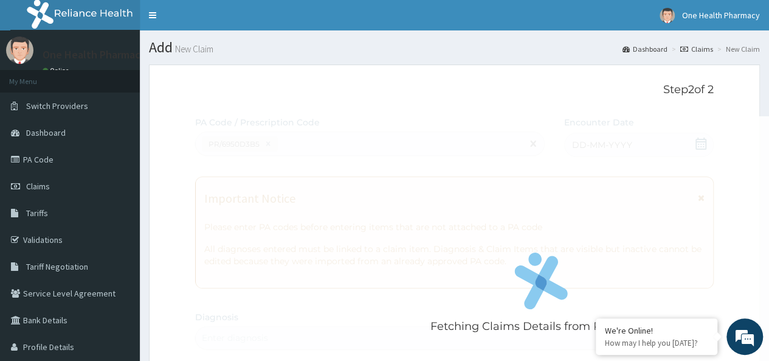
click at [627, 149] on div "Fetching Claims Details from PA Code....." at bounding box center [541, 296] width 692 height 361
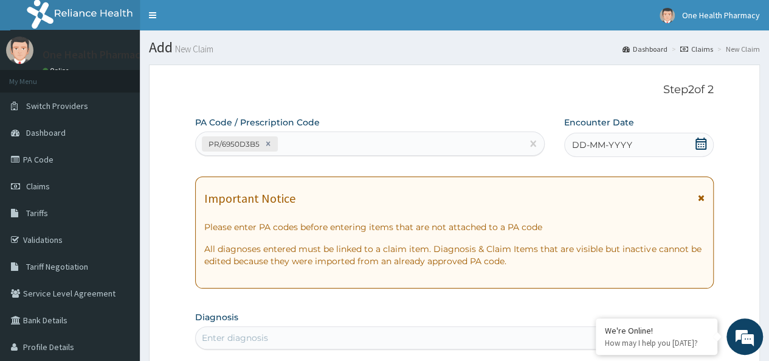
click at [617, 151] on div "DD-MM-YYYY" at bounding box center [639, 145] width 150 height 24
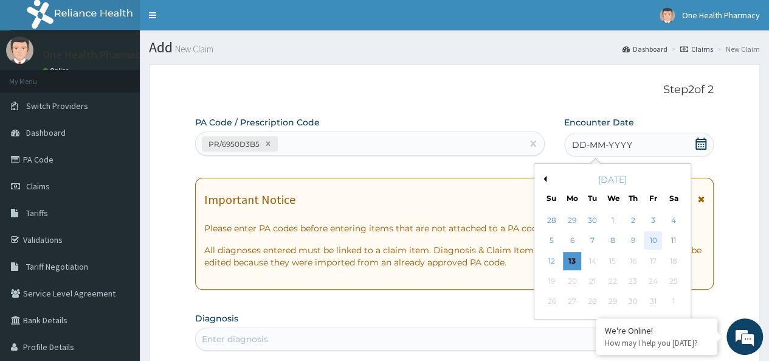
click at [659, 244] on div "10" at bounding box center [653, 241] width 18 height 18
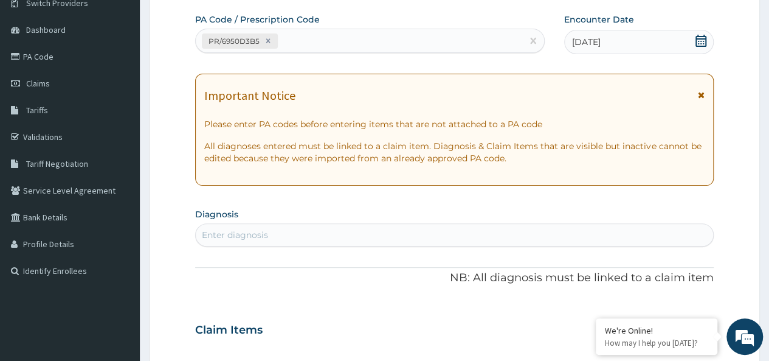
scroll to position [106, 0]
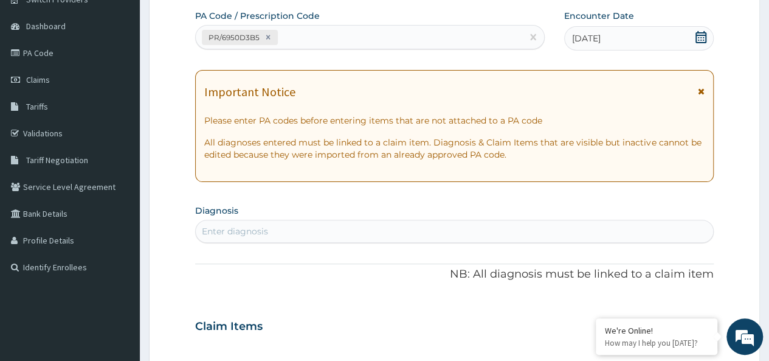
click at [323, 224] on div "Enter diagnosis" at bounding box center [454, 230] width 517 height 19
type input "[MEDICAL_DATA]"
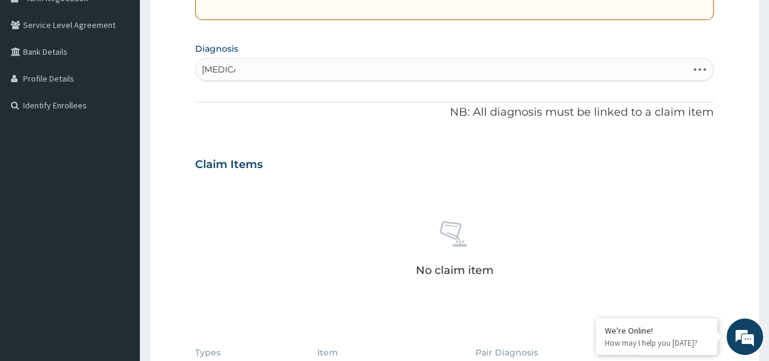
scroll to position [252, 0]
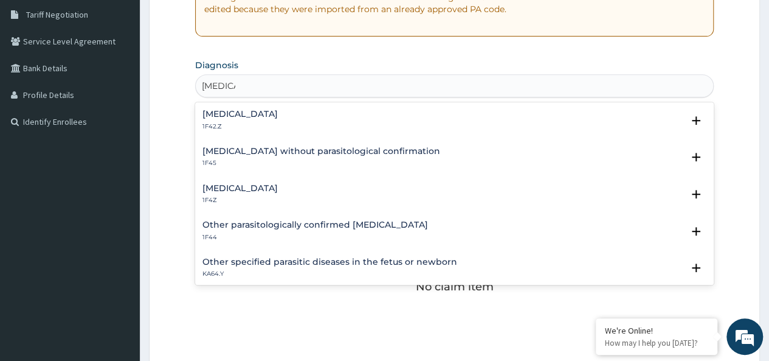
click at [256, 188] on h4 "[MEDICAL_DATA]" at bounding box center [239, 188] width 75 height 9
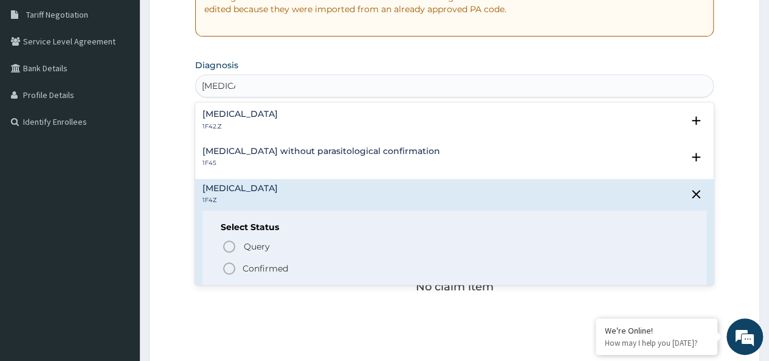
click at [263, 268] on p "Confirmed" at bounding box center [266, 268] width 46 height 12
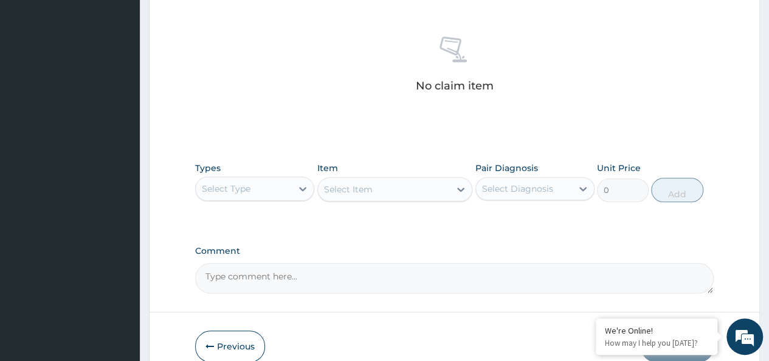
scroll to position [514, 0]
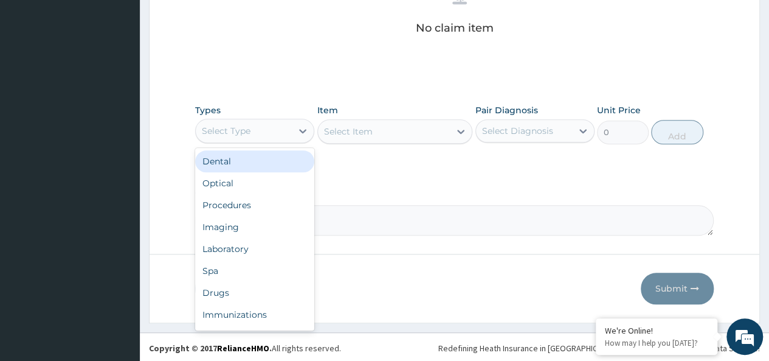
click at [254, 131] on div "Select Type" at bounding box center [244, 130] width 96 height 19
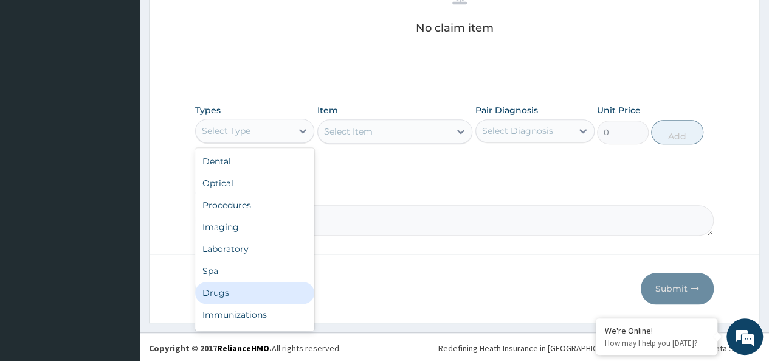
click at [215, 286] on div "Drugs" at bounding box center [254, 292] width 119 height 22
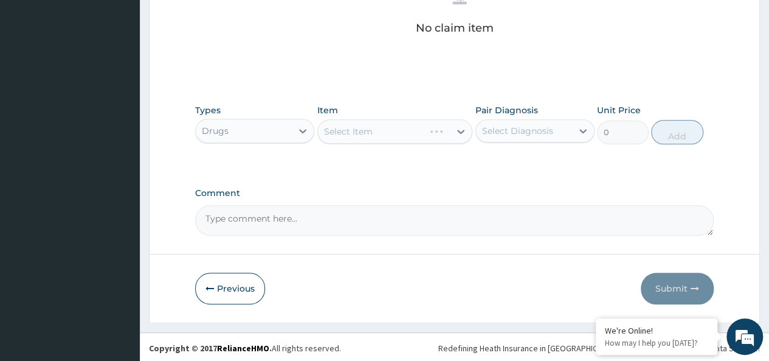
click at [336, 122] on div "Select Item" at bounding box center [395, 131] width 156 height 24
click at [429, 123] on div "Select Item" at bounding box center [395, 131] width 156 height 24
click at [395, 132] on div "Select Item" at bounding box center [395, 131] width 156 height 24
click at [385, 123] on div "Select Item" at bounding box center [395, 131] width 156 height 24
click at [357, 131] on div "Select Item" at bounding box center [348, 131] width 49 height 12
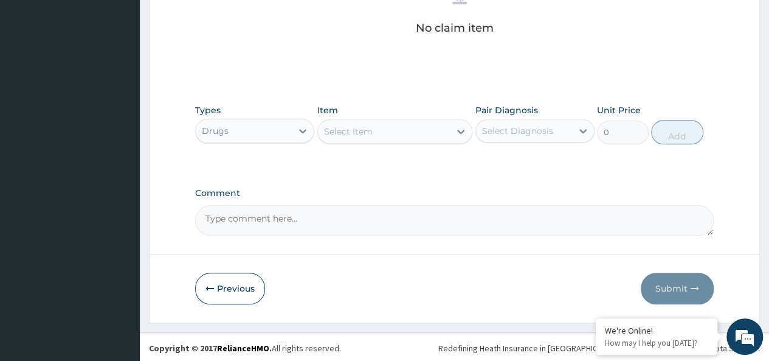
click at [368, 133] on div "Select Item" at bounding box center [348, 131] width 49 height 12
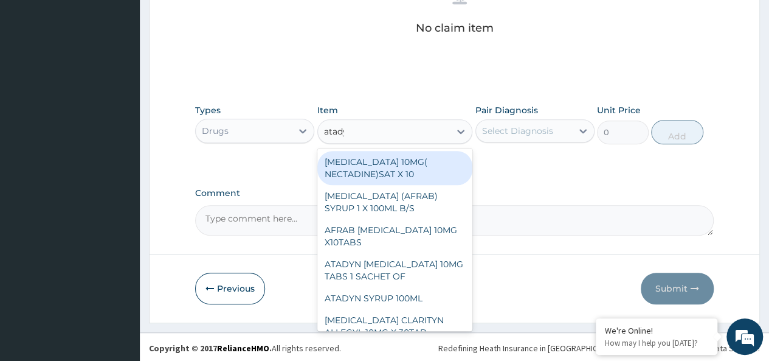
type input "atadyn"
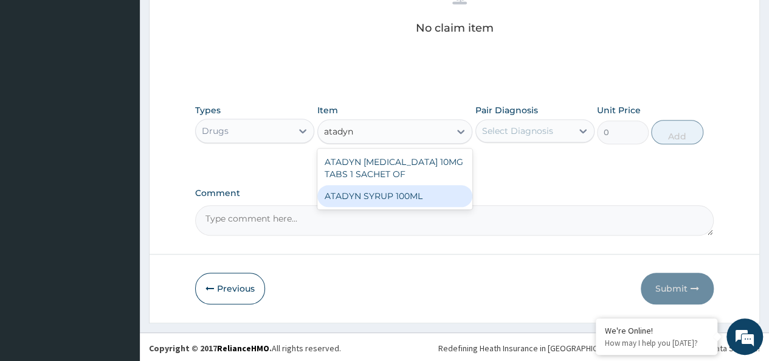
click at [419, 197] on div "ATADYN SYRUP 100ML" at bounding box center [395, 196] width 156 height 22
type input "1890"
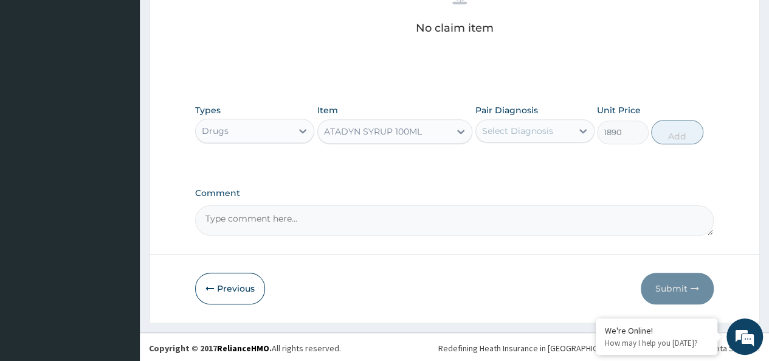
click at [528, 134] on div "Select Diagnosis" at bounding box center [517, 131] width 71 height 12
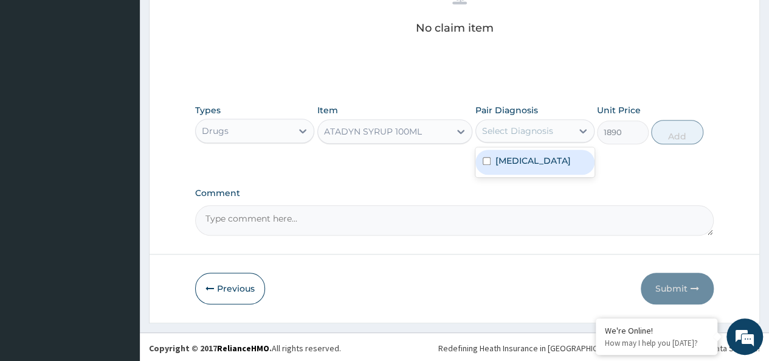
drag, startPoint x: 582, startPoint y: 151, endPoint x: 580, endPoint y: 157, distance: 6.5
click at [581, 157] on div "[MEDICAL_DATA]" at bounding box center [534, 162] width 119 height 25
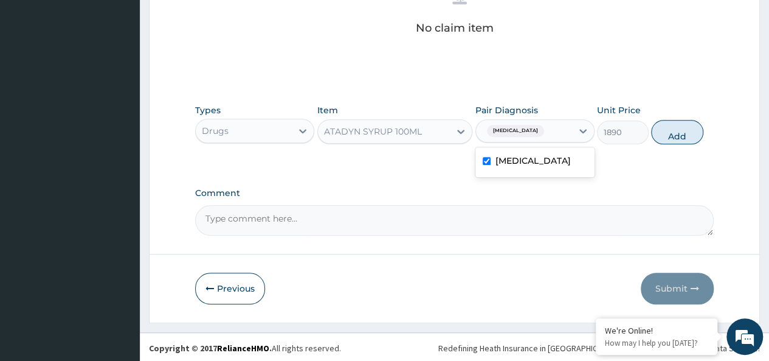
click at [571, 157] on label "[MEDICAL_DATA]" at bounding box center [532, 160] width 75 height 12
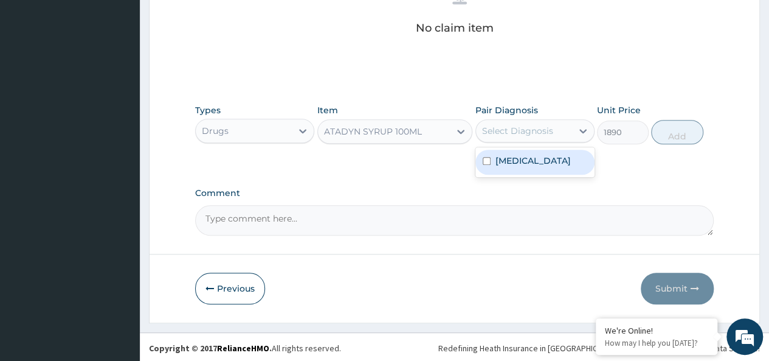
click at [551, 159] on label "[MEDICAL_DATA]" at bounding box center [532, 160] width 75 height 12
checkbox input "true"
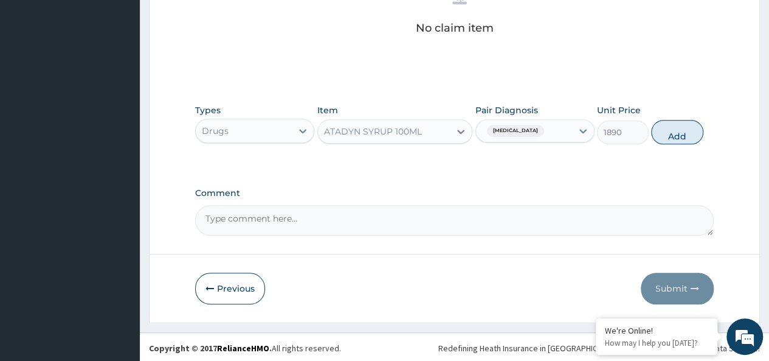
click at [637, 142] on div "Types Drugs Item ATADYN SYRUP 100ML Pair Diagnosis Malaria, unspecified Unit Pr…" at bounding box center [454, 124] width 519 height 52
click at [694, 120] on button "Add" at bounding box center [677, 132] width 52 height 24
type input "0"
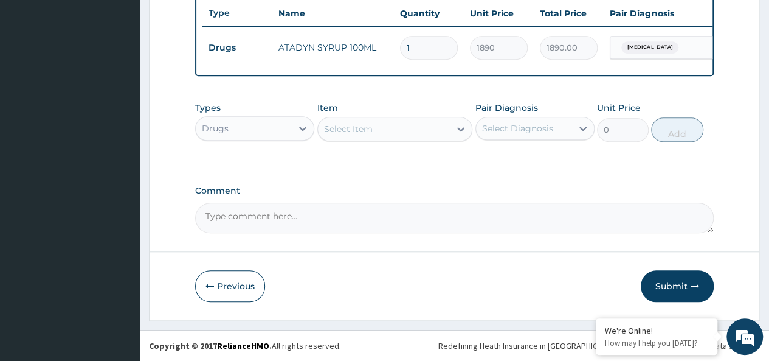
click at [388, 133] on div "Select Item" at bounding box center [384, 128] width 133 height 19
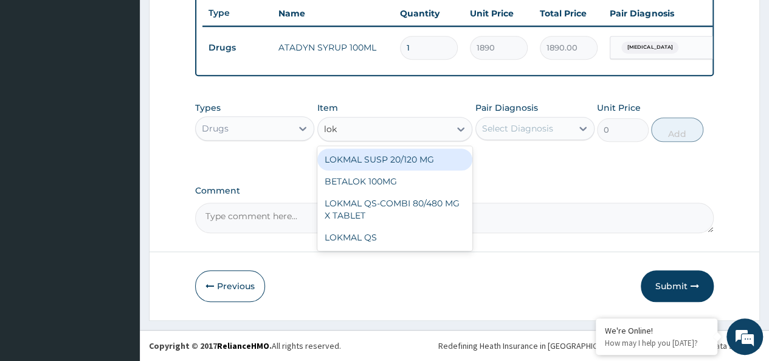
type input "lokm"
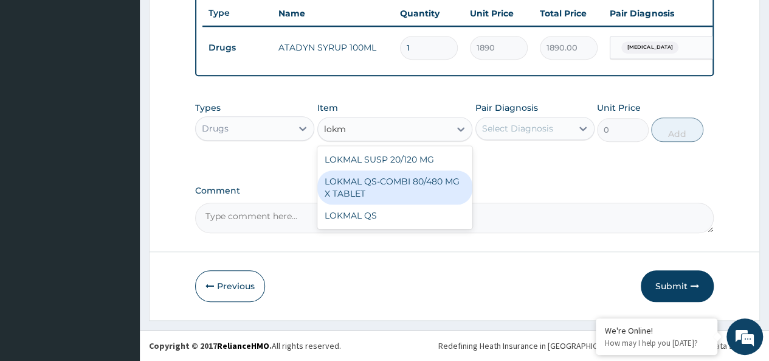
click at [409, 196] on div "LOKMAL QS-COMBI 80/480 MG X TABLET" at bounding box center [395, 187] width 156 height 34
type input "245"
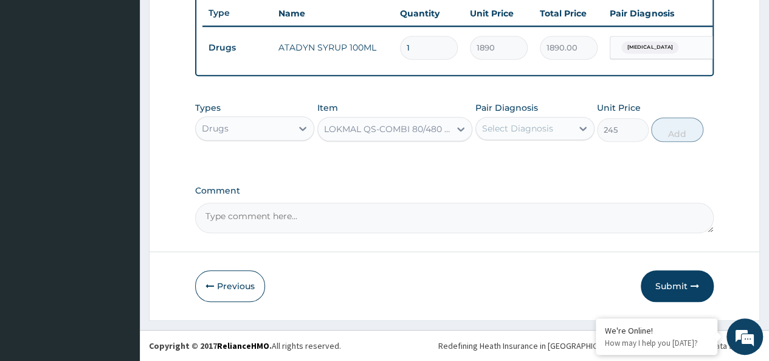
click at [540, 142] on div "Pair Diagnosis Select Diagnosis" at bounding box center [534, 122] width 119 height 40
click at [569, 129] on div "Select Diagnosis" at bounding box center [534, 128] width 119 height 23
click at [564, 157] on label "[MEDICAL_DATA]" at bounding box center [532, 158] width 75 height 12
checkbox input "true"
click at [696, 126] on button "Add" at bounding box center [677, 129] width 52 height 24
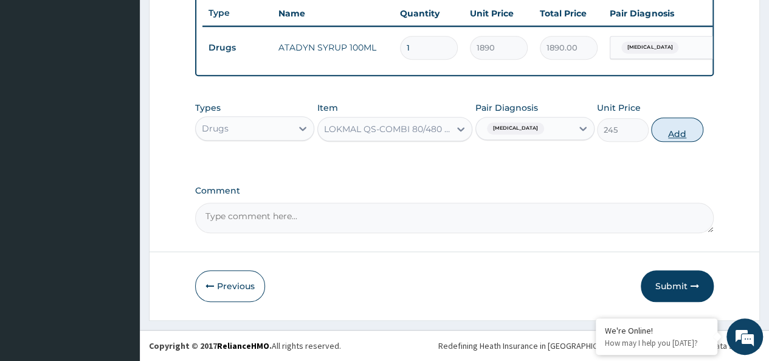
type input "0"
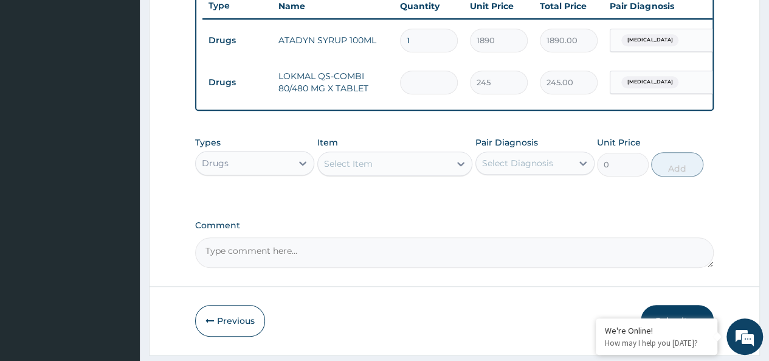
type input "0.00"
type input "6"
type input "1470.00"
type input "6"
click at [394, 168] on div "Select Item" at bounding box center [384, 163] width 133 height 19
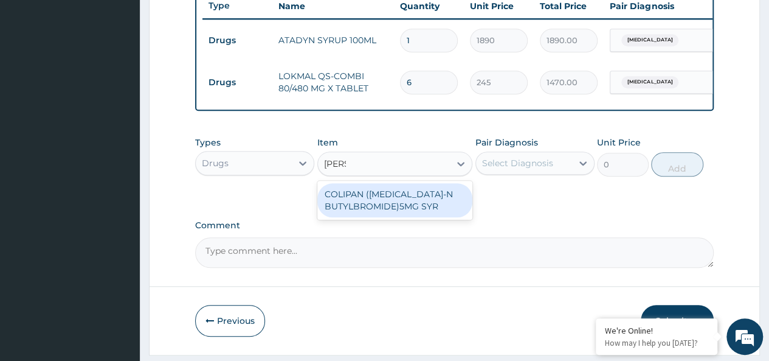
type input "colipa"
click at [407, 205] on div "COLIPAN (HYOSCINE-N BUTYLBROMIDE)5MG SYR" at bounding box center [395, 200] width 156 height 34
type input "1260"
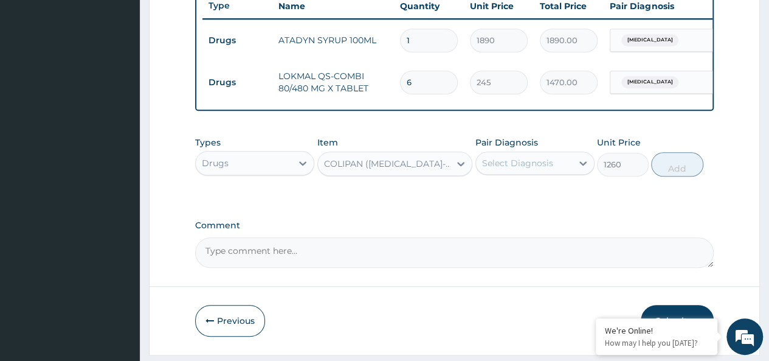
click at [495, 176] on div "Pair Diagnosis Select Diagnosis" at bounding box center [534, 156] width 119 height 40
click at [535, 174] on div "Select Diagnosis" at bounding box center [534, 162] width 119 height 23
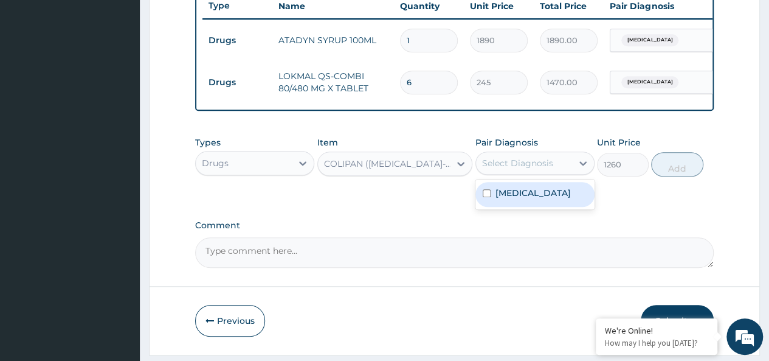
click at [567, 196] on label "Malaria, unspecified" at bounding box center [532, 193] width 75 height 12
checkbox input "true"
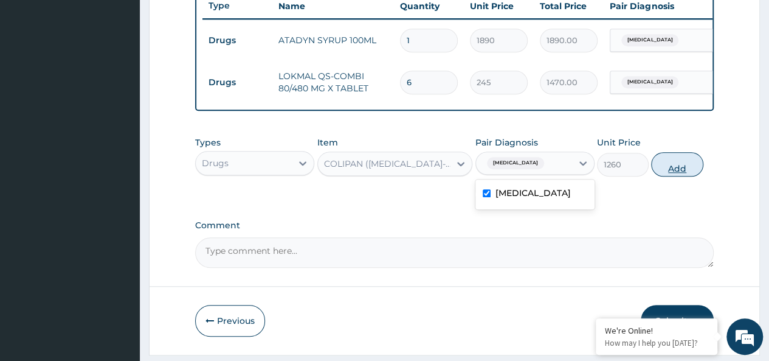
click at [662, 176] on button "Add" at bounding box center [677, 164] width 52 height 24
type input "0"
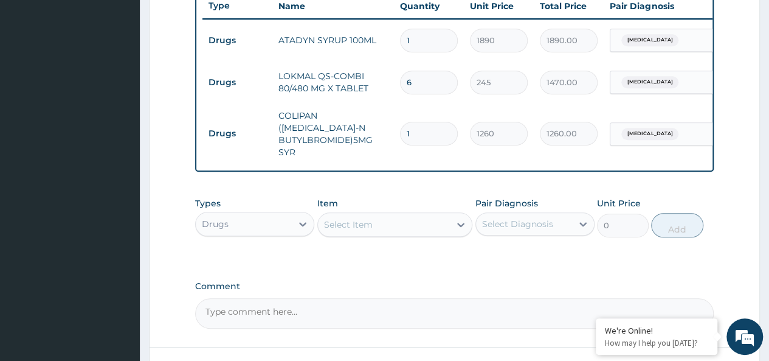
click at [371, 223] on div "Select Item" at bounding box center [348, 224] width 49 height 12
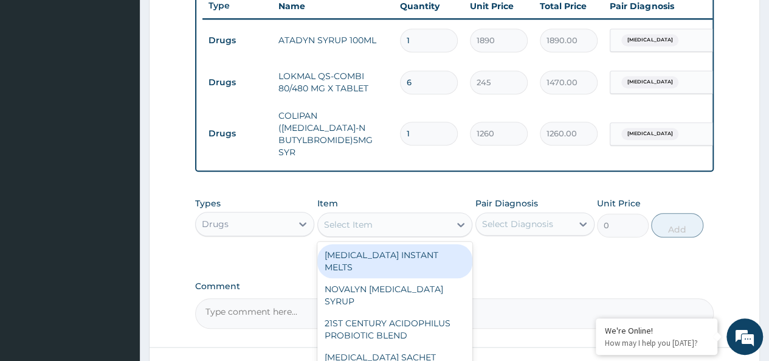
scroll to position [556, 0]
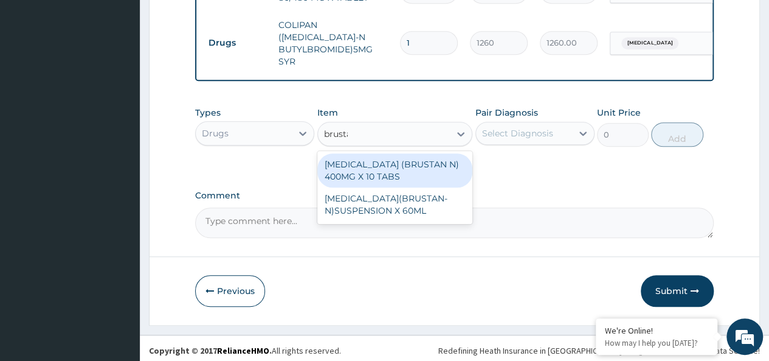
type input "brustan"
click at [397, 179] on div "IBUPROFEN (BRUSTAN N) 400MG X 10 TABS" at bounding box center [395, 170] width 156 height 34
type input "63"
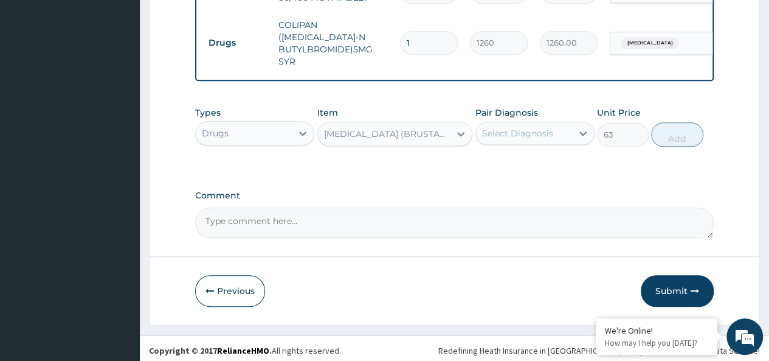
click at [526, 137] on div "Select Diagnosis" at bounding box center [524, 132] width 96 height 19
click at [559, 159] on label "Malaria, unspecified" at bounding box center [532, 163] width 75 height 12
checkbox input "true"
click at [656, 128] on button "Add" at bounding box center [677, 134] width 52 height 24
type input "0"
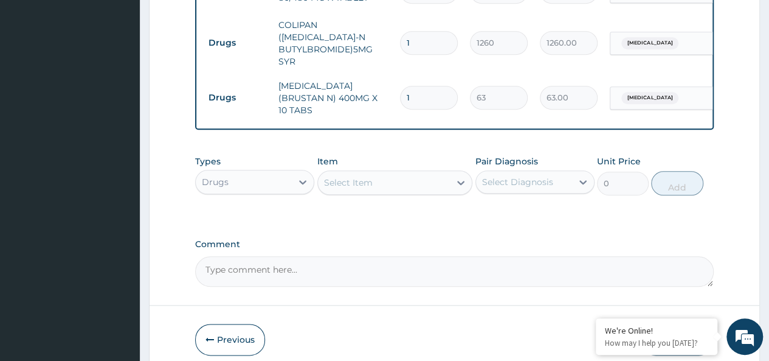
type input "10"
type input "630.00"
type input "10"
click at [359, 182] on div "Select Item" at bounding box center [384, 182] width 133 height 19
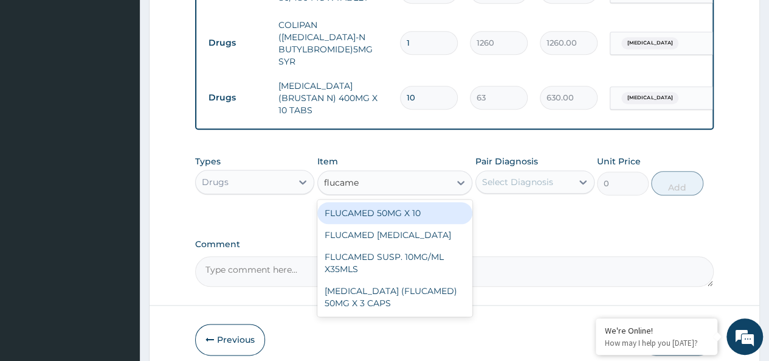
type input "flucamed"
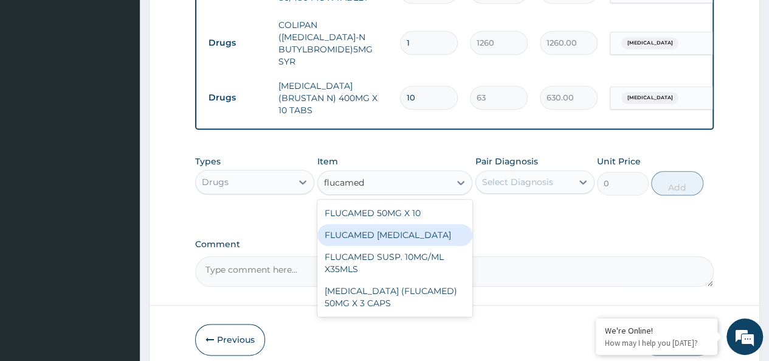
click at [388, 228] on div "FLUCAMED EAR DROP" at bounding box center [395, 235] width 156 height 22
type input "2100"
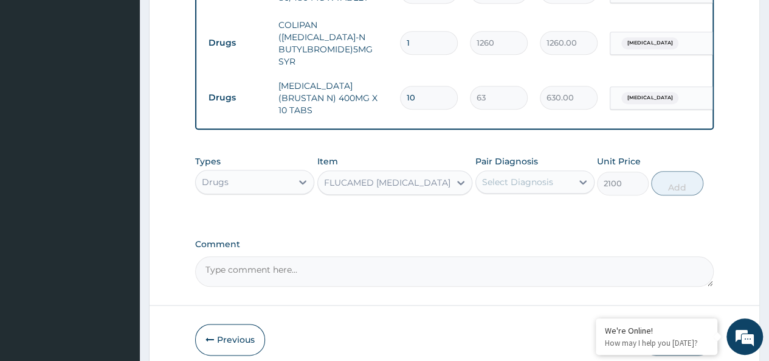
click at [378, 176] on div "FLUCAMED EAR DROP" at bounding box center [387, 182] width 126 height 12
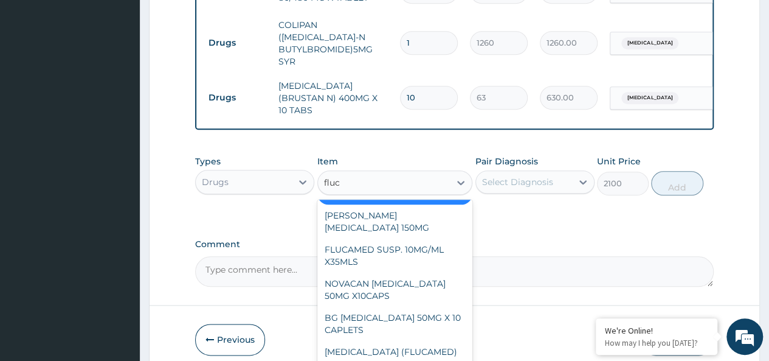
scroll to position [0, 0]
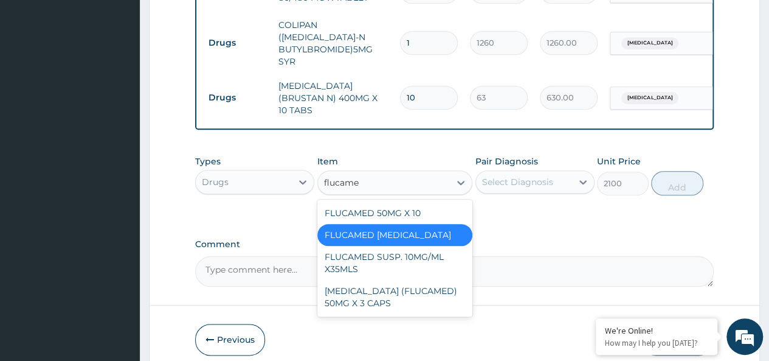
type input "flucamed"
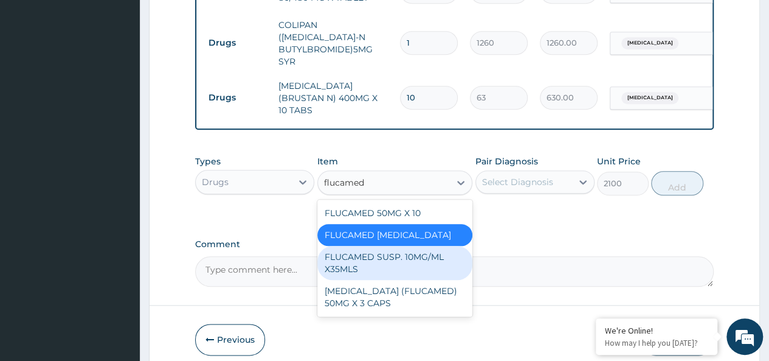
click at [398, 246] on div "FLUCAMED SUSP. 10MG/ML X35MLS" at bounding box center [395, 263] width 156 height 34
type input "3080"
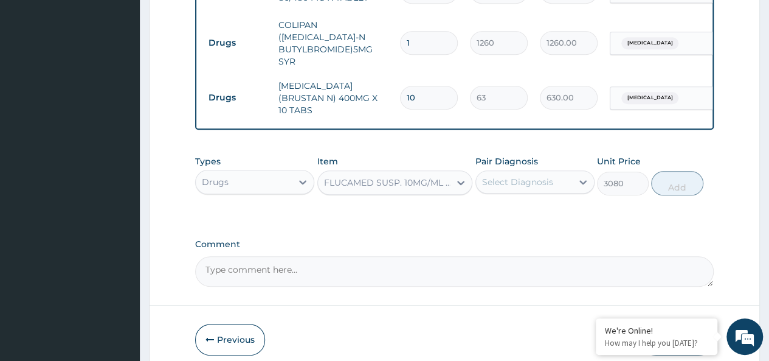
click at [519, 176] on div "Select Diagnosis" at bounding box center [517, 182] width 71 height 12
click at [570, 205] on label "Malaria, unspecified" at bounding box center [532, 211] width 75 height 12
checkbox input "true"
click at [685, 171] on button "Add" at bounding box center [677, 183] width 52 height 24
type input "0"
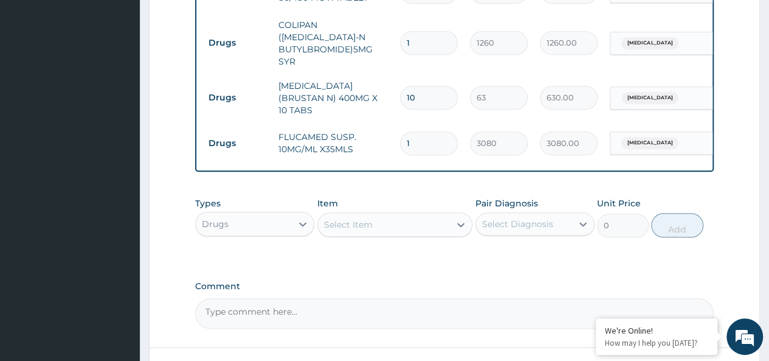
click at [388, 215] on div "Select Item" at bounding box center [384, 224] width 133 height 19
click at [382, 215] on div "Select Item" at bounding box center [384, 224] width 133 height 19
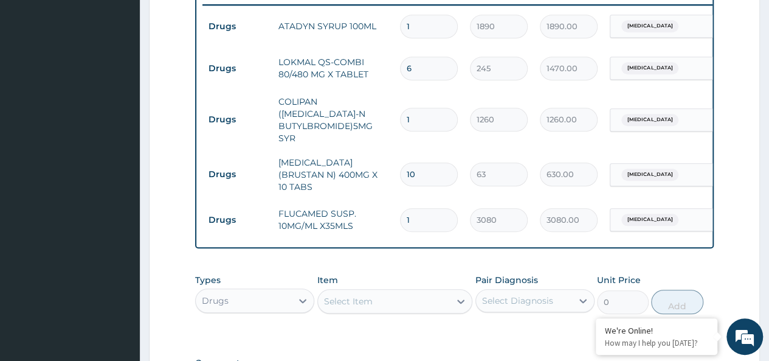
scroll to position [491, 0]
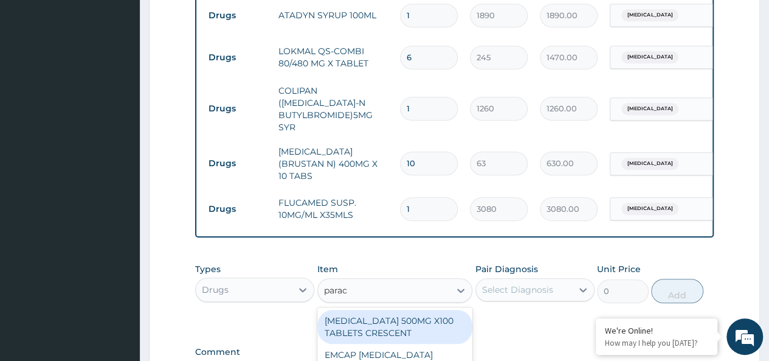
type input "parace"
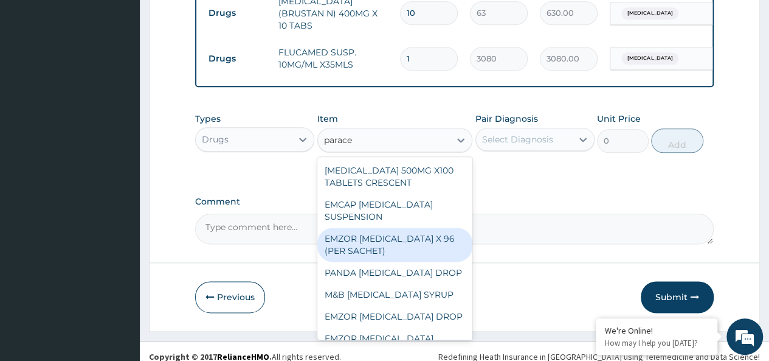
click at [362, 239] on div "EMZOR PARACETAMOL X 96 (PER SACHET)" at bounding box center [395, 244] width 156 height 34
type input "17.5"
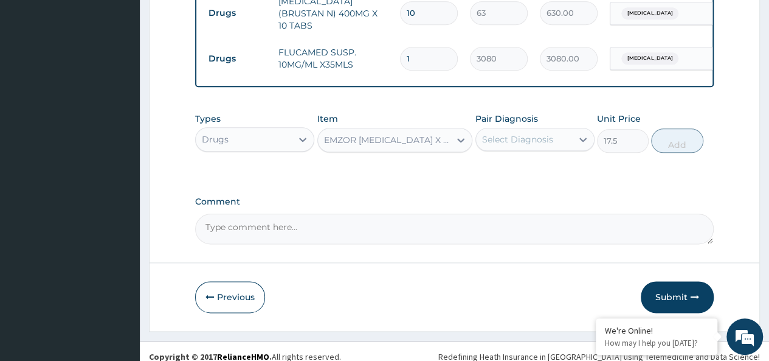
click at [581, 115] on div "Pair Diagnosis Select Diagnosis" at bounding box center [534, 132] width 119 height 40
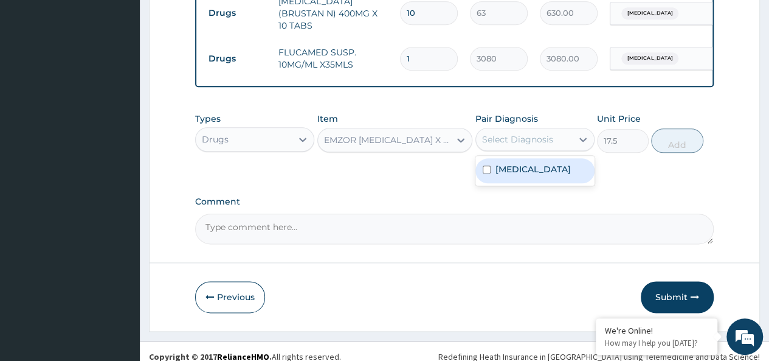
click at [536, 129] on div "Select Diagnosis" at bounding box center [524, 138] width 96 height 19
click at [525, 166] on div "Malaria, unspecified" at bounding box center [534, 170] width 119 height 25
checkbox input "true"
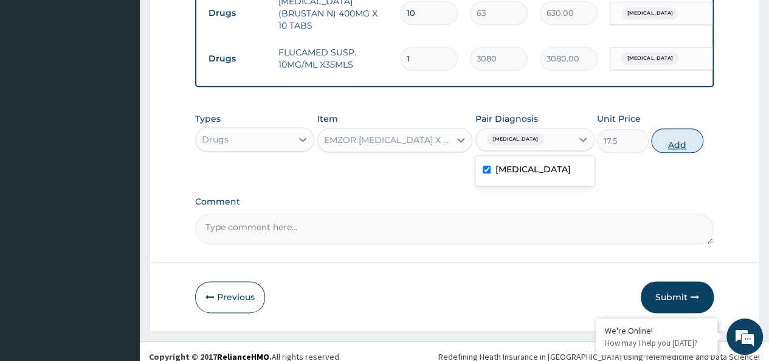
click at [683, 140] on button "Add" at bounding box center [677, 140] width 52 height 24
type input "0"
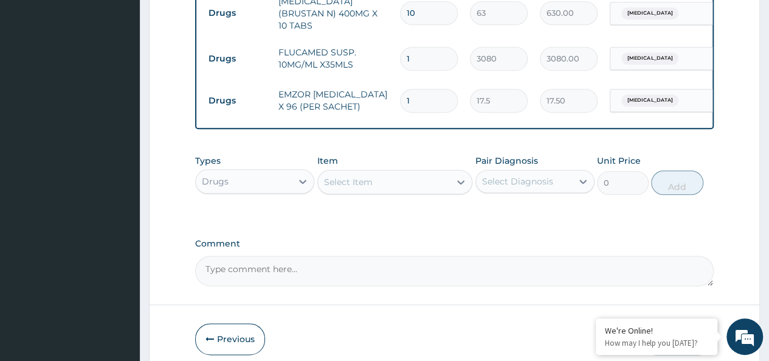
type input "0.00"
type input "3"
type input "52.50"
type input "36"
type input "630.00"
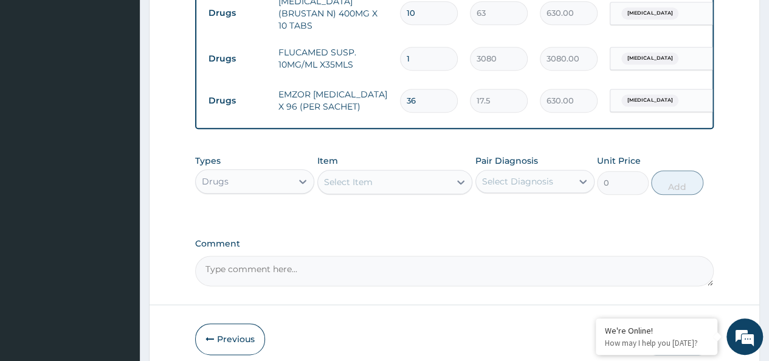
type input "36"
click at [428, 172] on div "Select Item" at bounding box center [384, 181] width 133 height 19
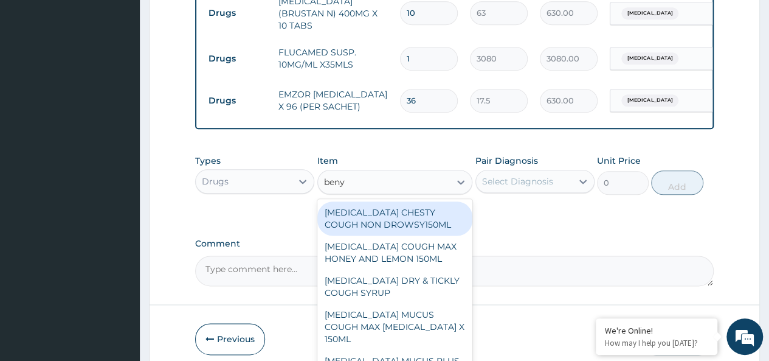
type input "benyl"
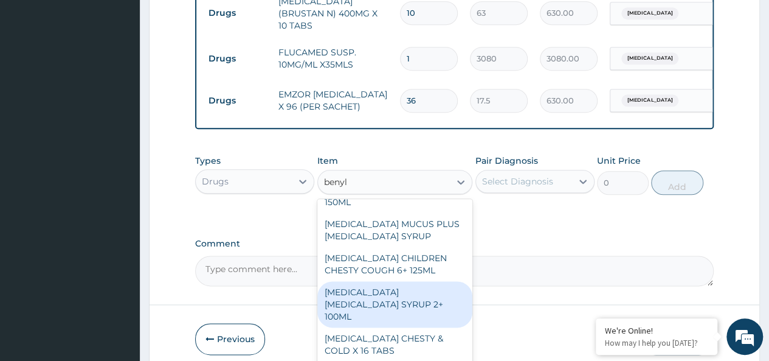
scroll to position [137, 0]
click at [414, 283] on div "BENYLIN DRY COUGH SYRUP 2+ 100ML" at bounding box center [395, 303] width 156 height 46
type input "2100"
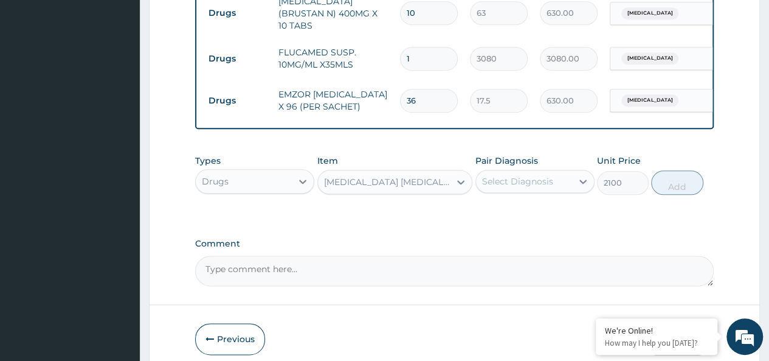
click at [535, 175] on div "Select Diagnosis" at bounding box center [517, 181] width 71 height 12
click at [541, 205] on label "Malaria, unspecified" at bounding box center [532, 211] width 75 height 12
checkbox input "true"
click at [683, 170] on button "Add" at bounding box center [677, 182] width 52 height 24
type input "0"
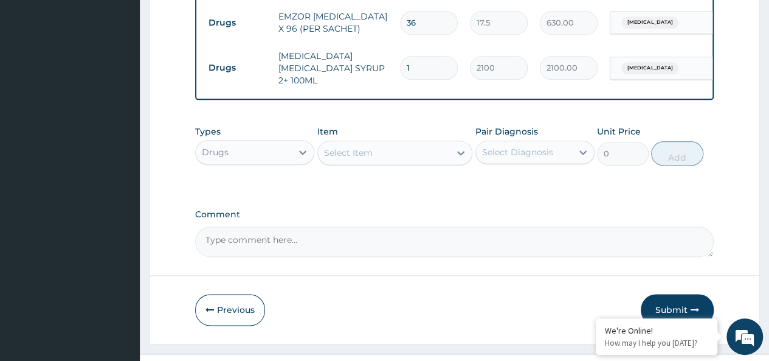
scroll to position [719, 0]
click at [235, 142] on div "Drugs" at bounding box center [244, 151] width 96 height 19
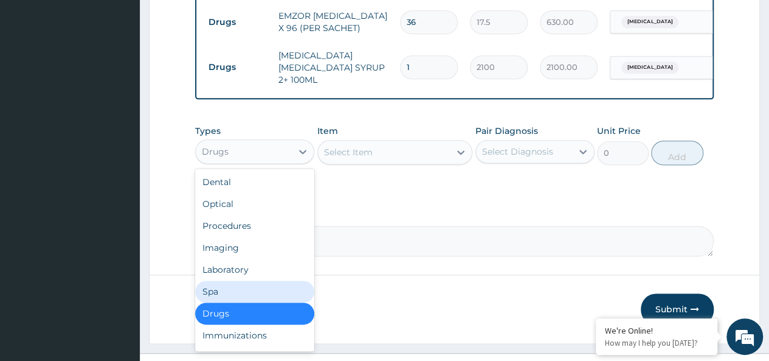
scroll to position [41, 0]
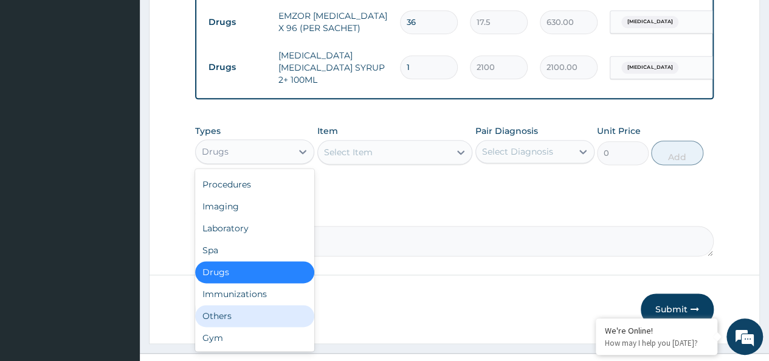
click at [216, 305] on div "Others" at bounding box center [254, 316] width 119 height 22
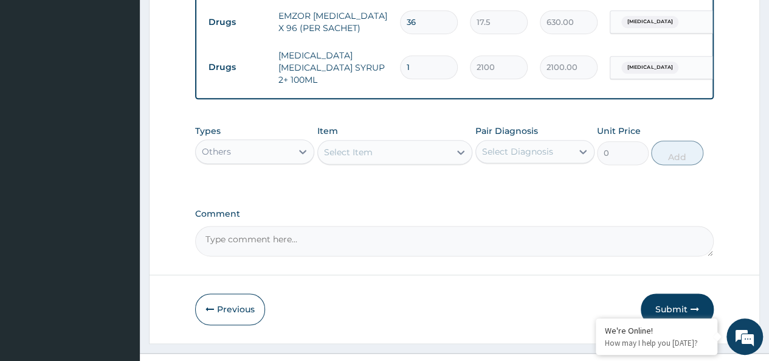
click at [380, 142] on div "Select Item" at bounding box center [384, 151] width 133 height 19
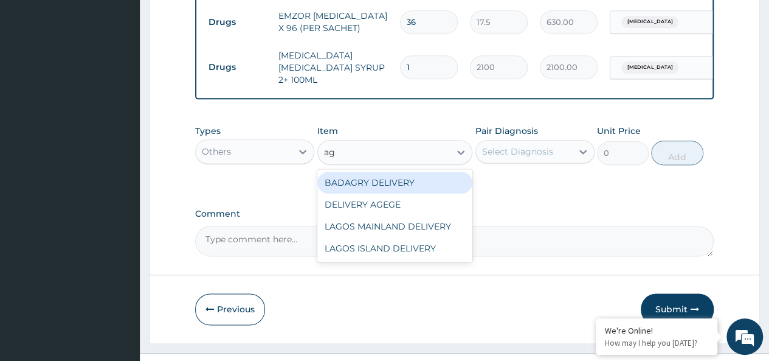
type input "age"
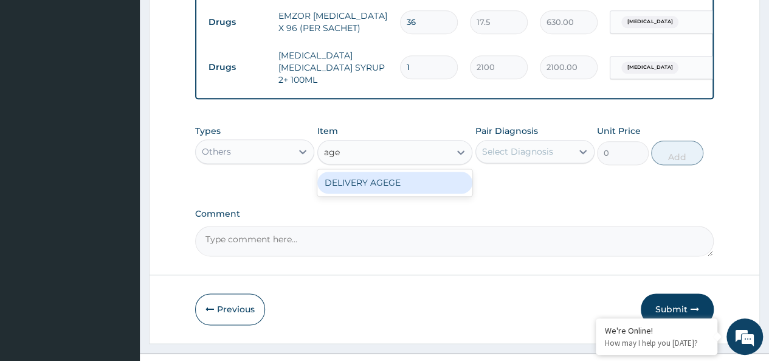
click at [422, 171] on div "DELIVERY AGEGE" at bounding box center [395, 182] width 156 height 22
type input "2500"
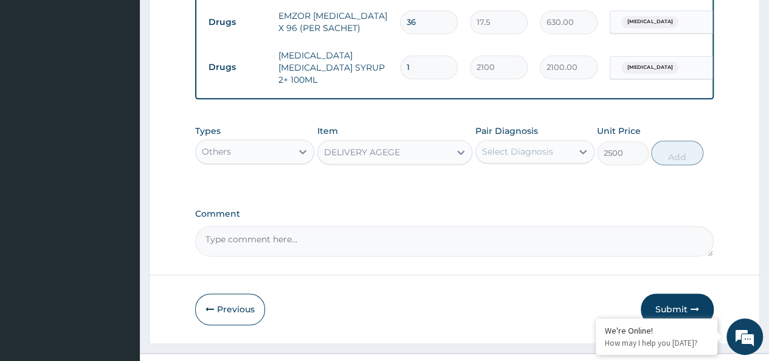
click at [536, 145] on div "Select Diagnosis" at bounding box center [517, 151] width 71 height 12
click at [557, 175] on label "Malaria, unspecified" at bounding box center [532, 181] width 75 height 12
checkbox input "true"
click at [688, 121] on div "Types Others Item DELIVERY AGEGE Pair Diagnosis Malaria, unspecified Unit Price…" at bounding box center [454, 145] width 519 height 52
click at [689, 140] on button "Add" at bounding box center [677, 152] width 52 height 24
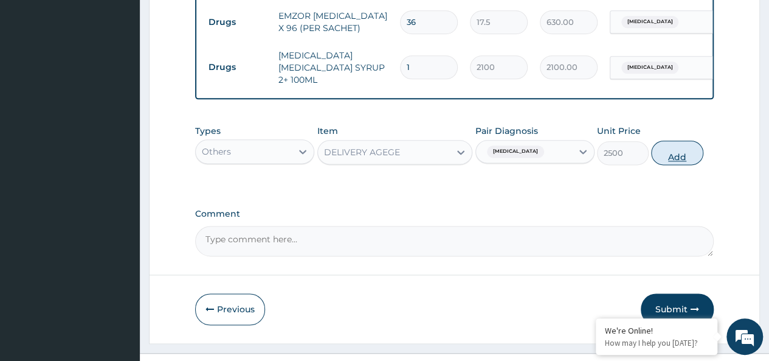
type input "0"
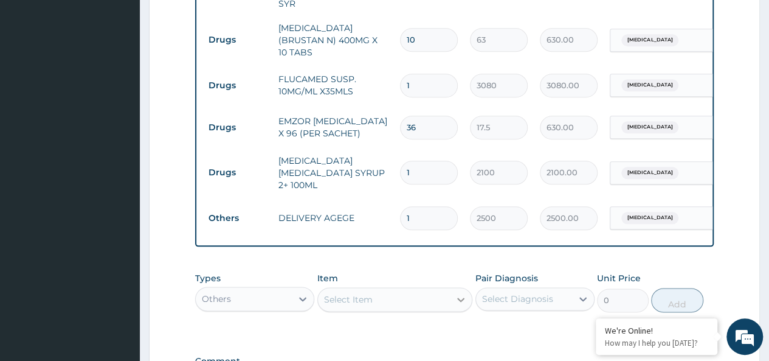
scroll to position [767, 0]
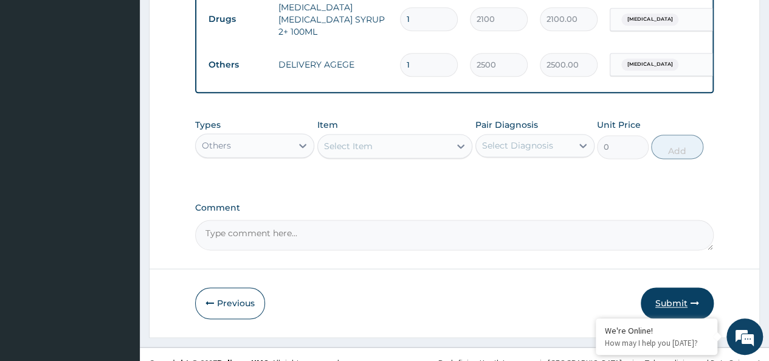
click at [665, 287] on button "Submit" at bounding box center [677, 303] width 73 height 32
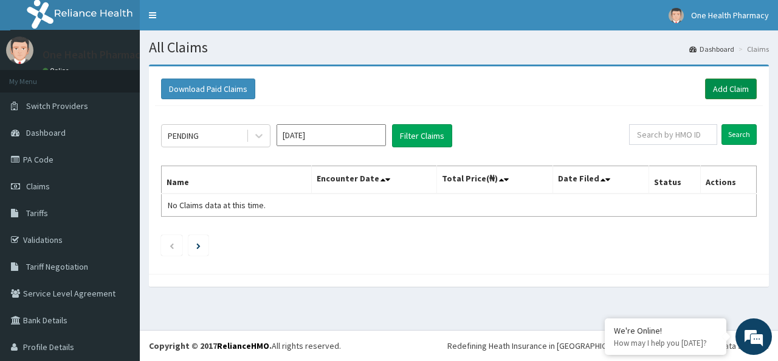
click at [721, 84] on link "Add Claim" at bounding box center [731, 88] width 52 height 21
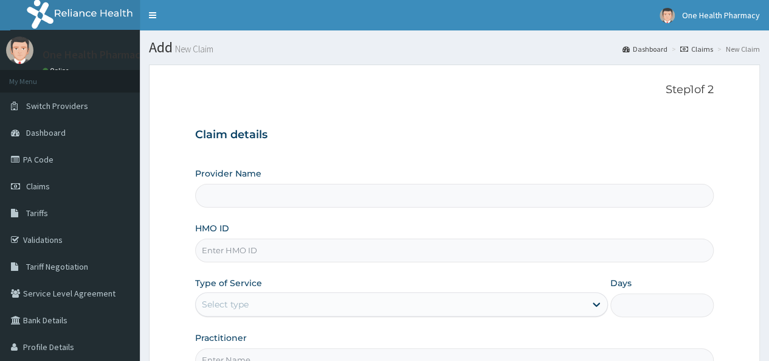
click at [269, 231] on div "HMO ID" at bounding box center [454, 242] width 519 height 40
click at [247, 254] on input "HMO ID" at bounding box center [454, 250] width 519 height 24
paste input "AHI/10039/A"
type input "AHI/10039/A"
type input "OneHealth Pharmacy"
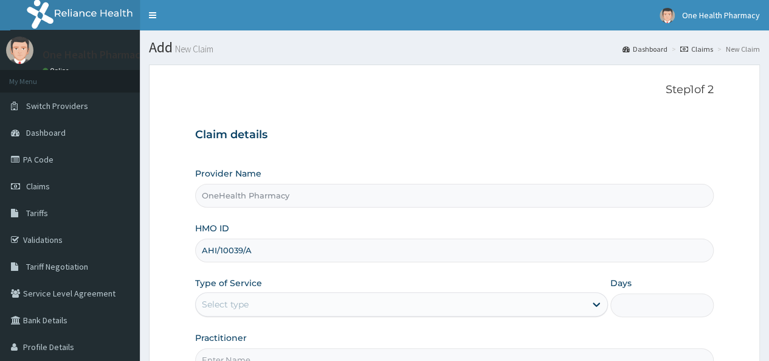
click at [236, 303] on div "Select type" at bounding box center [225, 304] width 47 height 12
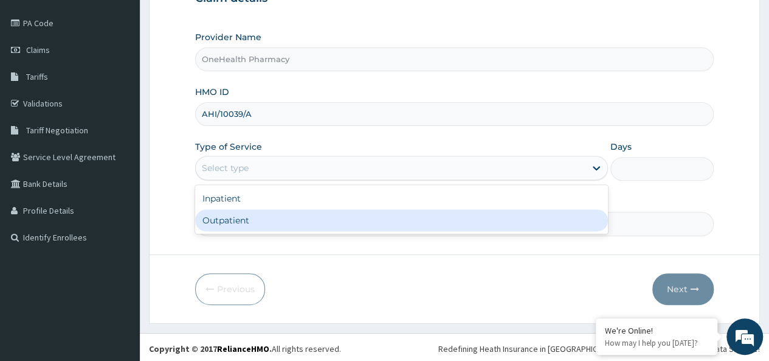
click at [255, 229] on div "Outpatient" at bounding box center [401, 220] width 413 height 22
type input "1"
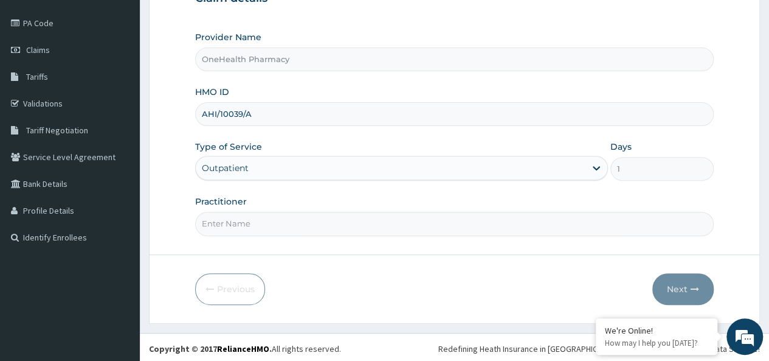
drag, startPoint x: 257, startPoint y: 227, endPoint x: 265, endPoint y: 224, distance: 8.5
click at [257, 227] on input "Practitioner" at bounding box center [454, 224] width 519 height 24
type input "onehealth"
click at [663, 302] on form "Step 1 of 2 Claim details Provider Name OneHealth Pharmacy HMO ID AHI/10039/A T…" at bounding box center [454, 125] width 611 height 395
click at [699, 291] on button "Next" at bounding box center [682, 289] width 61 height 32
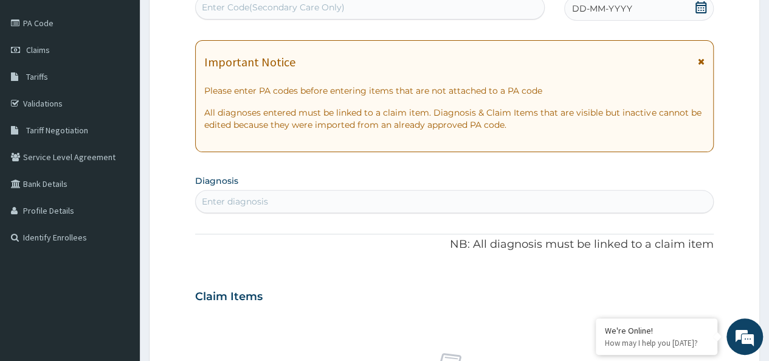
scroll to position [0, 0]
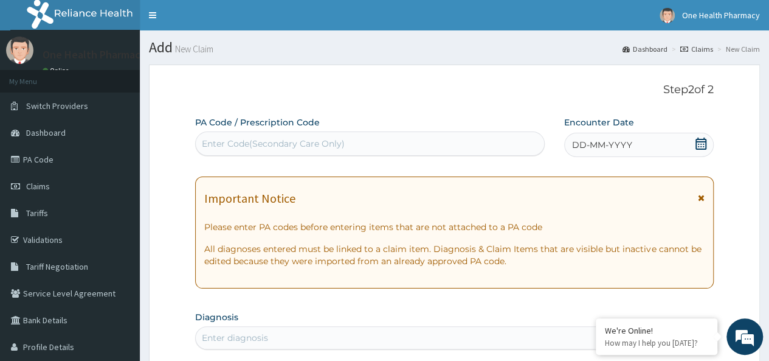
click at [239, 154] on div "Enter Code(Secondary Care Only)" at bounding box center [369, 143] width 349 height 24
paste input "PR/B788052E"
type input "PR/B788052E"
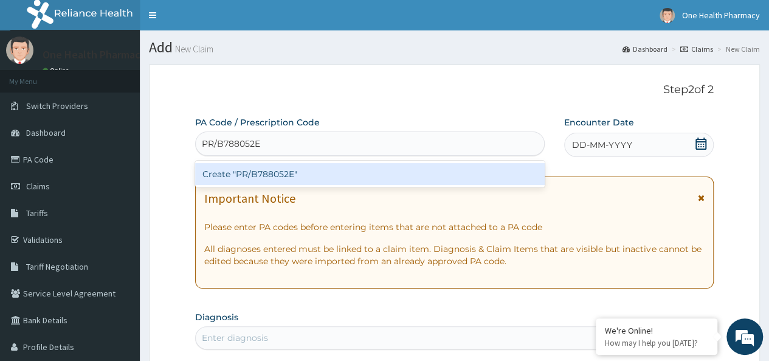
click at [343, 167] on div "Create "PR/B788052E"" at bounding box center [369, 174] width 349 height 22
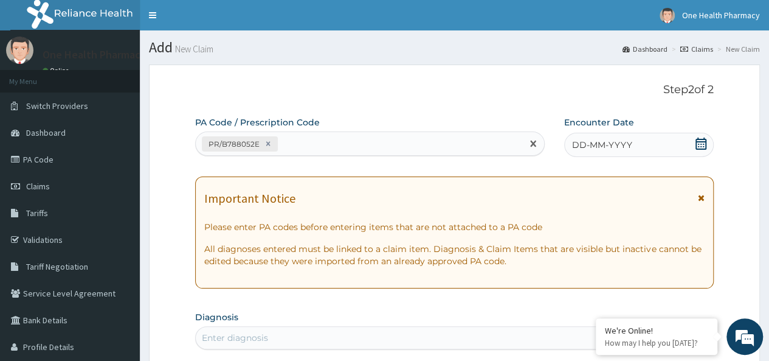
click at [649, 147] on div "DD-MM-YYYY" at bounding box center [639, 145] width 150 height 24
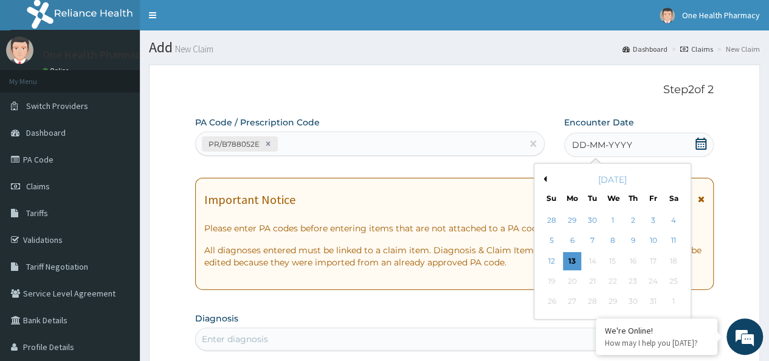
click at [653, 250] on div "12 13 14 15 16 17 18" at bounding box center [613, 260] width 142 height 20
click at [655, 246] on div "10" at bounding box center [653, 241] width 18 height 18
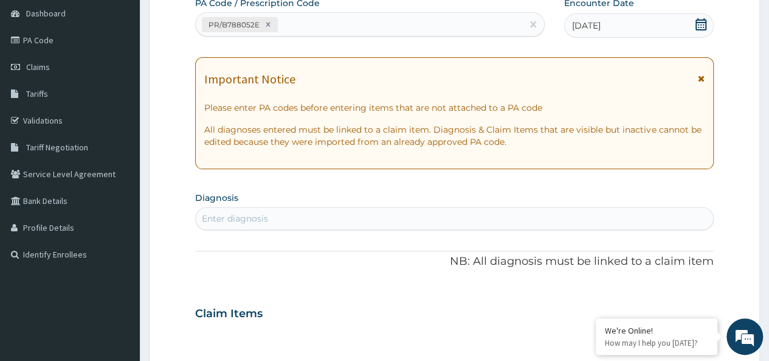
scroll to position [124, 0]
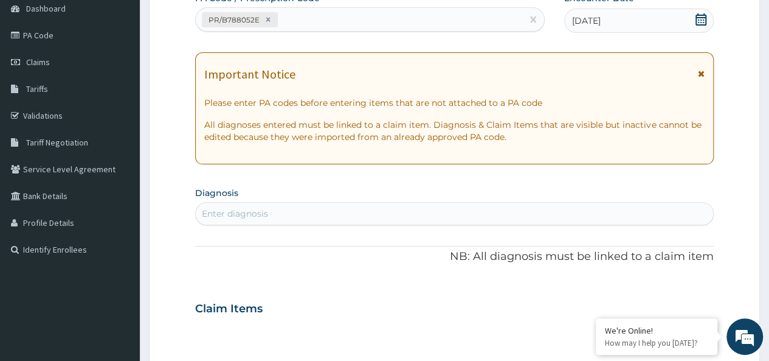
click at [300, 208] on div "Enter diagnosis" at bounding box center [454, 213] width 517 height 19
type input "malaria"
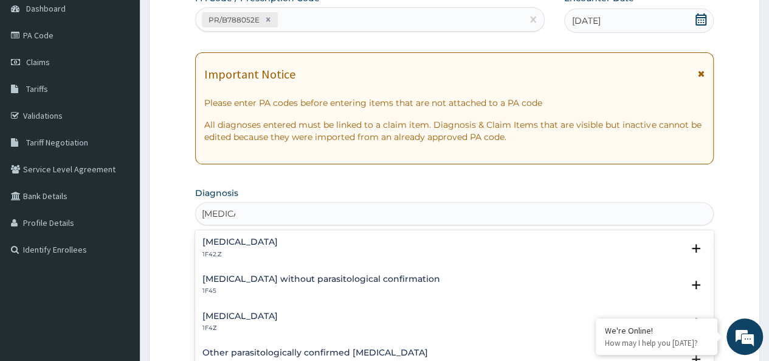
click at [253, 311] on h4 "Malaria, unspecified" at bounding box center [239, 315] width 75 height 9
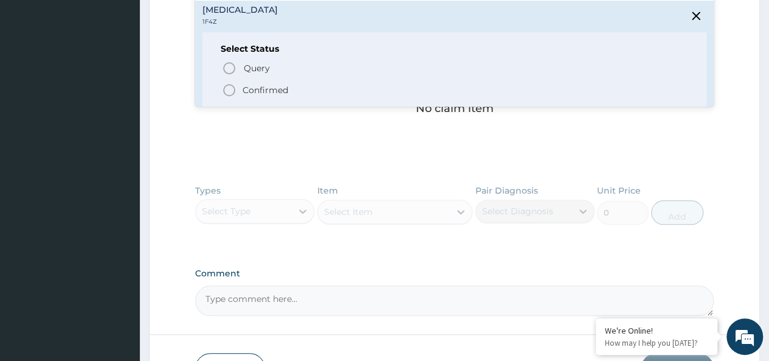
scroll to position [430, 0]
click at [258, 94] on p "Confirmed" at bounding box center [266, 89] width 46 height 12
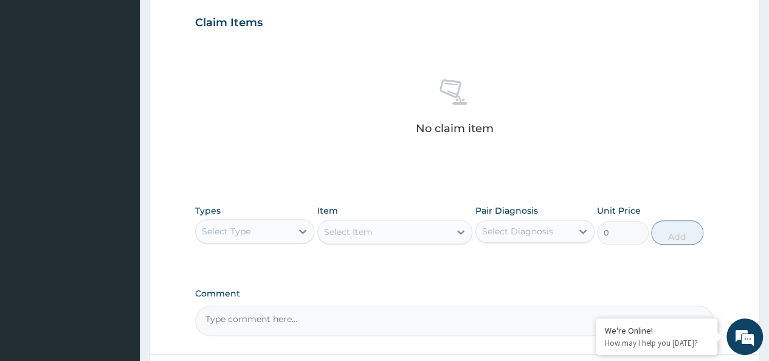
scroll to position [514, 0]
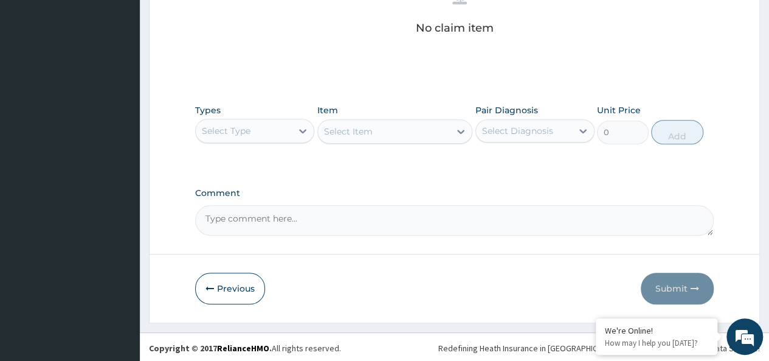
click at [253, 133] on div "Select Type" at bounding box center [244, 130] width 96 height 19
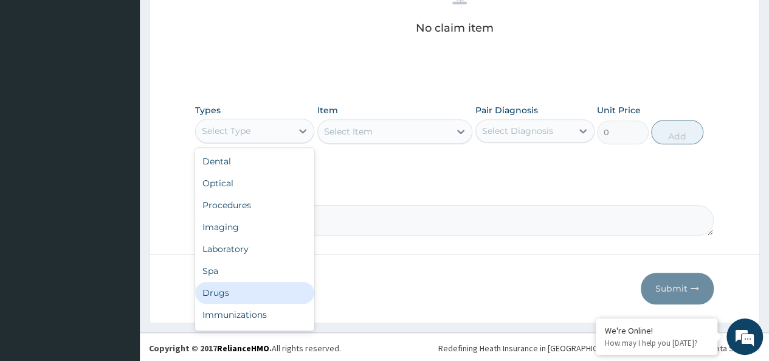
click at [227, 300] on div "Drugs" at bounding box center [254, 292] width 119 height 22
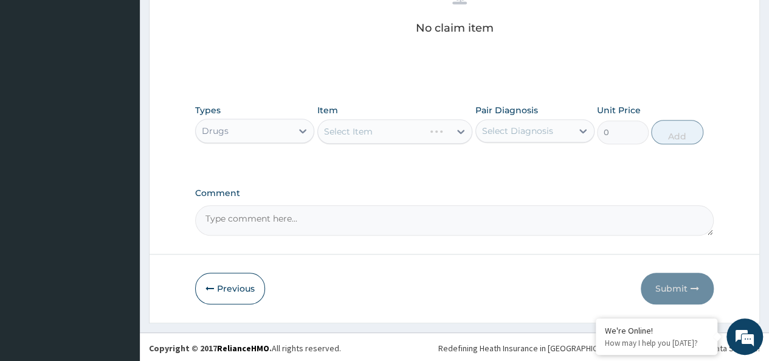
click at [361, 130] on div "Select Item" at bounding box center [395, 131] width 156 height 24
click at [357, 115] on div "Item Select Item" at bounding box center [395, 124] width 156 height 40
click at [367, 129] on div "Select Item" at bounding box center [395, 131] width 156 height 24
click at [368, 135] on div "Select Item" at bounding box center [348, 131] width 49 height 12
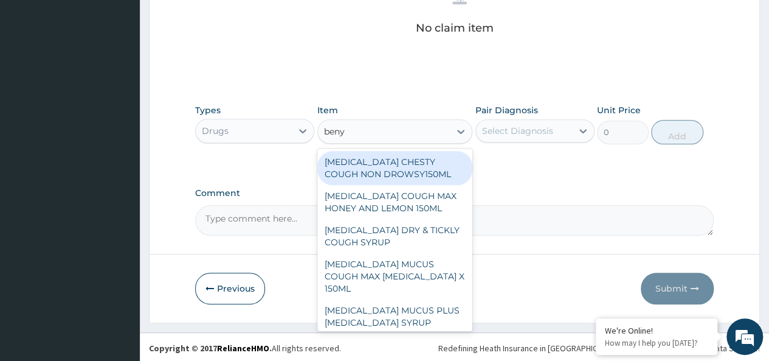
type input "benyl"
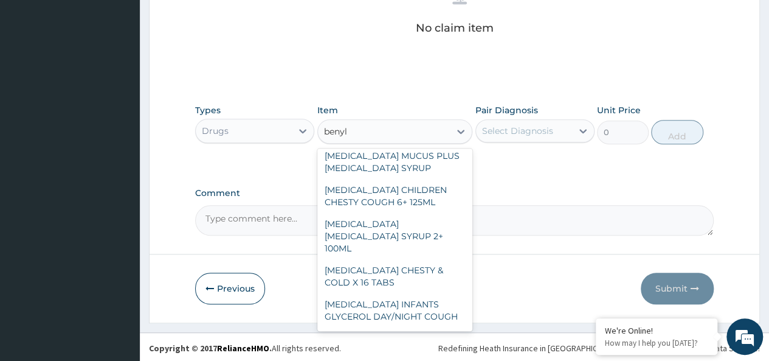
scroll to position [179, 0]
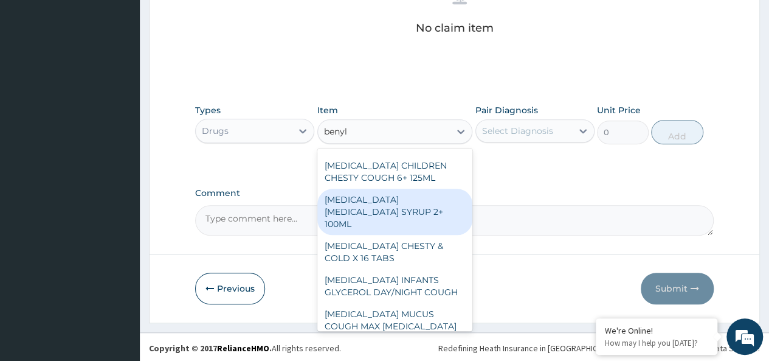
click at [419, 188] on div "BENYLIN DRY COUGH SYRUP 2+ 100ML" at bounding box center [395, 211] width 156 height 46
type input "2100"
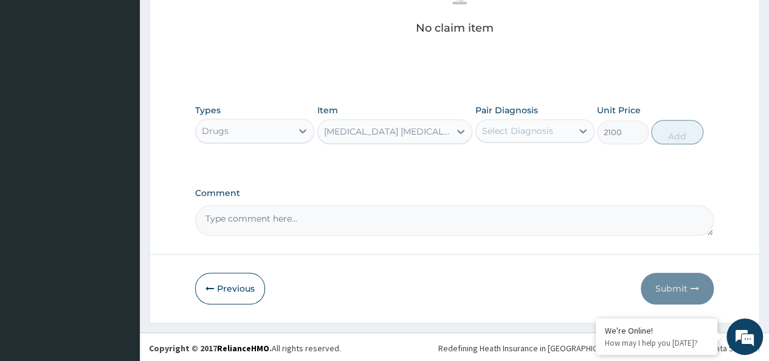
click at [523, 114] on label "Pair Diagnosis" at bounding box center [506, 110] width 63 height 12
click at [526, 122] on div "Select Diagnosis" at bounding box center [524, 130] width 96 height 19
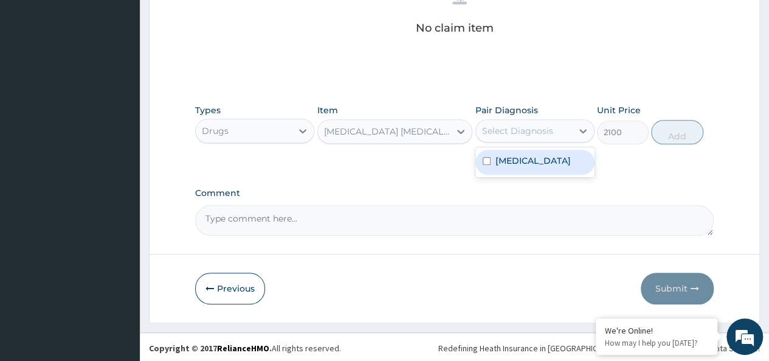
click at [540, 159] on label "Malaria, unspecified" at bounding box center [532, 160] width 75 height 12
checkbox input "true"
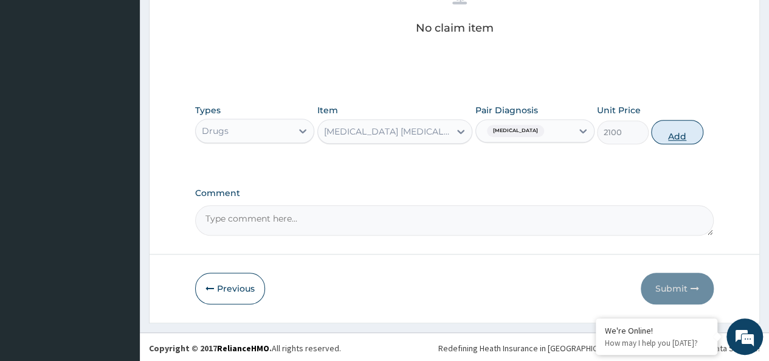
click at [663, 131] on button "Add" at bounding box center [677, 132] width 52 height 24
type input "0"
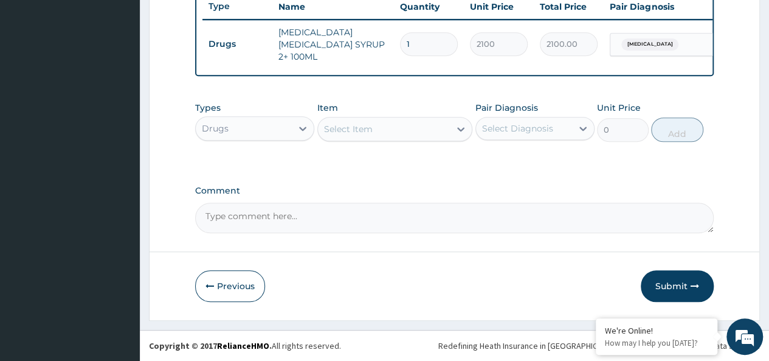
click at [390, 144] on div "Types Drugs Item Select Item Pair Diagnosis Select Diagnosis Unit Price 0 Add" at bounding box center [454, 121] width 519 height 52
click at [337, 126] on div "Select Item" at bounding box center [348, 129] width 49 height 12
click at [378, 122] on div "Select Item" at bounding box center [384, 128] width 133 height 19
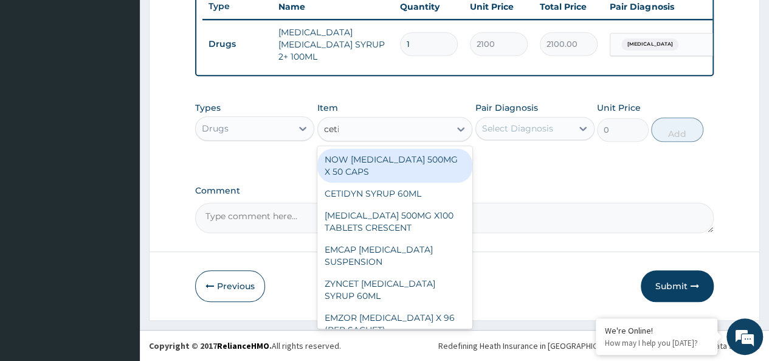
type input "cetir"
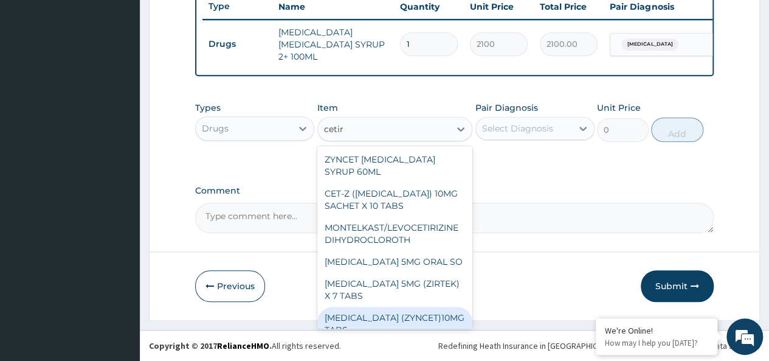
scroll to position [61, 0]
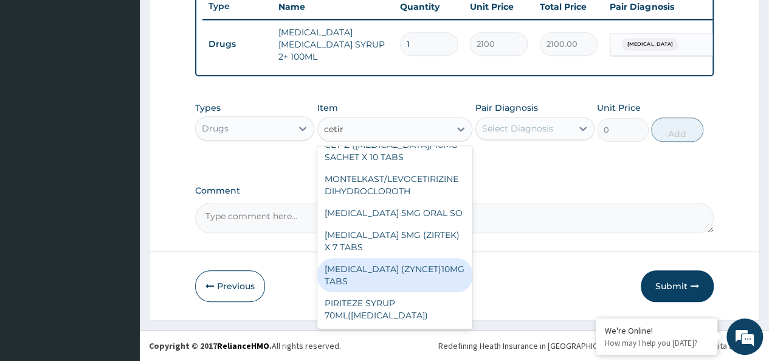
click at [411, 269] on div "CETIRIZINE (ZYNCET)10MG TABS" at bounding box center [395, 275] width 156 height 34
type input "119"
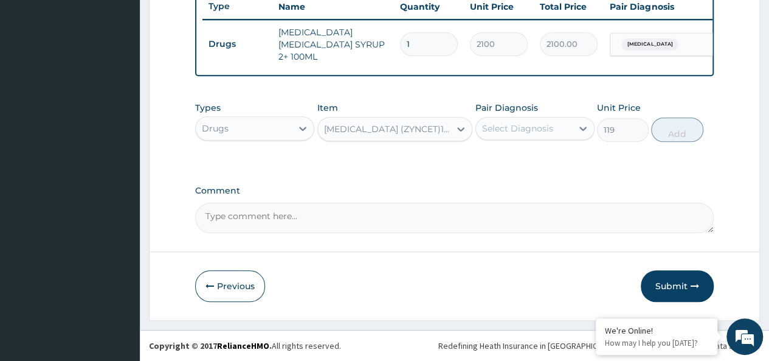
click at [539, 119] on div "Select Diagnosis" at bounding box center [534, 128] width 119 height 23
click at [535, 154] on label "Malaria, unspecified" at bounding box center [532, 158] width 75 height 12
checkbox input "true"
click at [686, 126] on button "Add" at bounding box center [677, 129] width 52 height 24
type input "0"
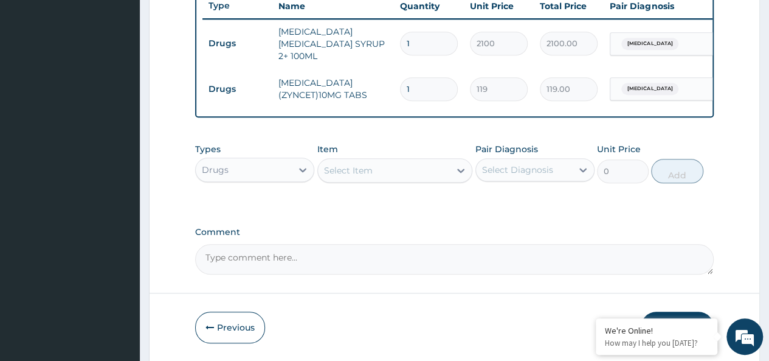
type input "10"
type input "1190.00"
type input "10"
click at [381, 168] on div "Select Item" at bounding box center [384, 170] width 133 height 19
click at [376, 189] on div "Types Drugs Item Select Item Pair Diagnosis Select Diagnosis Unit Price 0 Add" at bounding box center [454, 163] width 519 height 52
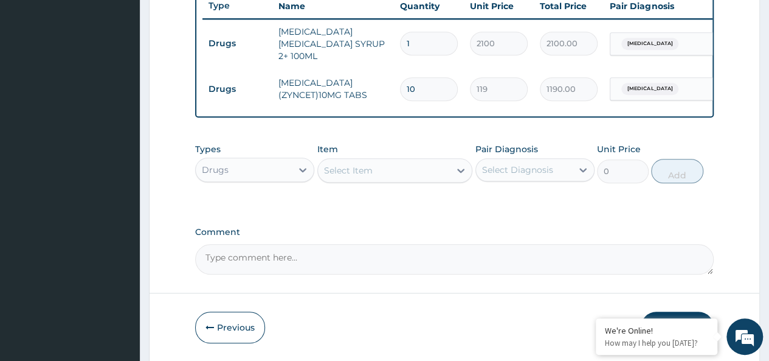
click at [354, 182] on div "Select Item" at bounding box center [395, 170] width 156 height 24
click at [349, 174] on div "Select Item" at bounding box center [348, 170] width 49 height 12
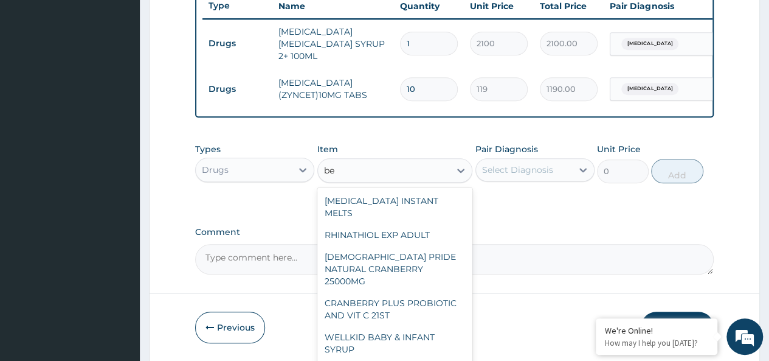
type input "b"
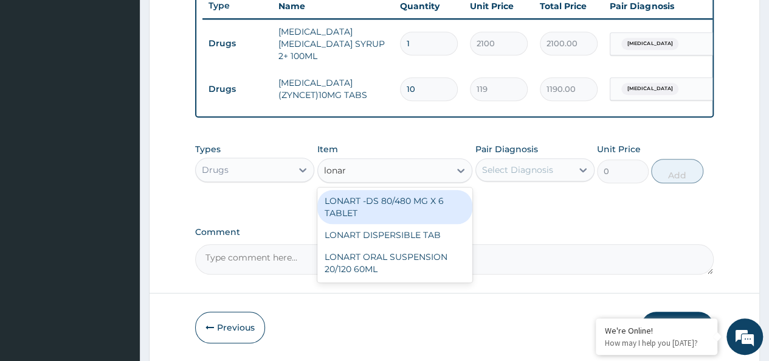
type input "lonart"
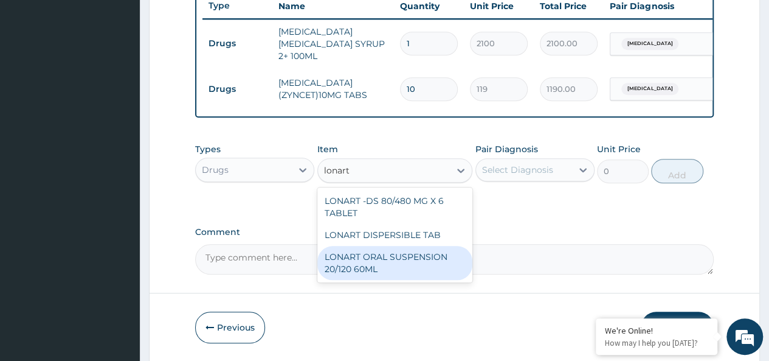
click at [405, 278] on div "LONART ORAL SUSPENSION 20/120 60ML" at bounding box center [395, 263] width 156 height 34
type input "2520"
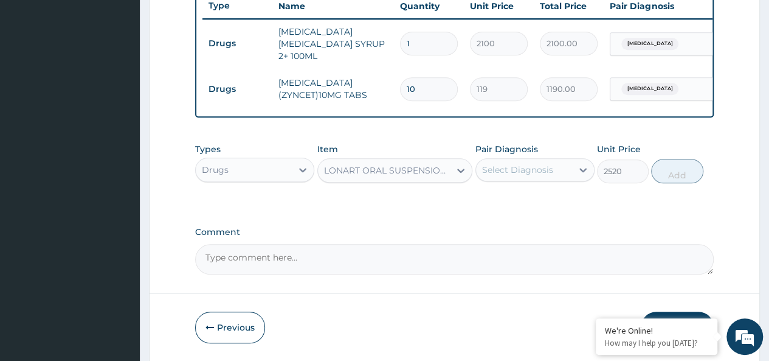
click at [542, 175] on div "Select Diagnosis" at bounding box center [517, 170] width 71 height 12
click at [550, 205] on label "Malaria, unspecified" at bounding box center [532, 199] width 75 height 12
checkbox input "true"
click at [678, 169] on button "Add" at bounding box center [677, 171] width 52 height 24
type input "0"
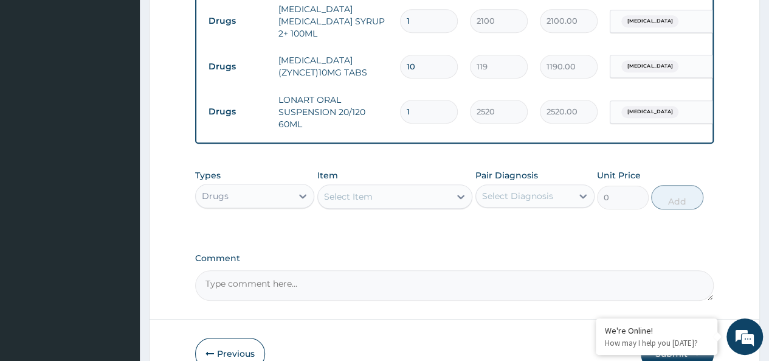
scroll to position [494, 0]
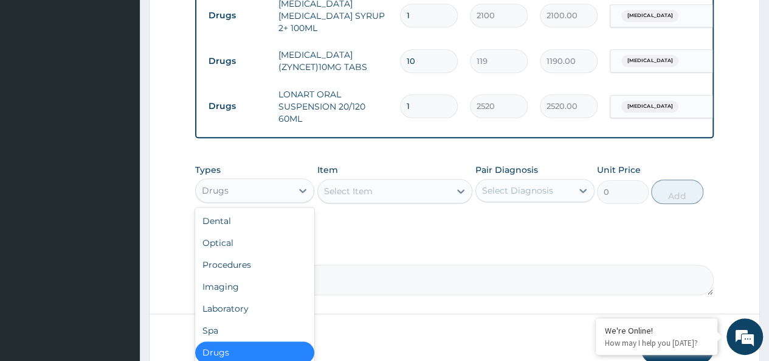
click at [219, 185] on div "Drugs" at bounding box center [215, 190] width 27 height 12
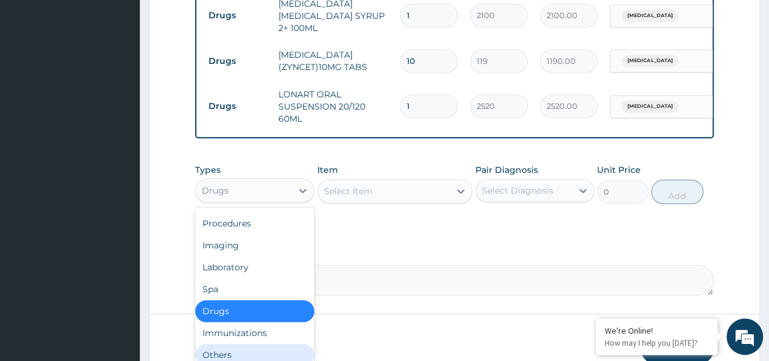
click at [220, 357] on div "Others" at bounding box center [254, 354] width 119 height 22
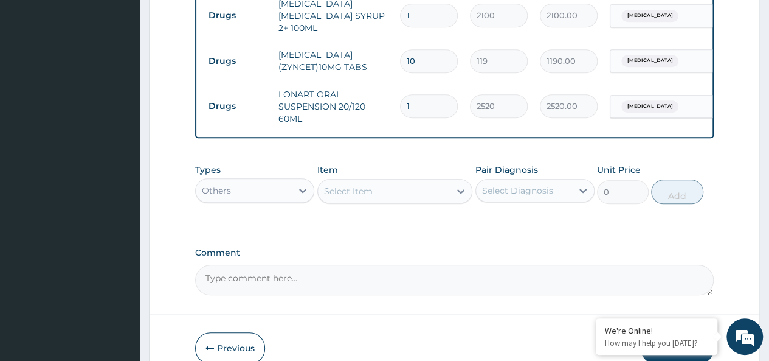
click at [361, 188] on div "Select Item" at bounding box center [348, 191] width 49 height 12
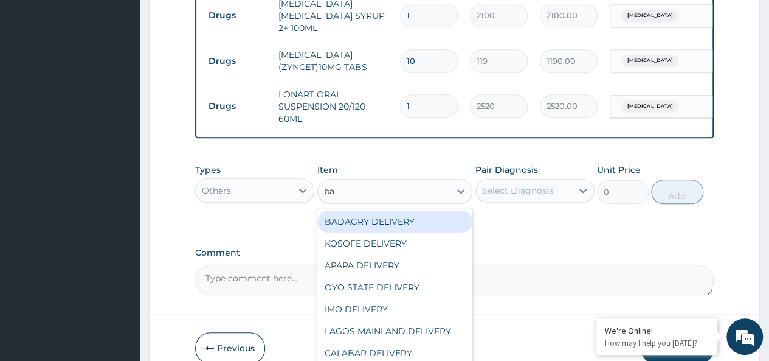
type input "bad"
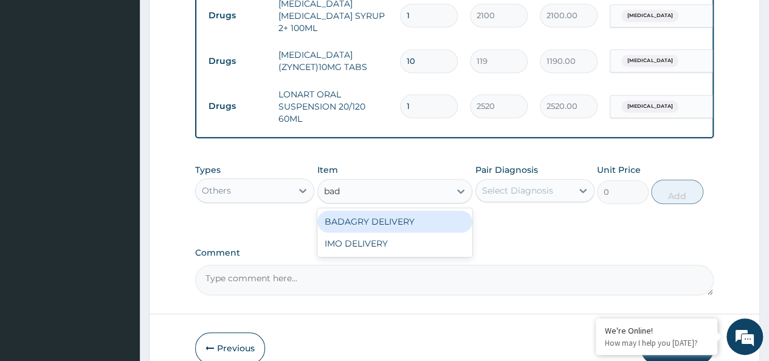
click at [398, 218] on div "BADAGRY DELIVERY" at bounding box center [395, 221] width 156 height 22
type input "3700"
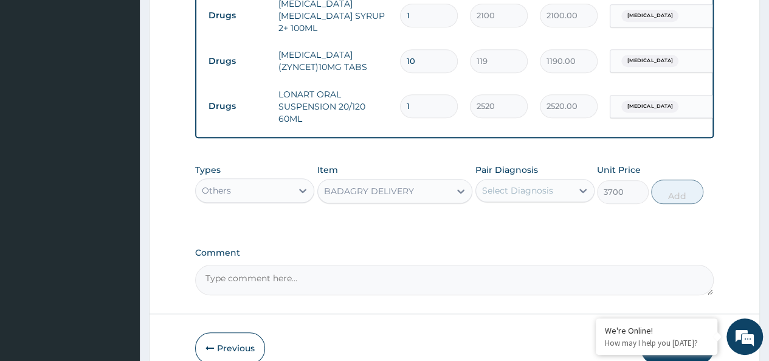
click at [531, 189] on div "Select Diagnosis" at bounding box center [517, 190] width 71 height 12
click at [535, 182] on div "Select Diagnosis" at bounding box center [524, 190] width 96 height 19
click at [535, 221] on label "Malaria, unspecified" at bounding box center [532, 220] width 75 height 12
checkbox input "true"
click at [675, 185] on button "Add" at bounding box center [677, 191] width 52 height 24
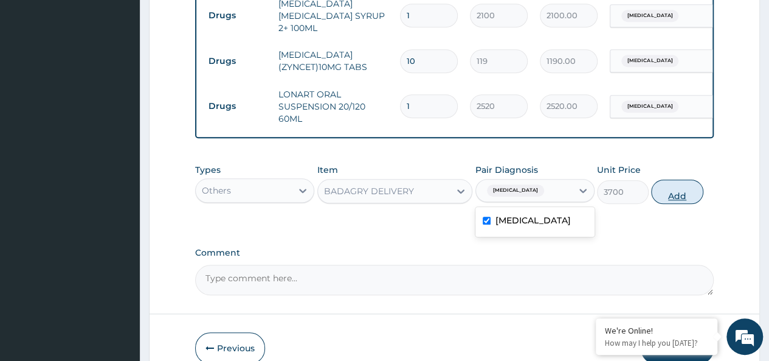
type input "0"
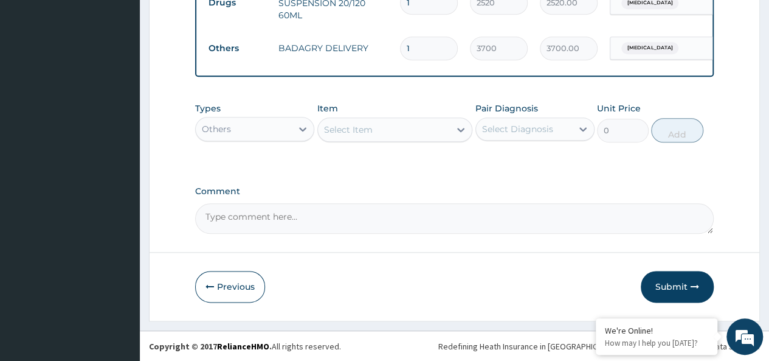
scroll to position [598, 0]
click at [669, 281] on button "Submit" at bounding box center [677, 286] width 73 height 32
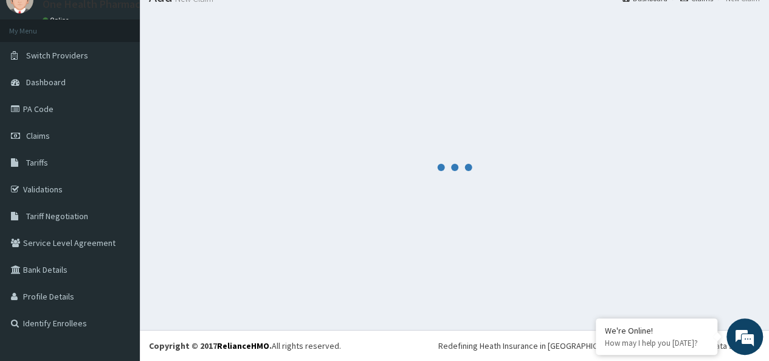
scroll to position [50, 0]
